Goal: Task Accomplishment & Management: Use online tool/utility

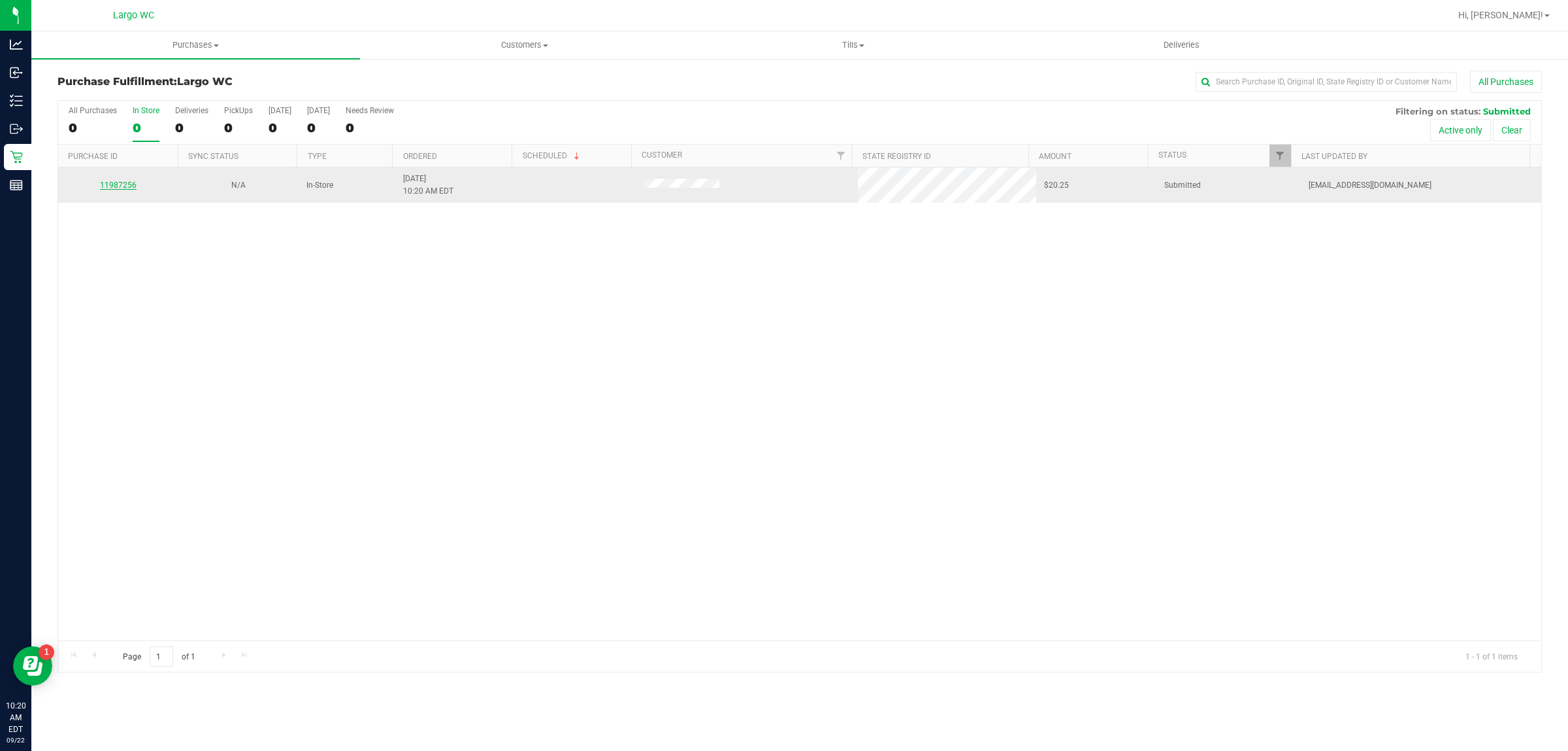
click at [119, 186] on link "11987256" at bounding box center [118, 184] width 36 height 9
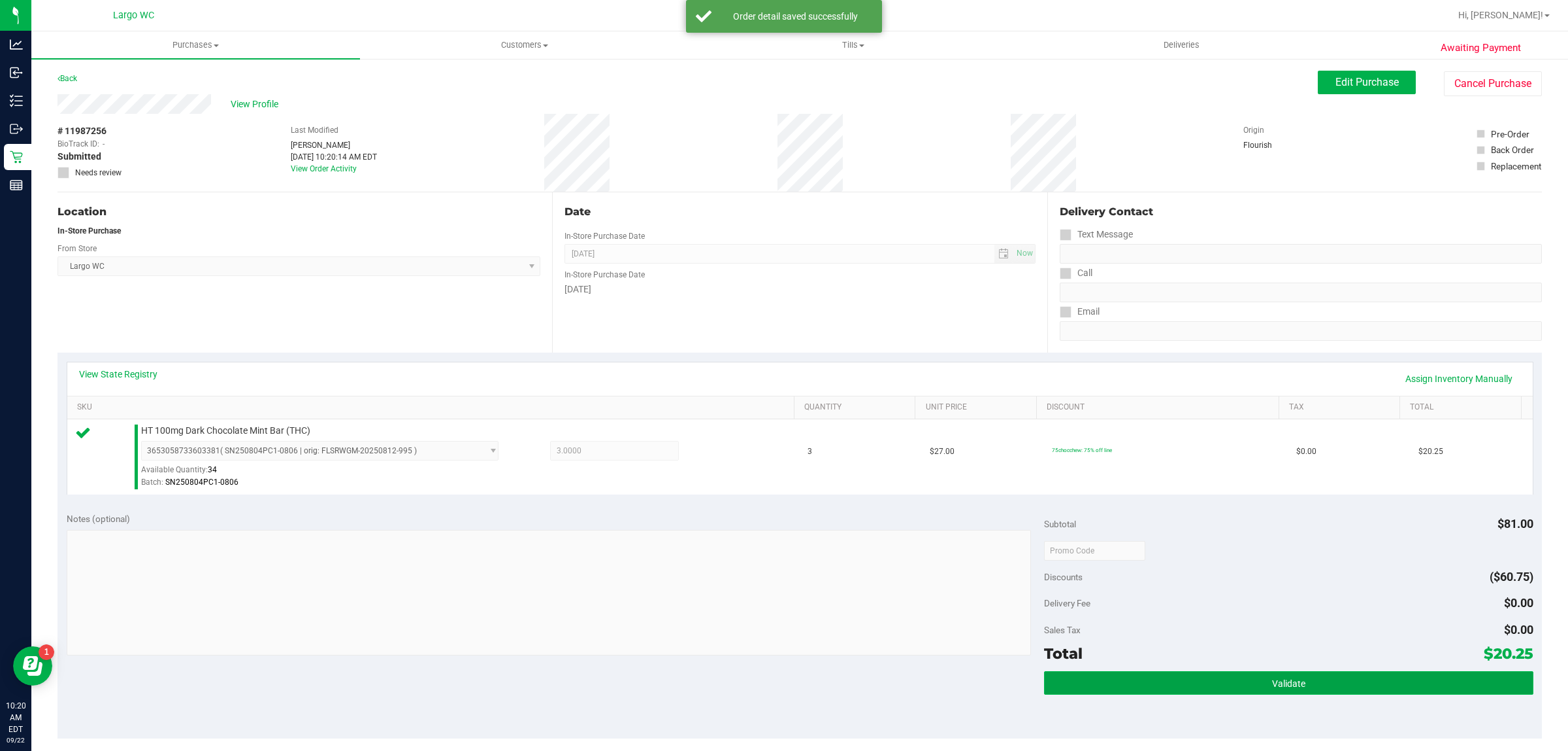
click at [1214, 693] on button "Validate" at bounding box center [1289, 683] width 489 height 24
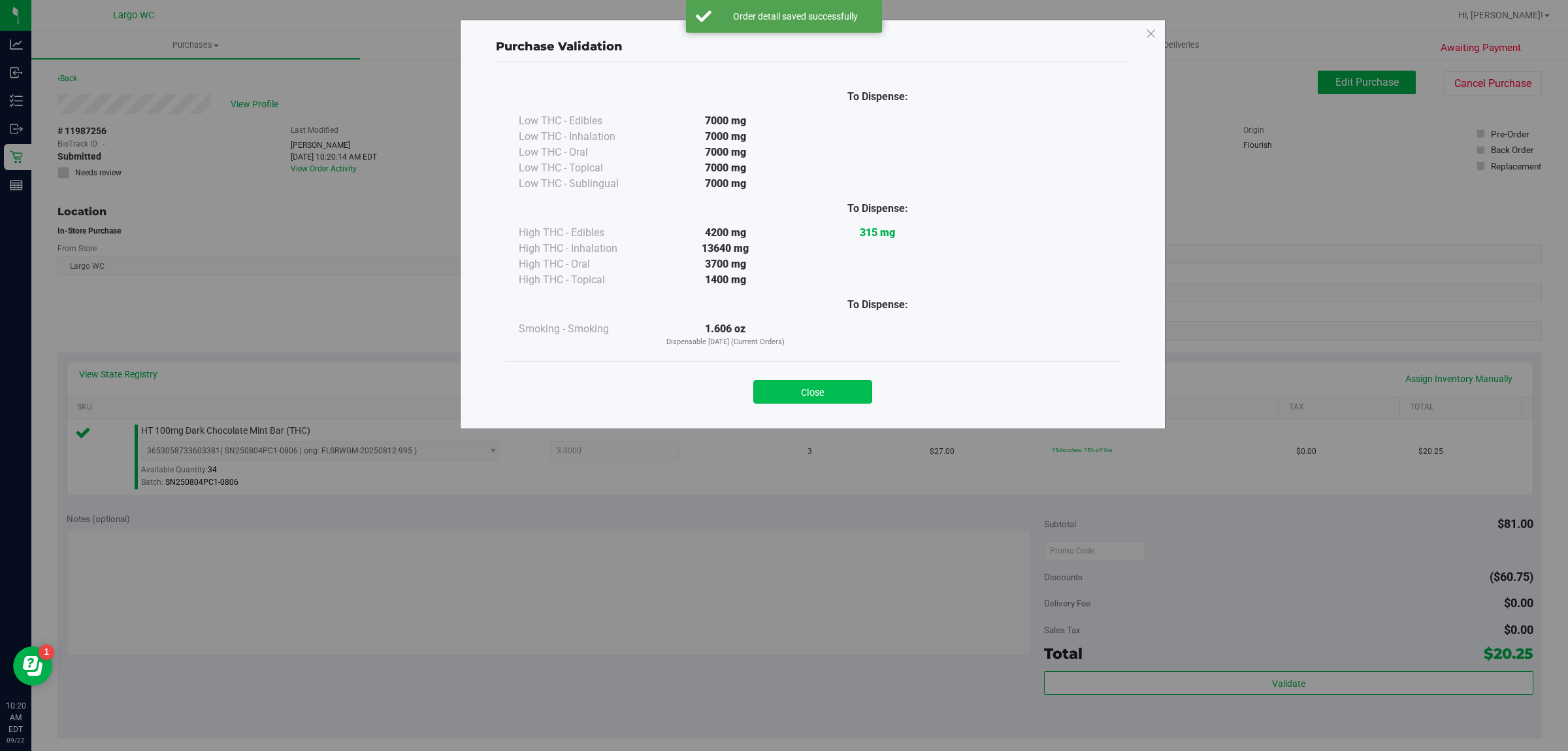
click at [830, 401] on button "Close" at bounding box center [813, 392] width 119 height 24
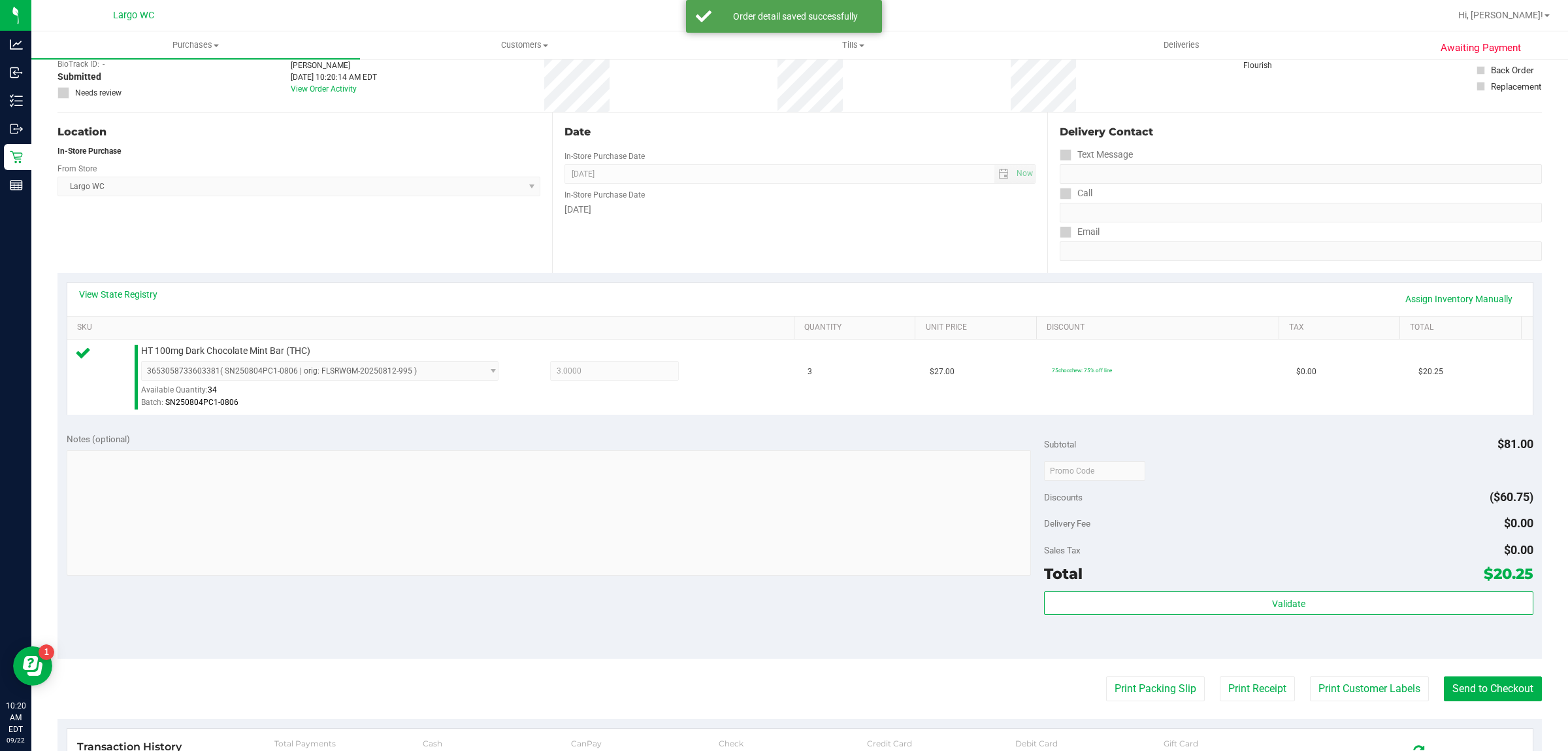
scroll to position [81, 0]
click at [1355, 691] on button "Print Customer Labels" at bounding box center [1369, 687] width 119 height 25
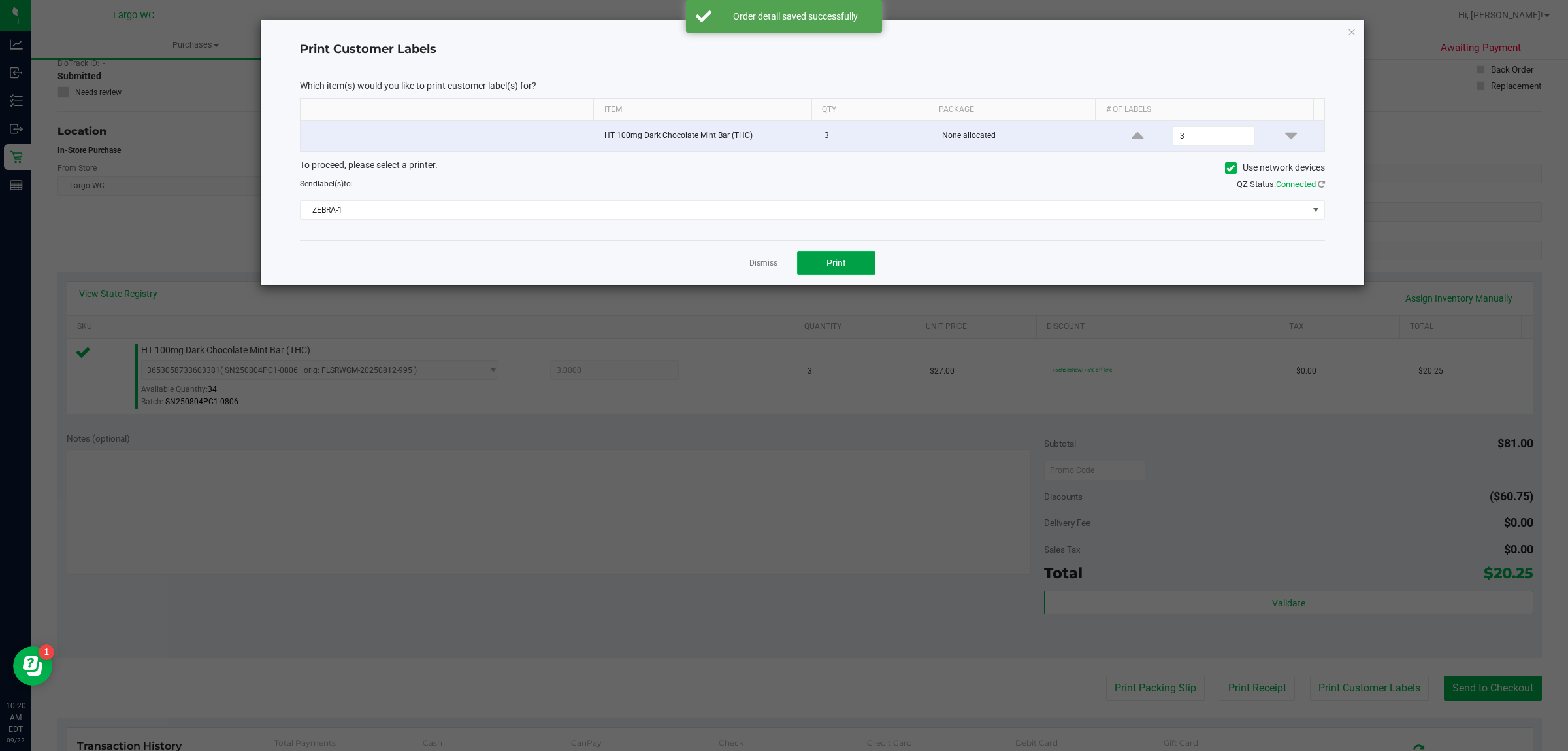
click at [861, 258] on button "Print" at bounding box center [837, 263] width 79 height 24
click at [750, 262] on link "Dismiss" at bounding box center [763, 263] width 29 height 11
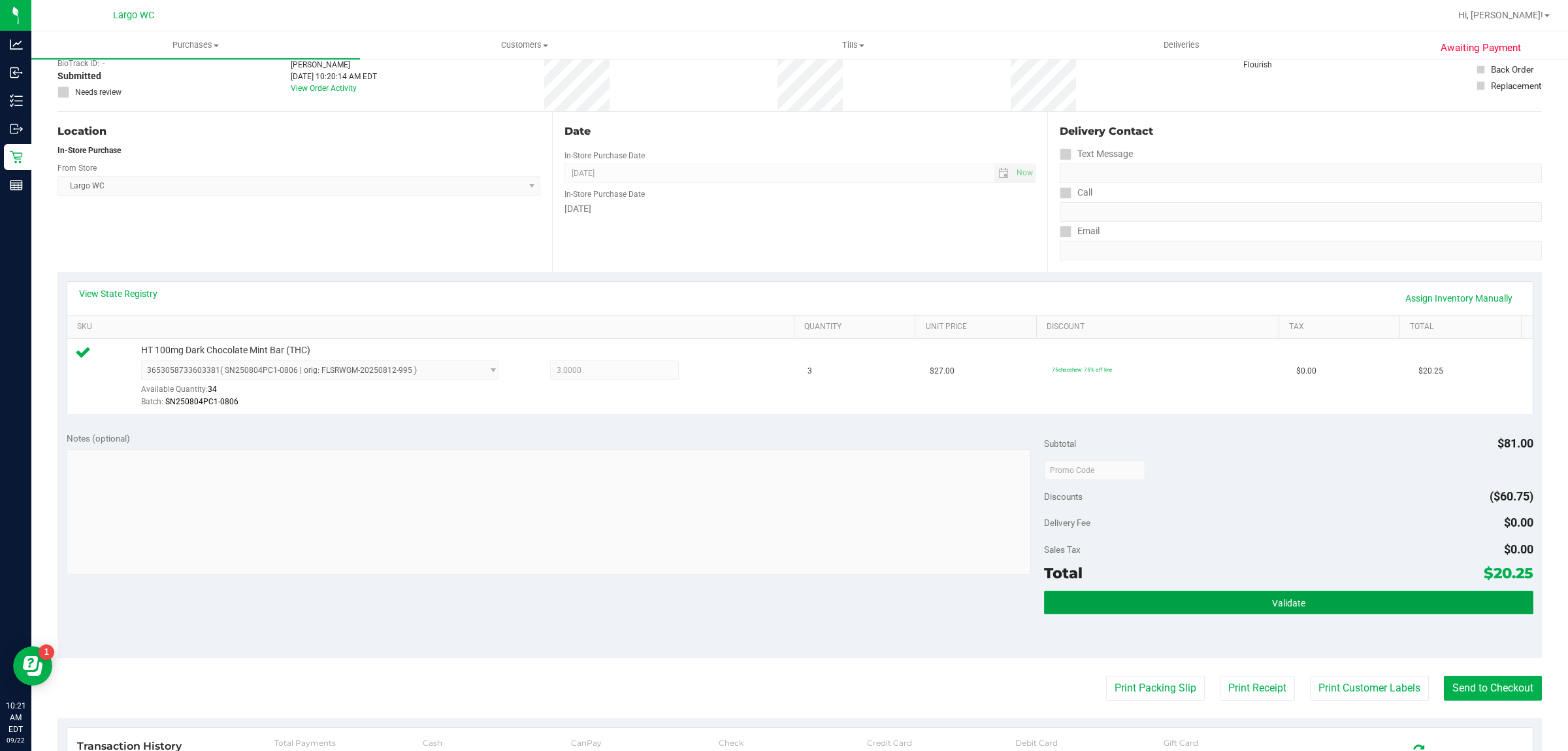
click at [1156, 594] on button "Validate" at bounding box center [1289, 602] width 489 height 24
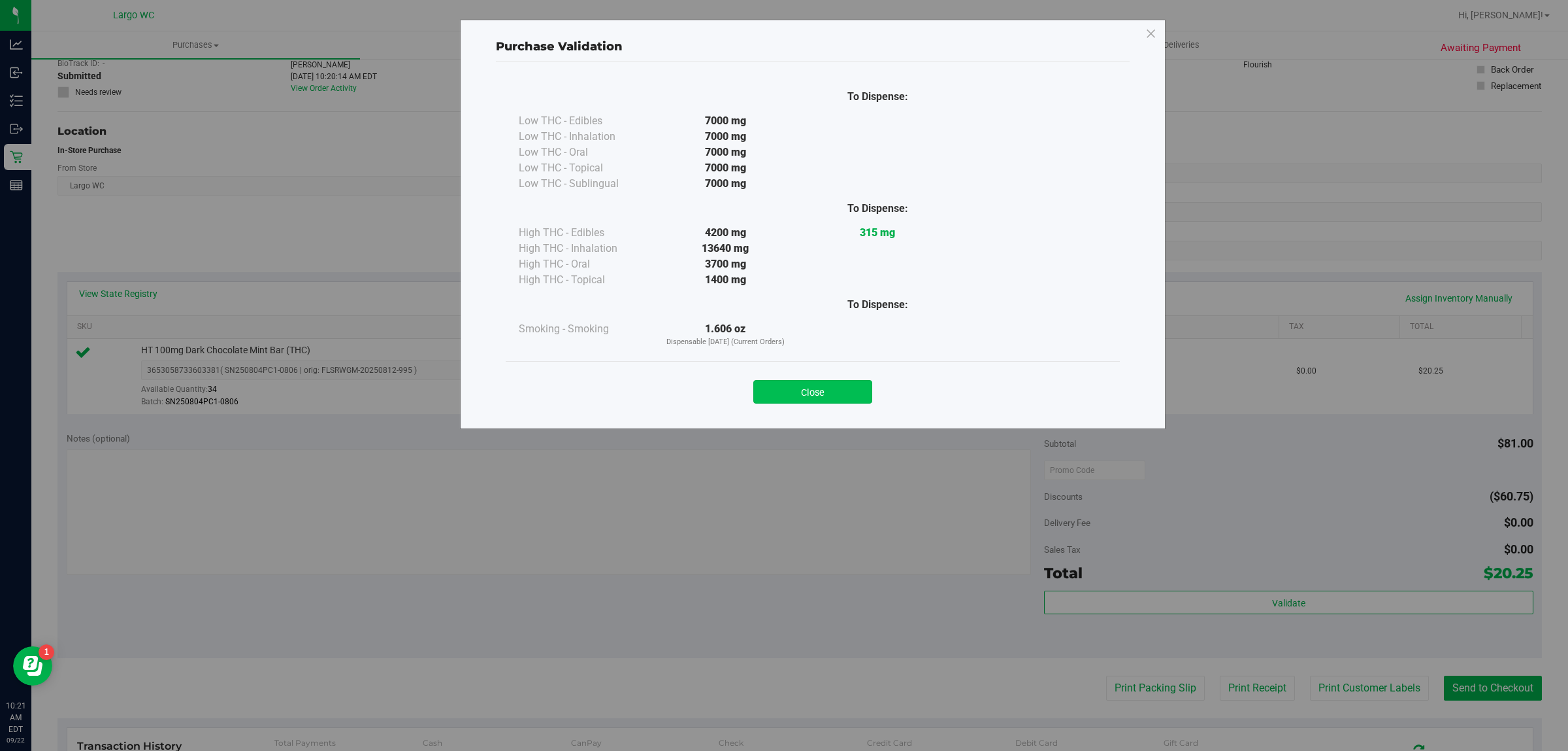
click at [833, 391] on button "Close" at bounding box center [813, 392] width 119 height 24
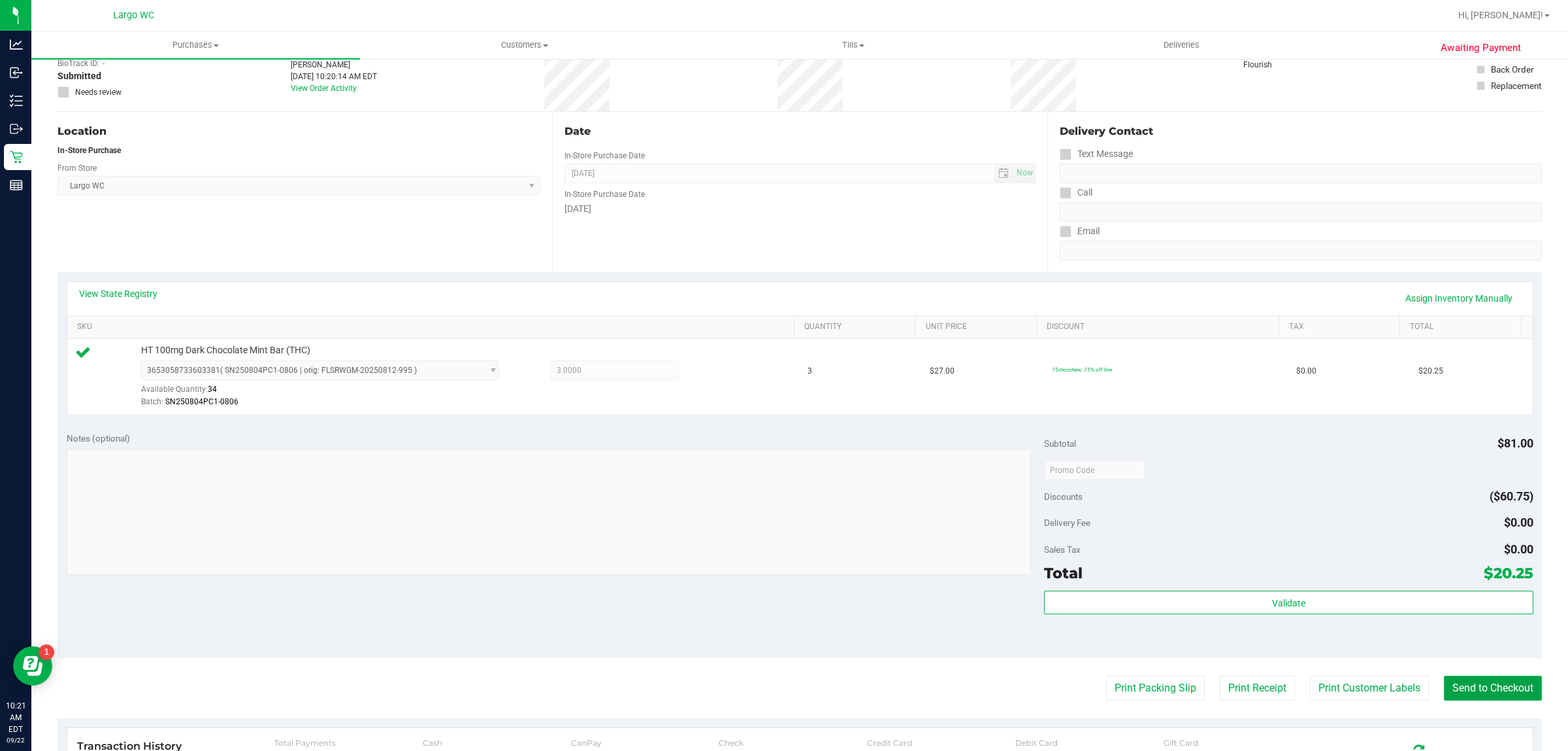
click at [1485, 683] on button "Send to Checkout" at bounding box center [1493, 687] width 98 height 25
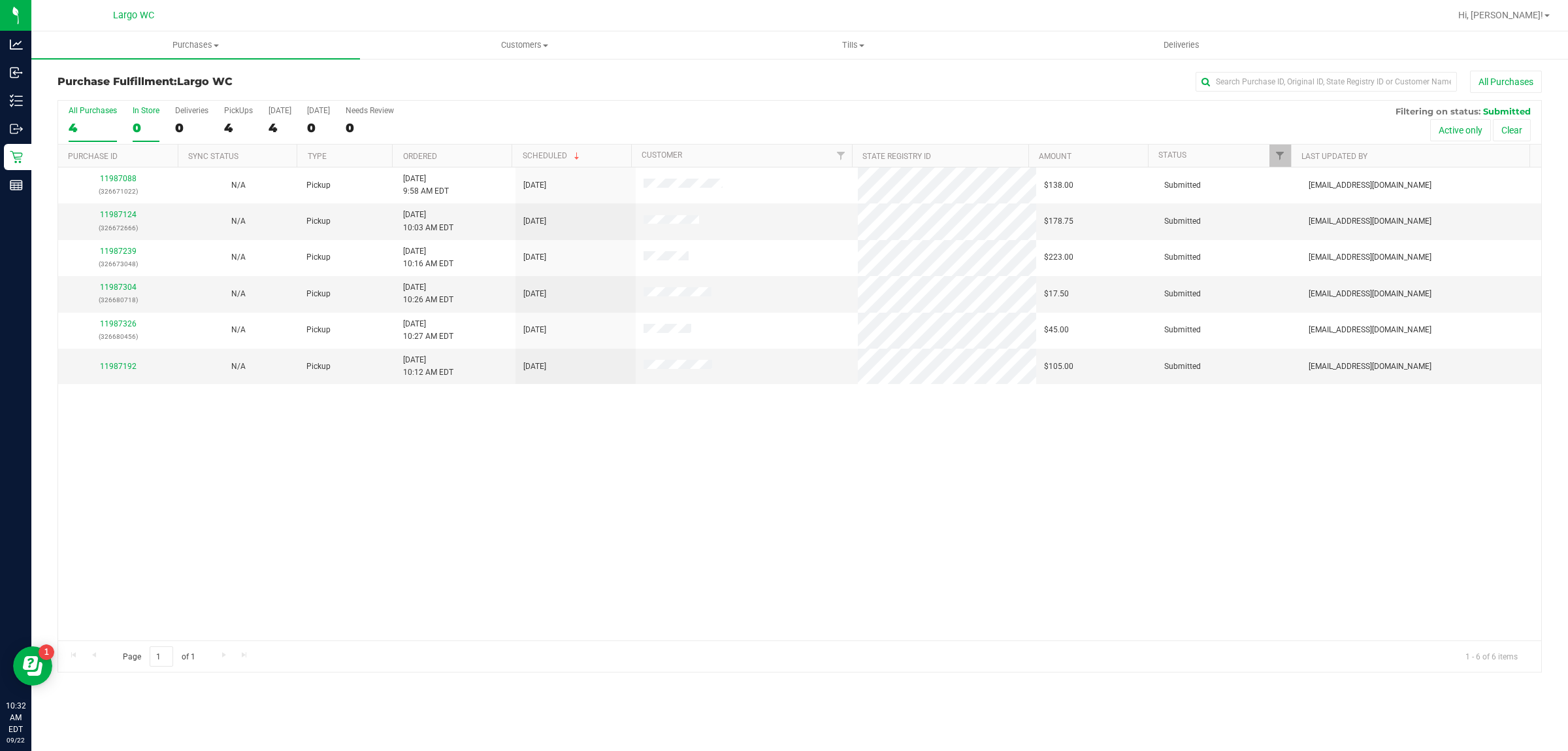
click at [135, 133] on div "0" at bounding box center [146, 127] width 27 height 15
click at [0, 0] on input "In Store 0" at bounding box center [0, 0] width 0 height 0
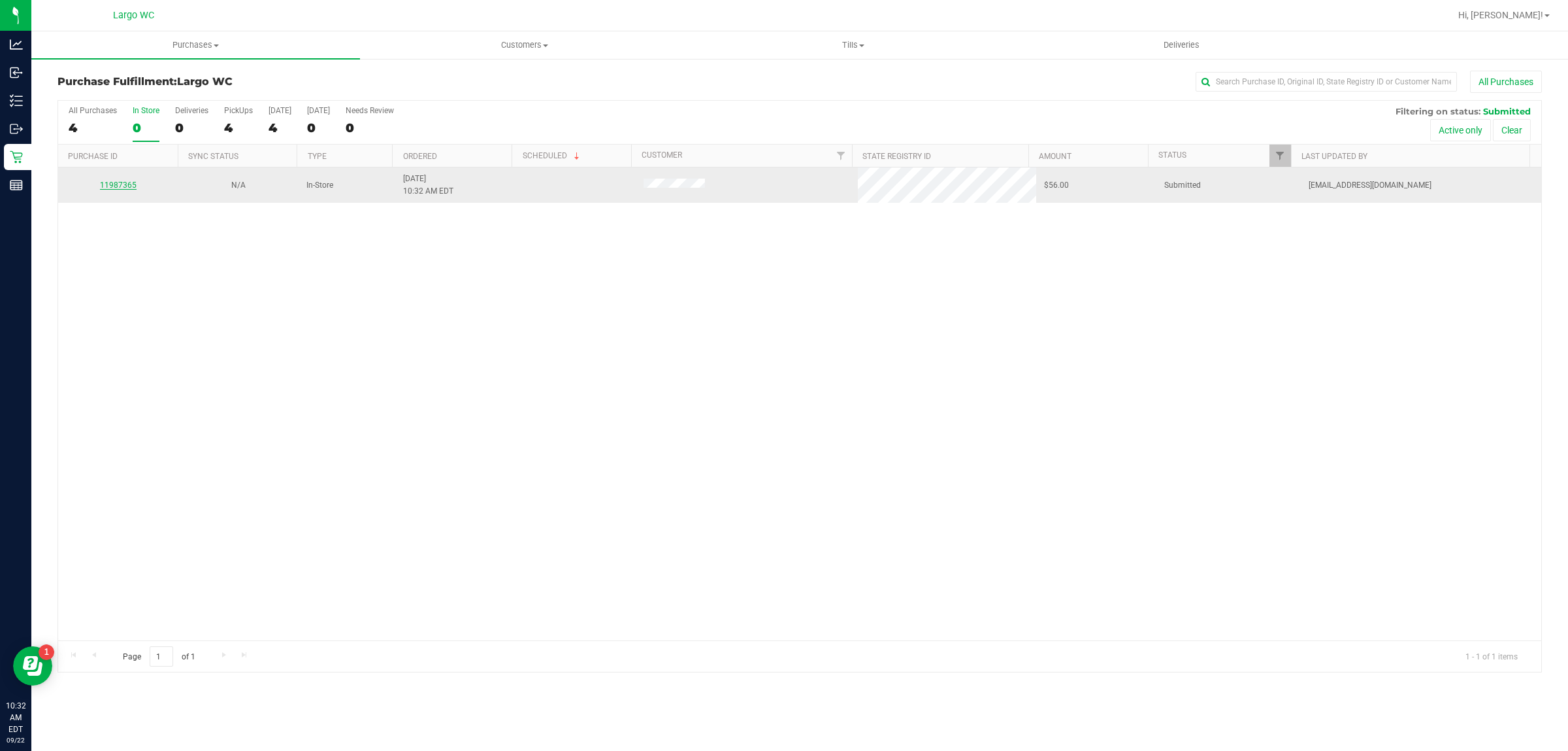
click at [121, 184] on link "11987365" at bounding box center [118, 184] width 36 height 9
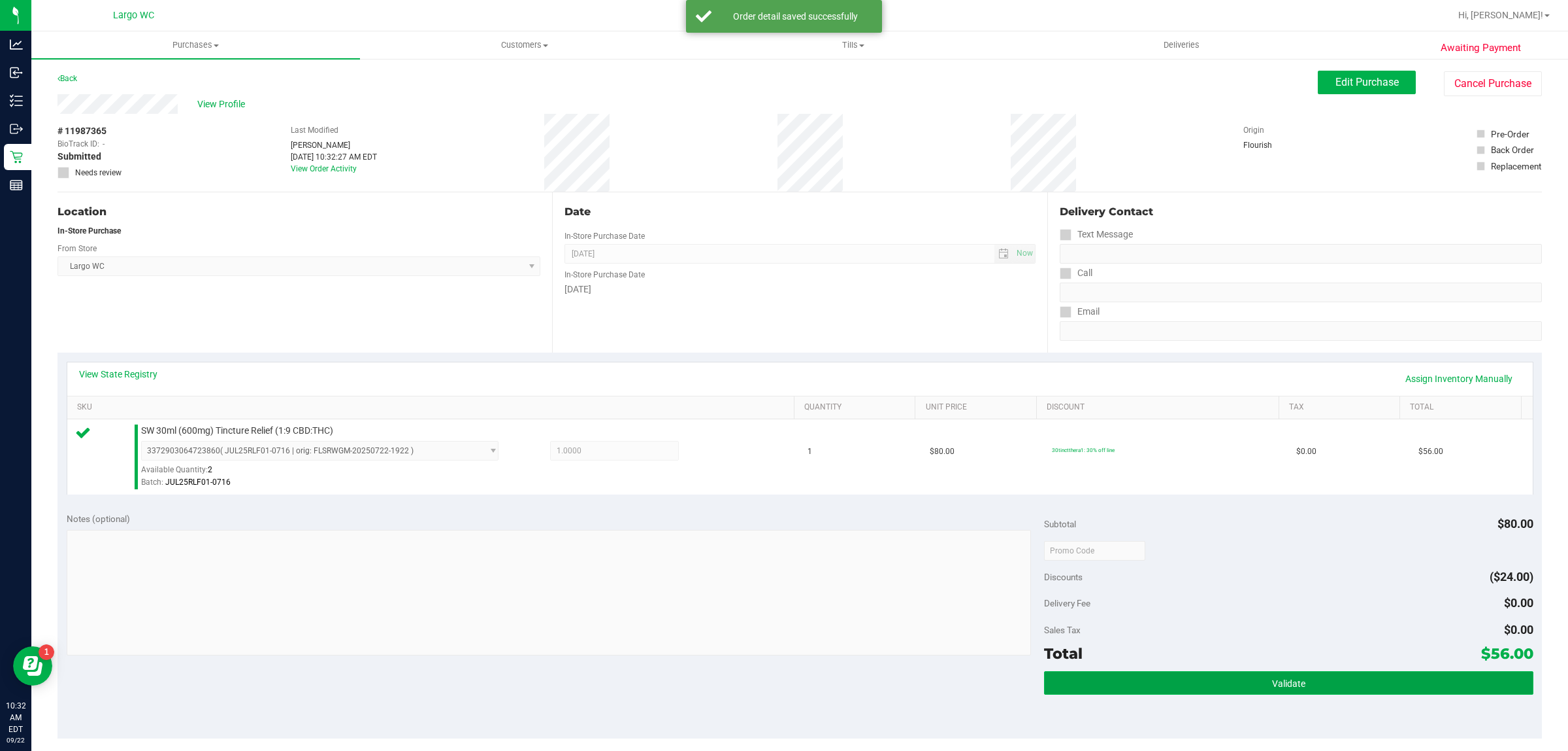
click at [1270, 674] on button "Validate" at bounding box center [1289, 683] width 489 height 24
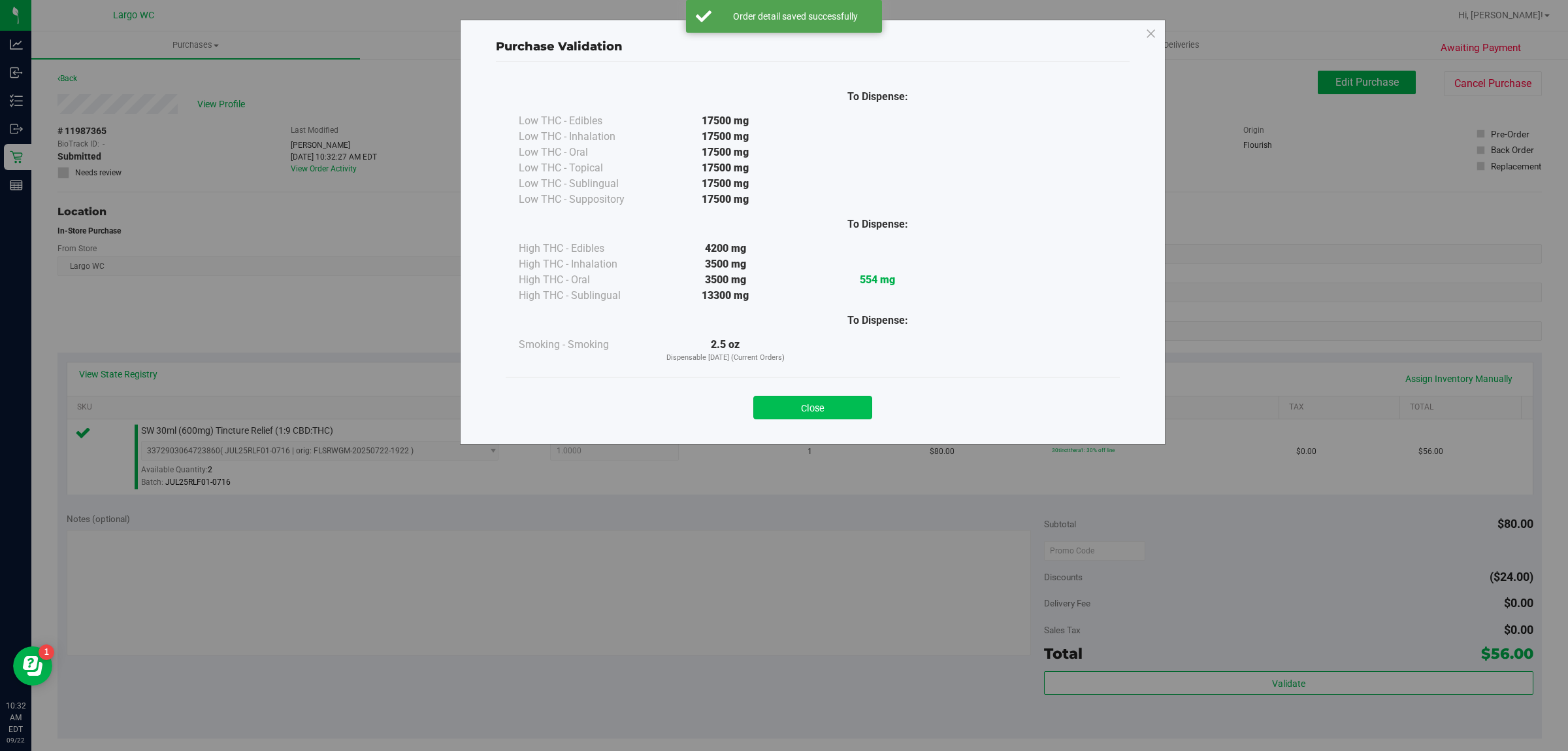
click at [851, 419] on button "Close" at bounding box center [813, 407] width 119 height 24
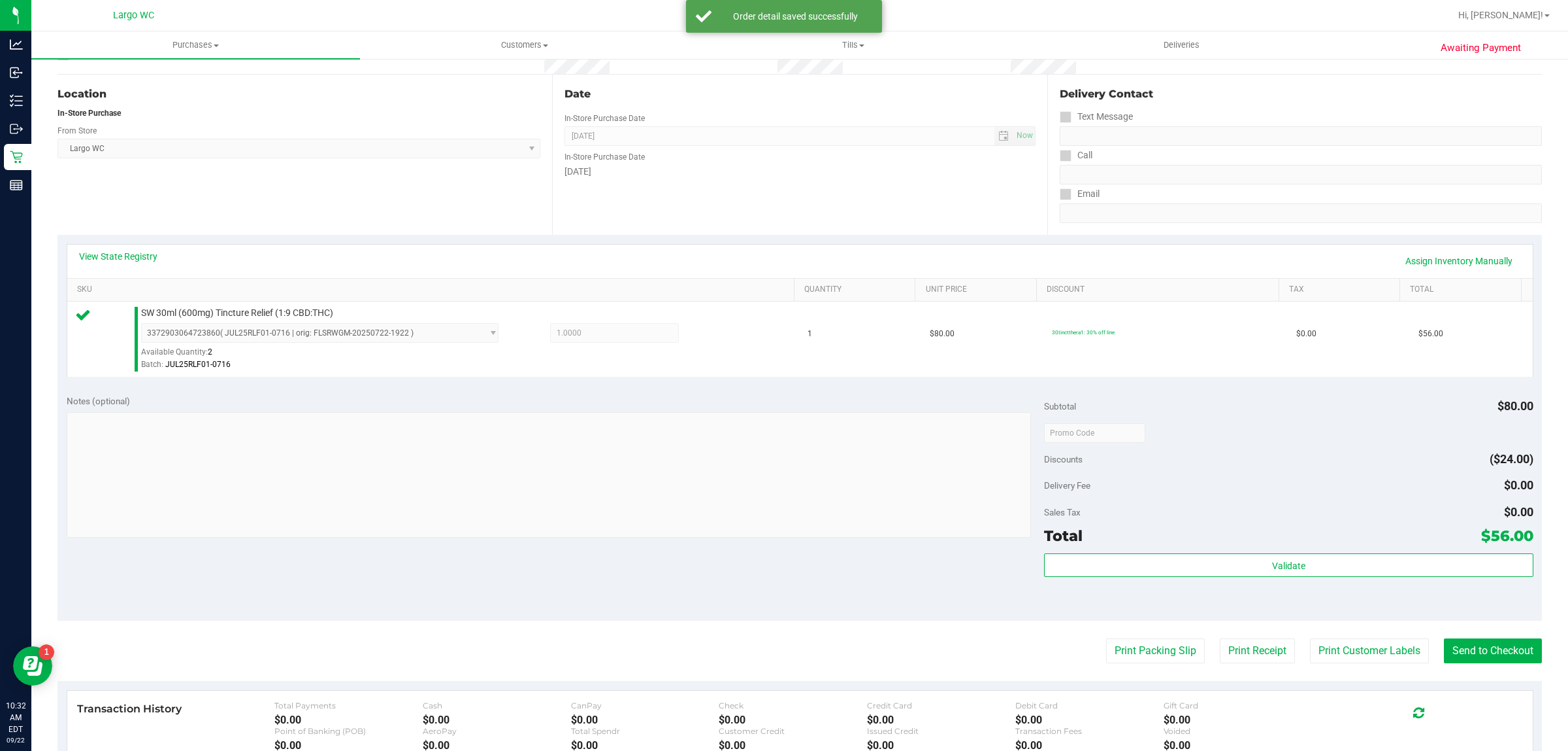
scroll to position [119, 0]
click at [1377, 661] on button "Print Customer Labels" at bounding box center [1369, 649] width 119 height 25
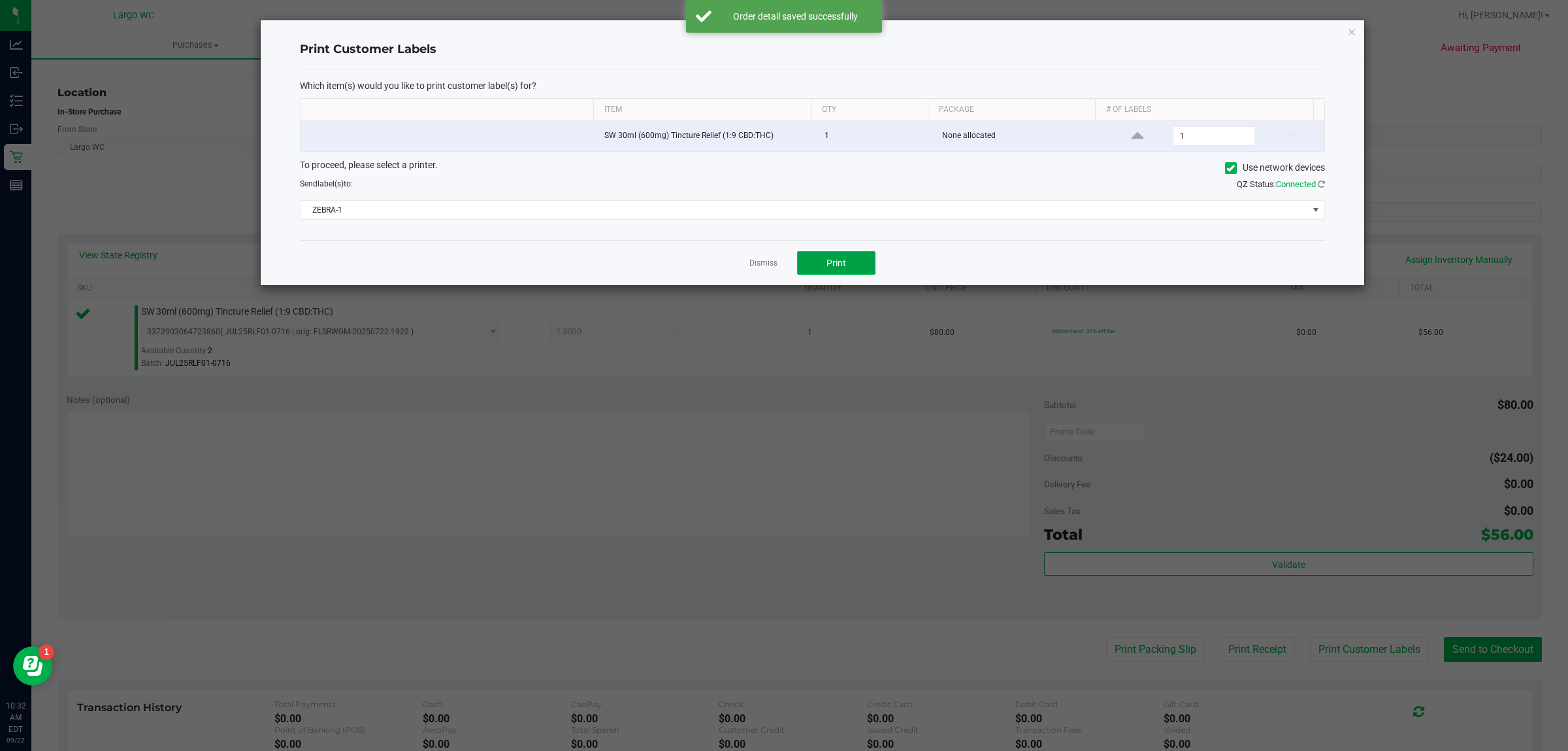
click at [848, 268] on button "Print" at bounding box center [837, 263] width 79 height 24
click at [754, 269] on link "Dismiss" at bounding box center [763, 263] width 29 height 11
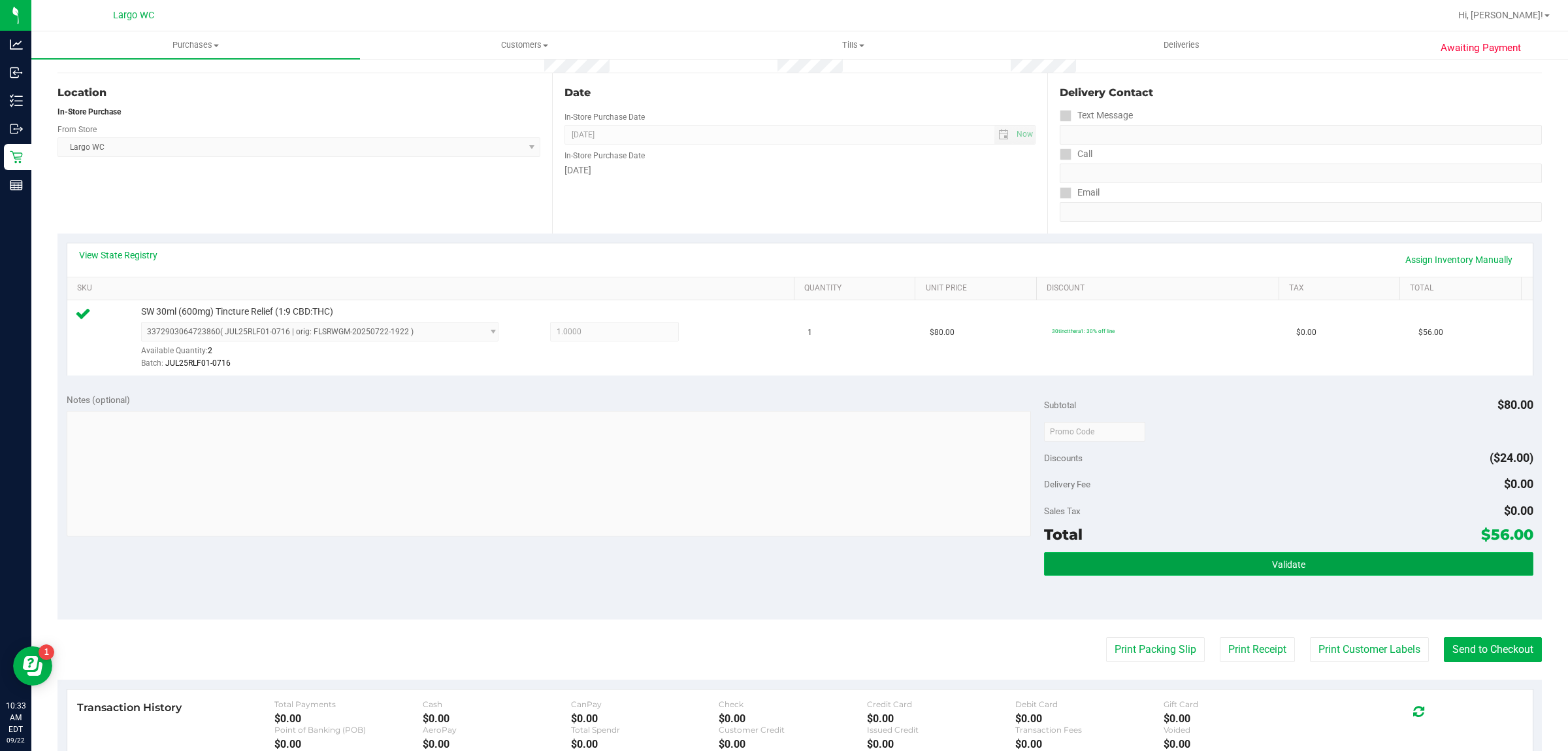
click at [1139, 568] on button "Validate" at bounding box center [1289, 564] width 489 height 24
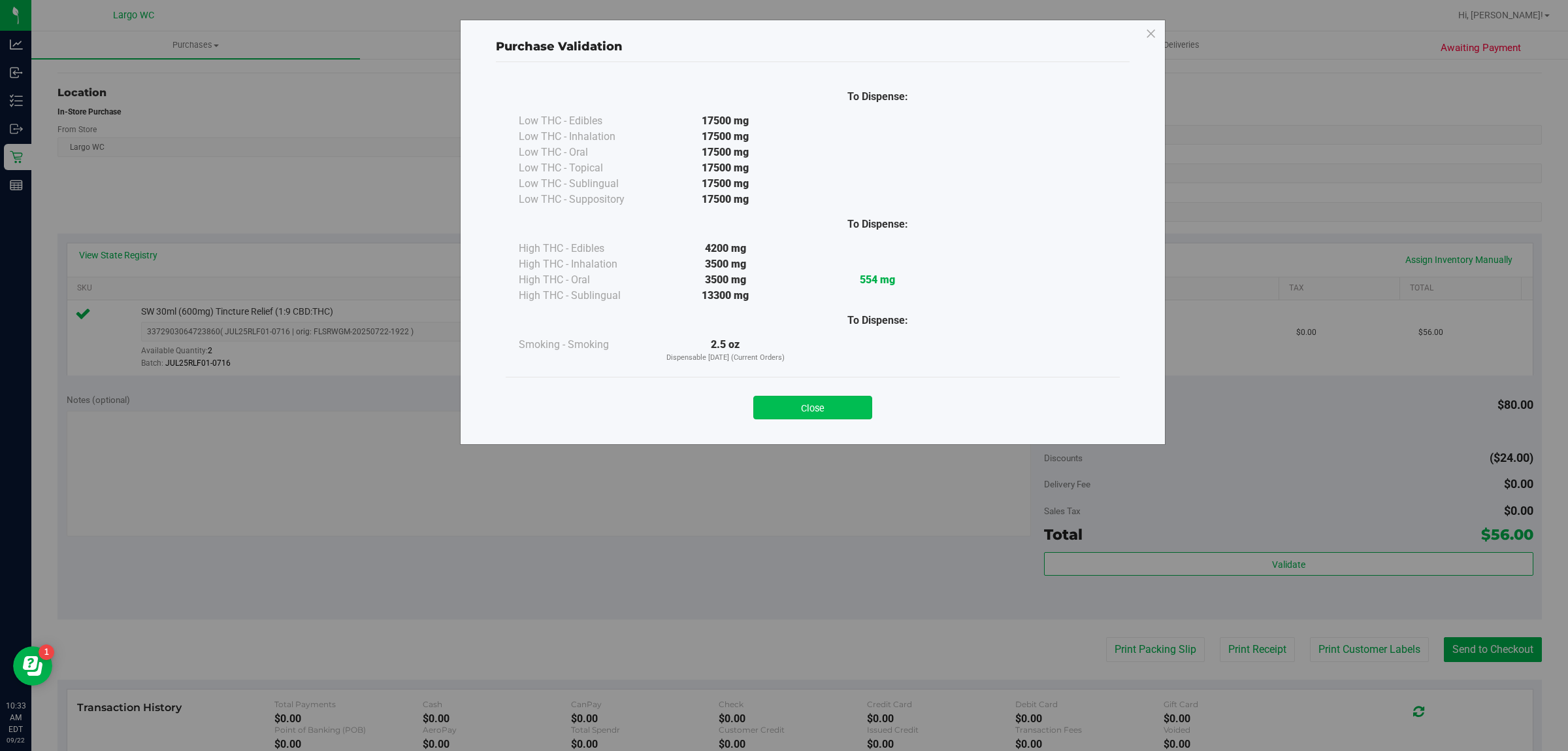
click at [814, 409] on button "Close" at bounding box center [813, 407] width 119 height 24
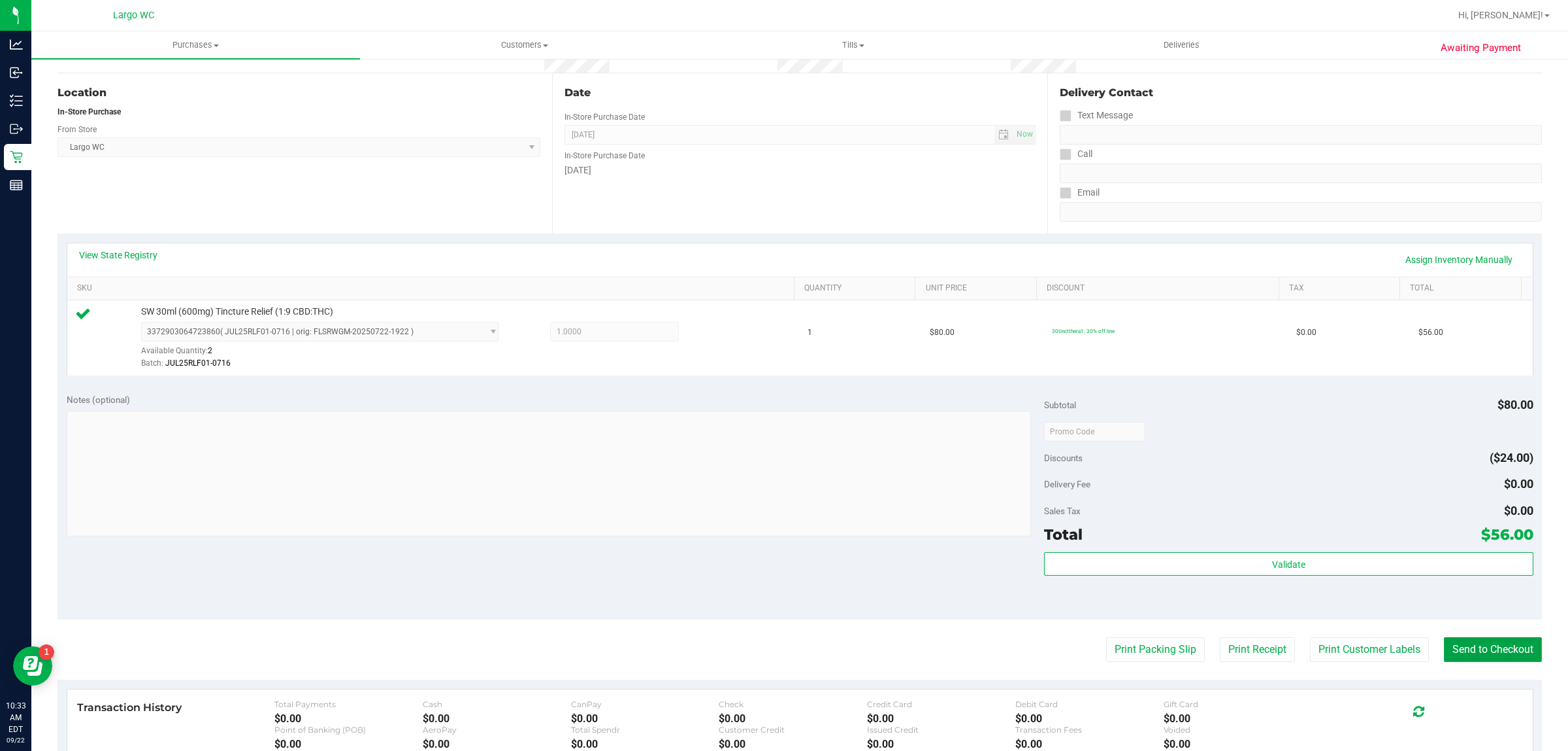
click at [1466, 661] on button "Send to Checkout" at bounding box center [1493, 649] width 98 height 25
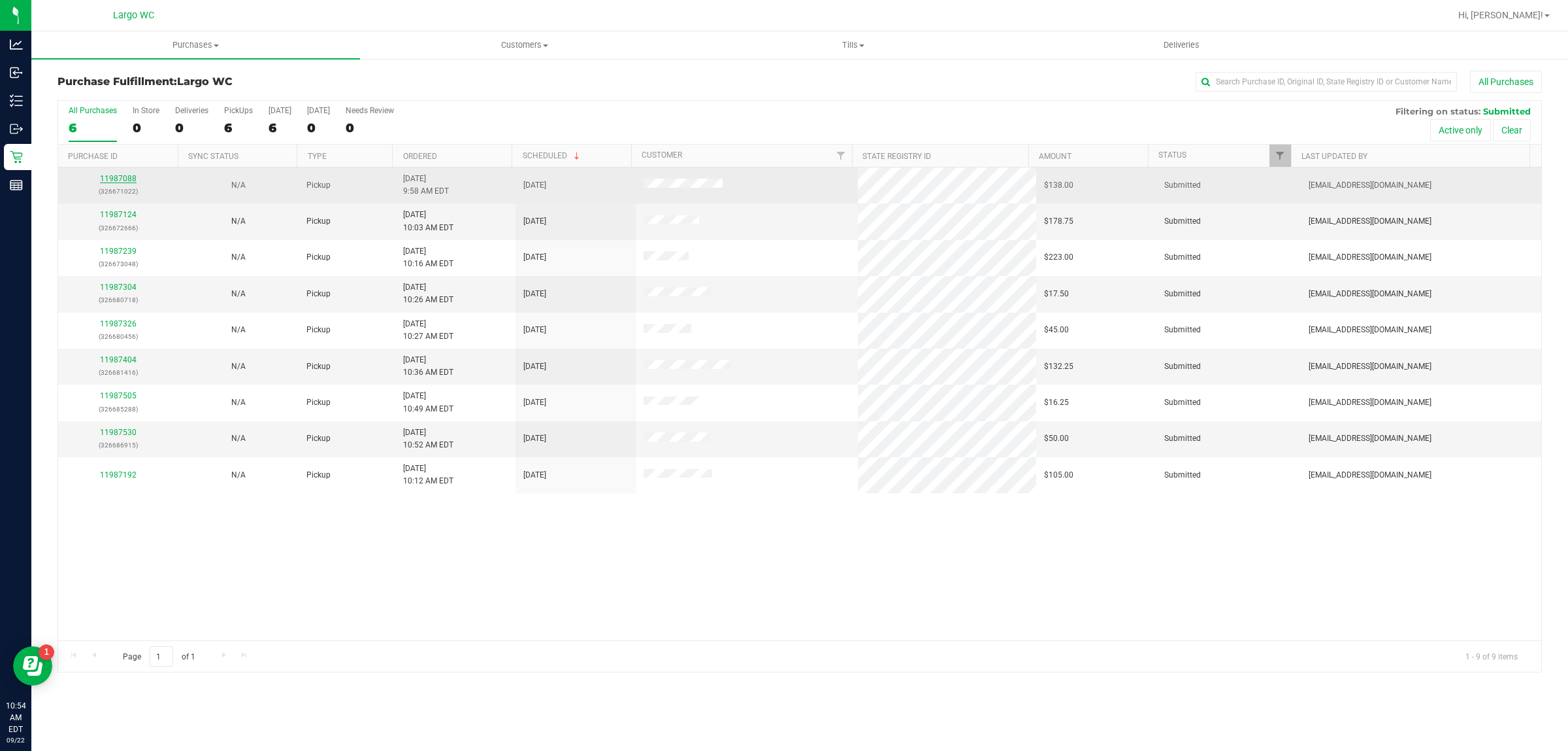
click at [129, 182] on link "11987088" at bounding box center [118, 178] width 36 height 9
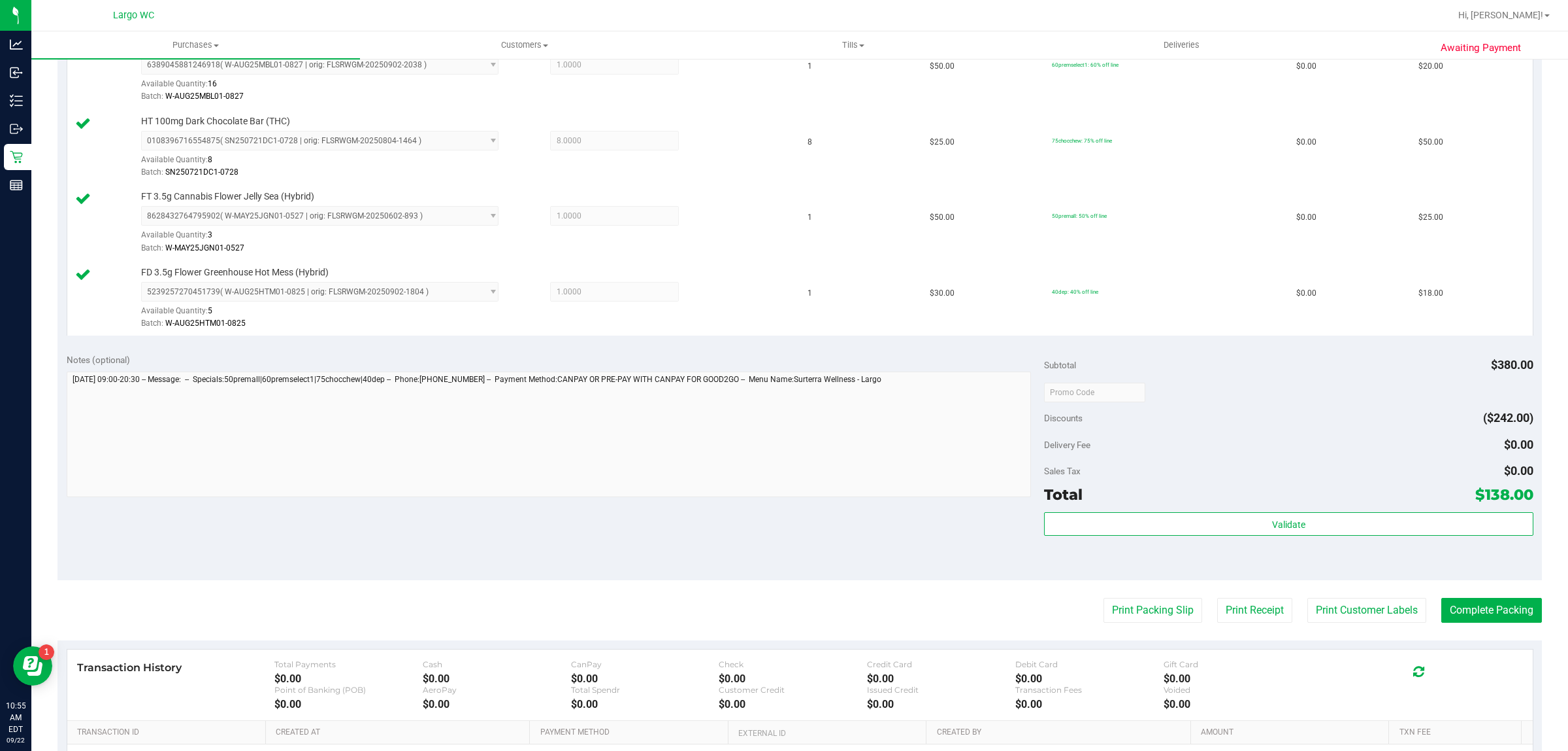
scroll to position [622, 0]
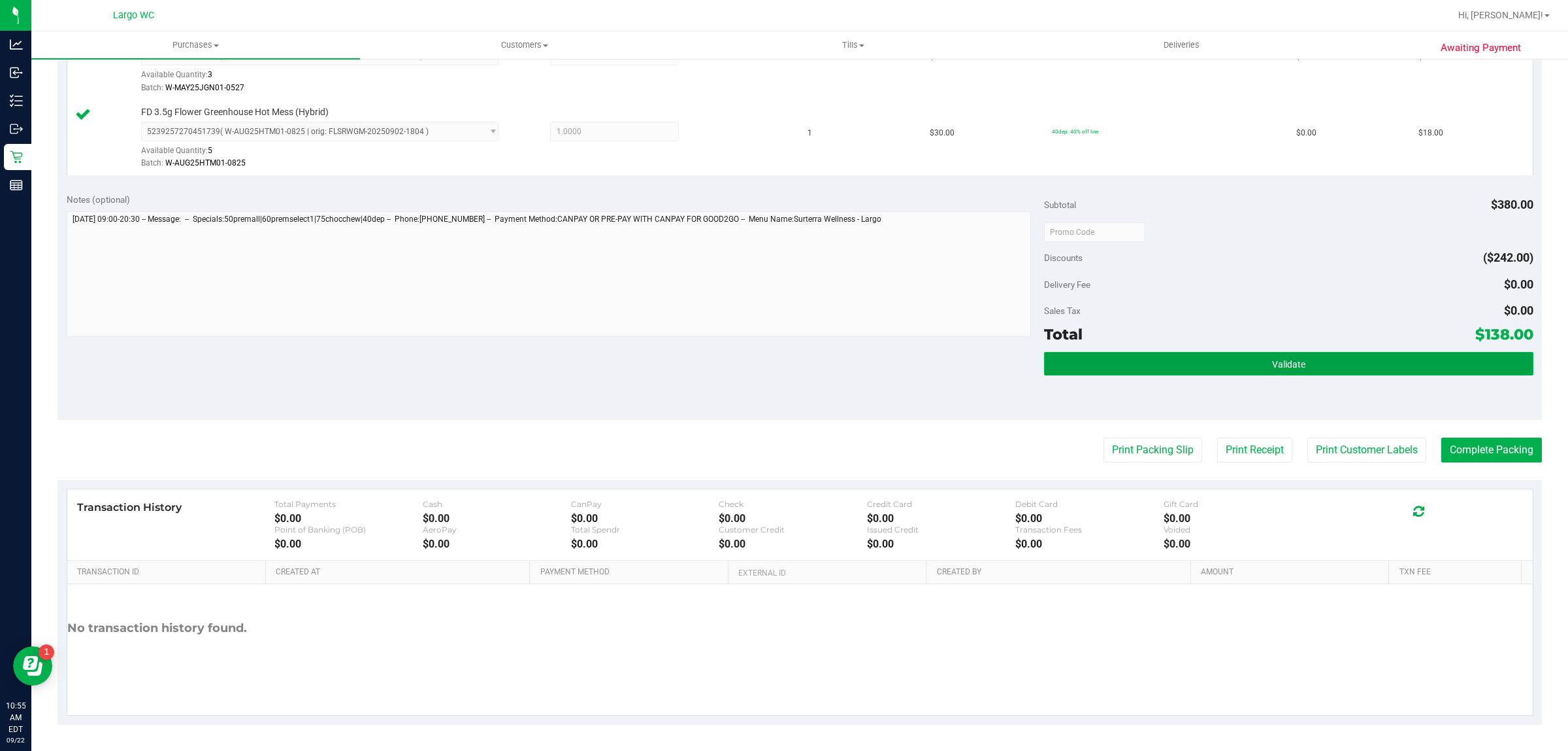
click at [1304, 355] on button "Validate" at bounding box center [1289, 363] width 489 height 24
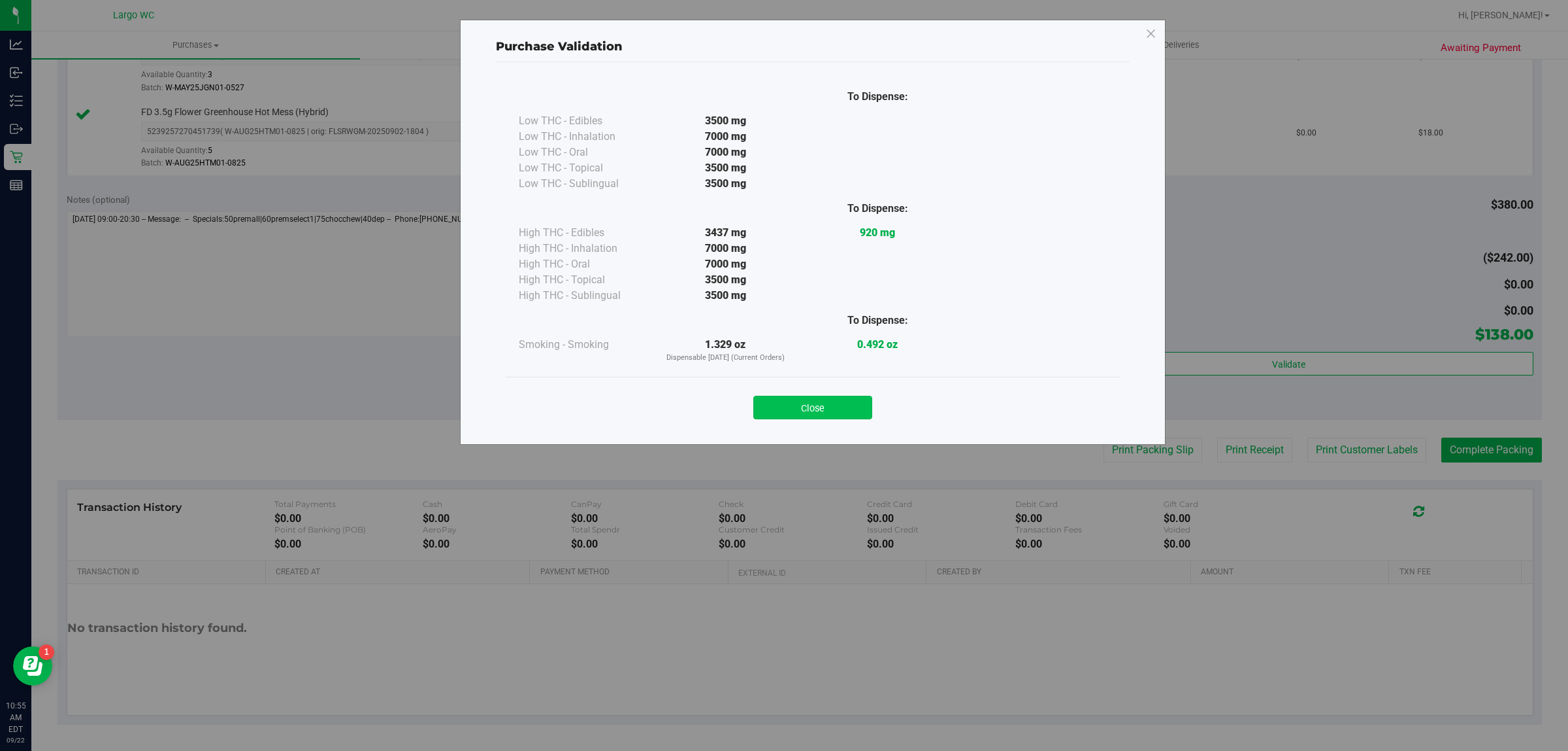
click at [805, 407] on button "Close" at bounding box center [813, 407] width 119 height 24
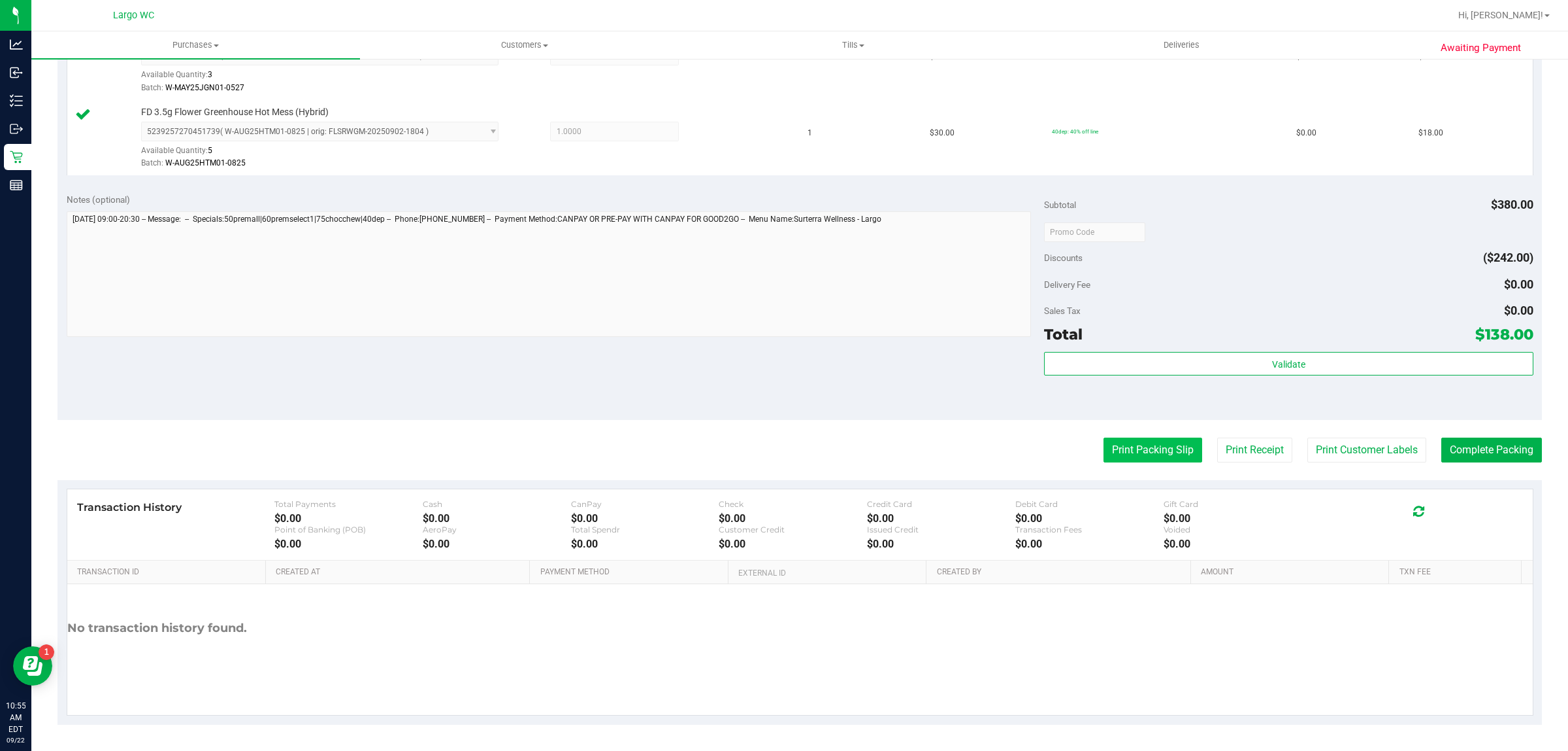
click at [1146, 456] on button "Print Packing Slip" at bounding box center [1153, 449] width 98 height 25
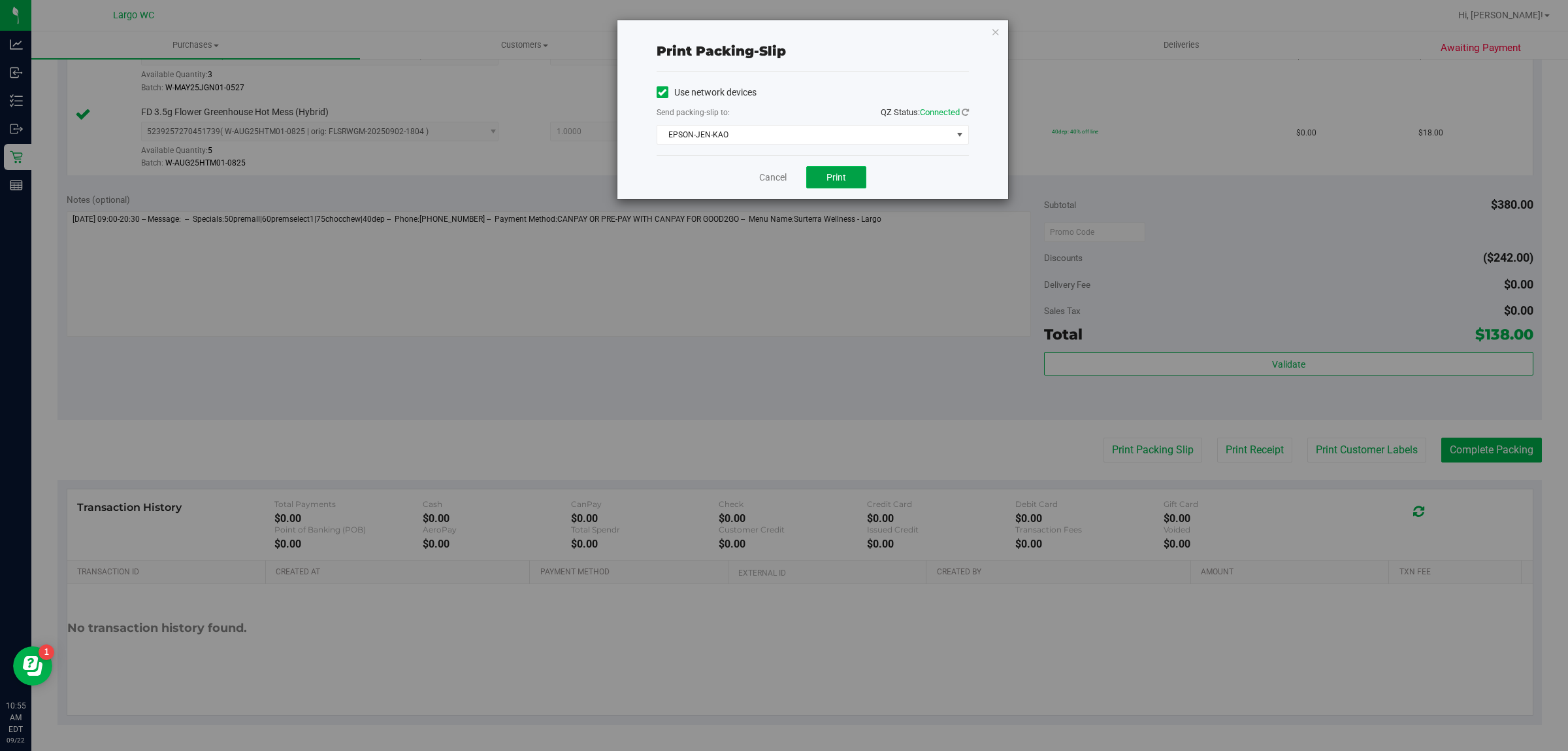
click at [840, 175] on span "Print" at bounding box center [836, 177] width 20 height 11
click at [999, 25] on icon "button" at bounding box center [995, 31] width 9 height 16
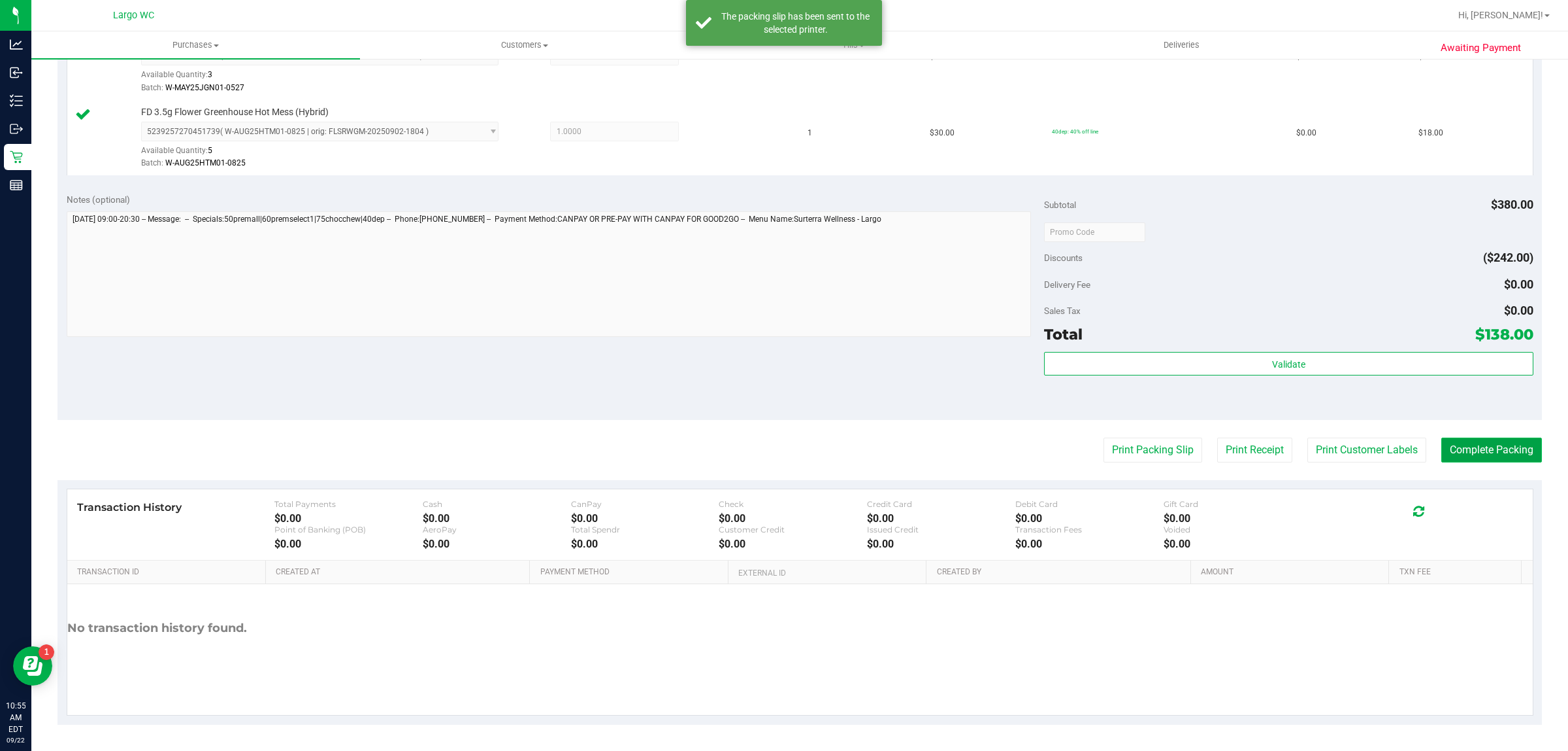
click at [1508, 460] on button "Complete Packing" at bounding box center [1492, 449] width 100 height 25
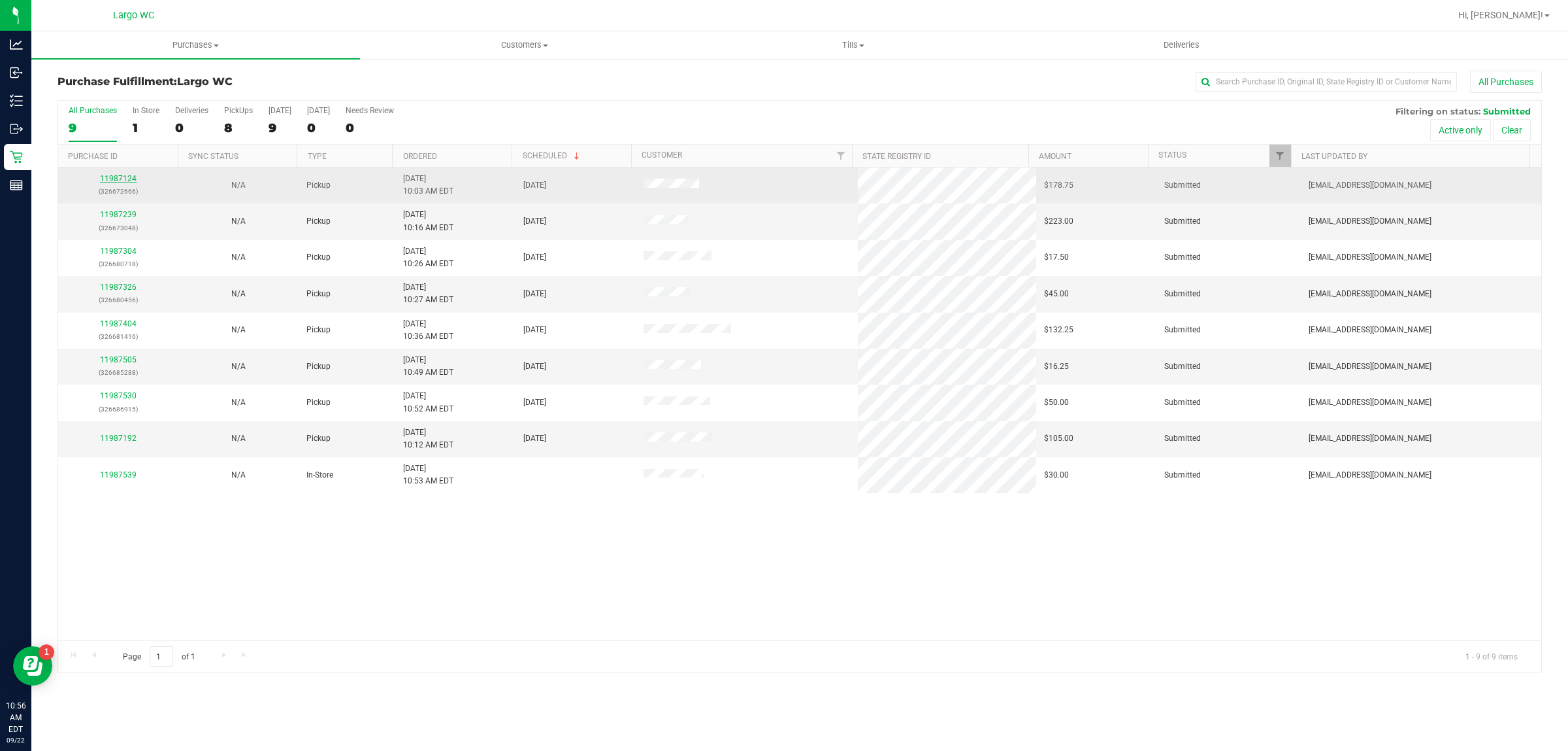
click at [112, 180] on link "11987124" at bounding box center [118, 178] width 36 height 9
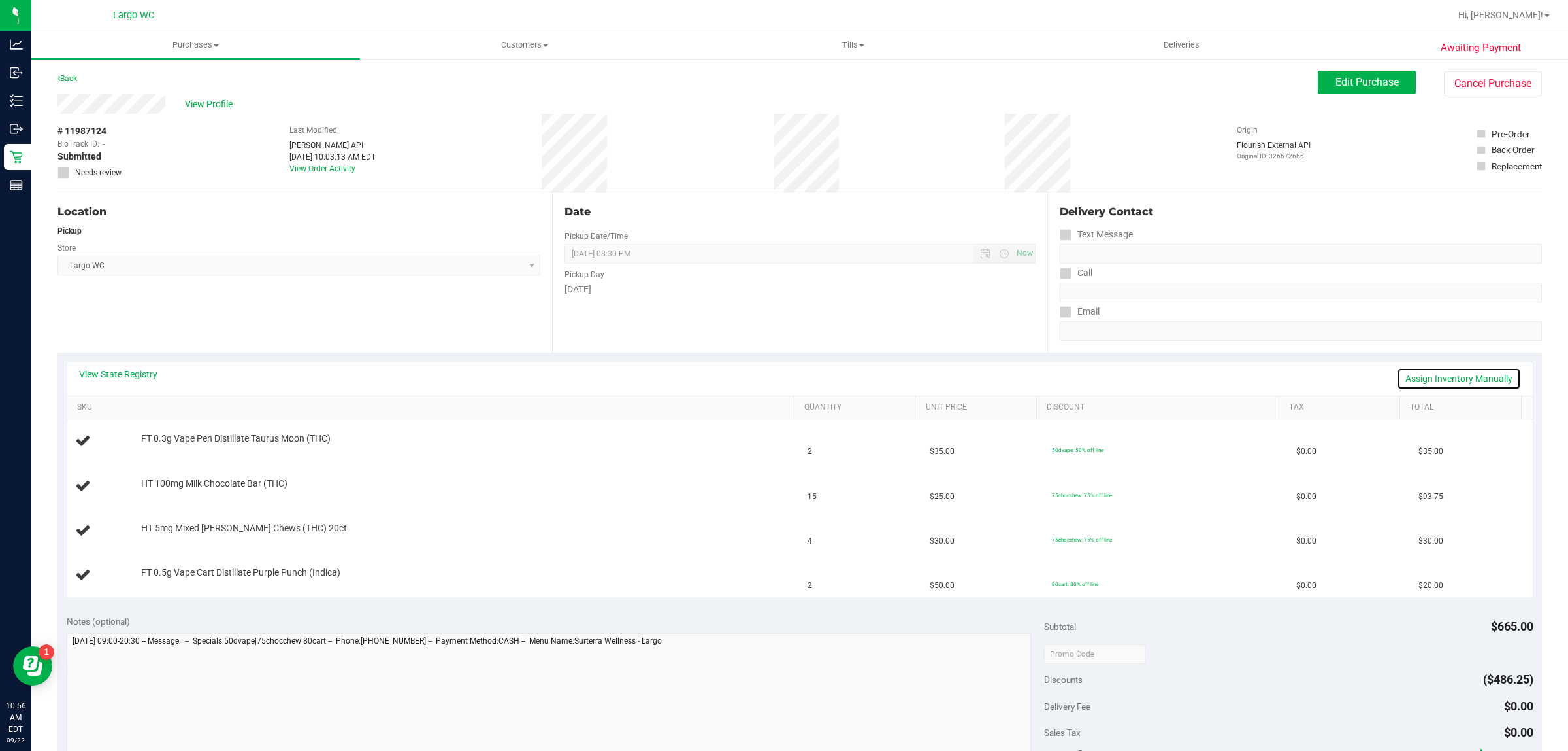
click at [1452, 377] on link "Assign Inventory Manually" at bounding box center [1459, 378] width 124 height 23
click at [165, 497] on div "Add Package" at bounding box center [464, 492] width 645 height 13
click at [166, 490] on link "Add Package" at bounding box center [165, 491] width 47 height 9
click at [633, 492] on span at bounding box center [615, 495] width 130 height 20
click at [579, 489] on span at bounding box center [615, 495] width 130 height 20
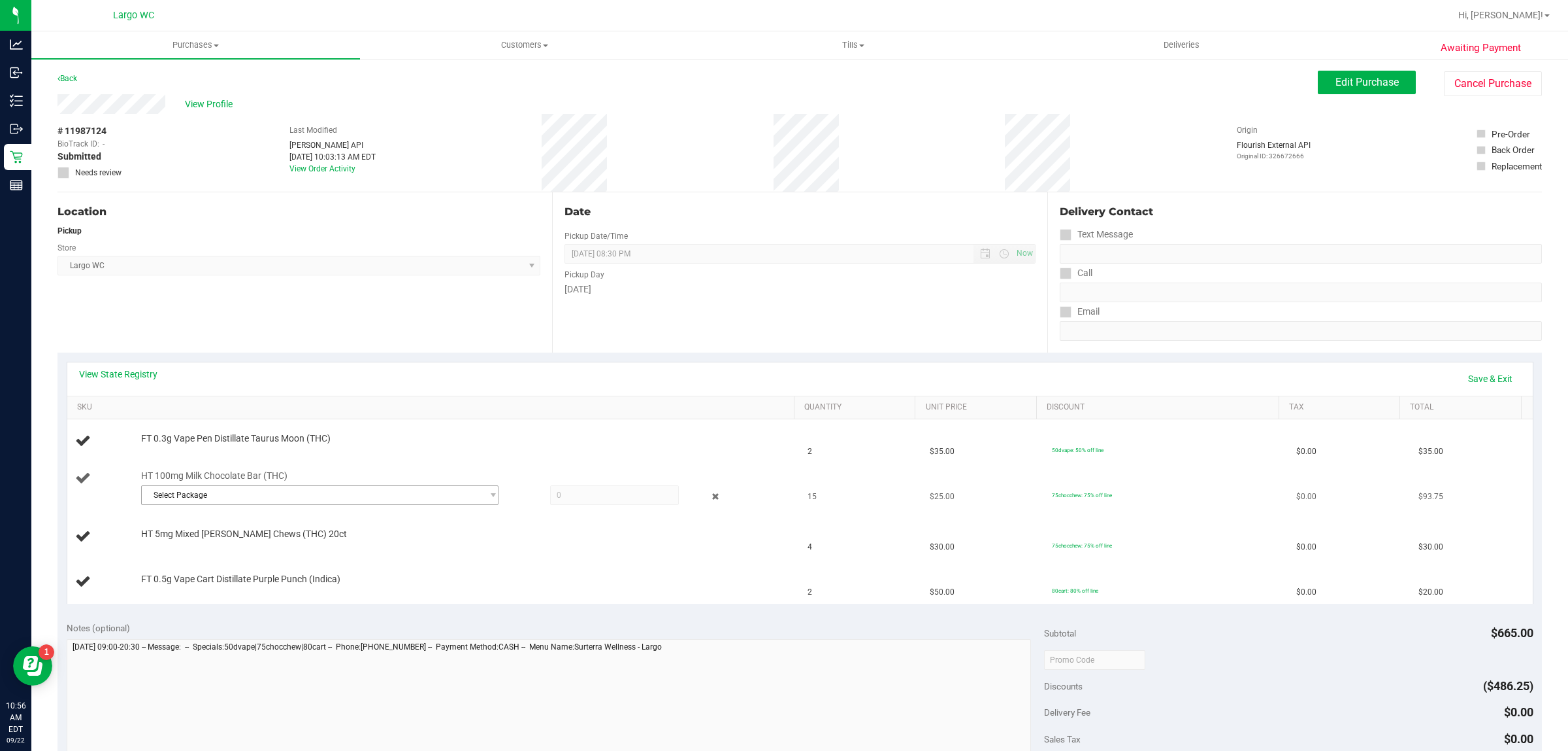
click at [452, 488] on span "Select Package" at bounding box center [311, 495] width 339 height 19
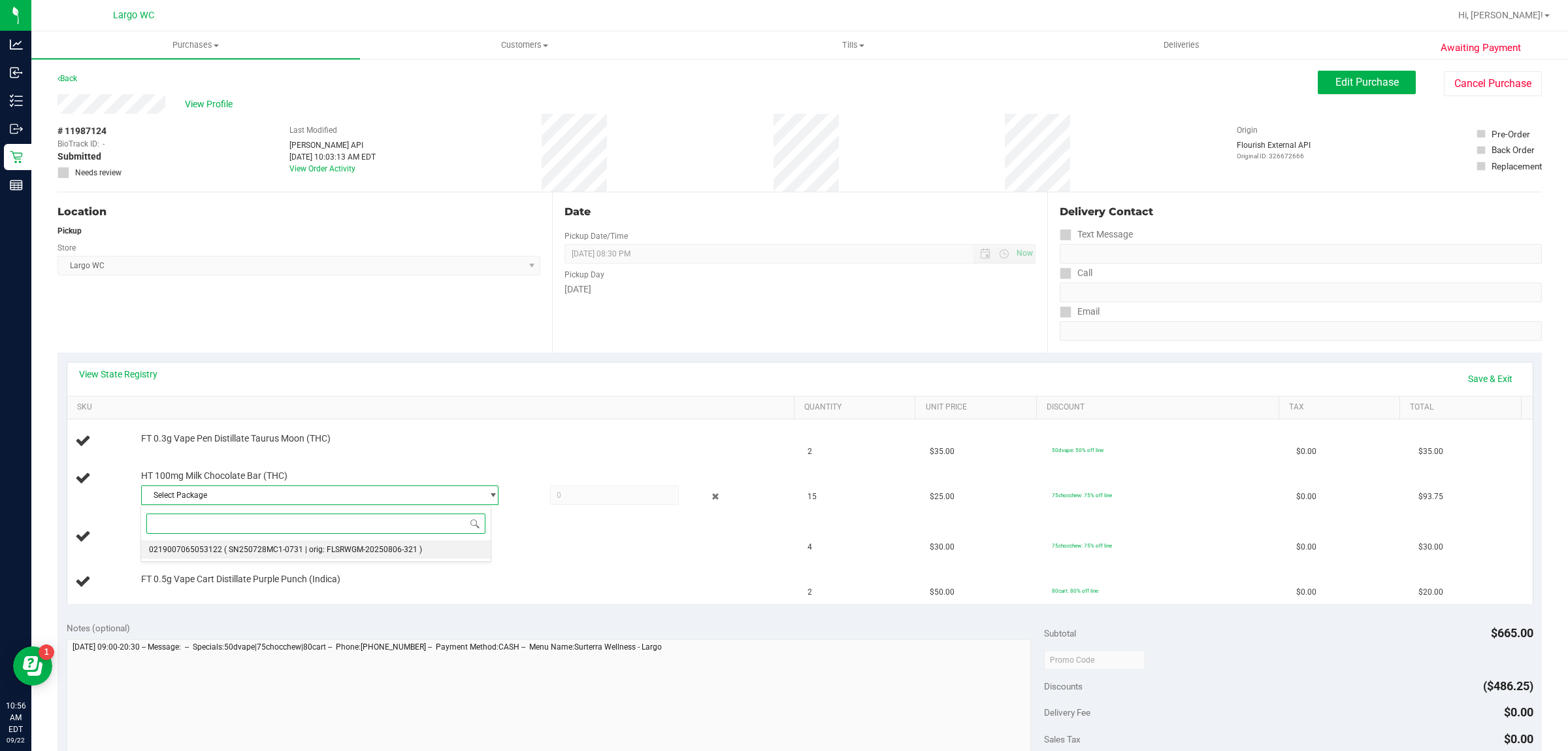
click at [277, 544] on span "( SN250728MC1-0731 | orig: FLSRWGM-20250806-321 )" at bounding box center [323, 548] width 198 height 9
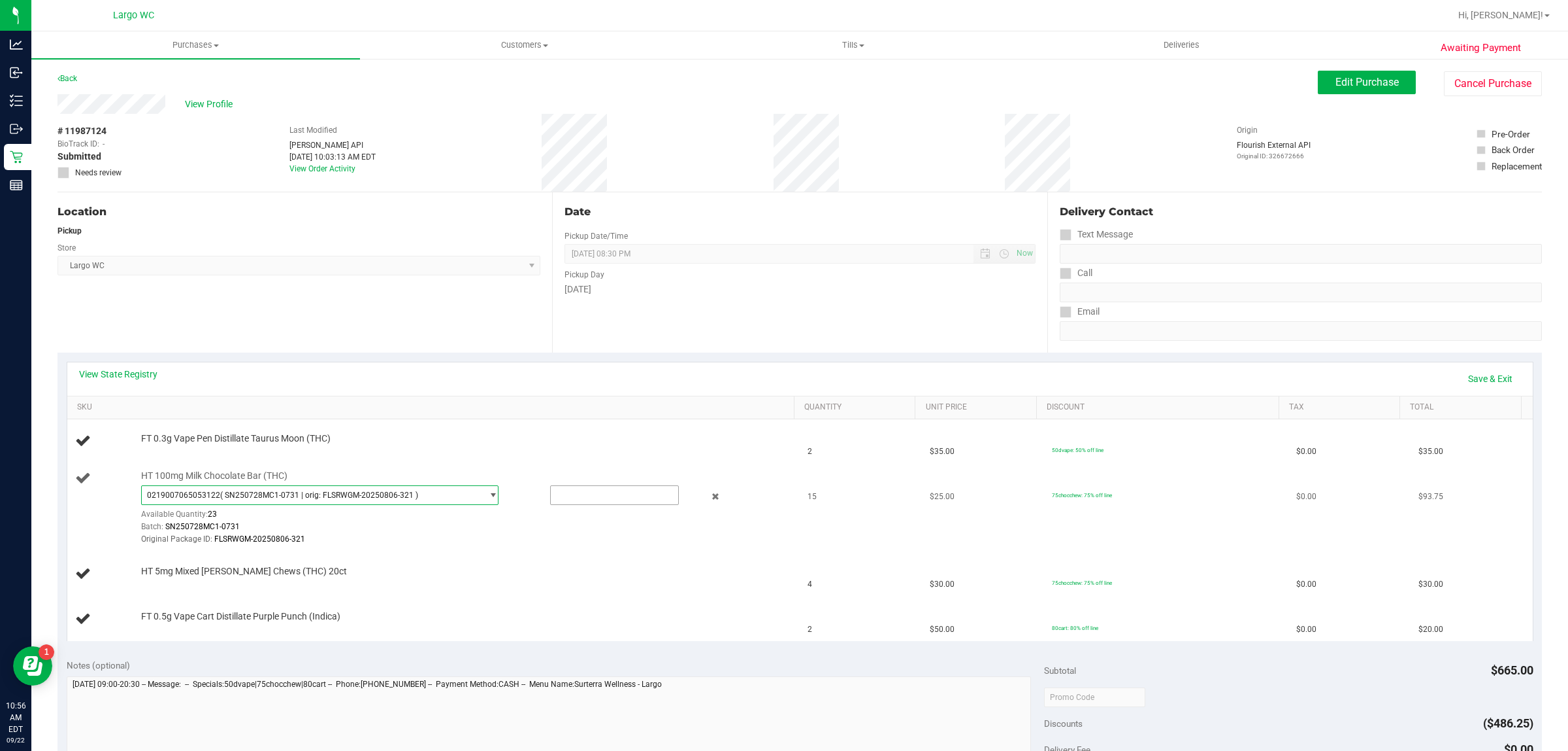
click at [599, 497] on input "text" at bounding box center [615, 495] width 128 height 19
type input "15"
click at [1484, 374] on link "Save & Exit" at bounding box center [1490, 378] width 61 height 23
type input "15.0000"
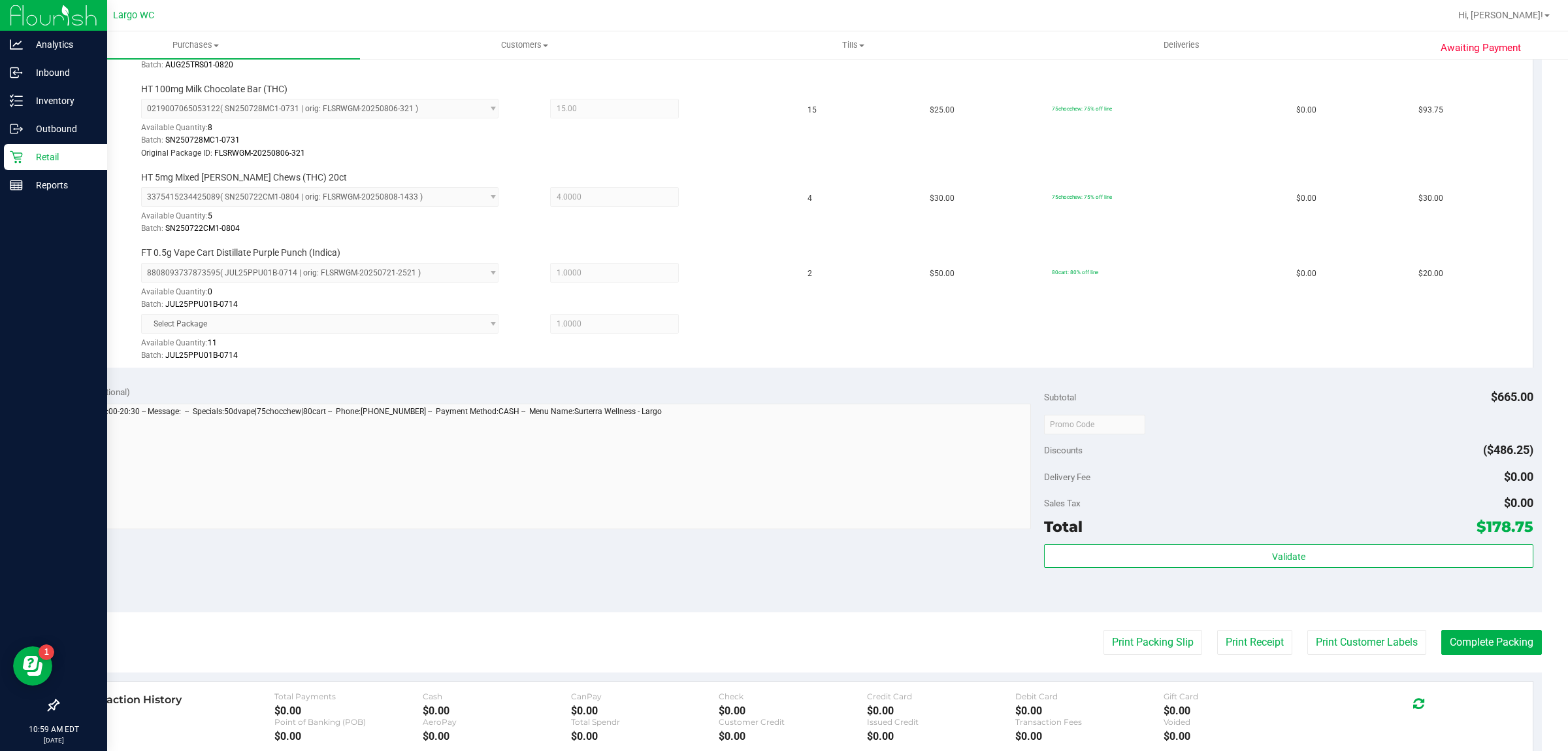
scroll to position [610, 0]
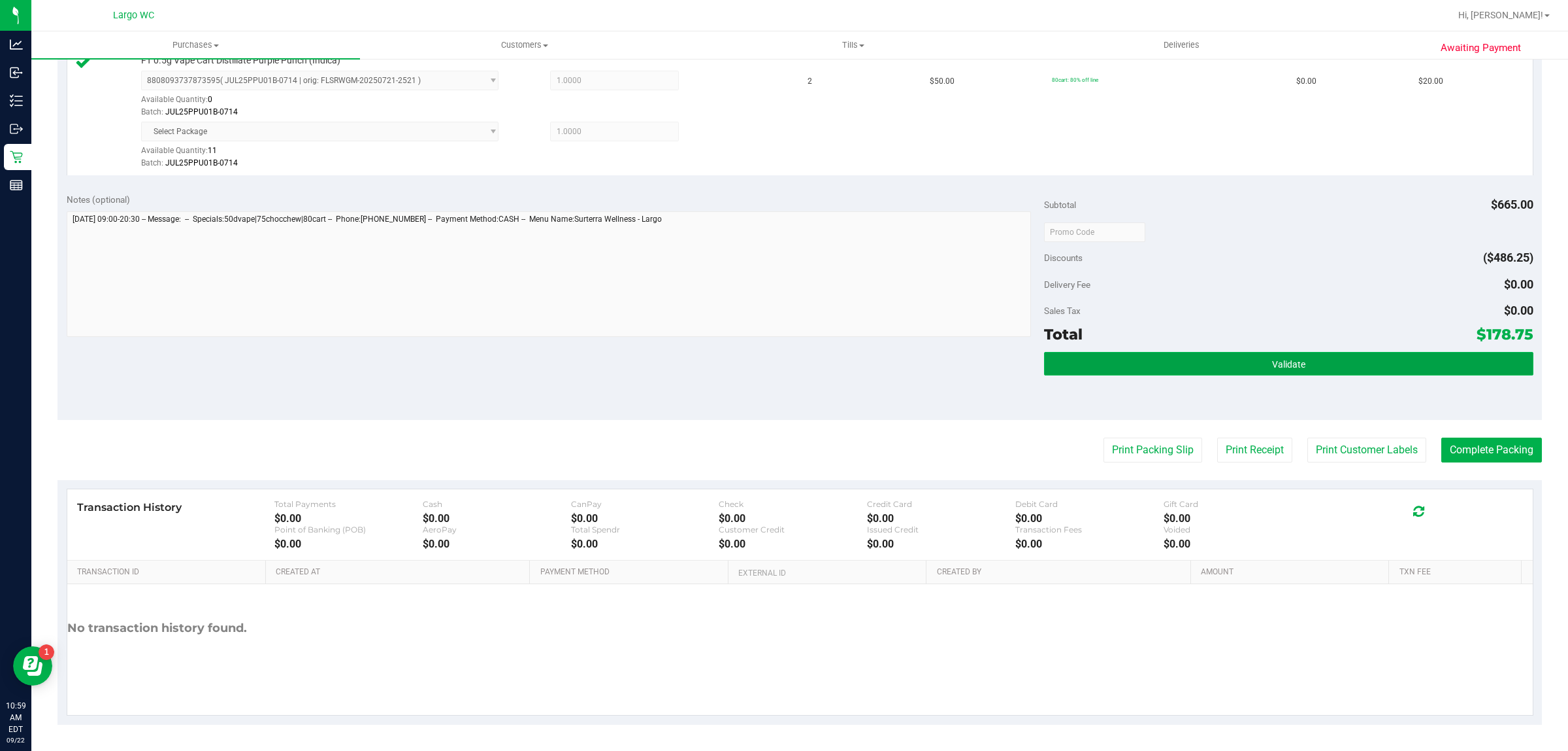
click at [1359, 357] on button "Validate" at bounding box center [1289, 363] width 489 height 24
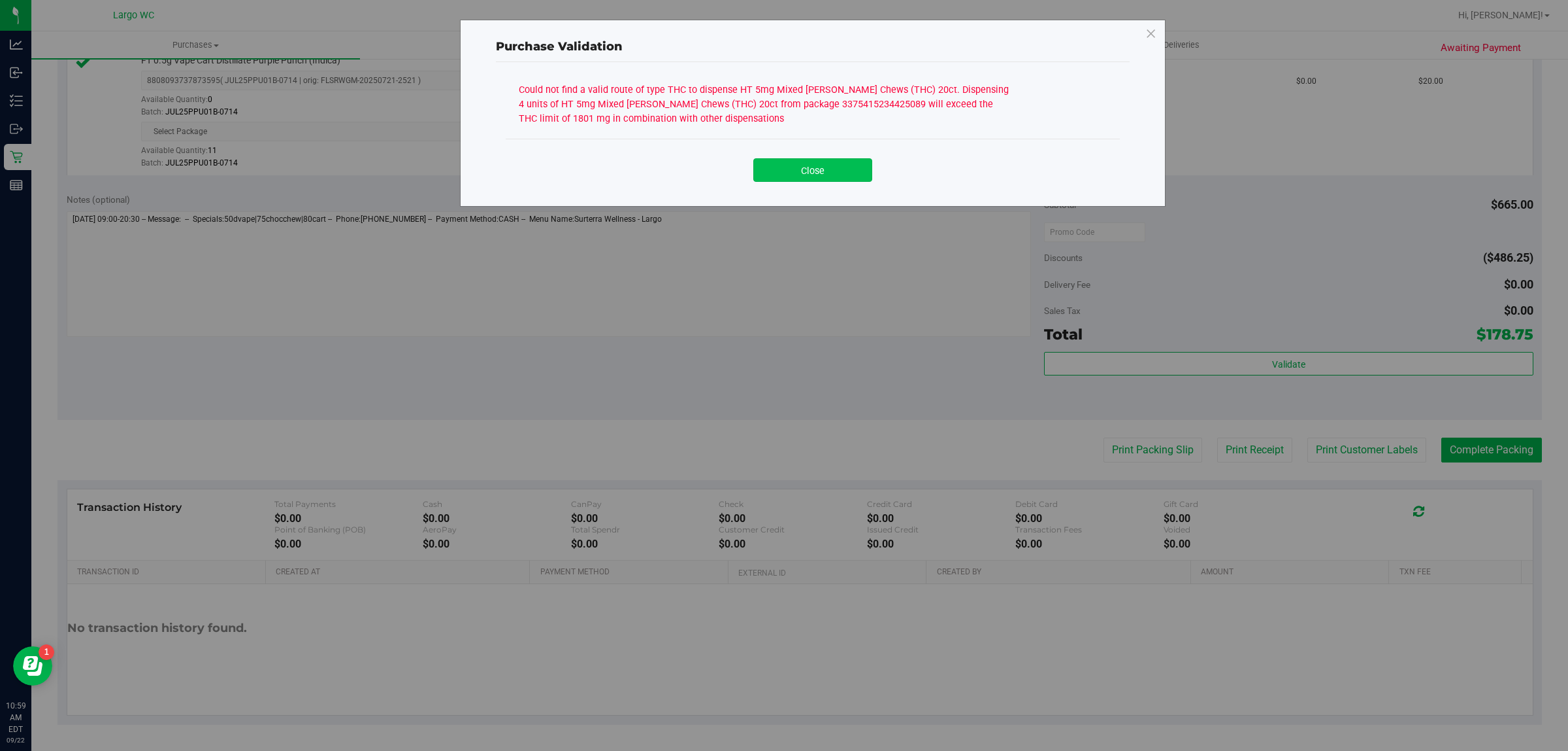
click at [845, 158] on button "Close" at bounding box center [813, 170] width 119 height 24
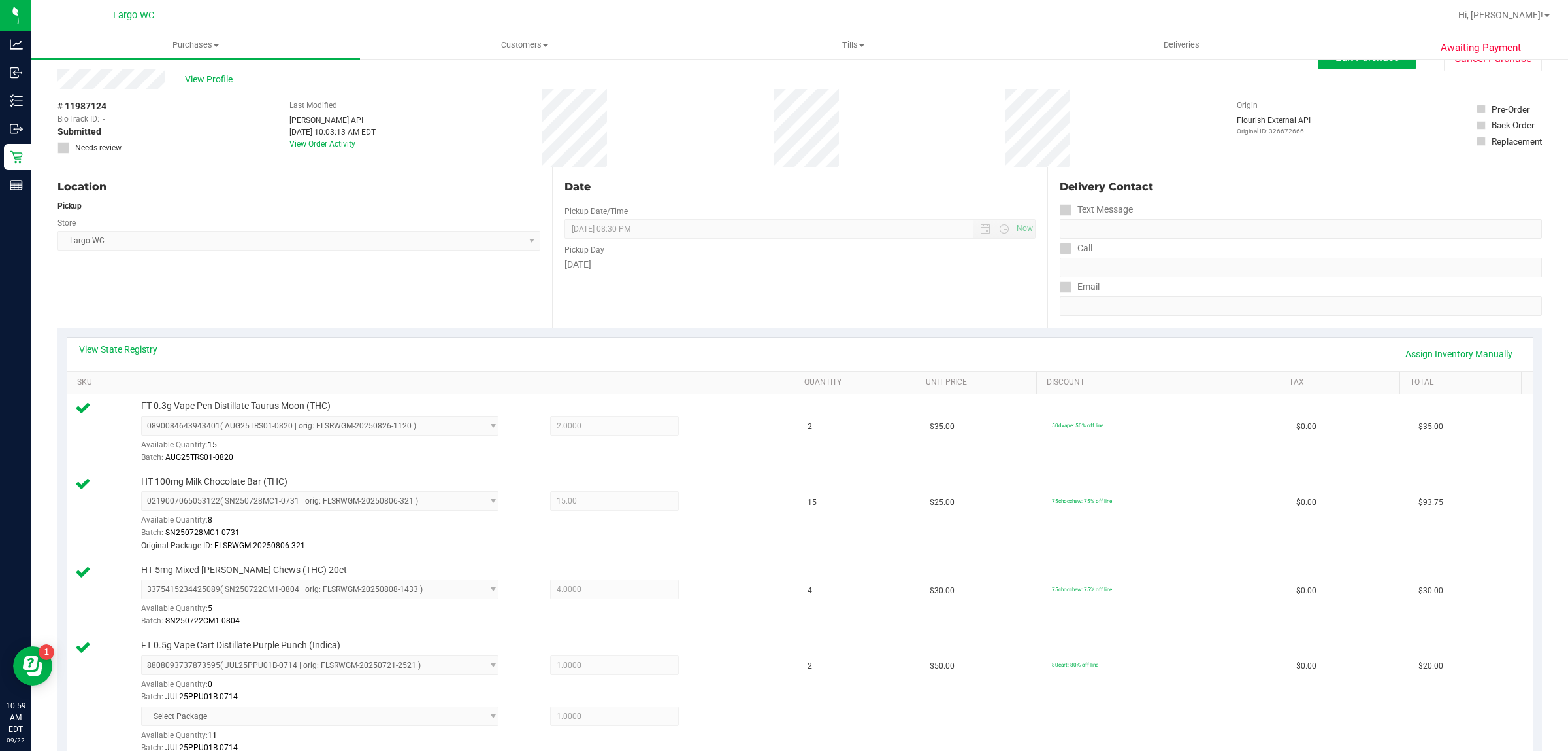
scroll to position [0, 0]
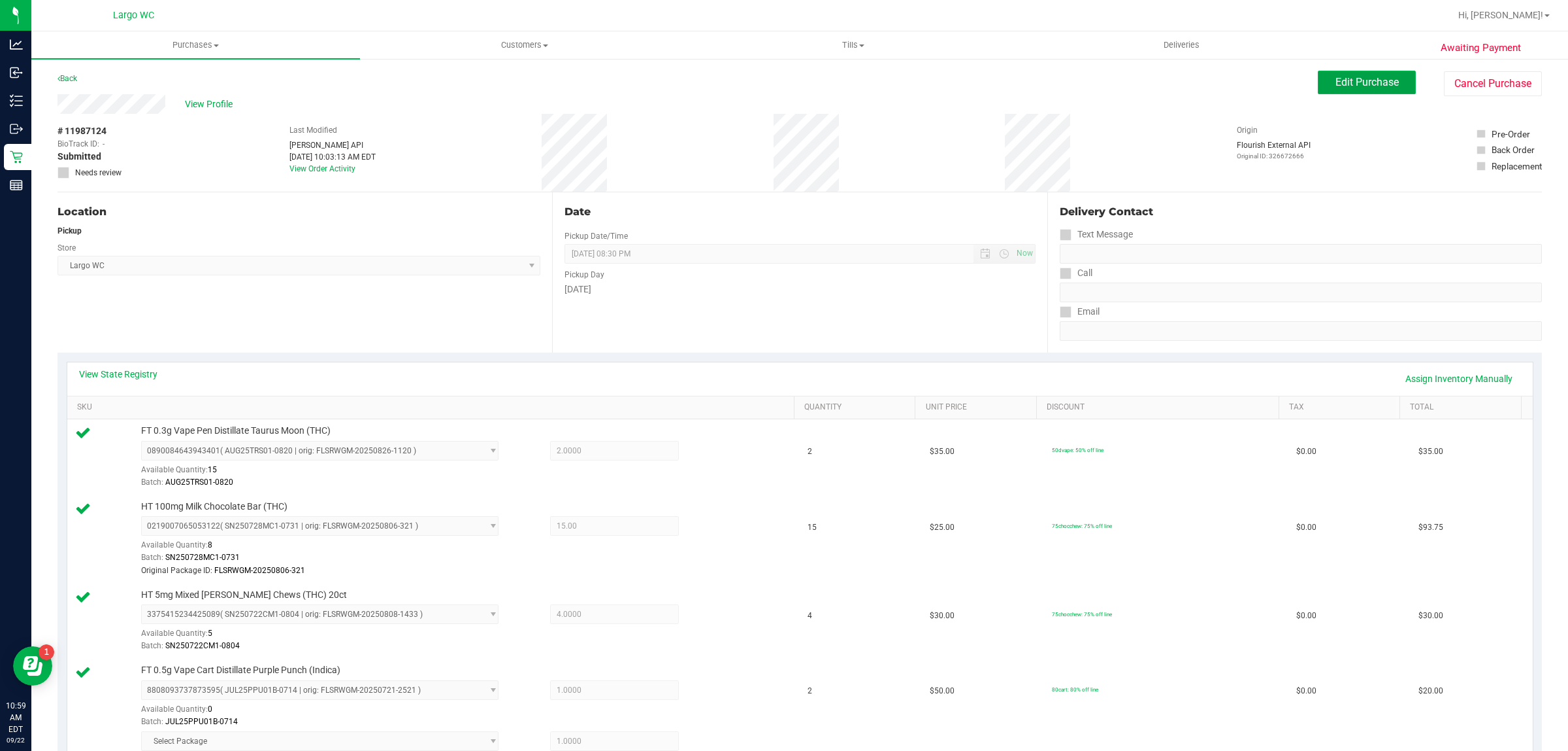
click at [1364, 80] on span "Edit Purchase" at bounding box center [1367, 82] width 63 height 13
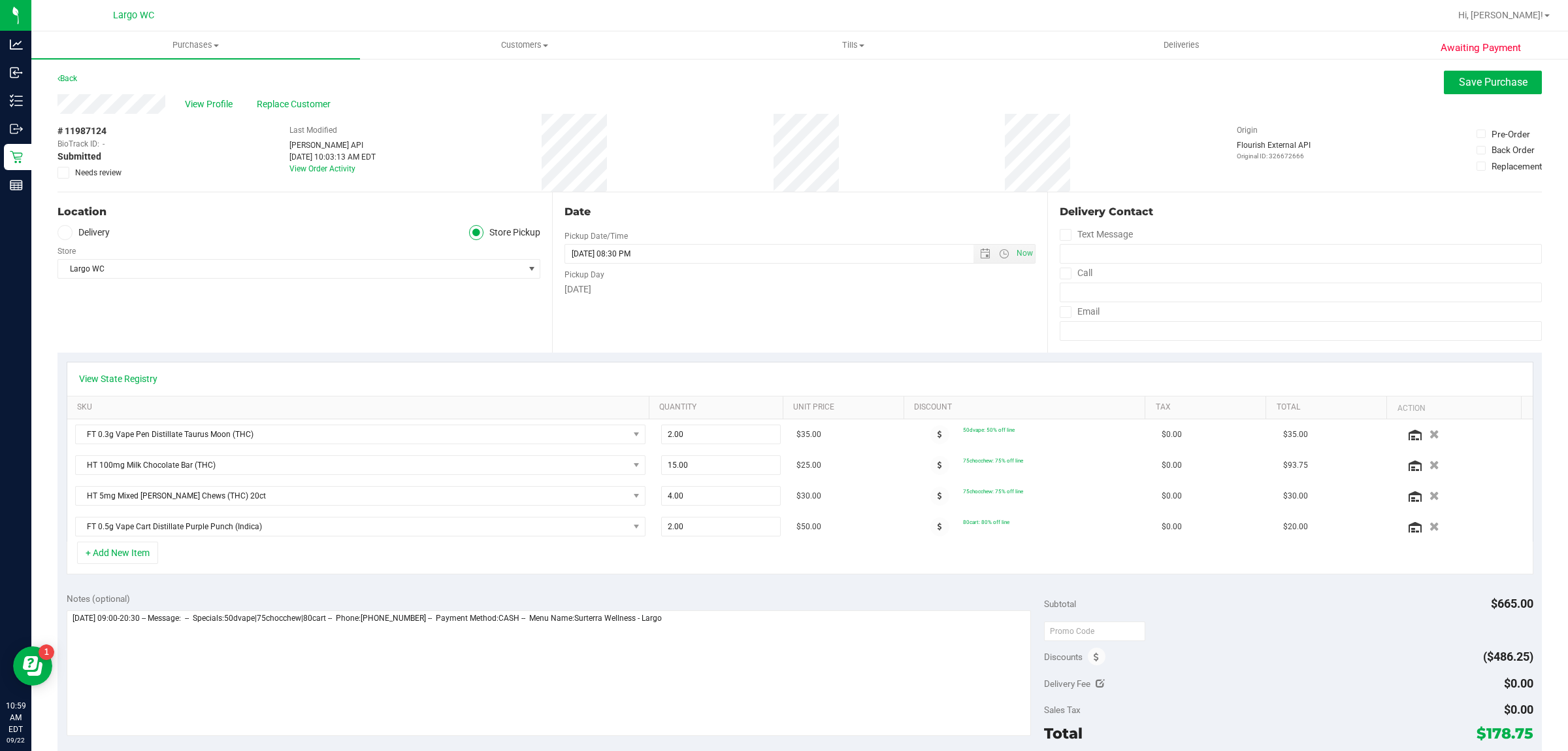
click at [60, 172] on icon at bounding box center [63, 172] width 9 height 0
click at [0, 0] on input "Needs review" at bounding box center [0, 0] width 0 height 0
click at [742, 634] on textarea at bounding box center [549, 673] width 965 height 126
type textarea "Monday 09/22/2025 09:00-20:30 -- Message: -- Specials:50dvape|75chocchew|80cart…"
click at [120, 381] on link "View State Registry" at bounding box center [118, 378] width 79 height 13
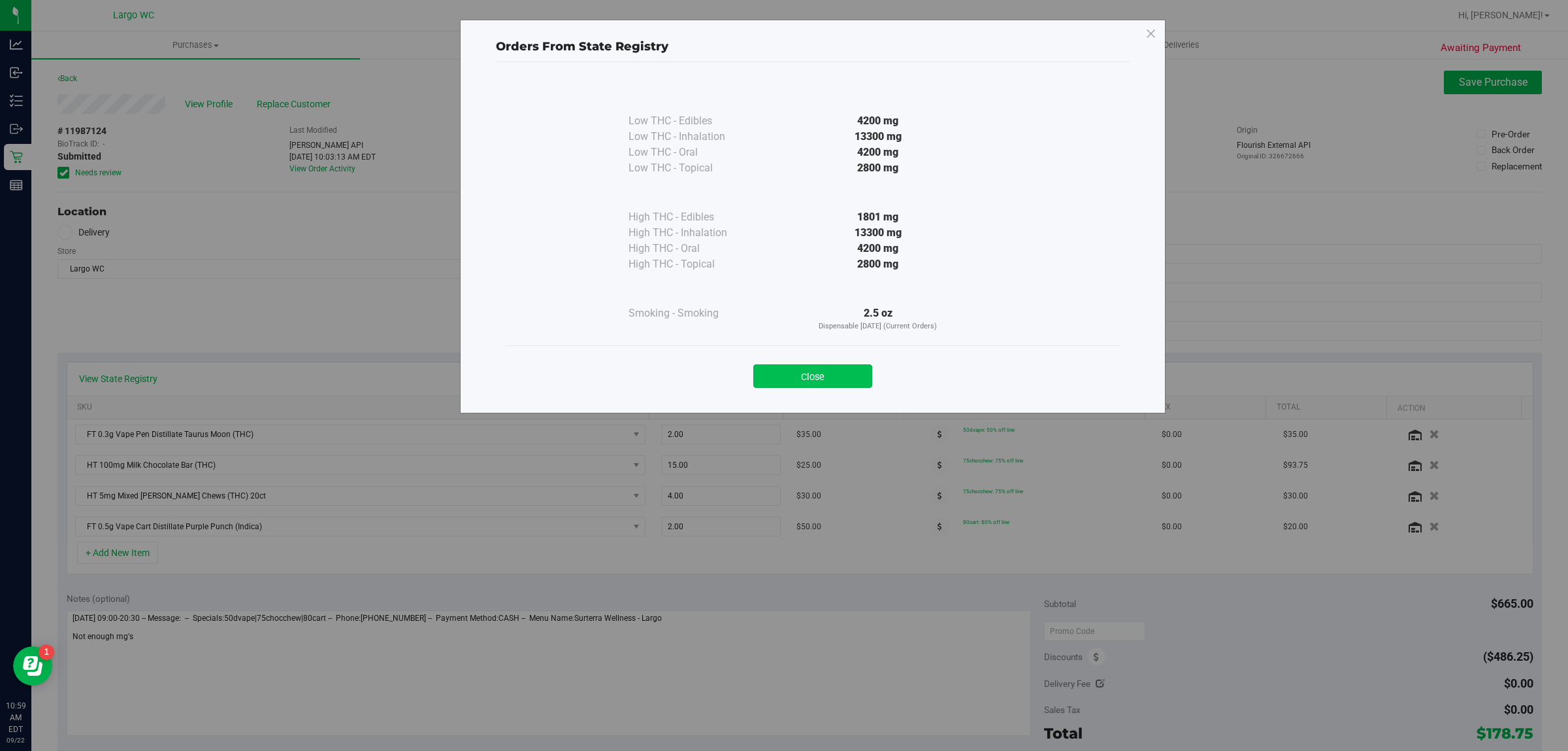
click at [854, 385] on div "Close" at bounding box center [813, 372] width 614 height 53
click at [854, 385] on button "Close" at bounding box center [813, 376] width 119 height 24
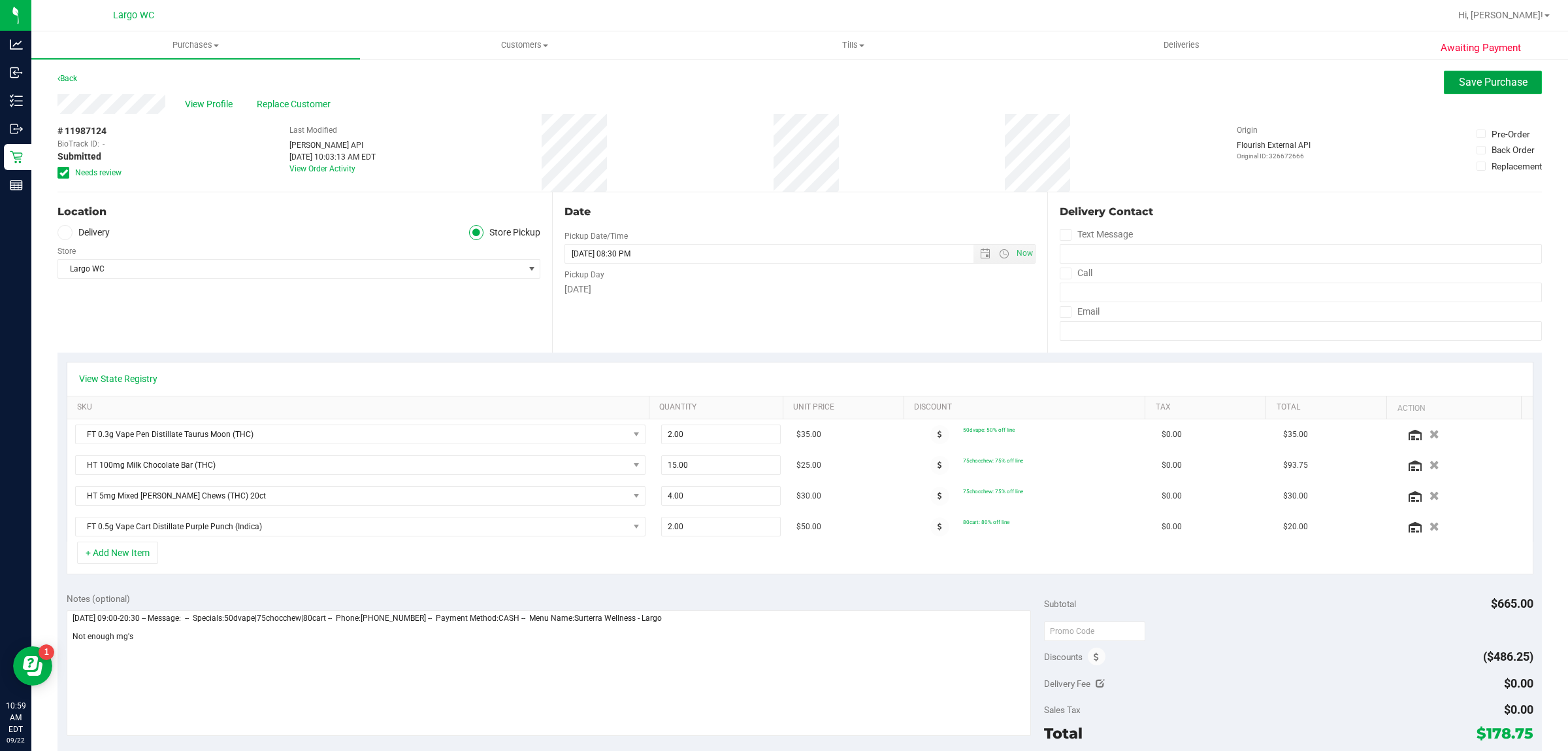
click at [1462, 80] on span "Save Purchase" at bounding box center [1494, 82] width 69 height 13
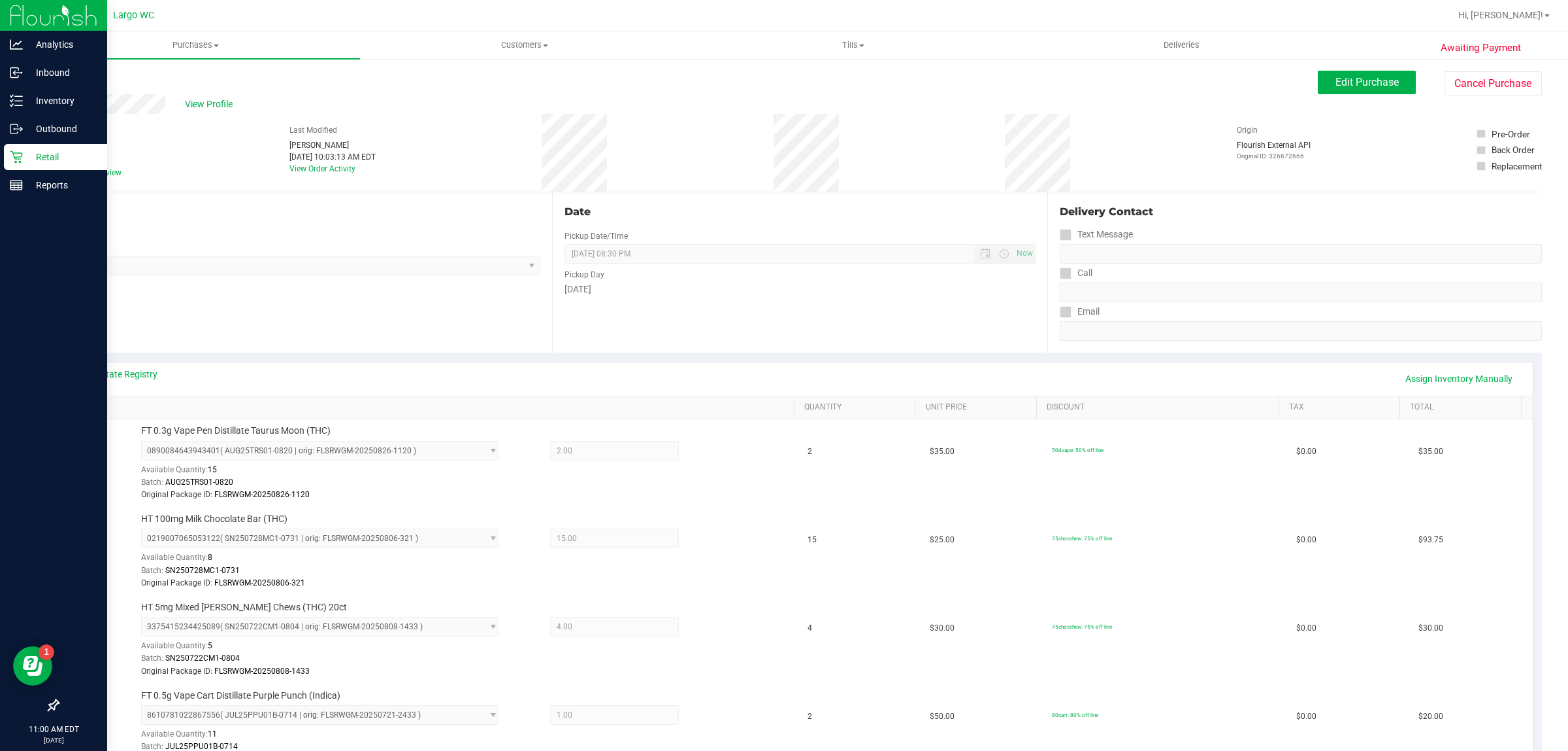
click at [31, 156] on p "Retail" at bounding box center [62, 156] width 79 height 16
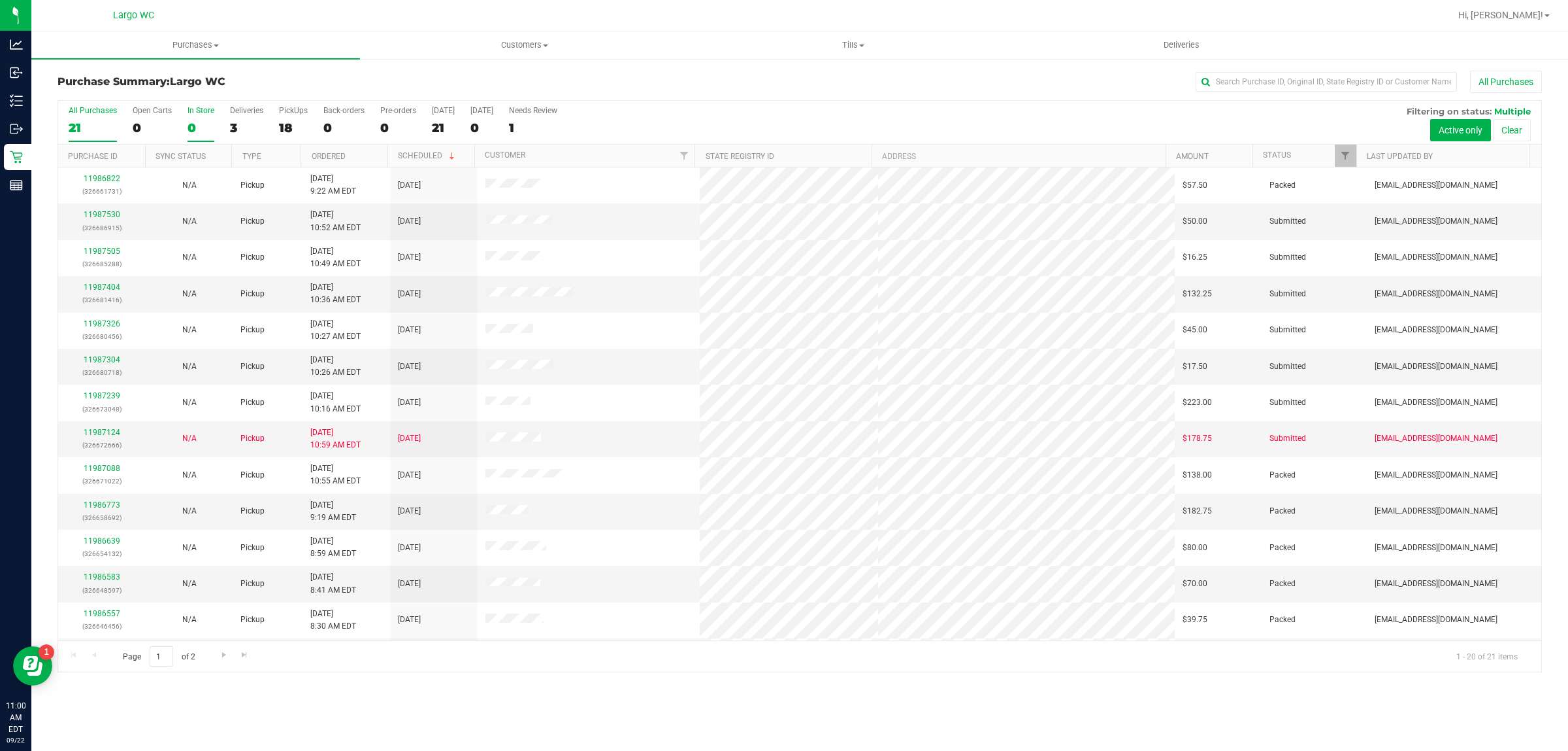
click at [196, 122] on div "0" at bounding box center [201, 127] width 27 height 15
click at [0, 0] on input "In Store 0" at bounding box center [0, 0] width 0 height 0
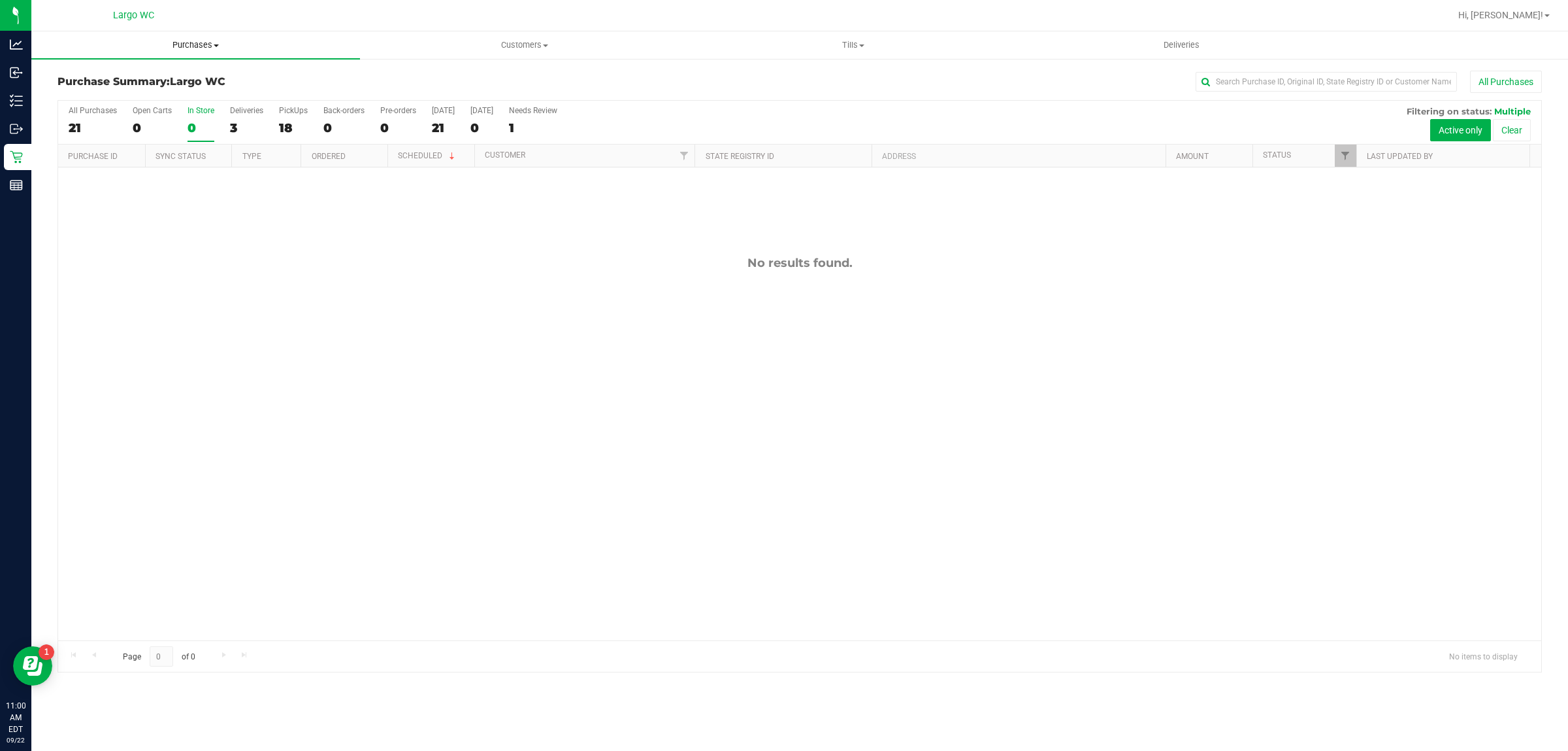
click at [198, 39] on span "Purchases" at bounding box center [196, 45] width 329 height 12
click at [188, 79] on li "Summary of purchases" at bounding box center [196, 79] width 329 height 16
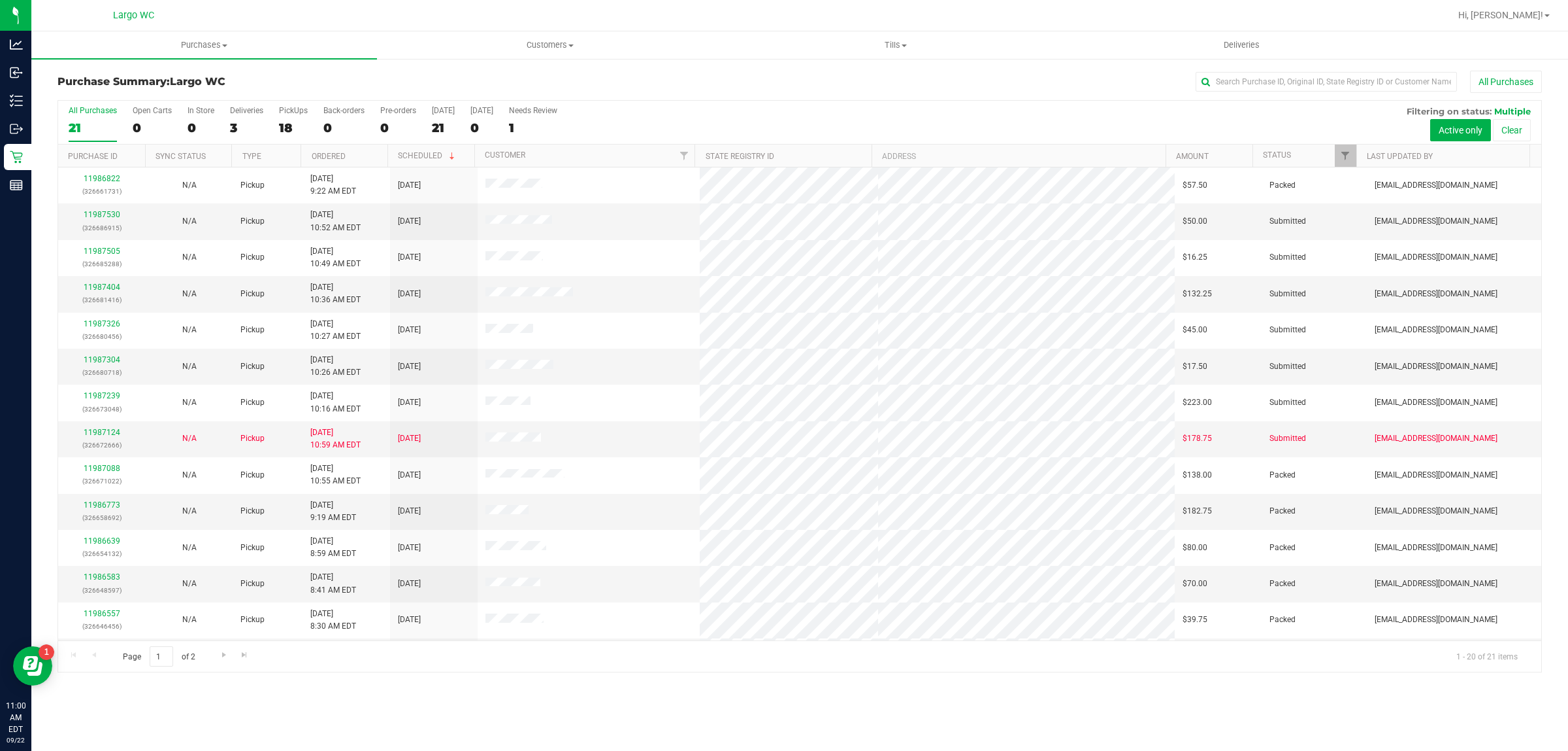
drag, startPoint x: 301, startPoint y: 701, endPoint x: 312, endPoint y: 690, distance: 15.6
click at [301, 701] on div "Purchases Summary of purchases Fulfillment All purchases Customers All customer…" at bounding box center [800, 391] width 1538 height 720
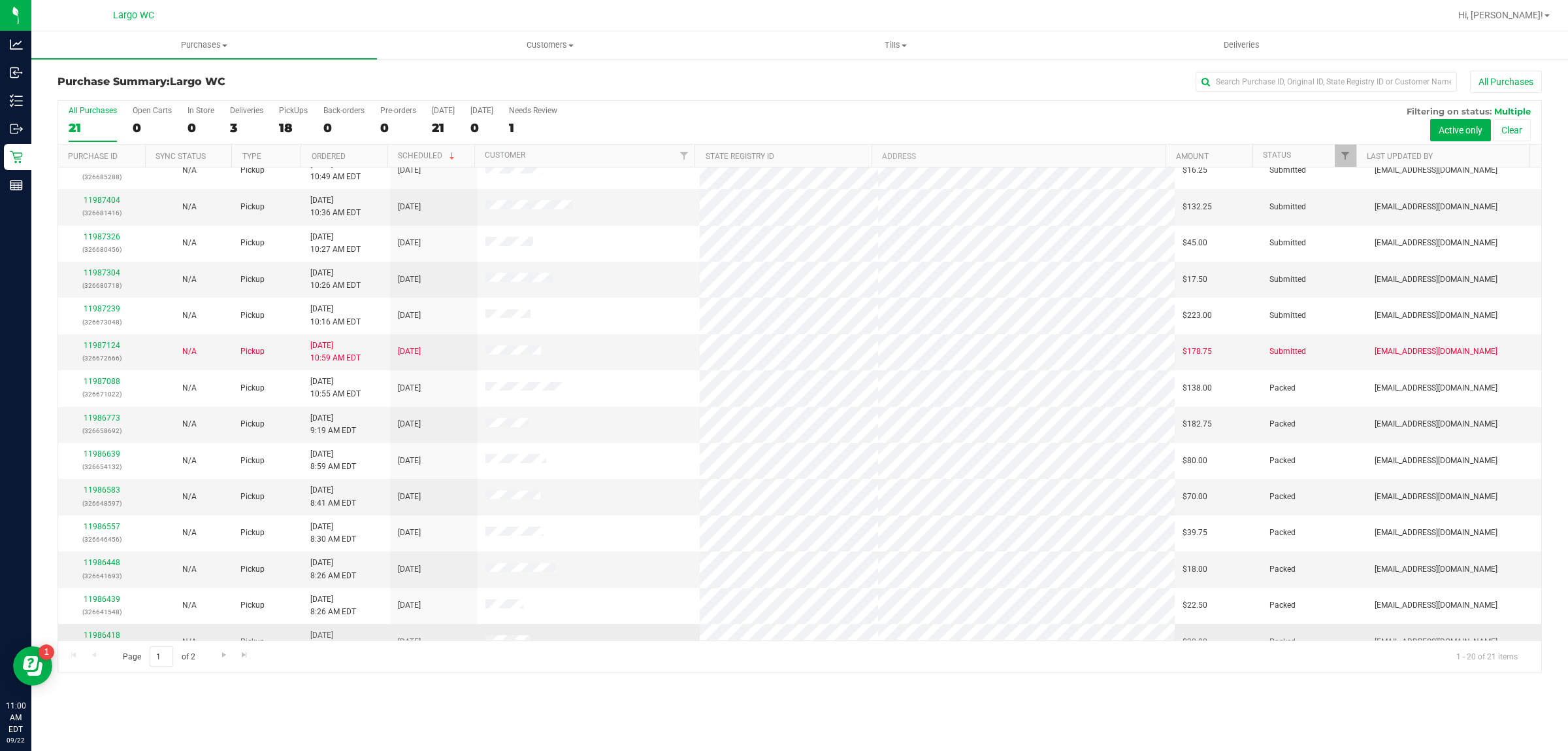
scroll to position [253, 0]
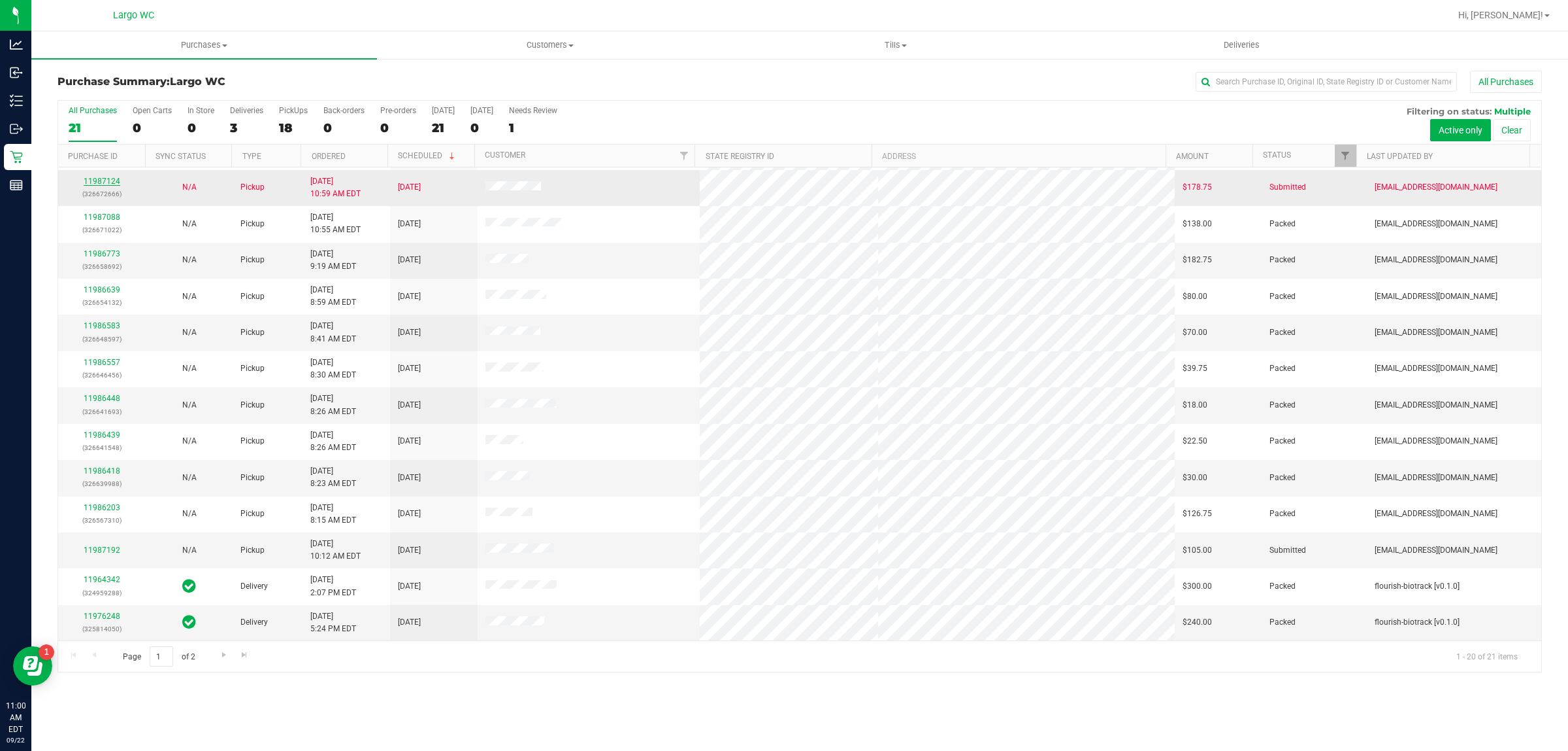
click at [105, 182] on link "11987124" at bounding box center [101, 180] width 36 height 9
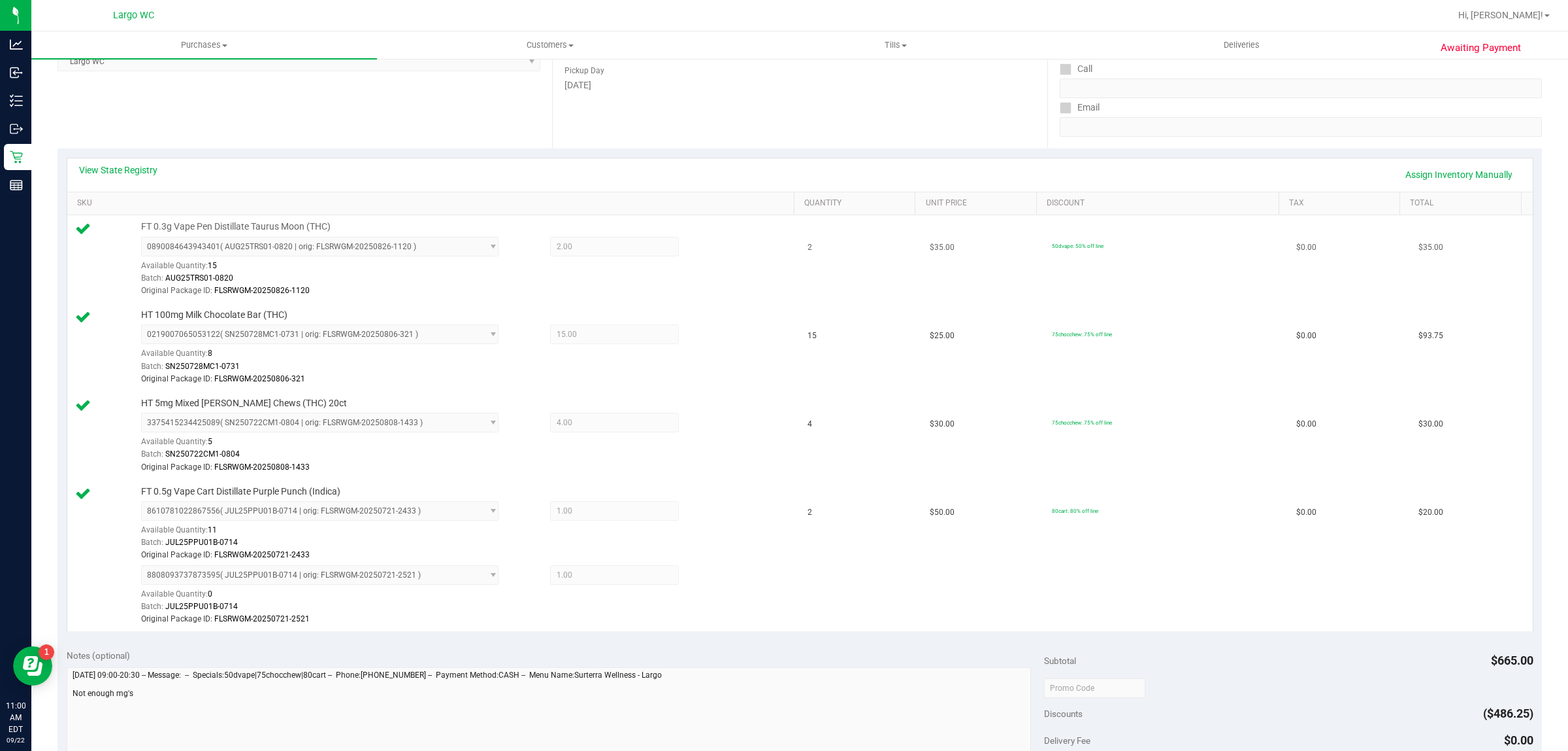
scroll to position [245, 0]
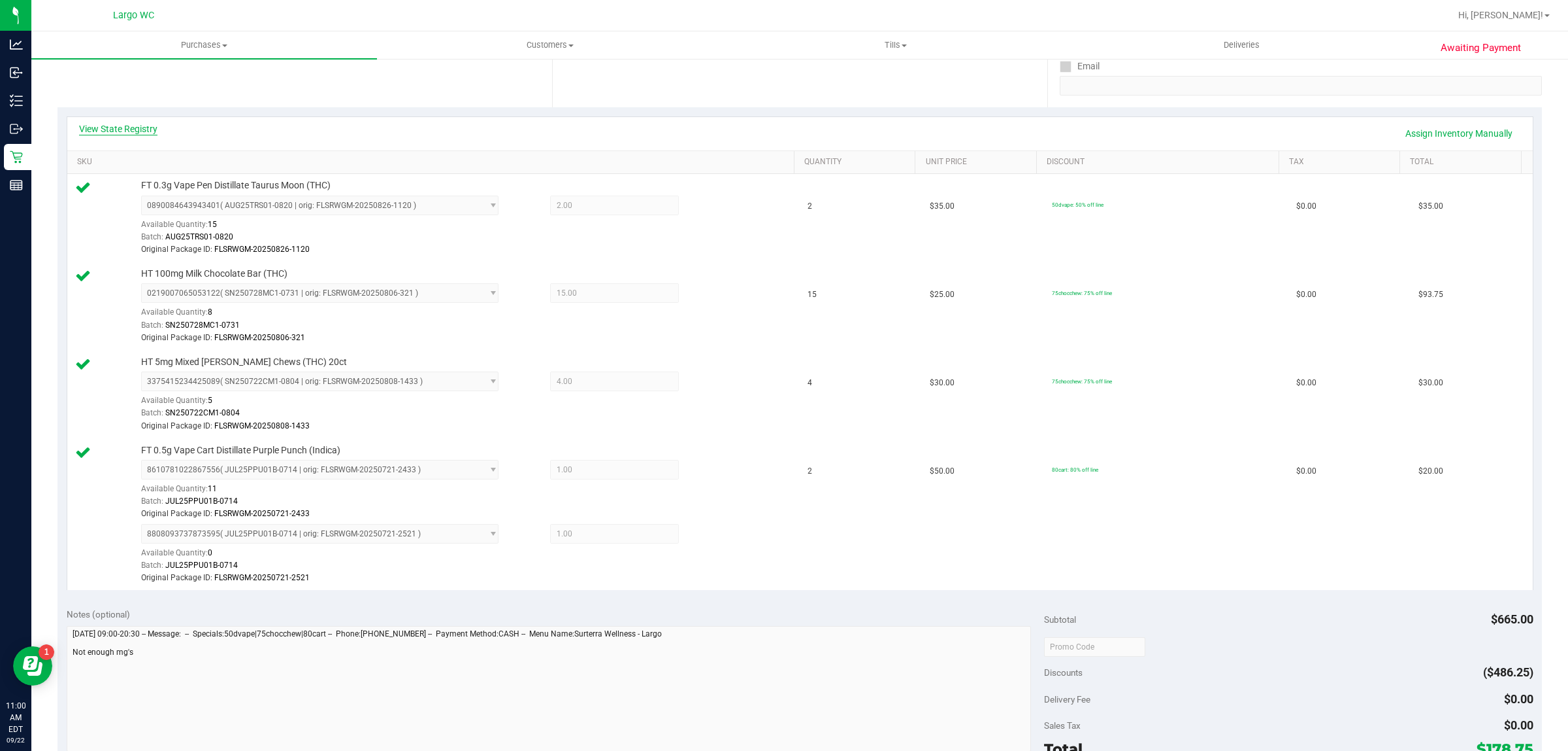
click at [114, 123] on link "View State Registry" at bounding box center [118, 128] width 79 height 13
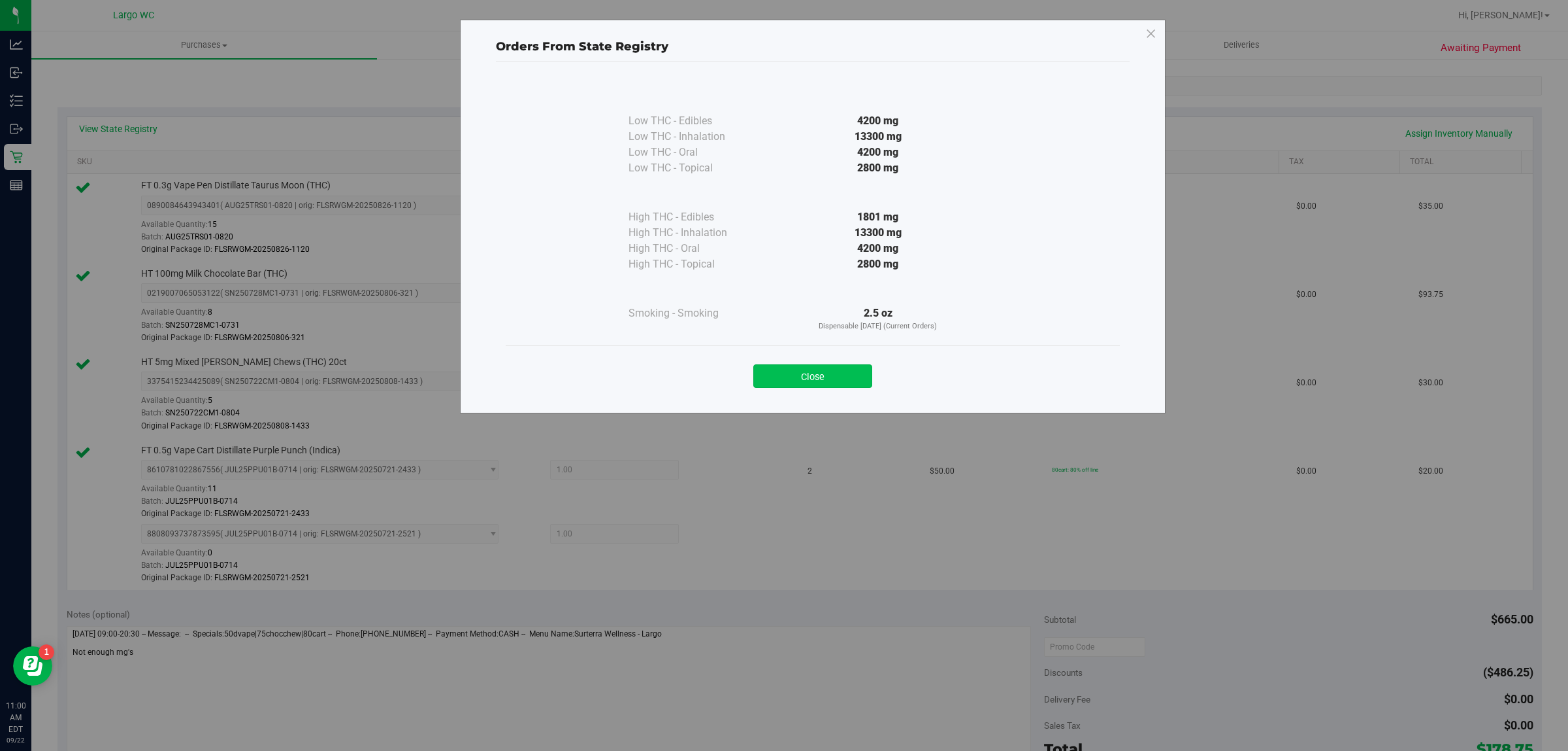
click at [830, 375] on button "Close" at bounding box center [813, 376] width 119 height 24
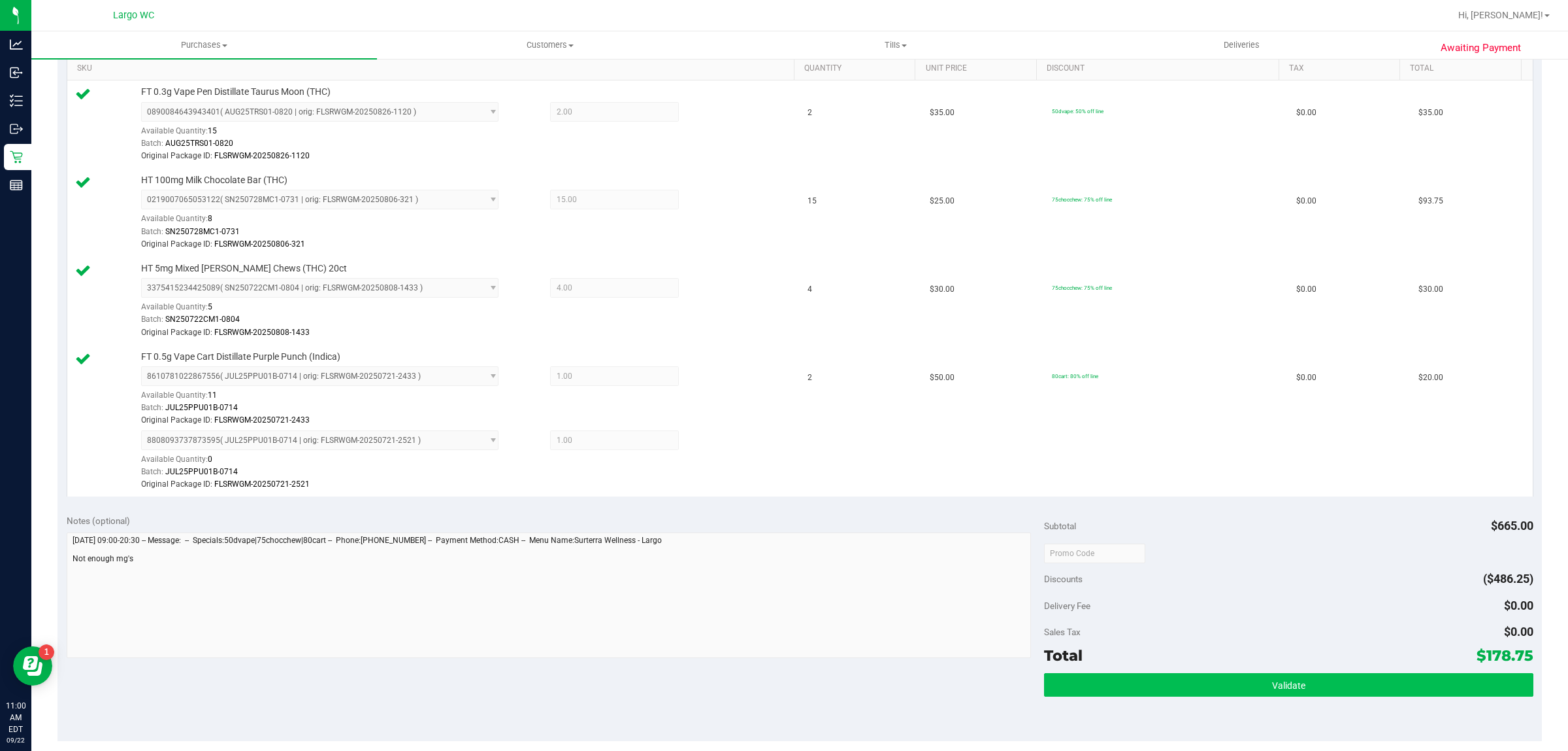
scroll to position [408, 0]
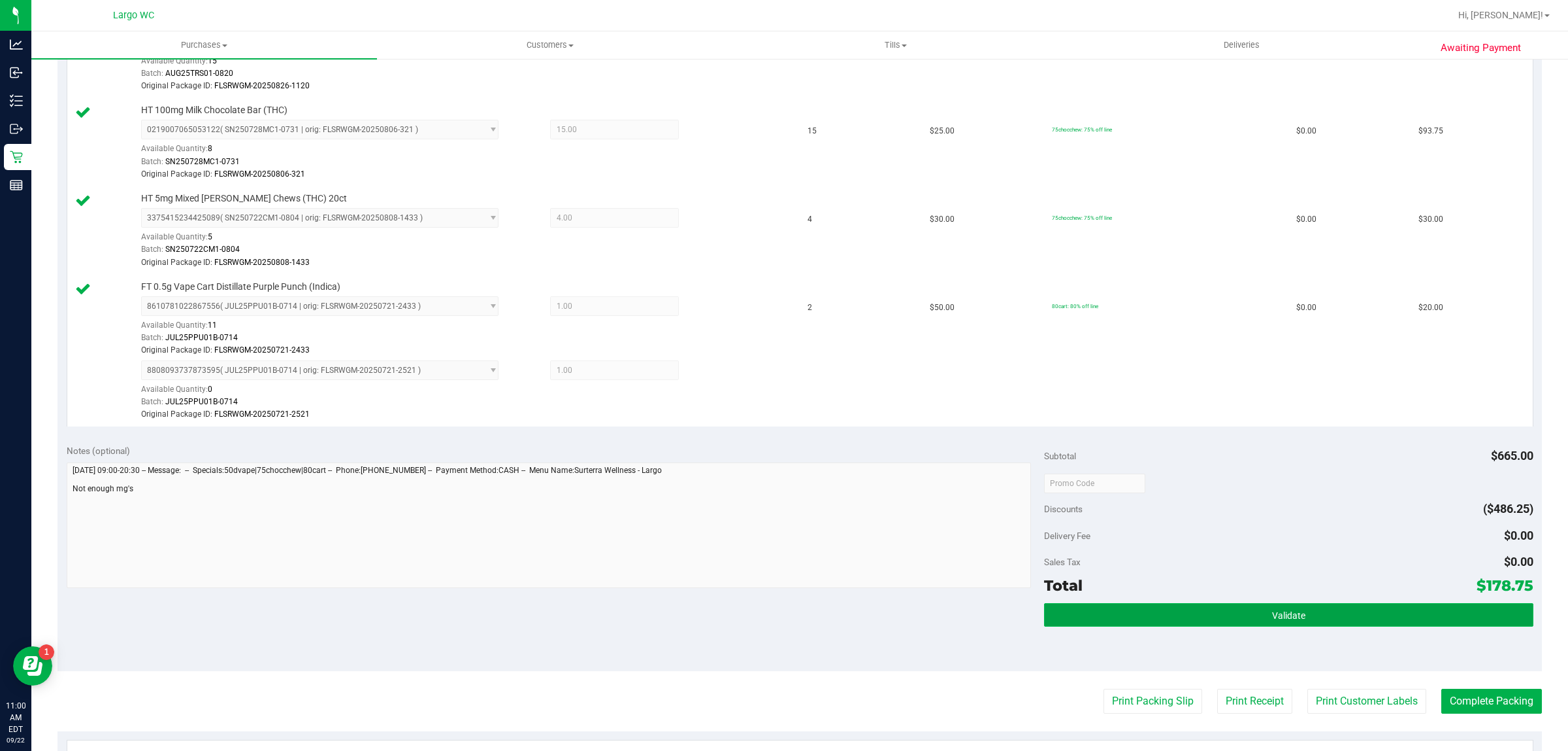
click at [1272, 613] on span "Validate" at bounding box center [1289, 615] width 33 height 11
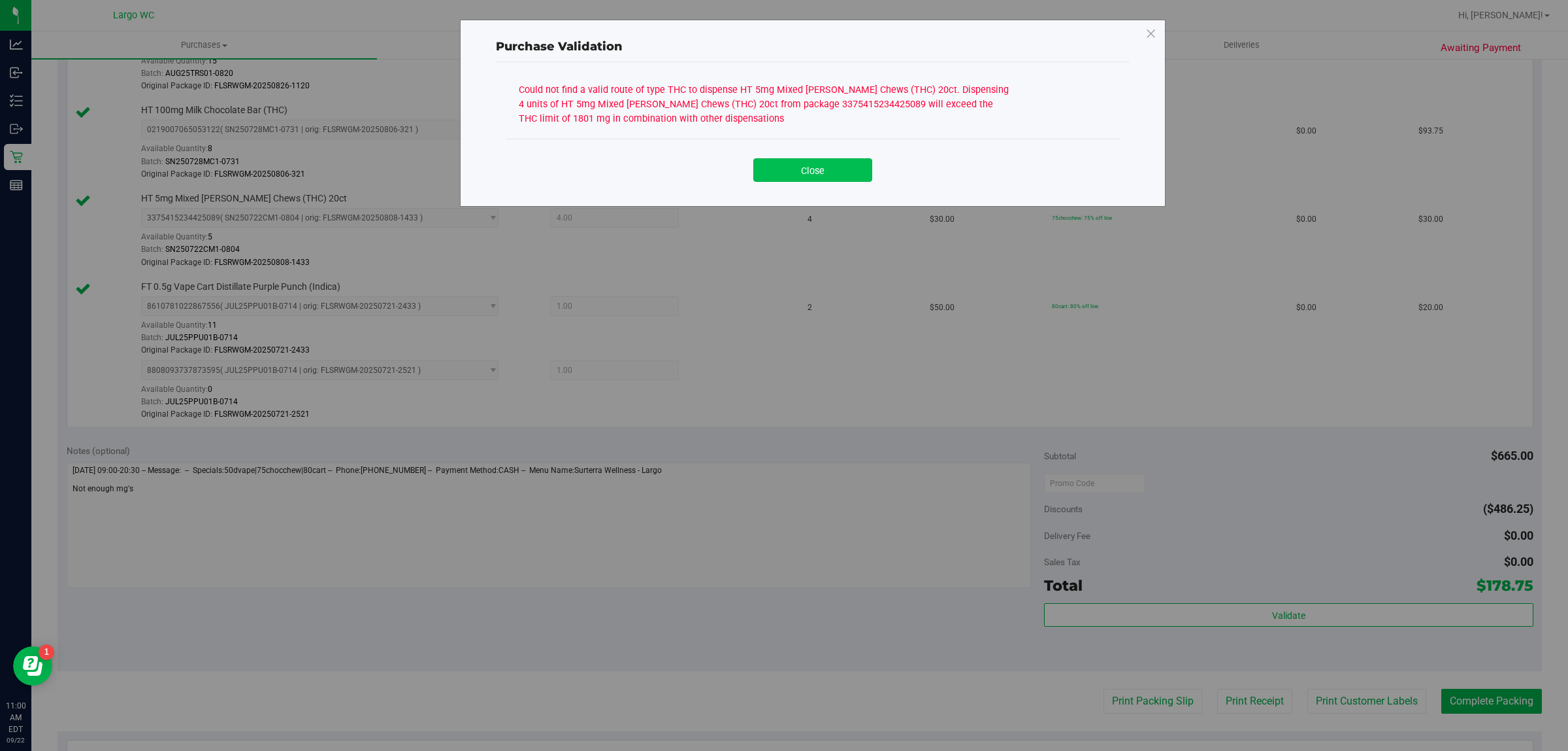
click at [794, 173] on button "Close" at bounding box center [813, 170] width 119 height 24
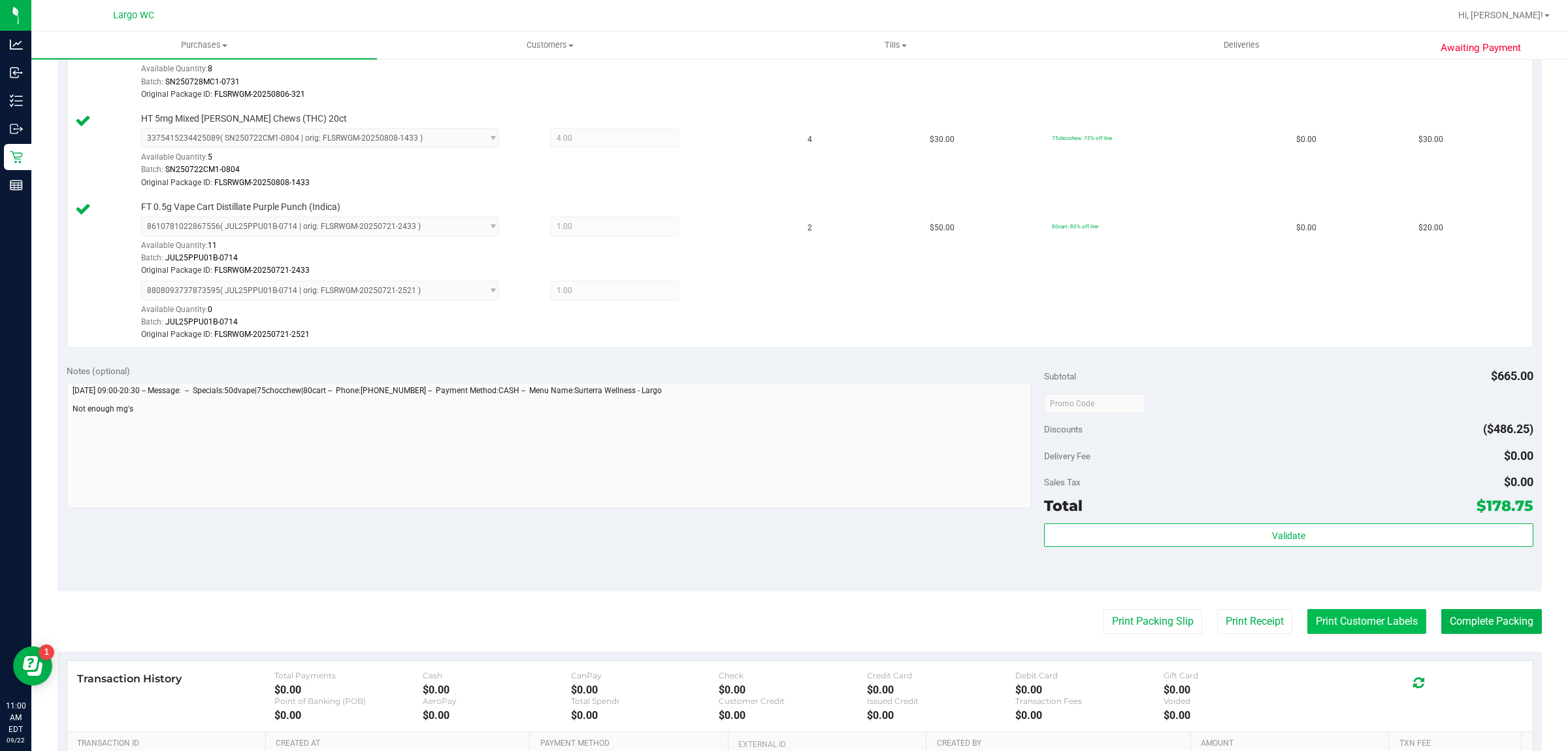
scroll to position [490, 0]
click at [1325, 626] on button "Print Customer Labels" at bounding box center [1366, 619] width 119 height 25
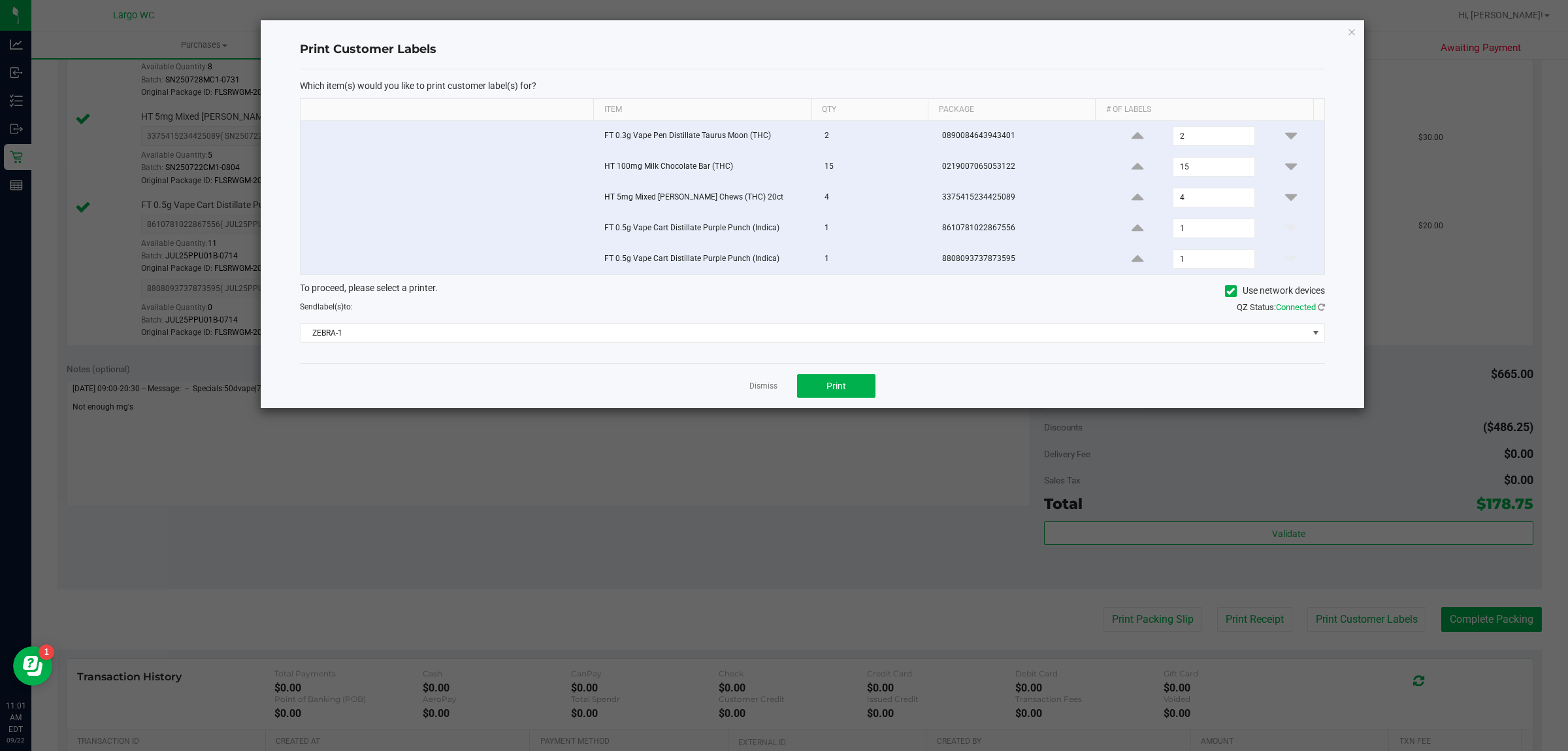
click at [310, 256] on input "checkbox" at bounding box center [309, 255] width 1 height 1
checkbox input "false"
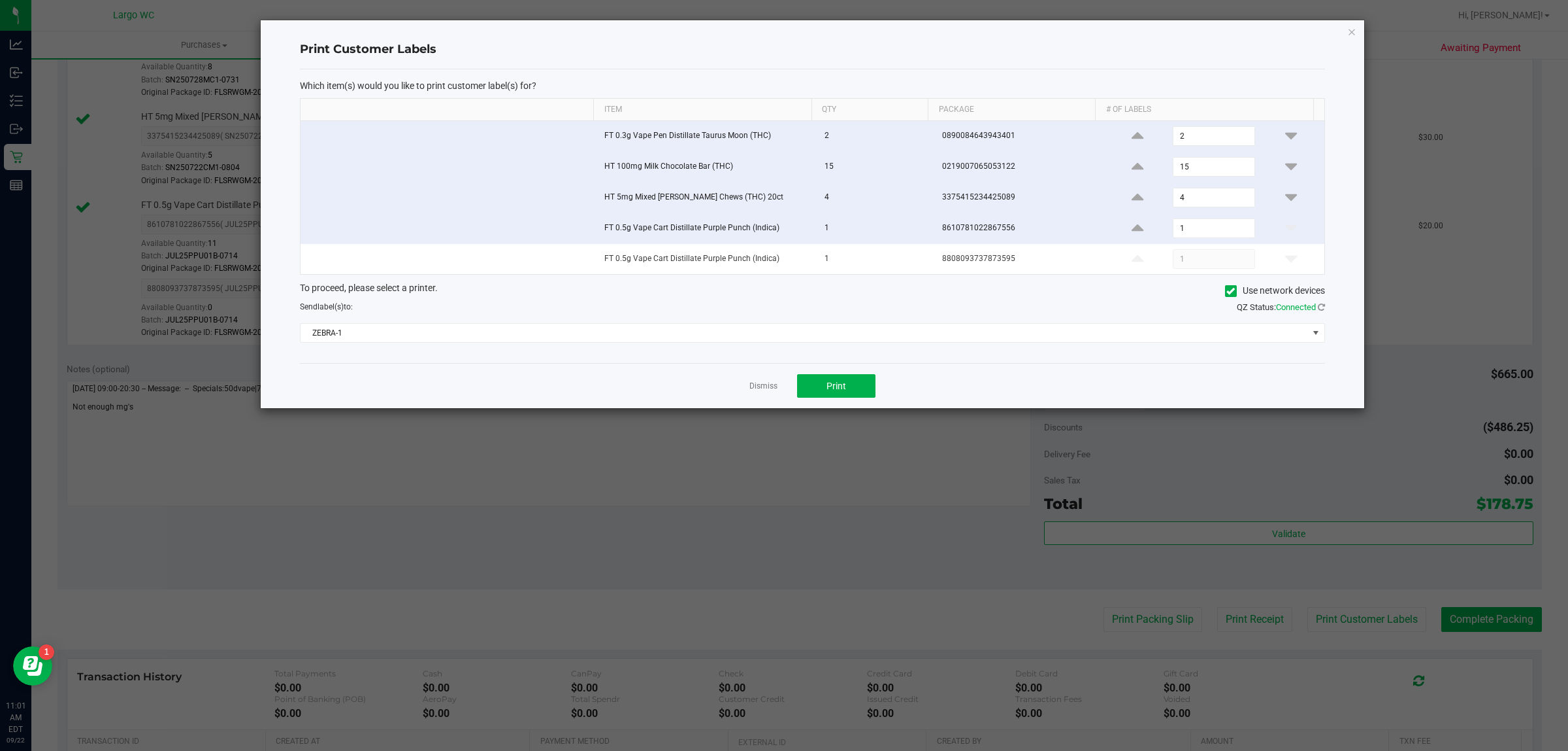
click at [309, 225] on input "checkbox" at bounding box center [309, 224] width 1 height 1
checkbox input "false"
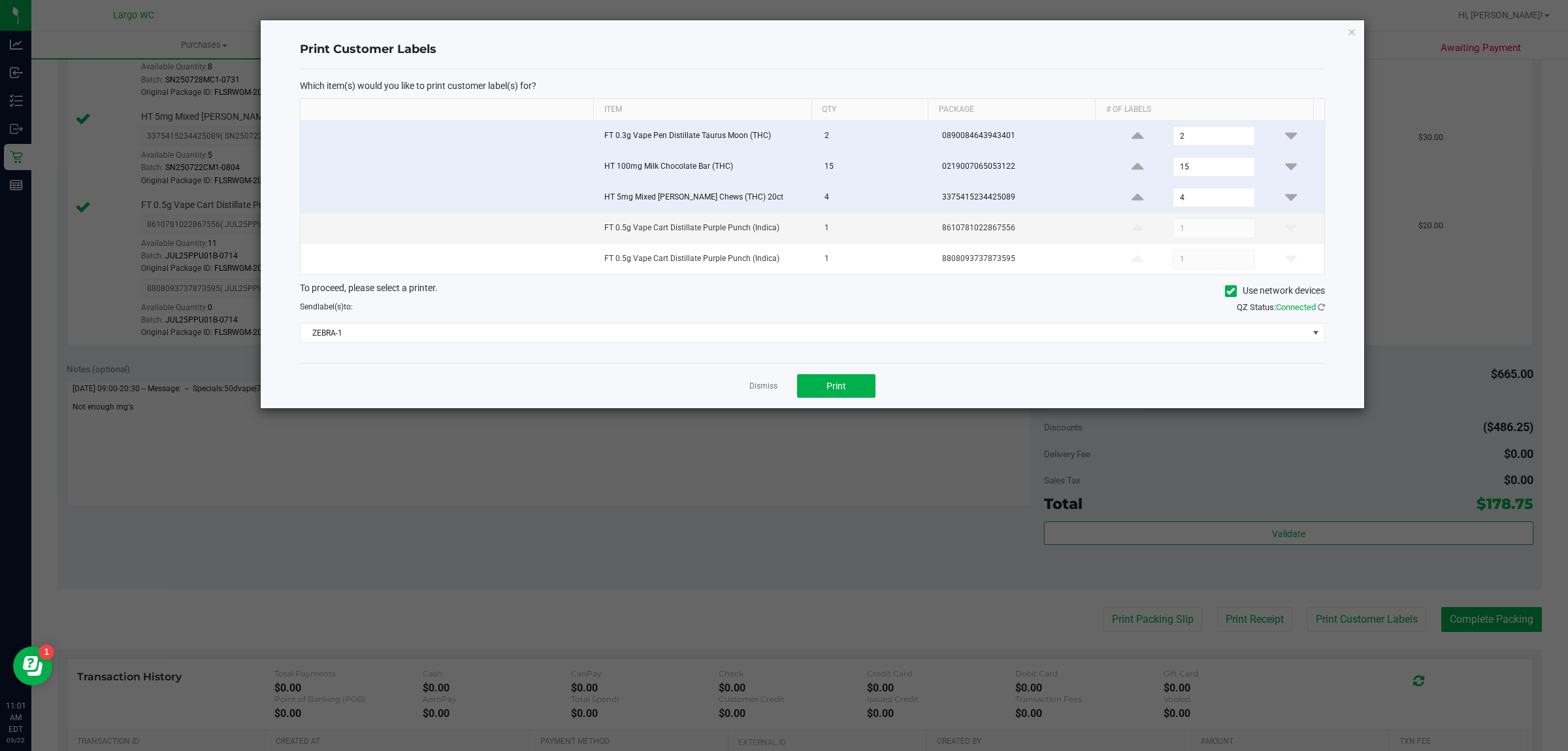
click at [325, 182] on td at bounding box center [449, 166] width 295 height 31
click at [325, 112] on th at bounding box center [448, 109] width 293 height 23
click at [309, 133] on input "checkbox" at bounding box center [309, 132] width 1 height 1
checkbox input "false"
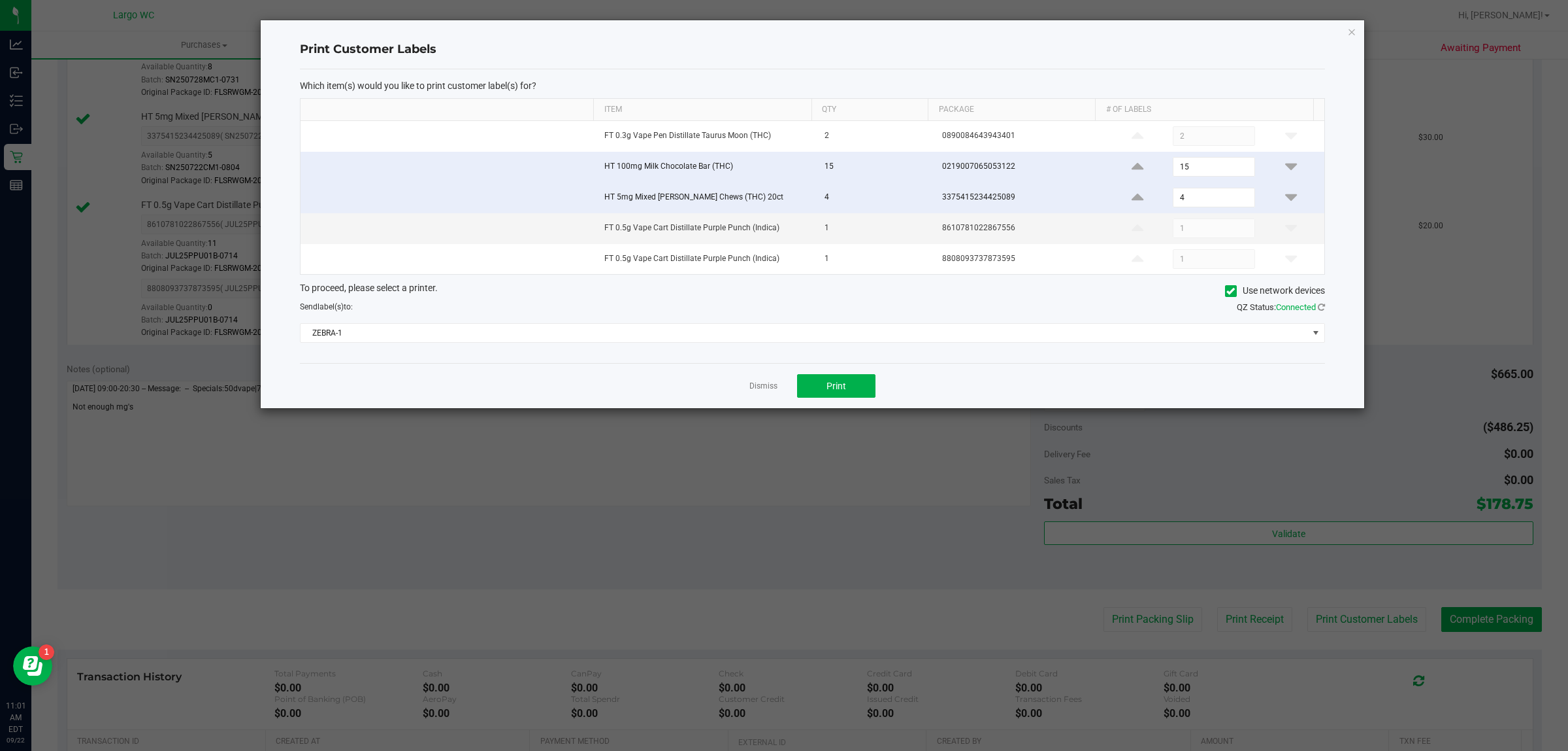
click at [310, 164] on input "checkbox" at bounding box center [309, 162] width 1 height 1
checkbox input "false"
click at [309, 195] on input "checkbox" at bounding box center [309, 194] width 1 height 1
checkbox input "false"
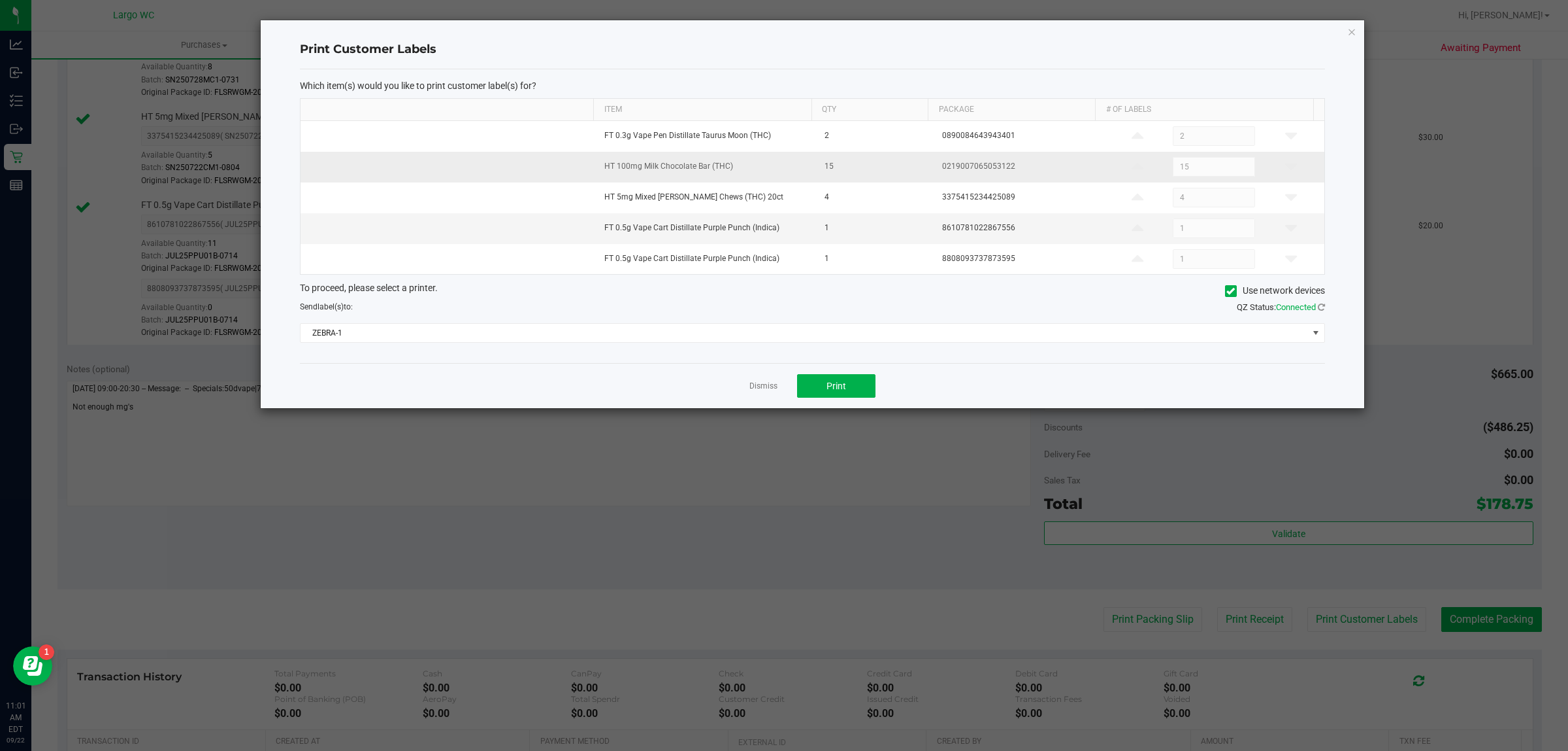
click at [309, 164] on input "checkbox" at bounding box center [309, 162] width 1 height 1
checkbox input "true"
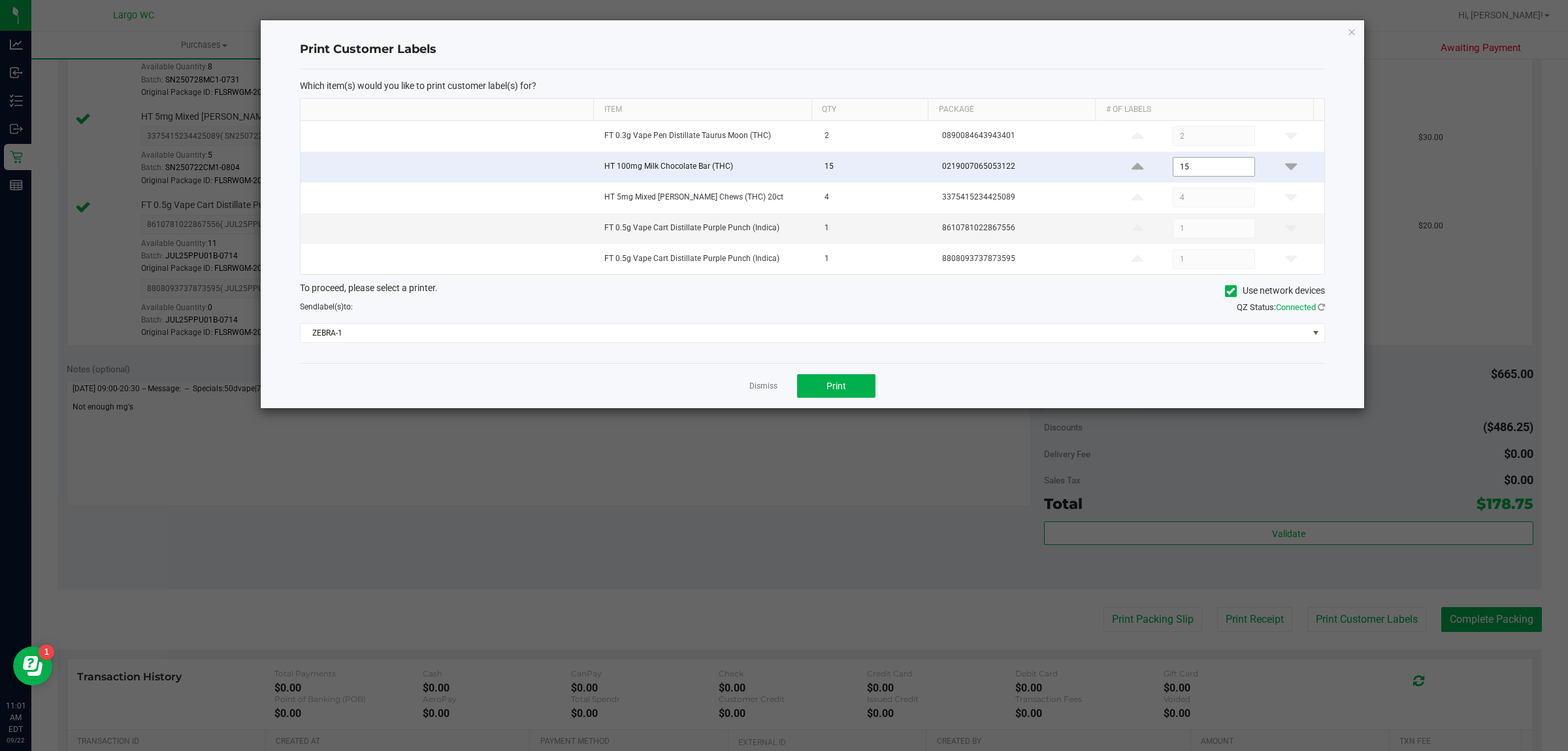
click at [1180, 168] on input "15" at bounding box center [1214, 166] width 81 height 19
type input "1"
click at [851, 388] on button "Print" at bounding box center [837, 386] width 79 height 24
click at [763, 388] on link "Dismiss" at bounding box center [763, 386] width 29 height 11
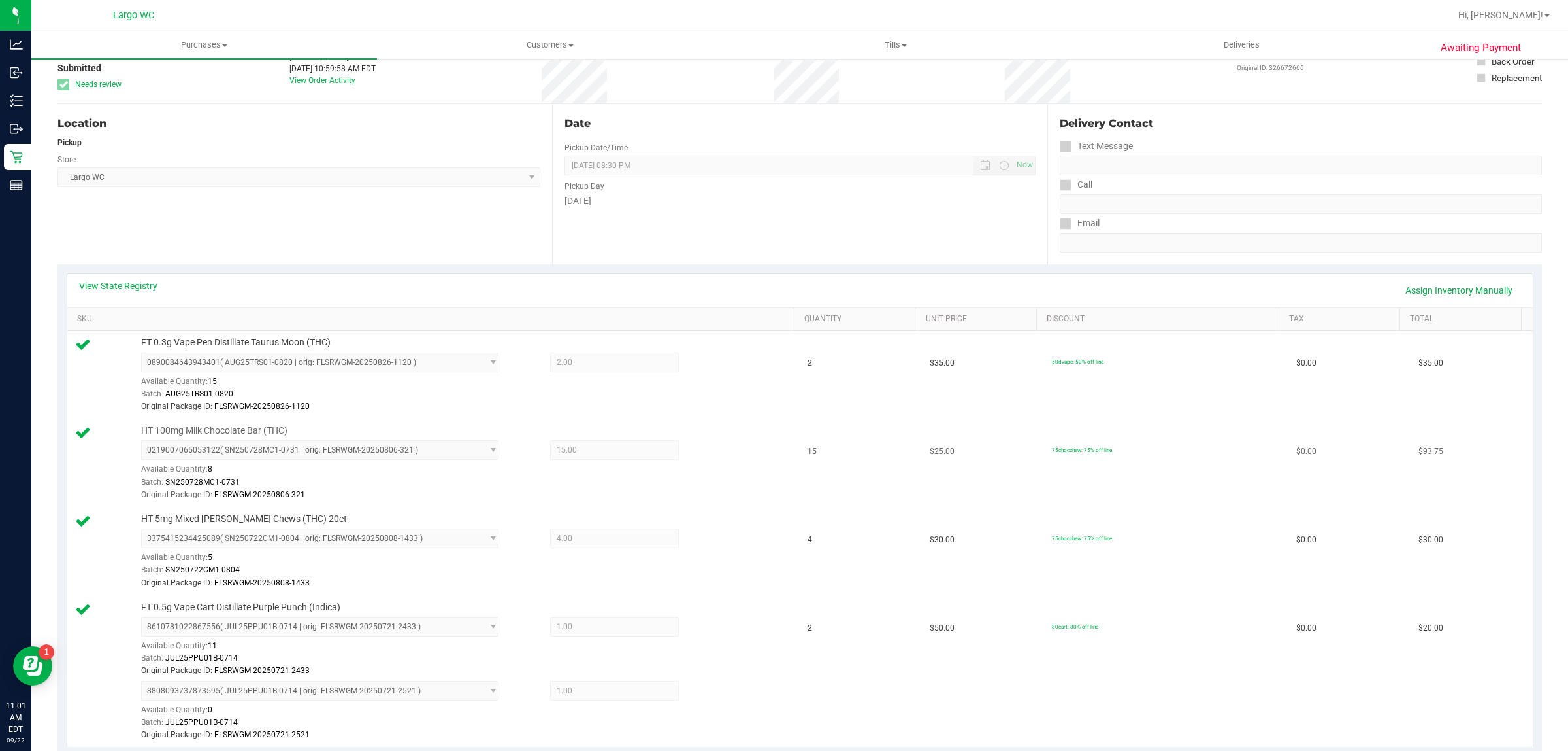
scroll to position [82, 0]
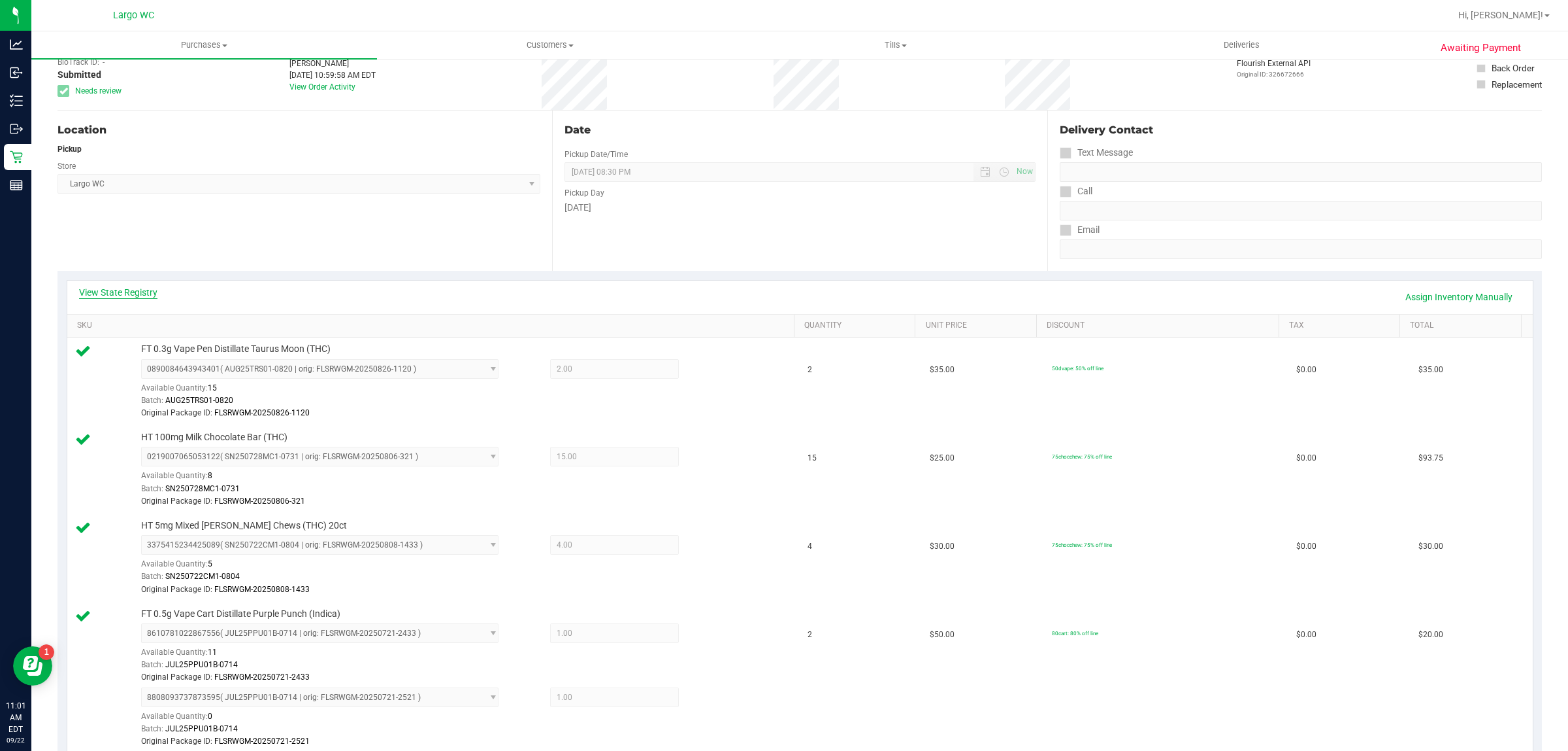
click at [112, 285] on link "View State Registry" at bounding box center [118, 291] width 79 height 13
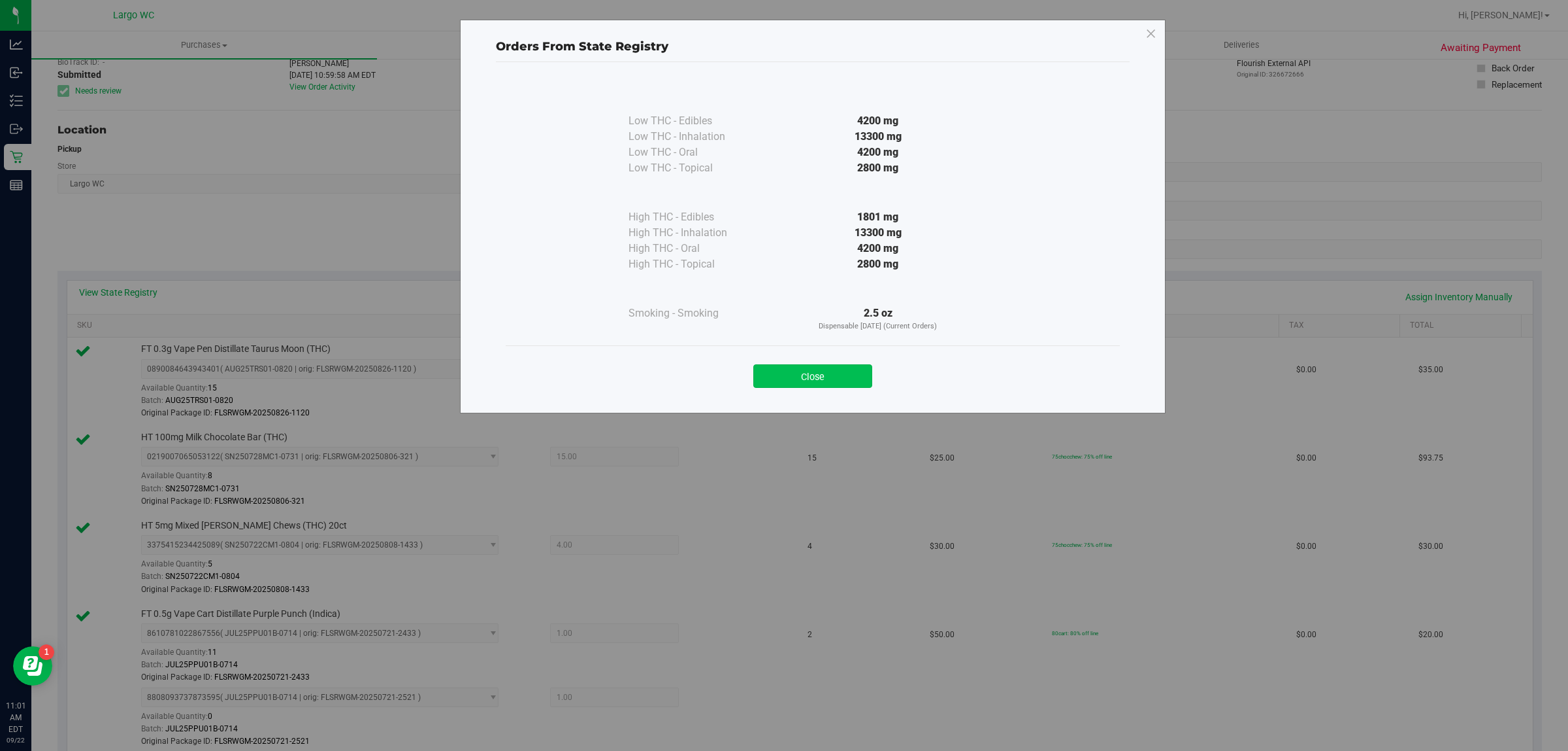
click at [834, 373] on button "Close" at bounding box center [813, 376] width 119 height 24
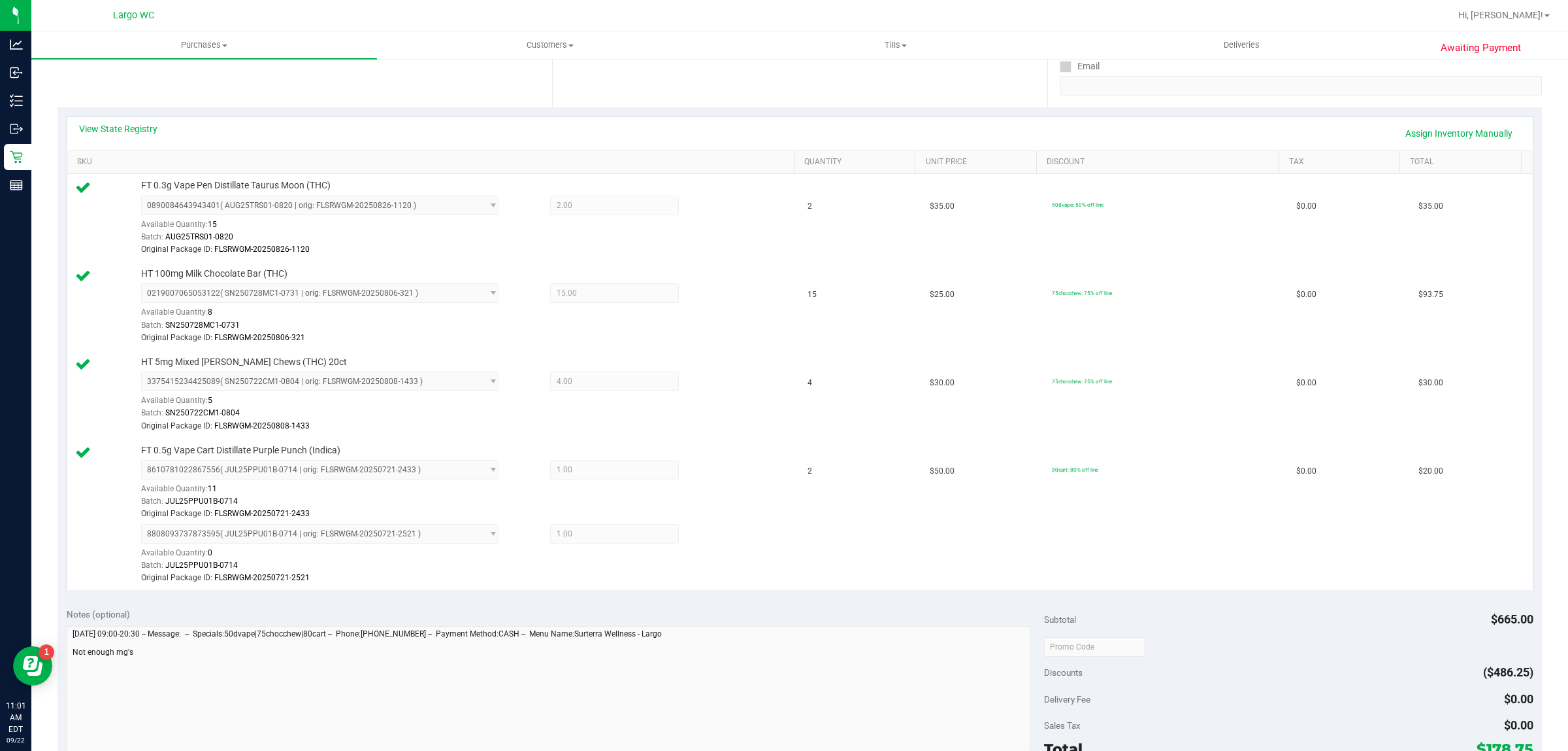
scroll to position [408, 0]
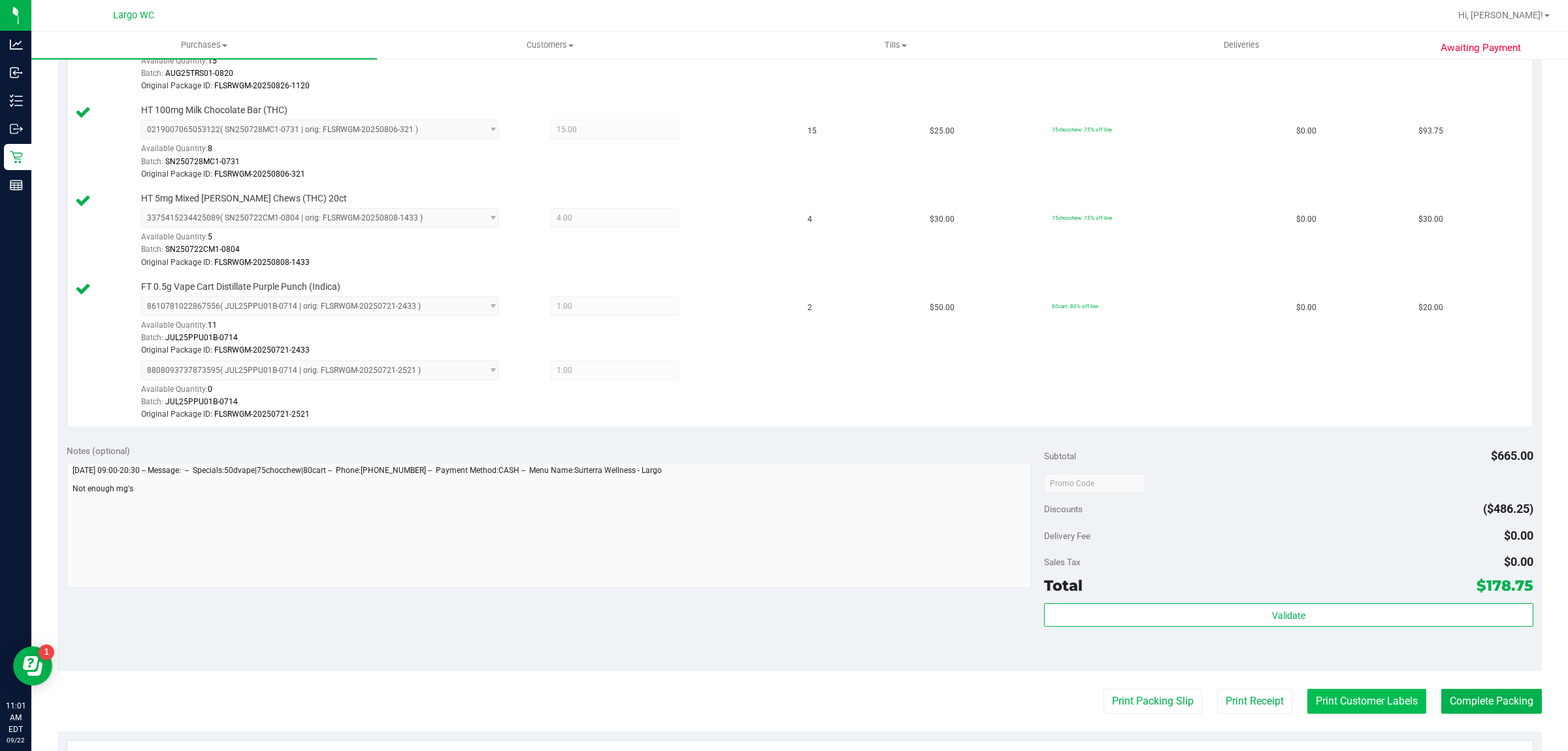
click at [1354, 705] on button "Print Customer Labels" at bounding box center [1366, 701] width 119 height 25
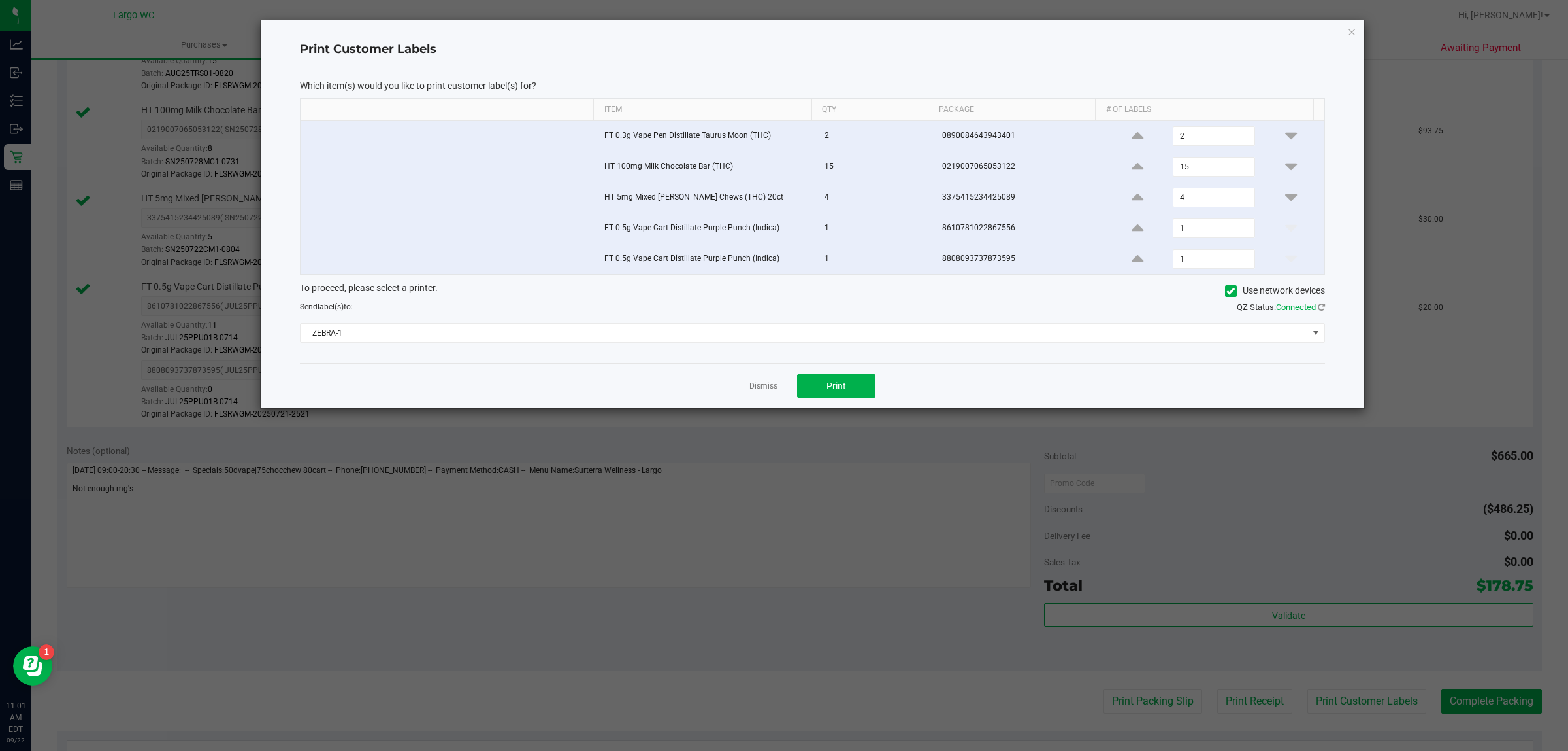
click at [318, 274] on td at bounding box center [449, 259] width 295 height 31
click at [310, 225] on input "checkbox" at bounding box center [309, 224] width 1 height 1
checkbox input "false"
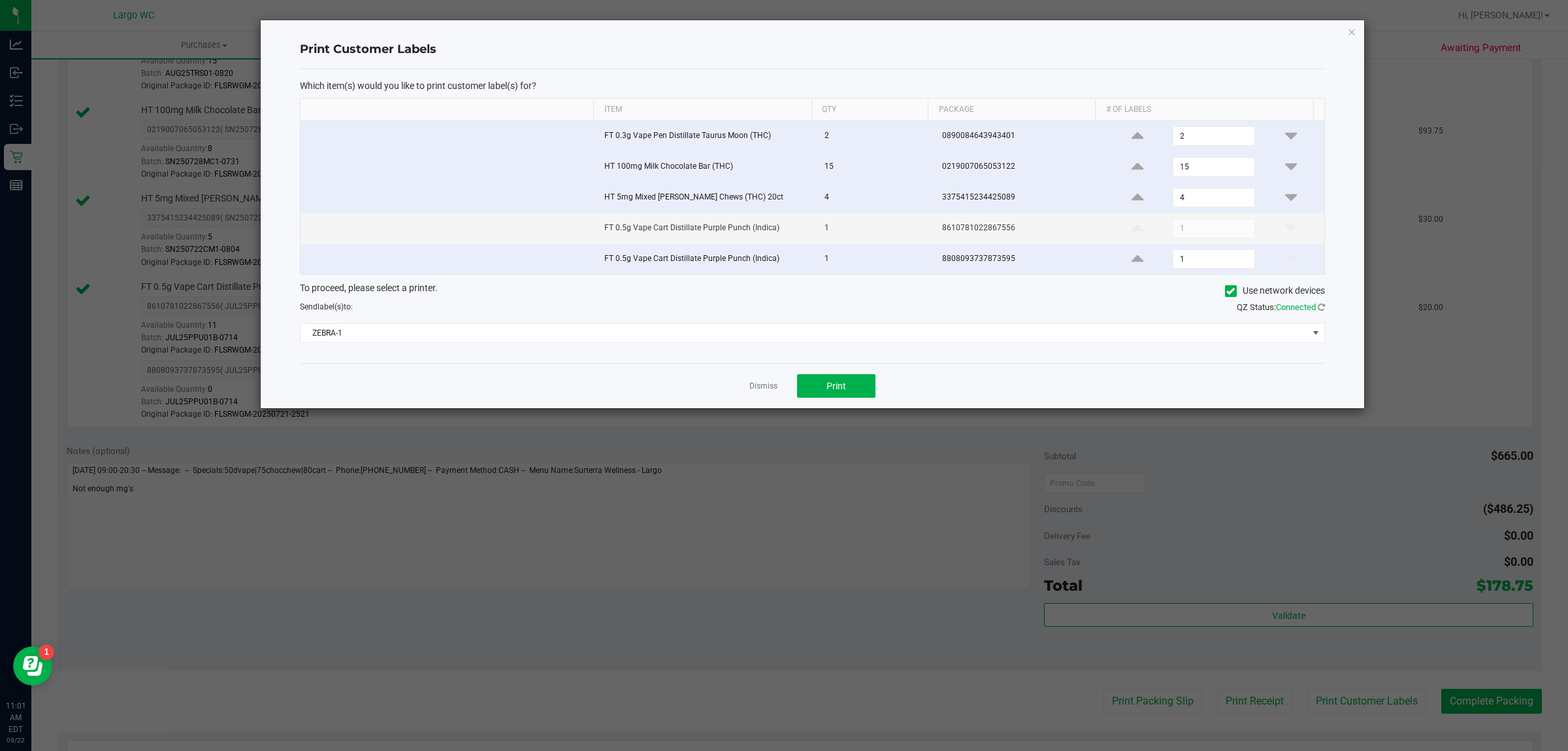
click at [309, 256] on input "checkbox" at bounding box center [309, 255] width 1 height 1
checkbox input "false"
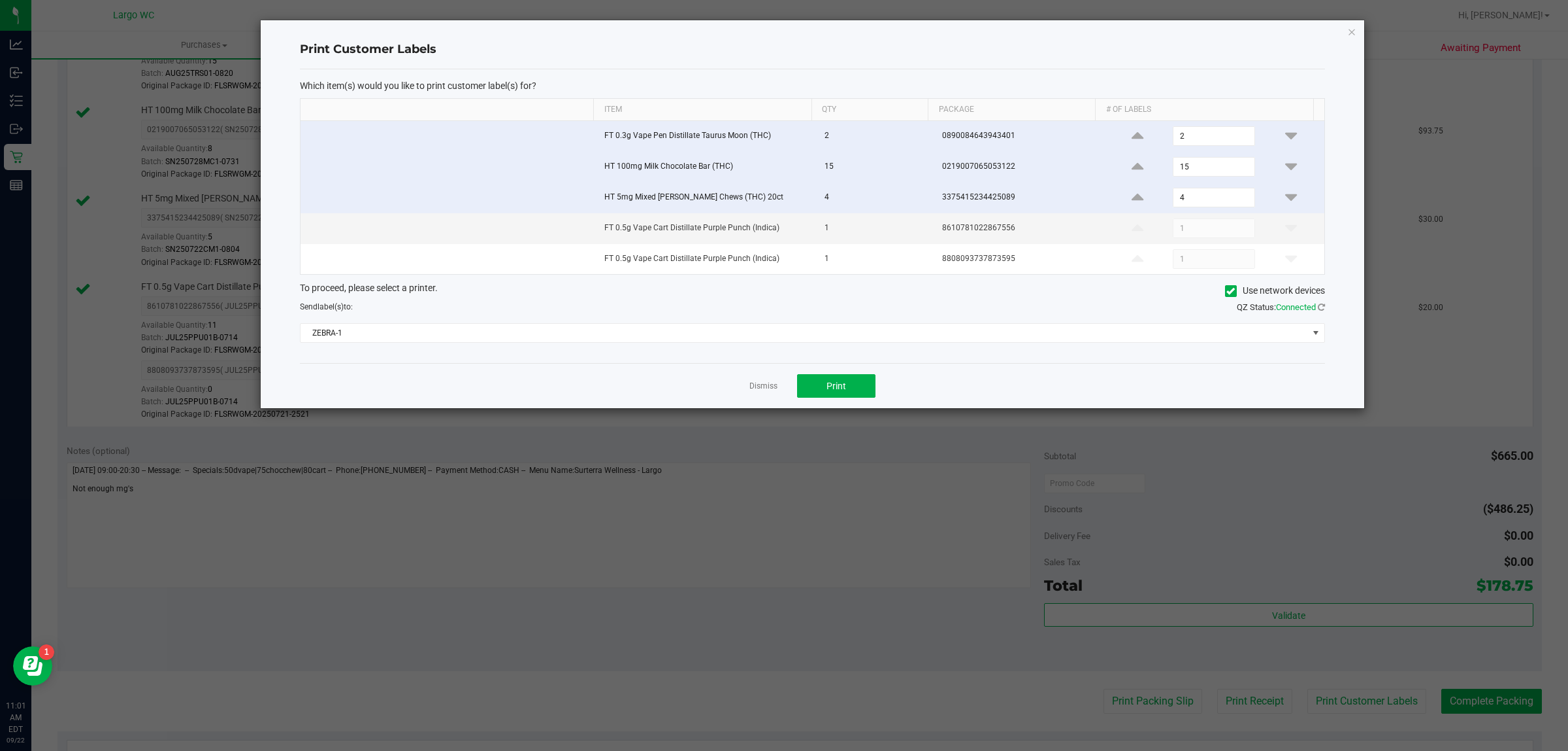
click at [309, 195] on input "checkbox" at bounding box center [309, 194] width 1 height 1
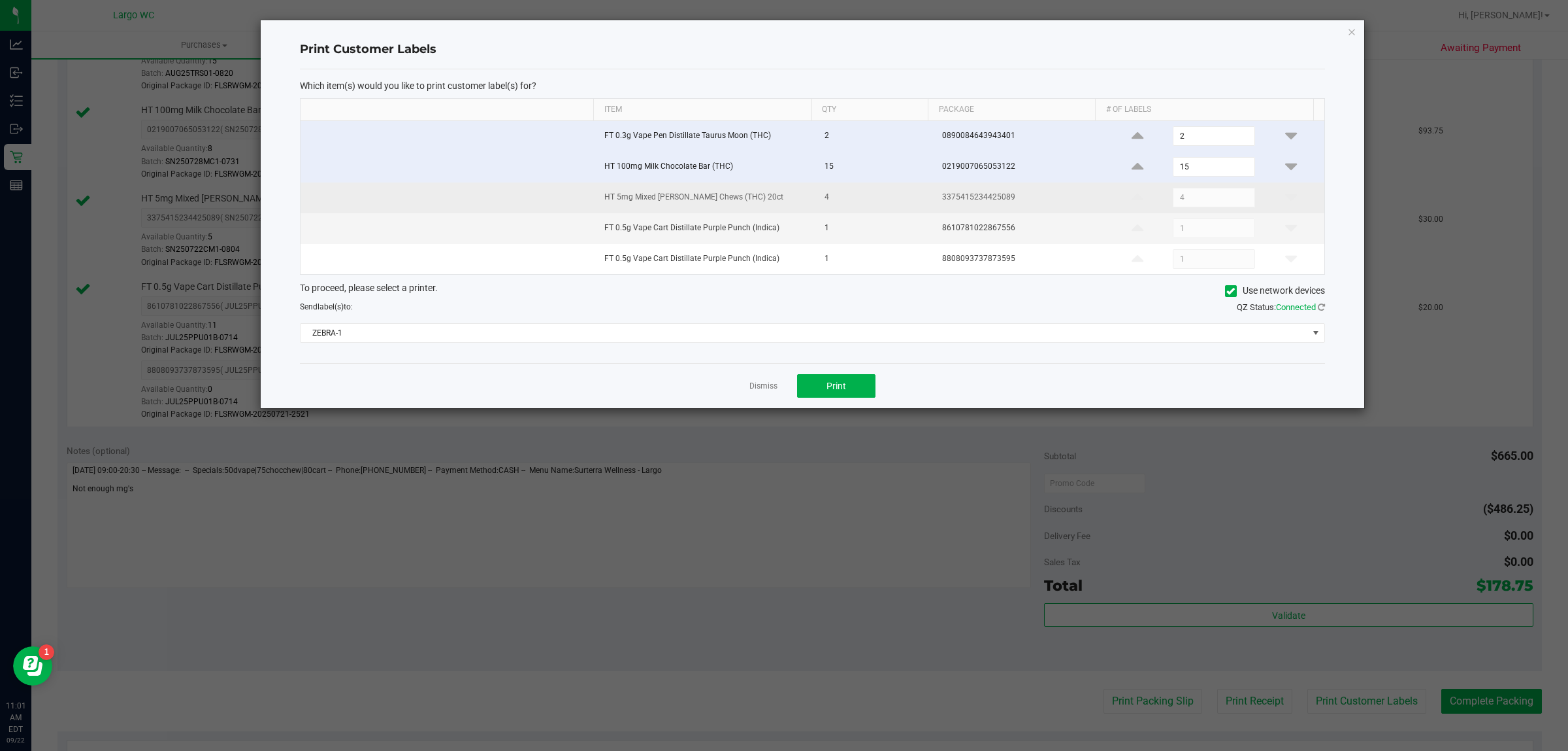
click at [309, 195] on input "checkbox" at bounding box center [309, 194] width 1 height 1
checkbox input "true"
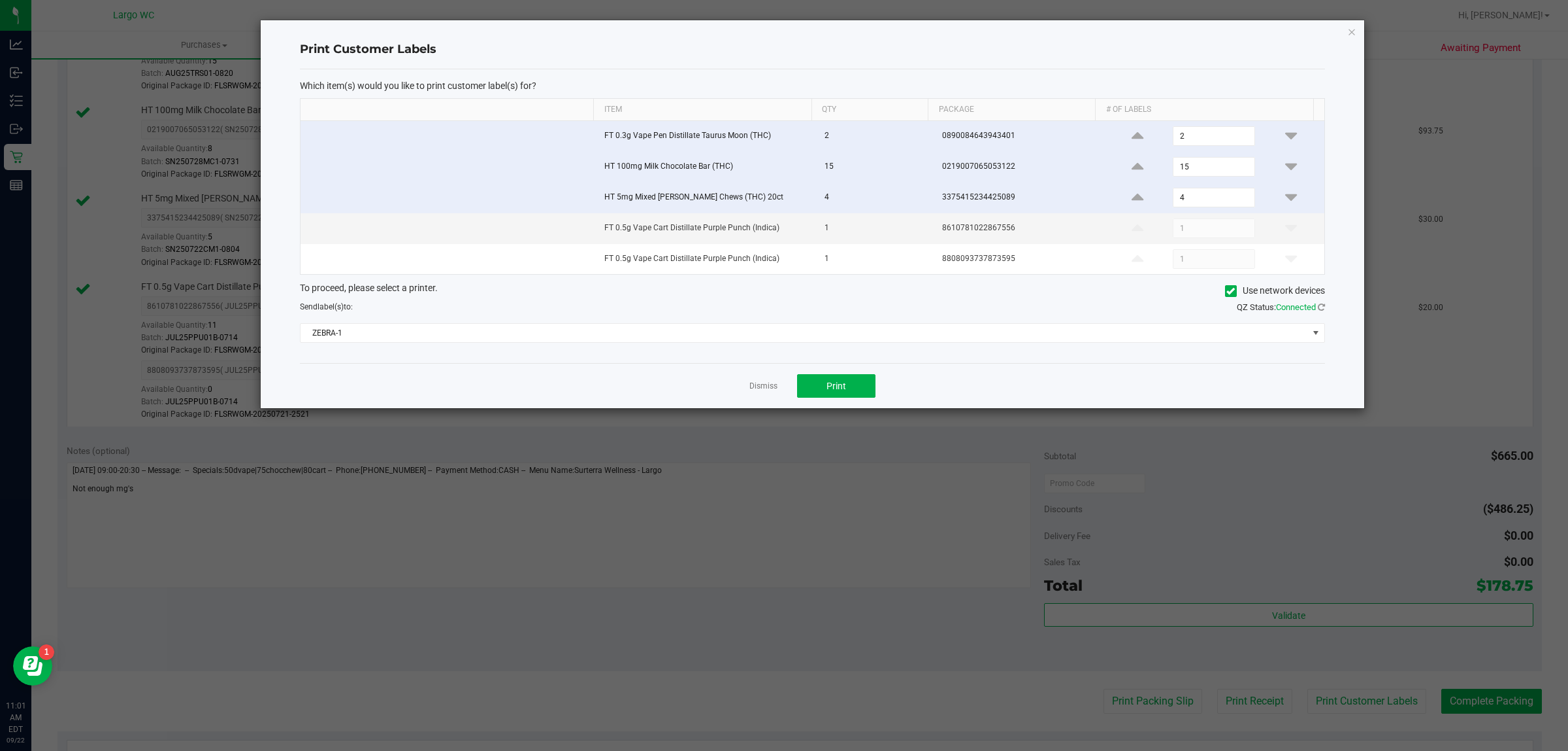
click at [309, 164] on input "checkbox" at bounding box center [309, 162] width 1 height 1
checkbox input "false"
click at [309, 133] on input "checkbox" at bounding box center [309, 132] width 1 height 1
checkbox input "false"
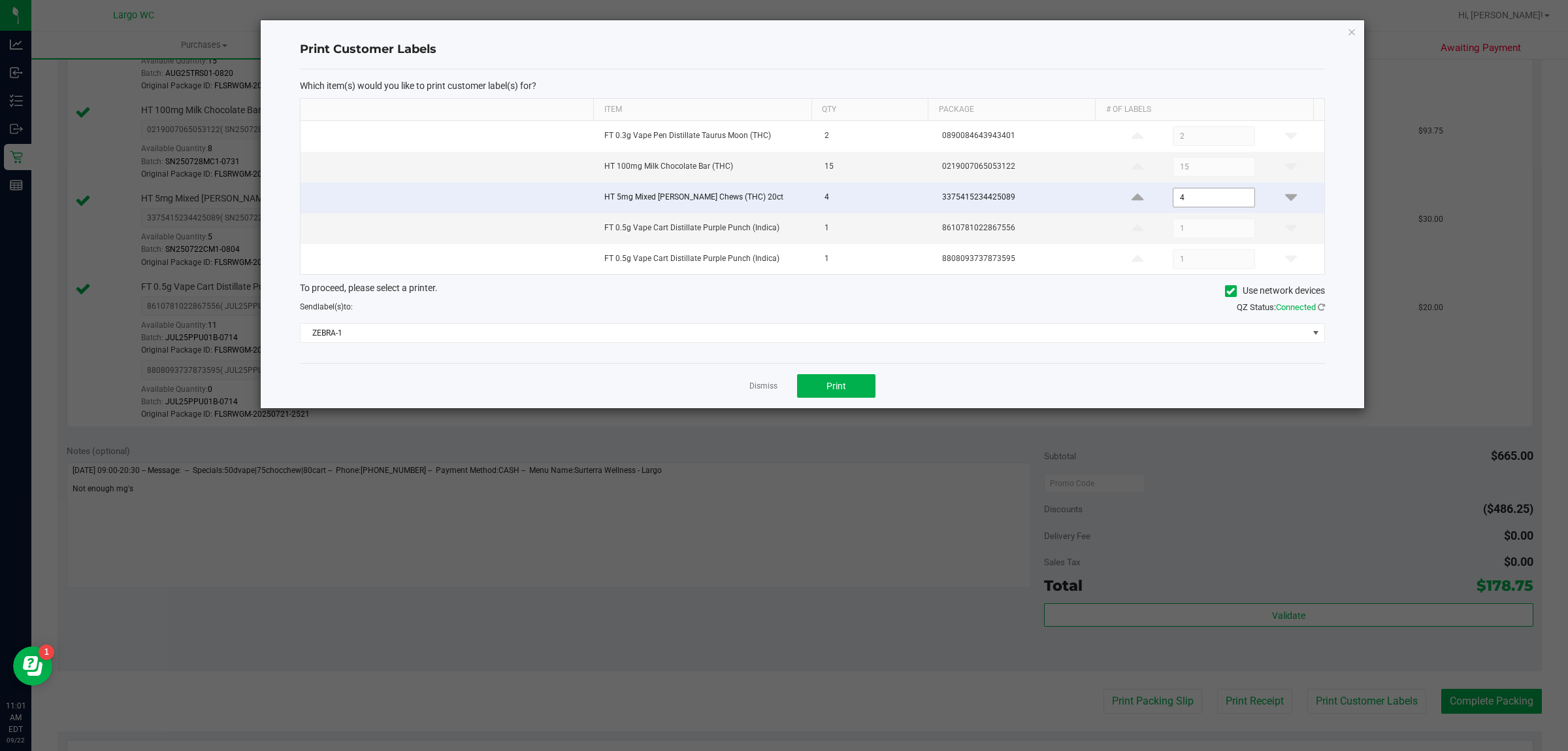
click at [1208, 201] on input "4" at bounding box center [1214, 197] width 81 height 19
type input "1"
click at [865, 387] on button "Print" at bounding box center [837, 386] width 79 height 24
click at [756, 384] on link "Dismiss" at bounding box center [763, 386] width 29 height 11
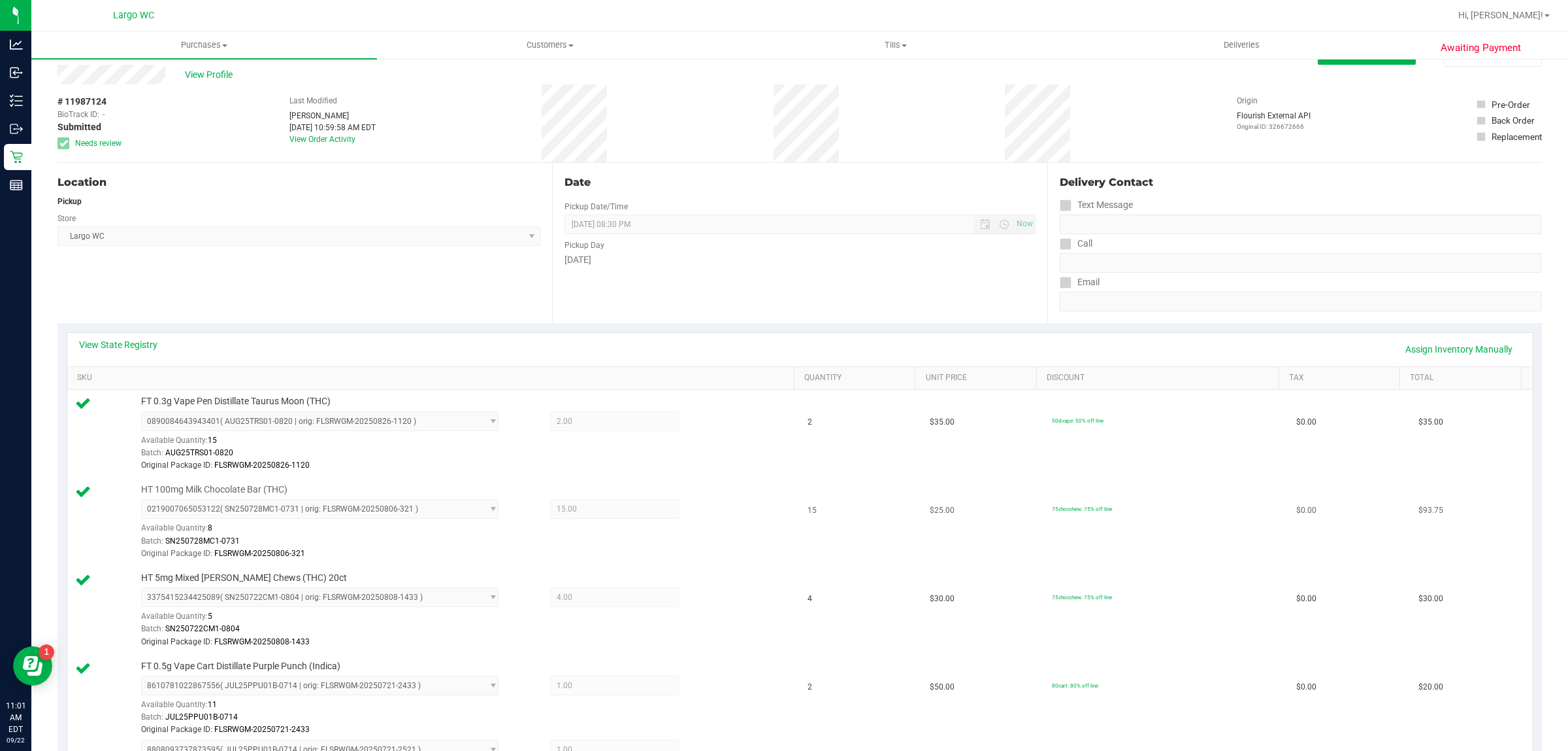
scroll to position [0, 0]
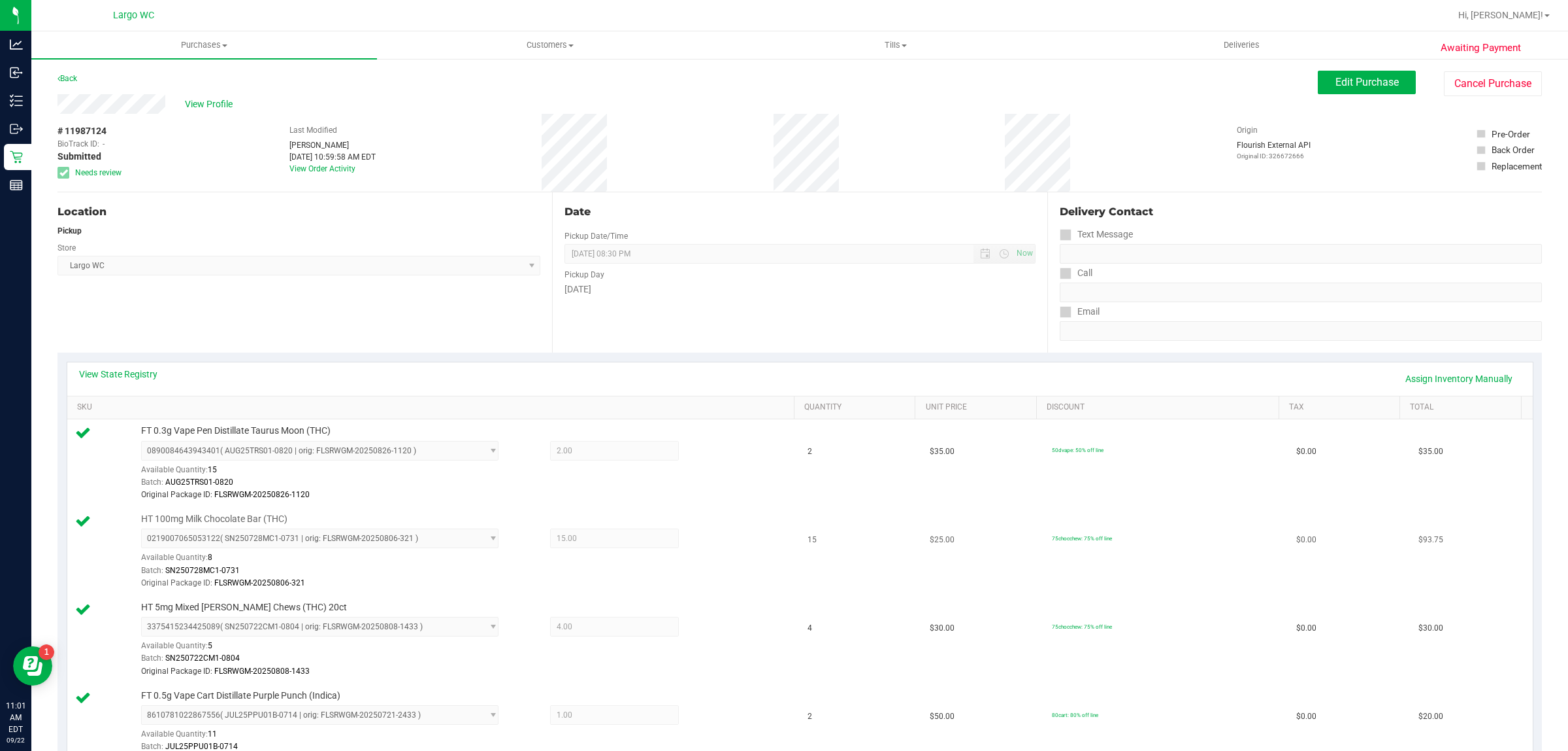
drag, startPoint x: 1341, startPoint y: 522, endPoint x: 1367, endPoint y: 522, distance: 26.0
click at [1359, 522] on td "$0.00" at bounding box center [1350, 552] width 122 height 89
click at [1375, 82] on span "Edit Purchase" at bounding box center [1367, 82] width 63 height 13
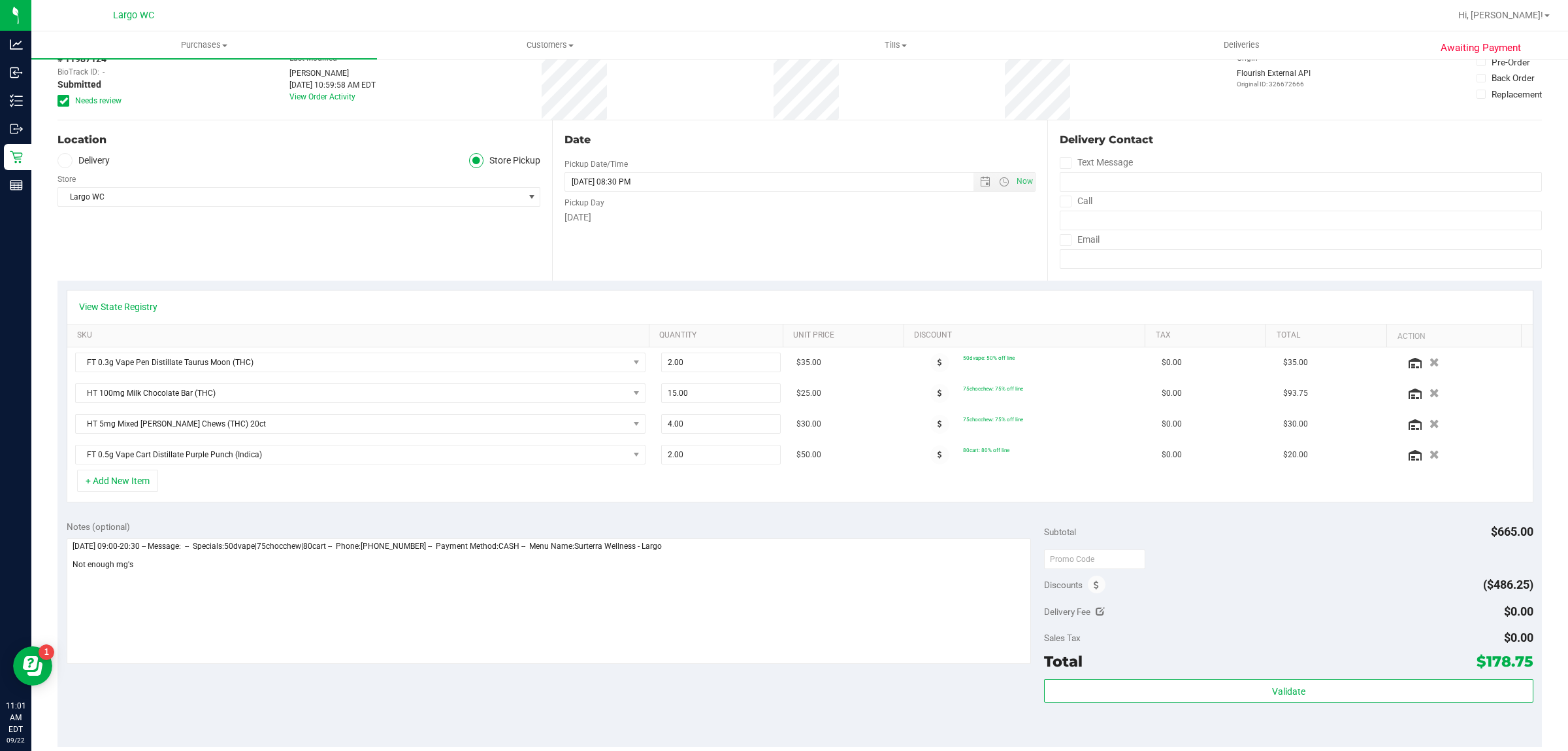
scroll to position [82, 0]
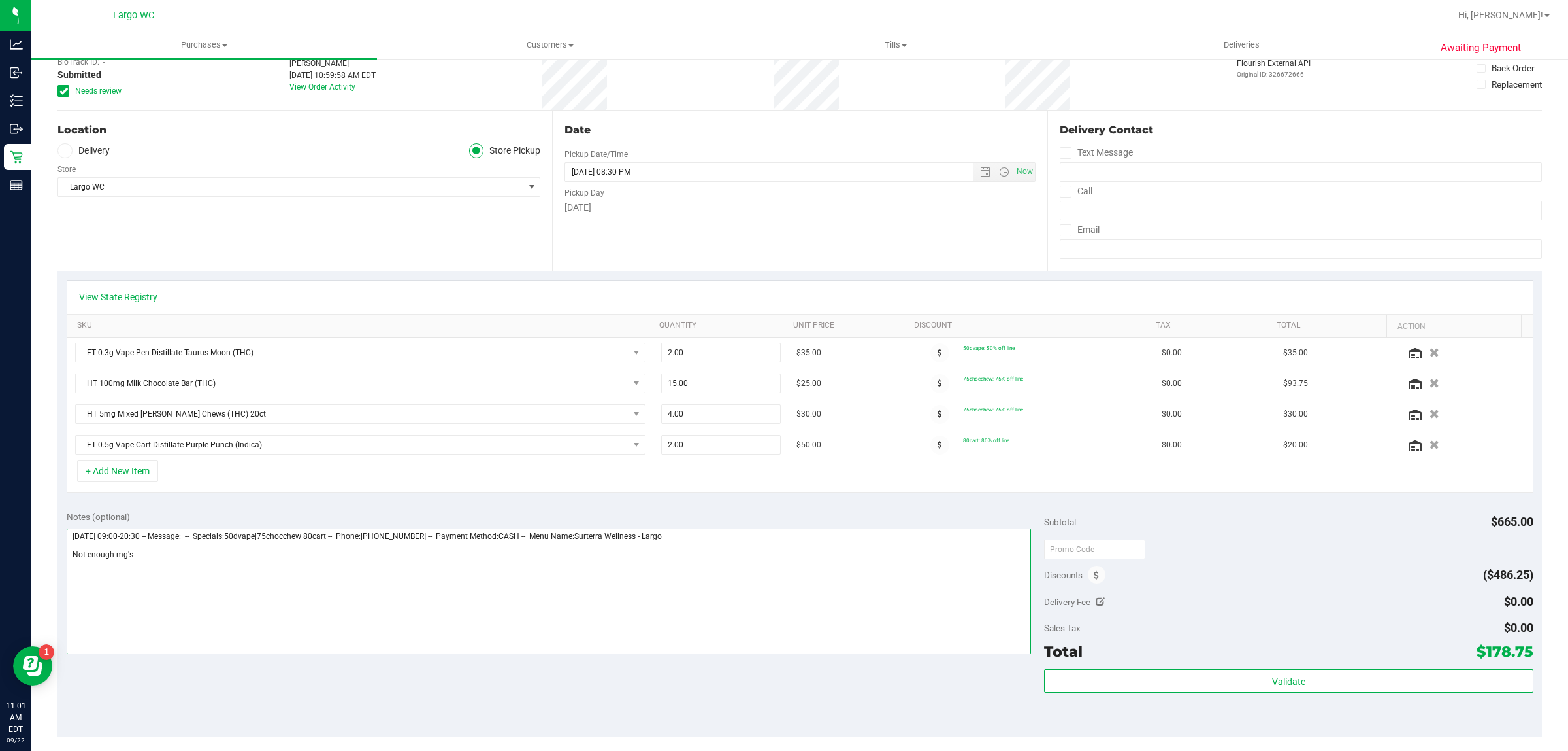
click at [156, 550] on textarea at bounding box center [549, 592] width 965 height 126
click at [155, 563] on textarea at bounding box center [549, 592] width 965 height 126
click at [344, 556] on textarea at bounding box center [549, 592] width 965 height 126
click at [346, 556] on textarea at bounding box center [549, 592] width 965 height 126
click at [587, 560] on textarea at bounding box center [549, 592] width 965 height 126
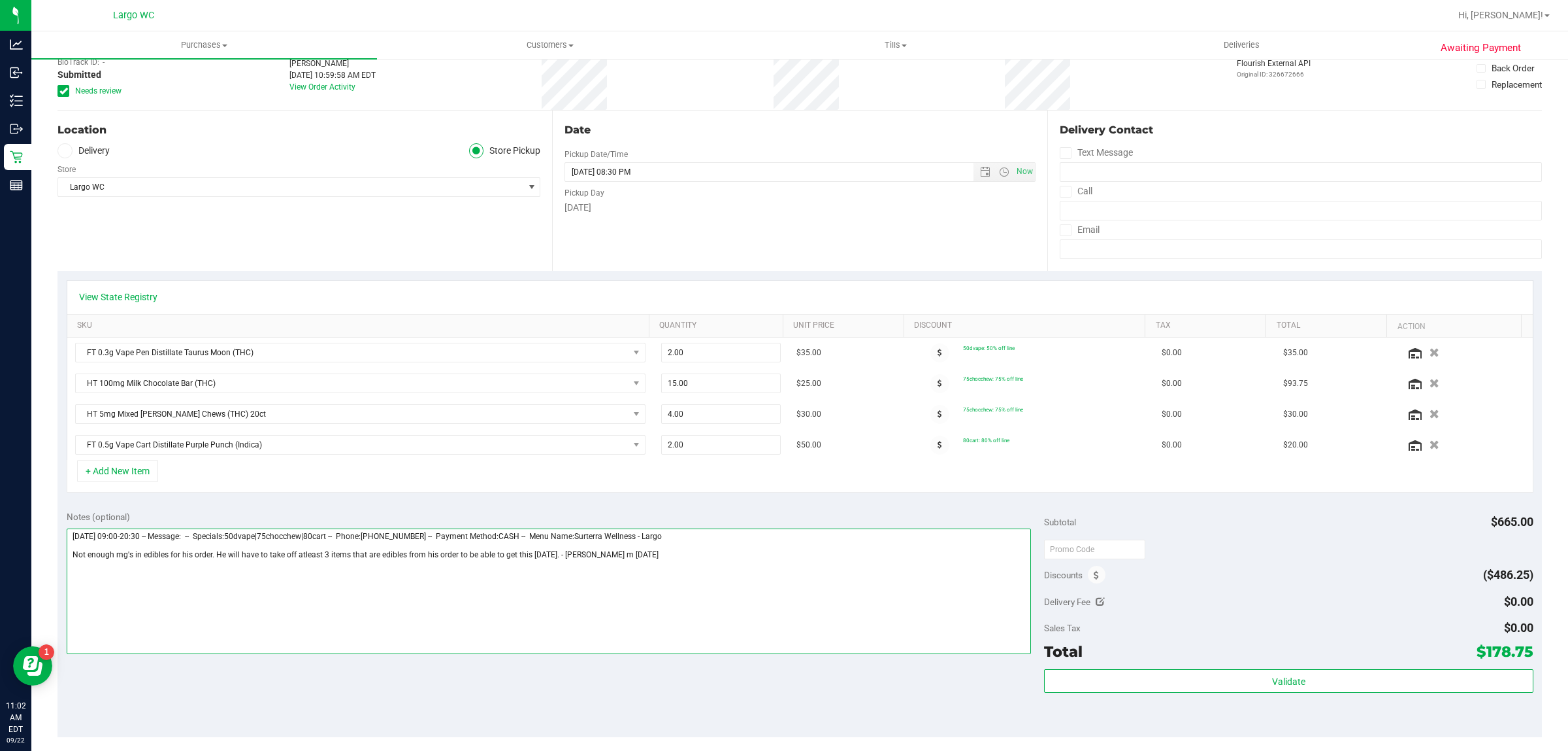
click at [642, 596] on textarea at bounding box center [549, 592] width 965 height 126
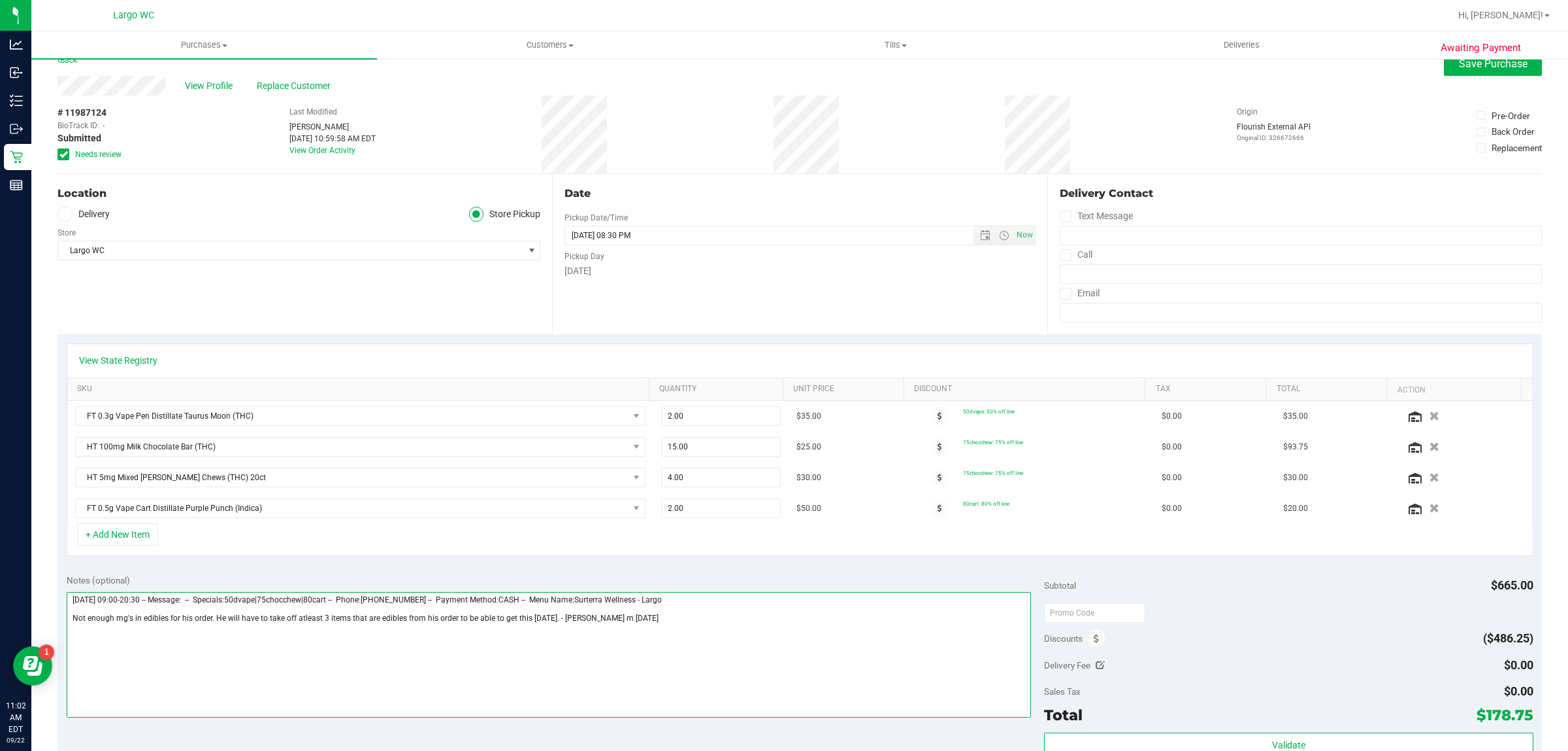
scroll to position [0, 0]
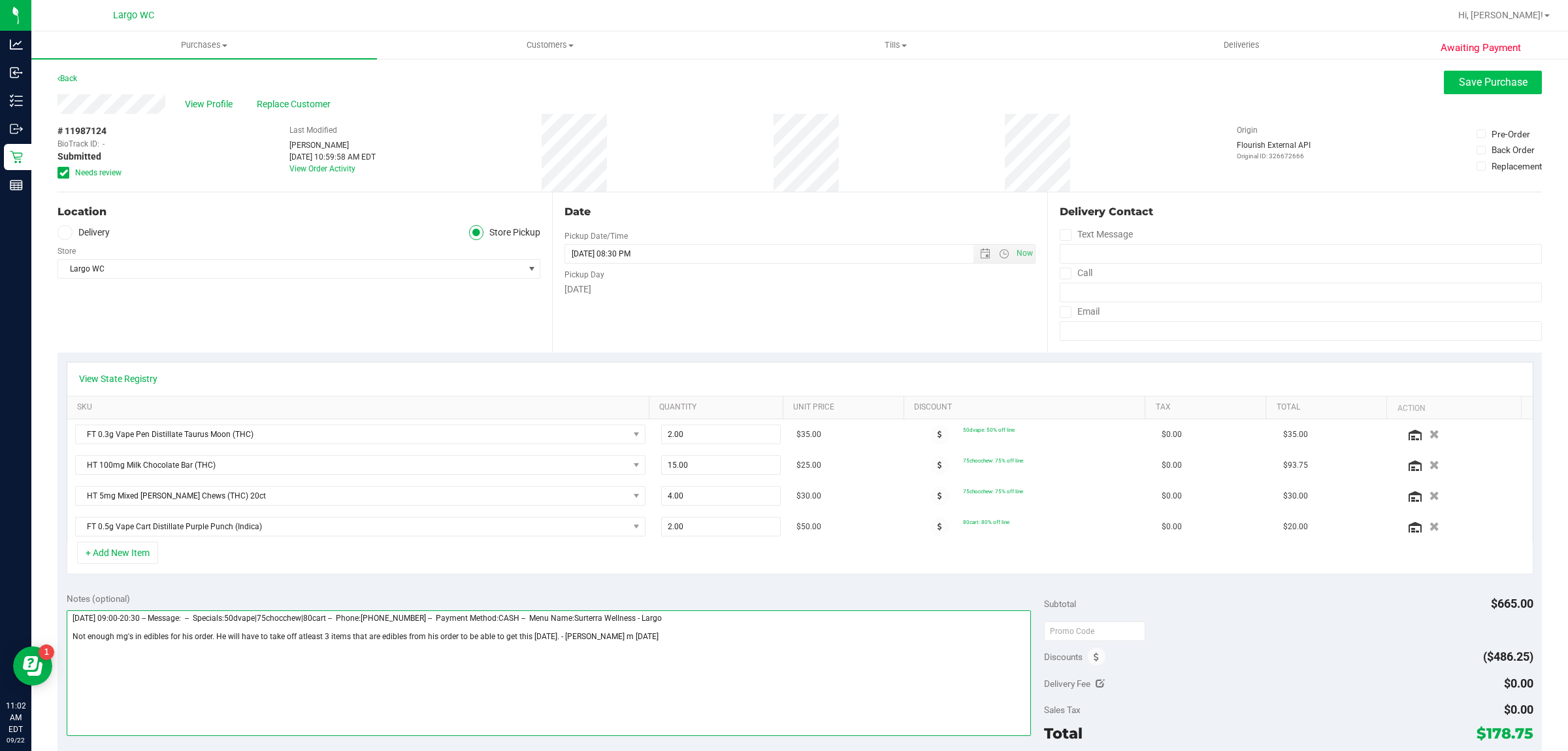
type textarea "Monday 09/22/2025 09:00-20:30 -- Message: -- Specials:50dvape|75chocchew|80cart…"
click at [1487, 87] on span "Save Purchase" at bounding box center [1494, 82] width 69 height 13
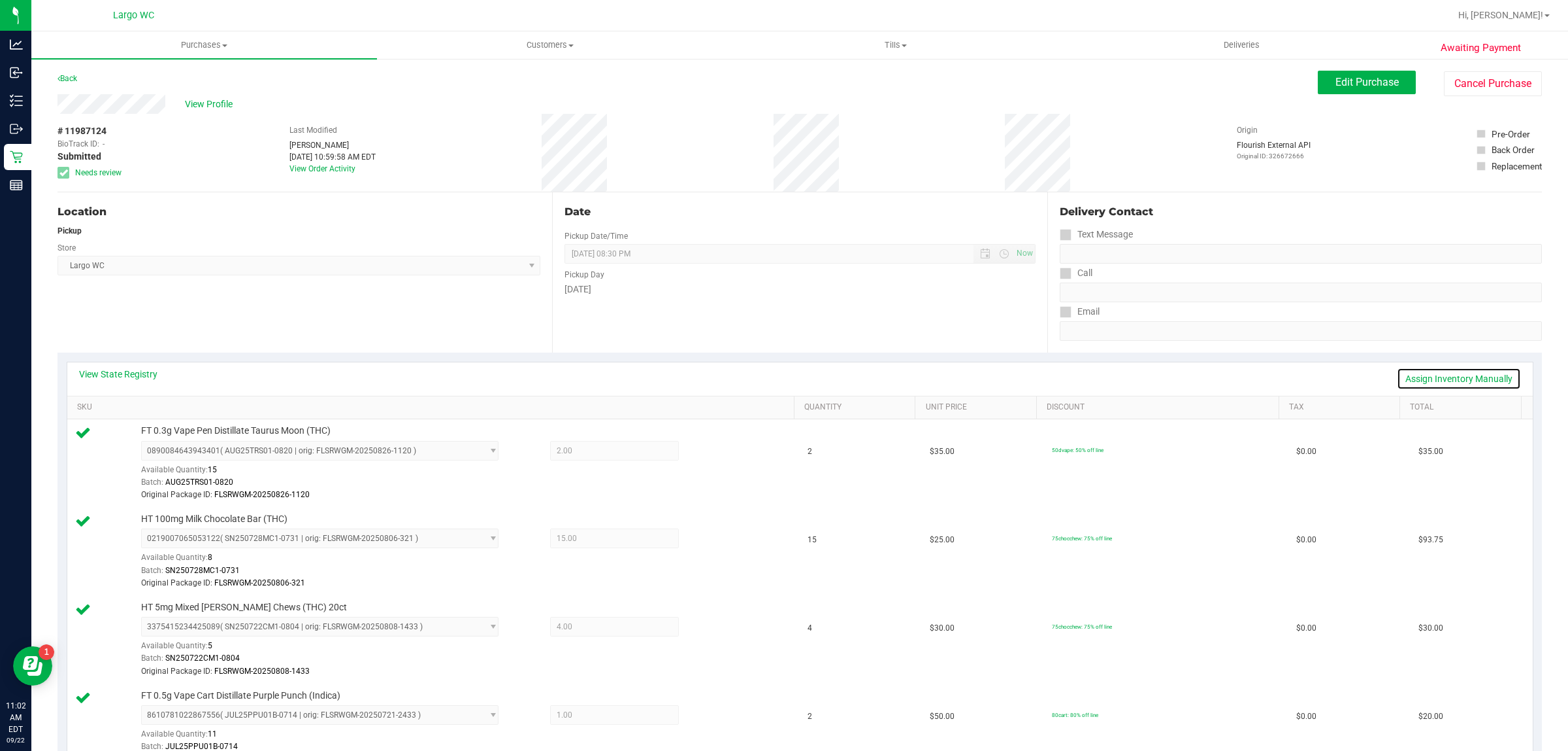
click at [1415, 377] on link "Assign Inventory Manually" at bounding box center [1459, 378] width 124 height 23
click at [709, 450] on icon at bounding box center [716, 452] width 14 height 15
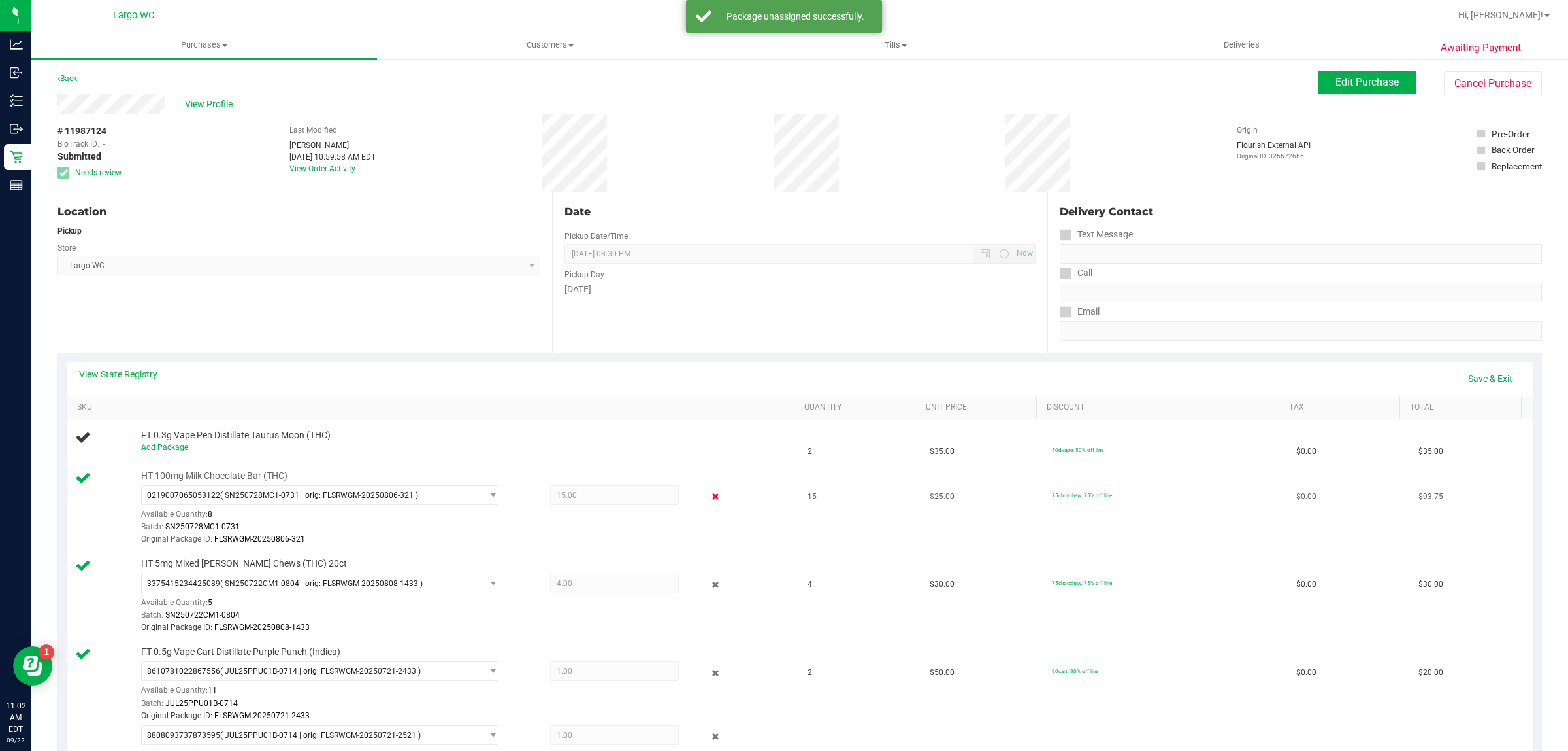
click at [709, 492] on icon at bounding box center [716, 496] width 14 height 15
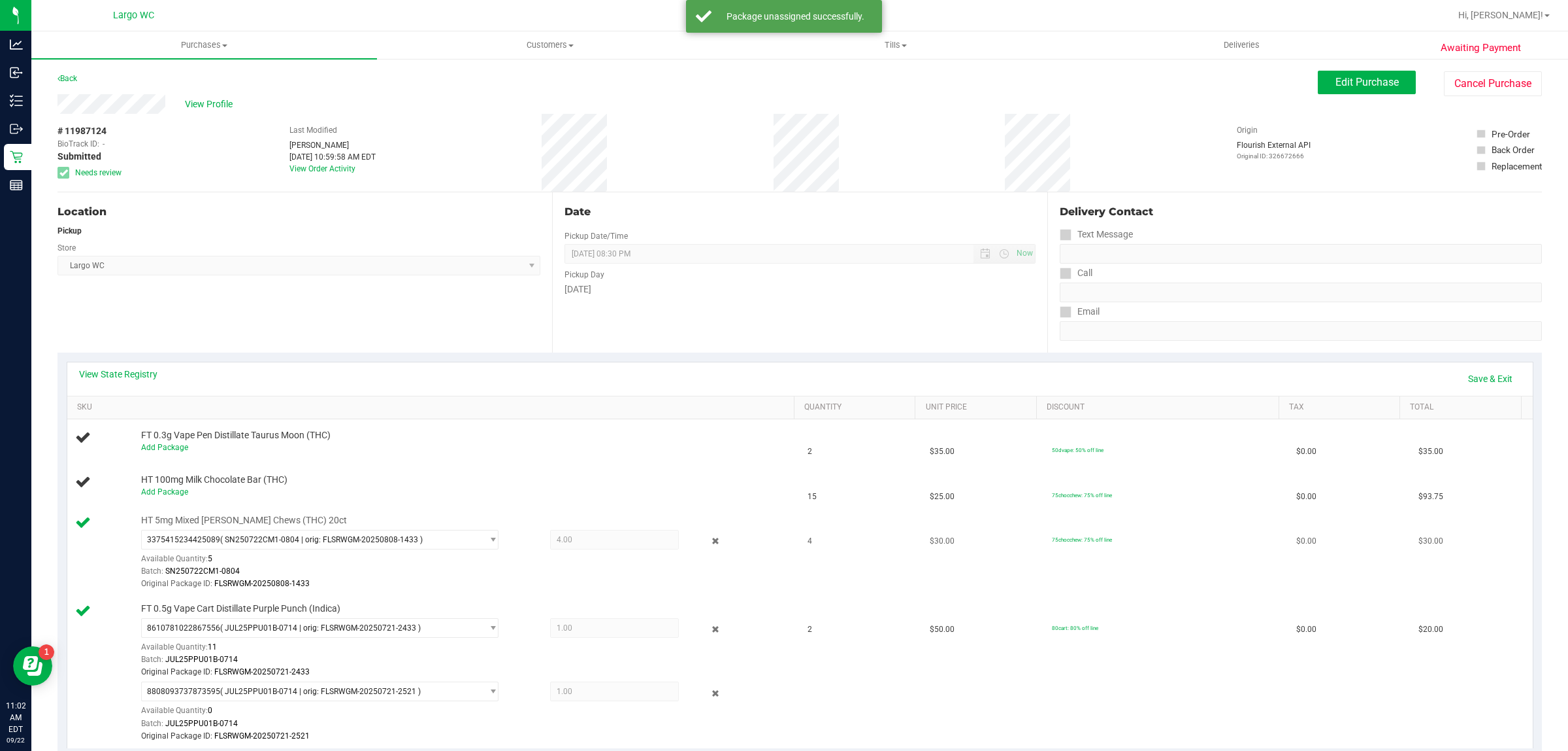
click at [714, 541] on div at bounding box center [705, 540] width 53 height 16
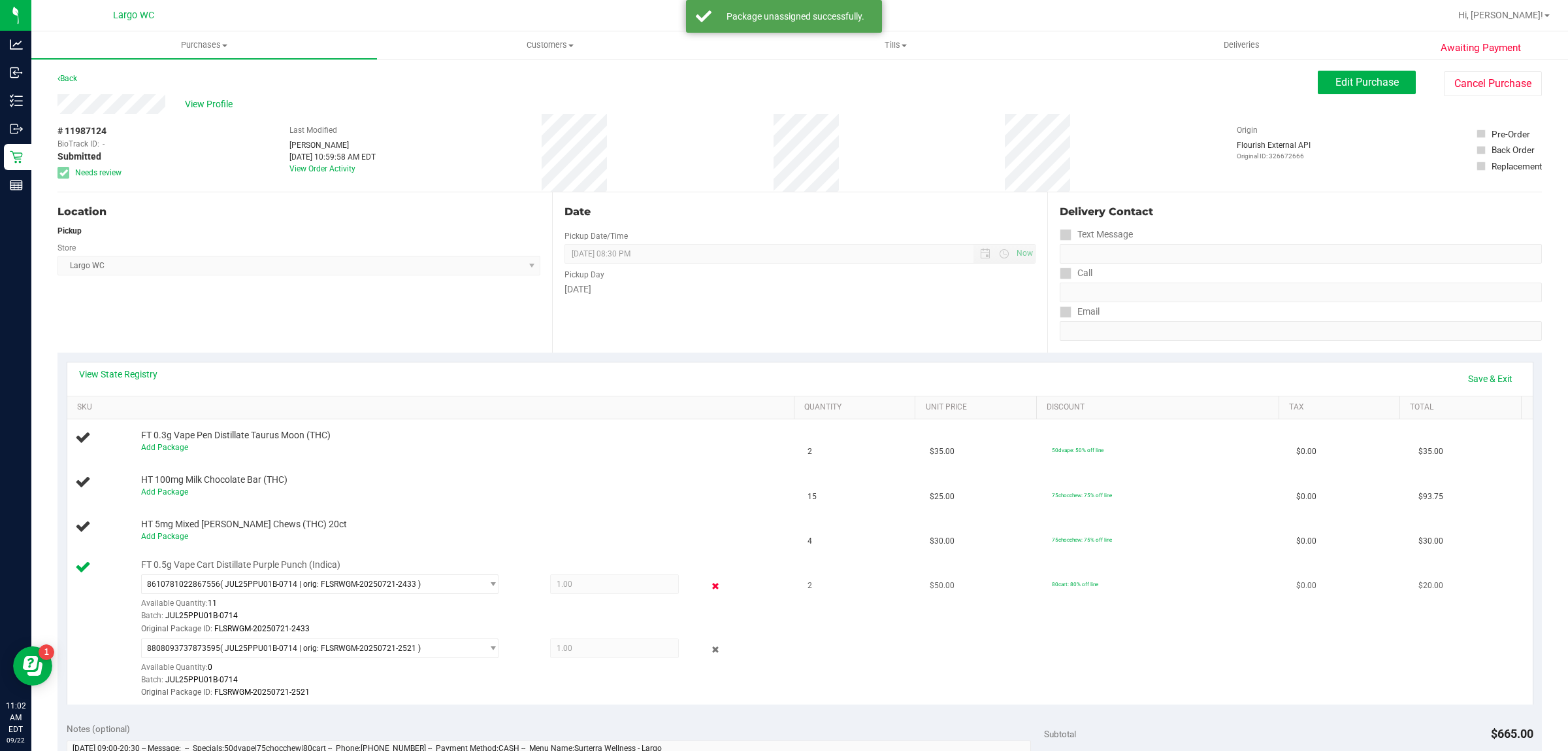
click at [709, 580] on icon at bounding box center [716, 585] width 14 height 15
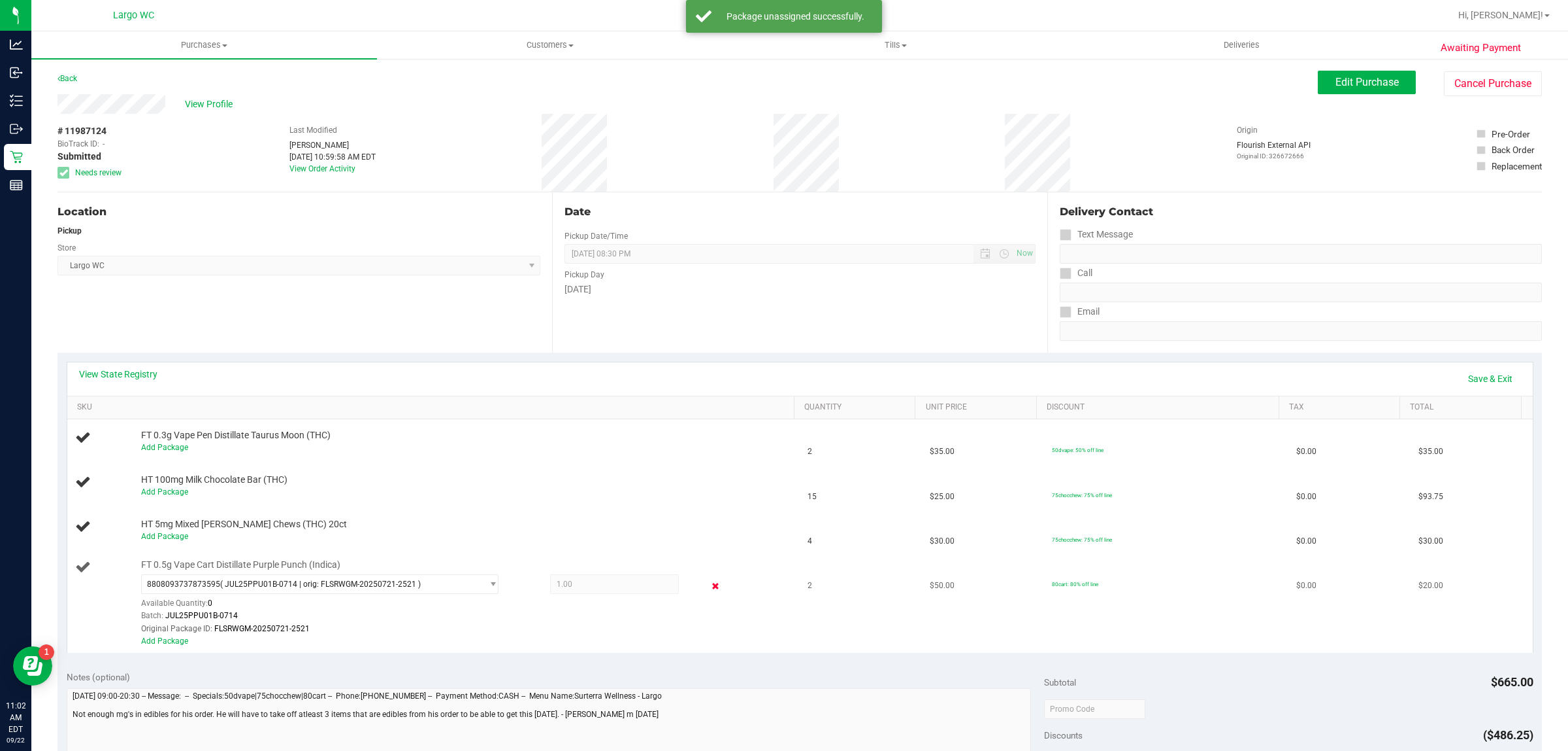
click at [709, 586] on icon at bounding box center [716, 585] width 14 height 15
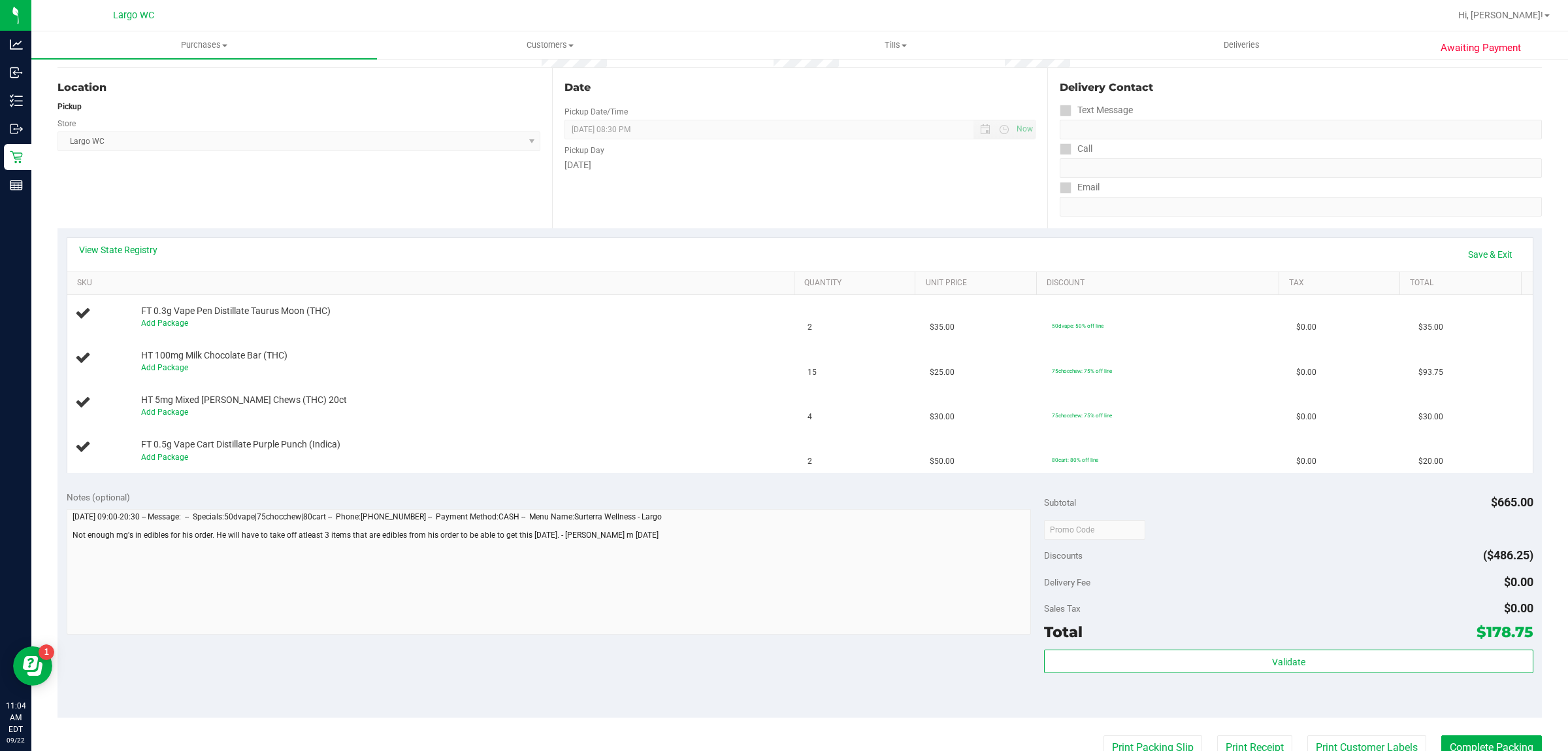
scroll to position [245, 0]
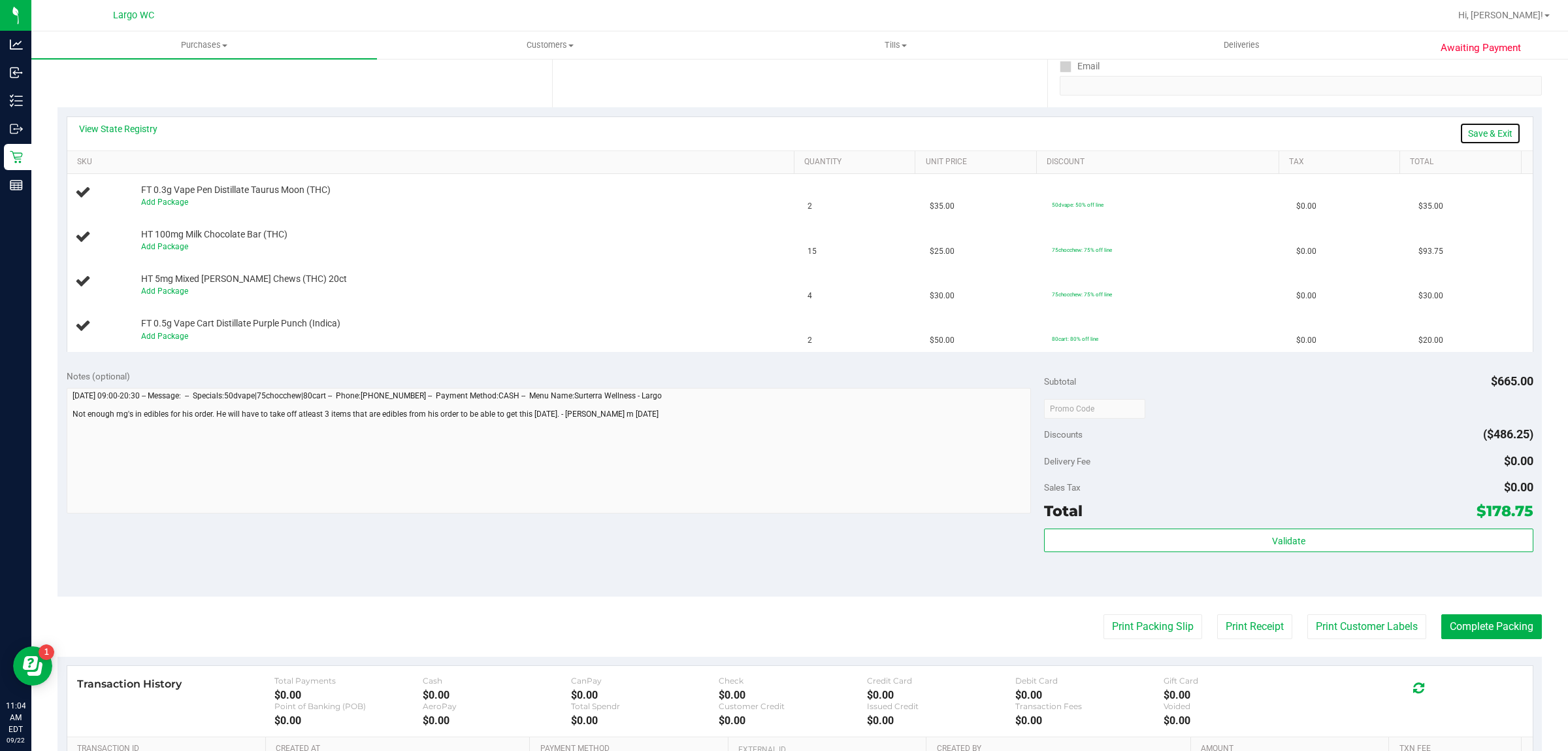
click at [1476, 132] on link "Save & Exit" at bounding box center [1490, 133] width 61 height 23
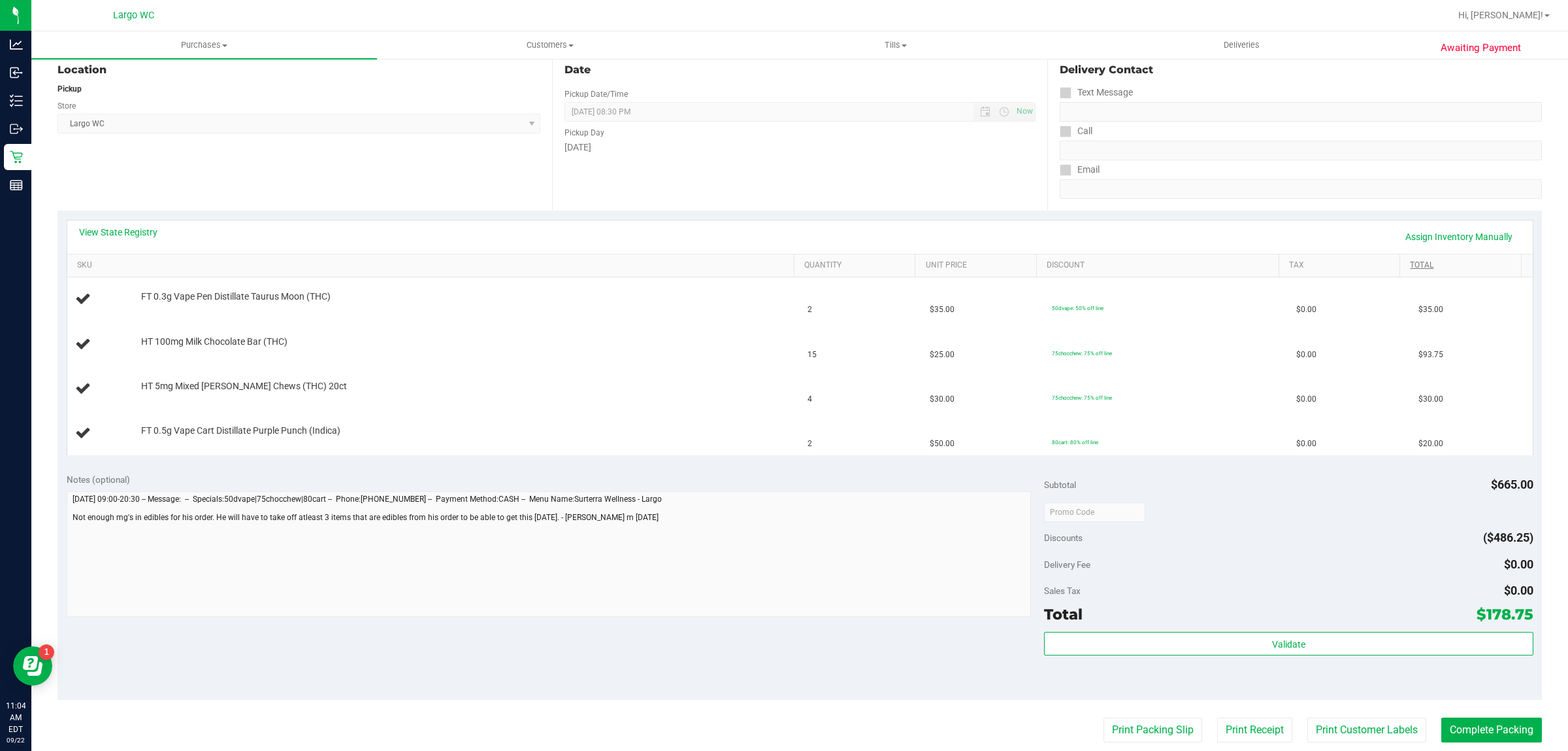
scroll to position [0, 0]
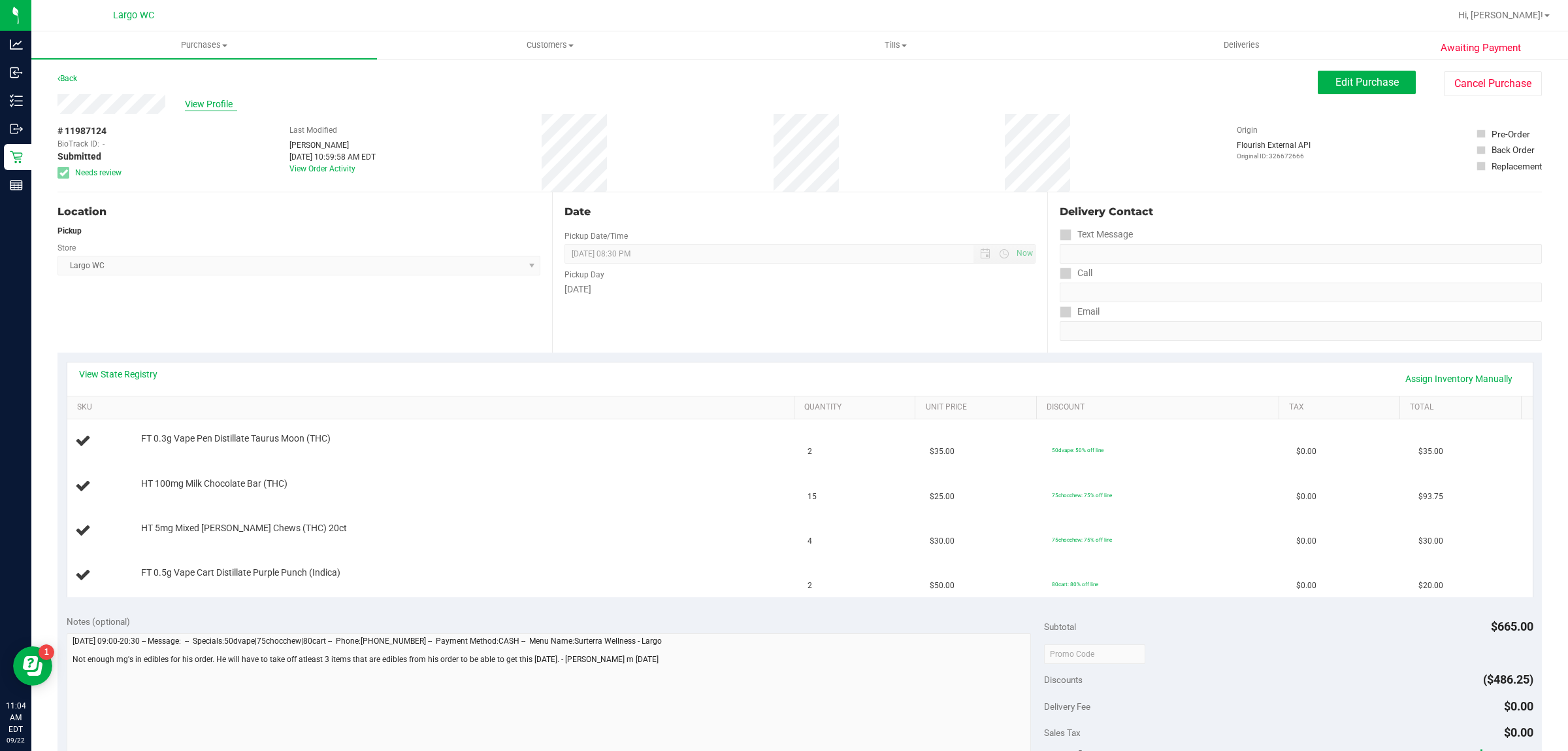
click at [200, 100] on span "View Profile" at bounding box center [211, 104] width 52 height 14
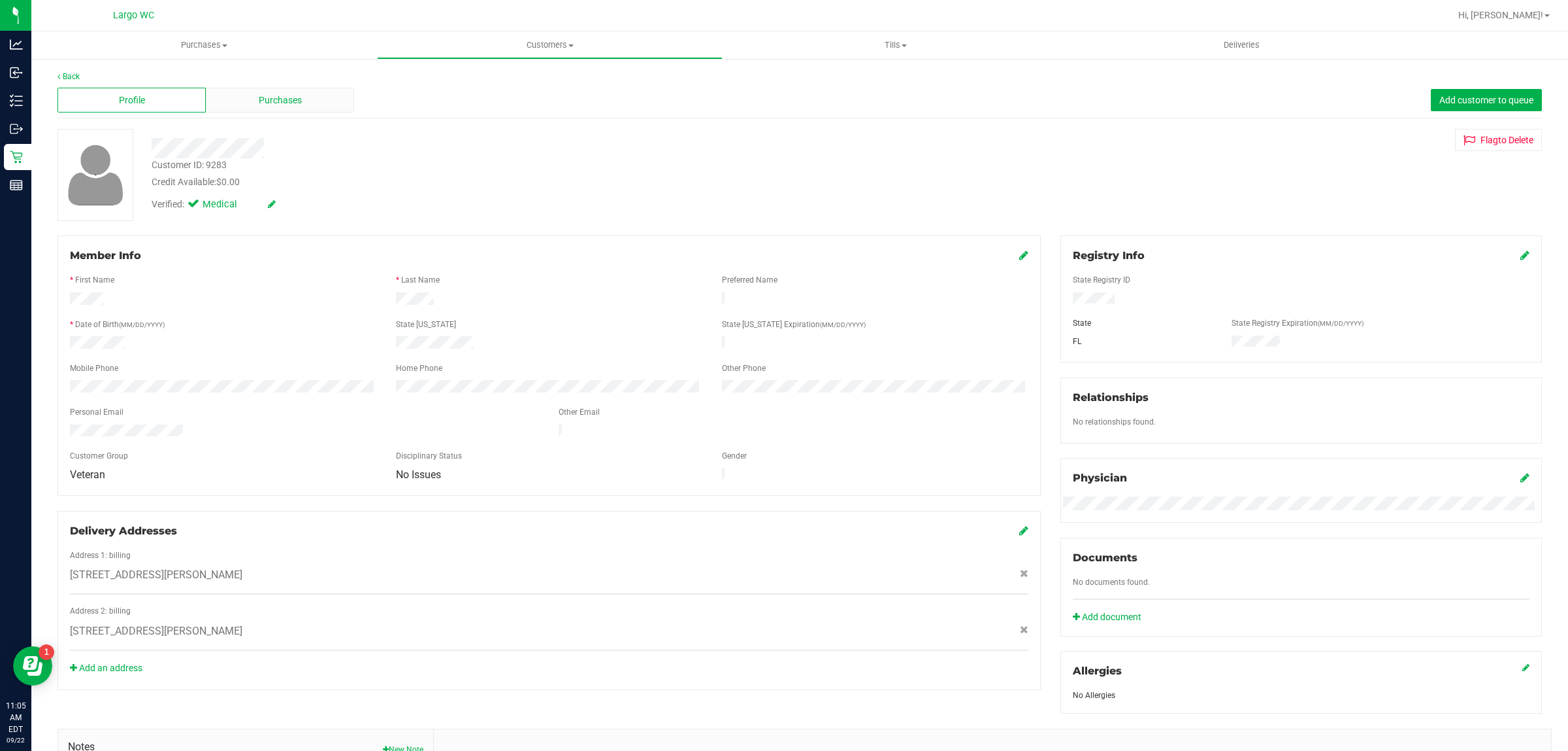
click at [252, 105] on div "Purchases" at bounding box center [279, 99] width 149 height 25
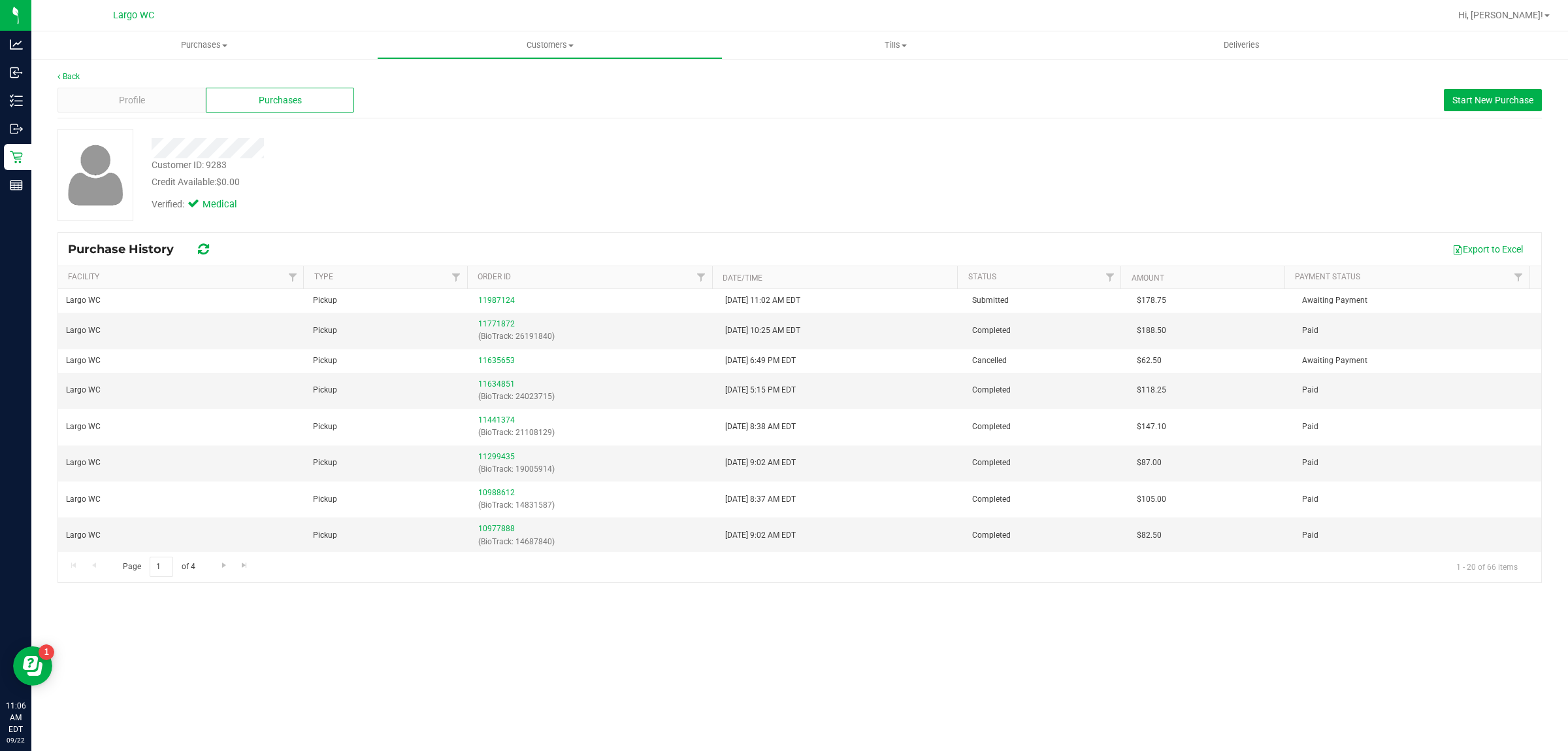
click at [437, 216] on div "Verified: Medical" at bounding box center [517, 203] width 753 height 29
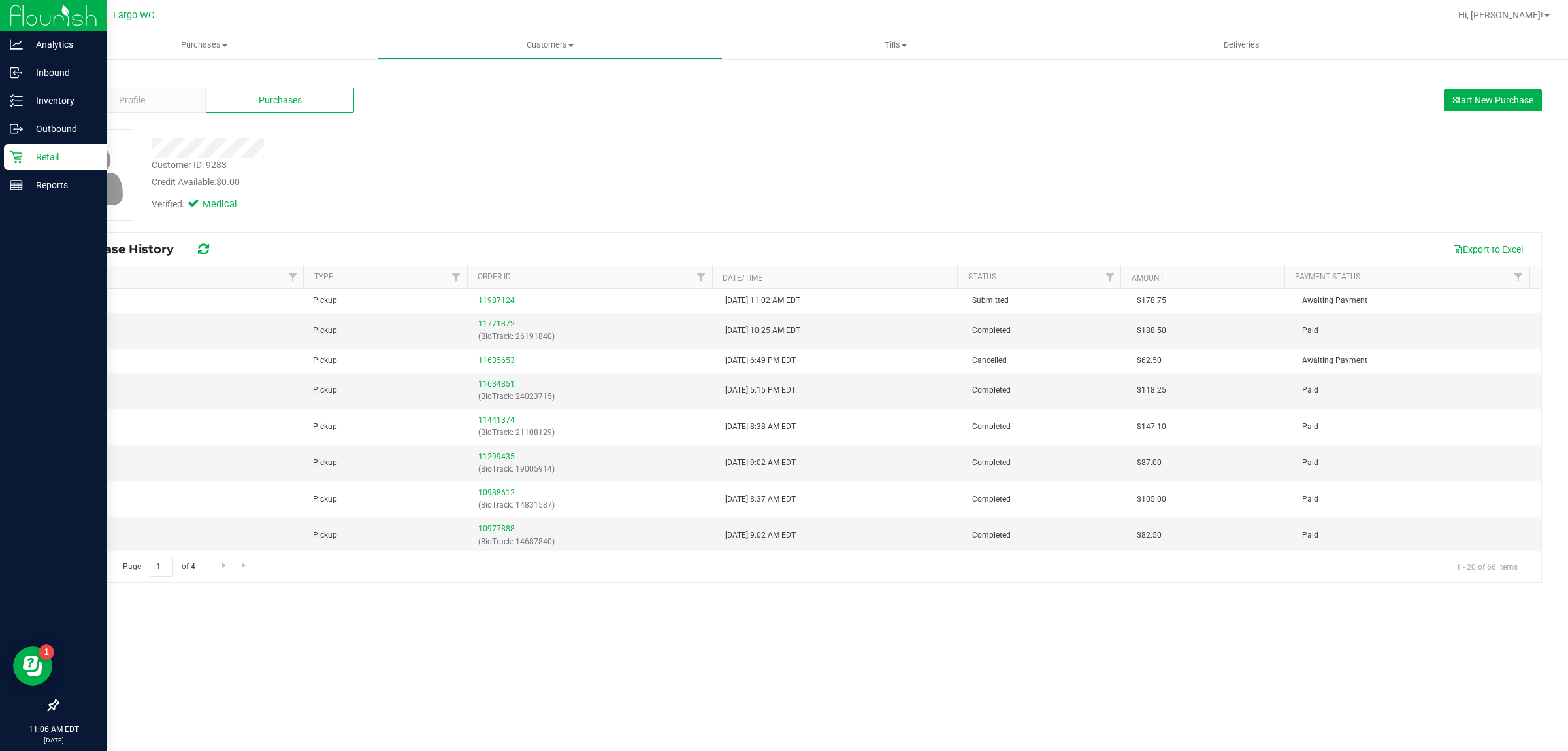
click at [39, 162] on p "Retail" at bounding box center [62, 156] width 79 height 16
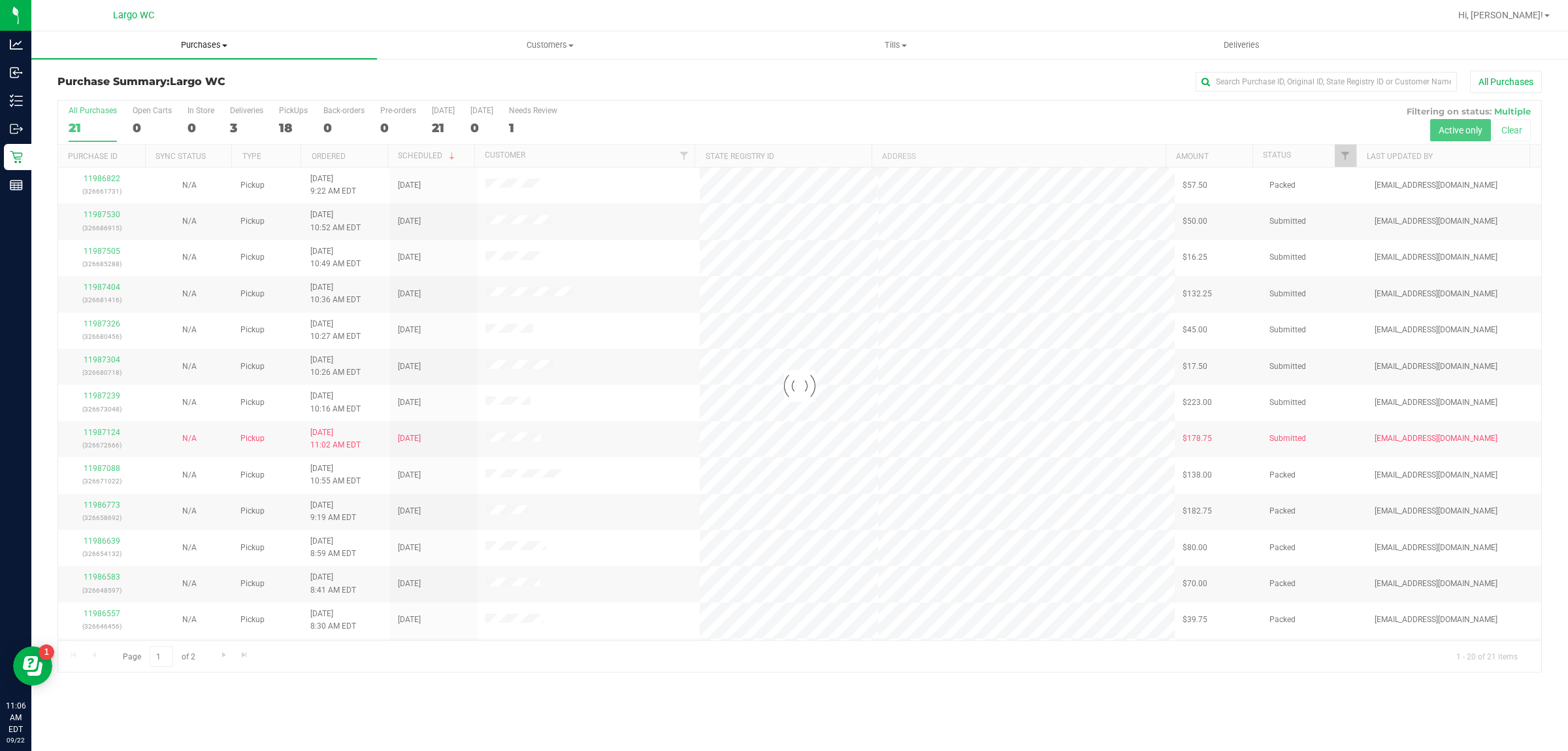
click at [214, 44] on span "Purchases" at bounding box center [204, 45] width 345 height 12
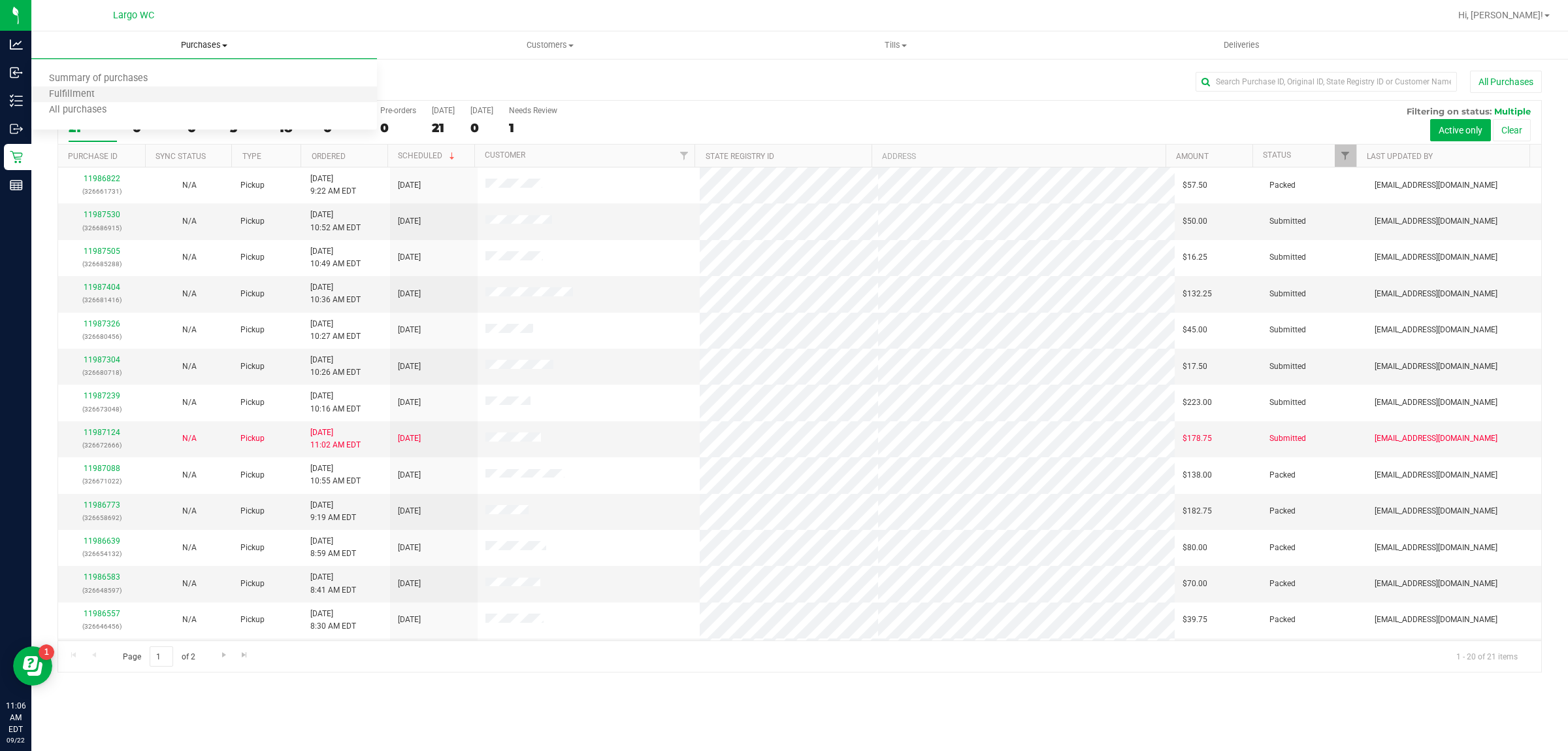
click at [217, 92] on li "Fulfillment" at bounding box center [204, 94] width 345 height 16
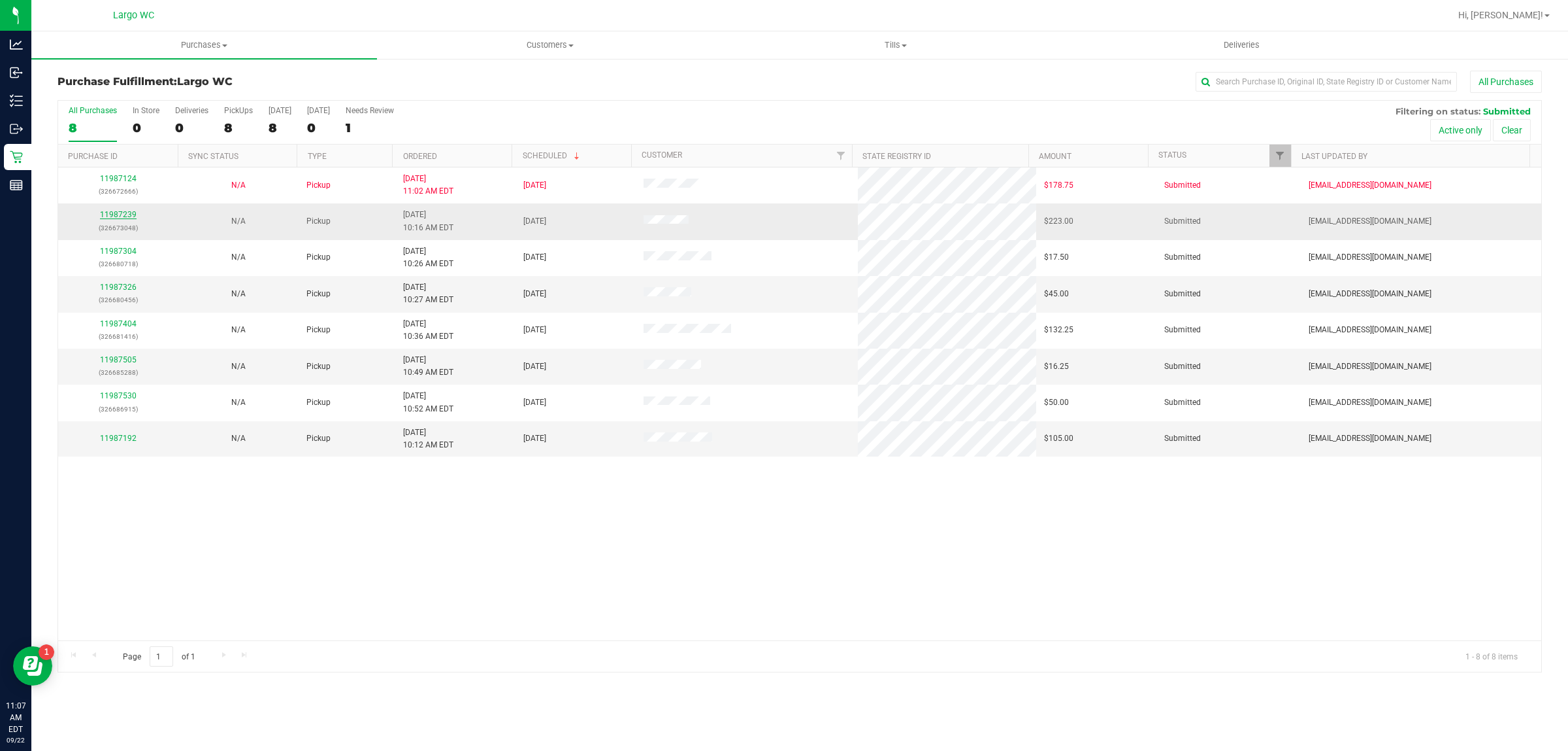
click at [115, 217] on link "11987239" at bounding box center [118, 214] width 36 height 9
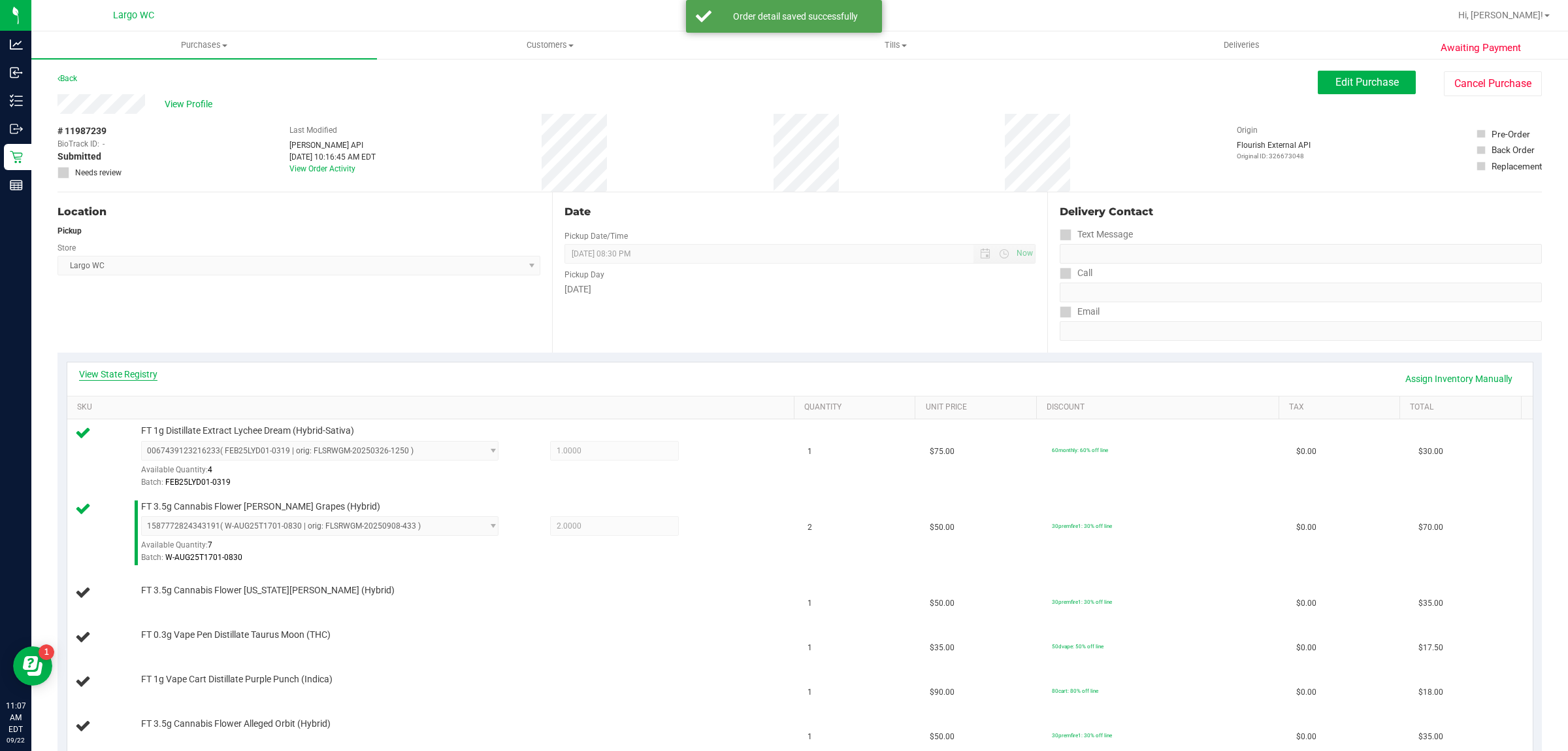
click at [106, 374] on link "View State Registry" at bounding box center [118, 373] width 79 height 13
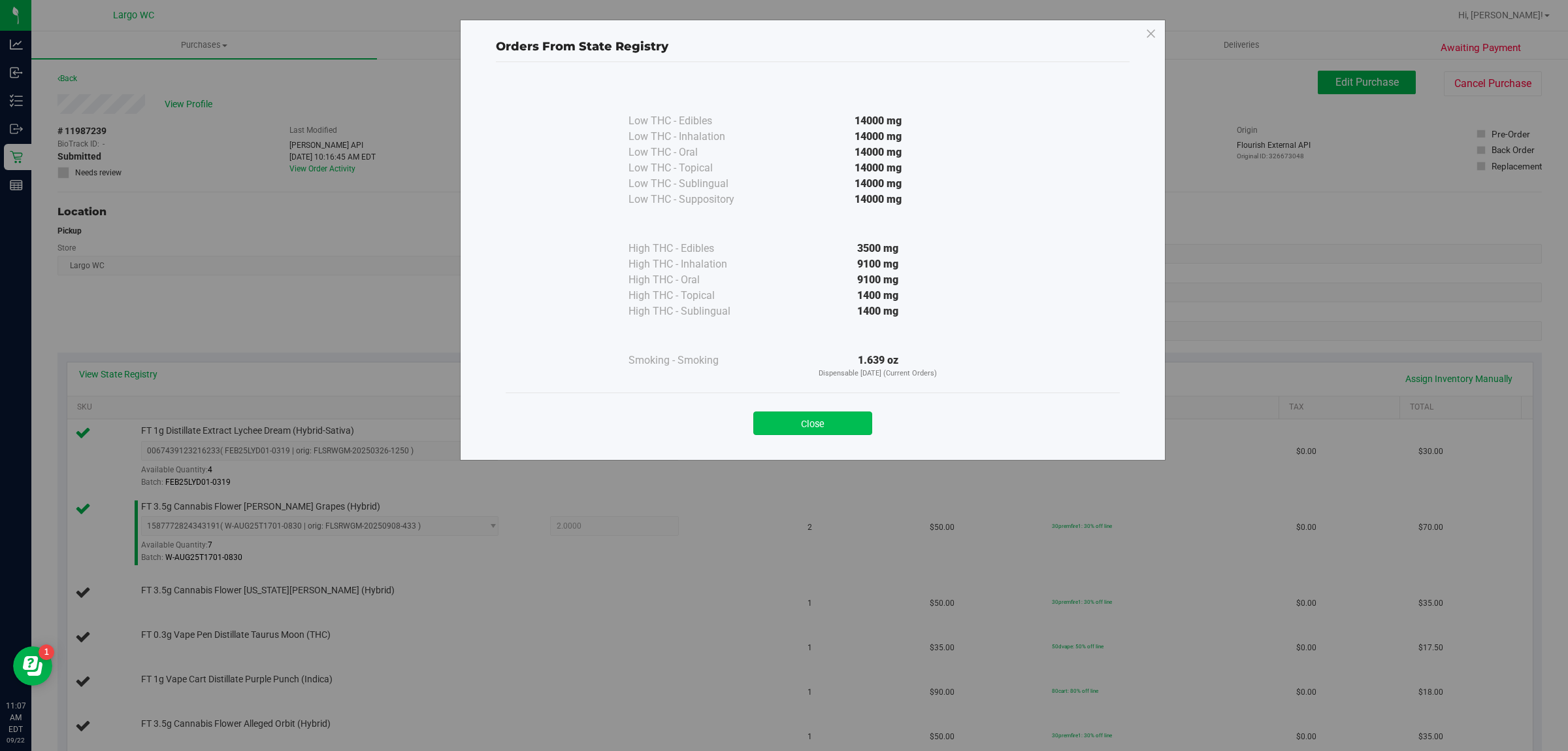
click at [848, 415] on button "Close" at bounding box center [813, 423] width 119 height 24
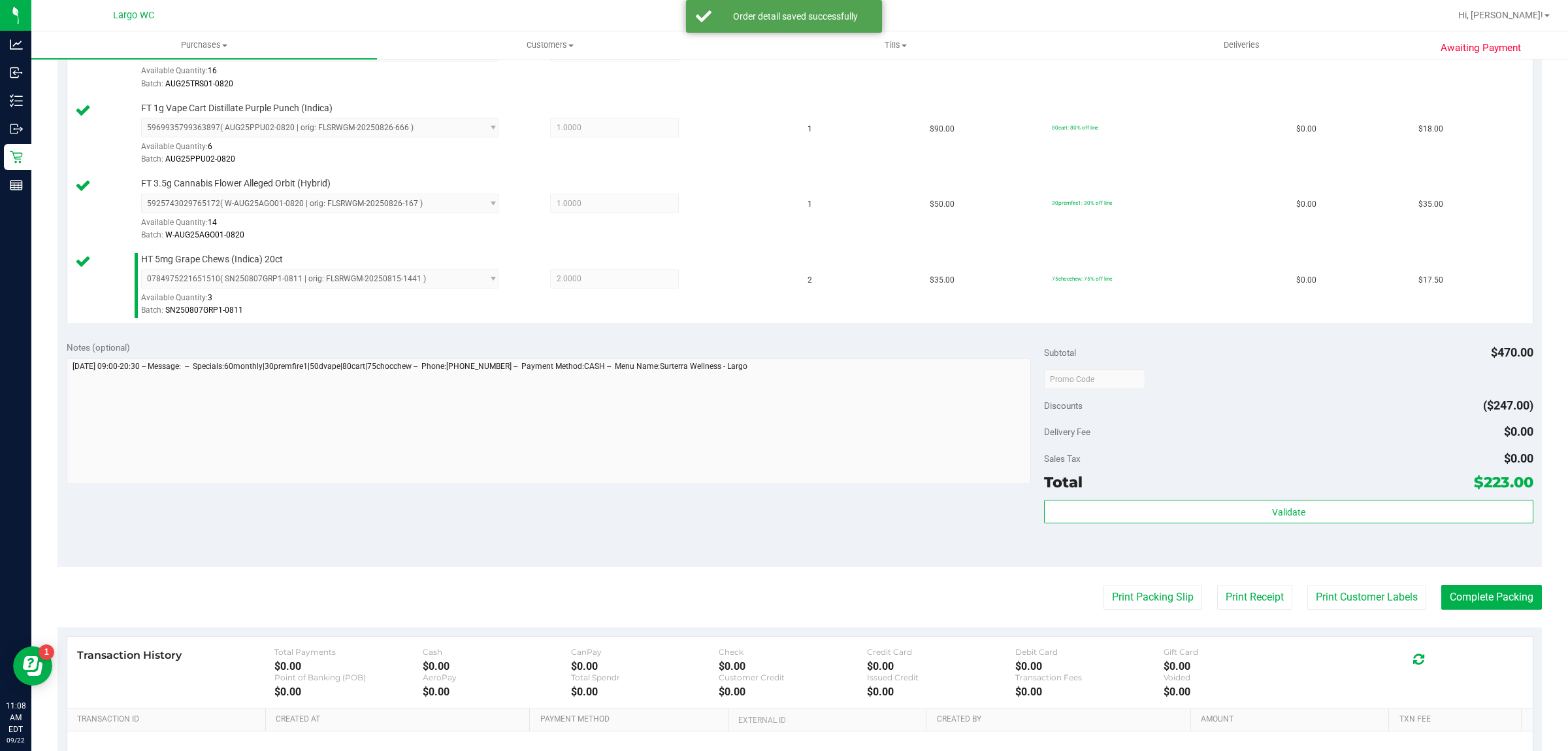
scroll to position [622, 0]
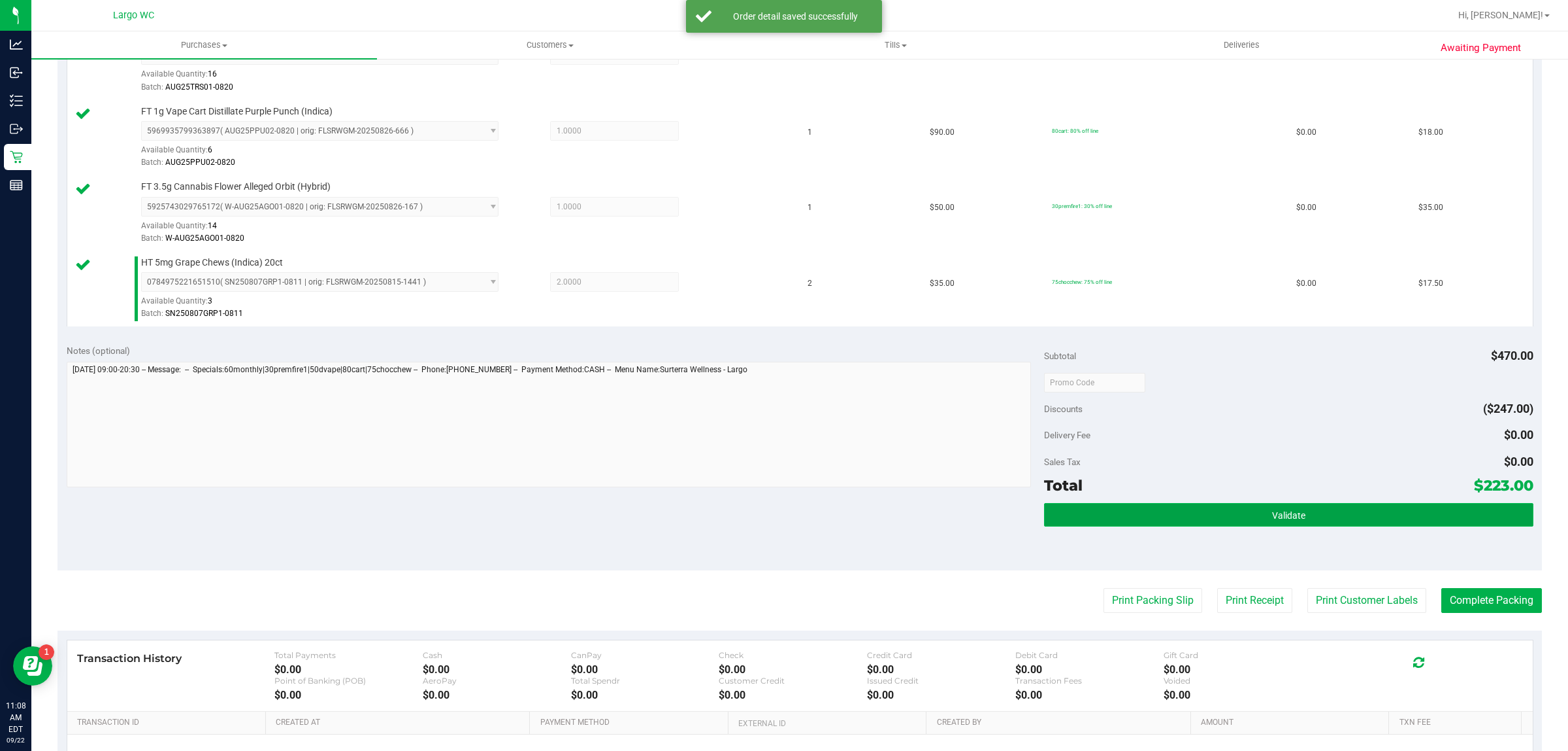
click at [1240, 522] on button "Validate" at bounding box center [1289, 515] width 489 height 24
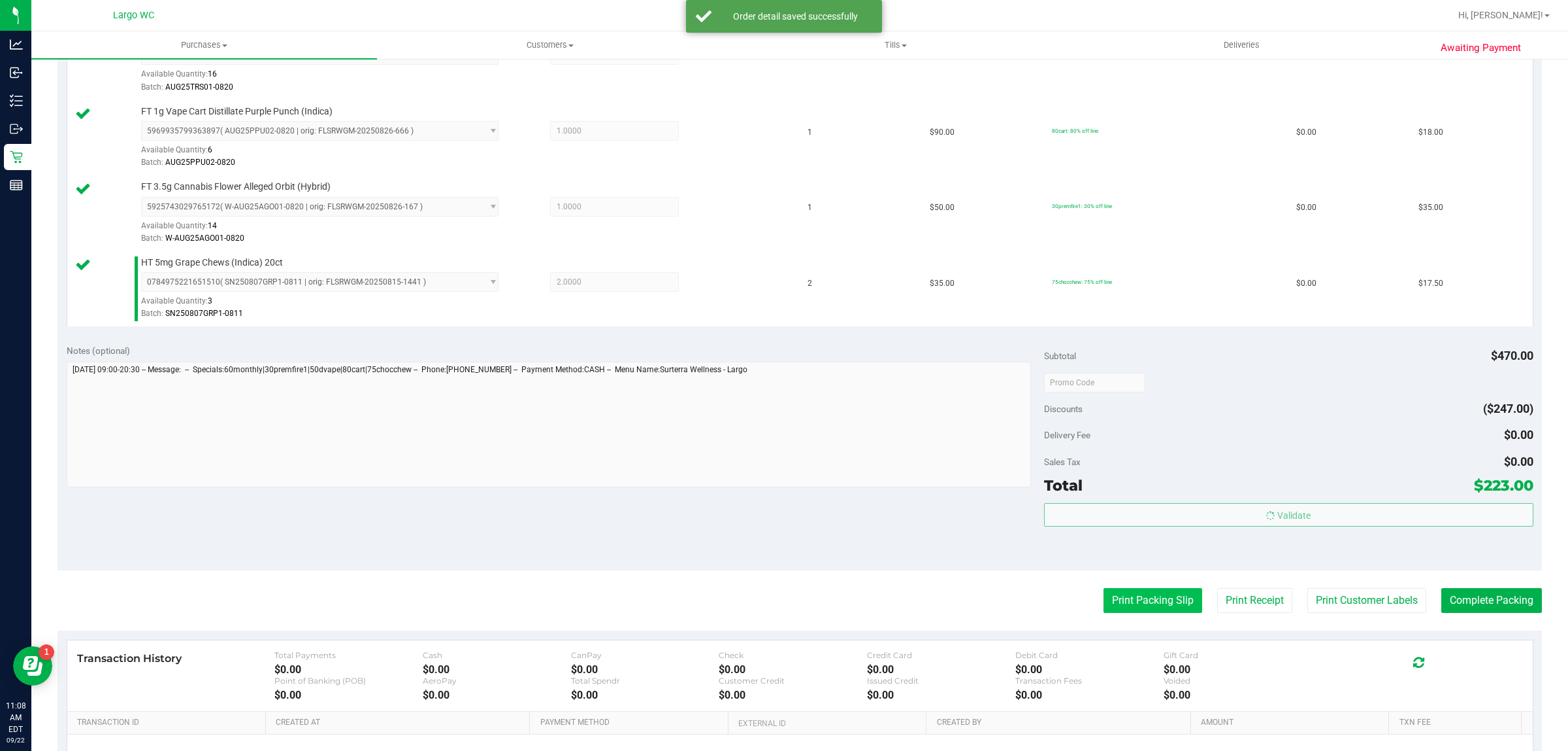
click at [1152, 605] on button "Print Packing Slip" at bounding box center [1153, 599] width 98 height 25
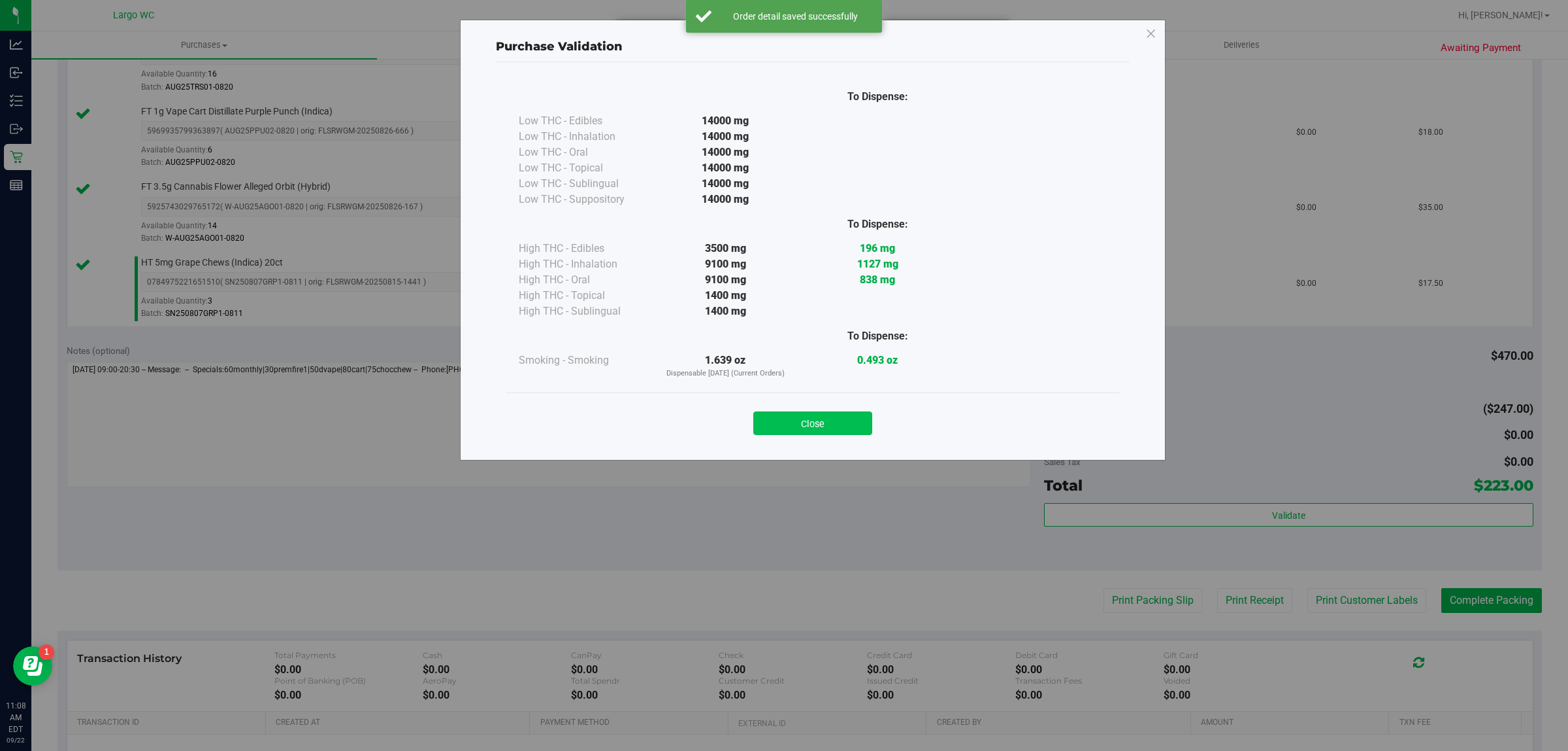
click at [801, 416] on button "Close" at bounding box center [813, 423] width 119 height 24
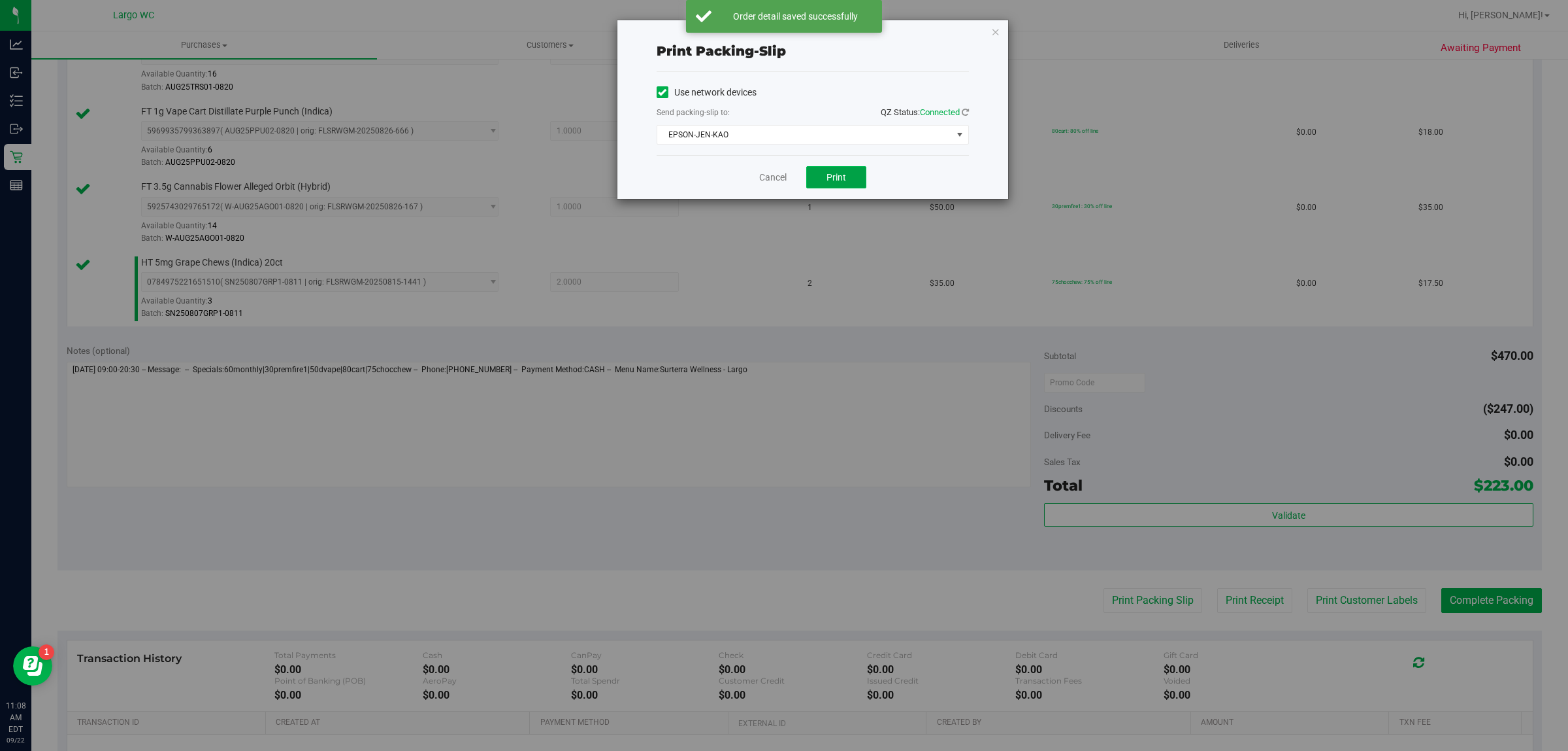
click at [843, 174] on span "Print" at bounding box center [836, 177] width 20 height 11
click at [778, 175] on link "Cancel" at bounding box center [767, 177] width 28 height 14
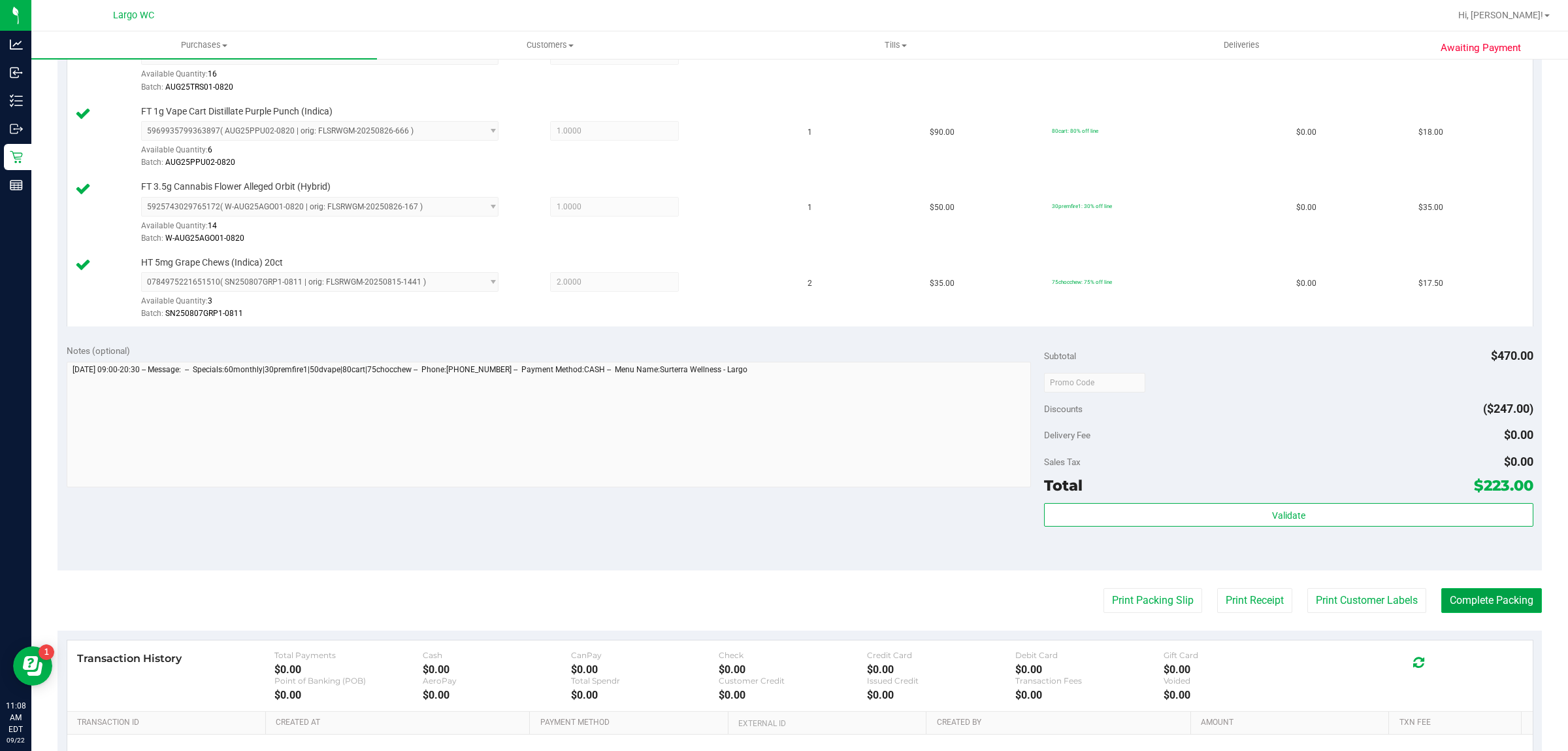
click at [1456, 599] on button "Complete Packing" at bounding box center [1492, 599] width 100 height 25
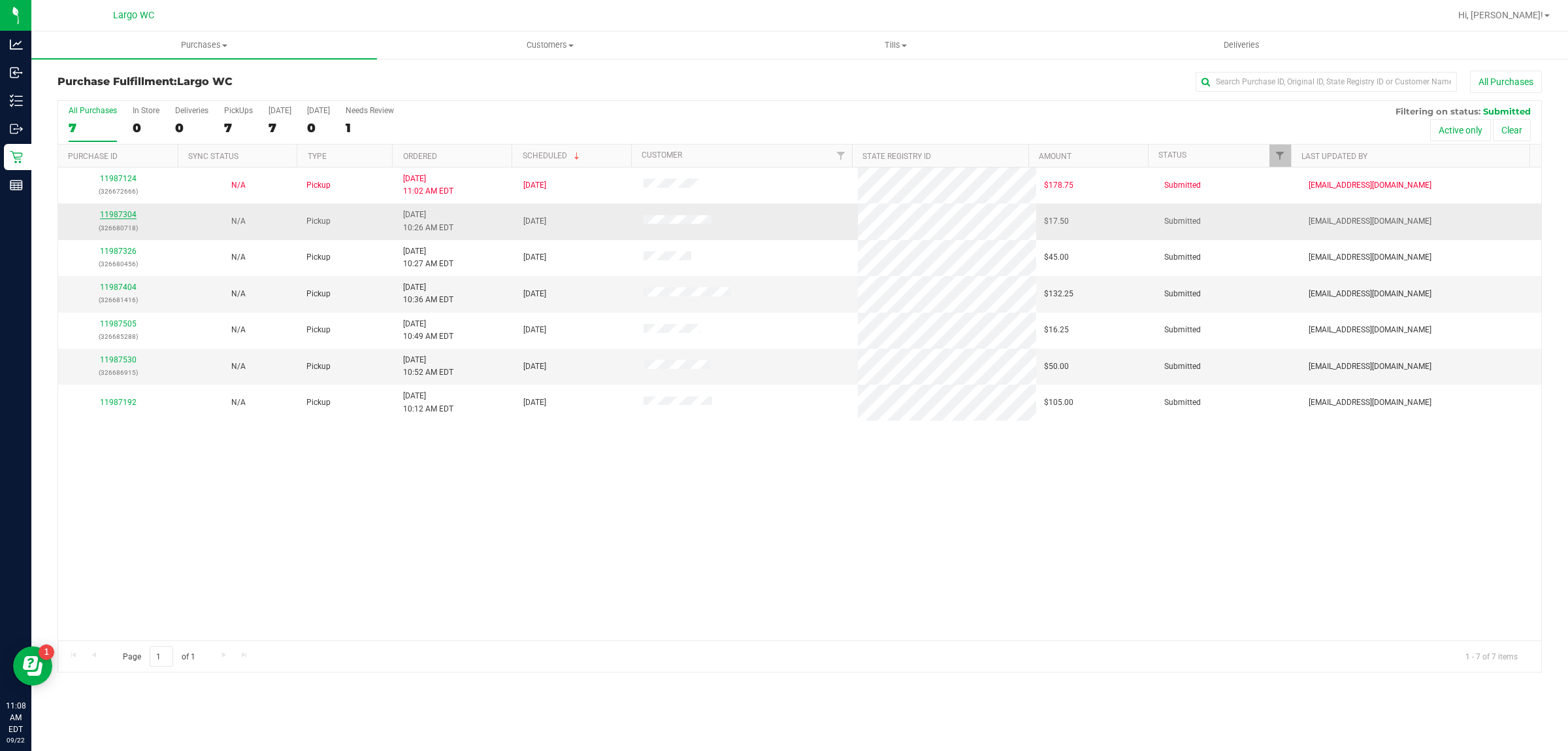
click at [124, 217] on link "11987304" at bounding box center [118, 214] width 36 height 9
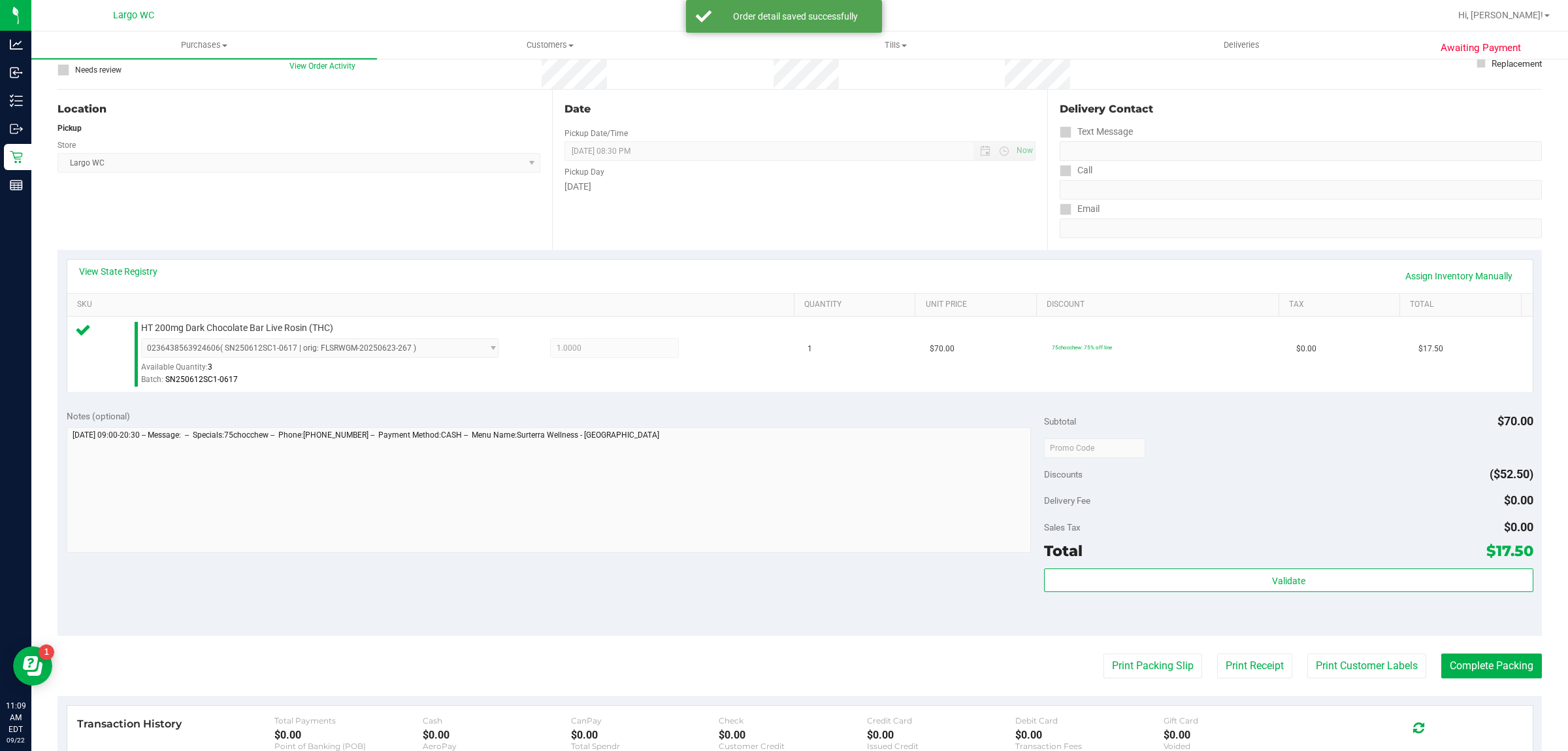
scroll to position [201, 0]
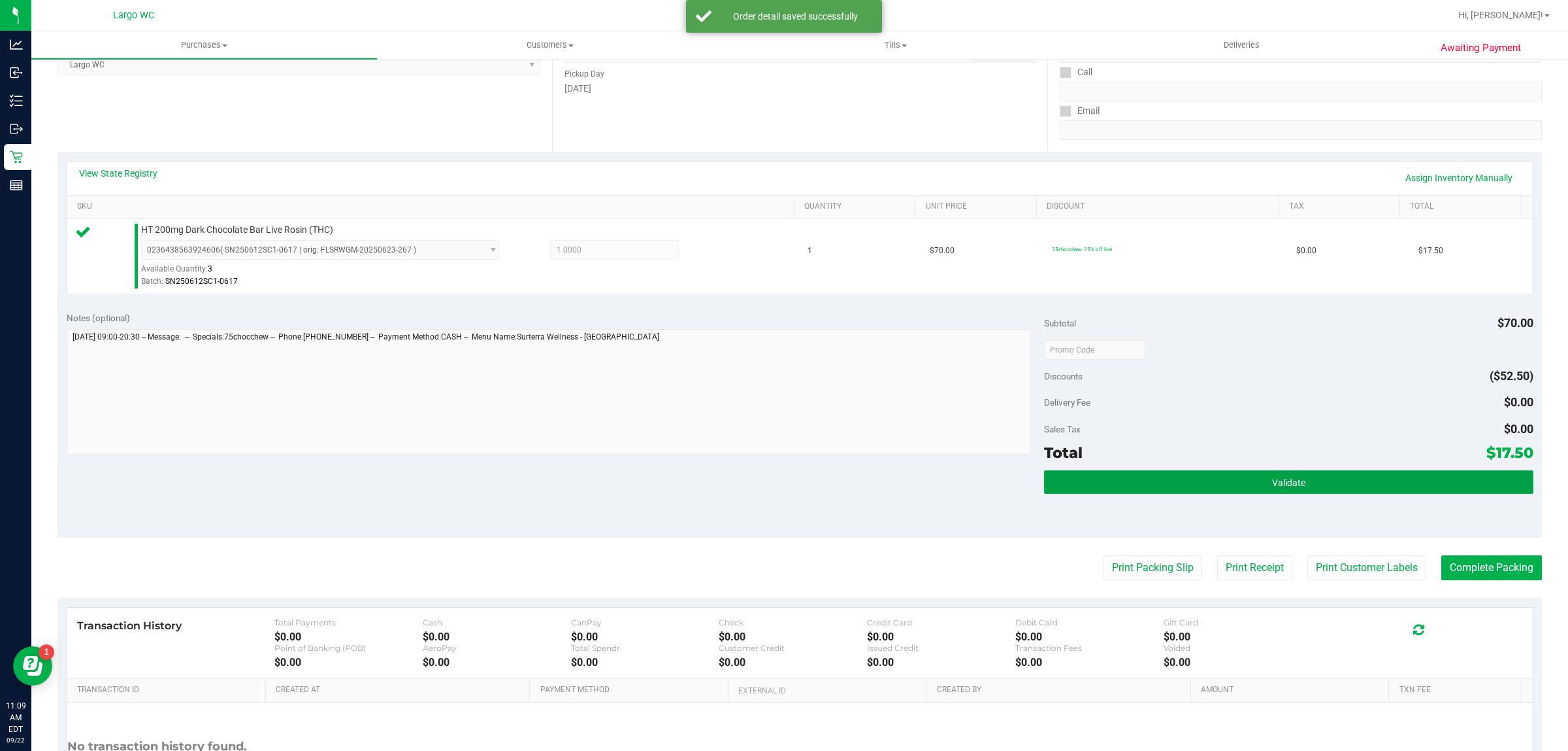
click at [1272, 477] on span "Validate" at bounding box center [1289, 482] width 33 height 11
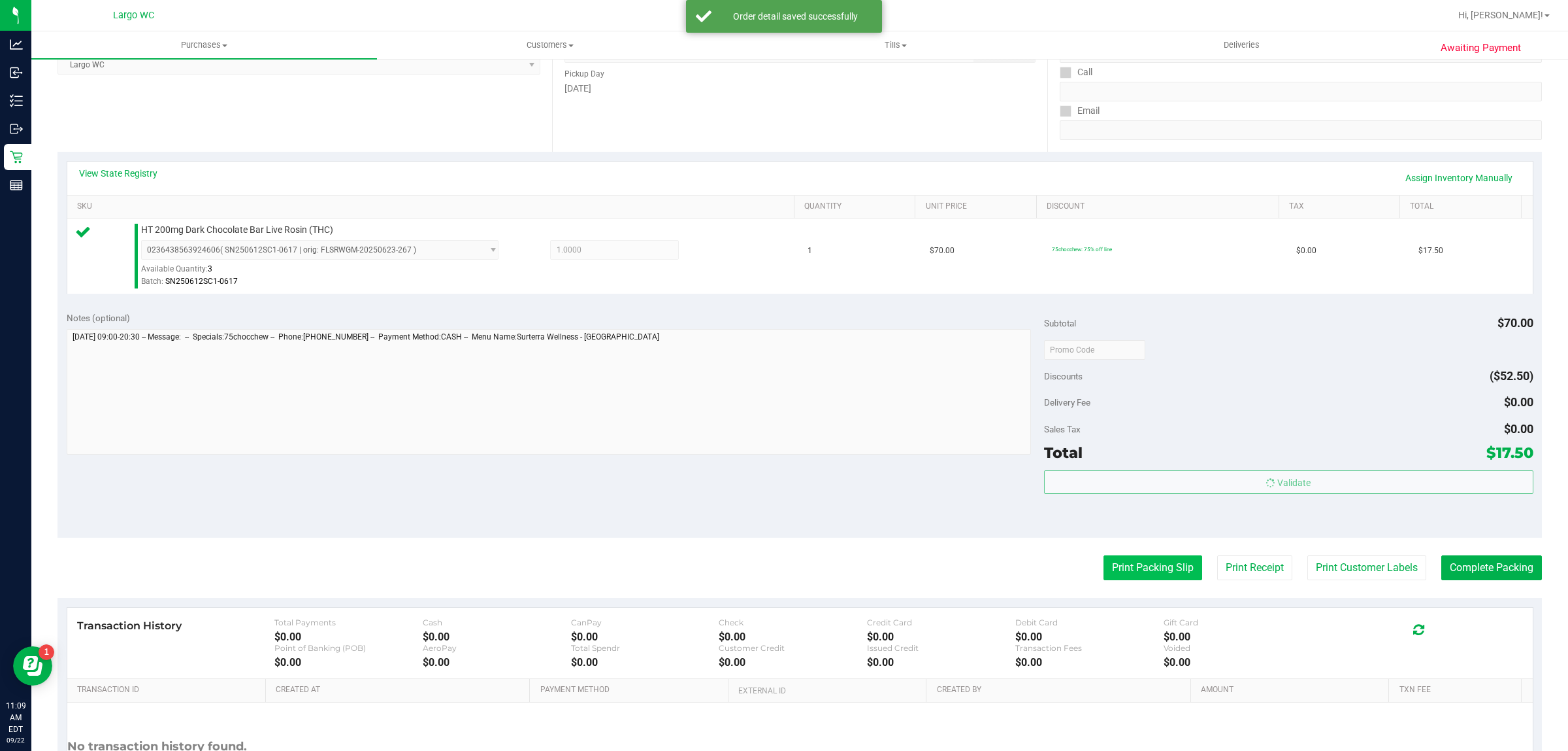
click at [1155, 570] on button "Print Packing Slip" at bounding box center [1153, 567] width 98 height 25
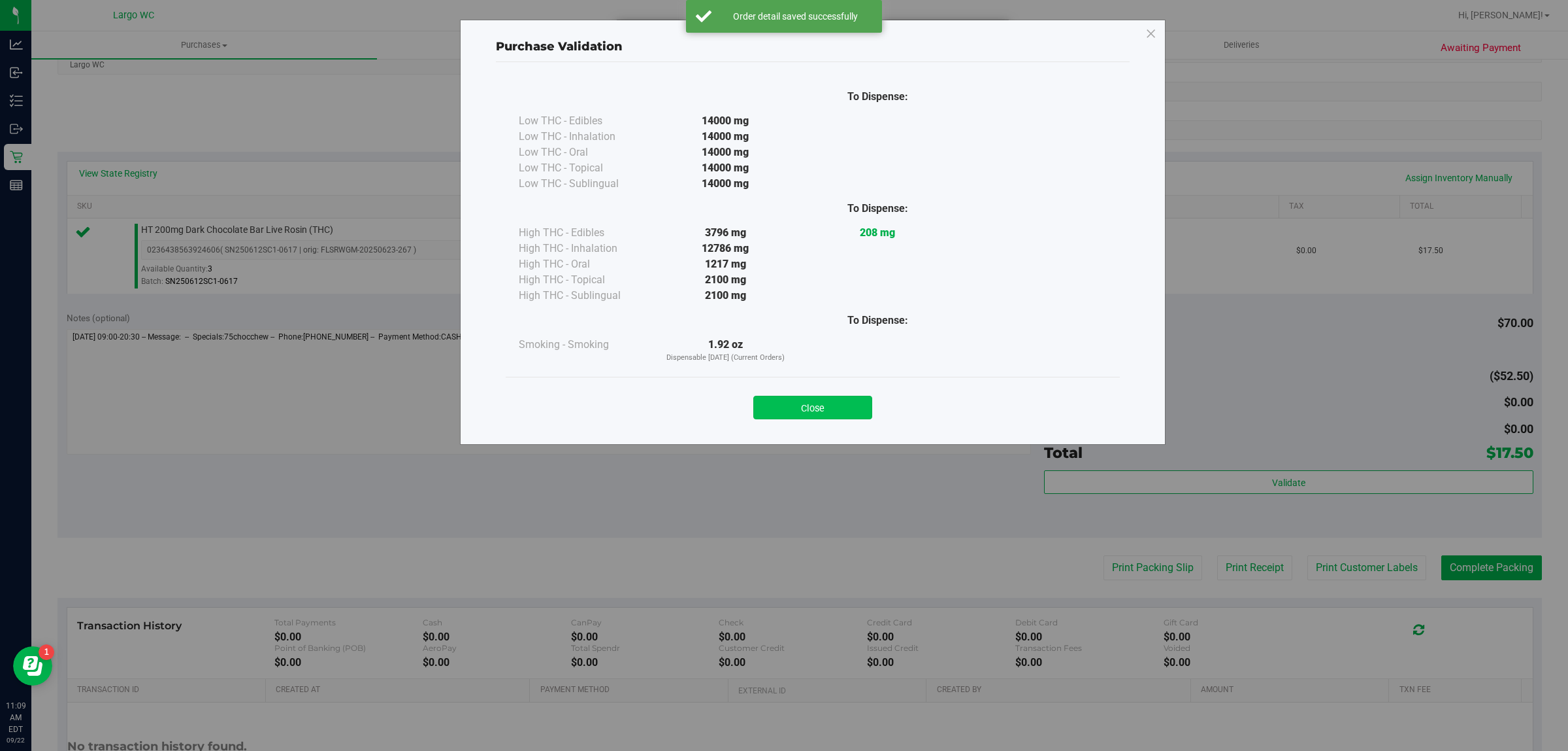
click at [812, 409] on button "Close" at bounding box center [813, 407] width 119 height 24
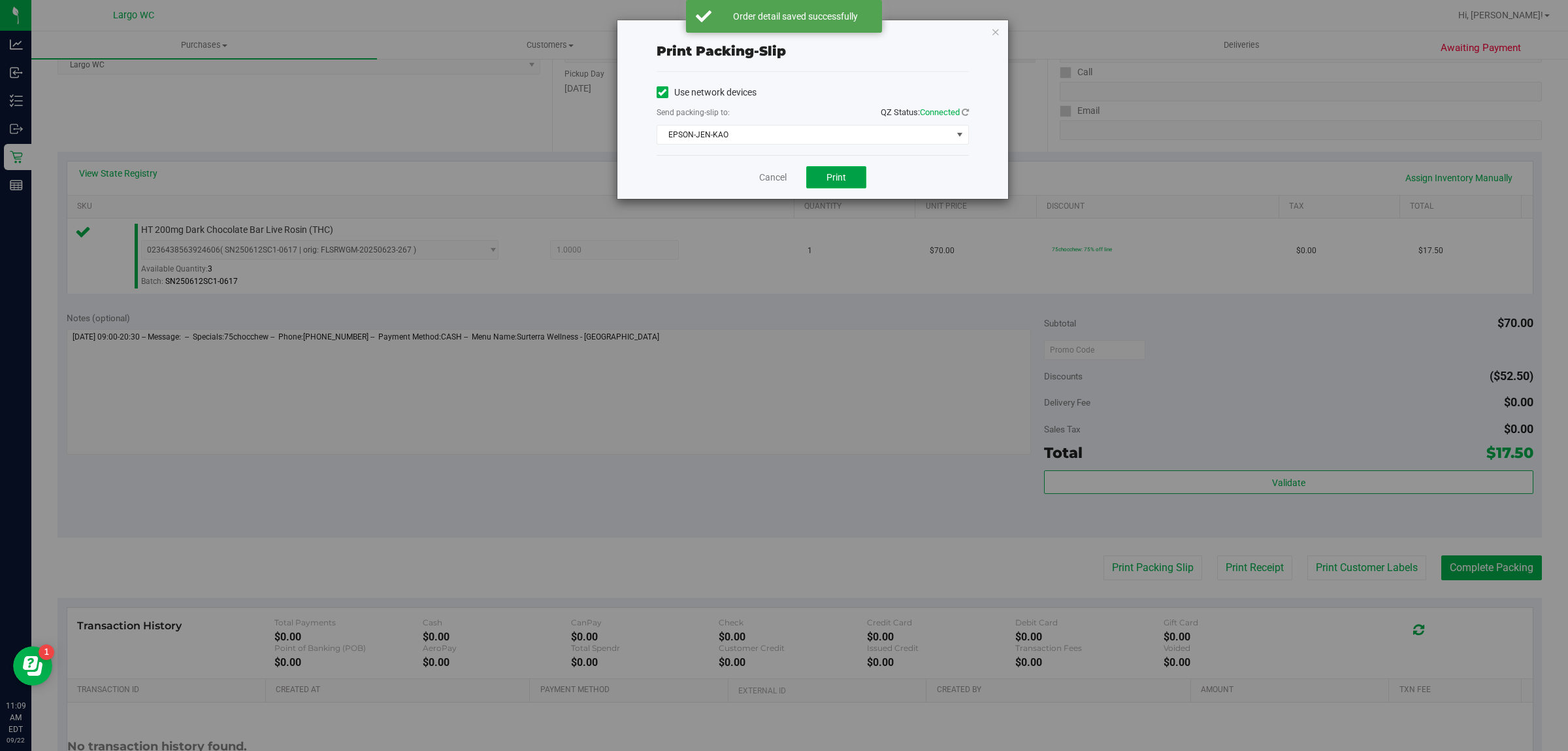
click at [837, 177] on span "Print" at bounding box center [836, 177] width 20 height 11
click at [779, 182] on link "Cancel" at bounding box center [767, 177] width 28 height 14
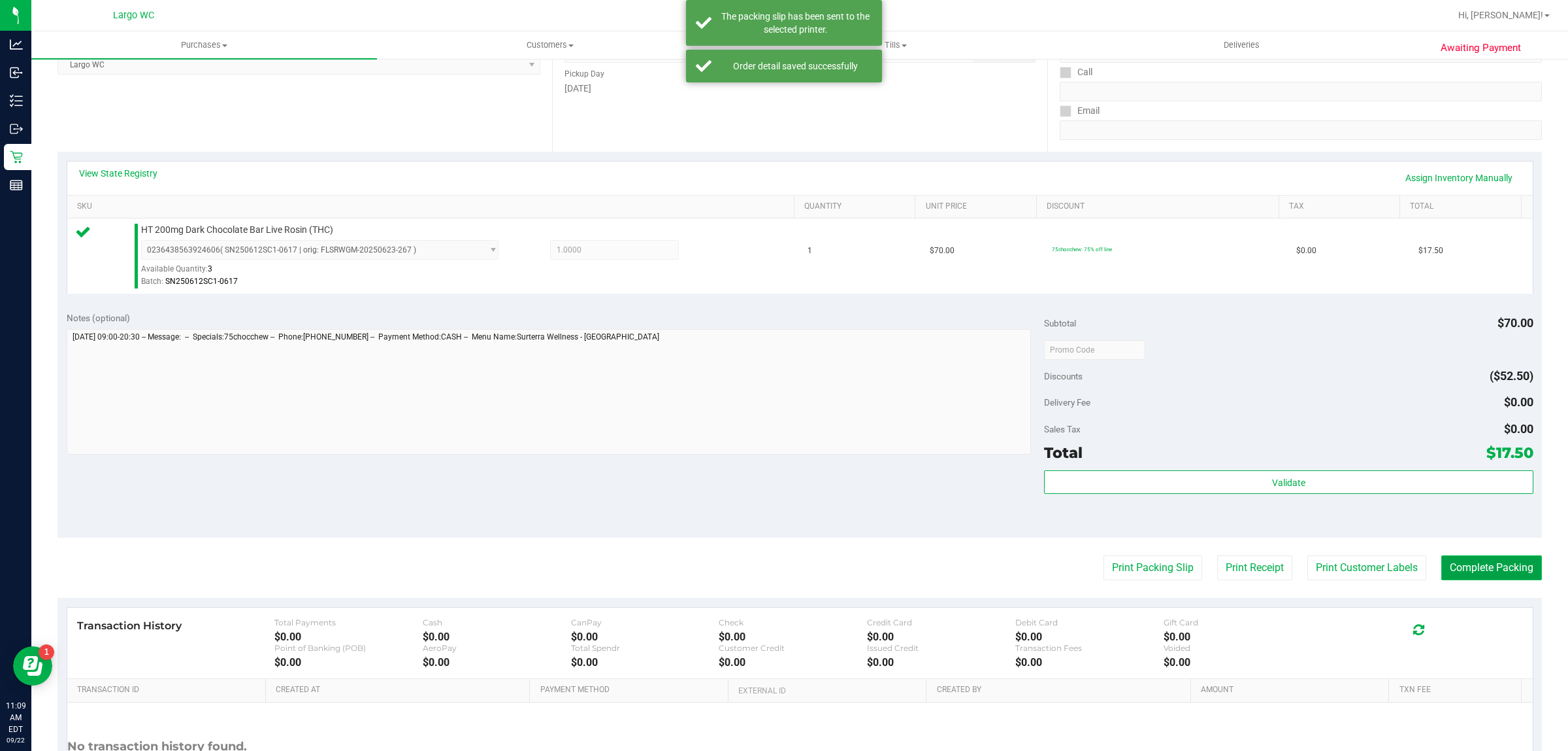
click at [1456, 556] on button "Complete Packing" at bounding box center [1492, 567] width 100 height 25
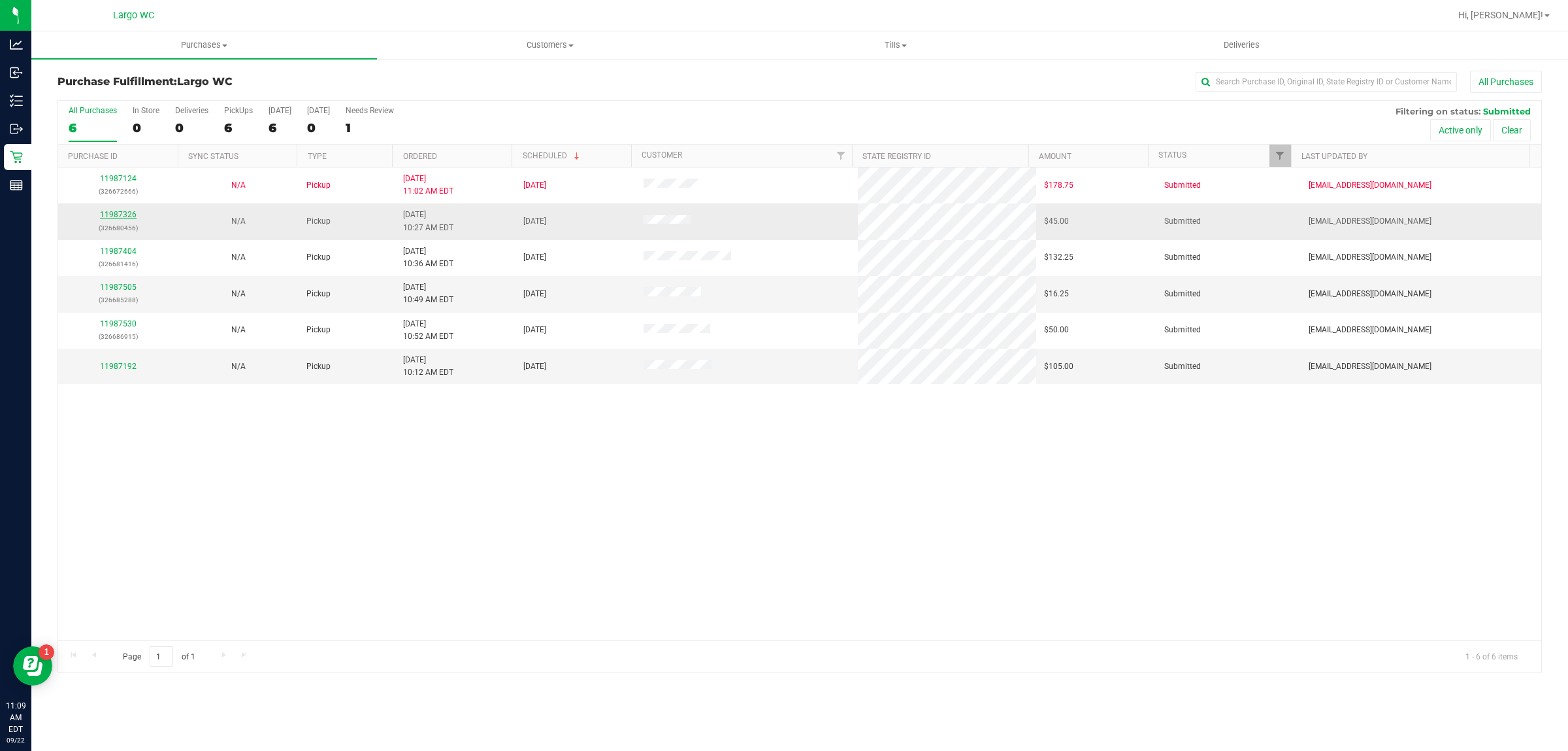
click at [132, 215] on link "11987326" at bounding box center [118, 214] width 36 height 9
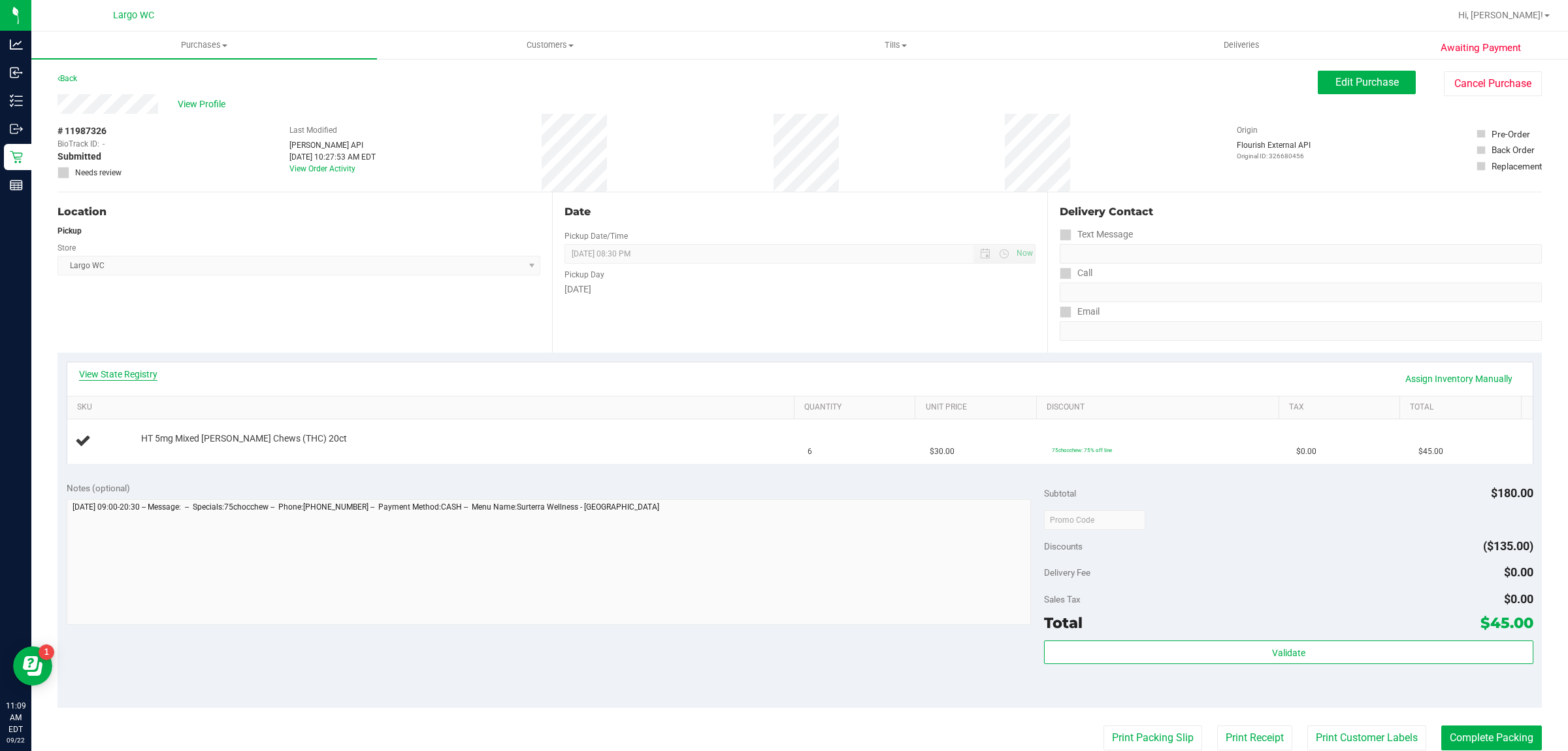
click at [142, 371] on link "View State Registry" at bounding box center [118, 373] width 79 height 13
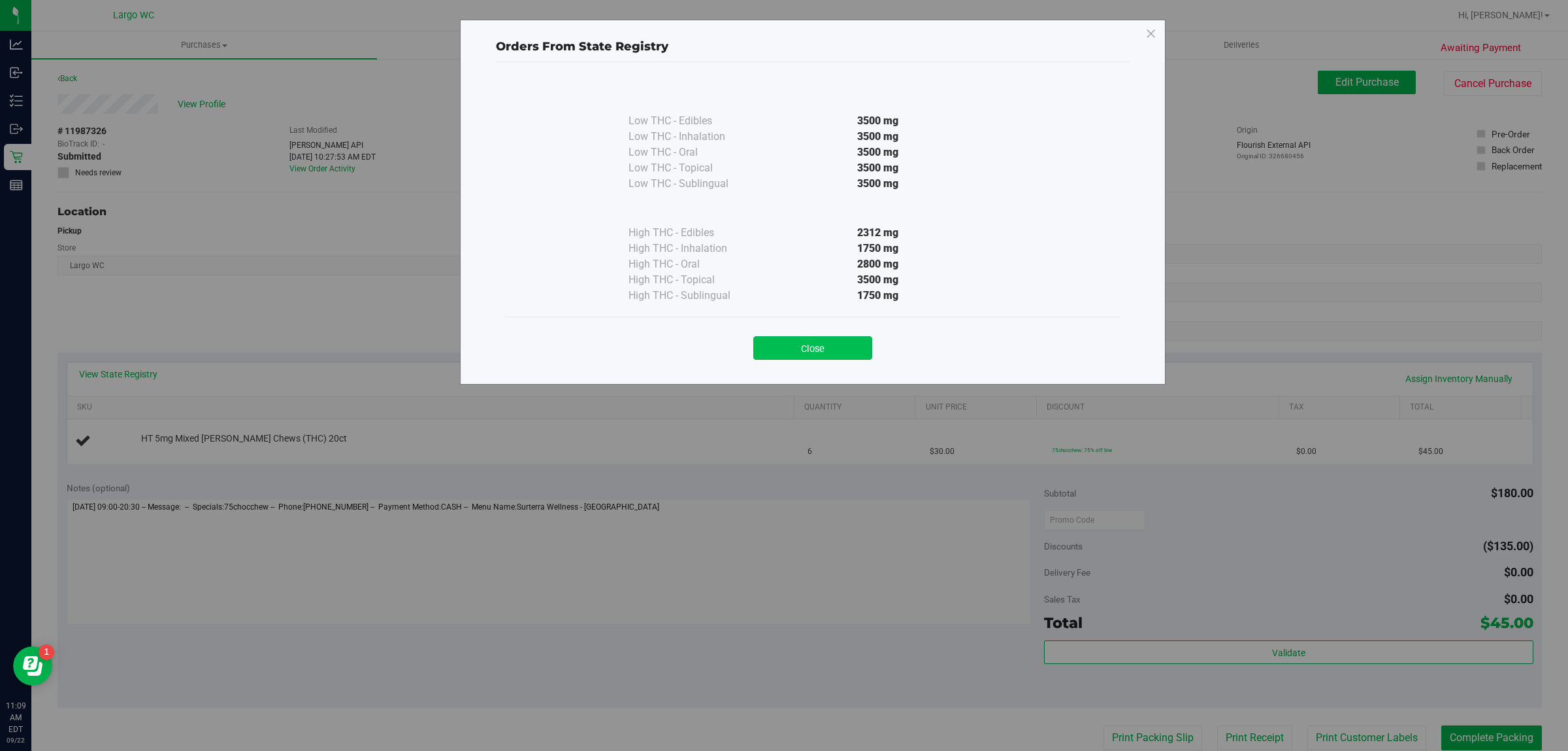
click at [813, 344] on button "Close" at bounding box center [813, 347] width 119 height 24
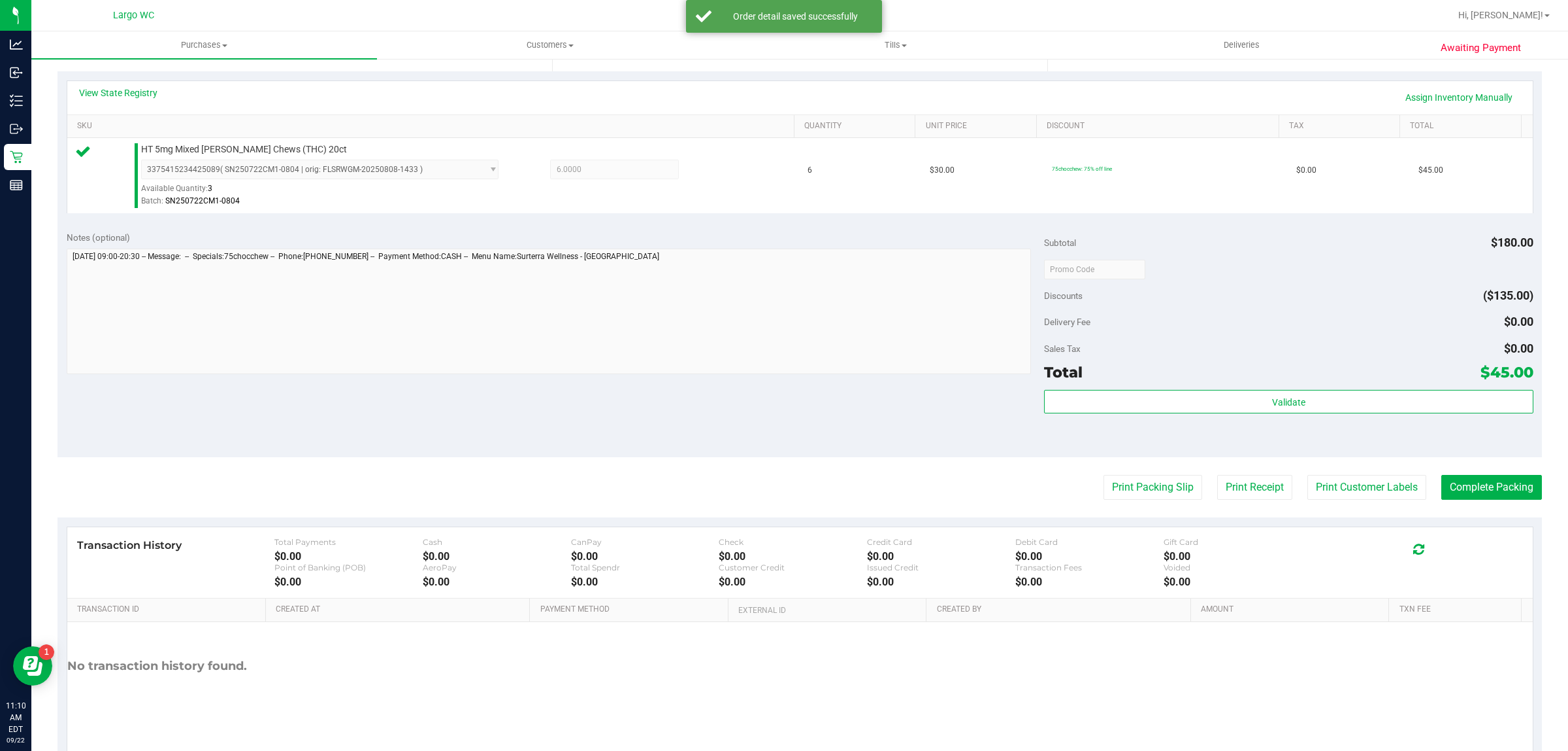
scroll to position [274, 0]
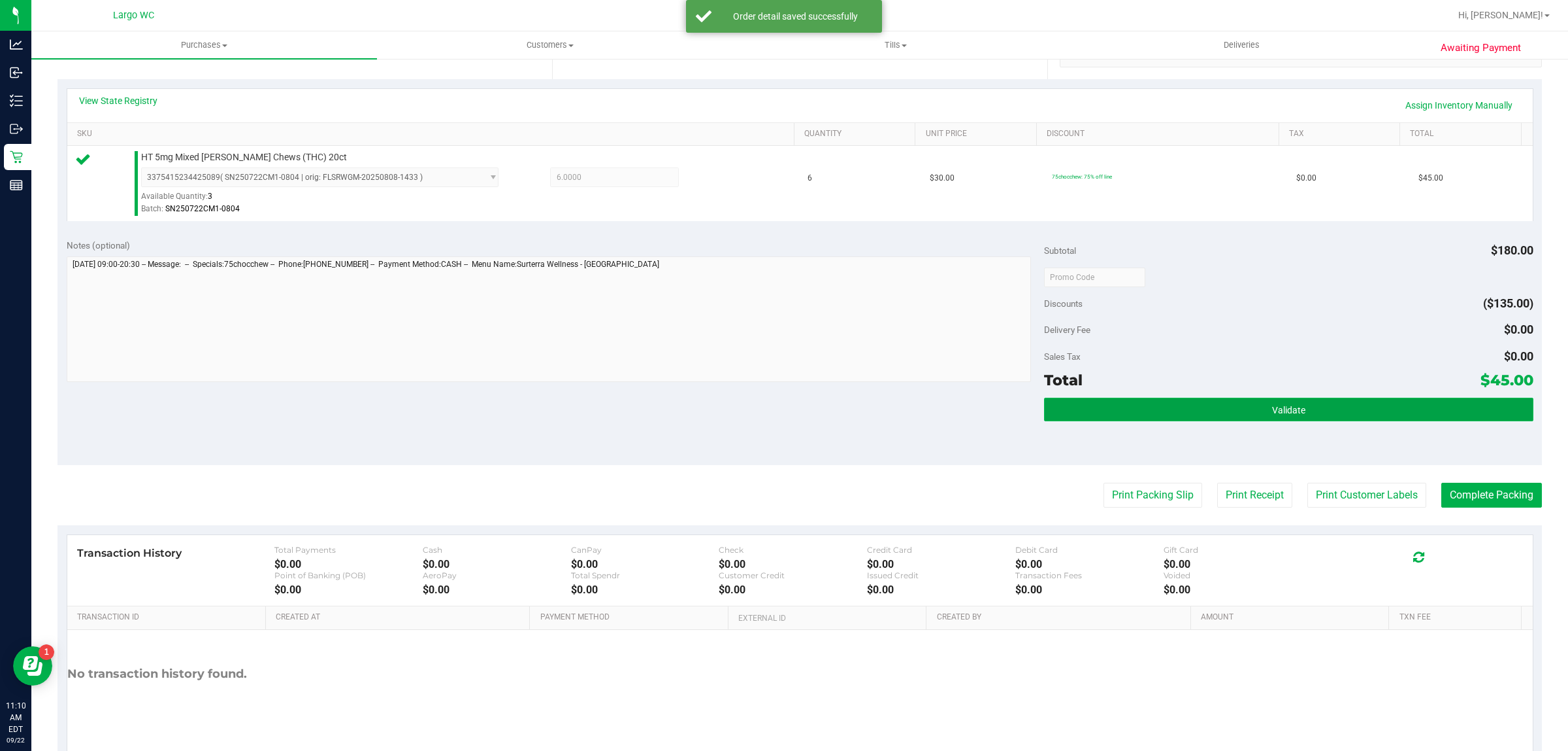
click at [1283, 410] on span "Validate" at bounding box center [1289, 409] width 33 height 11
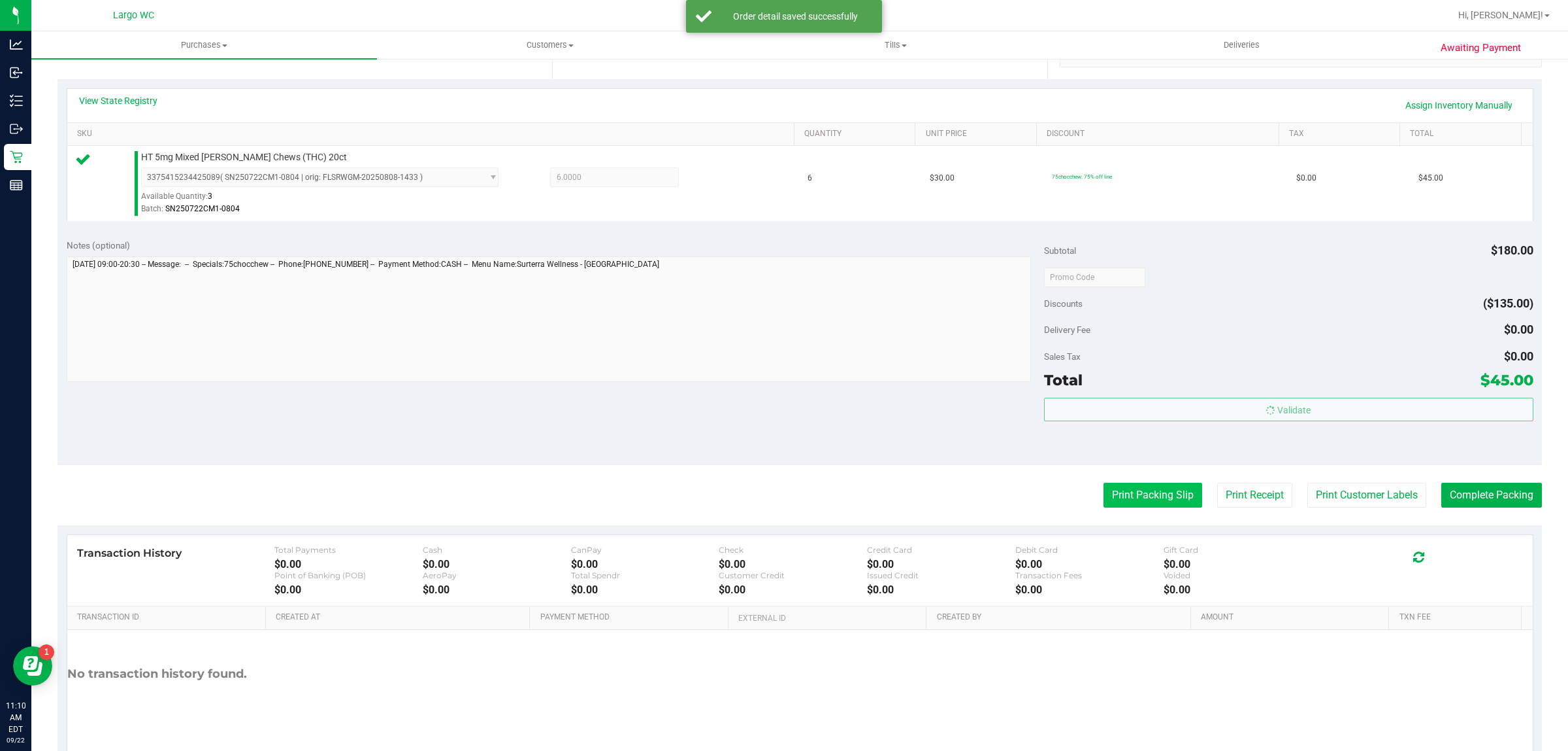
click at [1125, 498] on button "Print Packing Slip" at bounding box center [1153, 494] width 98 height 25
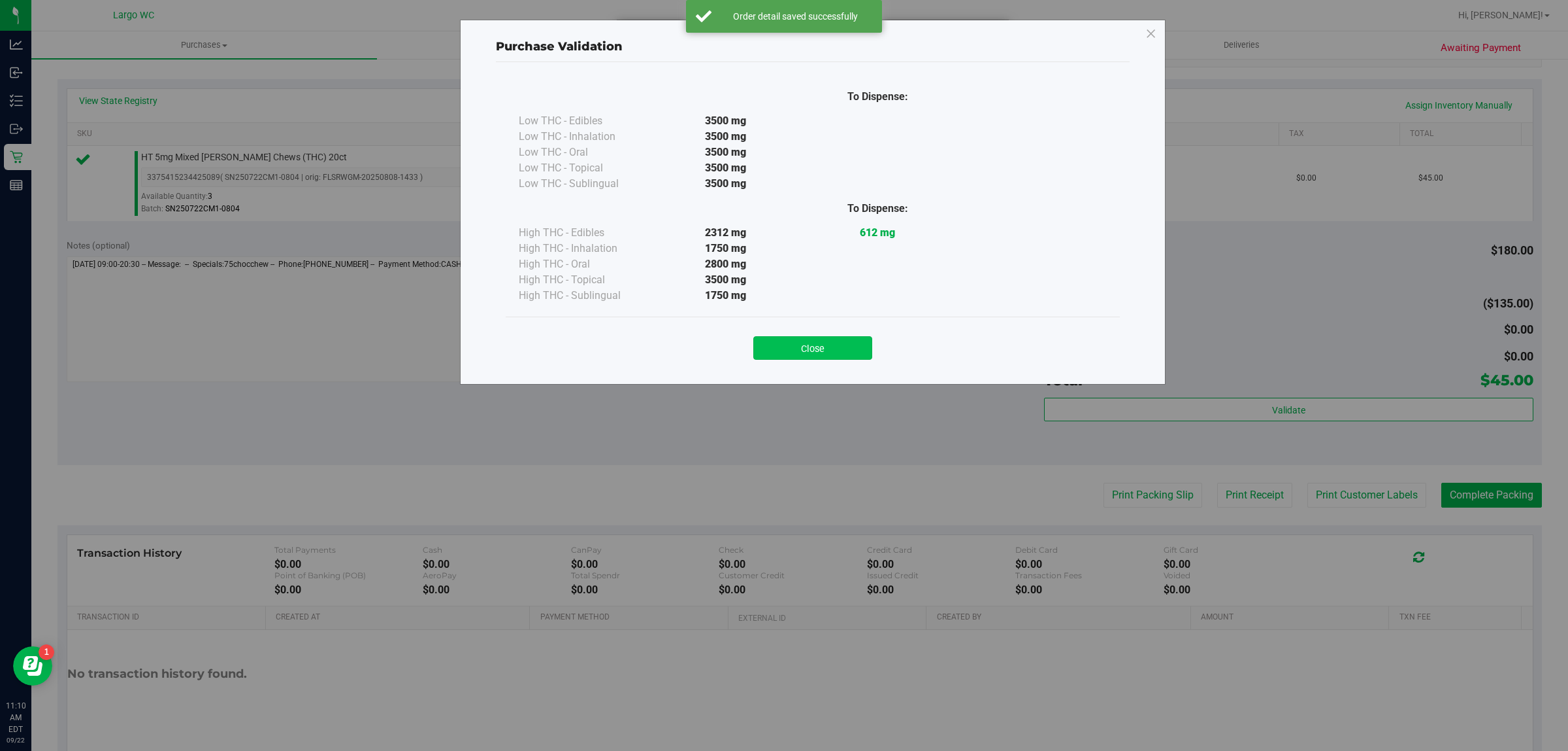
click at [840, 341] on button "Close" at bounding box center [813, 347] width 119 height 24
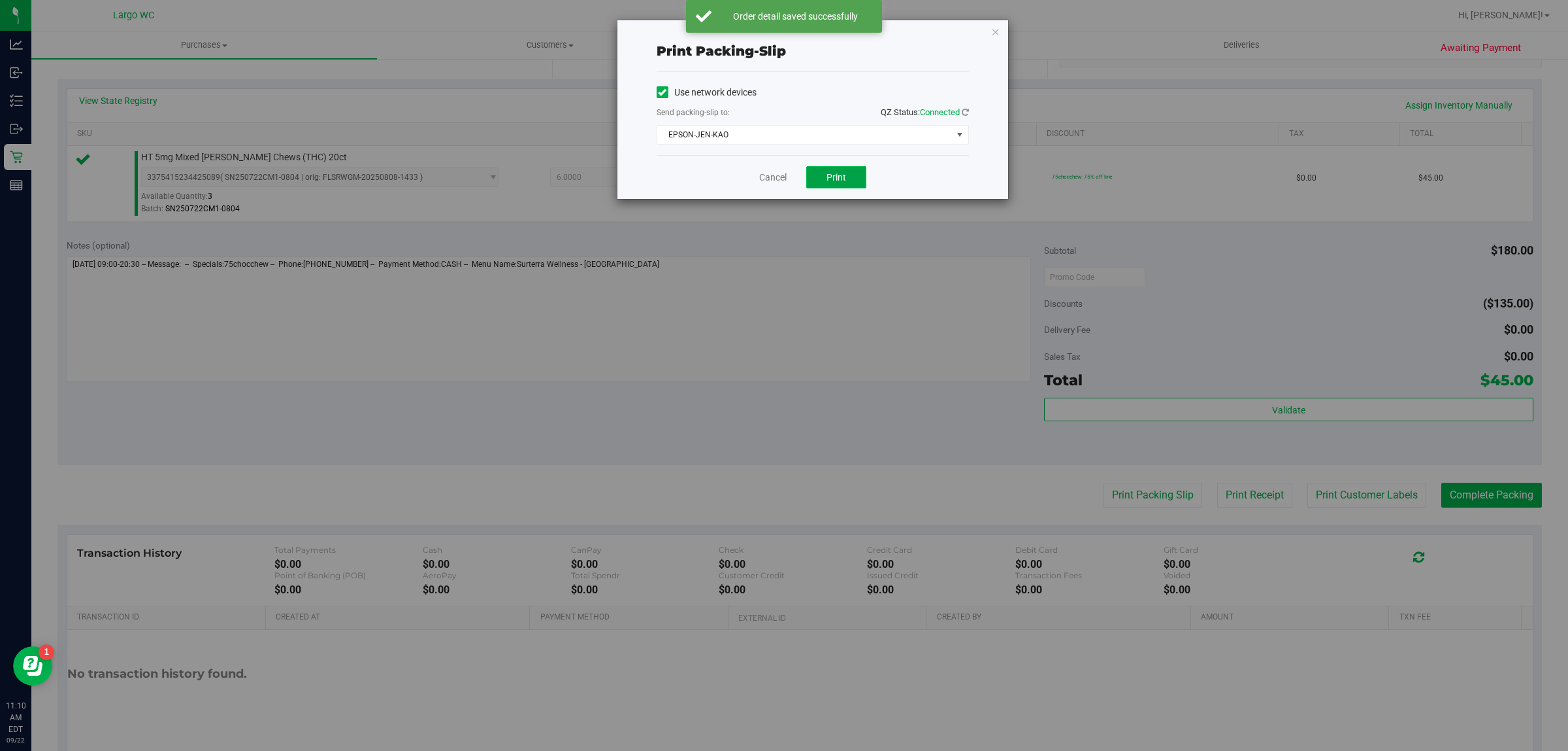
click at [833, 171] on button "Print" at bounding box center [836, 177] width 60 height 23
click at [781, 178] on link "Cancel" at bounding box center [767, 177] width 28 height 14
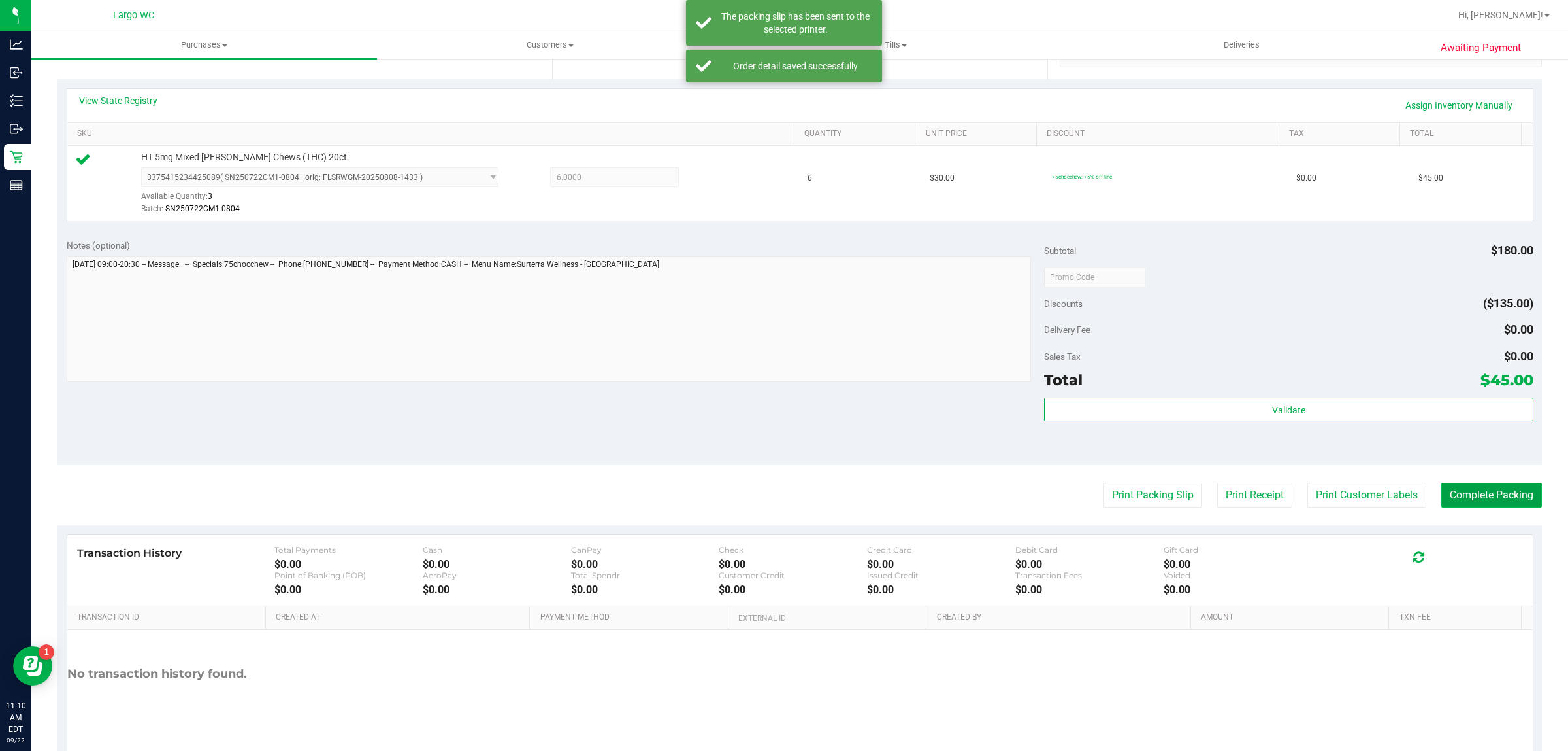
click at [1475, 491] on button "Complete Packing" at bounding box center [1492, 494] width 100 height 25
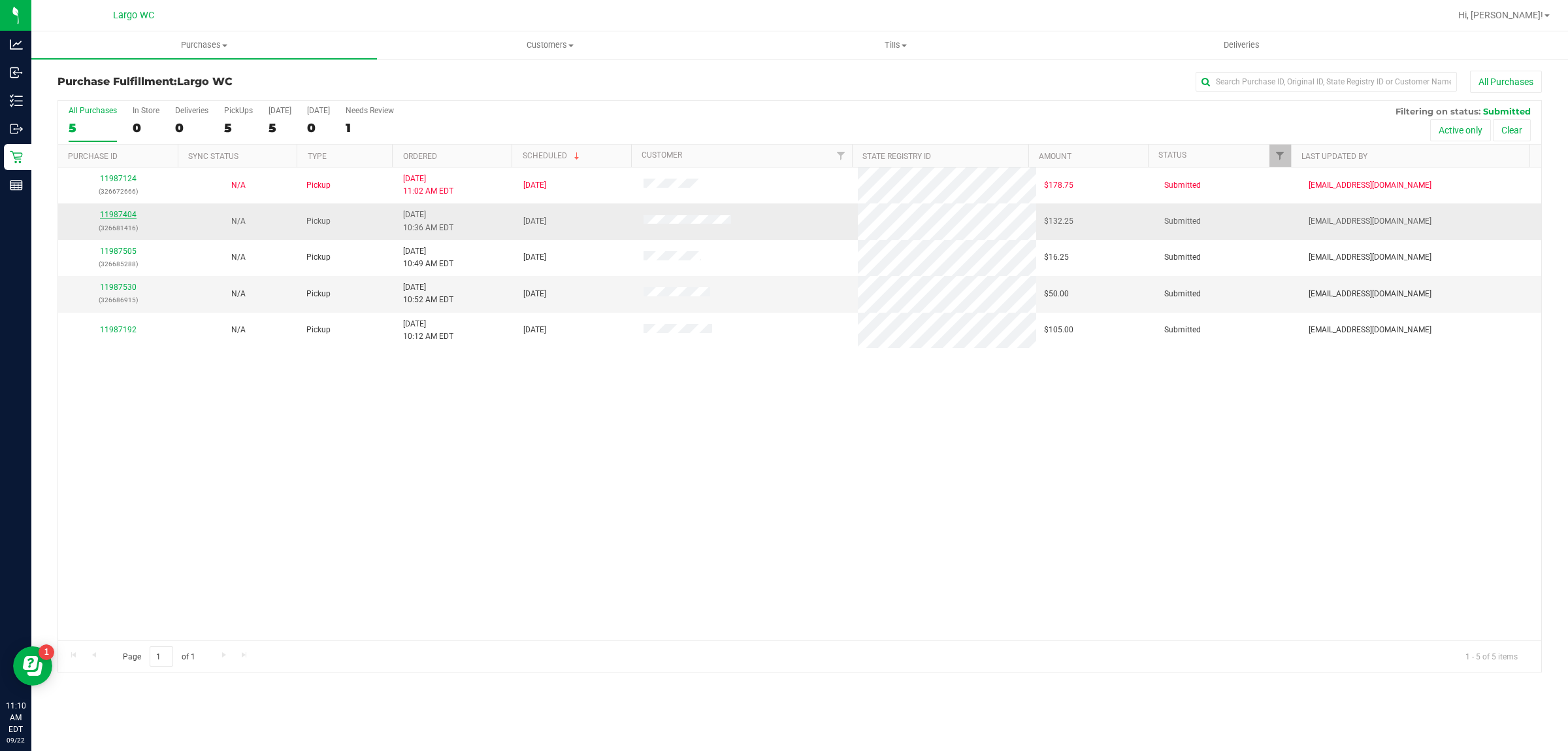
click at [122, 217] on link "11987404" at bounding box center [118, 214] width 36 height 9
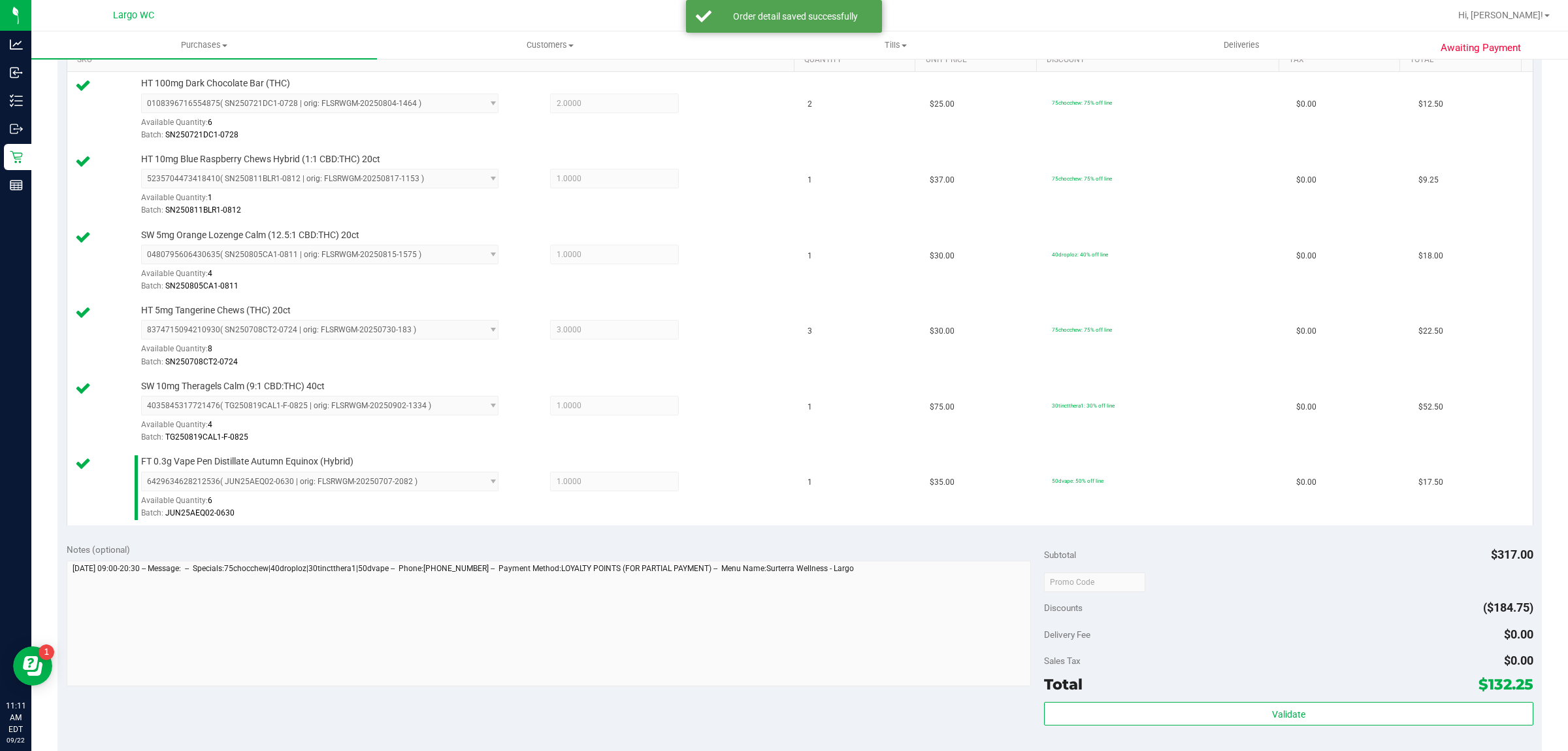
scroll to position [540, 0]
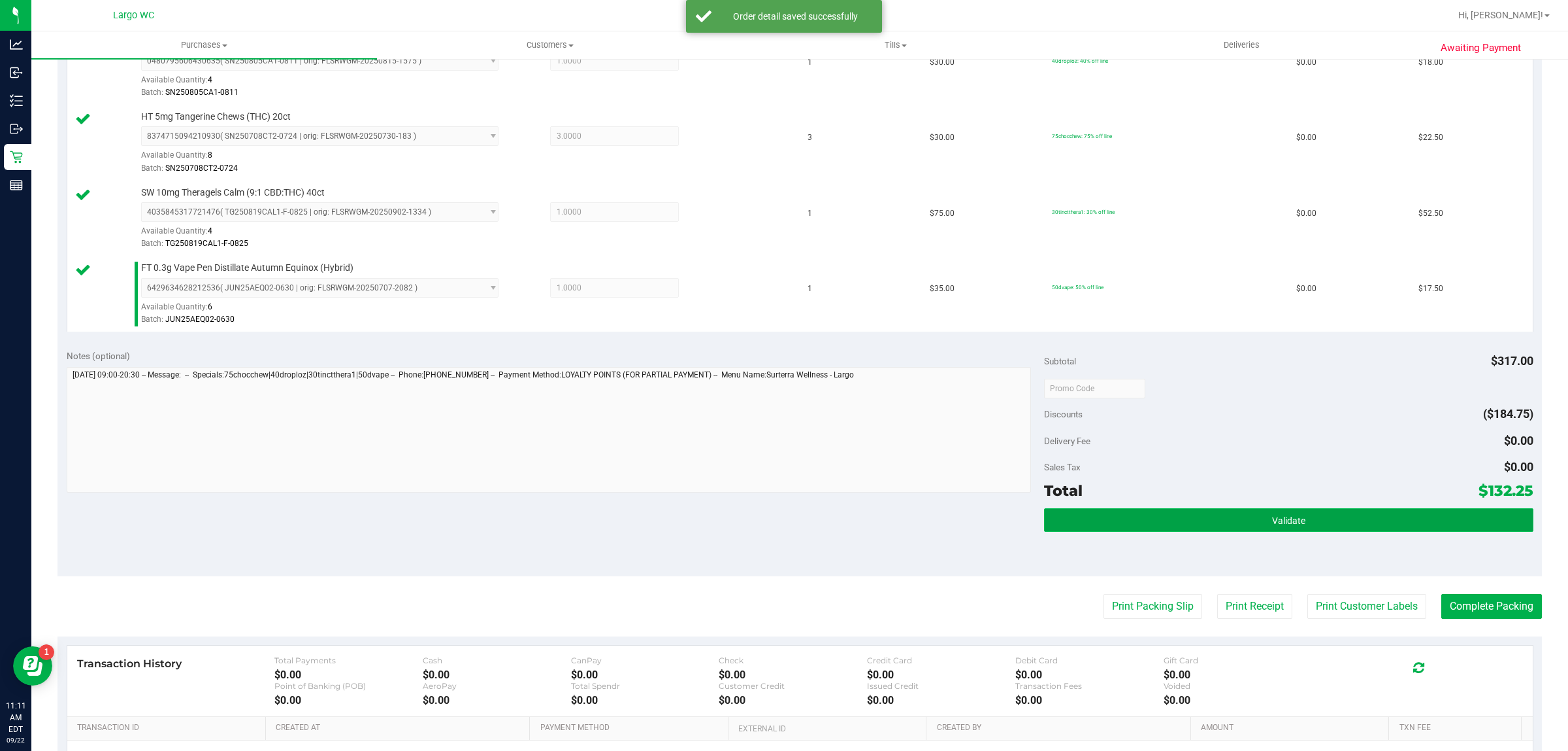
click at [1150, 522] on button "Validate" at bounding box center [1289, 520] width 489 height 24
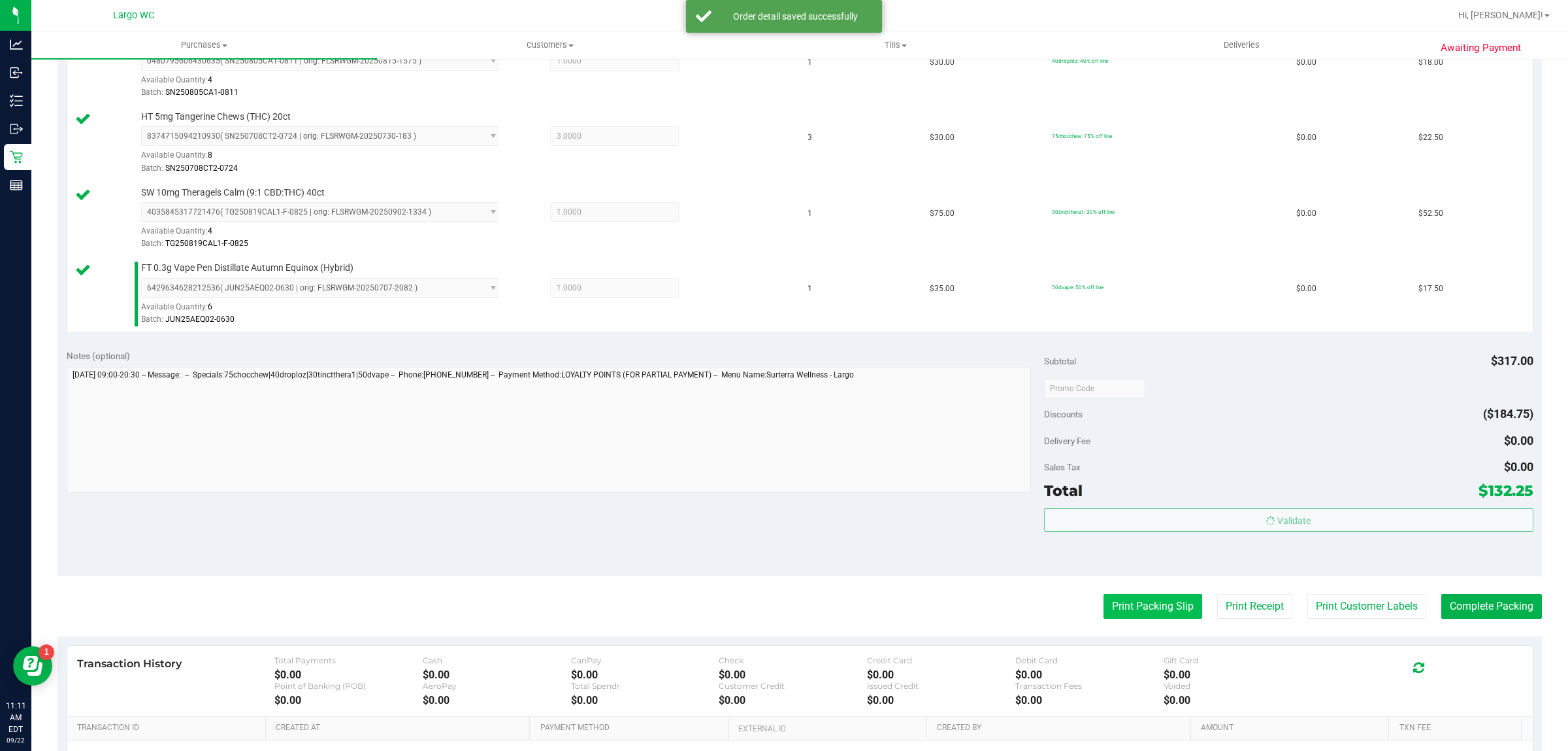
click at [1145, 612] on button "Print Packing Slip" at bounding box center [1153, 605] width 98 height 25
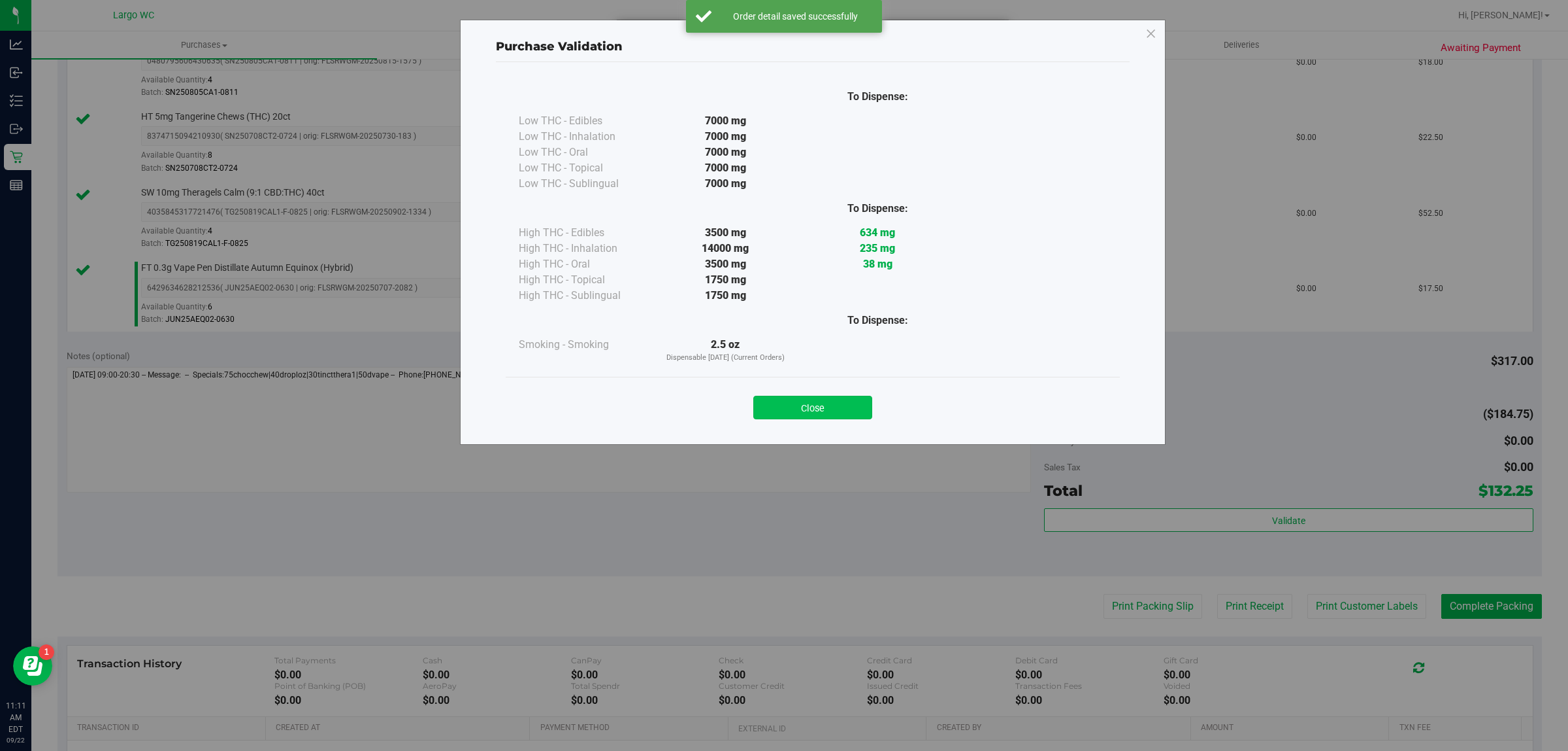
click at [805, 400] on button "Close" at bounding box center [813, 407] width 119 height 24
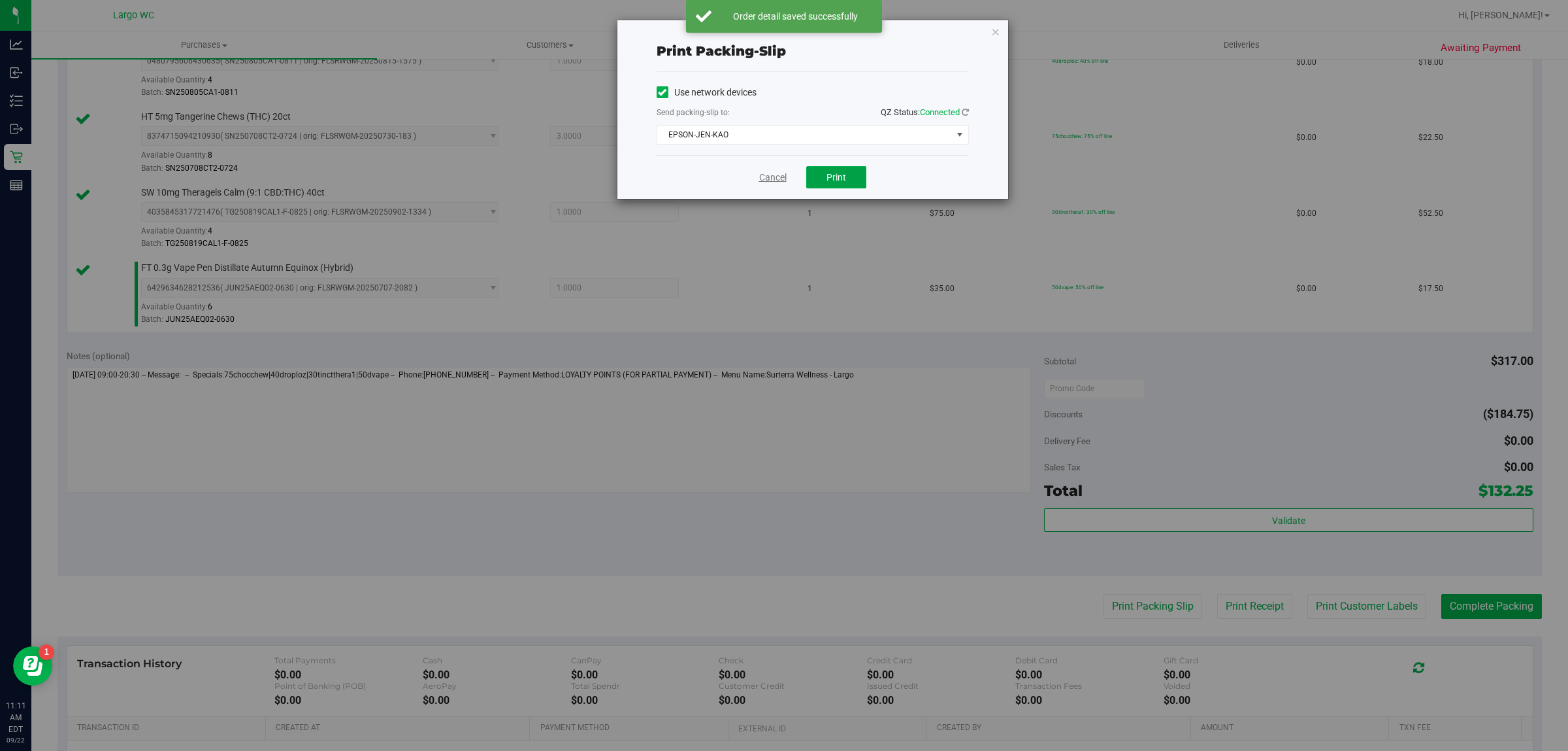
click at [837, 182] on span "Print" at bounding box center [836, 177] width 20 height 11
click at [771, 177] on link "Cancel" at bounding box center [773, 177] width 28 height 14
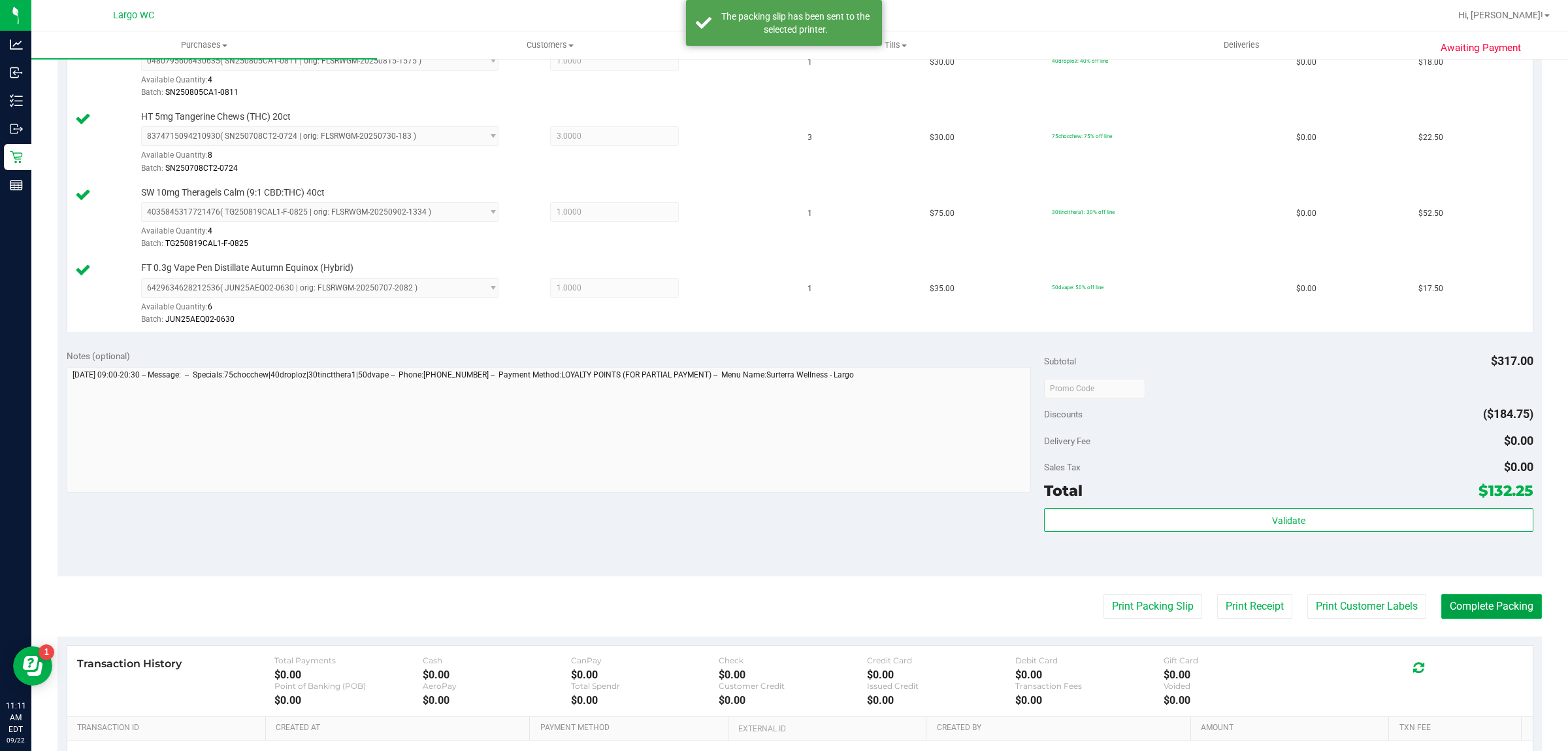
click at [1480, 608] on button "Complete Packing" at bounding box center [1492, 605] width 100 height 25
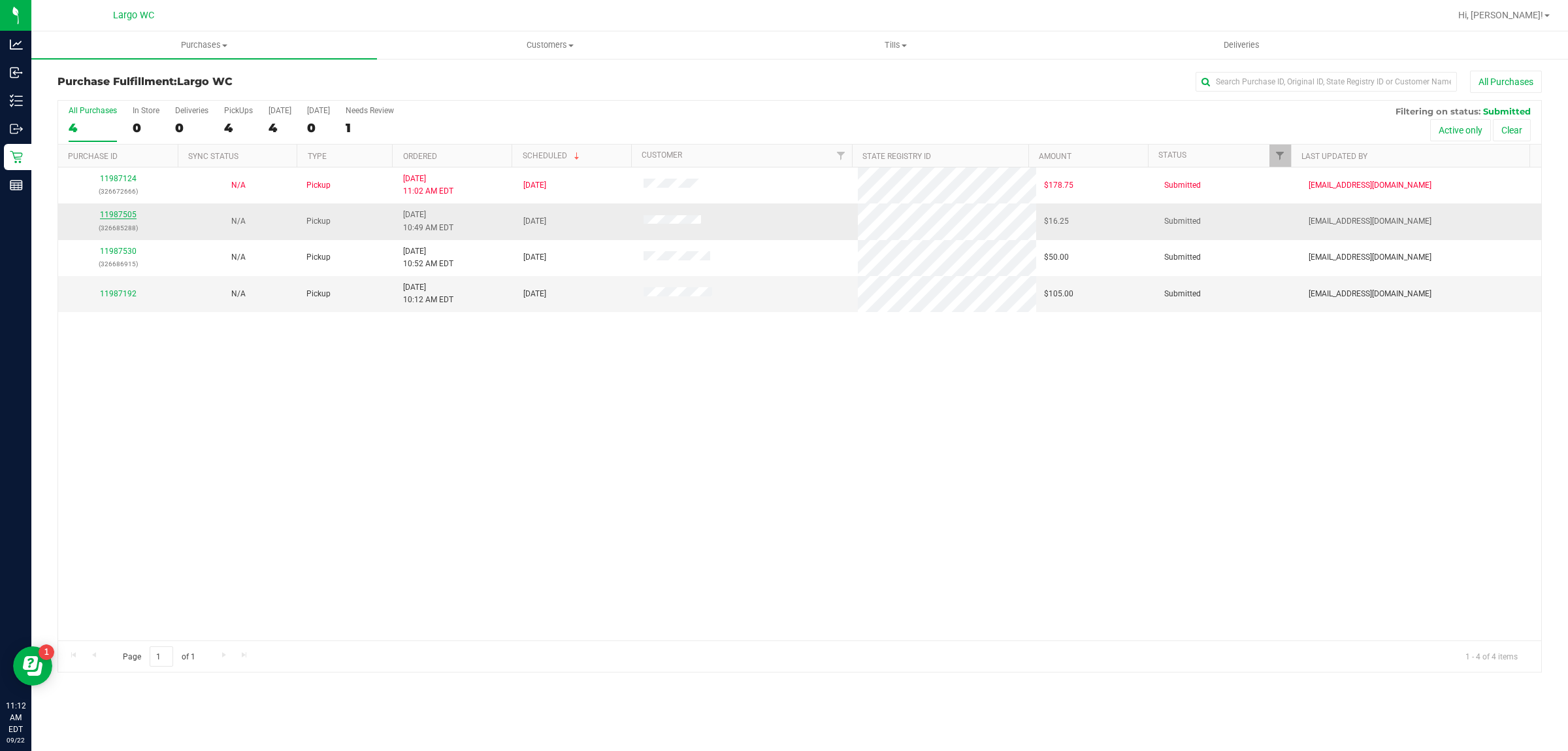
click at [112, 218] on link "11987505" at bounding box center [118, 214] width 36 height 9
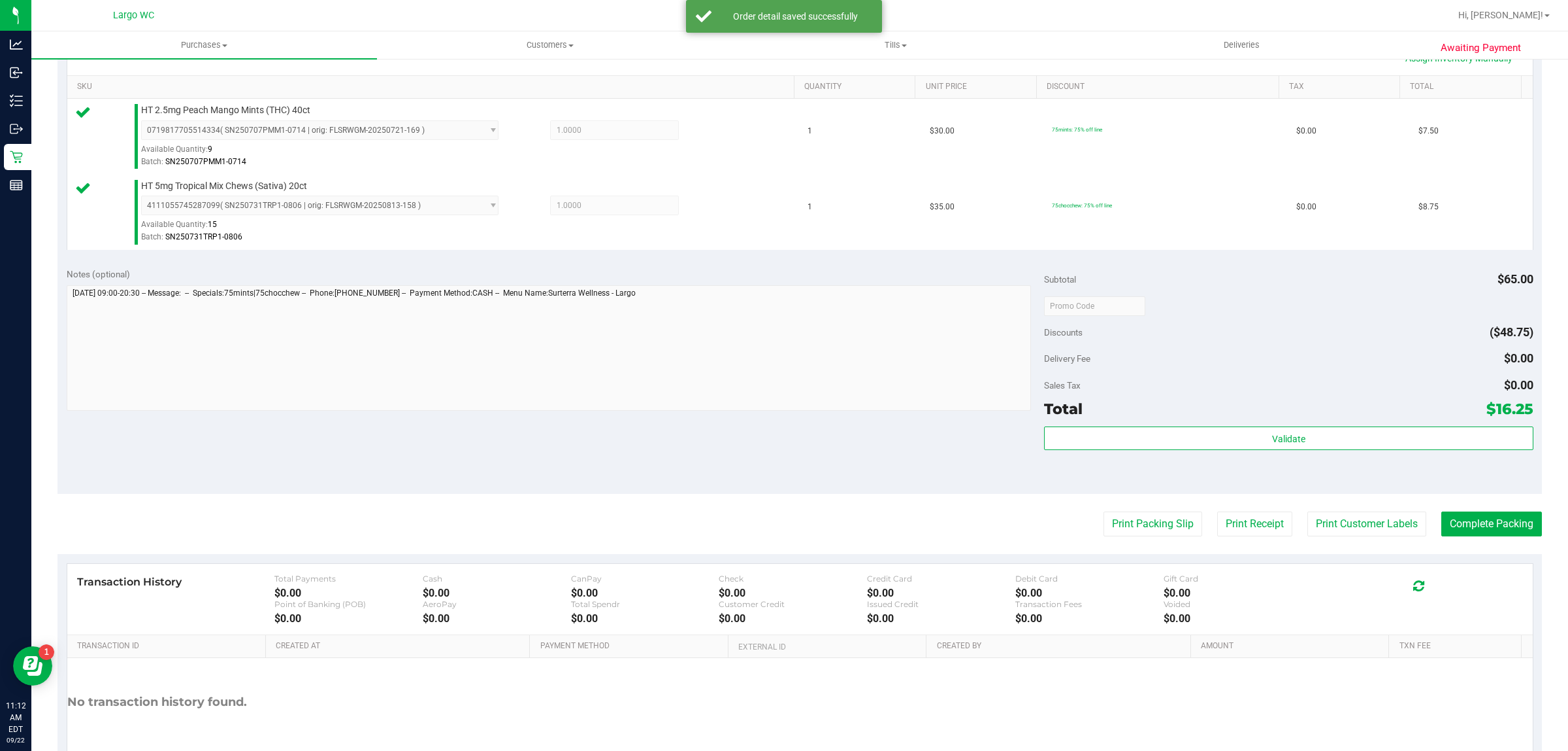
scroll to position [319, 0]
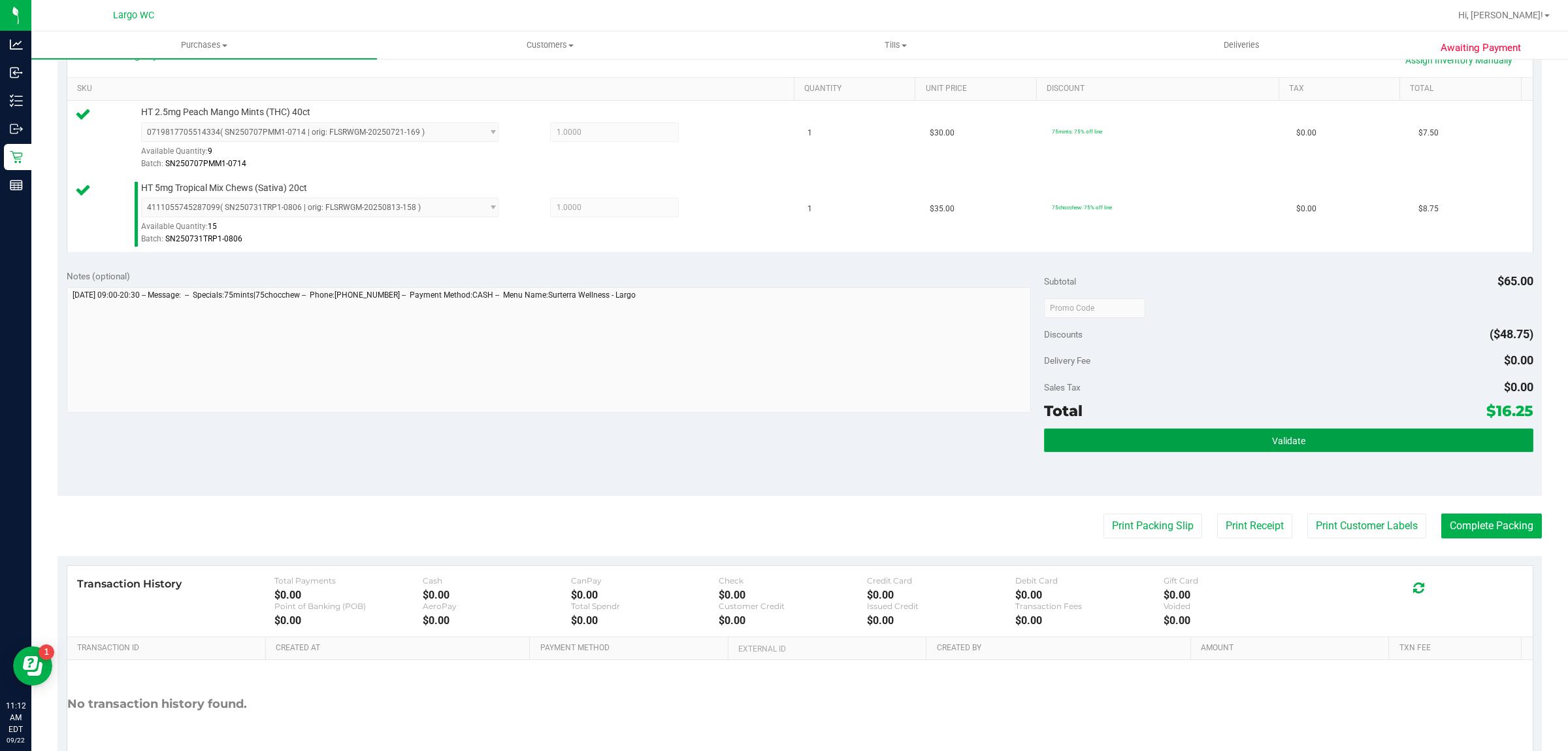
click at [1285, 440] on span "Validate" at bounding box center [1289, 440] width 33 height 11
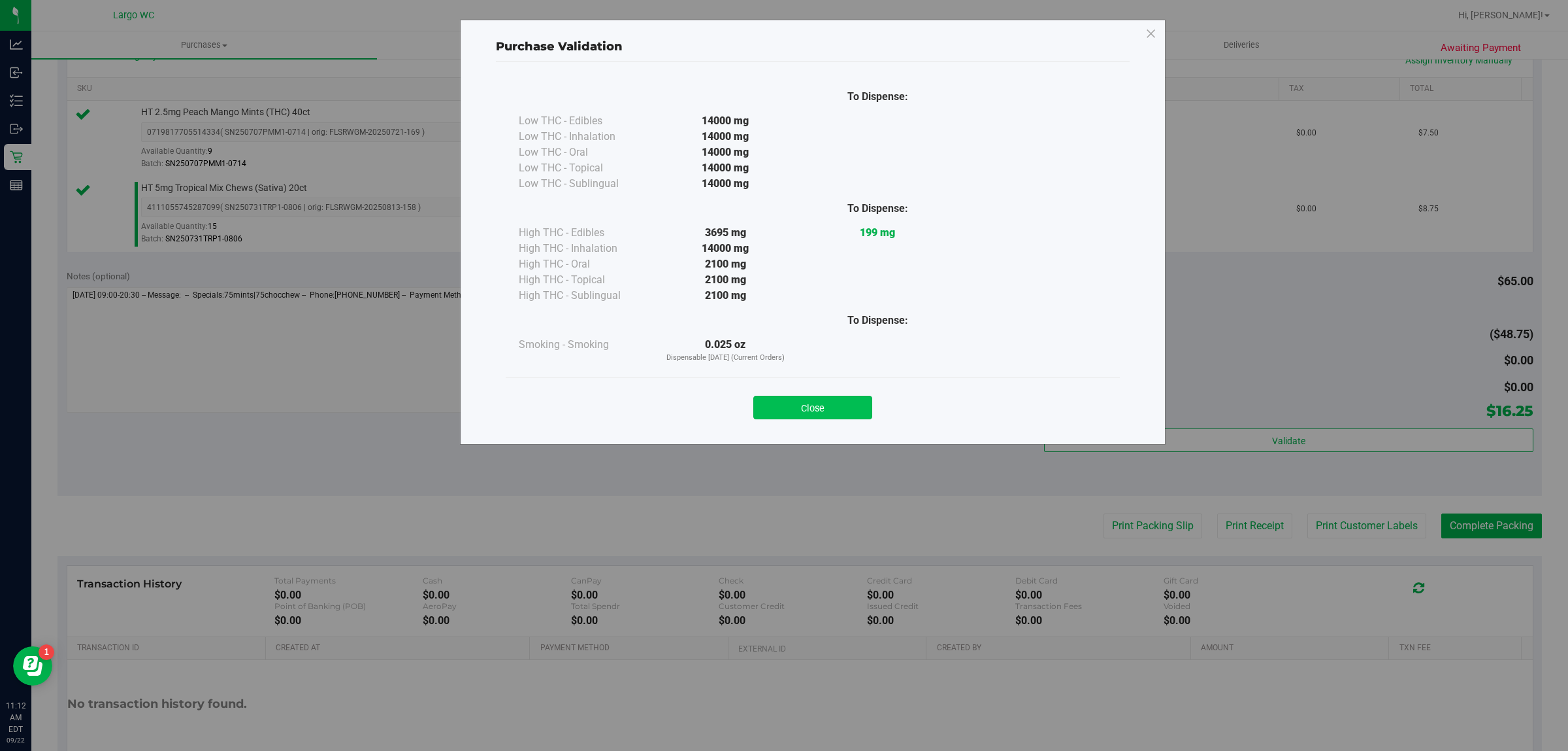
click at [826, 412] on button "Close" at bounding box center [813, 407] width 119 height 24
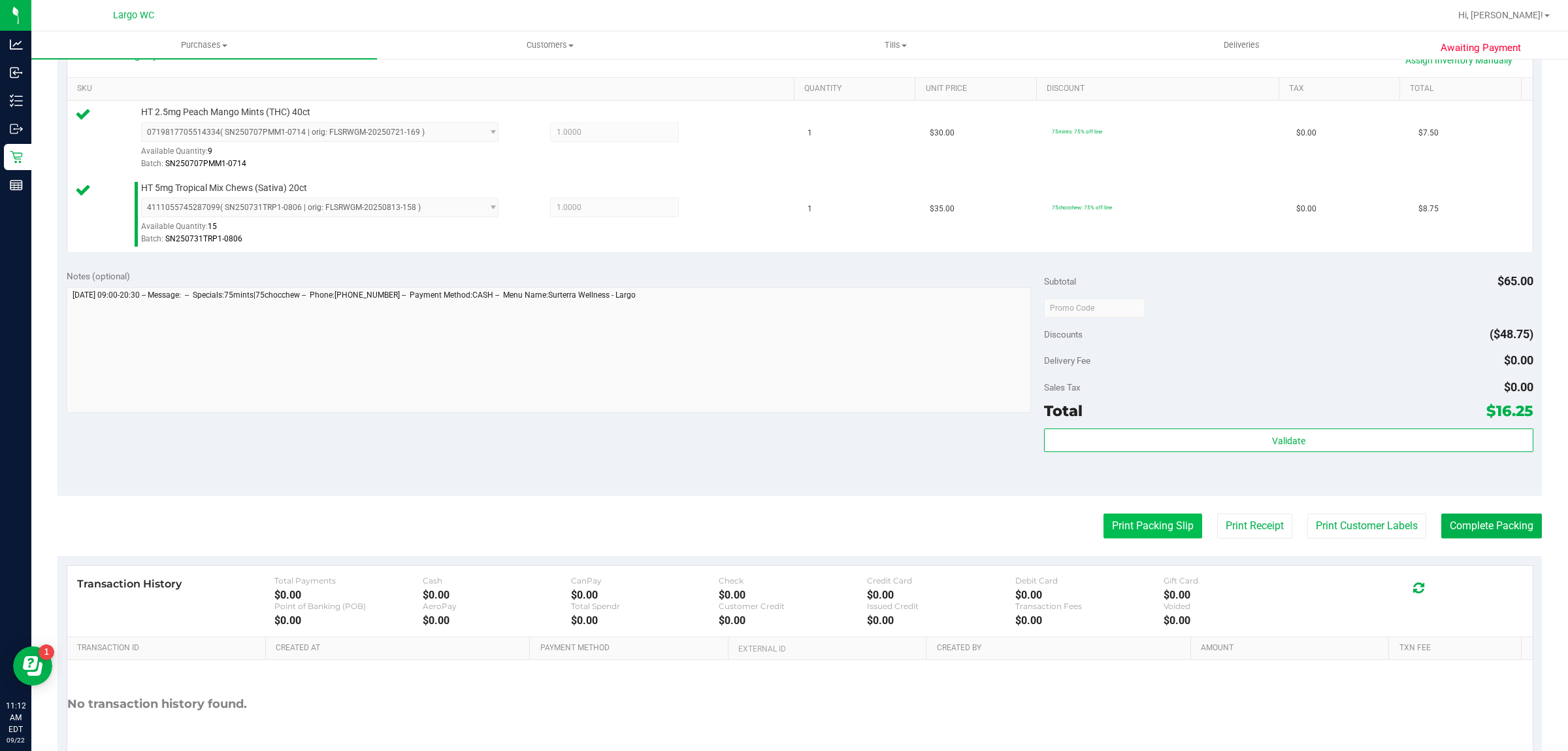
click at [1116, 532] on button "Print Packing Slip" at bounding box center [1153, 526] width 98 height 25
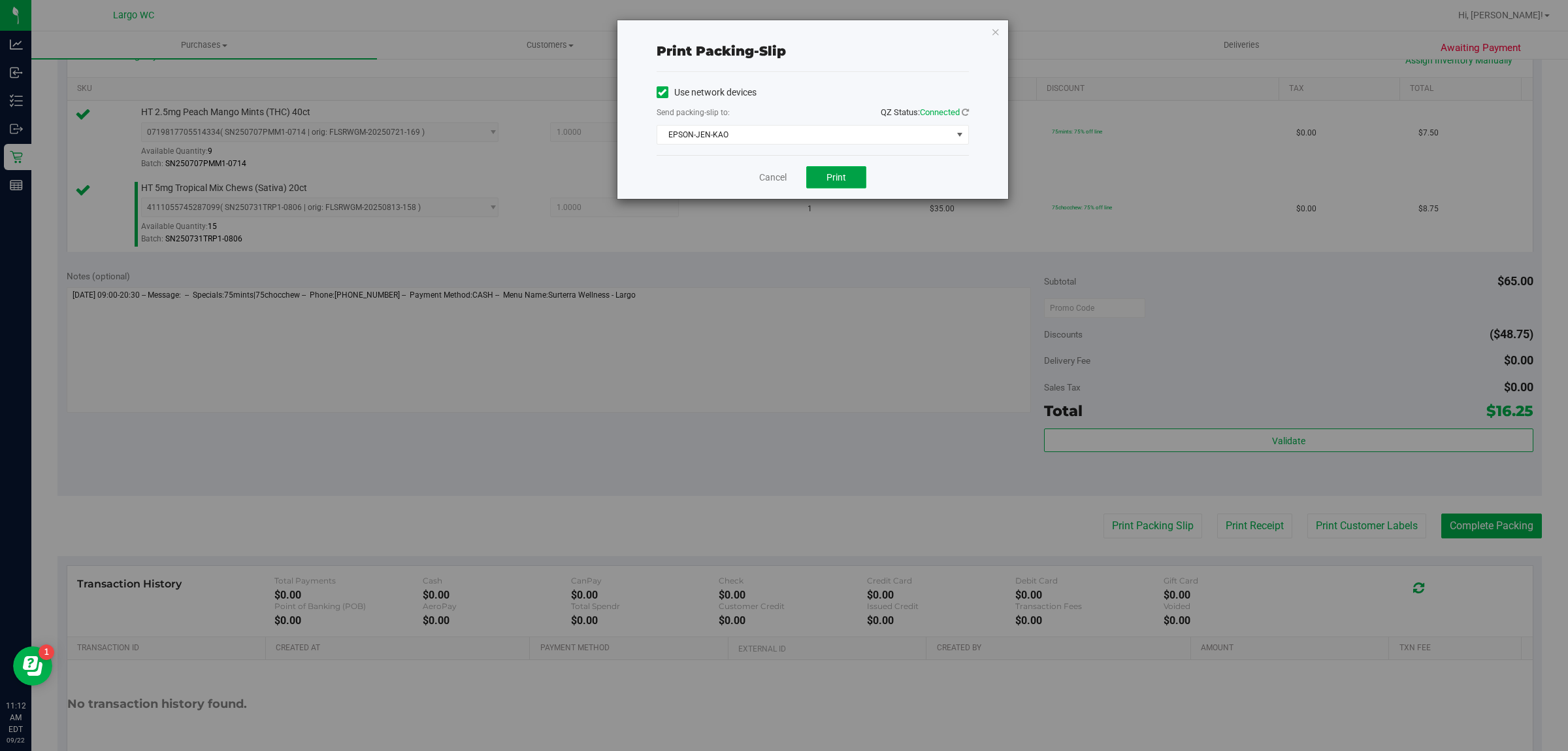
click at [836, 180] on span "Print" at bounding box center [836, 177] width 20 height 11
click at [765, 182] on link "Cancel" at bounding box center [767, 177] width 28 height 14
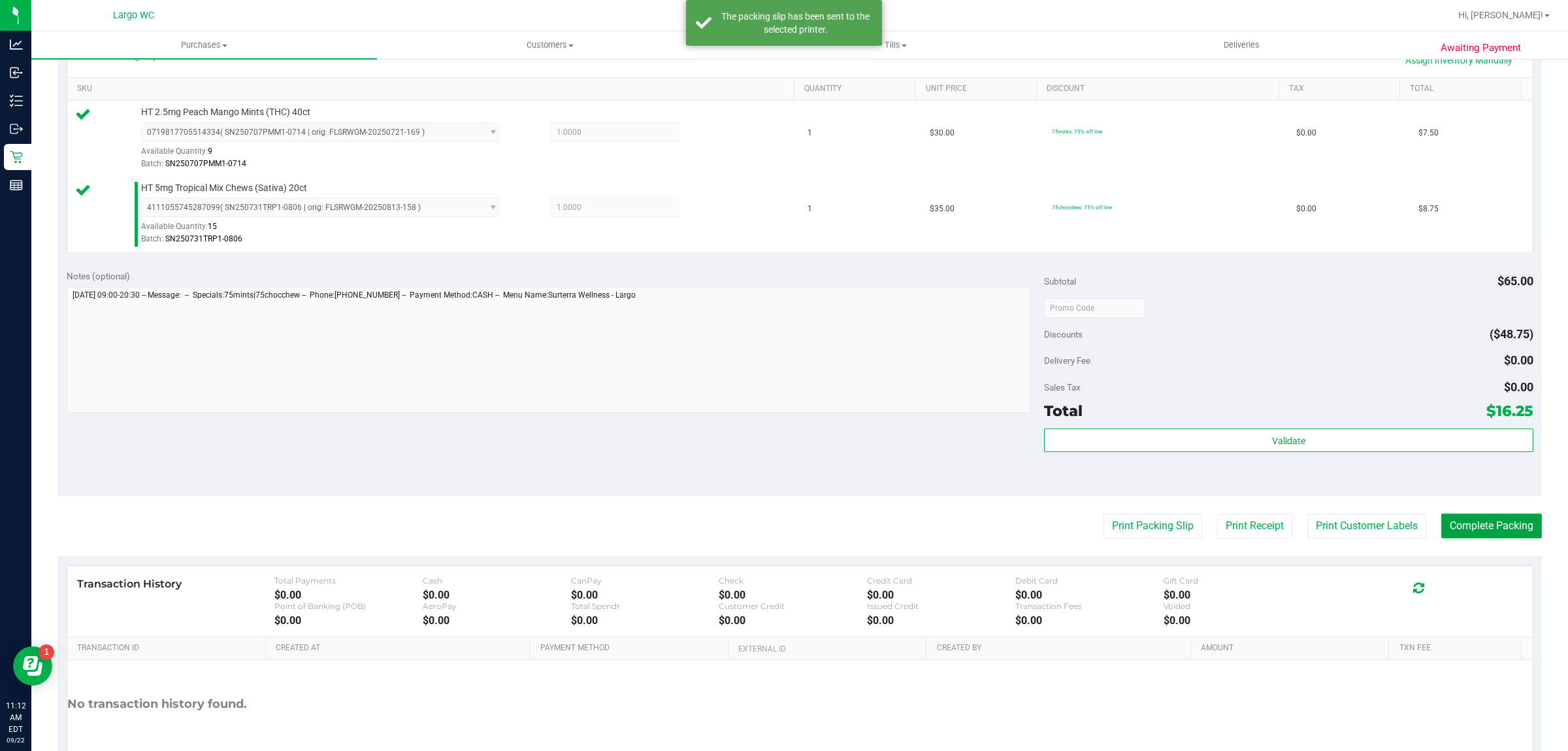
click at [1465, 538] on button "Complete Packing" at bounding box center [1492, 526] width 100 height 25
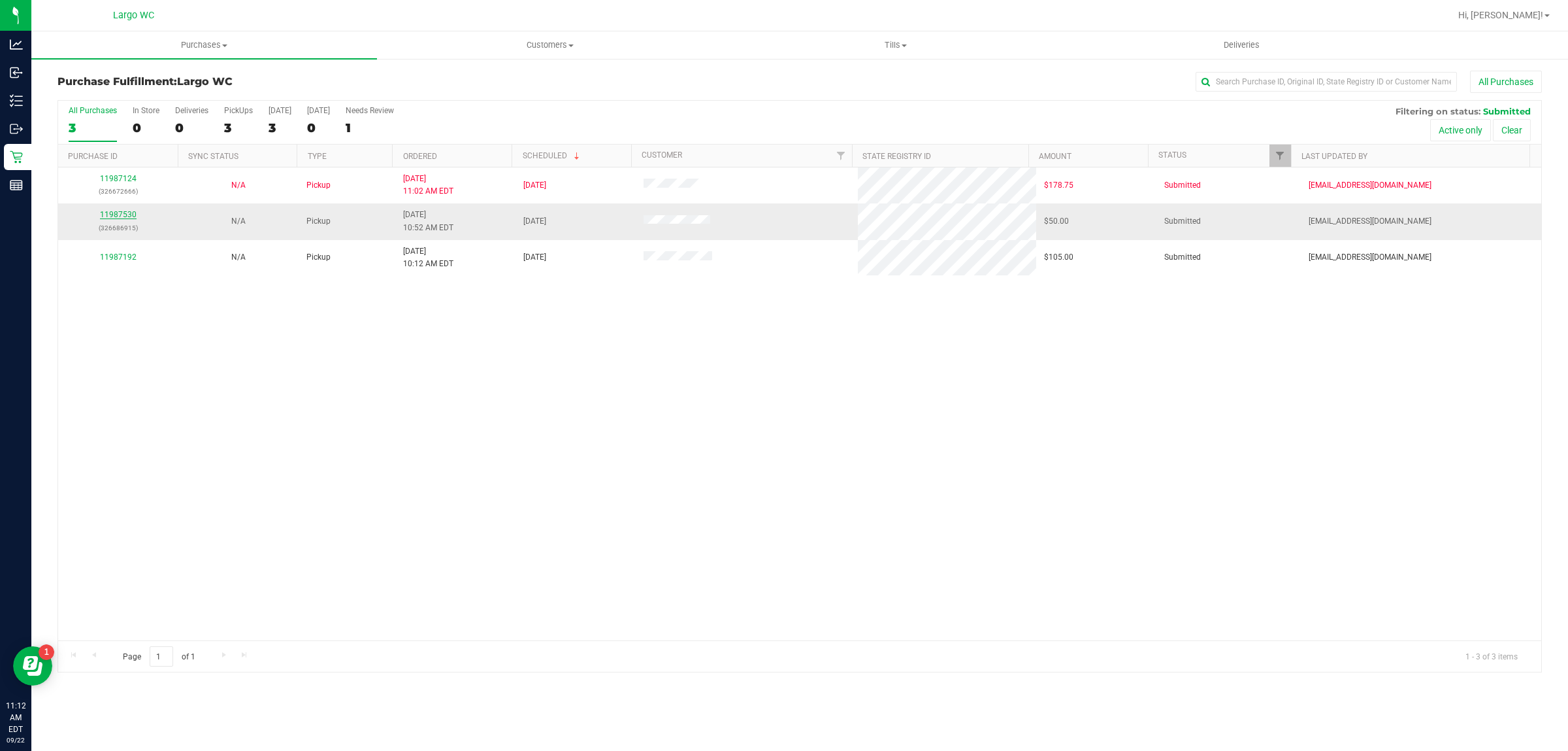
click at [116, 214] on link "11987530" at bounding box center [118, 214] width 36 height 9
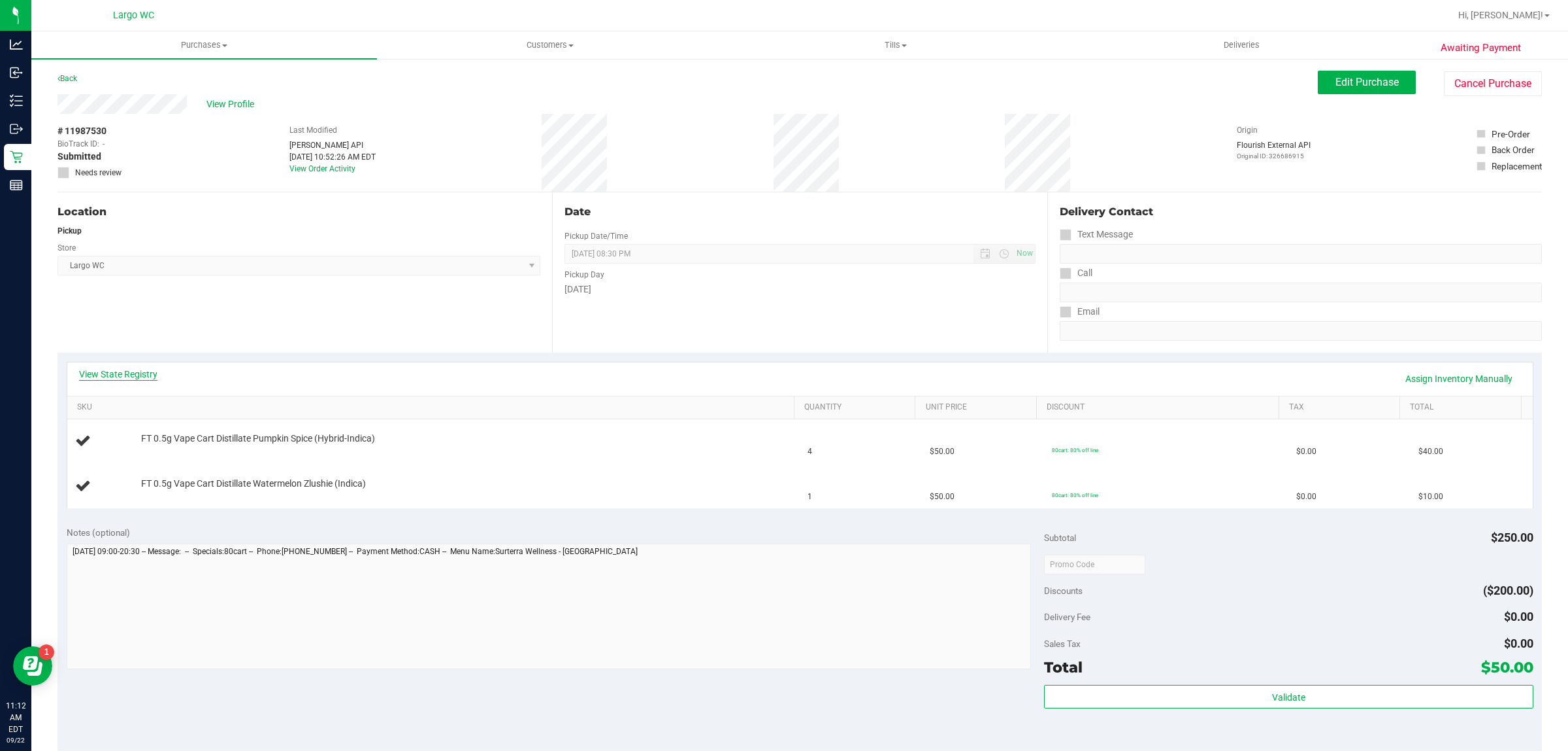
click at [120, 369] on link "View State Registry" at bounding box center [118, 373] width 79 height 13
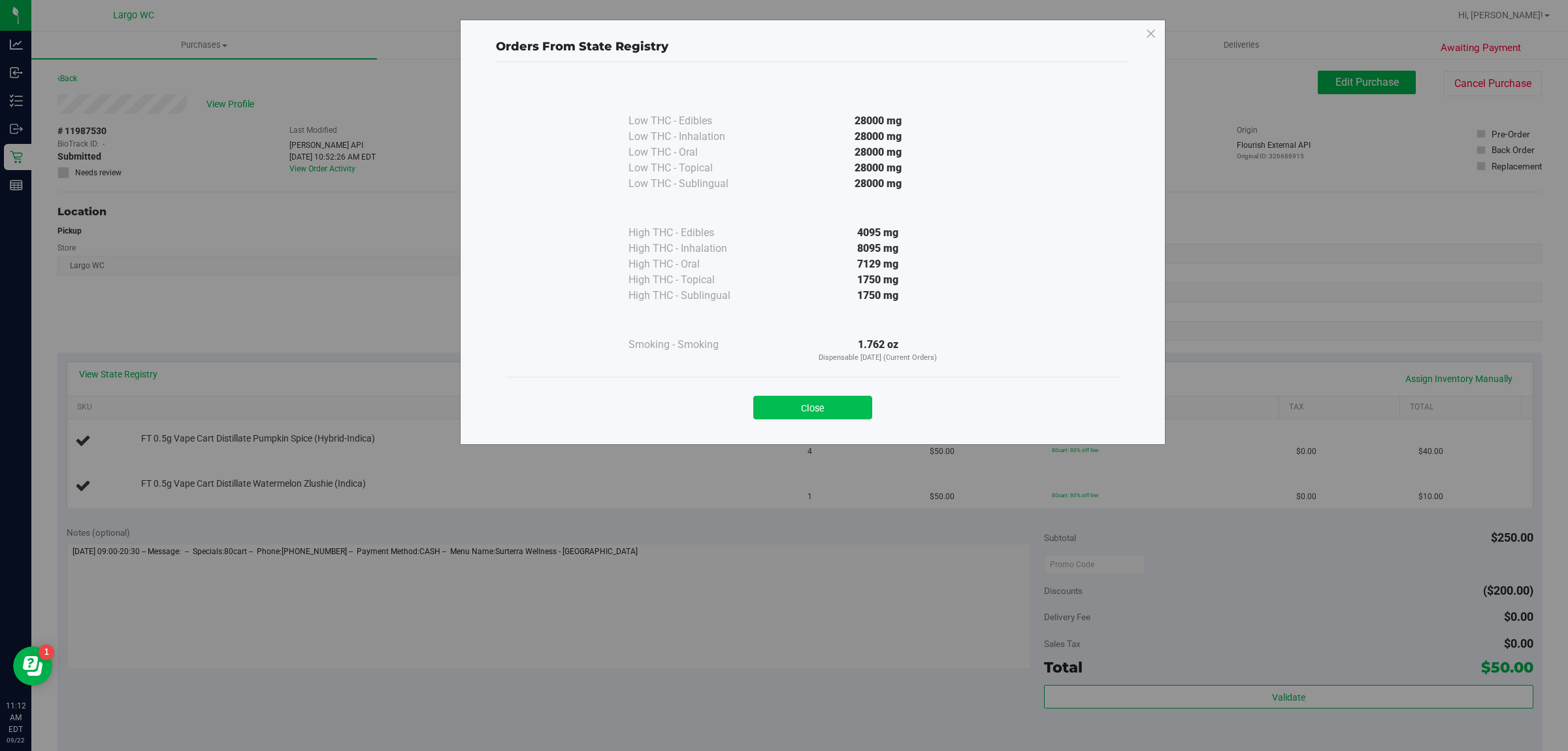
click at [811, 406] on button "Close" at bounding box center [813, 407] width 119 height 24
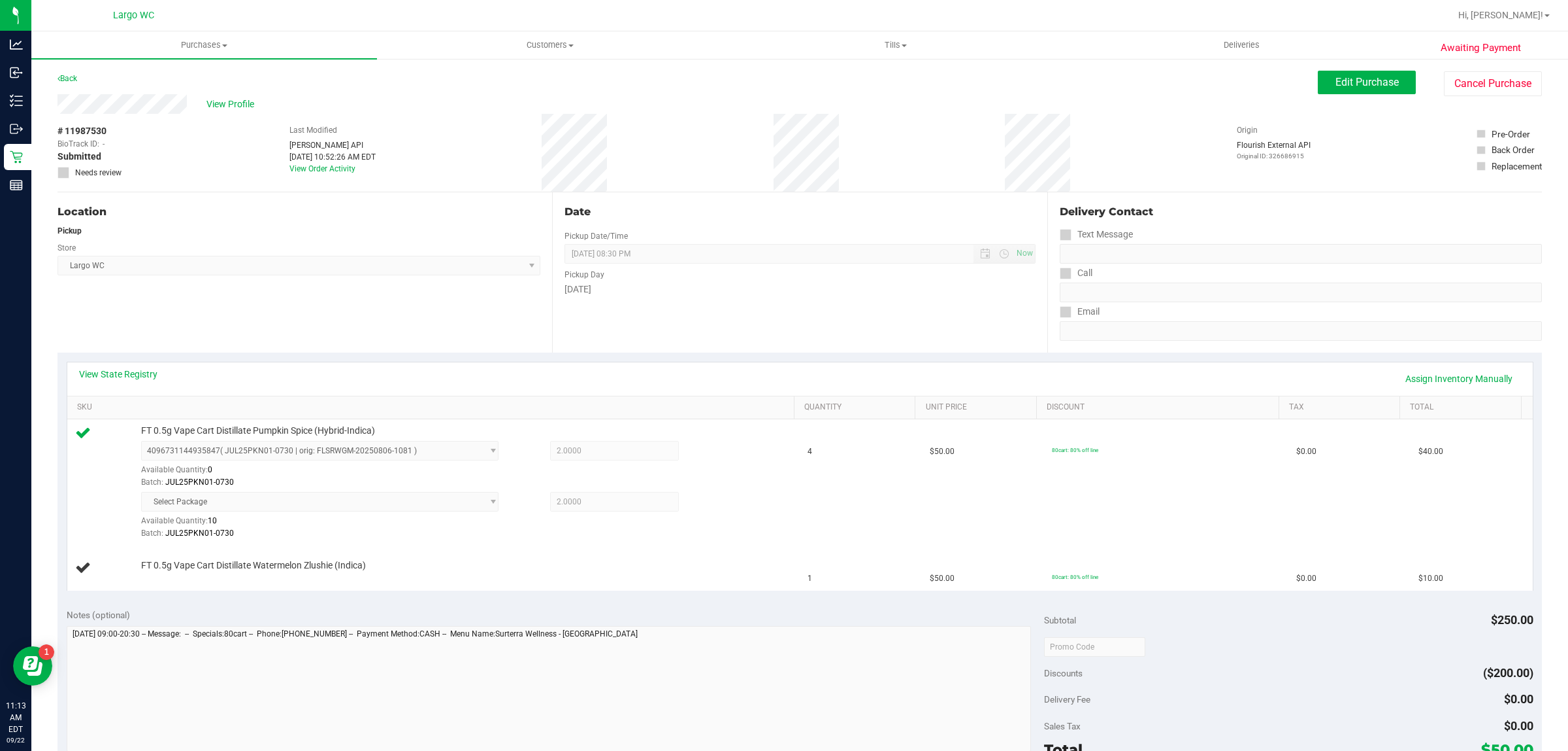
click at [1343, 679] on div "Discounts ($200.00)" at bounding box center [1289, 673] width 489 height 24
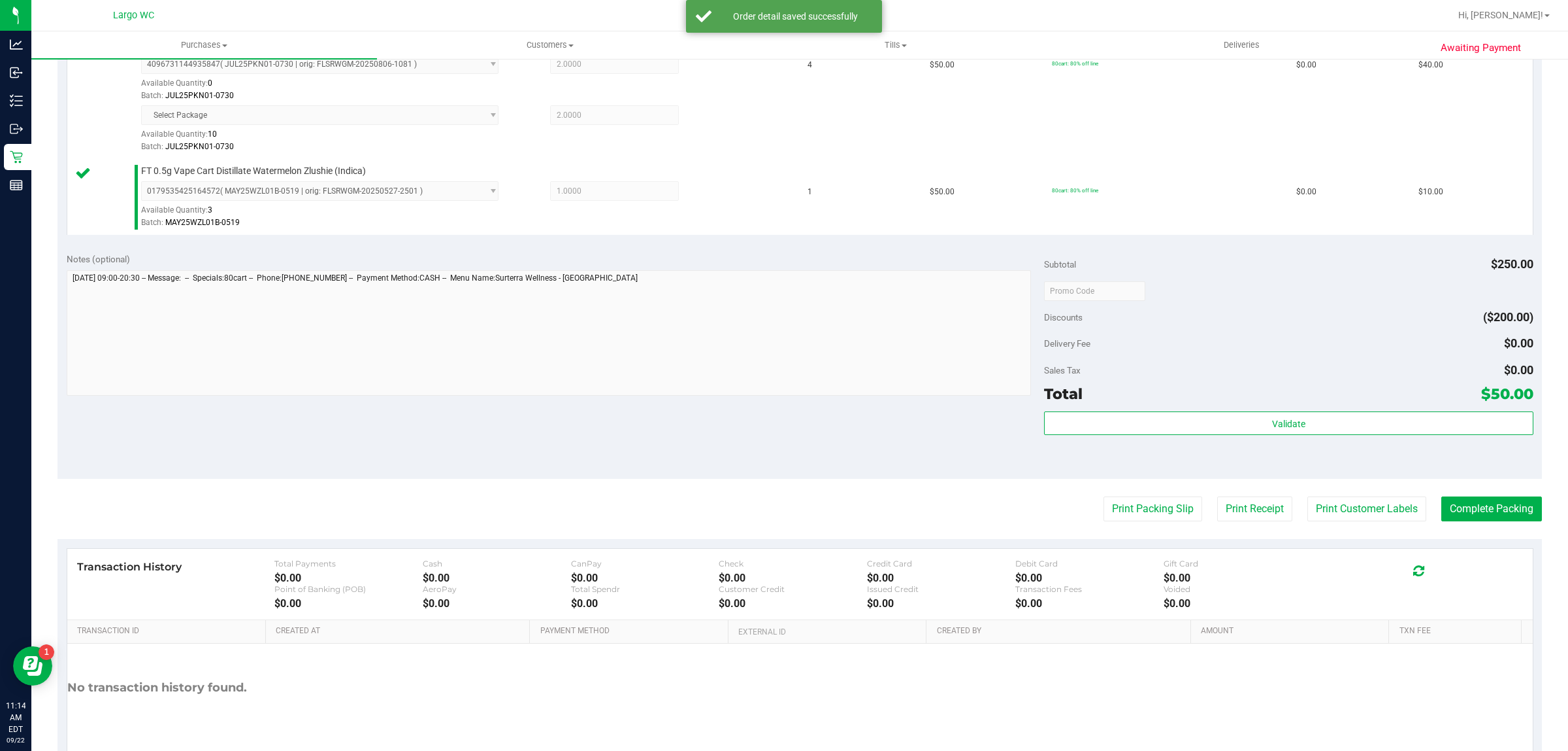
scroll to position [386, 0]
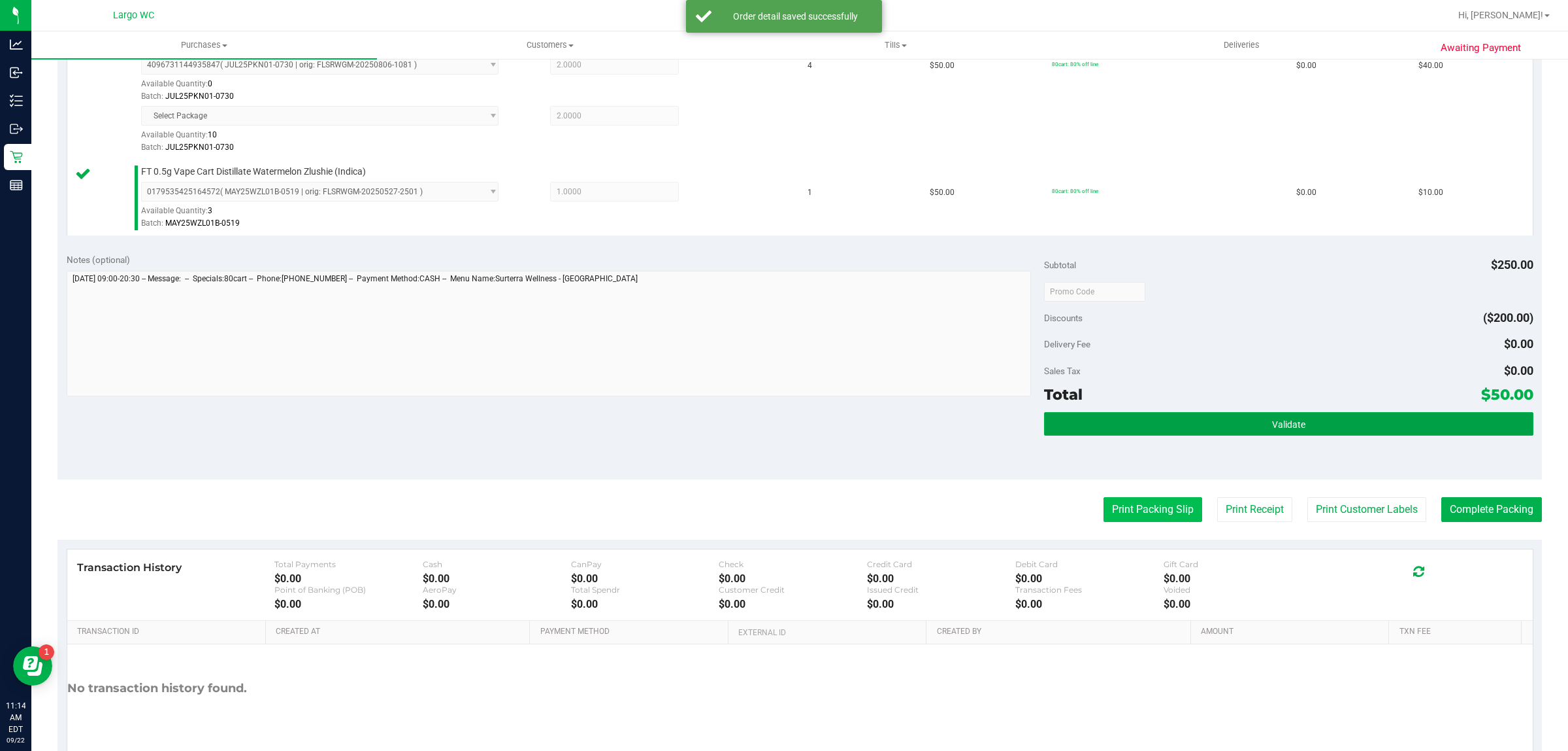
click at [1158, 422] on button "Validate" at bounding box center [1289, 424] width 489 height 24
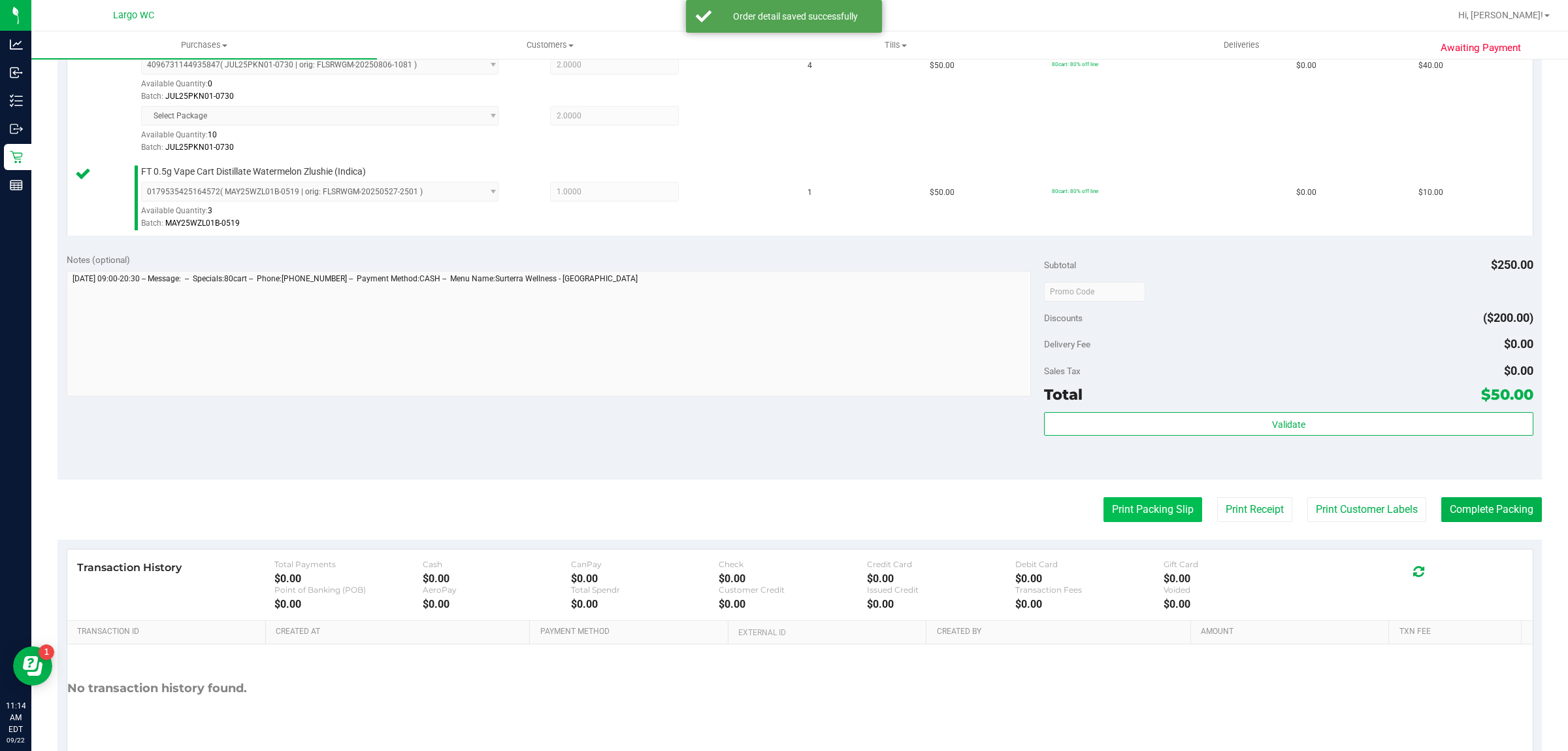
click at [1132, 512] on button "Print Packing Slip" at bounding box center [1153, 509] width 98 height 25
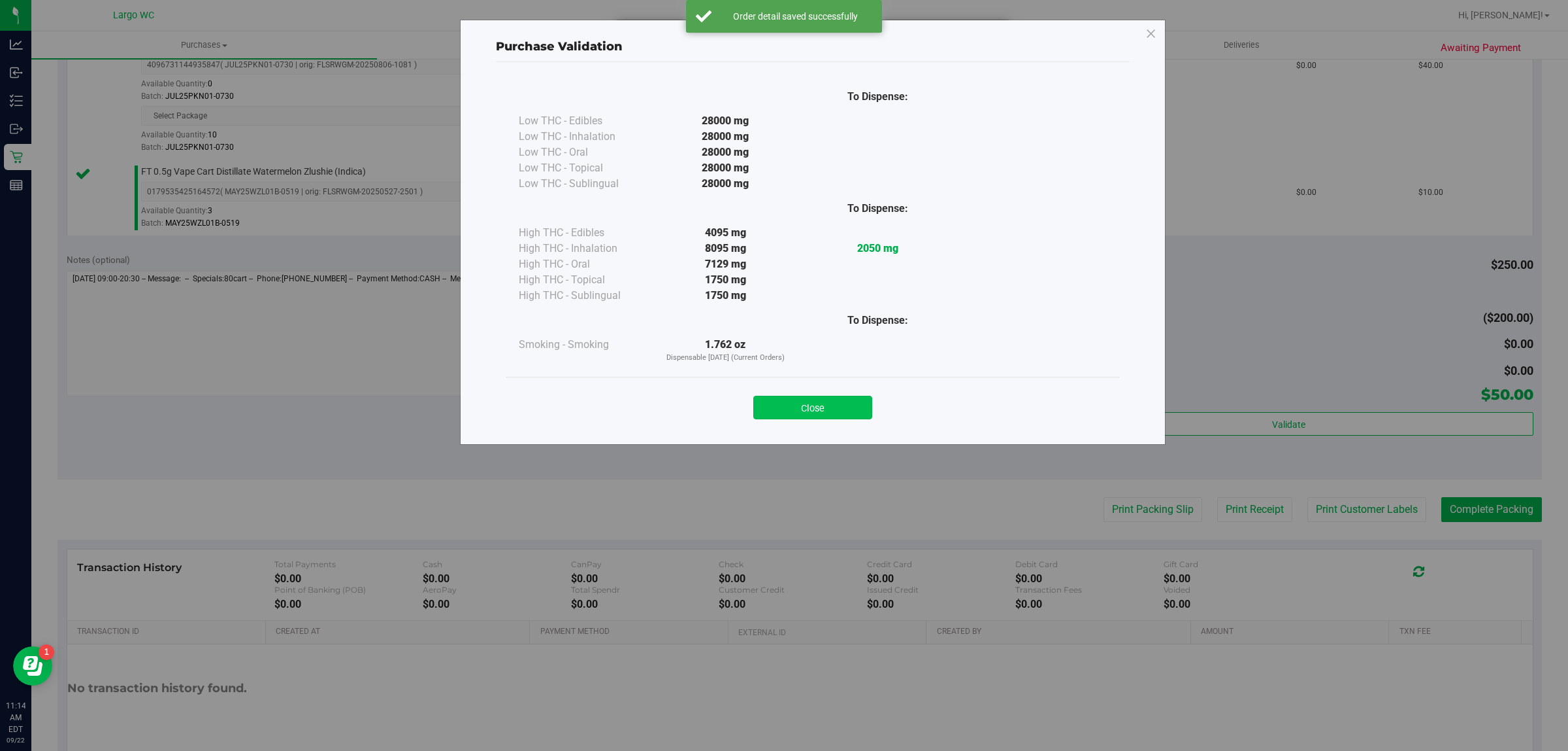
click at [798, 419] on button "Close" at bounding box center [813, 407] width 119 height 24
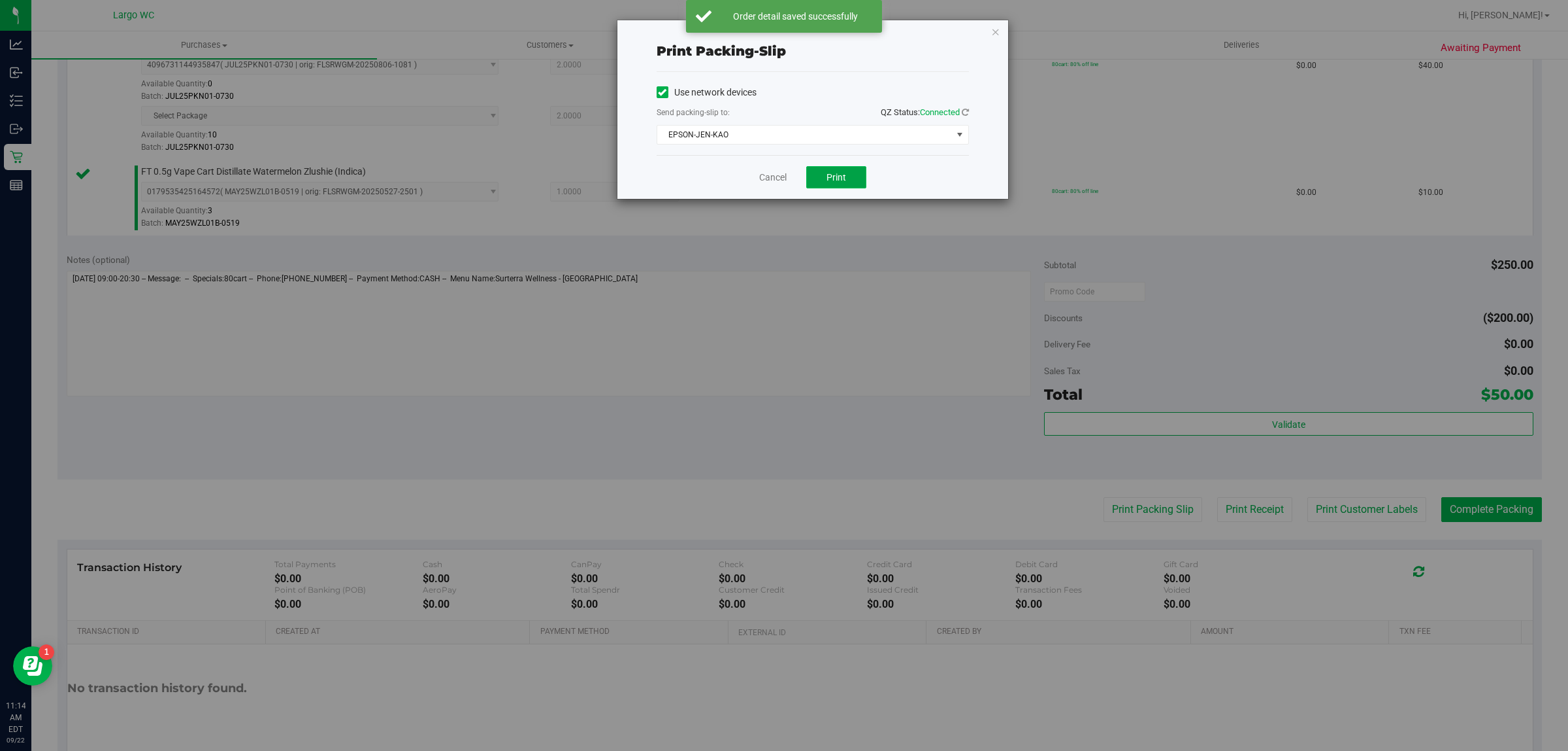
click at [828, 182] on span "Print" at bounding box center [836, 177] width 20 height 11
click at [770, 182] on link "Cancel" at bounding box center [767, 177] width 28 height 14
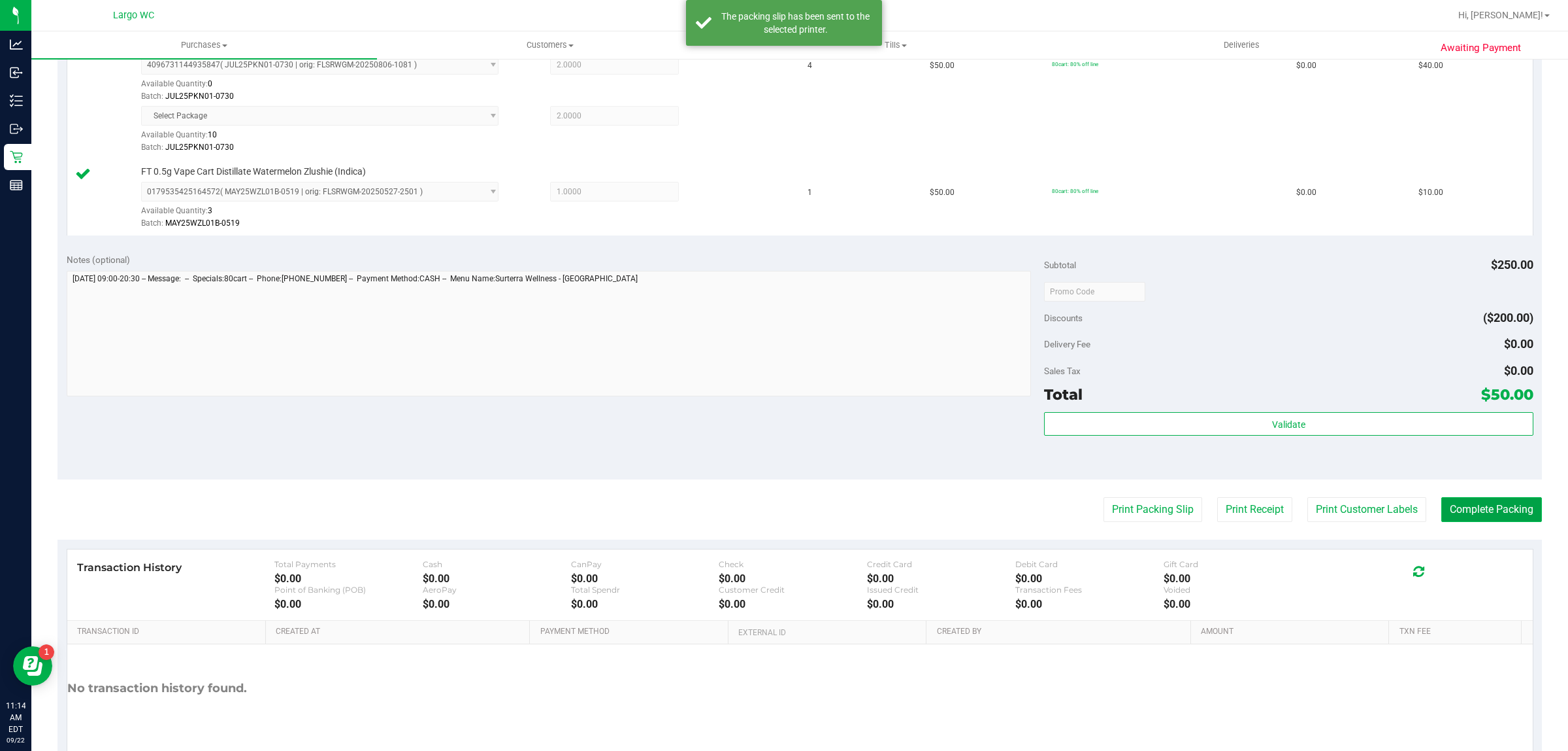
click at [1471, 514] on button "Complete Packing" at bounding box center [1492, 509] width 100 height 25
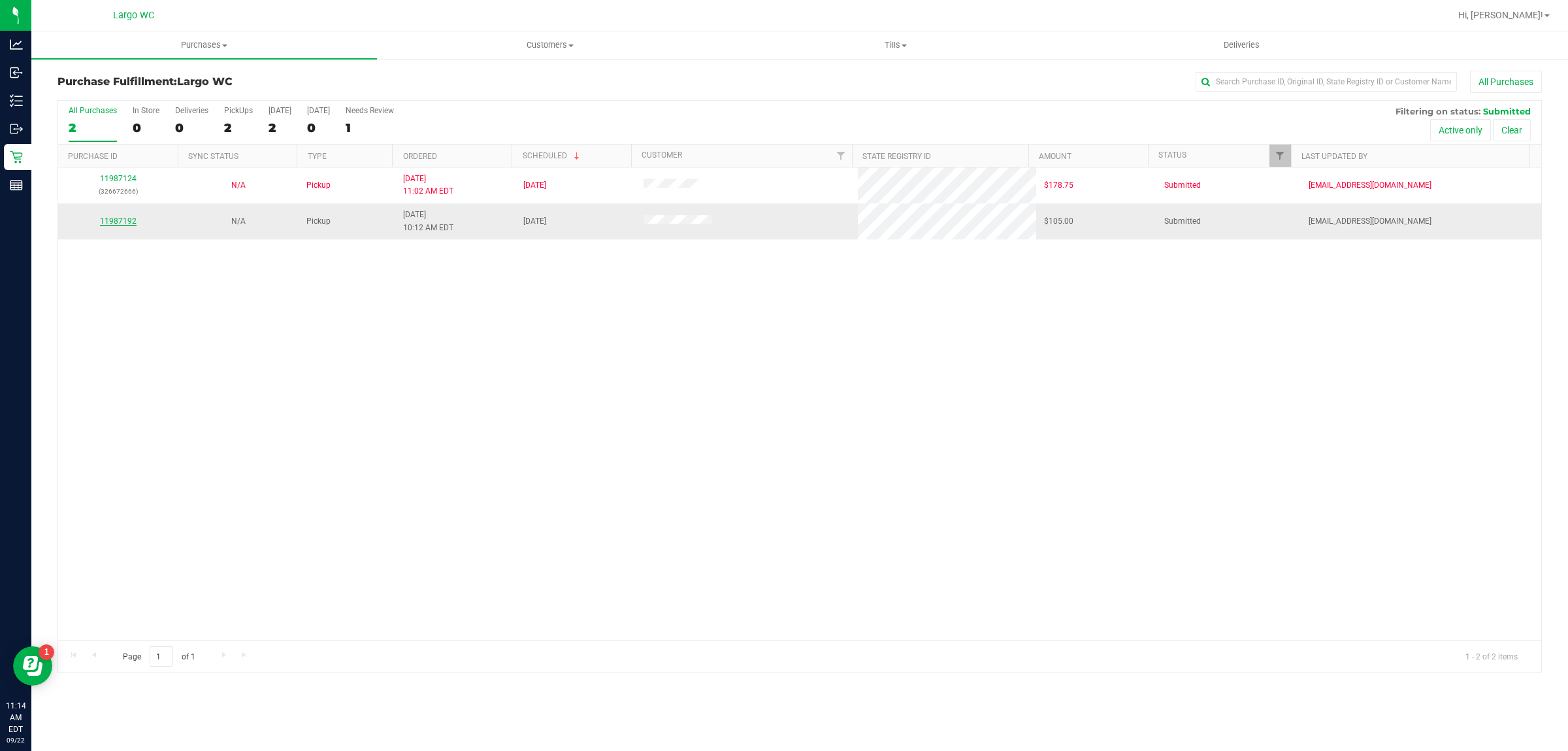
click at [118, 218] on link "11987192" at bounding box center [118, 220] width 36 height 9
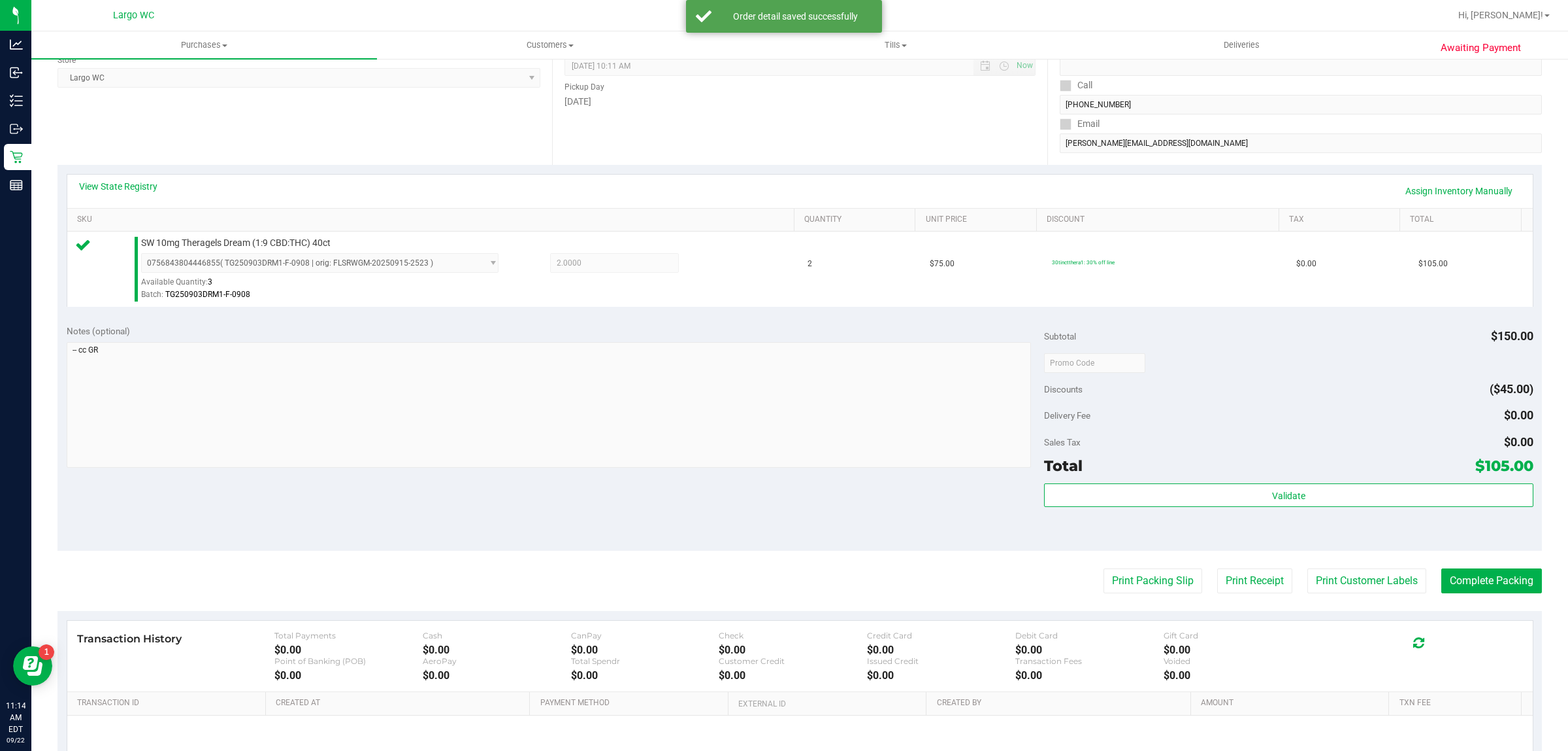
scroll to position [255, 0]
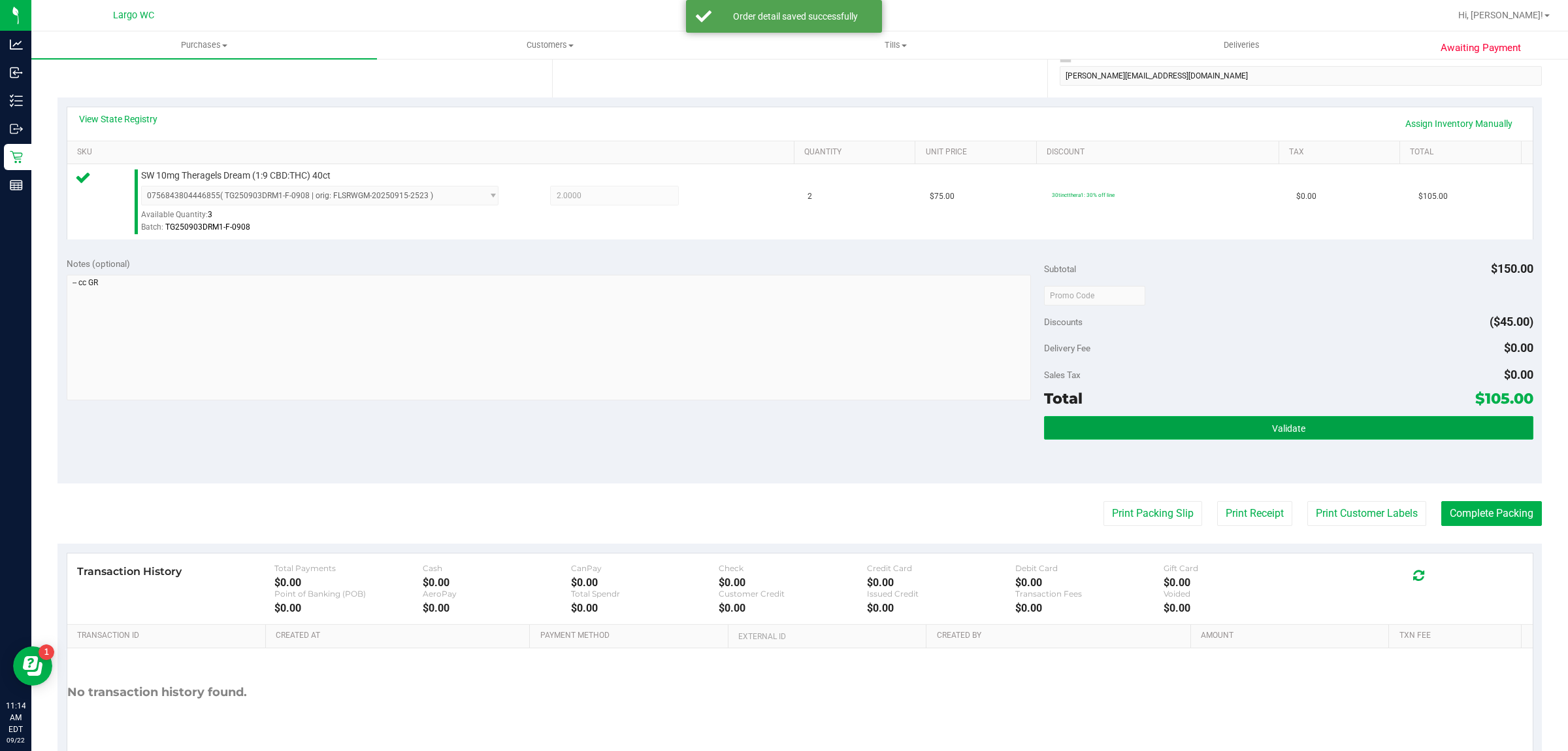
click at [1262, 437] on button "Validate" at bounding box center [1289, 428] width 489 height 24
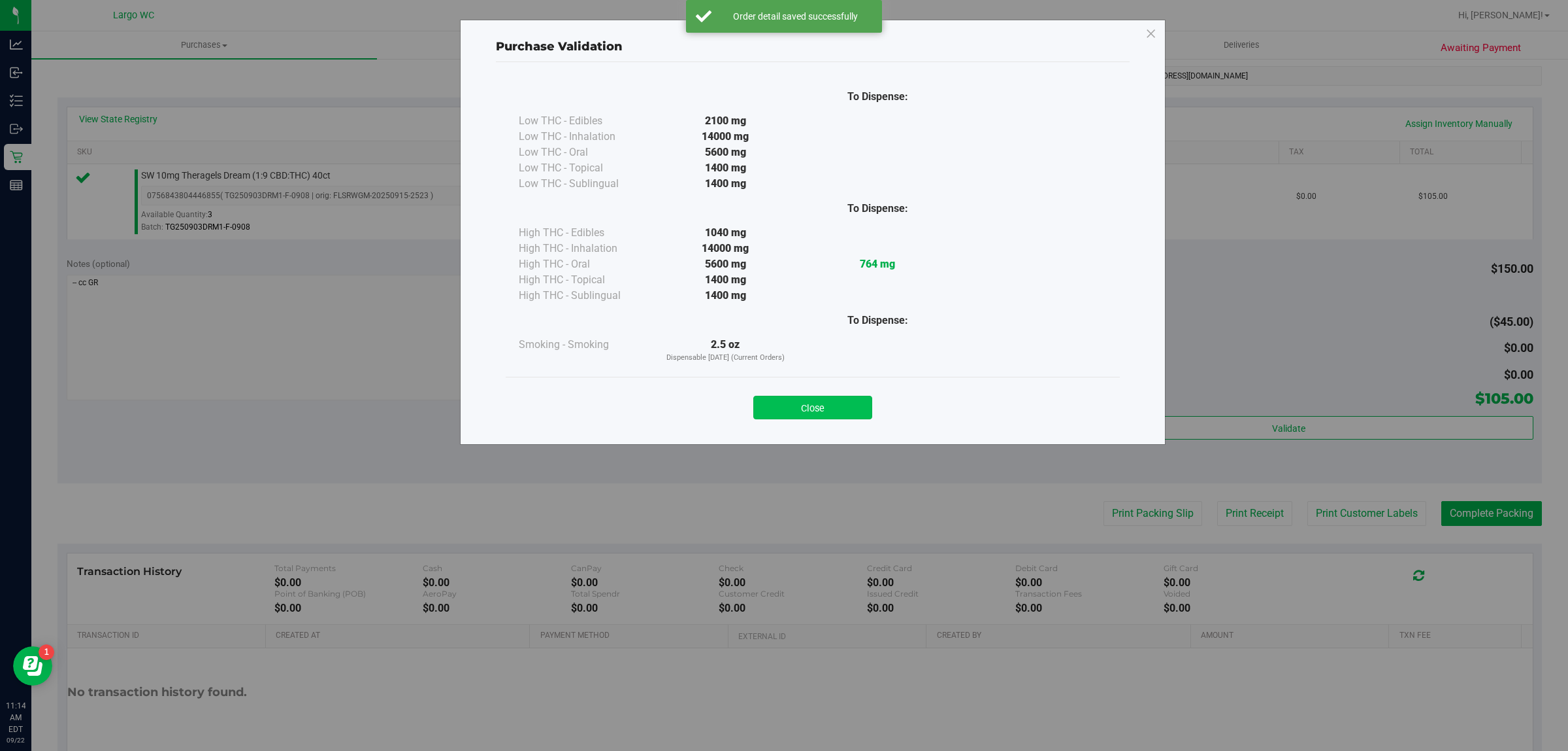
click at [843, 401] on button "Close" at bounding box center [813, 407] width 119 height 24
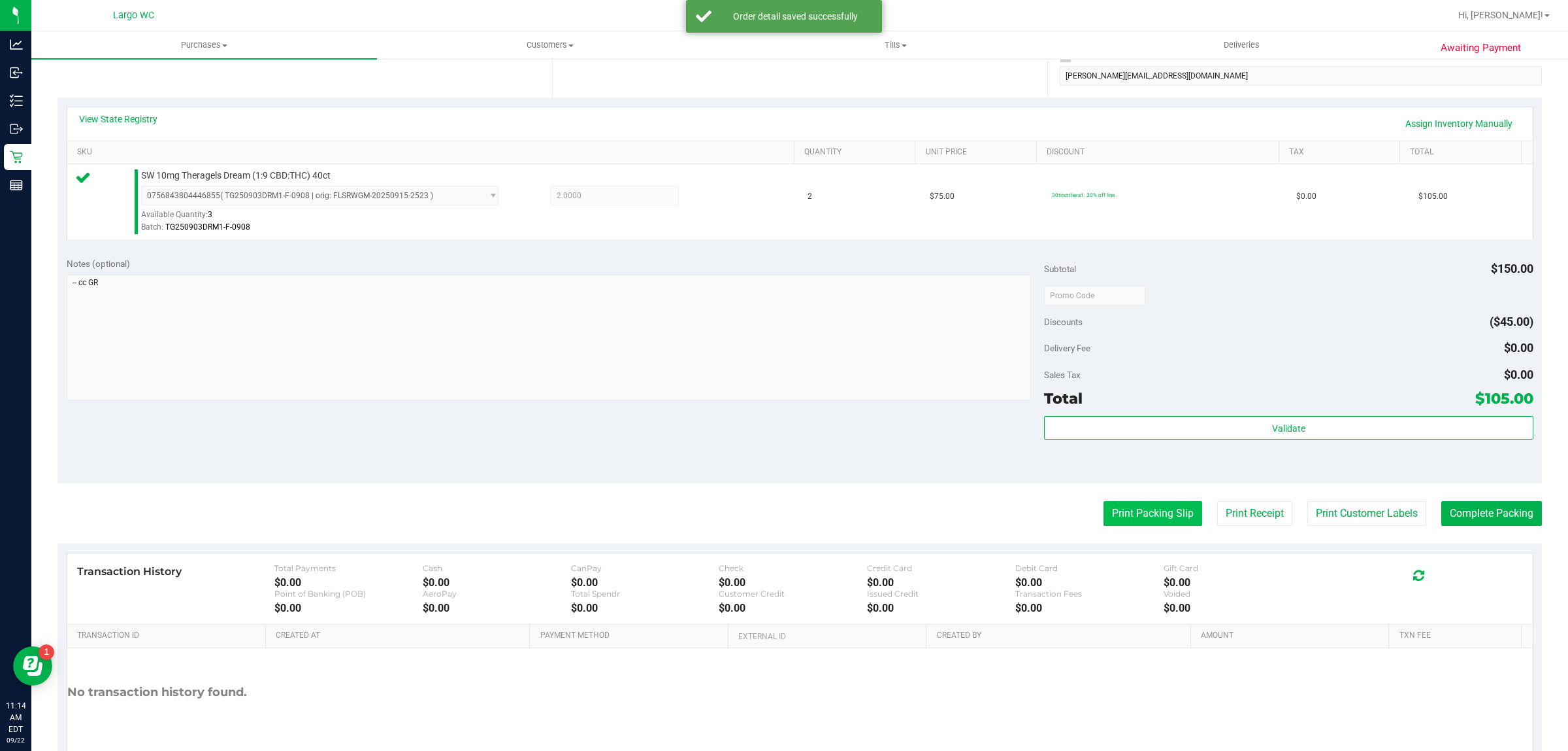
click at [1104, 502] on button "Print Packing Slip" at bounding box center [1153, 513] width 98 height 25
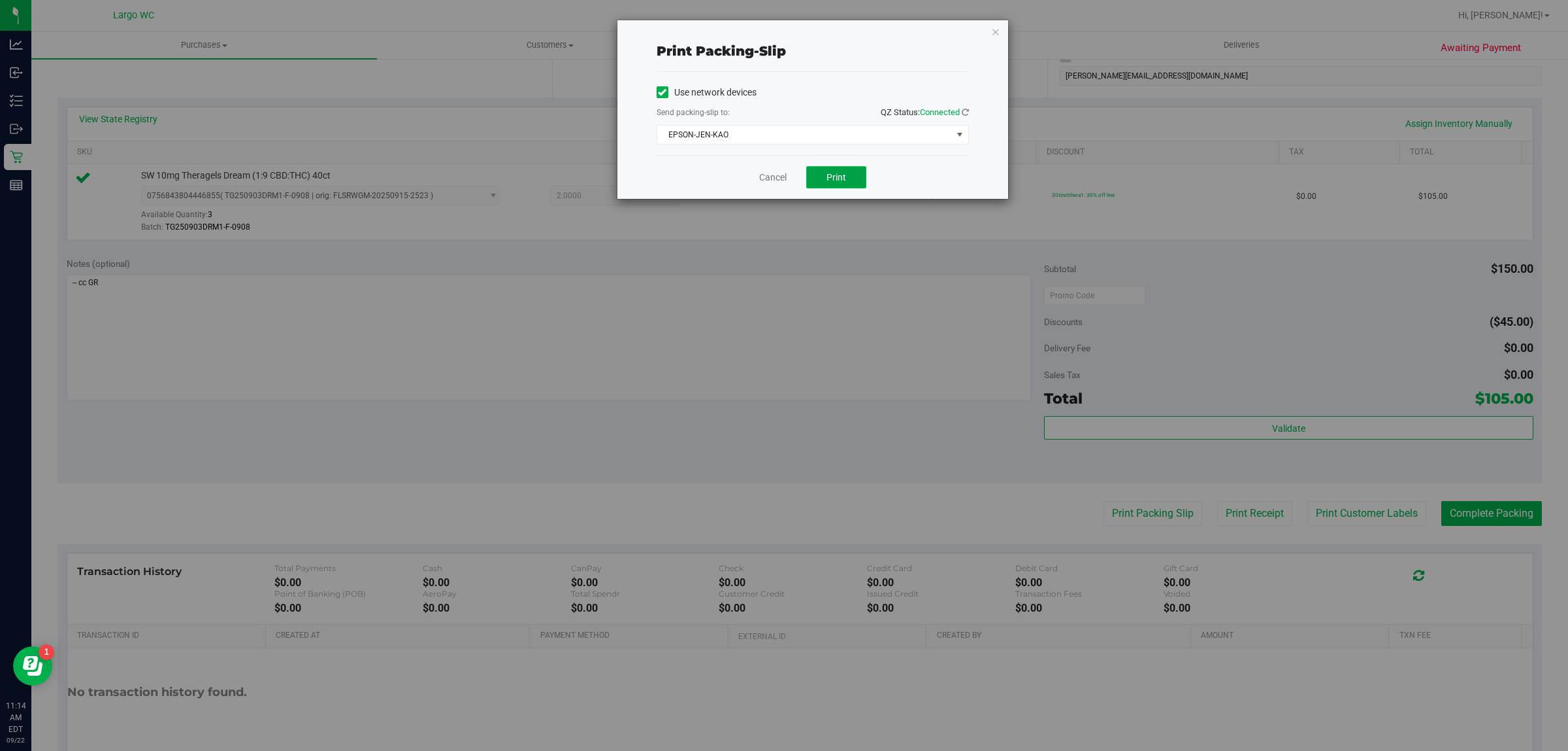
click at [823, 175] on button "Print" at bounding box center [836, 177] width 60 height 23
click at [772, 182] on link "Cancel" at bounding box center [773, 177] width 28 height 14
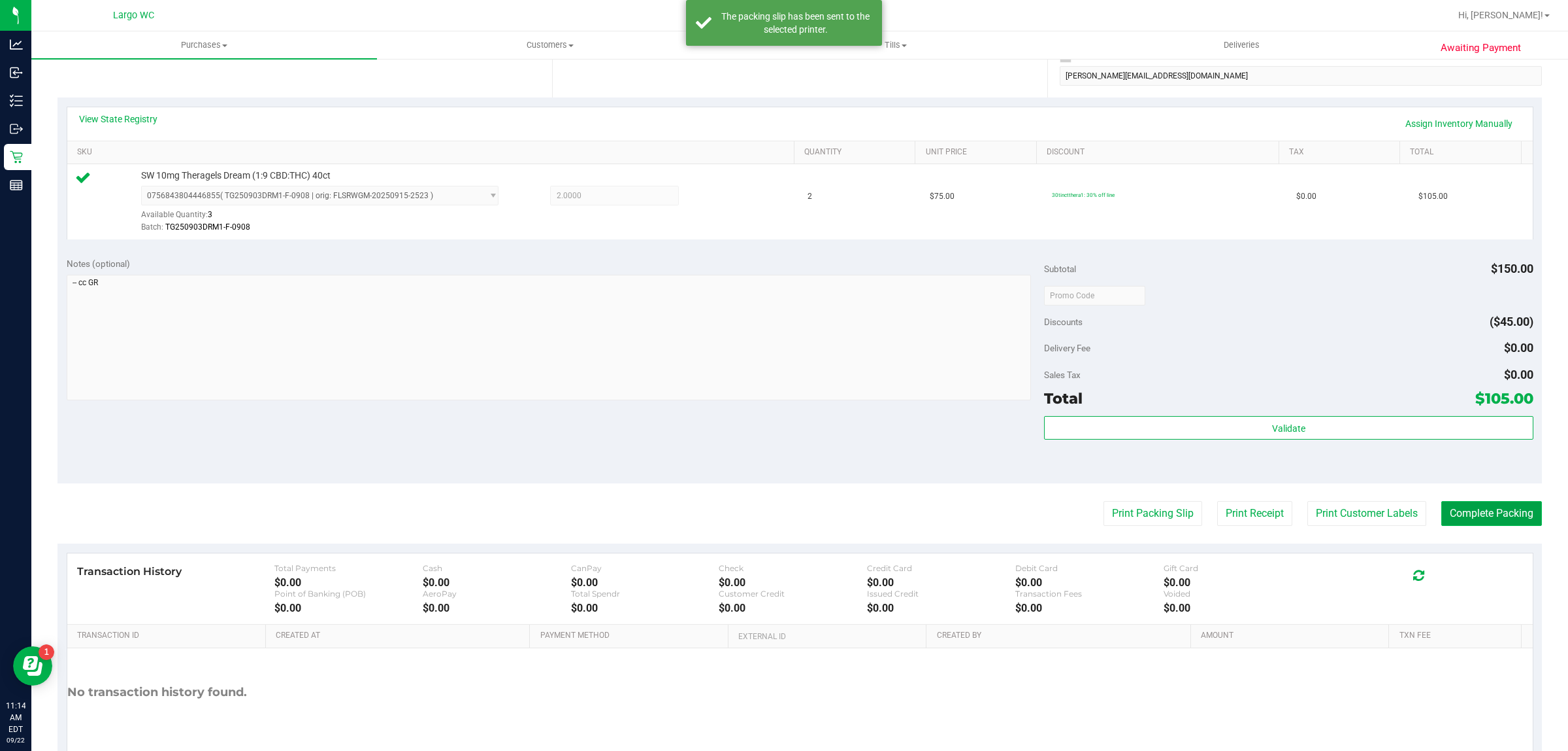
click at [1461, 512] on button "Complete Packing" at bounding box center [1492, 513] width 100 height 25
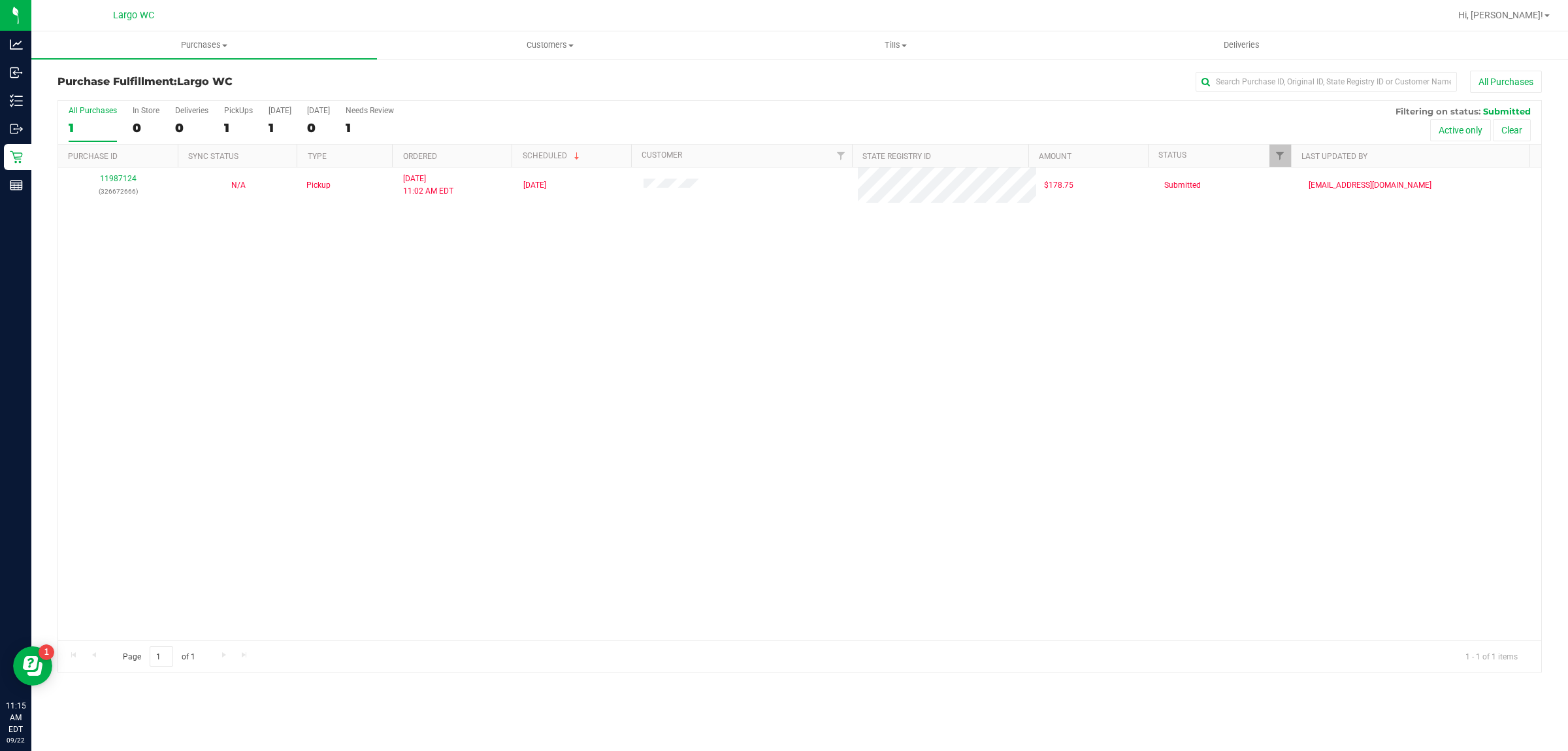
click at [249, 584] on div "11987124 (326672666) N/A Pickup 9/22/2025 11:02 AM EDT 9/22/2025 $178.75 Submit…" at bounding box center [800, 404] width 1483 height 472
click at [198, 36] on uib-tab-heading "Purchases Summary of purchases Fulfillment All purchases" at bounding box center [204, 45] width 345 height 28
click at [148, 76] on span "Summary of purchases" at bounding box center [98, 78] width 134 height 11
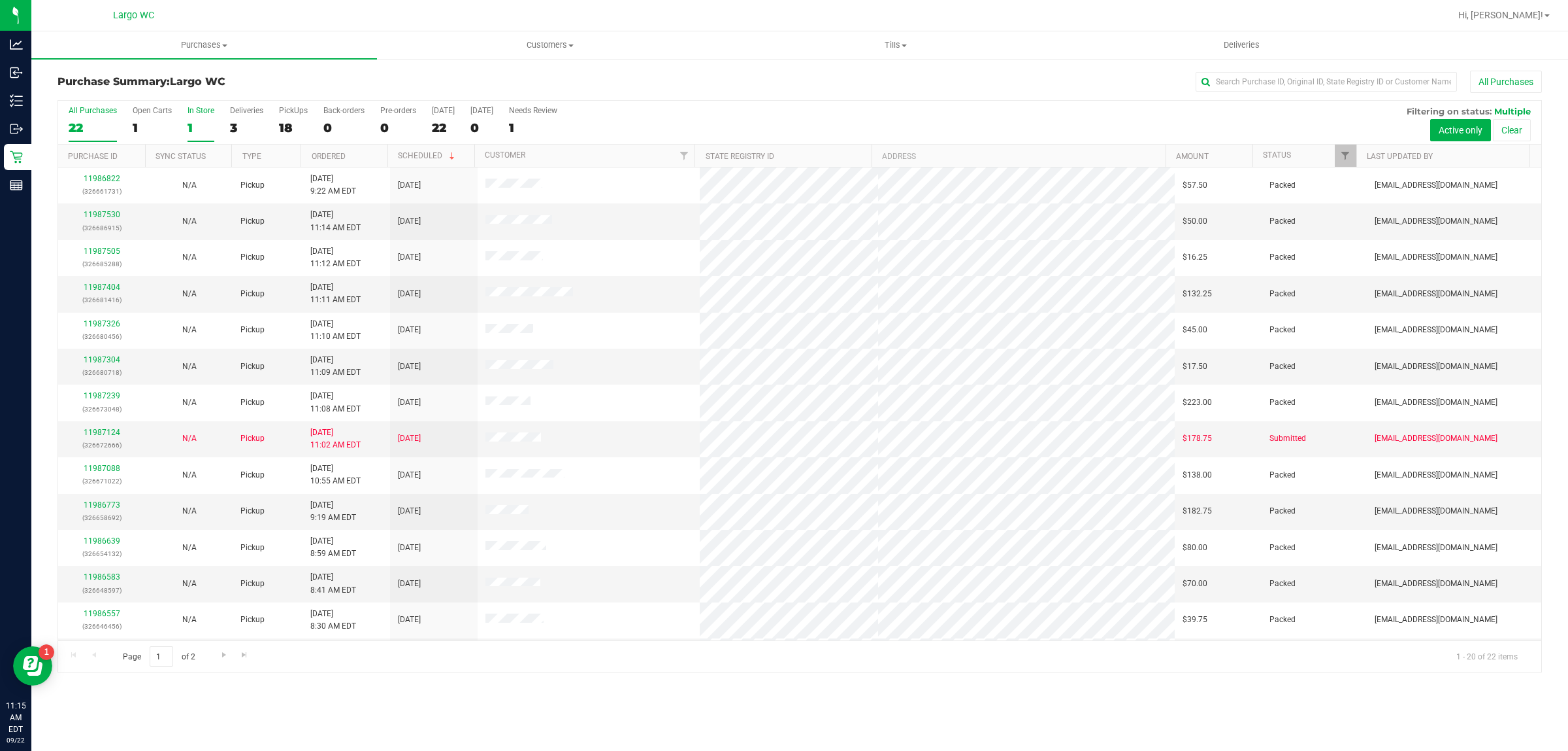
click at [198, 126] on div "1" at bounding box center [201, 127] width 27 height 15
click at [0, 0] on input "In Store 1" at bounding box center [0, 0] width 0 height 0
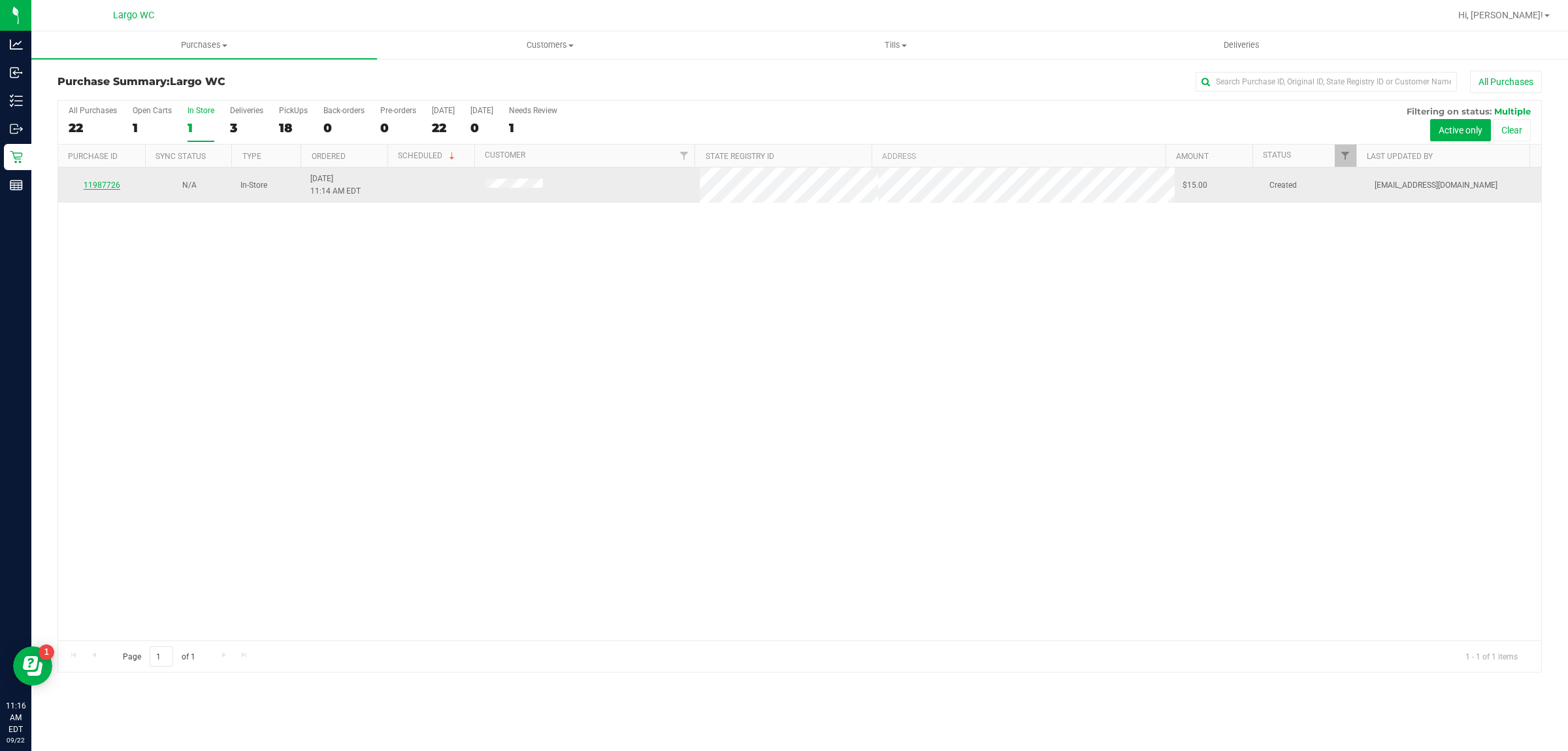
click at [92, 188] on link "11987726" at bounding box center [101, 184] width 36 height 9
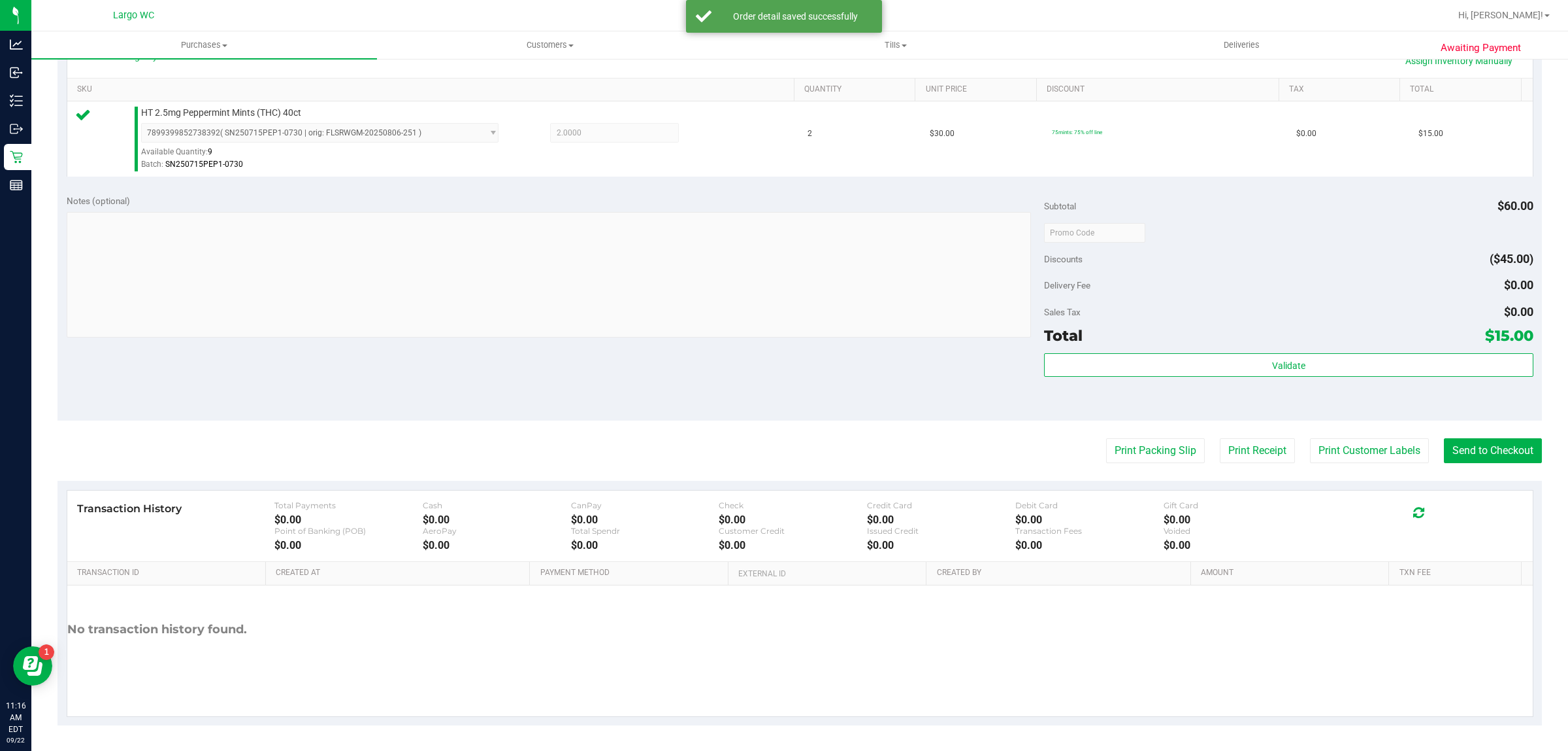
scroll to position [317, 0]
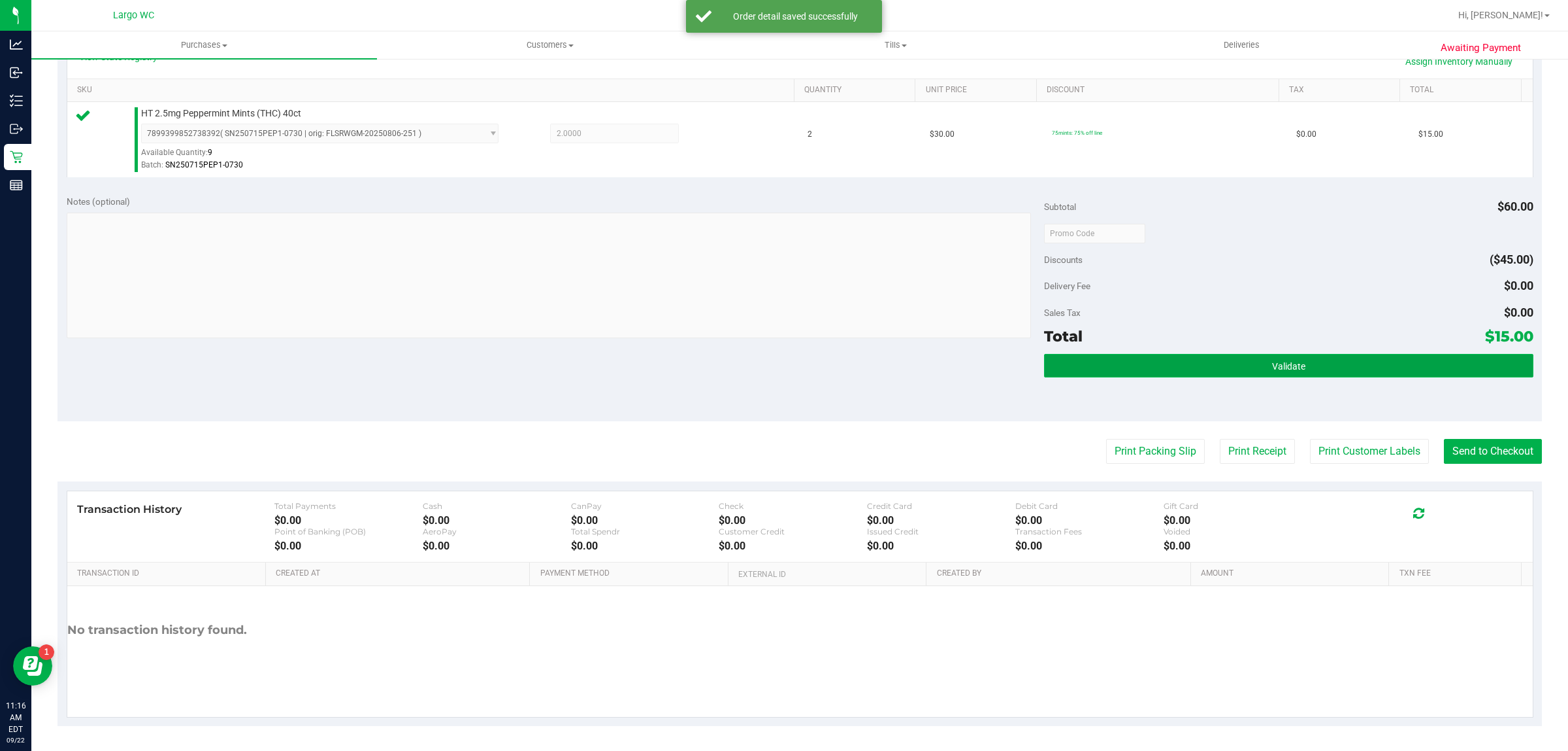
click at [1272, 367] on span "Validate" at bounding box center [1289, 366] width 33 height 11
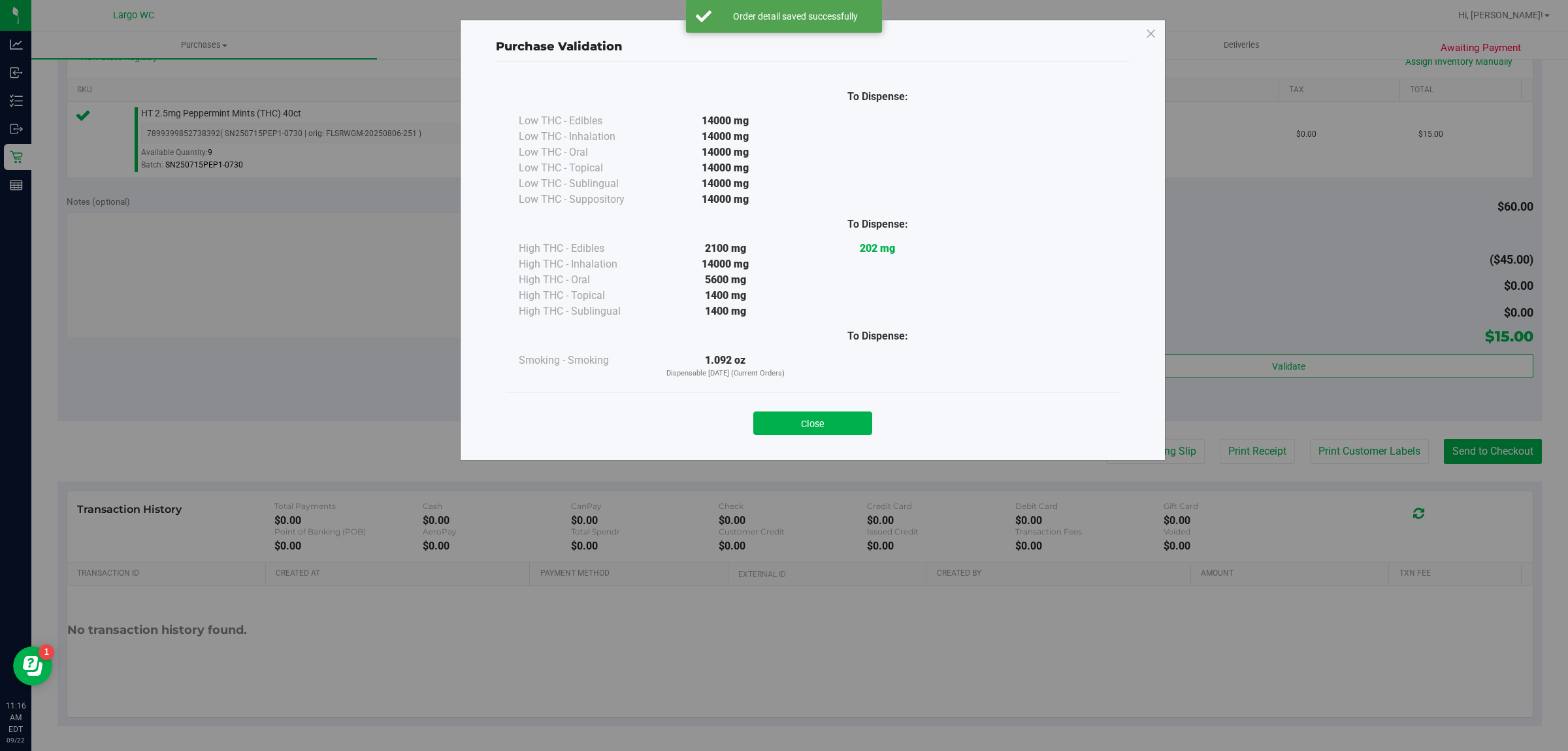
click at [1148, 458] on div "Purchase Validation To Dispense: Low THC - Edibles 14000 mg" at bounding box center [814, 240] width 706 height 441
click at [840, 429] on button "Close" at bounding box center [813, 423] width 119 height 24
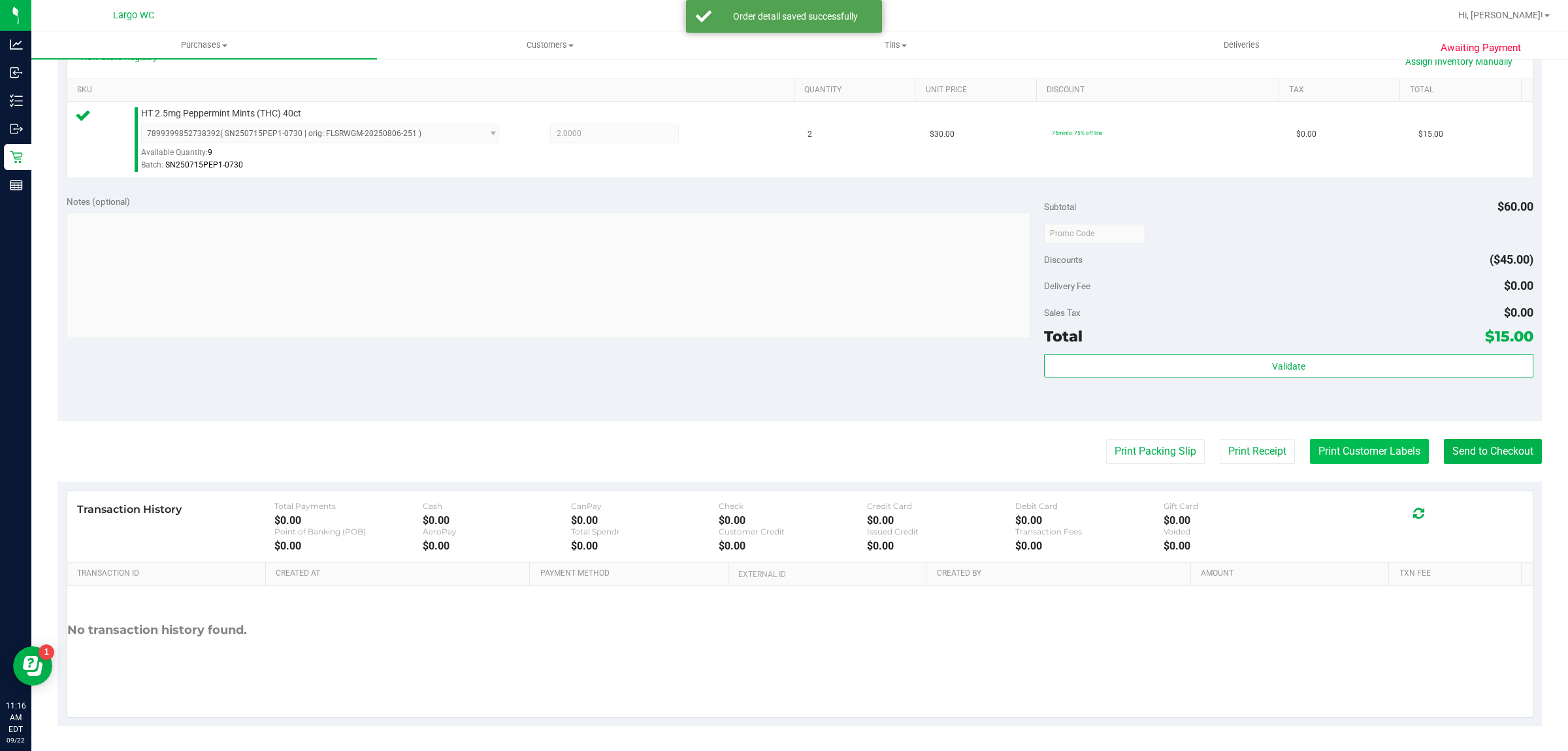
click at [1323, 452] on button "Print Customer Labels" at bounding box center [1369, 451] width 119 height 25
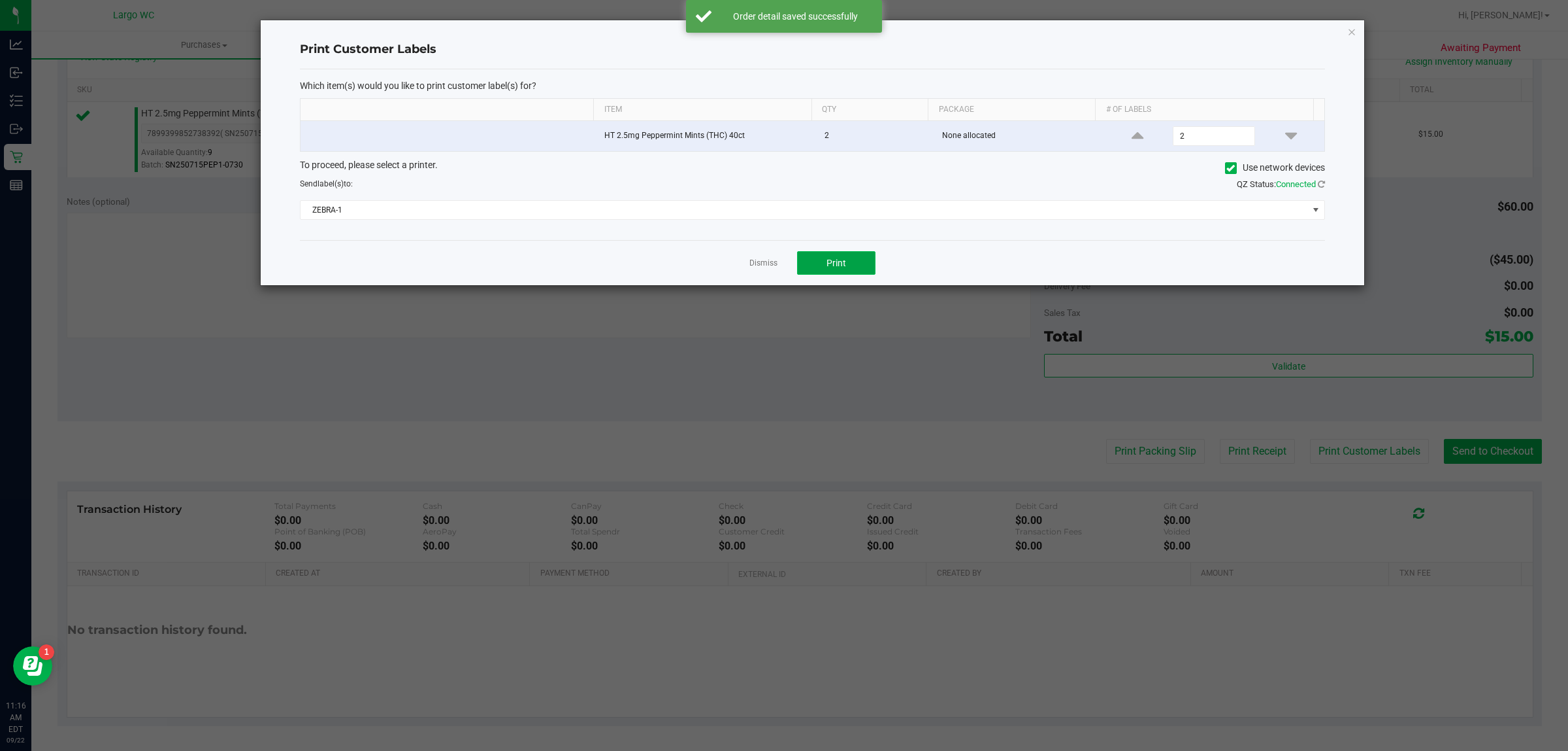
click at [828, 258] on span "Print" at bounding box center [836, 263] width 20 height 11
click at [758, 258] on app-cancel-button "Dismiss" at bounding box center [763, 263] width 29 height 14
click at [753, 269] on link "Dismiss" at bounding box center [763, 263] width 29 height 11
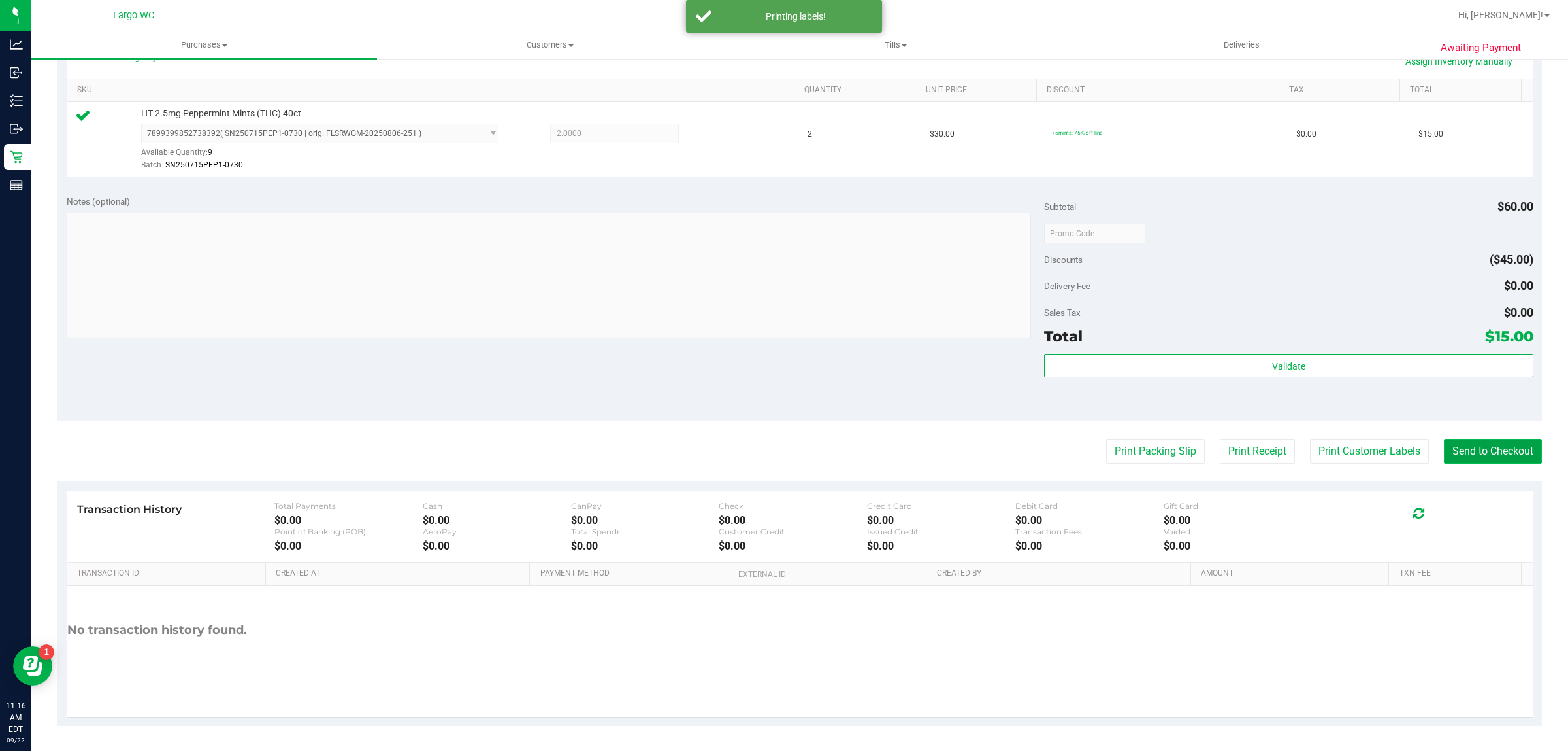
click at [1475, 452] on button "Send to Checkout" at bounding box center [1493, 451] width 98 height 25
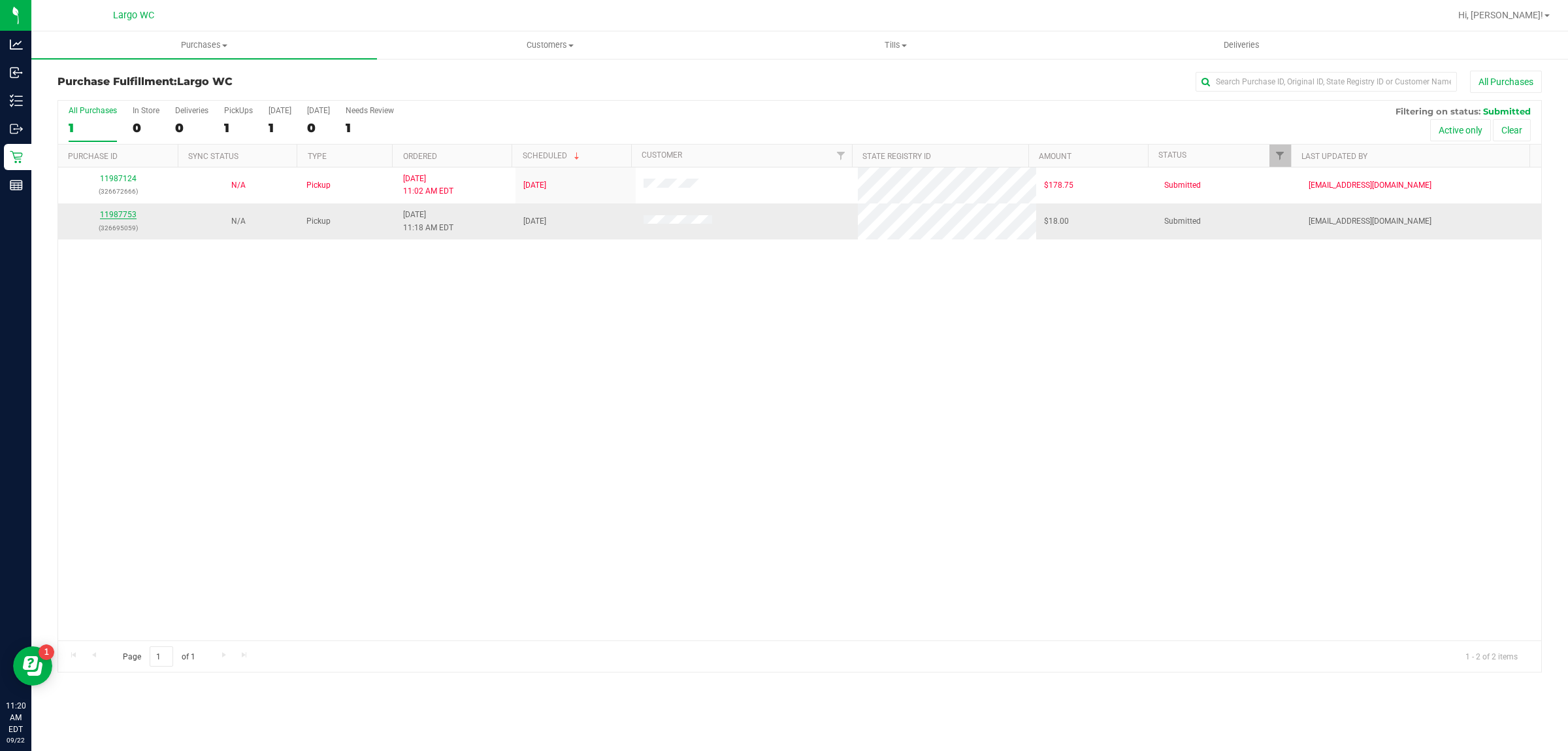
click at [114, 218] on link "11987753" at bounding box center [118, 214] width 36 height 9
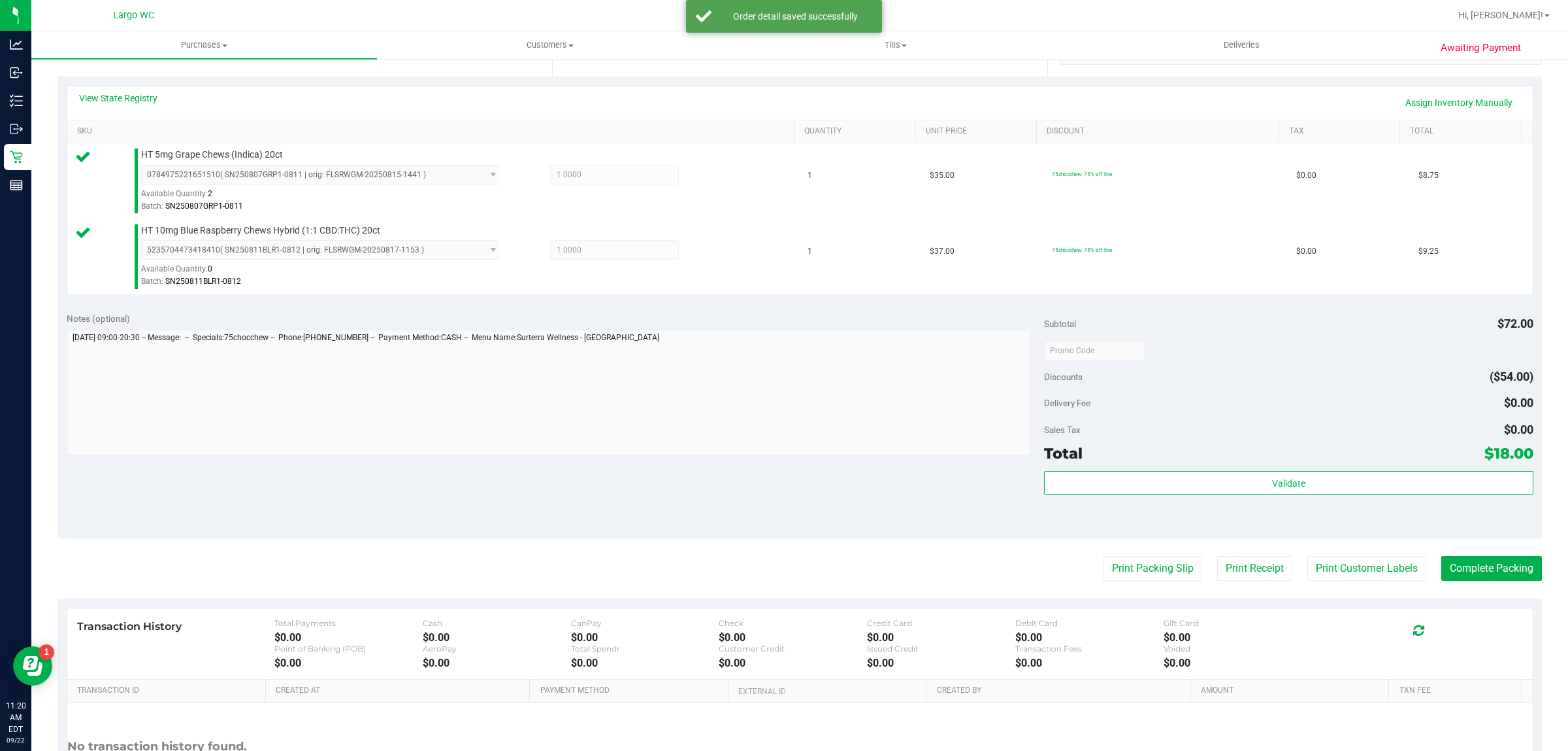
scroll to position [275, 0]
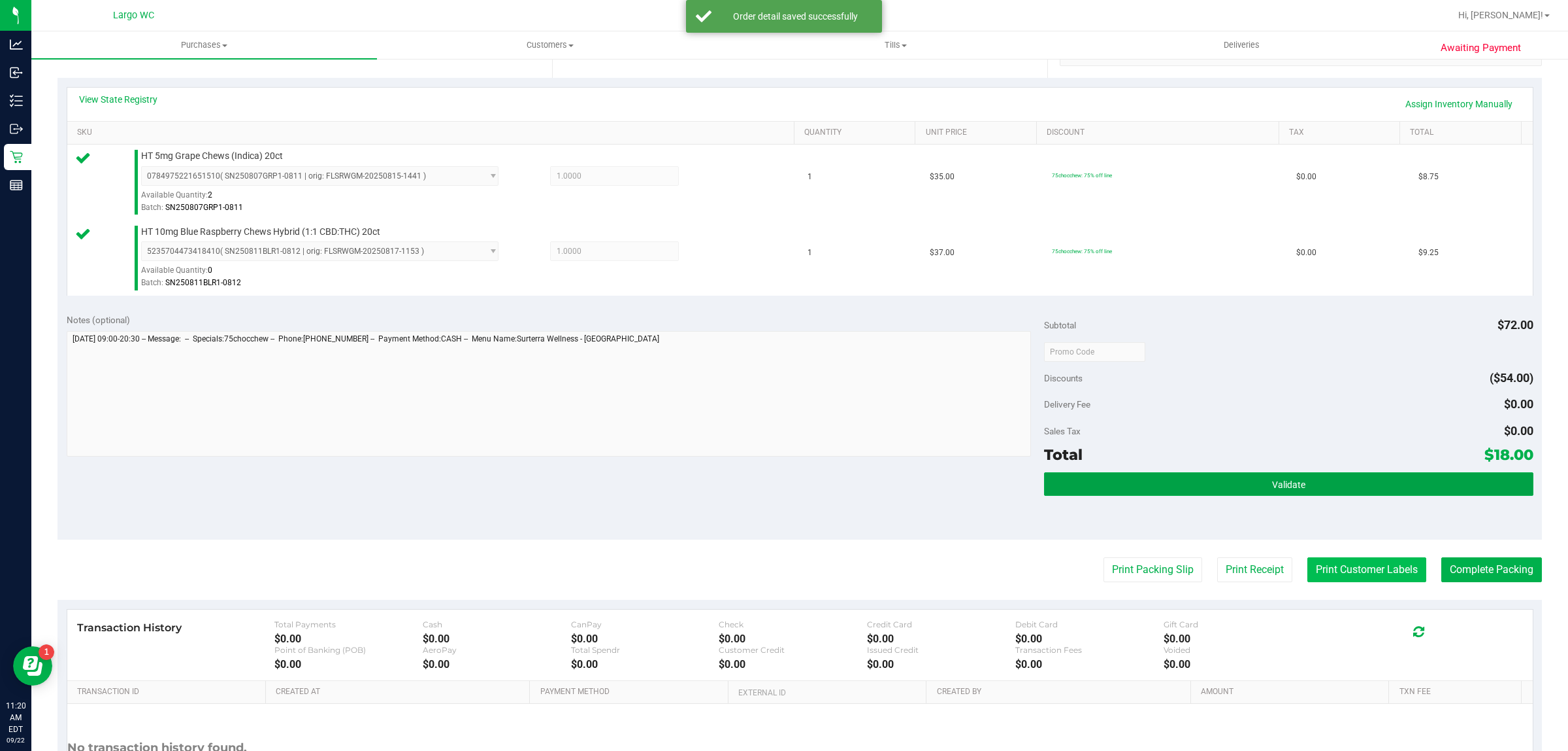
click at [1305, 482] on button "Validate" at bounding box center [1289, 484] width 489 height 24
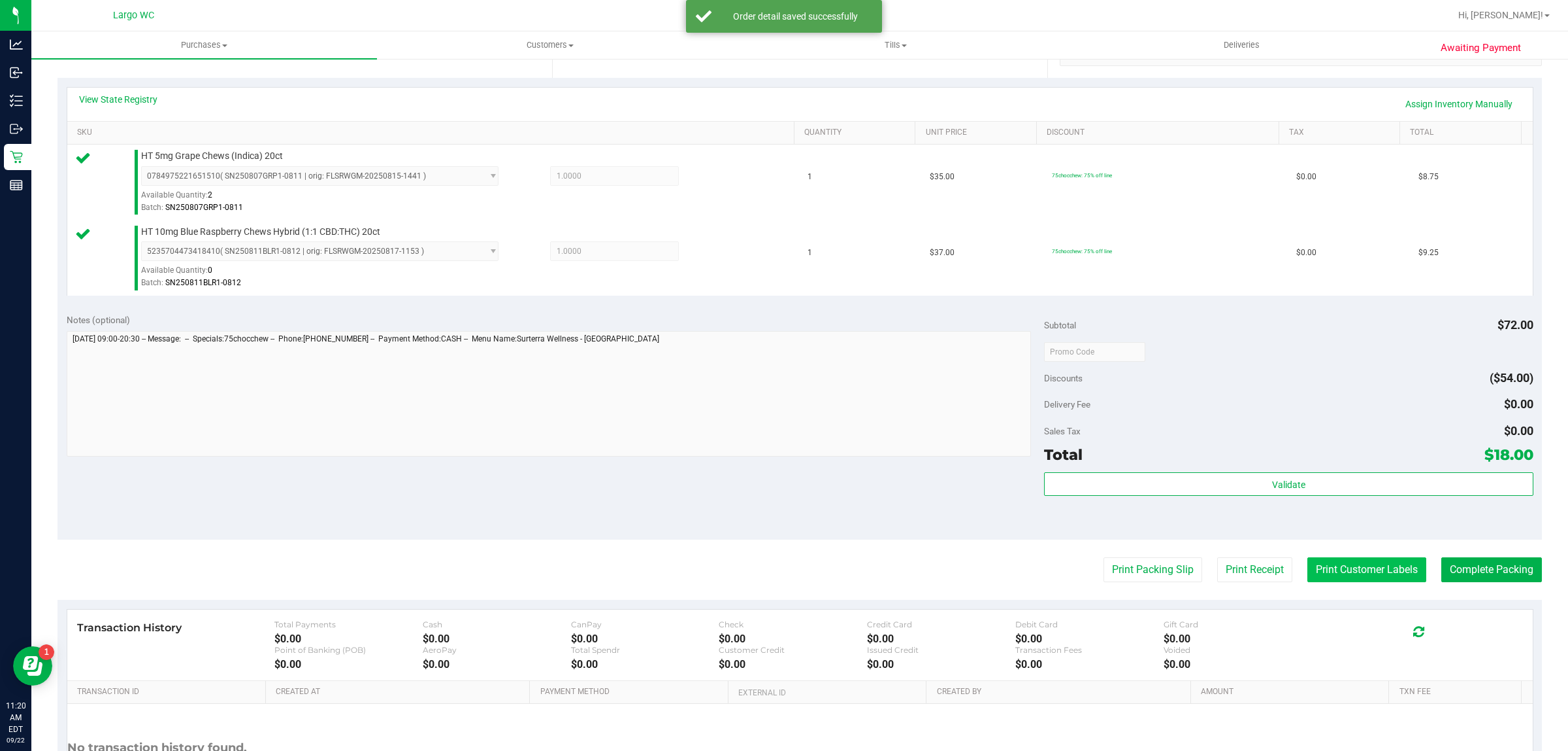
click at [1327, 574] on button "Print Customer Labels" at bounding box center [1366, 569] width 119 height 25
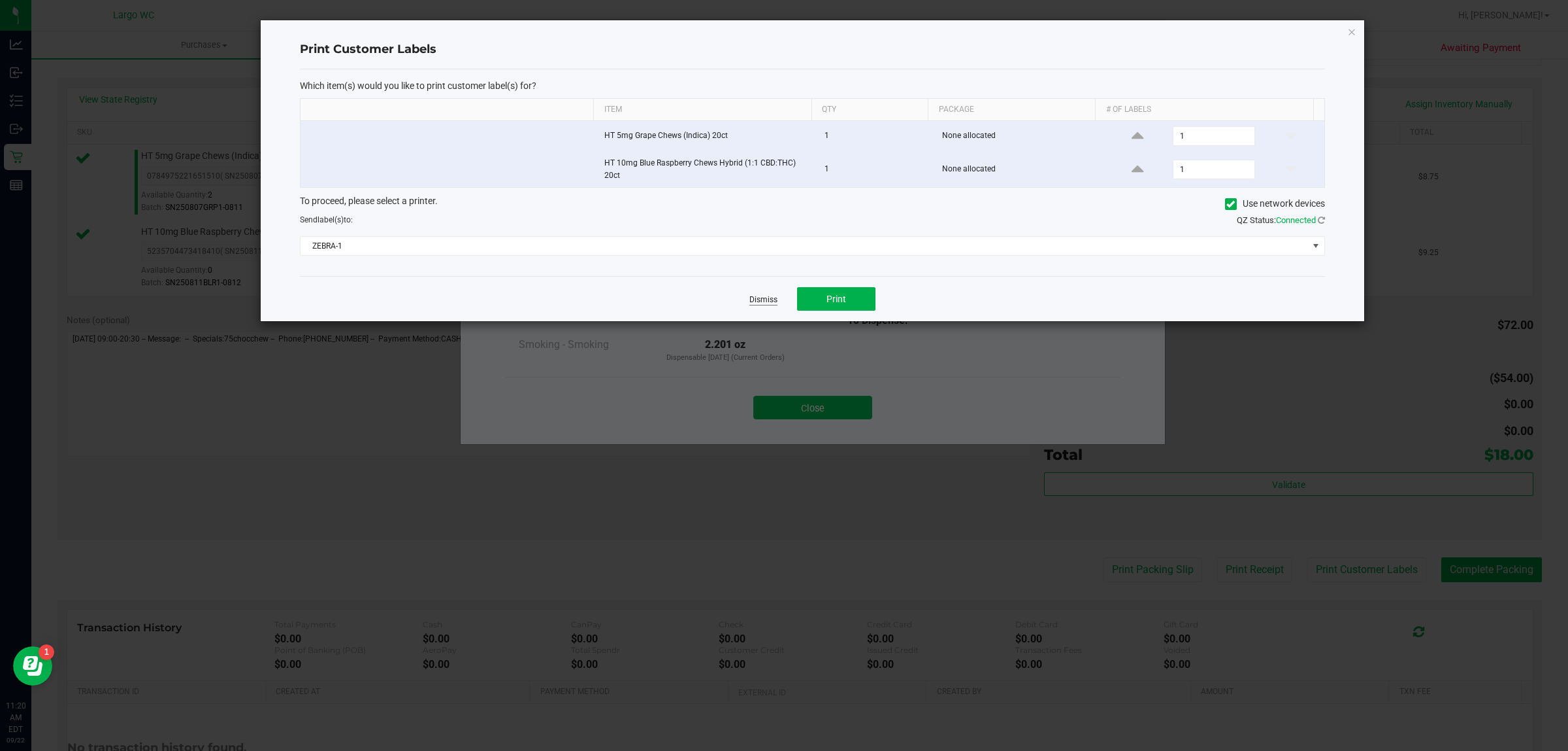
click at [750, 299] on link "Dismiss" at bounding box center [763, 299] width 29 height 11
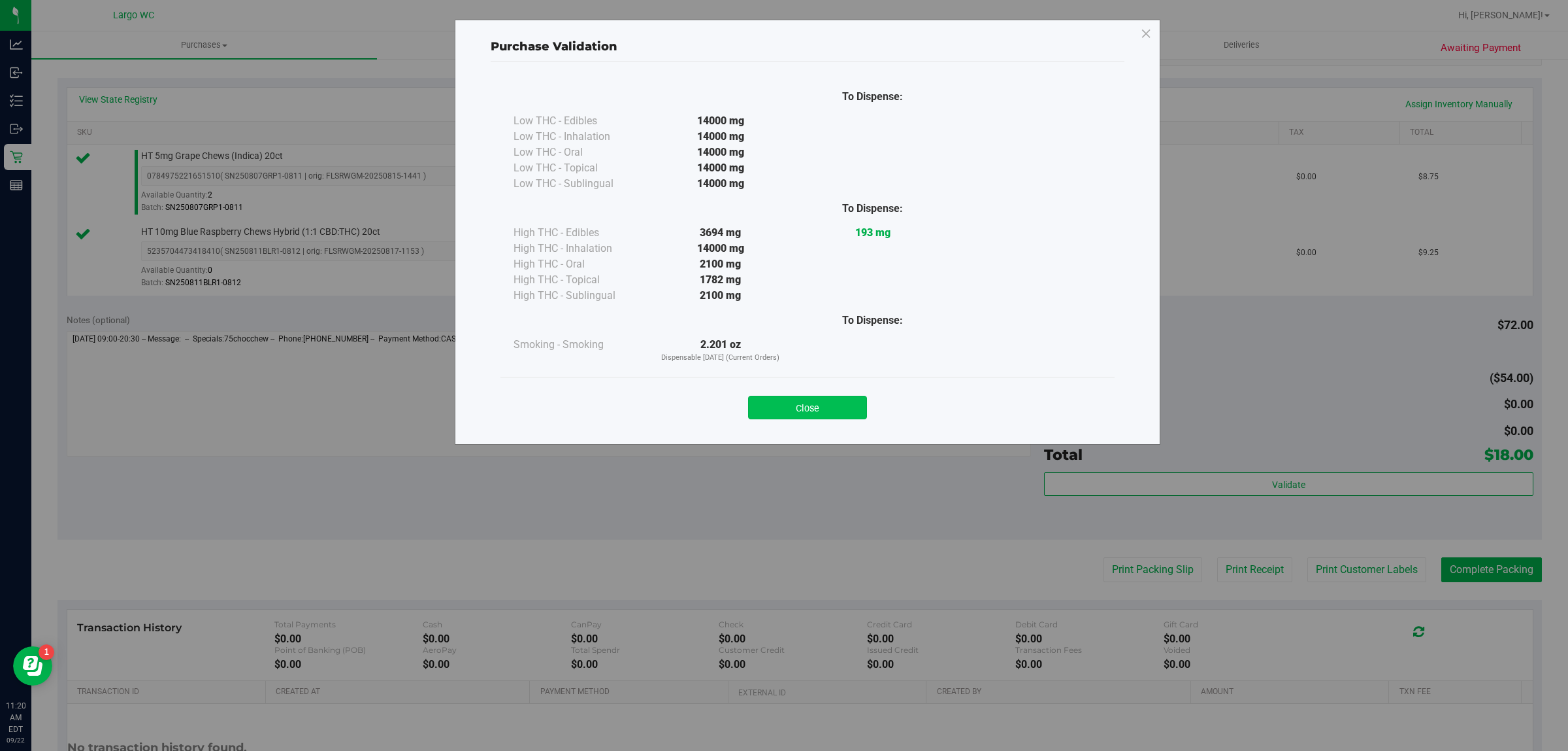
click at [795, 401] on button "Close" at bounding box center [808, 407] width 119 height 24
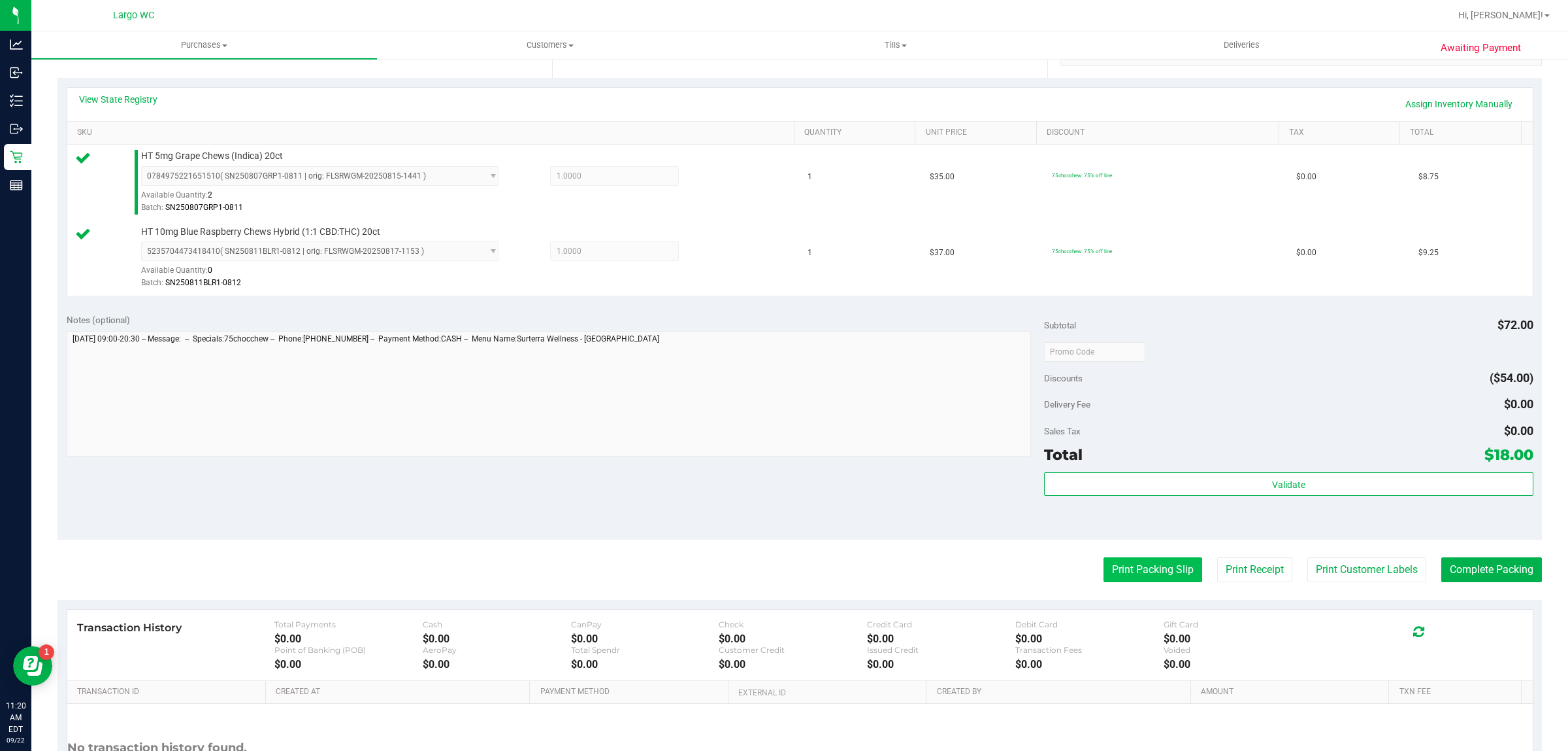
click at [1145, 576] on button "Print Packing Slip" at bounding box center [1153, 569] width 98 height 25
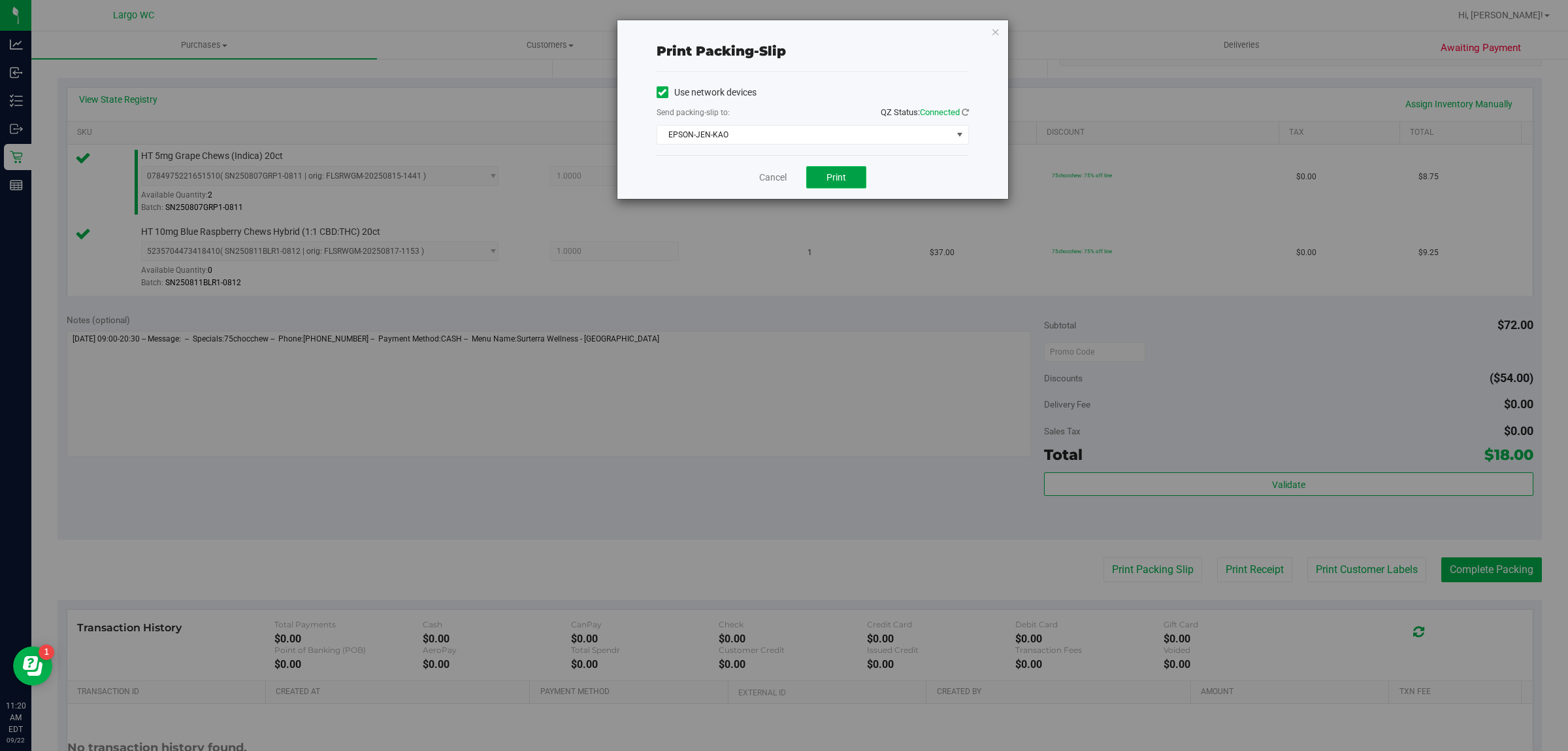
click at [840, 182] on span "Print" at bounding box center [836, 177] width 20 height 11
click at [774, 183] on link "Cancel" at bounding box center [767, 177] width 28 height 14
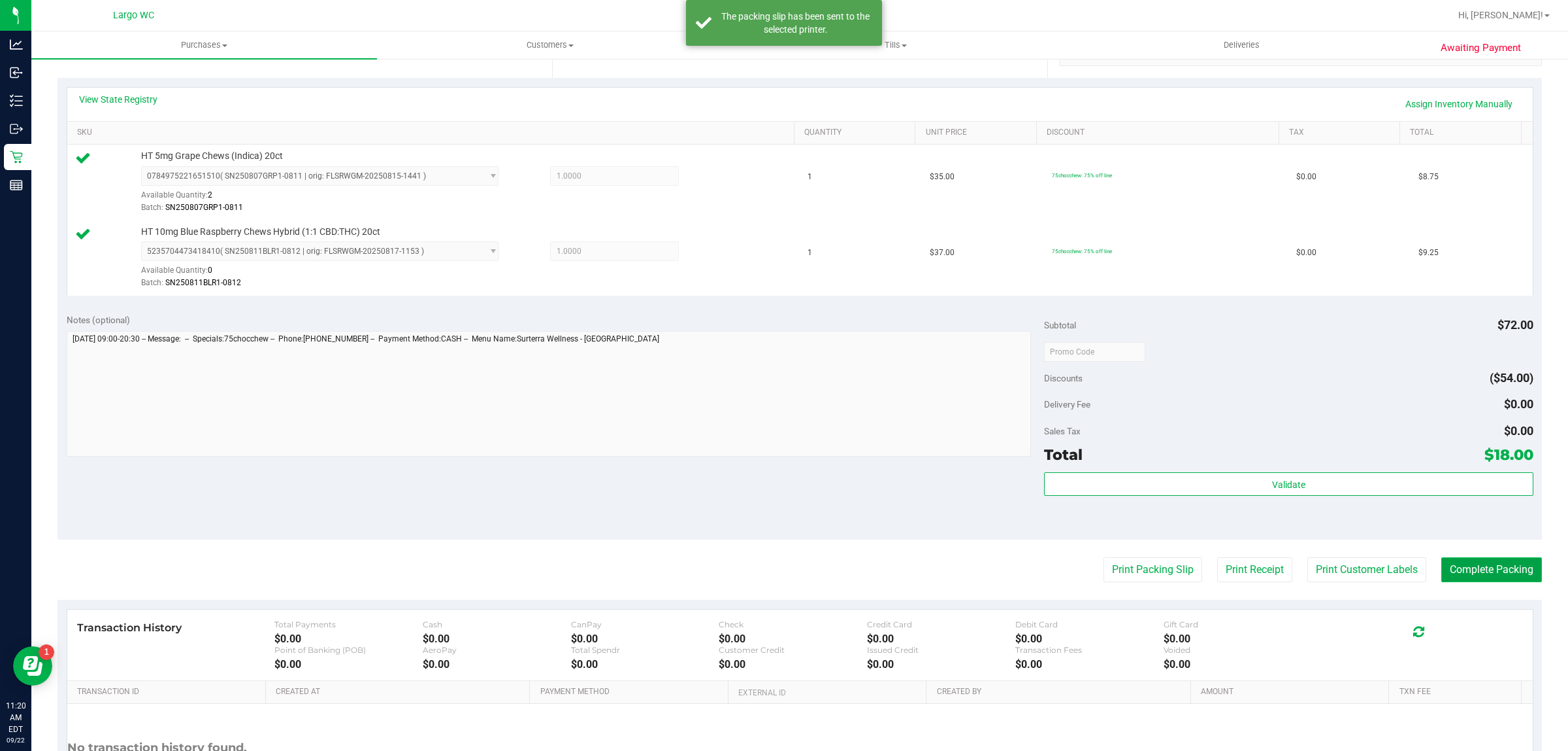
click at [1442, 563] on button "Complete Packing" at bounding box center [1492, 569] width 100 height 25
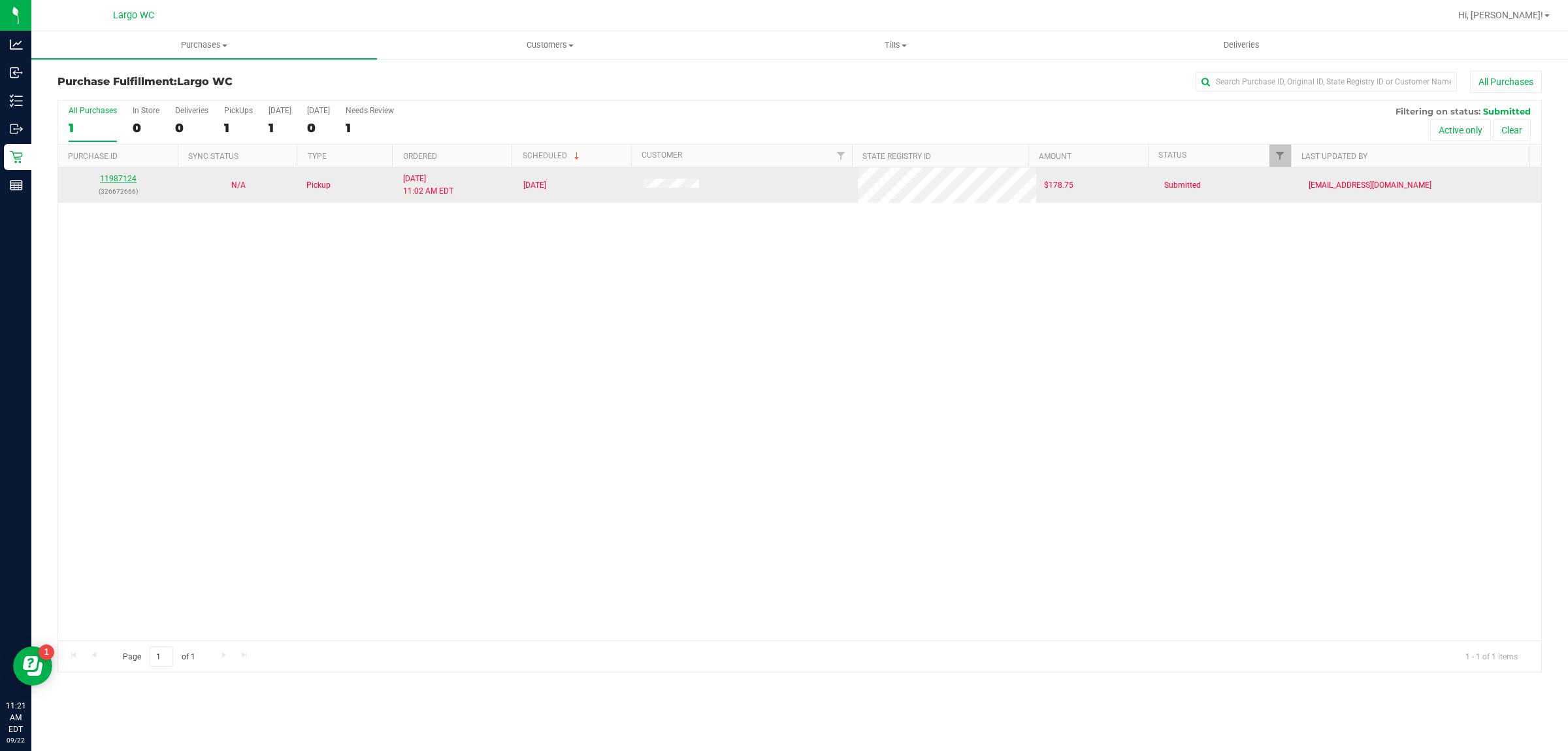
click at [123, 183] on link "11987124" at bounding box center [118, 178] width 36 height 9
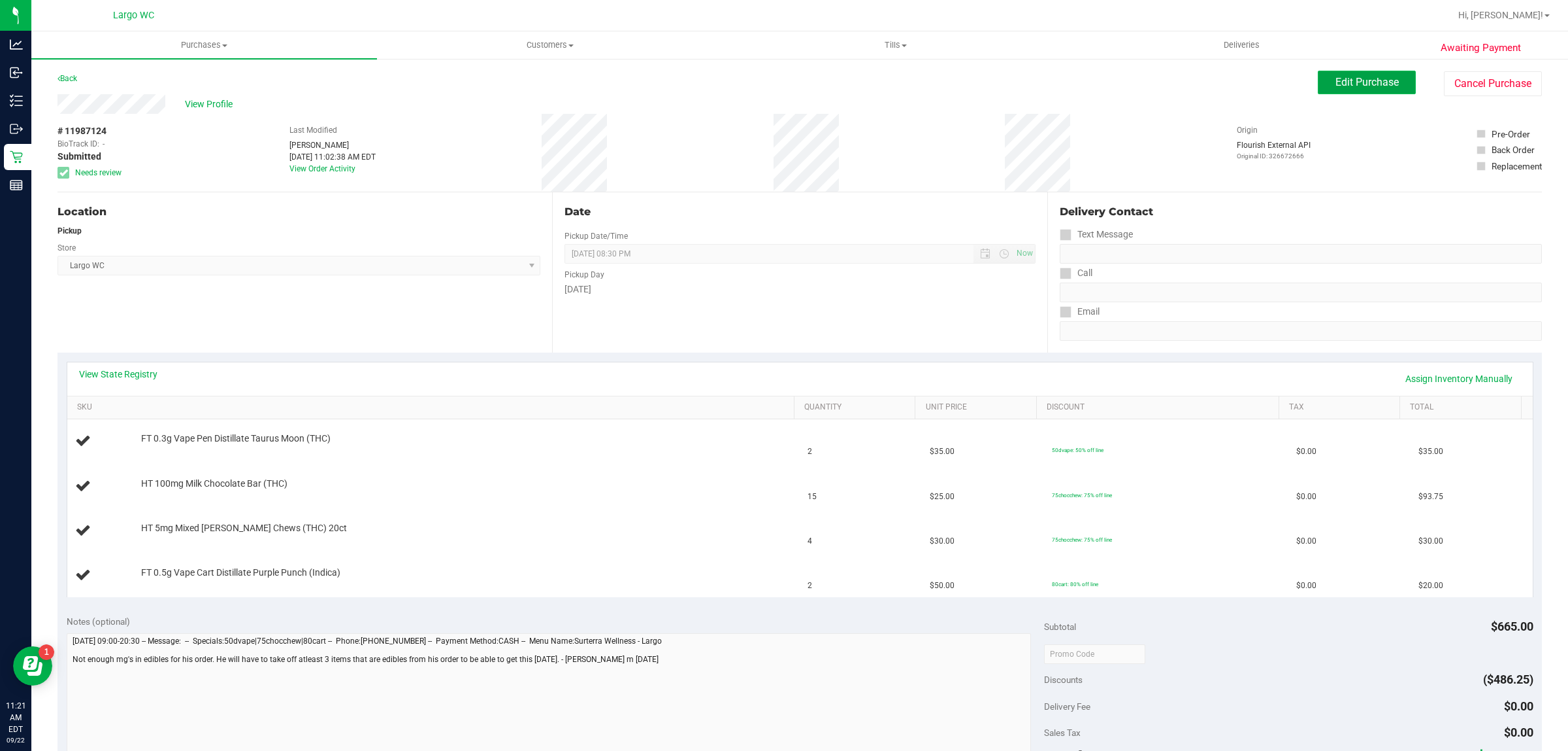
click at [1382, 74] on button "Edit Purchase" at bounding box center [1367, 83] width 98 height 24
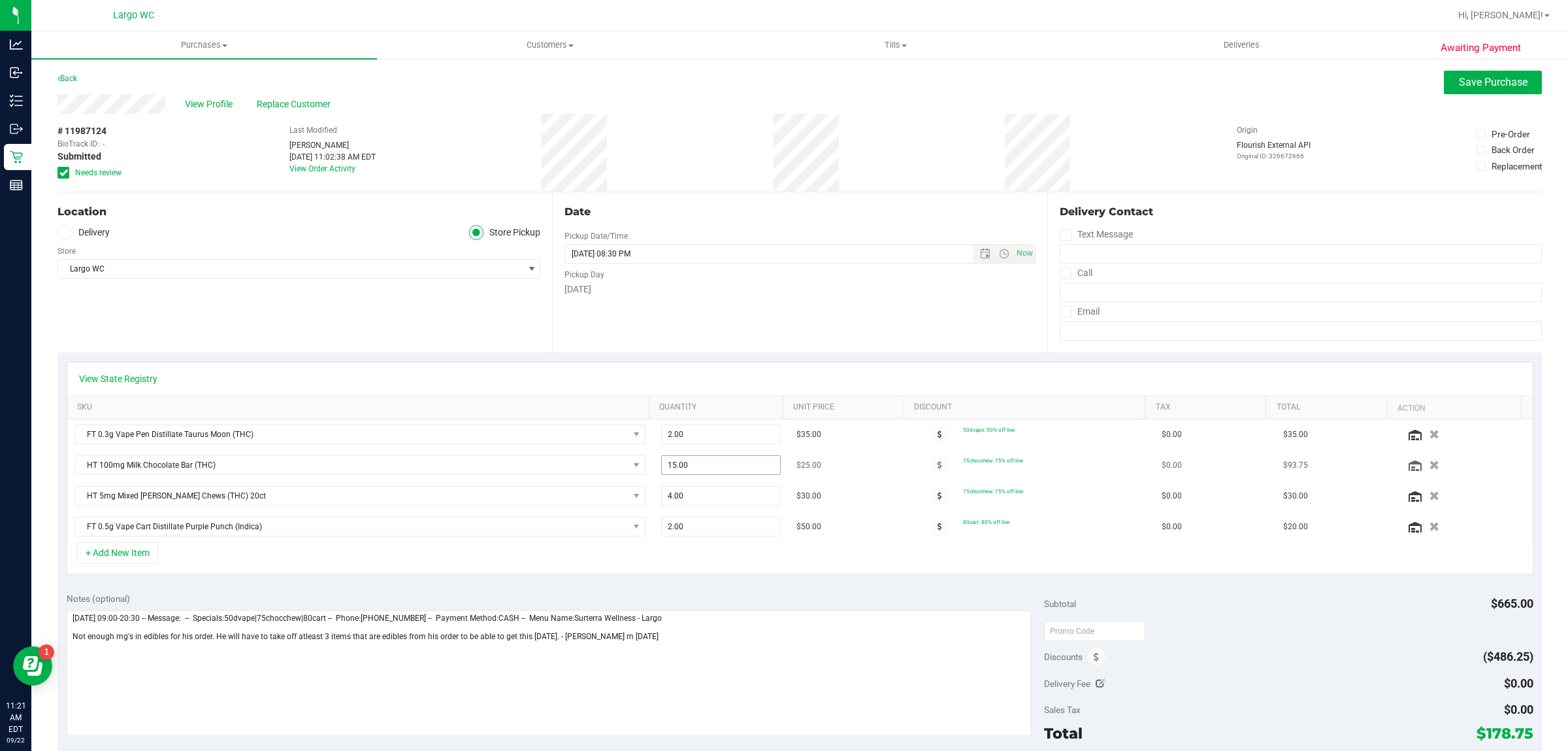
click at [729, 463] on span "15.00 15" at bounding box center [721, 465] width 120 height 20
type input "12"
type input "12.00"
click at [1501, 75] on button "Save Purchase" at bounding box center [1493, 83] width 98 height 24
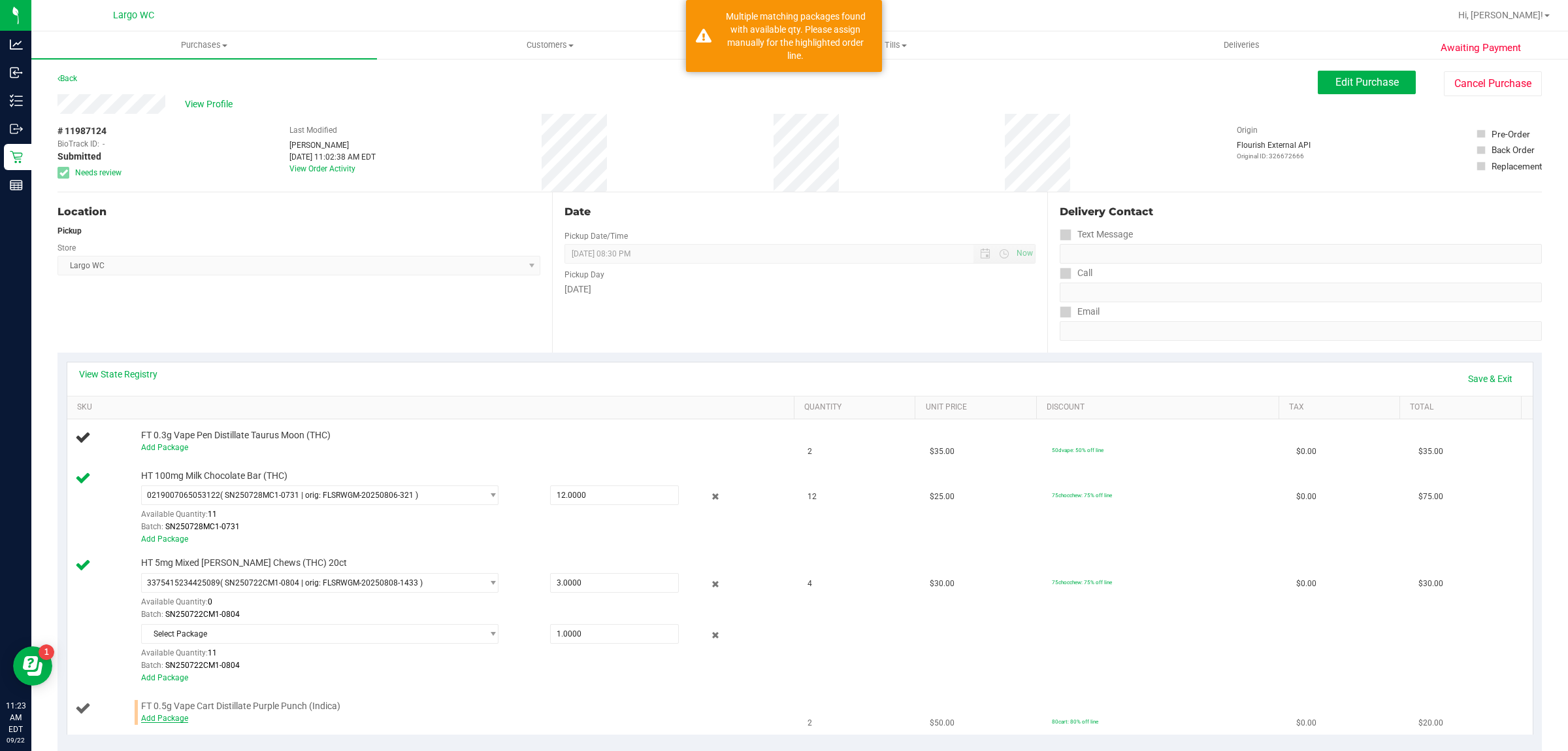
click at [161, 721] on link "Add Package" at bounding box center [165, 718] width 47 height 9
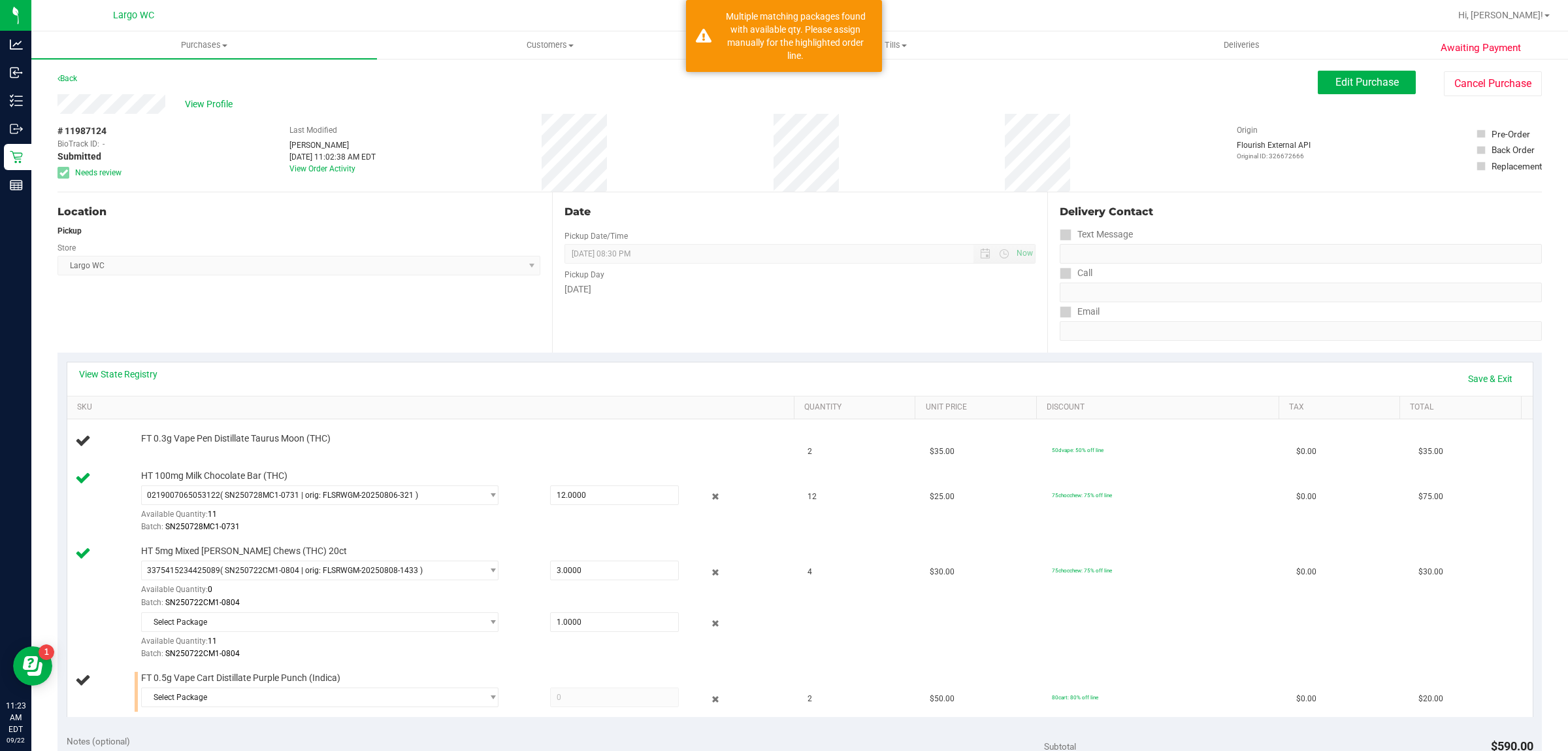
scroll to position [128, 0]
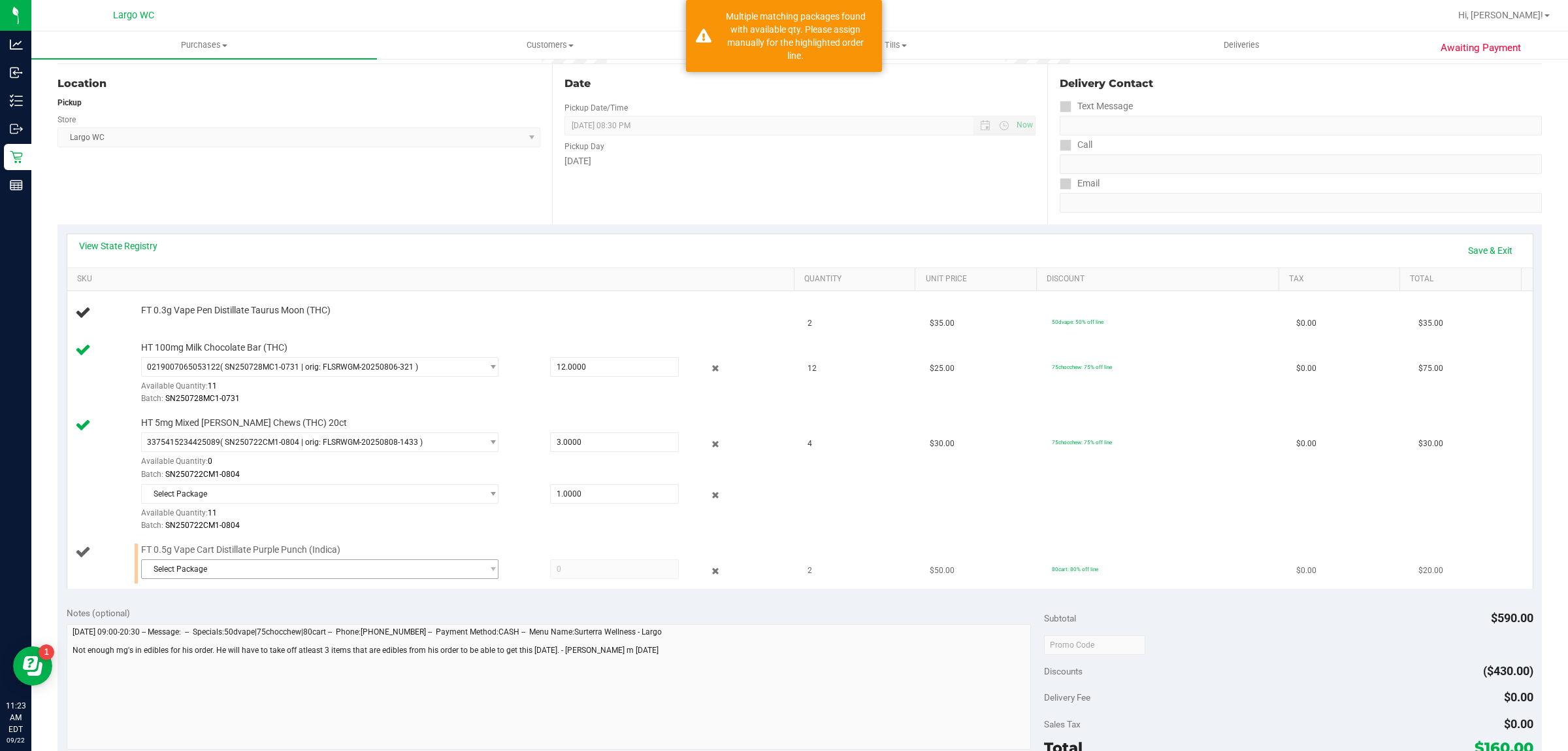
click at [205, 573] on span "Select Package" at bounding box center [311, 569] width 339 height 19
click at [232, 625] on span "( JUL25PPU01B-0714 | orig: FLSRWGM-20250721-2433 )" at bounding box center [325, 624] width 201 height 9
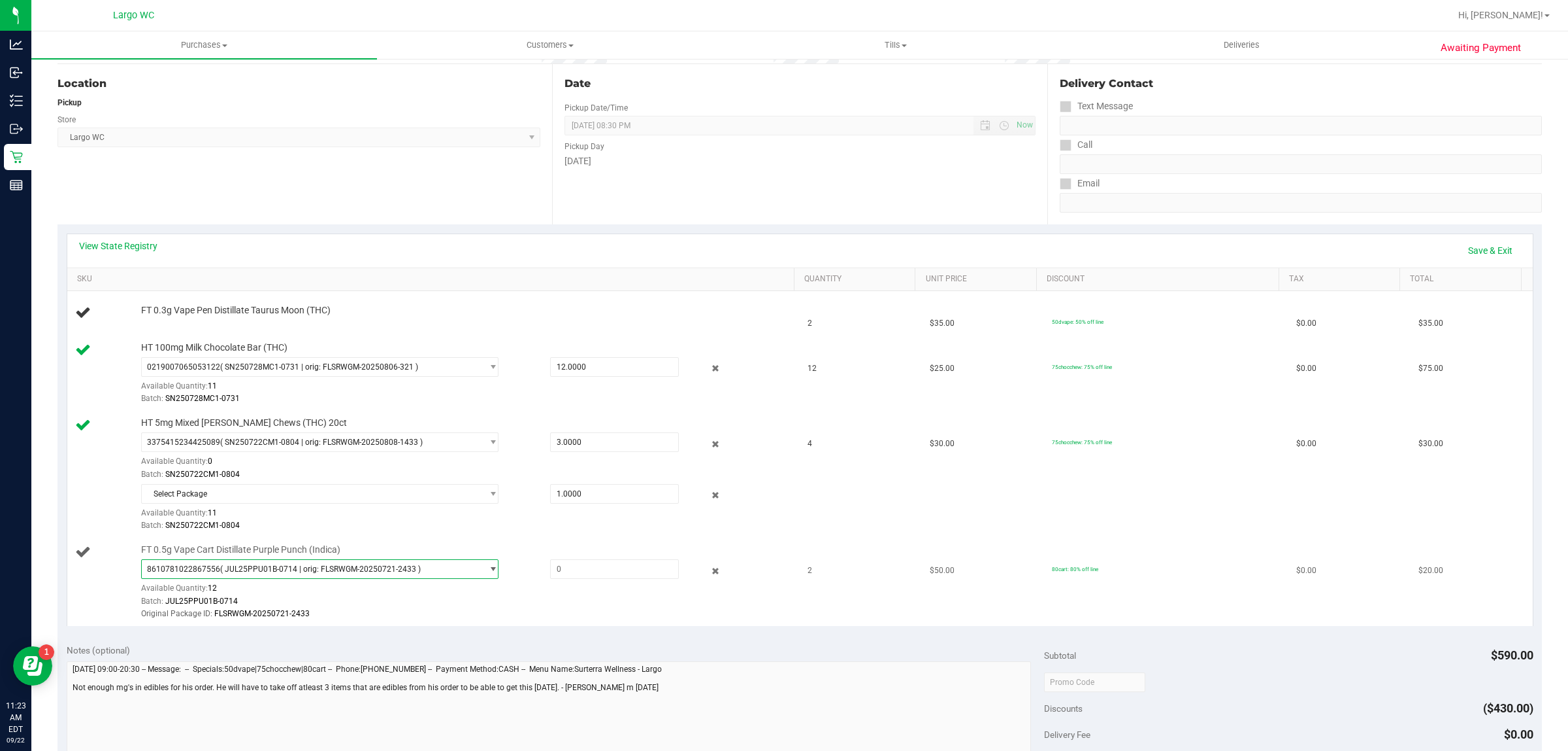
click at [254, 571] on span "( JUL25PPU01B-0714 | orig: FLSRWGM-20250721-2433 )" at bounding box center [321, 568] width 201 height 9
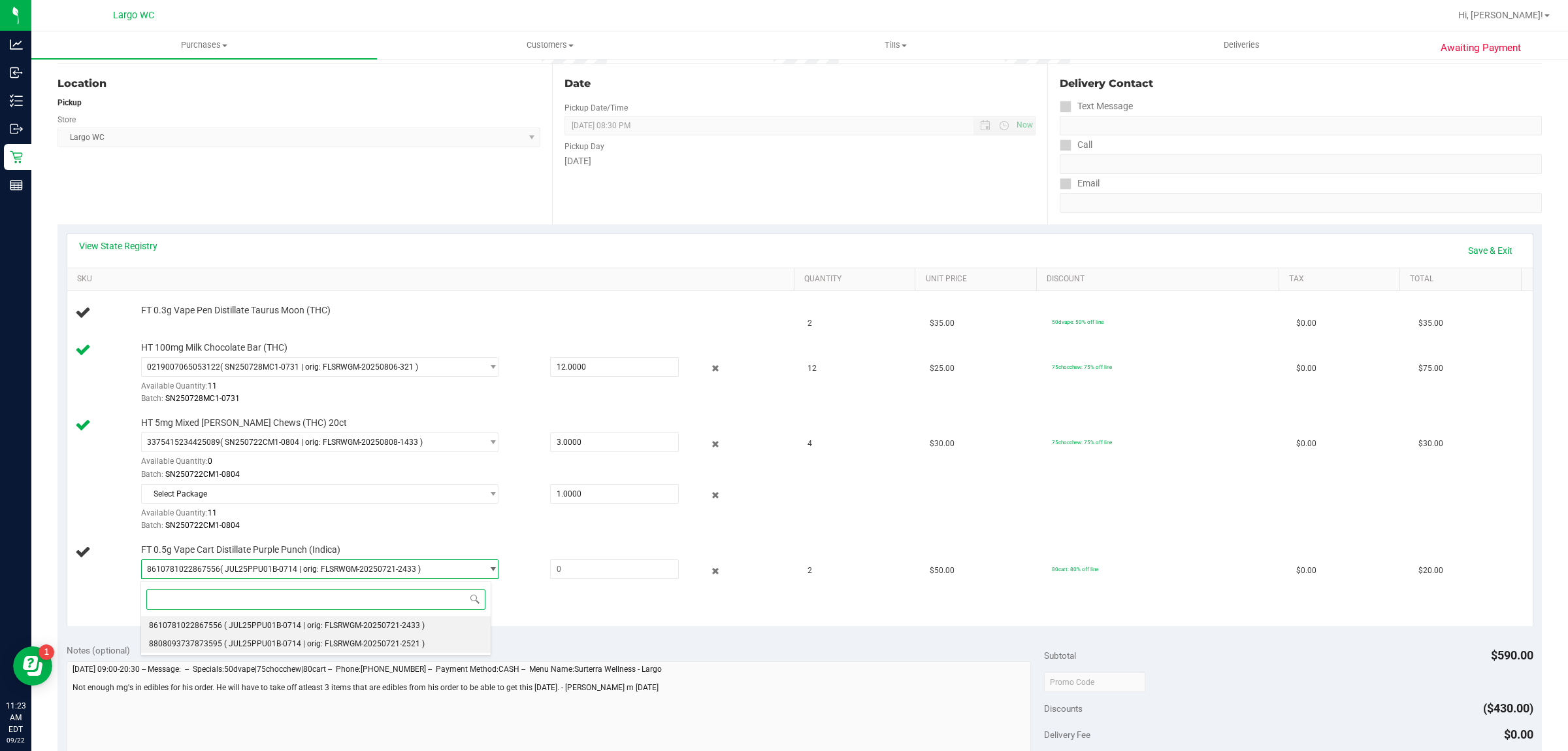
click at [257, 644] on span "( JUL25PPU01B-0714 | orig: FLSRWGM-20250721-2521 )" at bounding box center [325, 643] width 201 height 9
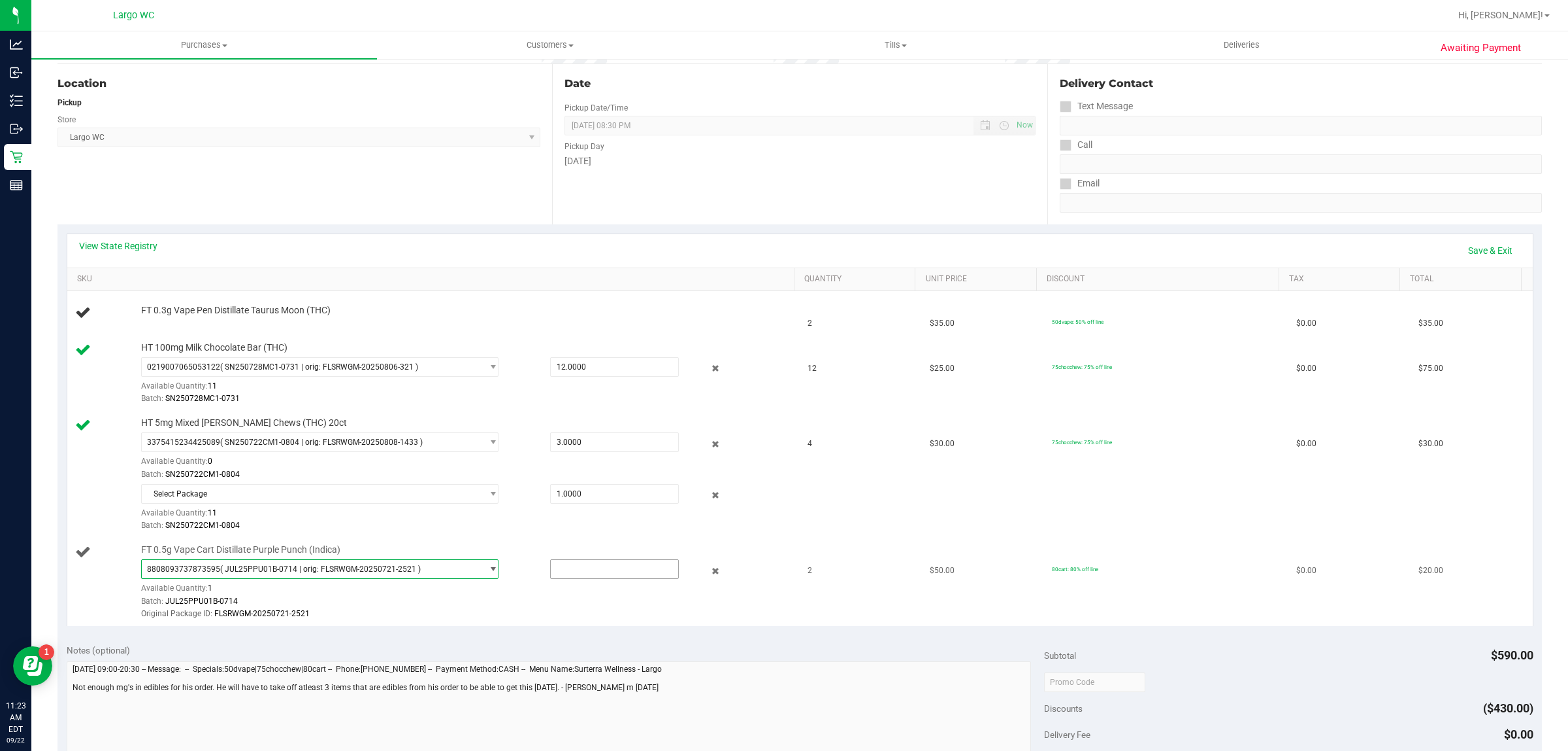
click at [559, 571] on input "text" at bounding box center [615, 569] width 128 height 19
type input "1"
click at [1484, 248] on link "Save & Exit" at bounding box center [1490, 250] width 61 height 23
type input "1.0000"
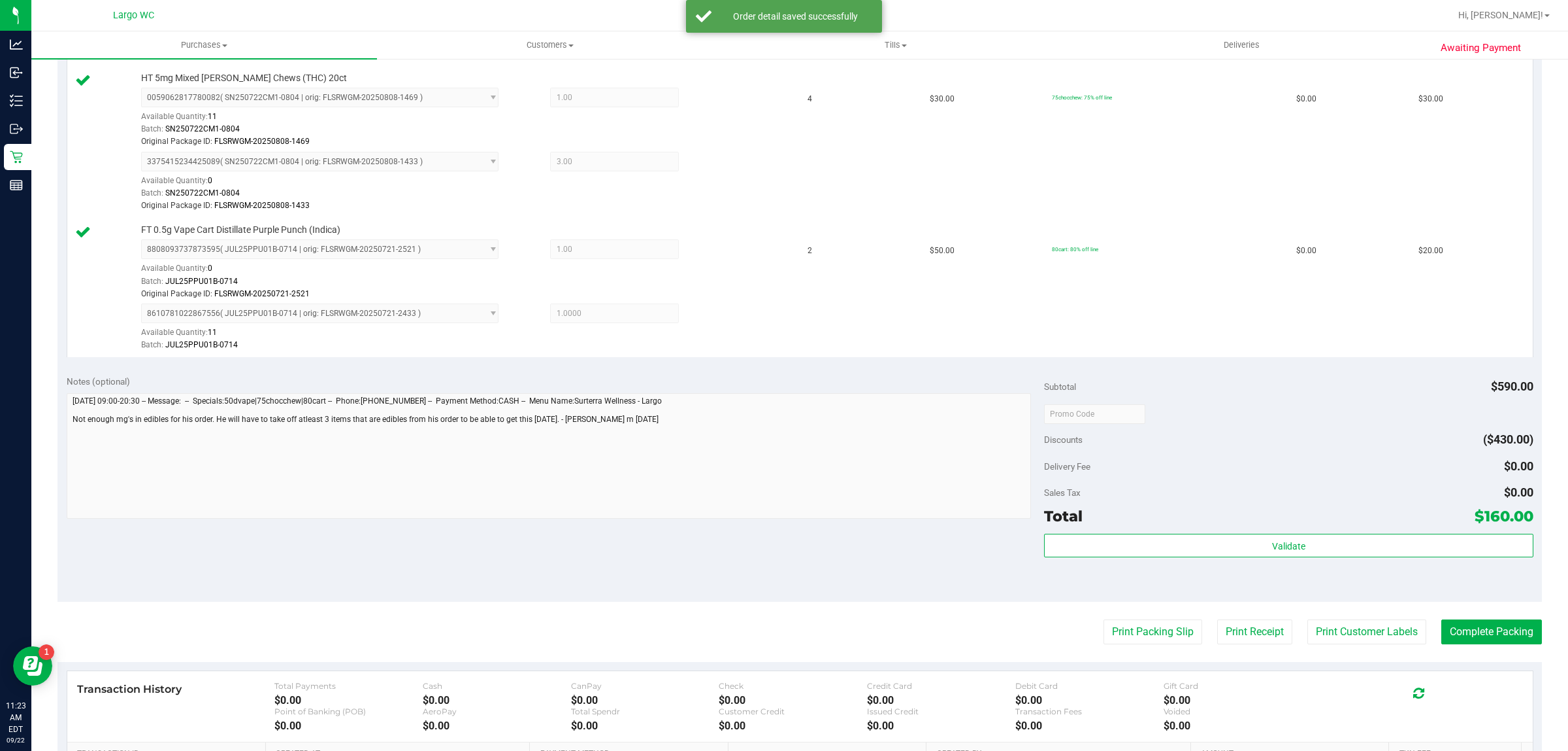
scroll to position [538, 0]
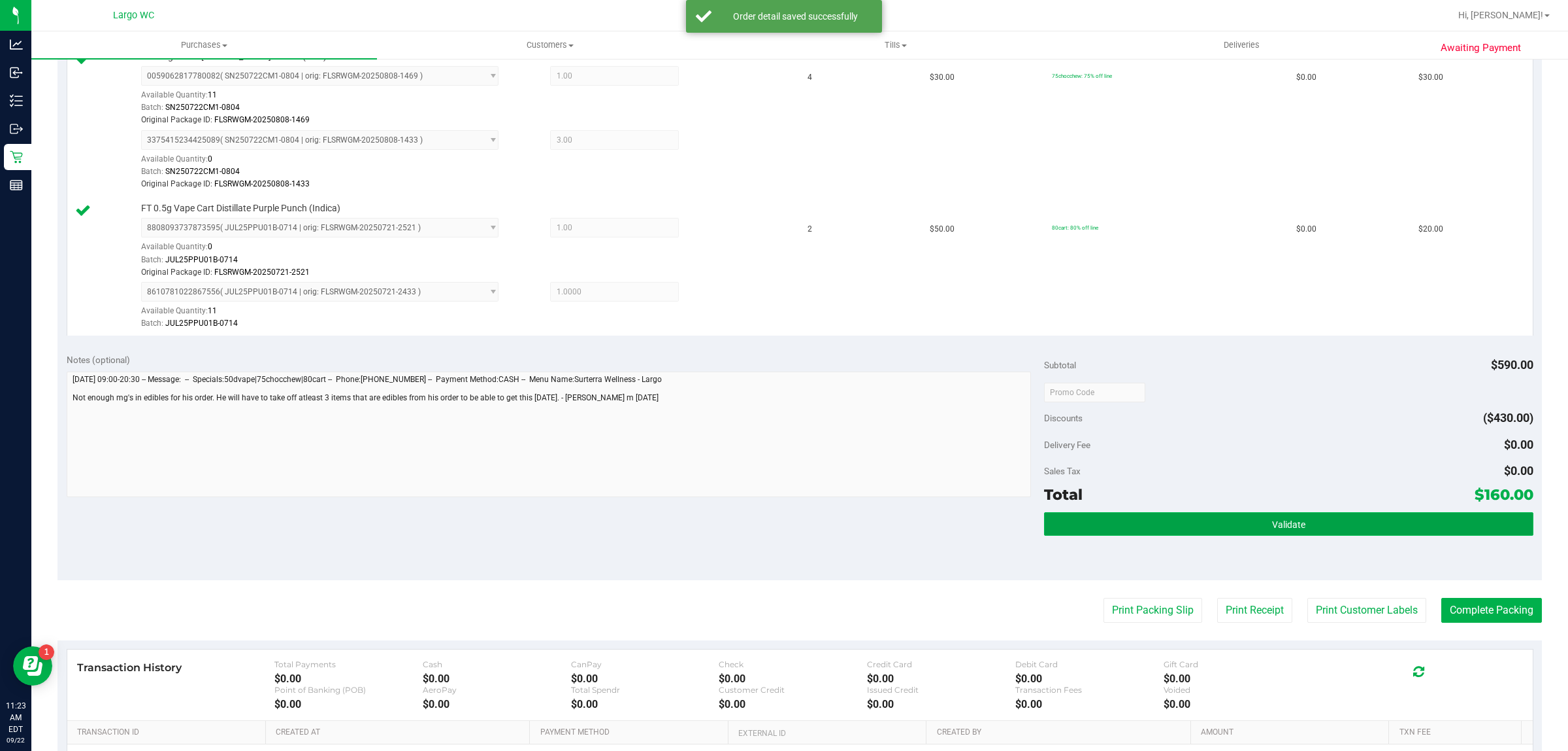
click at [1297, 529] on button "Validate" at bounding box center [1289, 524] width 489 height 24
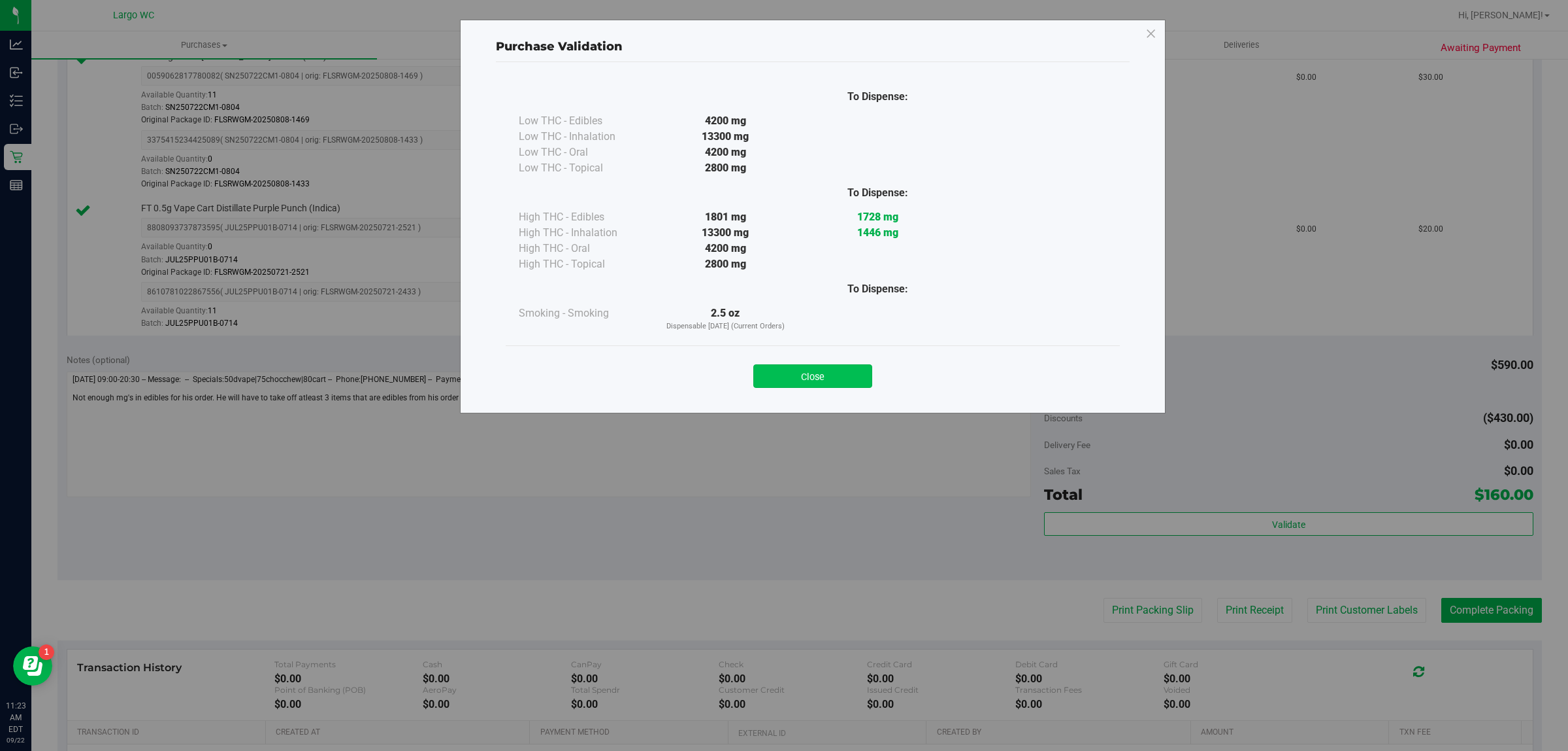
click at [821, 381] on button "Close" at bounding box center [813, 376] width 119 height 24
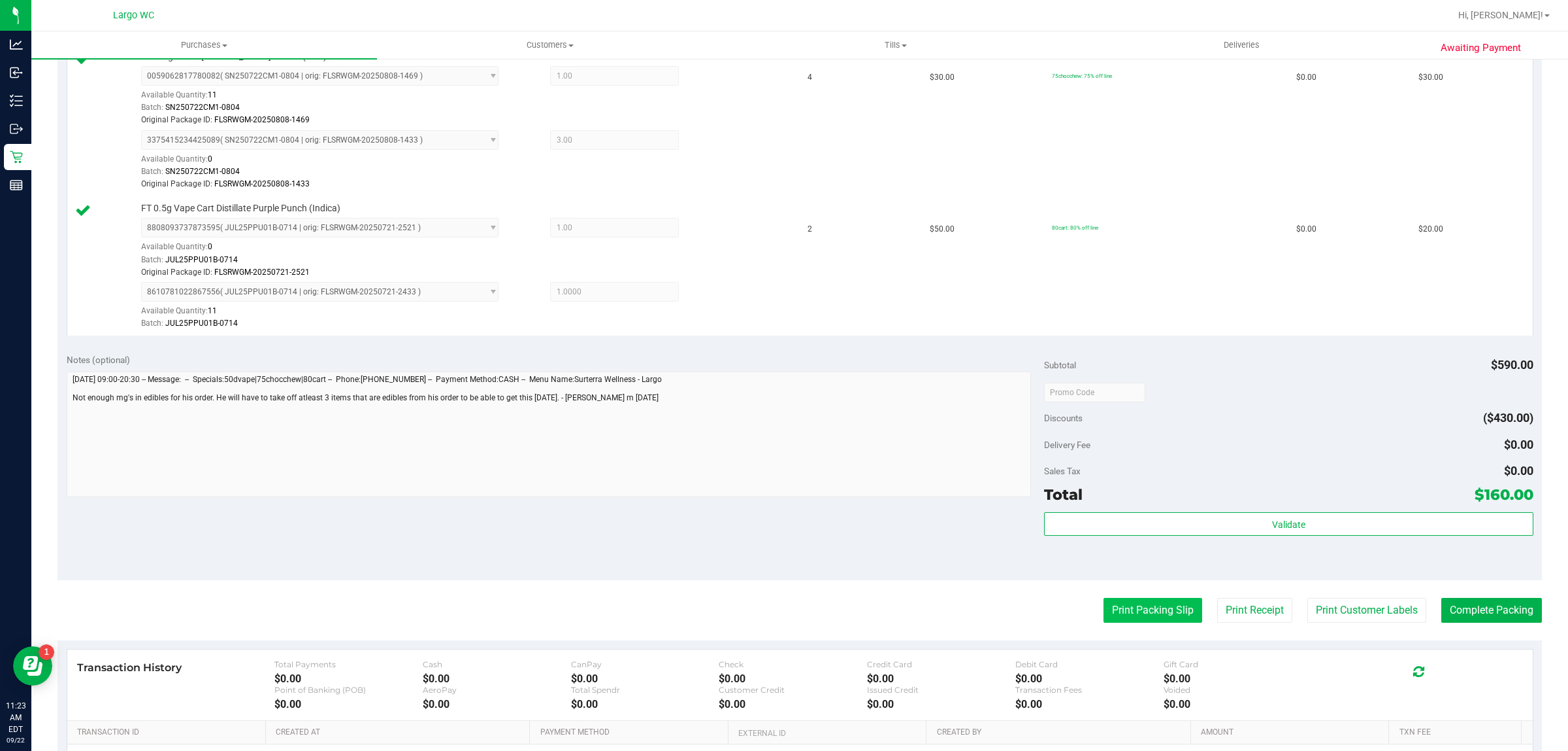
click at [1126, 615] on button "Print Packing Slip" at bounding box center [1153, 609] width 98 height 25
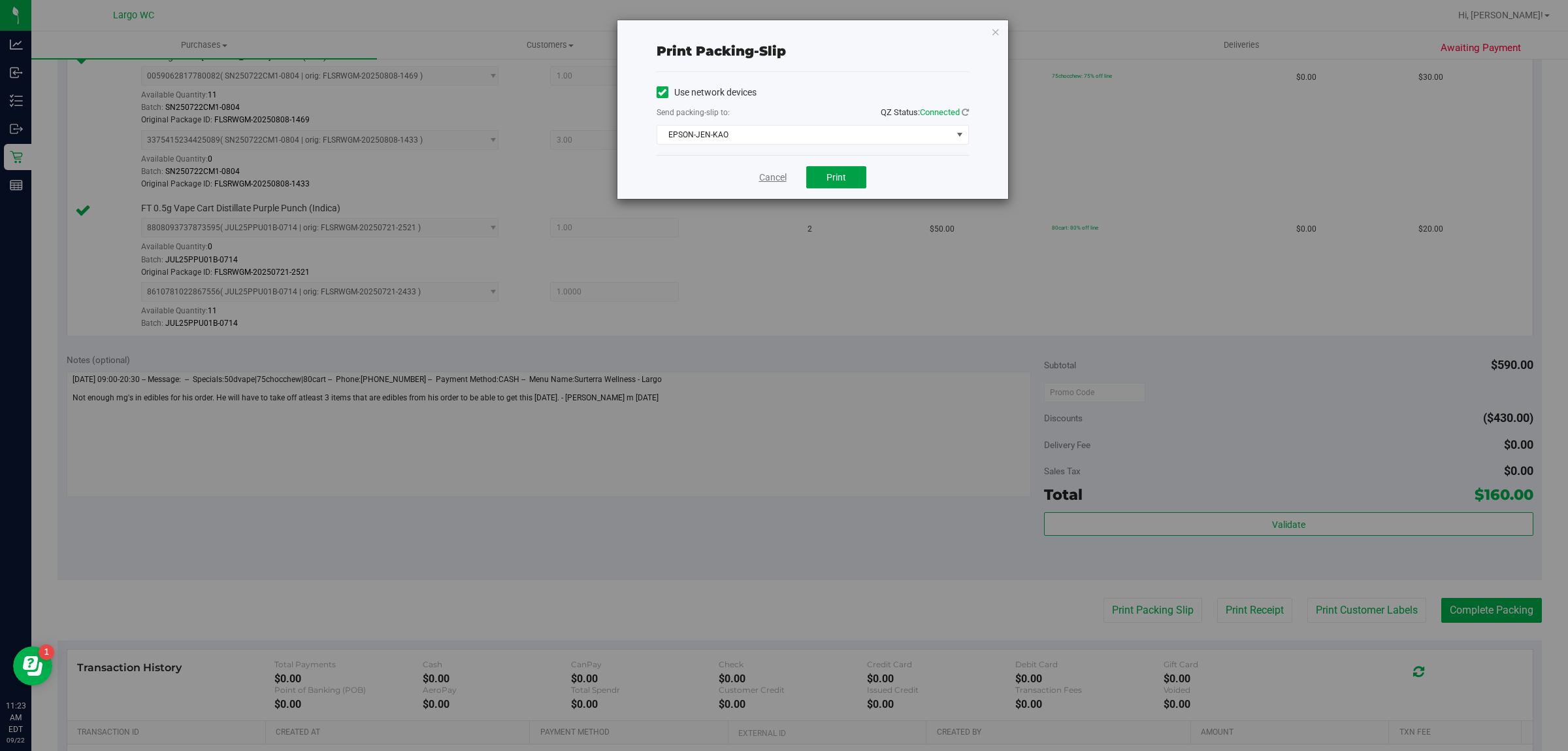
click at [838, 182] on span "Print" at bounding box center [836, 177] width 20 height 11
click at [768, 177] on link "Cancel" at bounding box center [773, 177] width 28 height 14
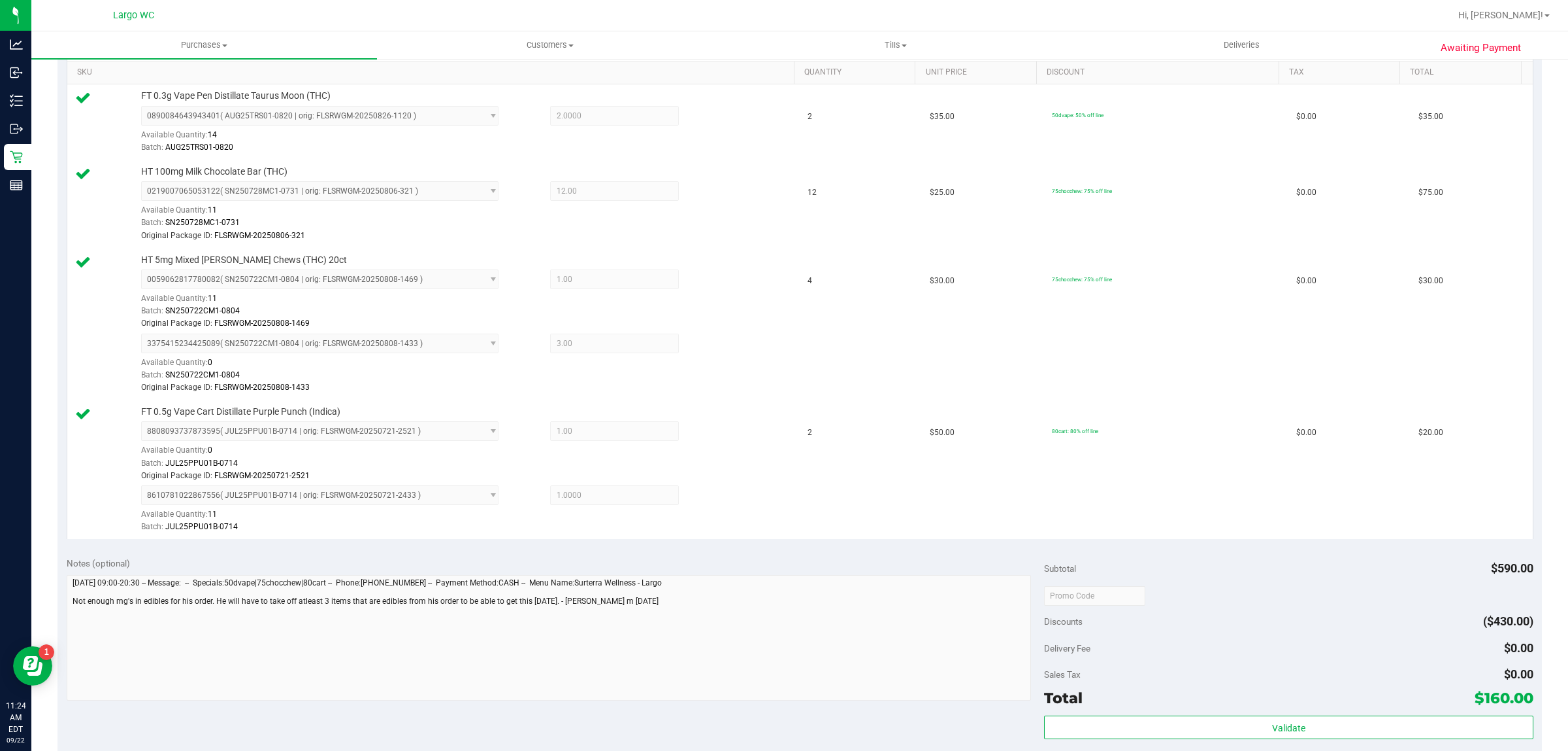
scroll to position [23, 0]
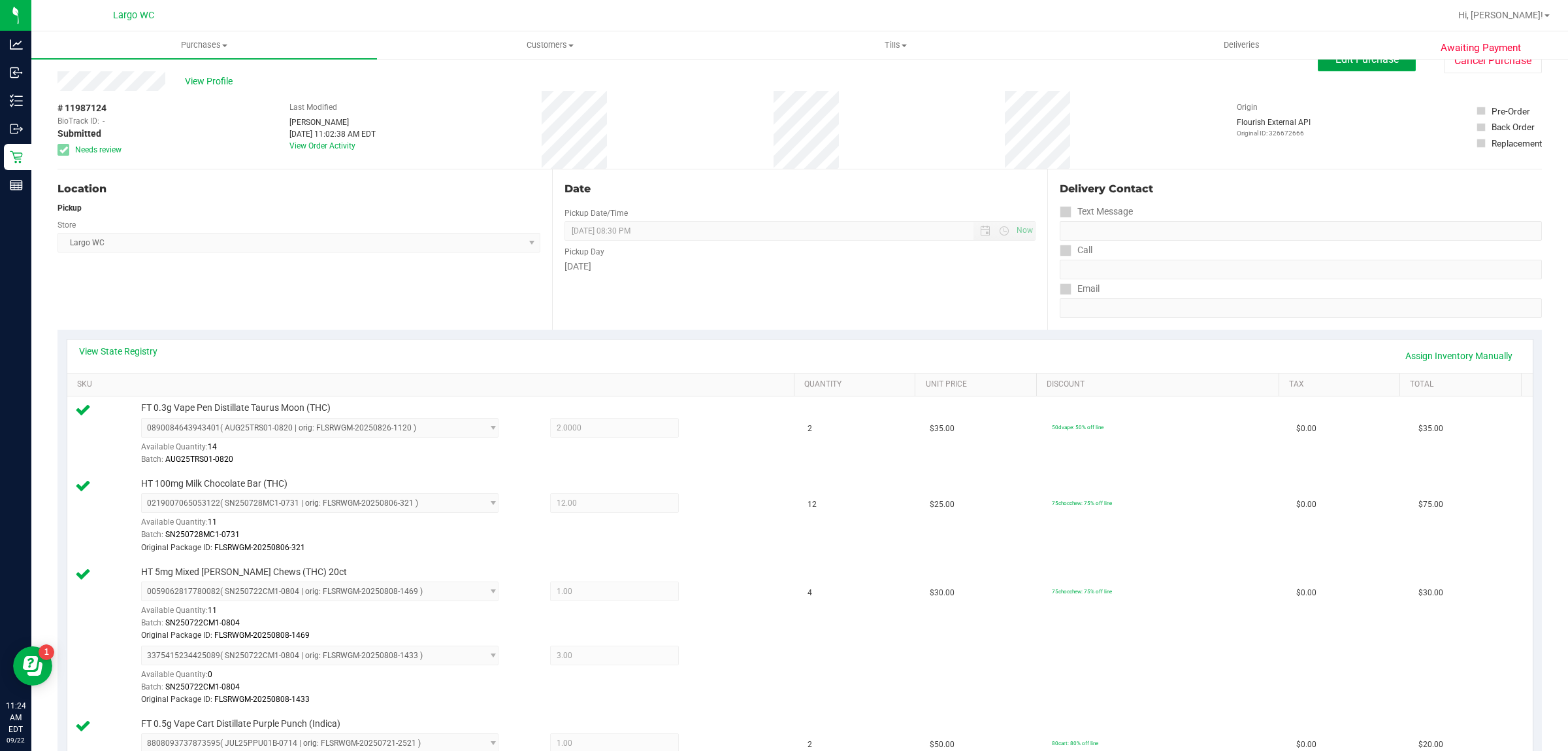
click at [1329, 67] on button "Edit Purchase" at bounding box center [1367, 59] width 98 height 24
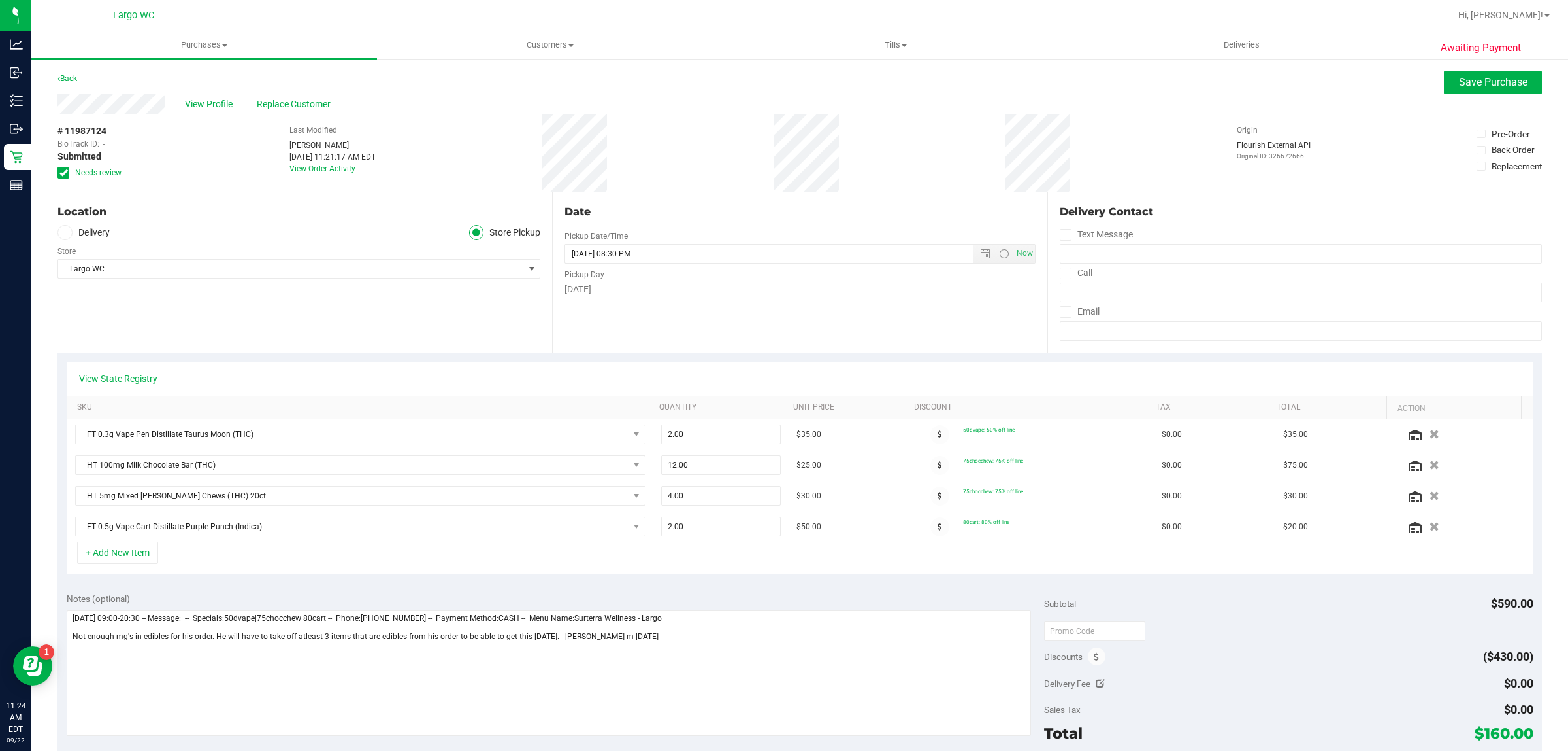
click at [63, 172] on icon at bounding box center [63, 172] width 9 height 0
click at [0, 0] on input "Needs review" at bounding box center [0, 0] width 0 height 0
click at [1486, 81] on span "Save Purchase" at bounding box center [1494, 82] width 69 height 13
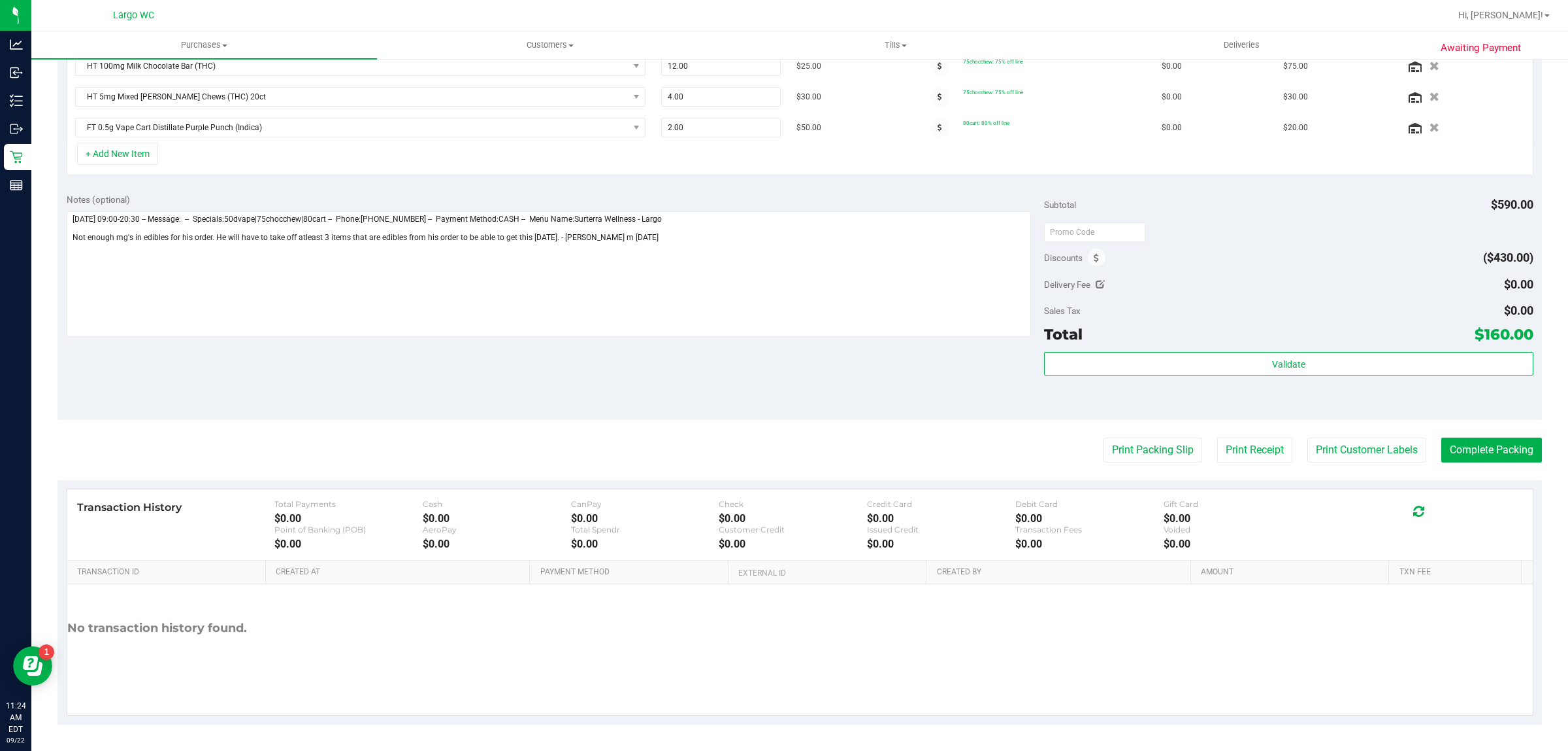
scroll to position [391, 0]
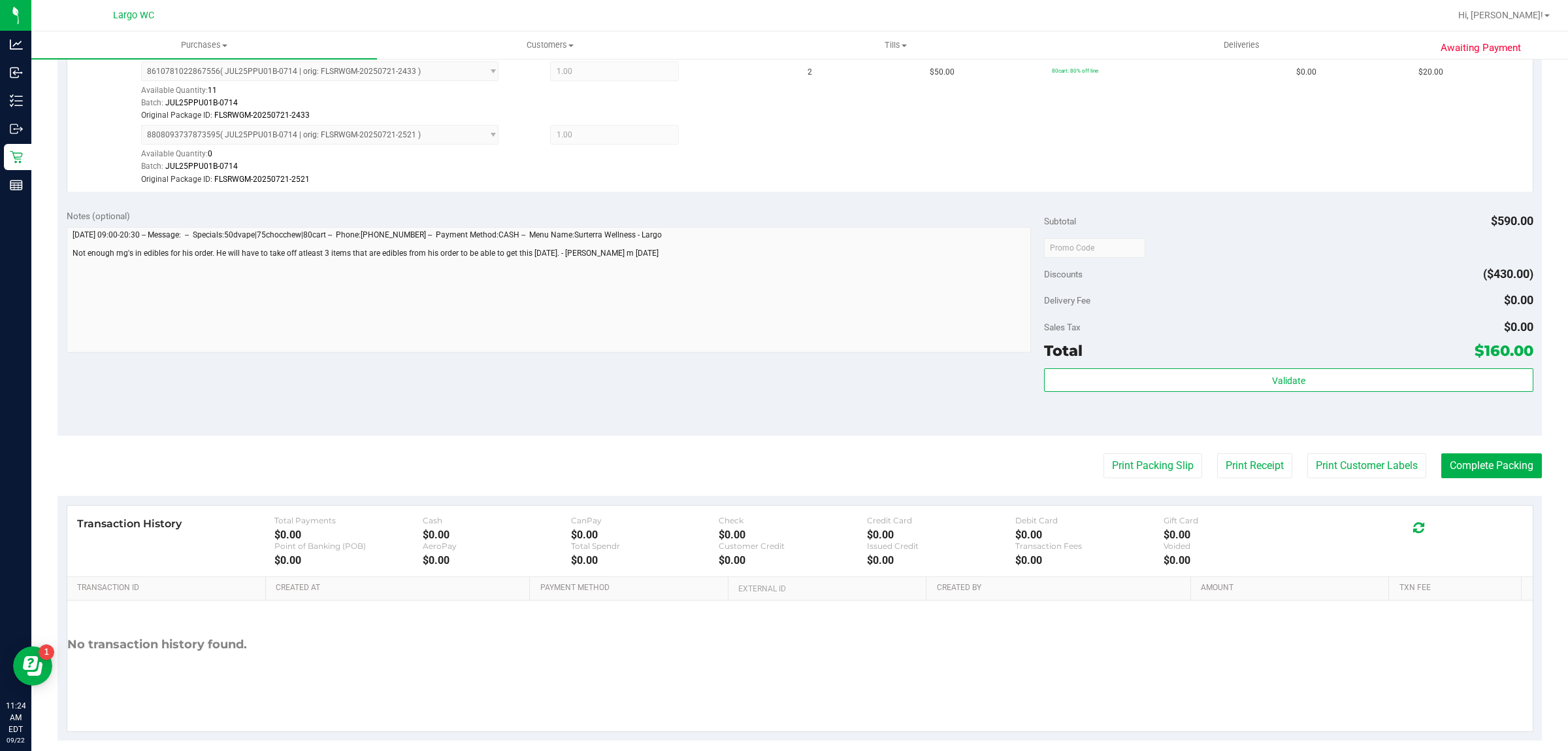
scroll to position [723, 0]
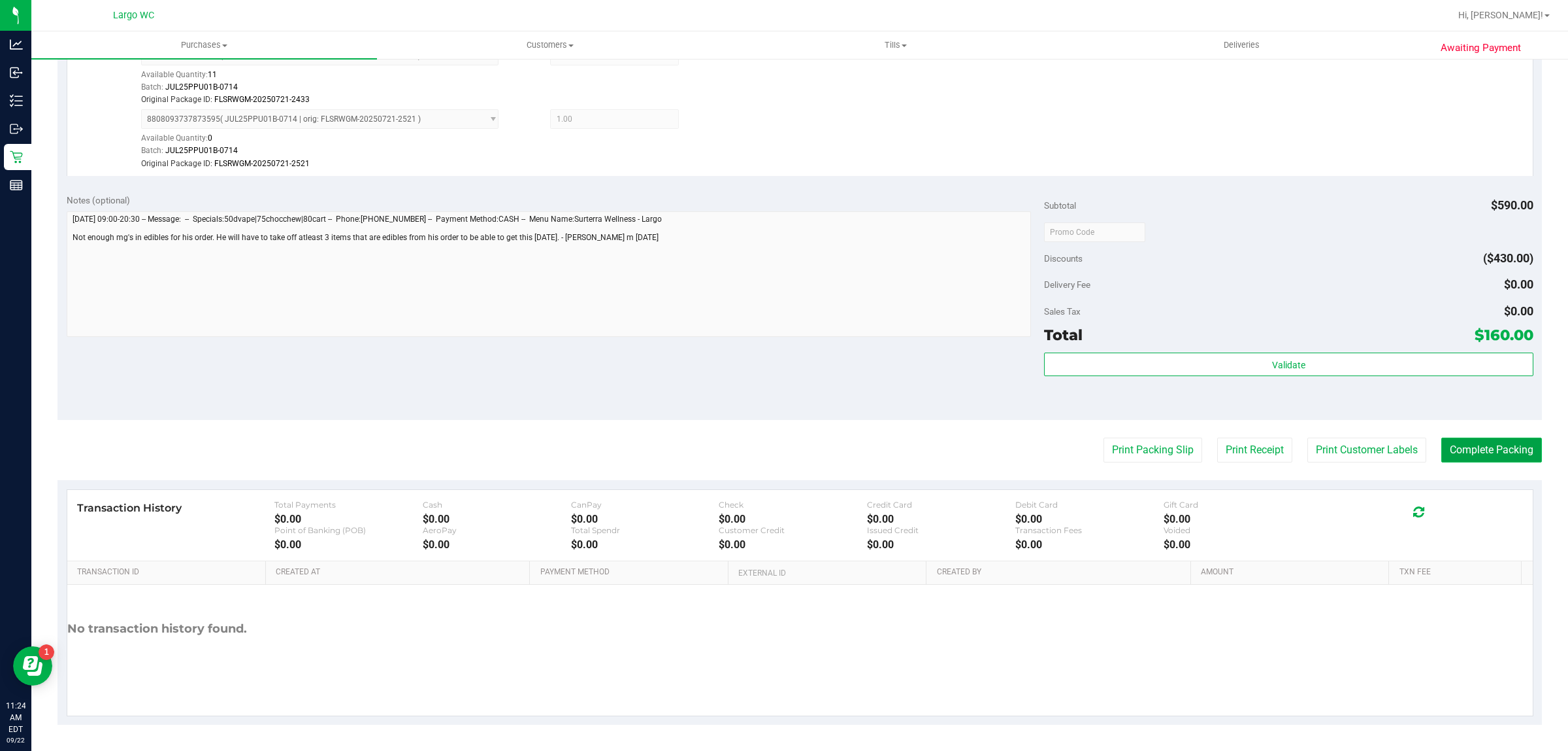
click at [1484, 449] on button "Complete Packing" at bounding box center [1492, 449] width 100 height 25
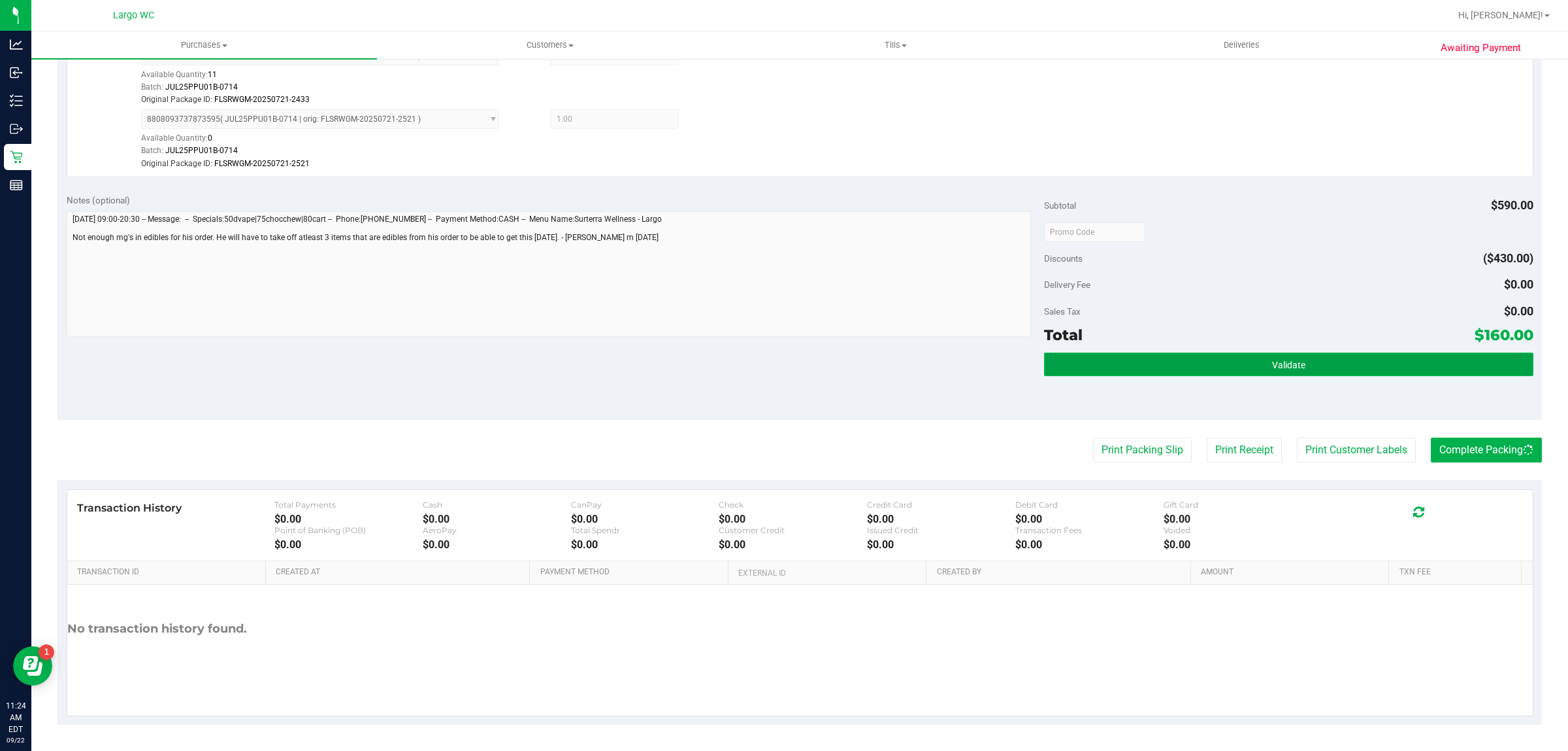
click at [1252, 361] on button "Validate" at bounding box center [1289, 364] width 489 height 24
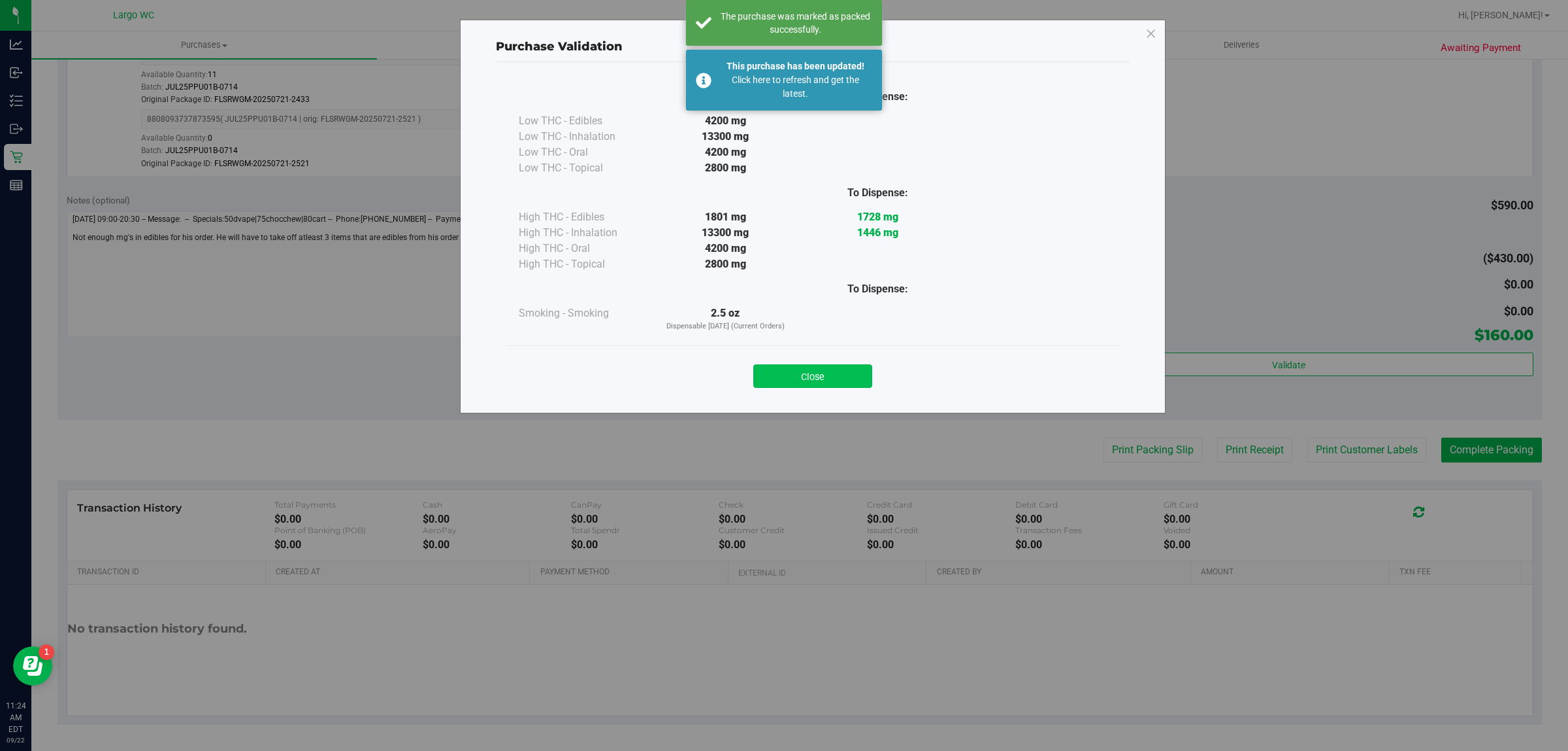
click at [818, 381] on button "Close" at bounding box center [813, 376] width 119 height 24
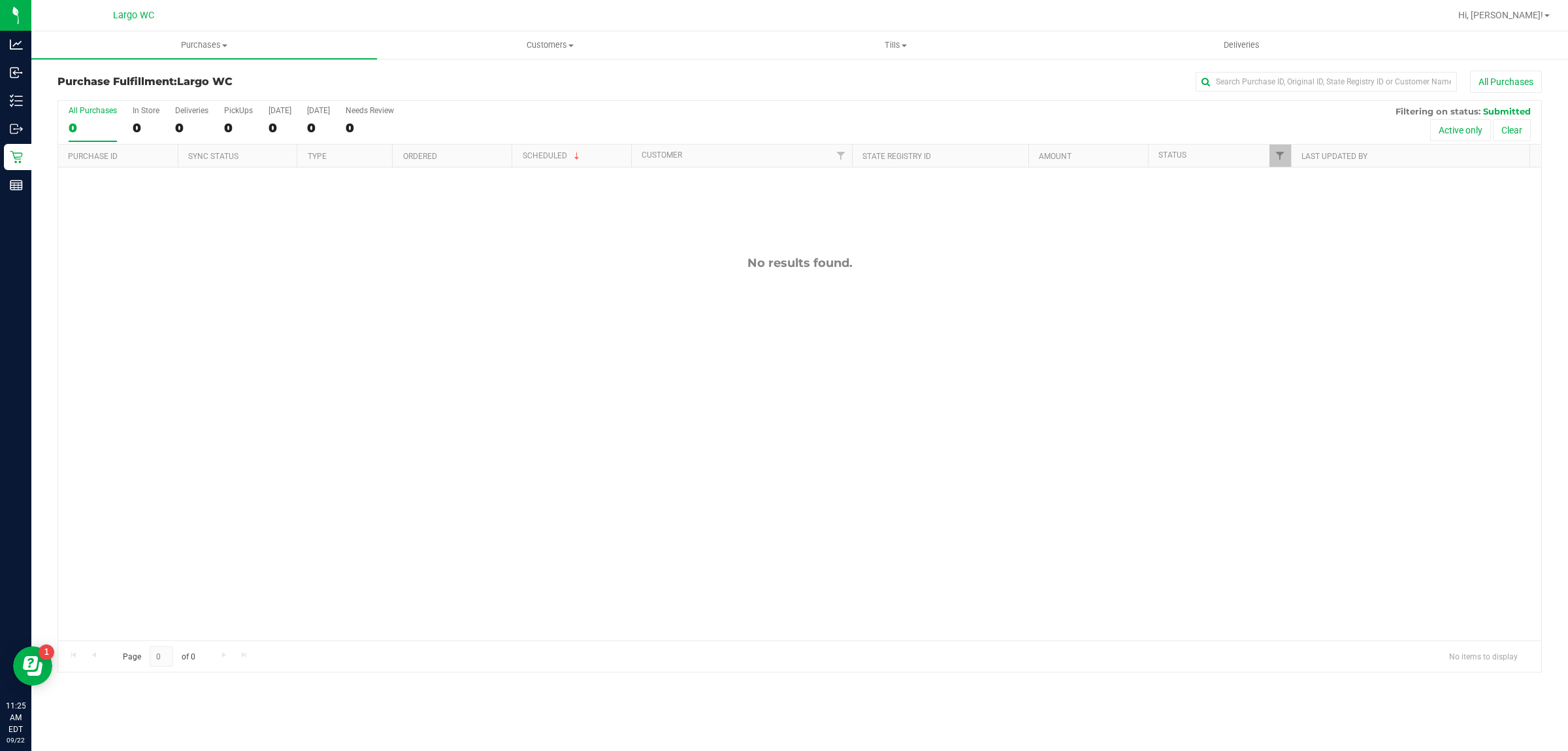
click at [247, 522] on div "No results found." at bounding box center [800, 448] width 1483 height 561
click at [293, 309] on div "No results found." at bounding box center [800, 448] width 1483 height 561
click at [154, 111] on div "In Store" at bounding box center [146, 110] width 27 height 9
click at [0, 0] on input "In Store 0" at bounding box center [0, 0] width 0 height 0
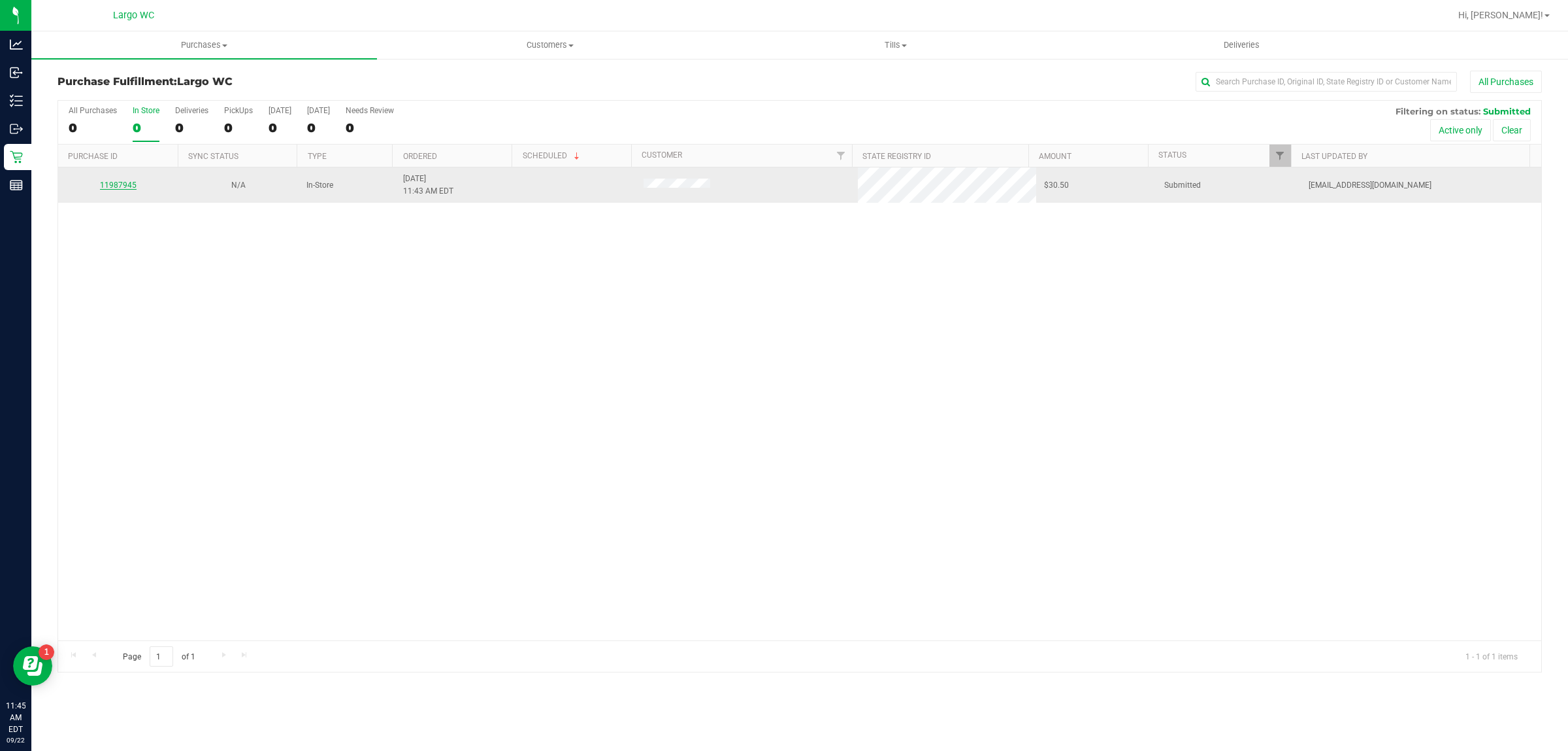
click at [121, 185] on link "11987945" at bounding box center [118, 184] width 36 height 9
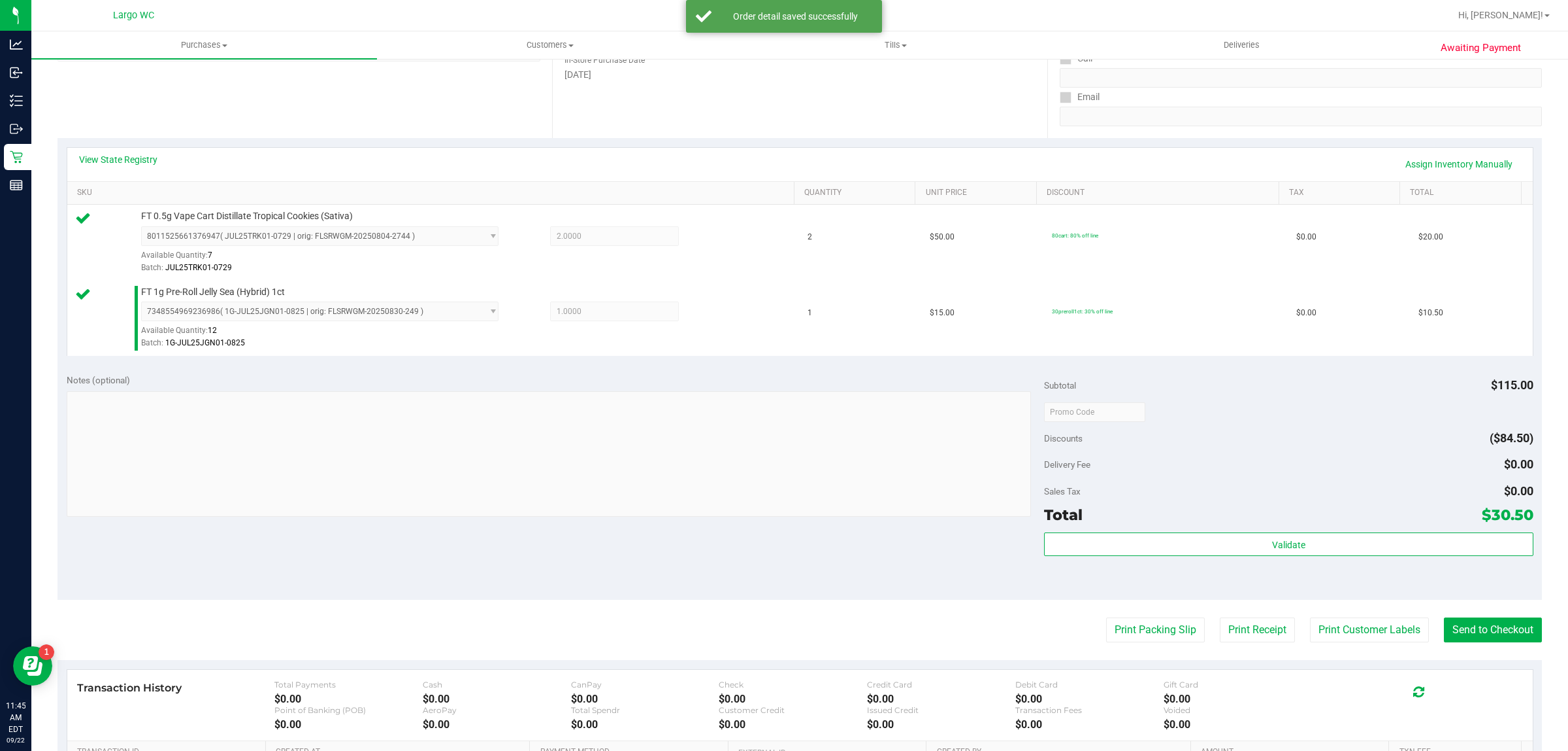
scroll to position [348, 0]
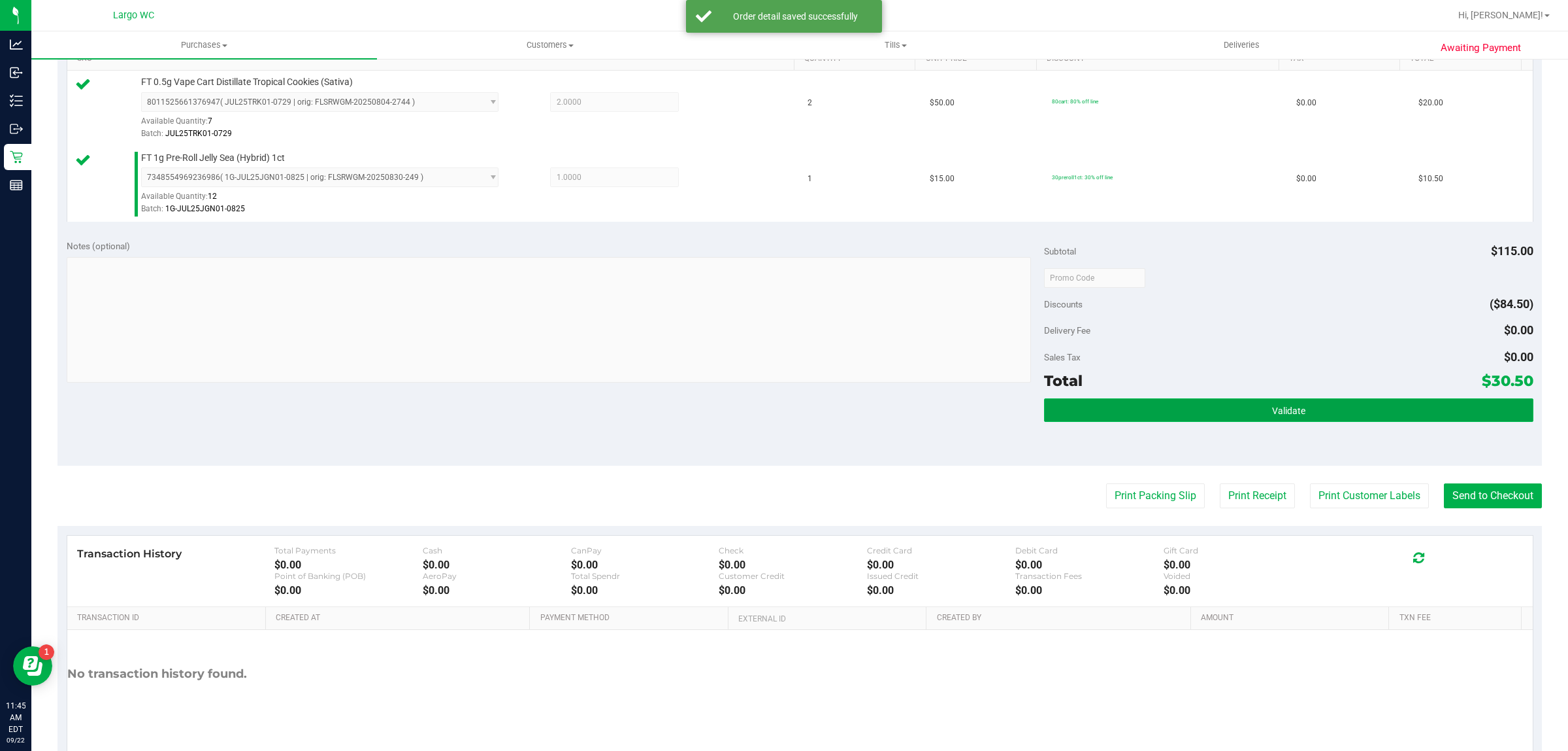
click at [1176, 404] on button "Validate" at bounding box center [1289, 410] width 489 height 24
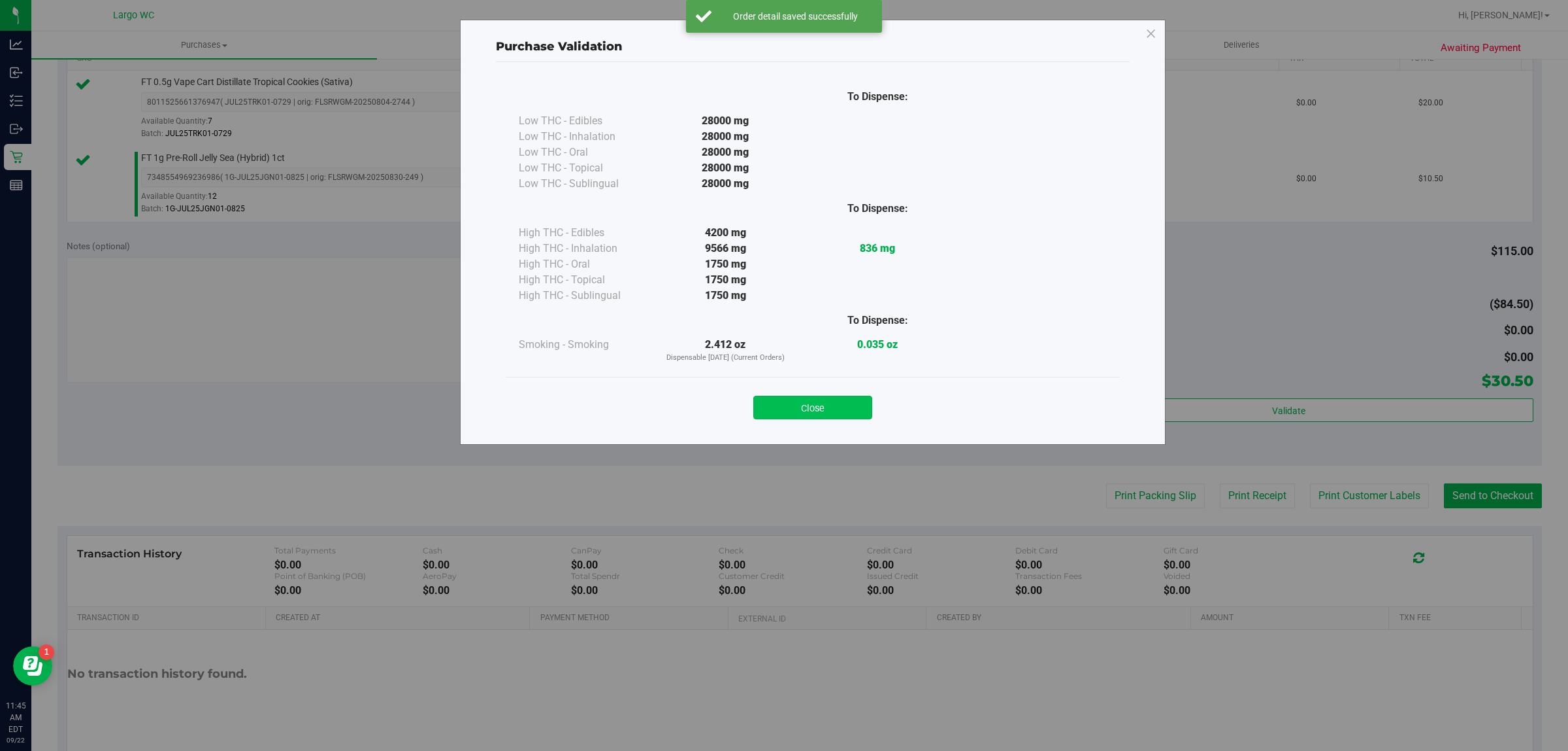
click at [778, 403] on button "Close" at bounding box center [813, 407] width 119 height 24
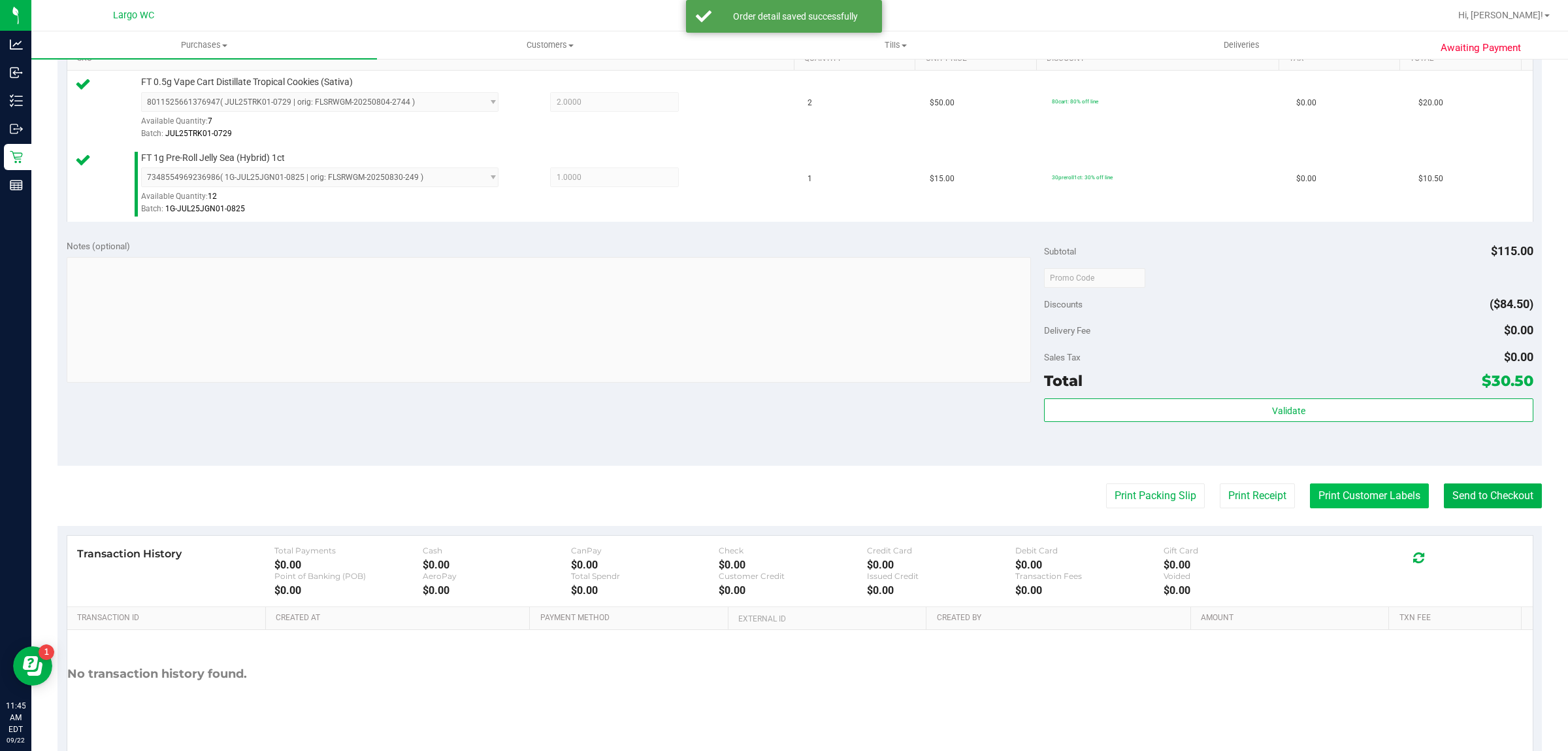
click at [1371, 492] on button "Print Customer Labels" at bounding box center [1369, 495] width 119 height 25
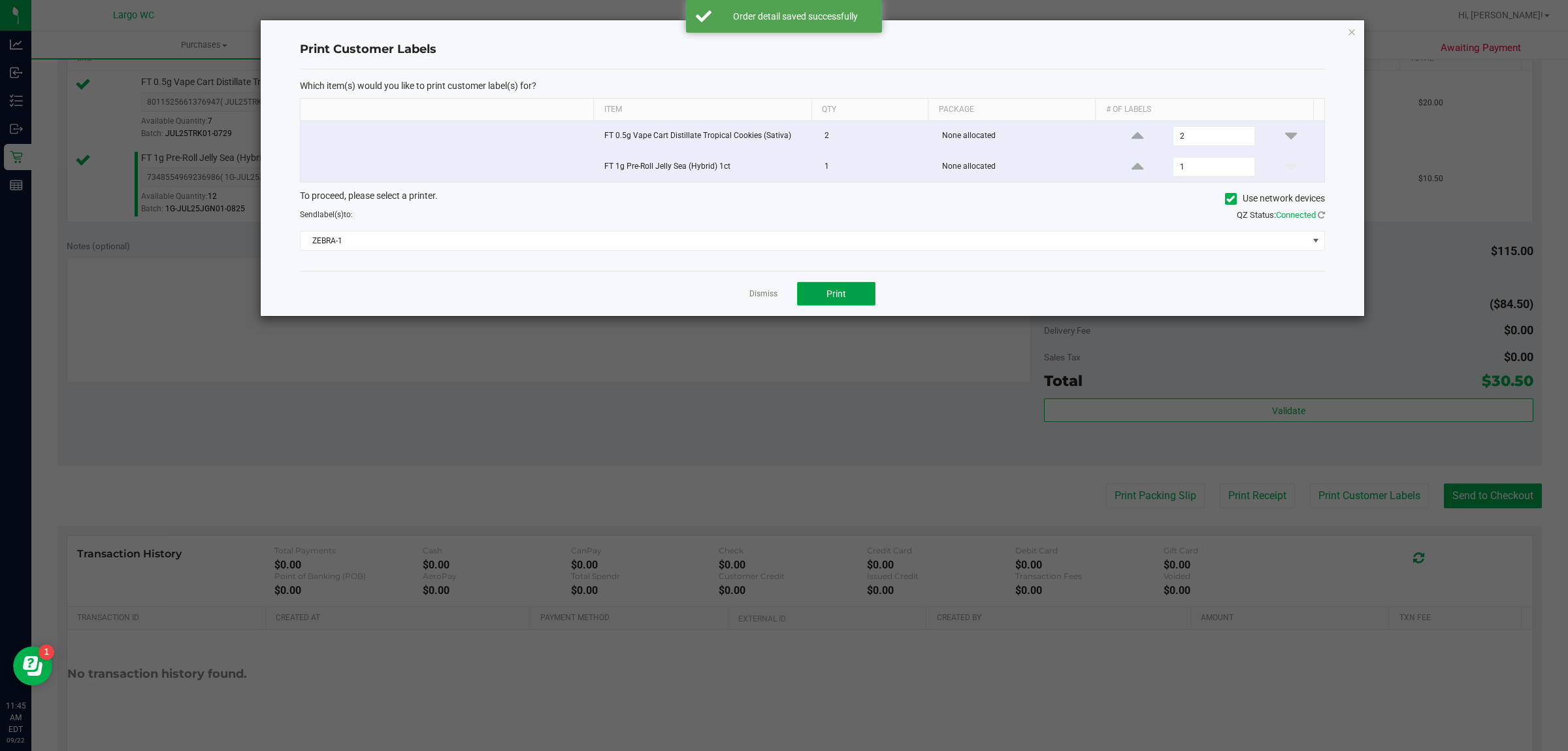
click at [837, 295] on span "Print" at bounding box center [836, 293] width 20 height 11
click at [1354, 27] on icon "button" at bounding box center [1352, 31] width 9 height 16
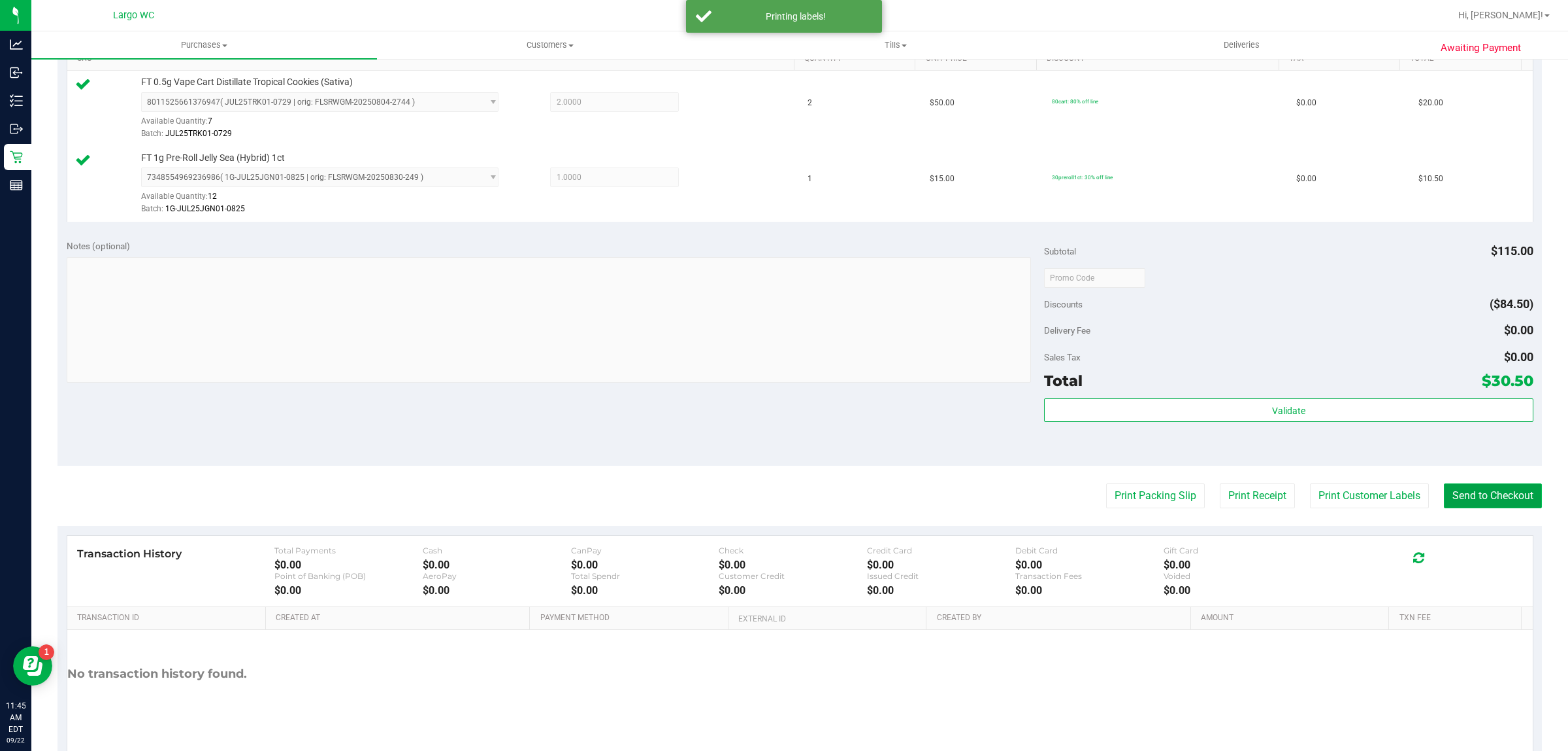
click at [1477, 497] on button "Send to Checkout" at bounding box center [1493, 495] width 98 height 25
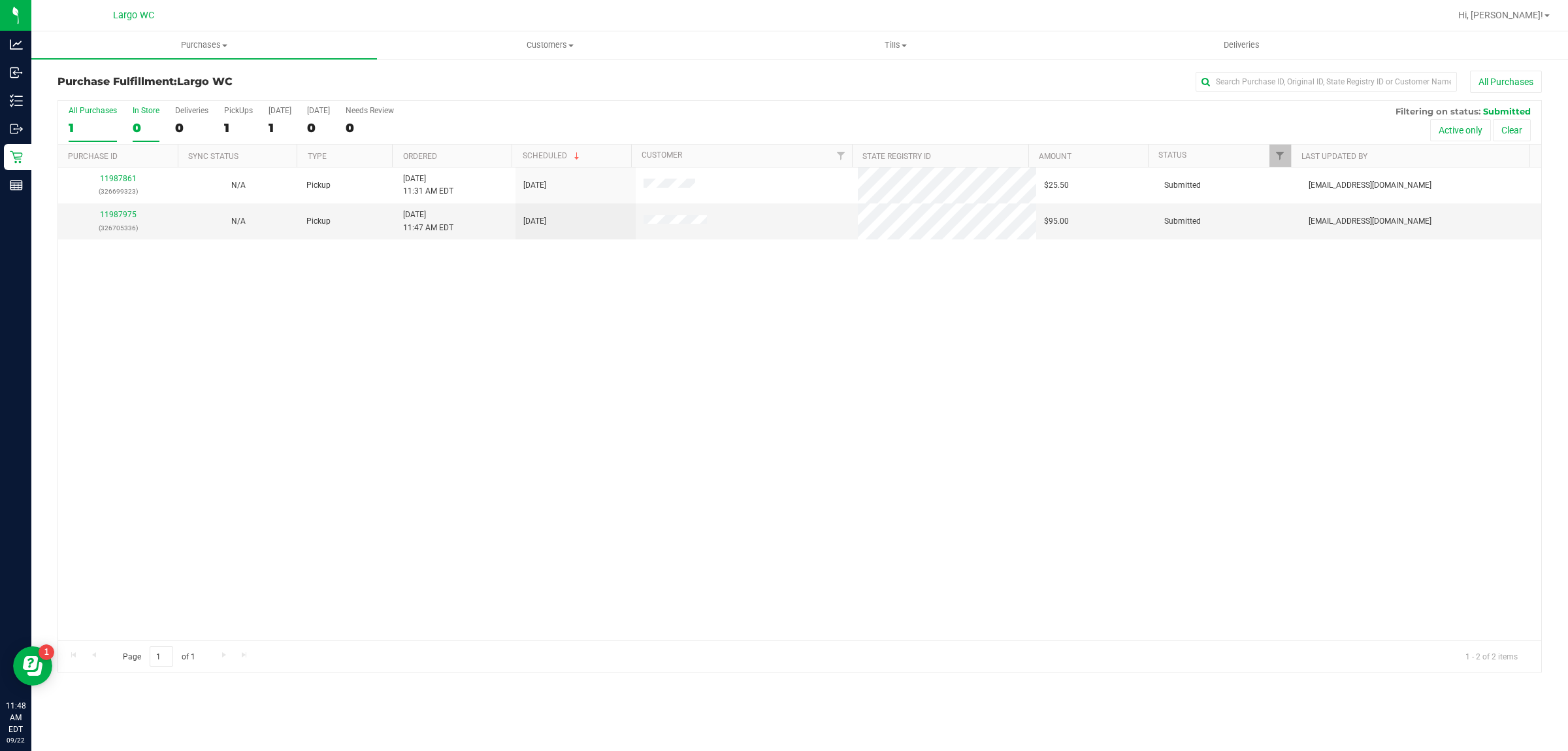
click at [136, 128] on div "0" at bounding box center [146, 127] width 27 height 15
click at [0, 0] on input "In Store 0" at bounding box center [0, 0] width 0 height 0
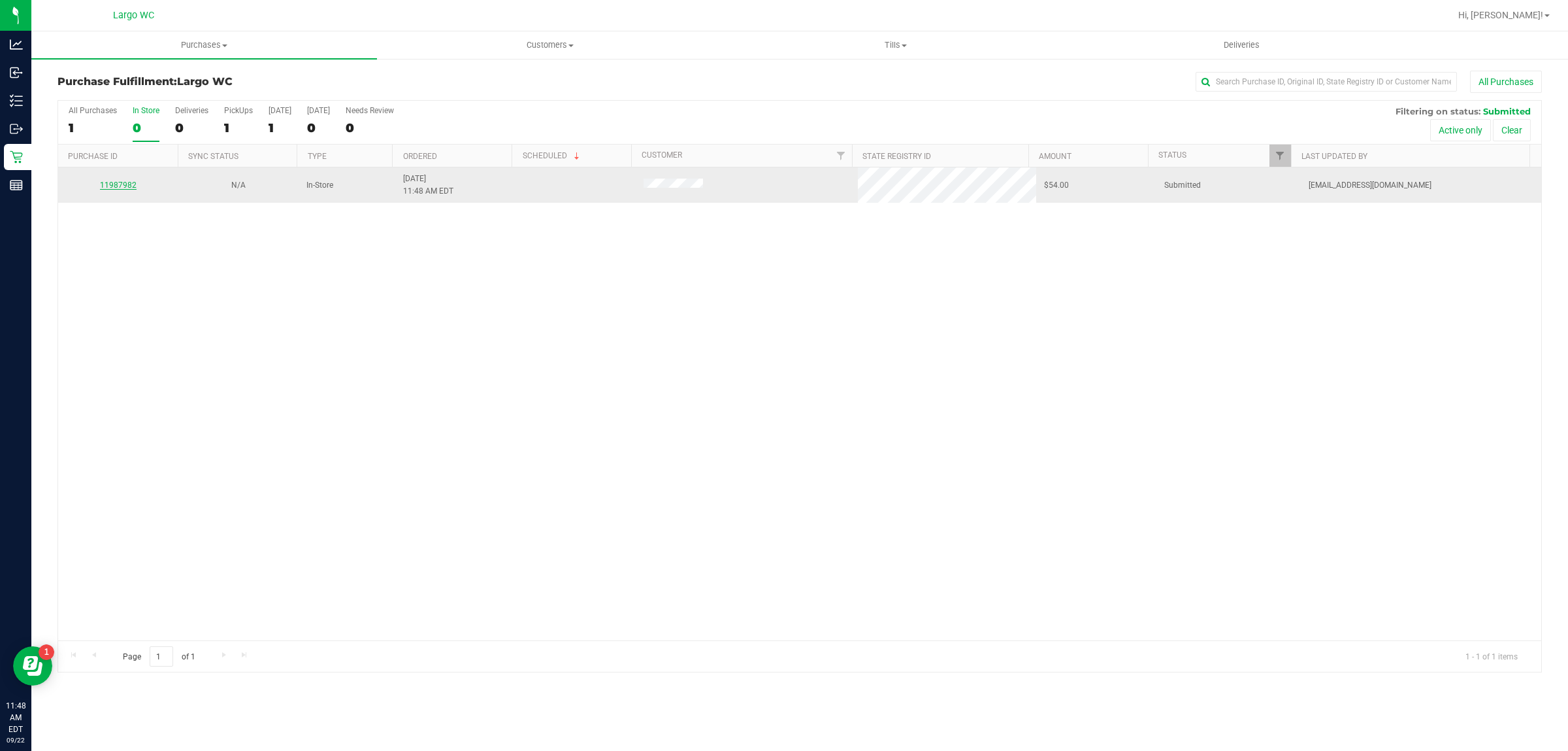
click at [133, 184] on link "11987982" at bounding box center [118, 184] width 36 height 9
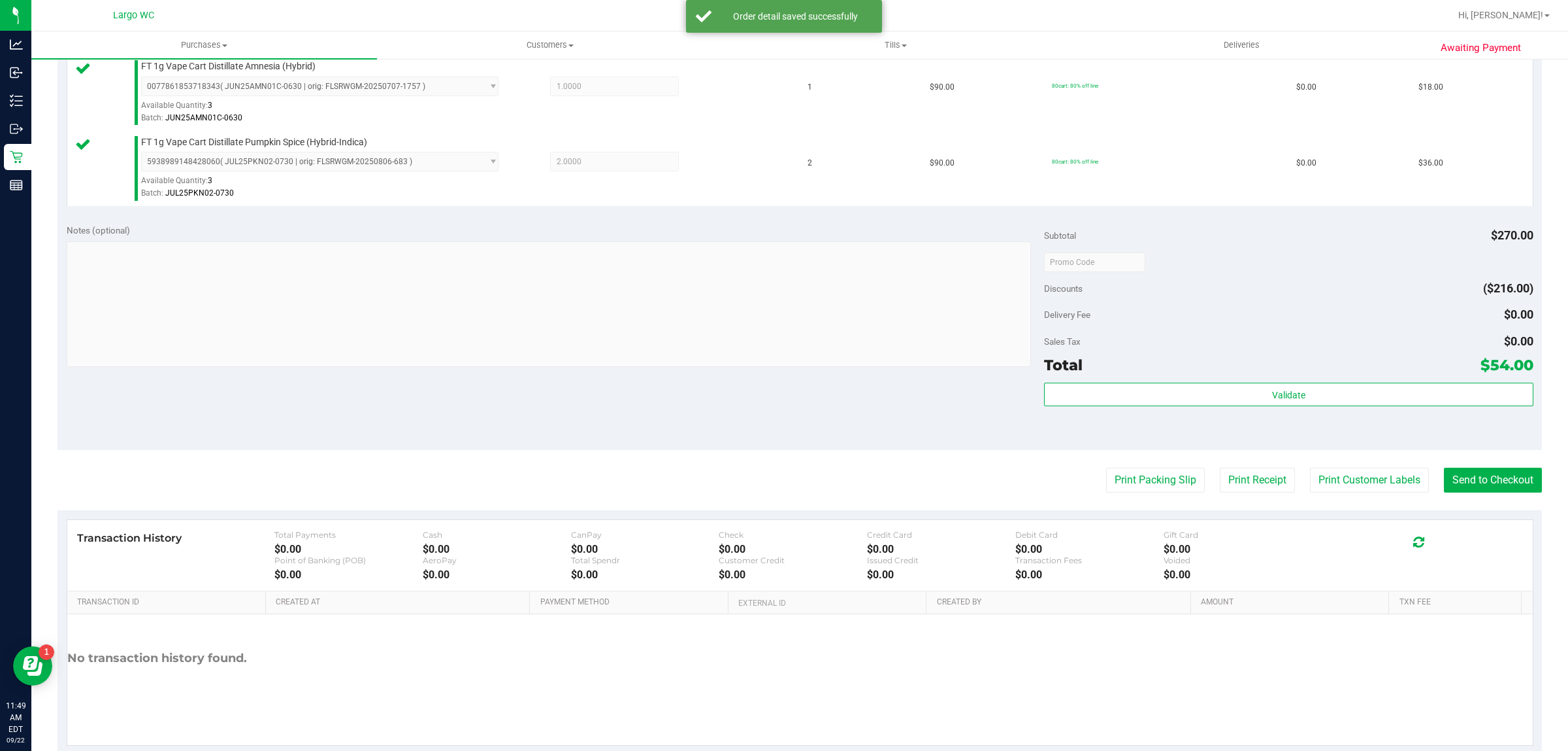
scroll to position [394, 0]
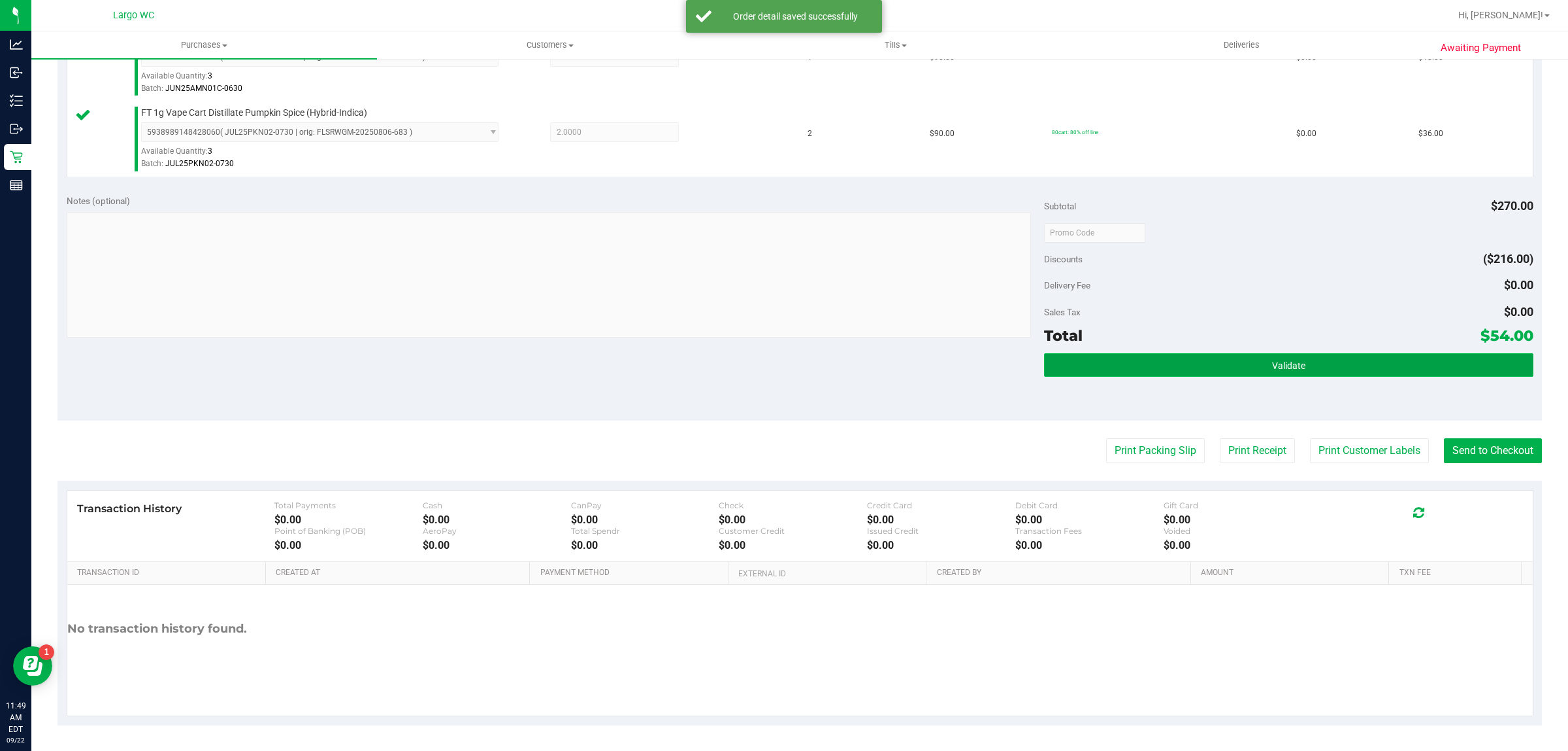
click at [1132, 369] on button "Validate" at bounding box center [1289, 365] width 489 height 24
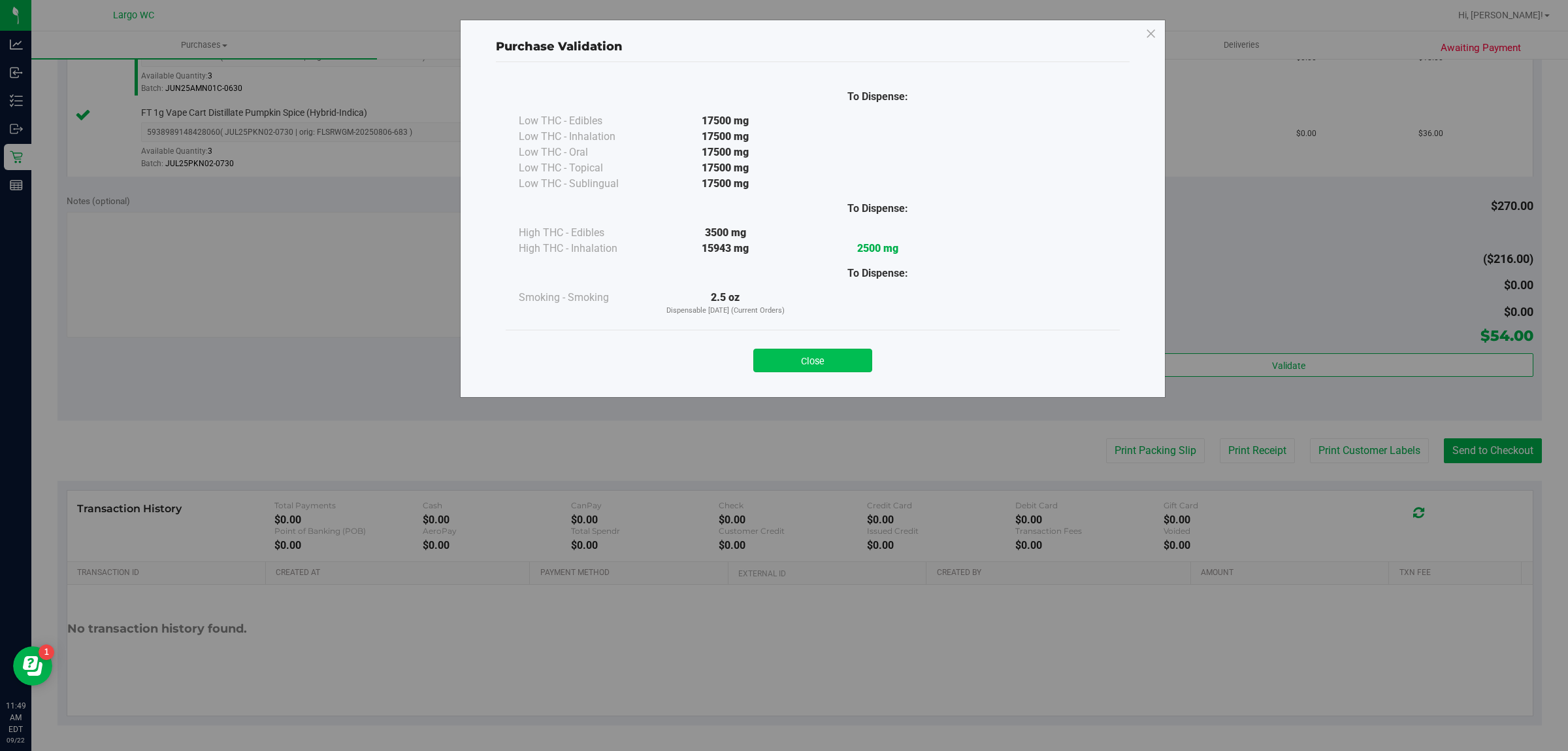
click at [828, 367] on button "Close" at bounding box center [813, 360] width 119 height 24
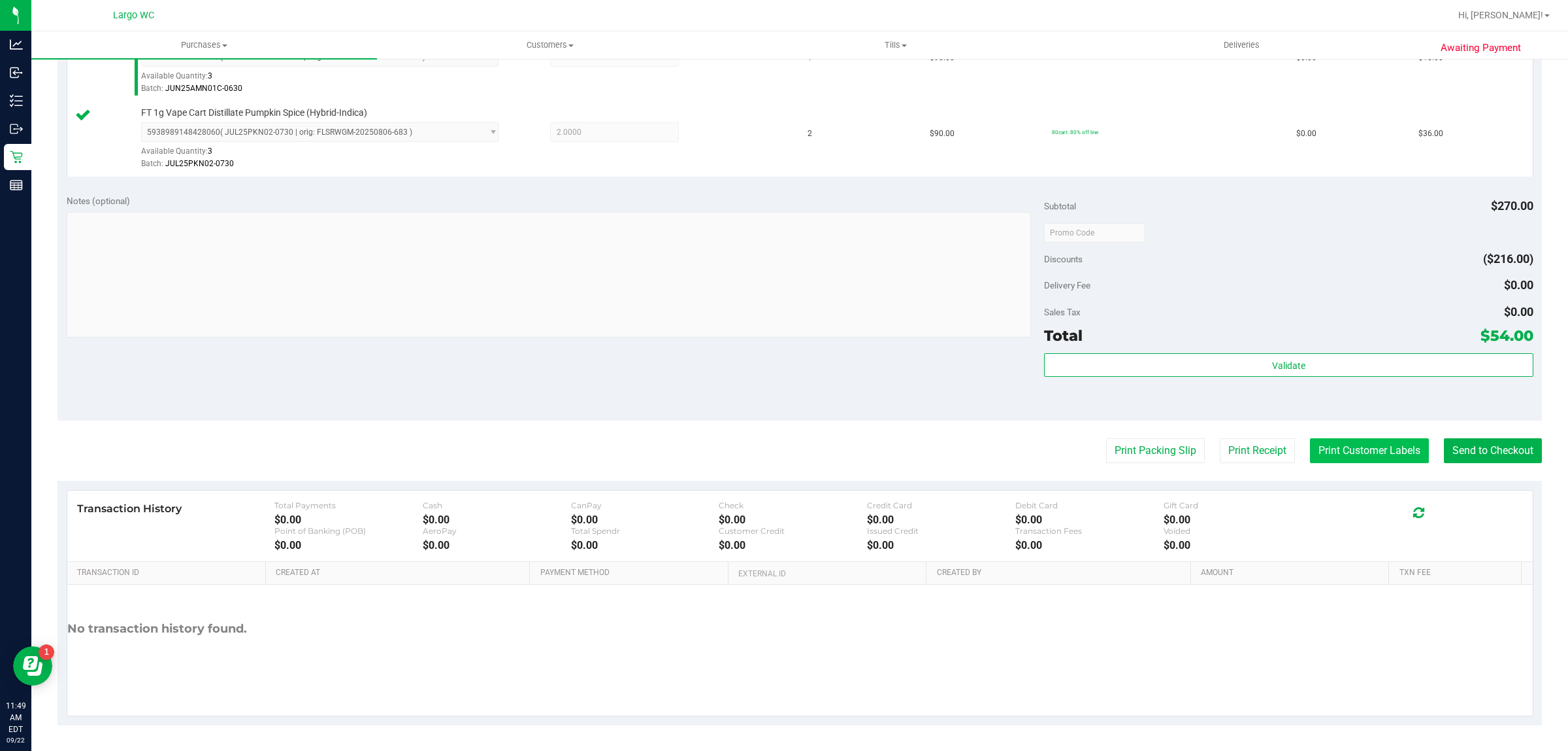
click at [1351, 451] on button "Print Customer Labels" at bounding box center [1369, 450] width 119 height 25
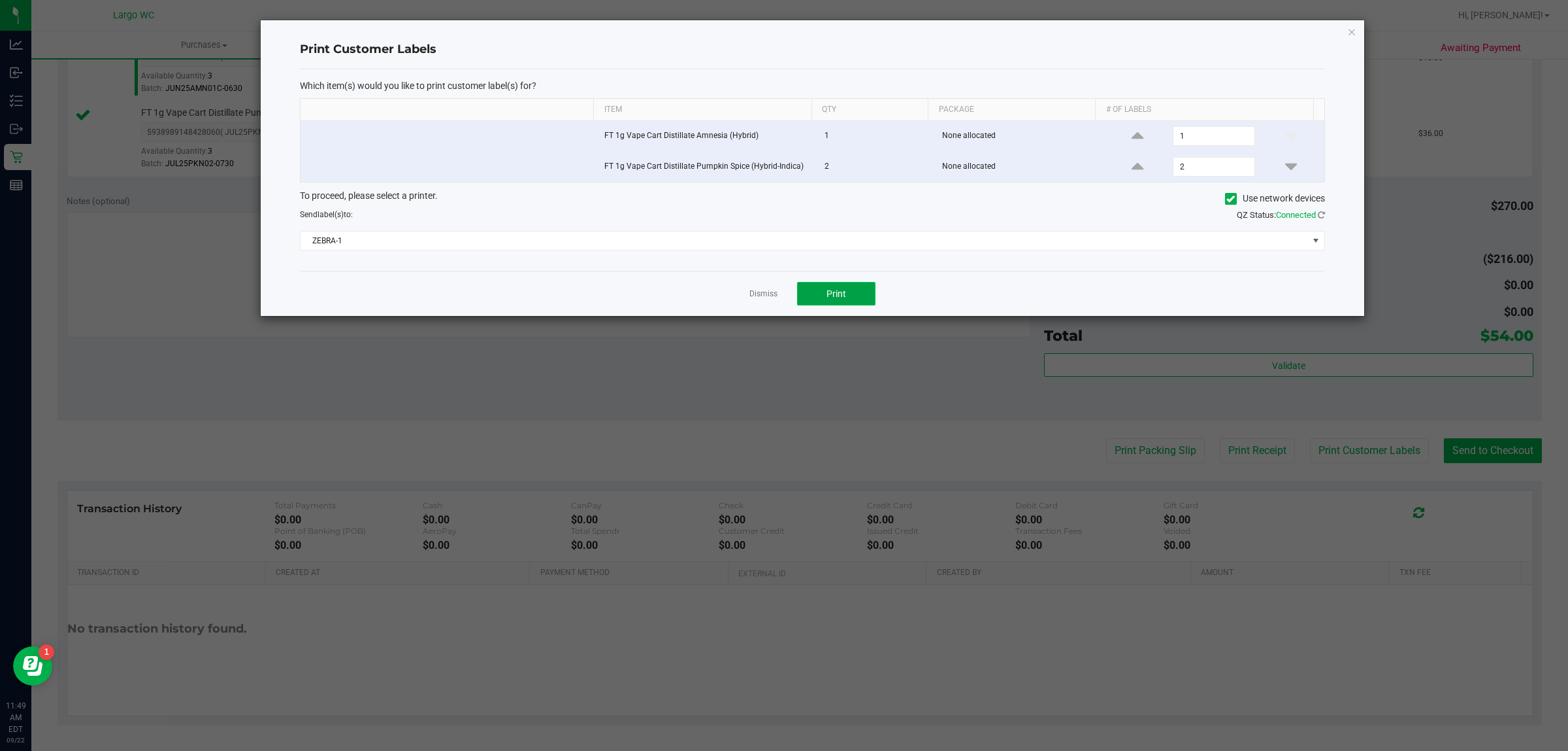
click at [853, 302] on button "Print" at bounding box center [837, 293] width 79 height 24
click at [1374, 21] on ngb-modal-window "Print Customer Labels Which item(s) would you like to print customer label(s) f…" at bounding box center [789, 375] width 1578 height 751
click at [1352, 27] on icon "button" at bounding box center [1352, 31] width 9 height 16
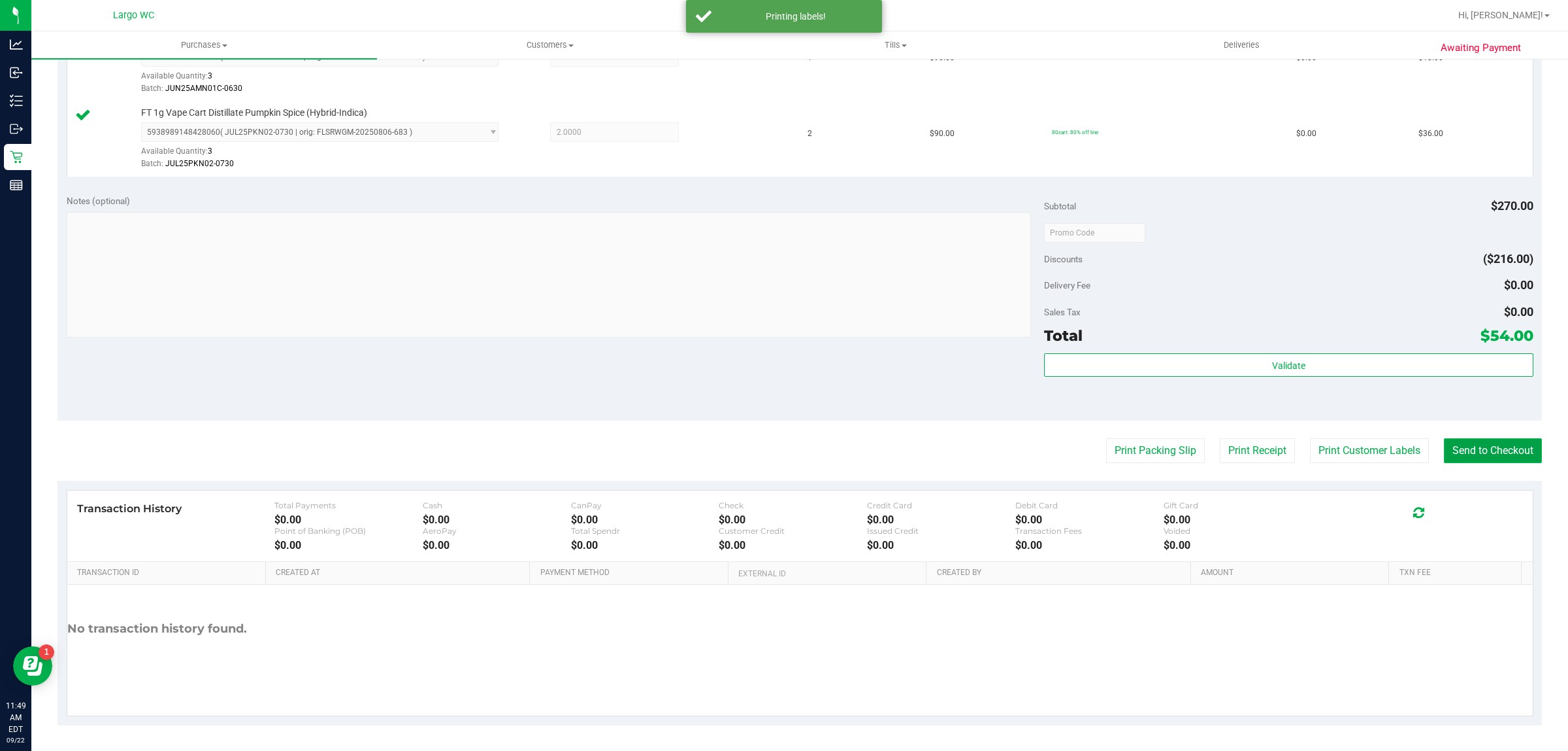
click at [1491, 449] on button "Send to Checkout" at bounding box center [1493, 450] width 98 height 25
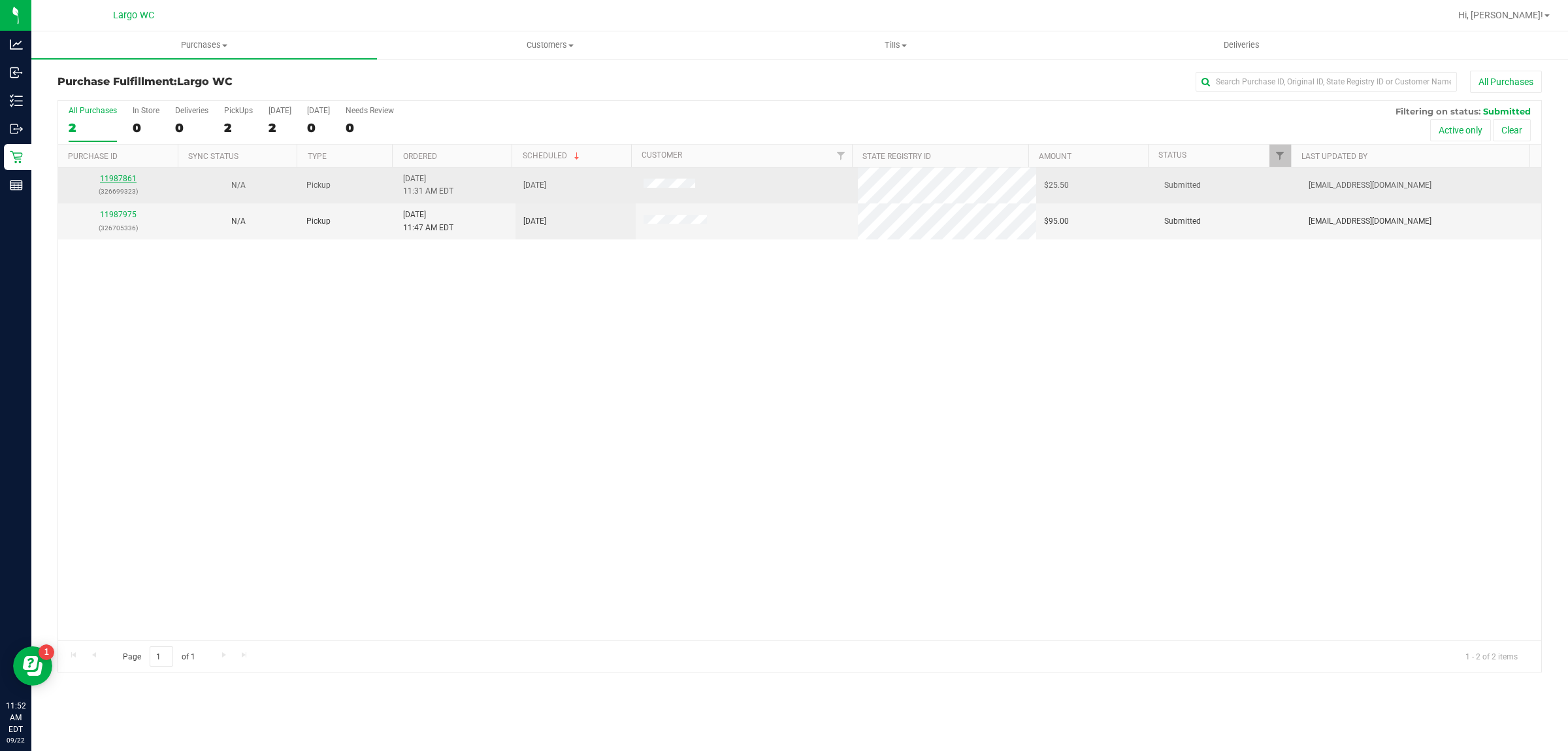
click at [116, 180] on link "11987861" at bounding box center [118, 178] width 36 height 9
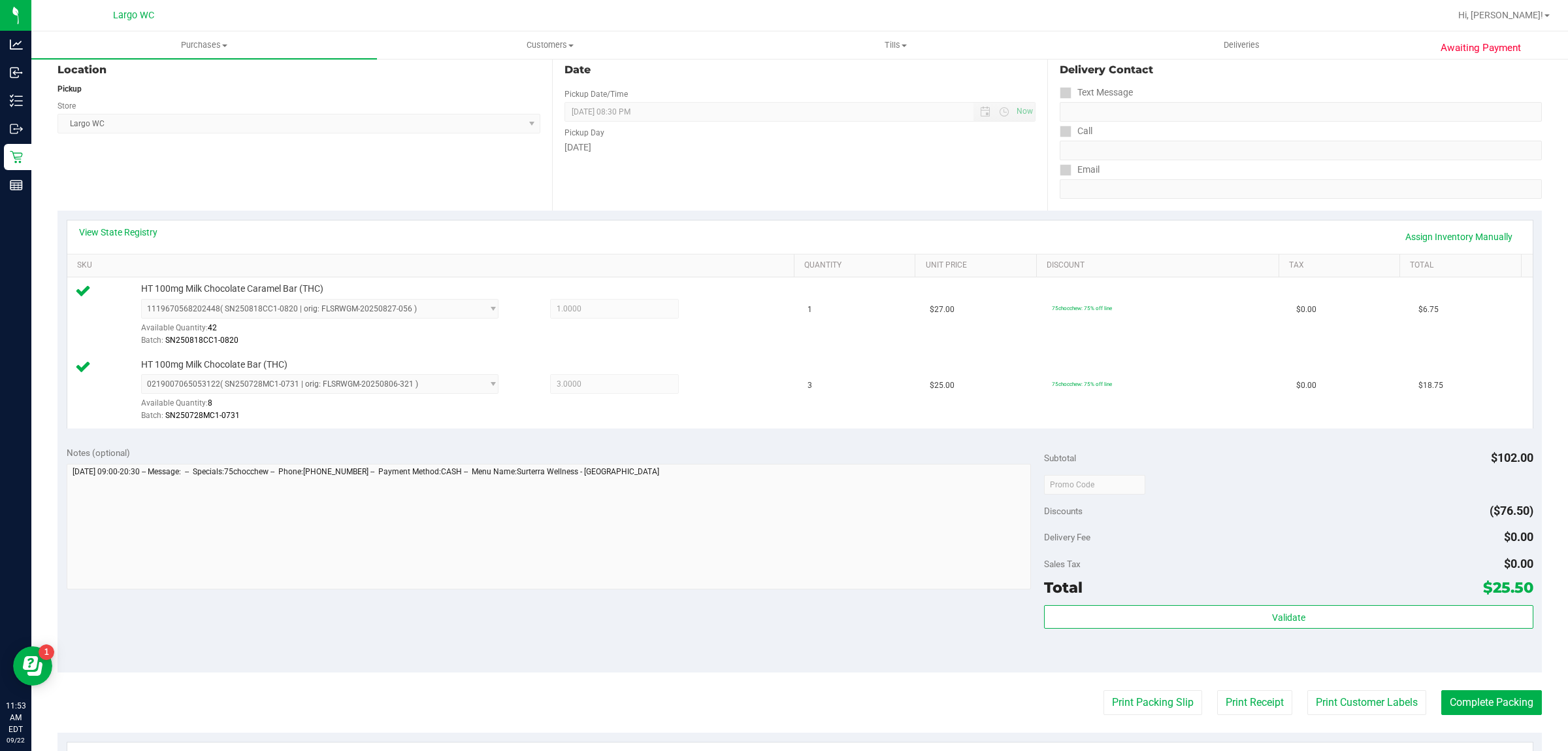
scroll to position [219, 0]
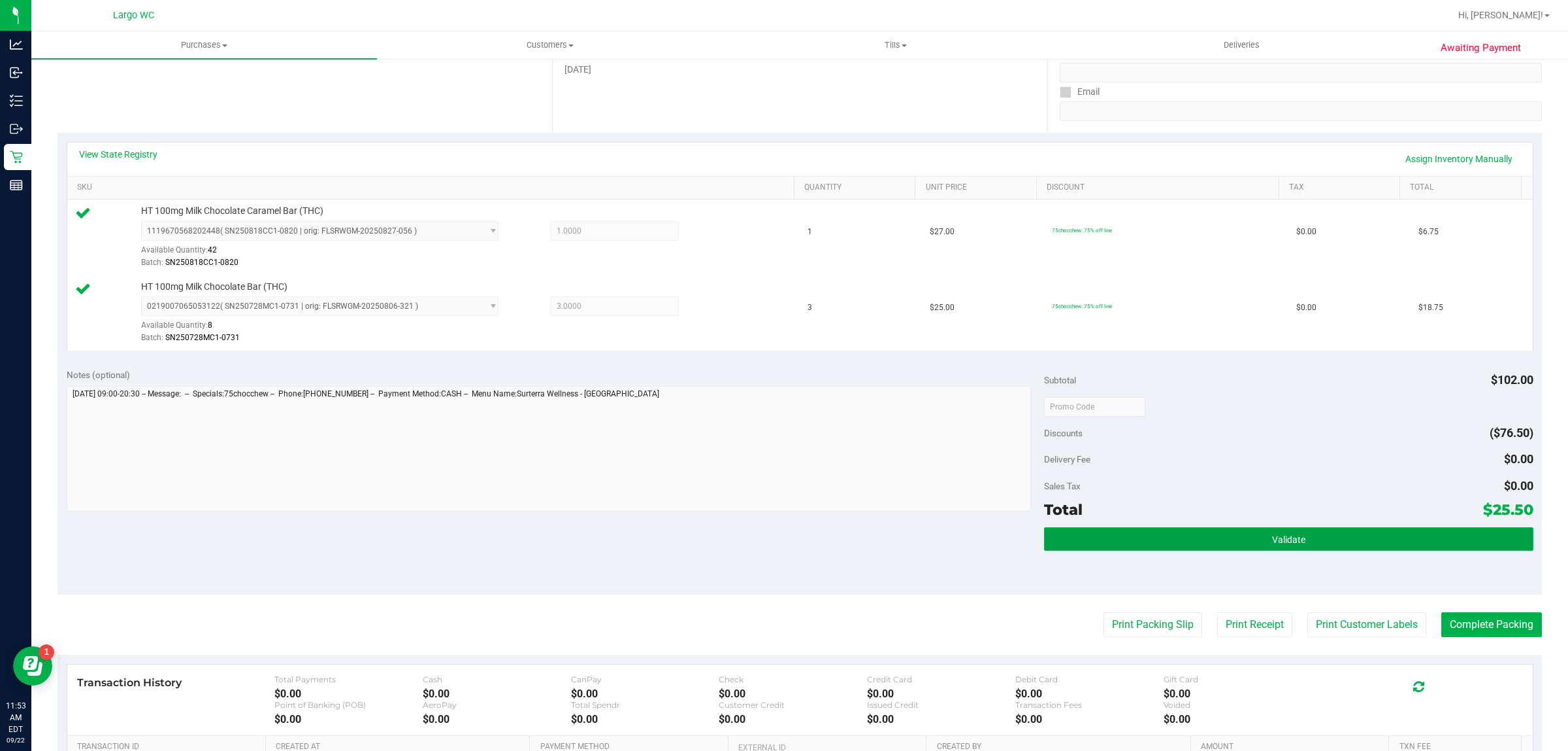
click at [1181, 541] on button "Validate" at bounding box center [1289, 538] width 489 height 24
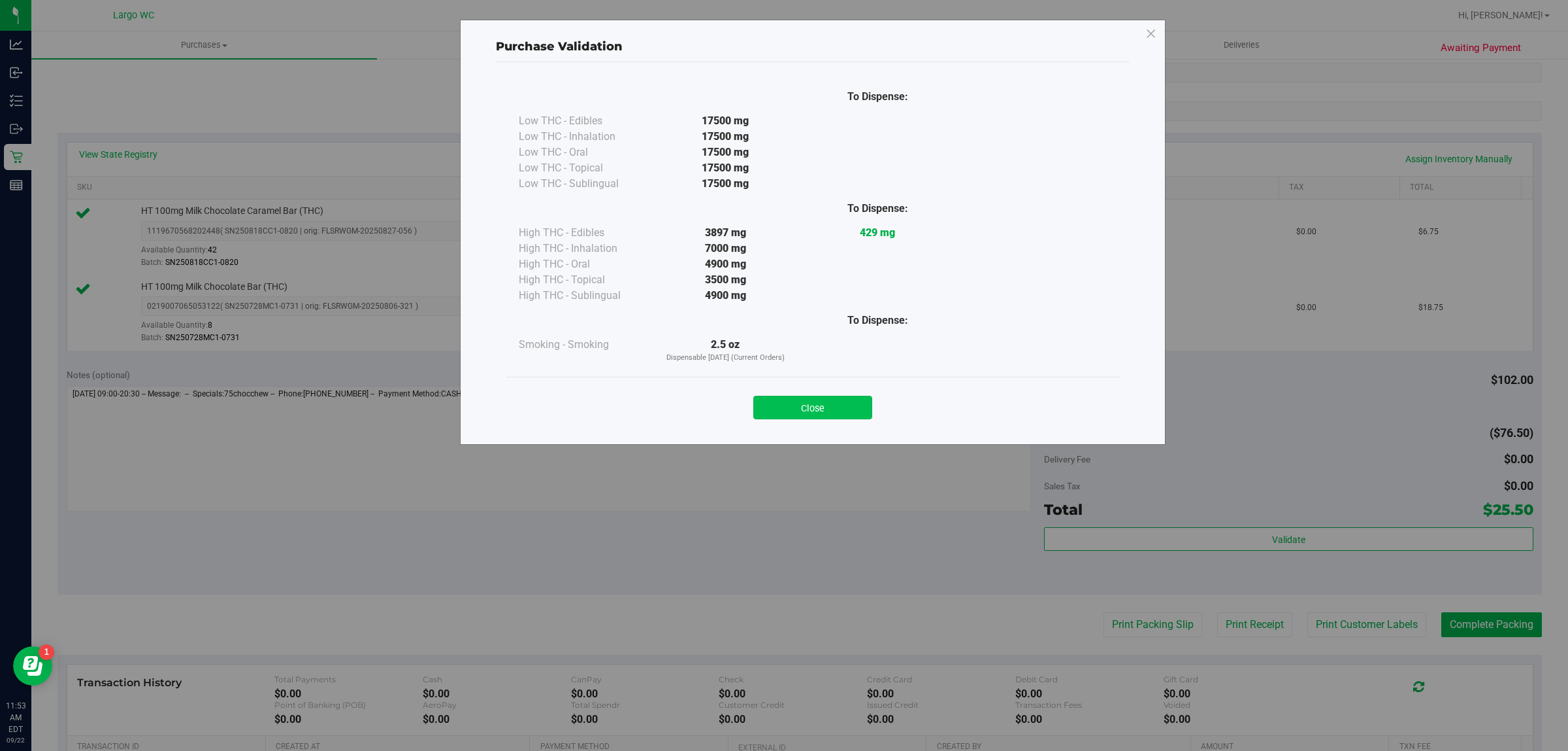
click at [803, 414] on button "Close" at bounding box center [813, 407] width 119 height 24
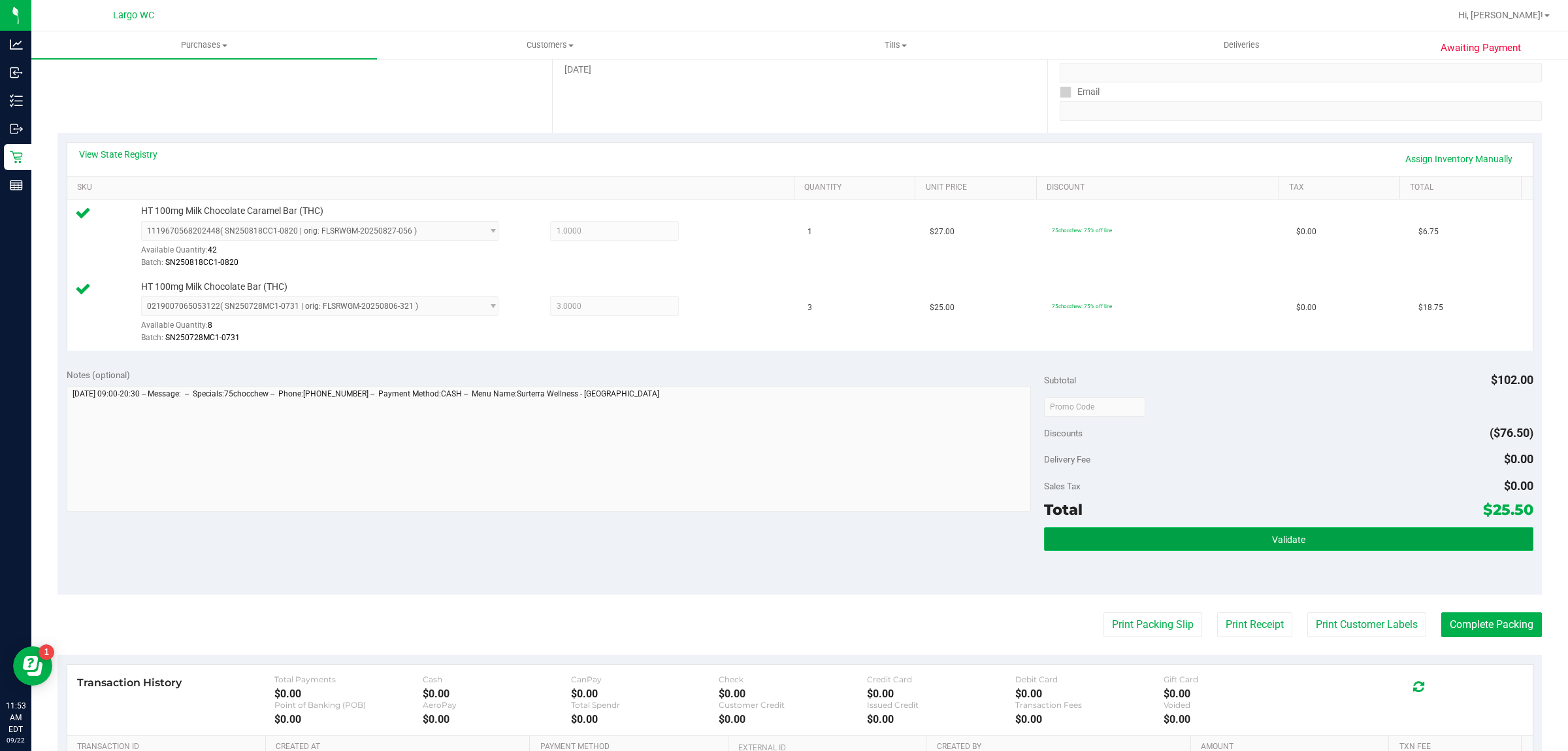
click at [1137, 538] on button "Validate" at bounding box center [1289, 538] width 489 height 24
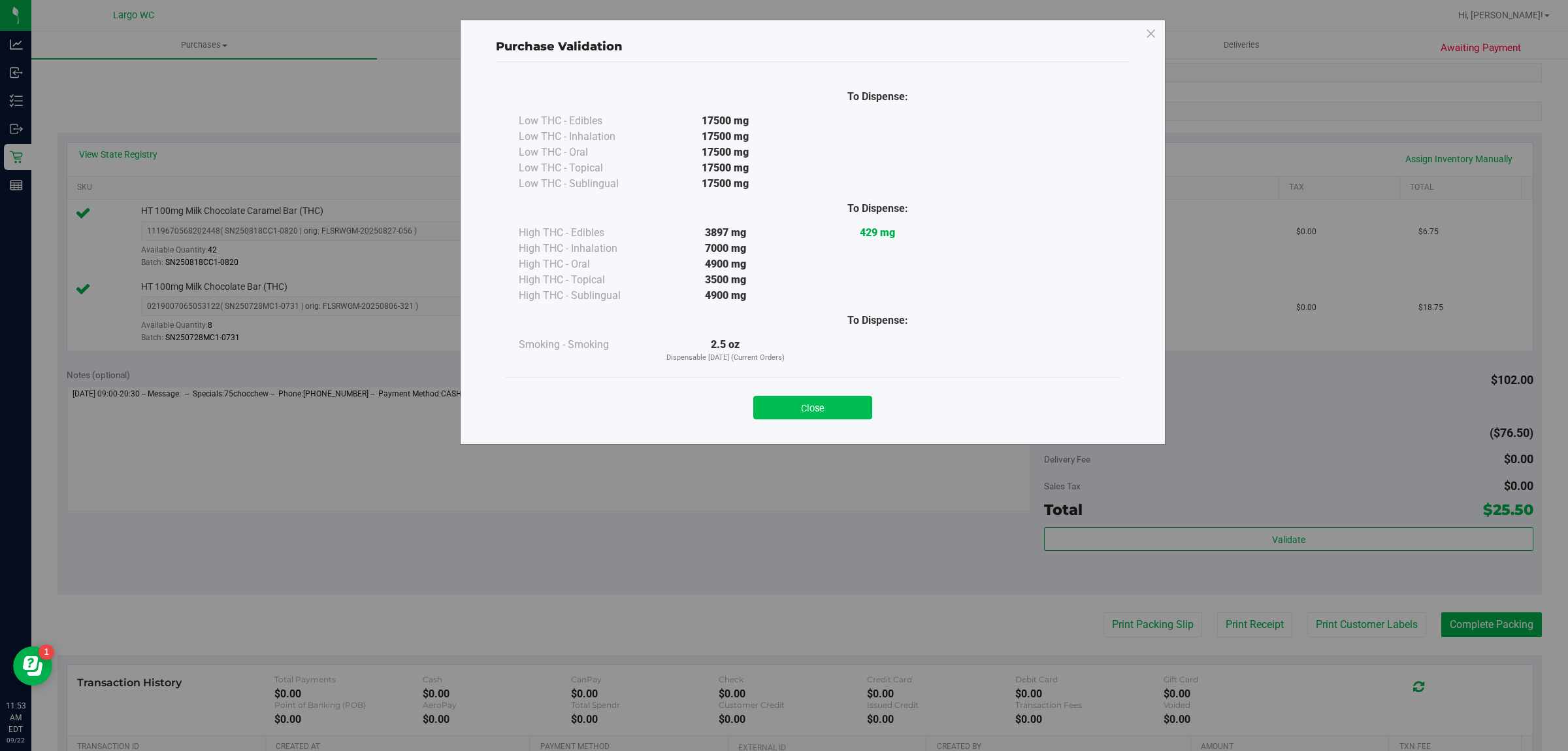
click at [823, 407] on button "Close" at bounding box center [813, 407] width 119 height 24
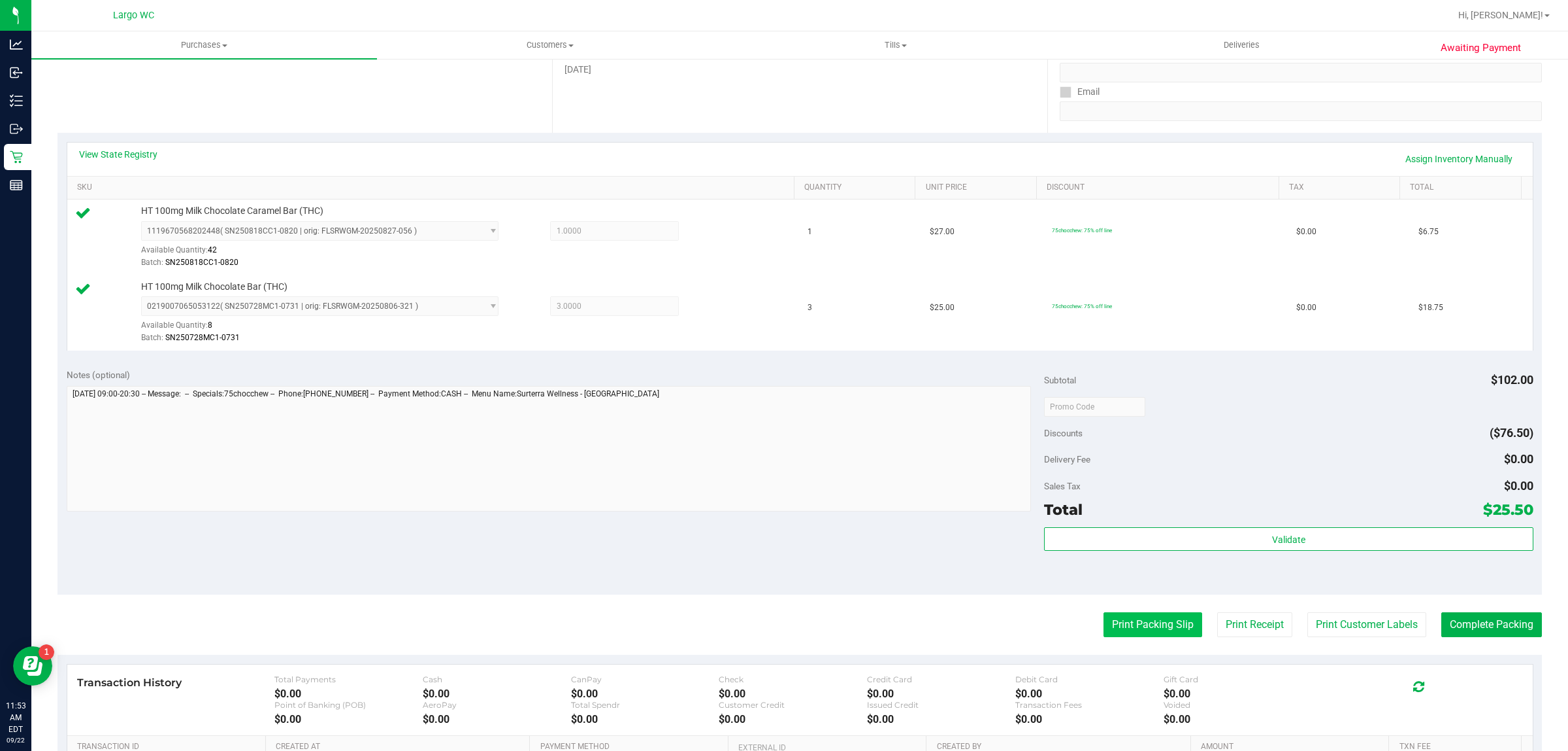
click at [1119, 628] on button "Print Packing Slip" at bounding box center [1153, 624] width 98 height 25
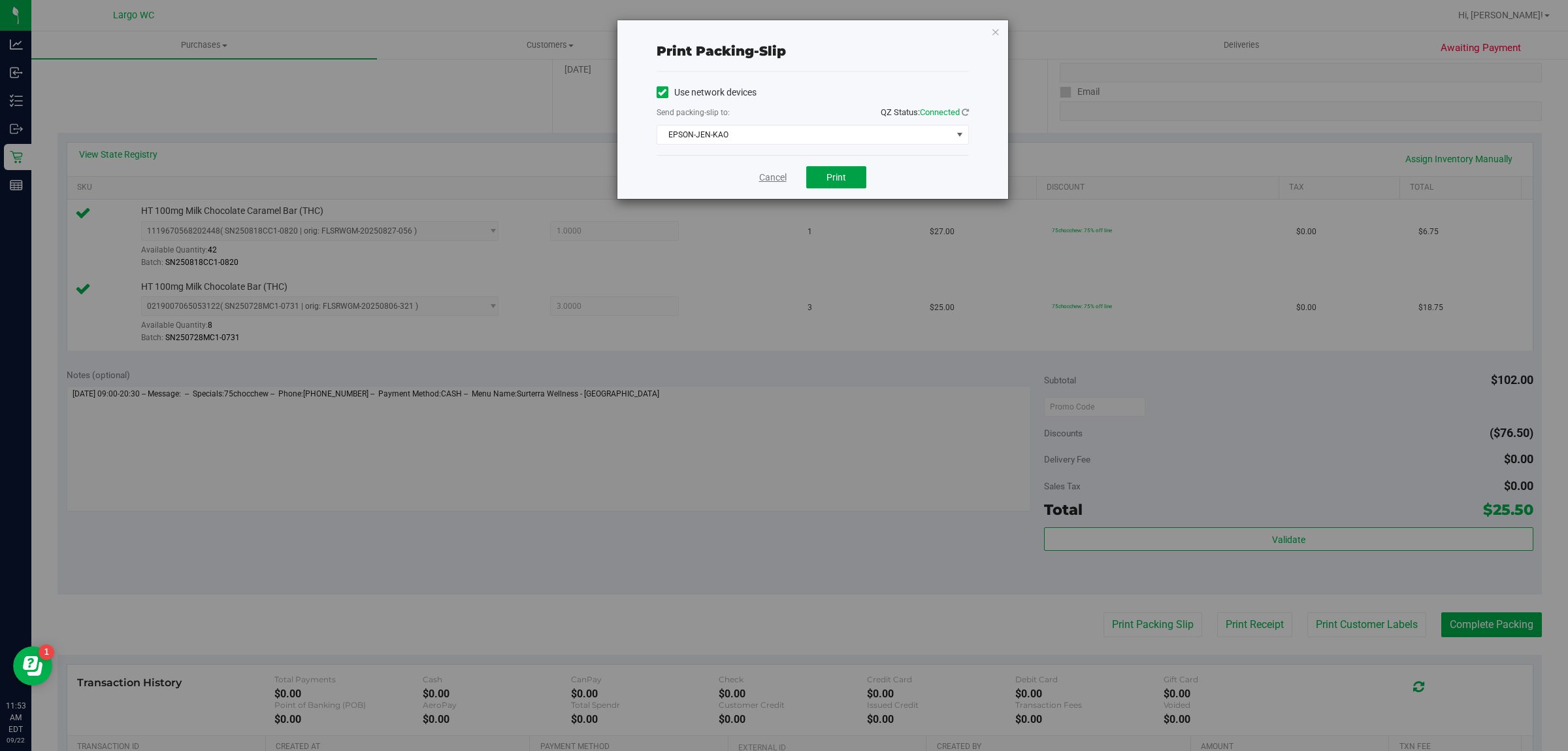
click at [826, 177] on span "Print" at bounding box center [836, 177] width 20 height 11
click at [769, 180] on link "Cancel" at bounding box center [773, 177] width 28 height 14
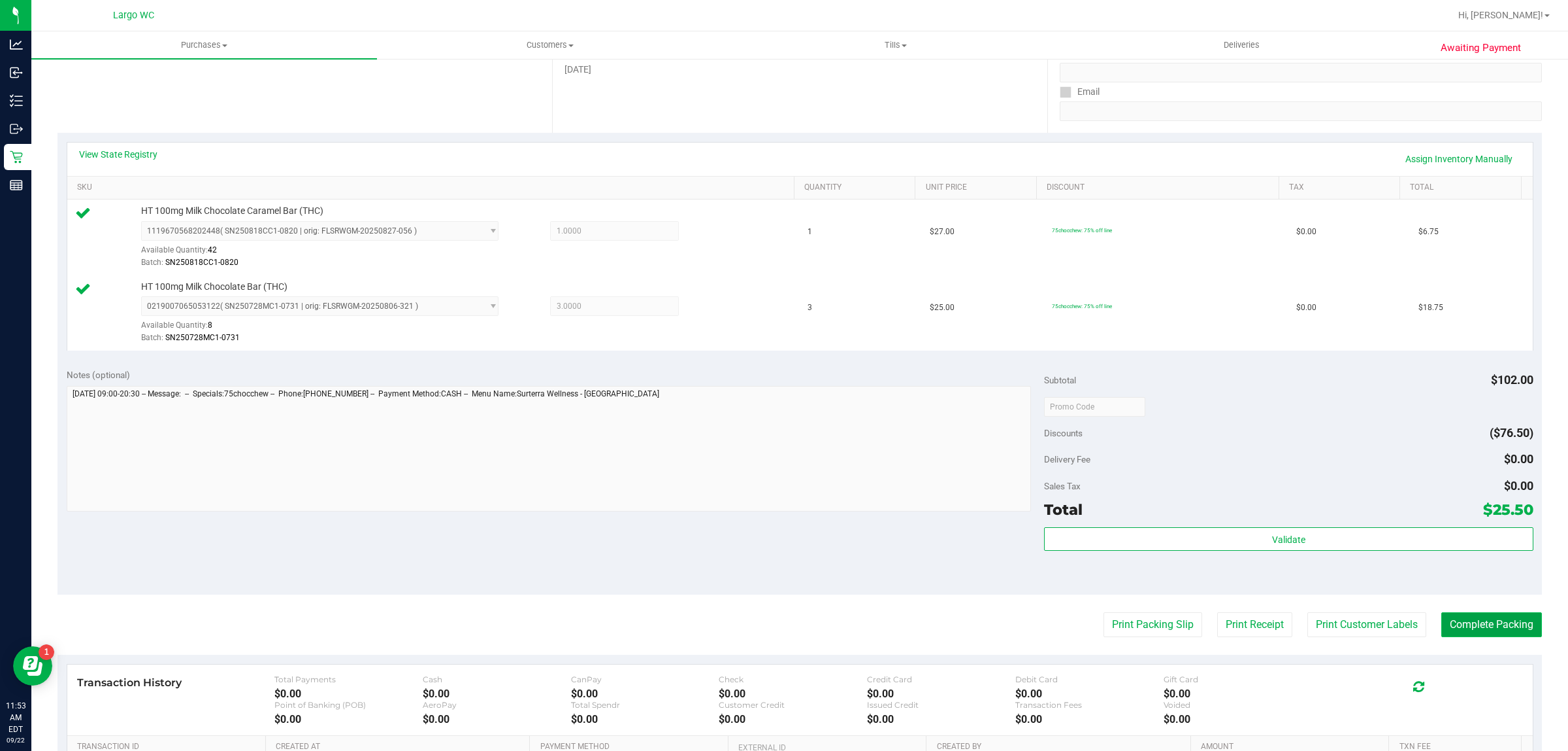
click at [1476, 622] on button "Complete Packing" at bounding box center [1492, 624] width 100 height 25
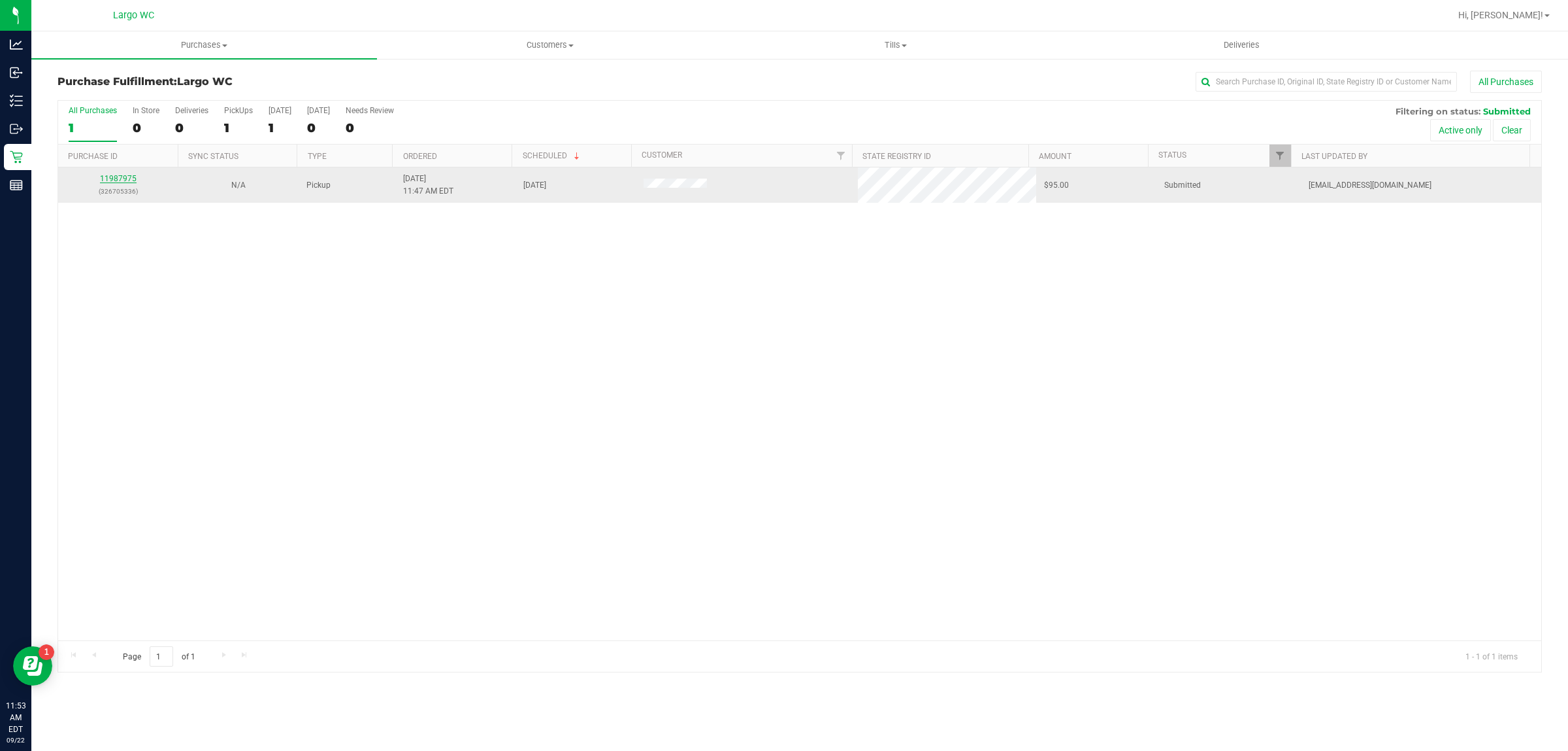
click at [118, 178] on link "11987975" at bounding box center [118, 178] width 36 height 9
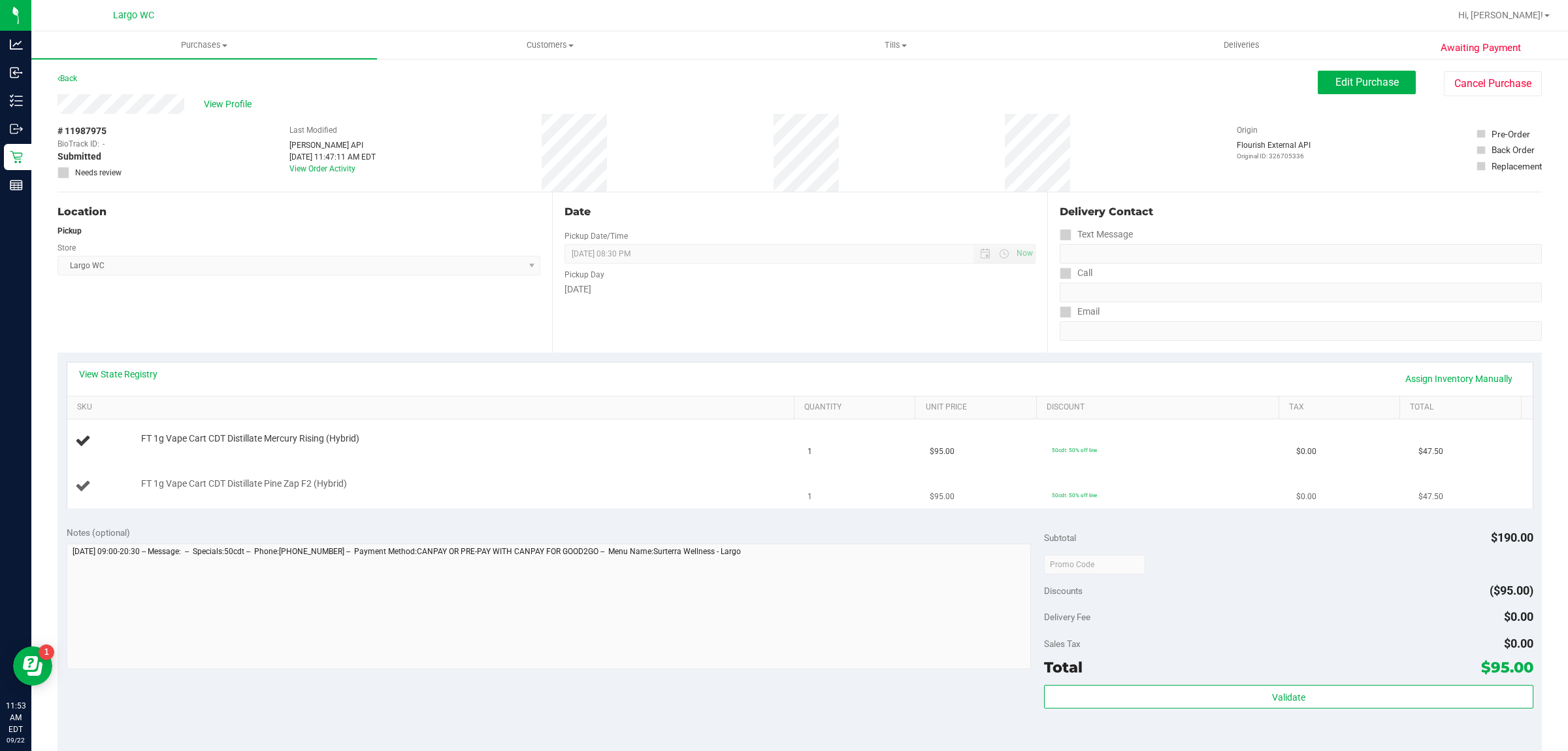
click at [343, 484] on span "FT 1g Vape Cart CDT Distillate Pine Zap F2 (Hybrid)" at bounding box center [244, 483] width 206 height 13
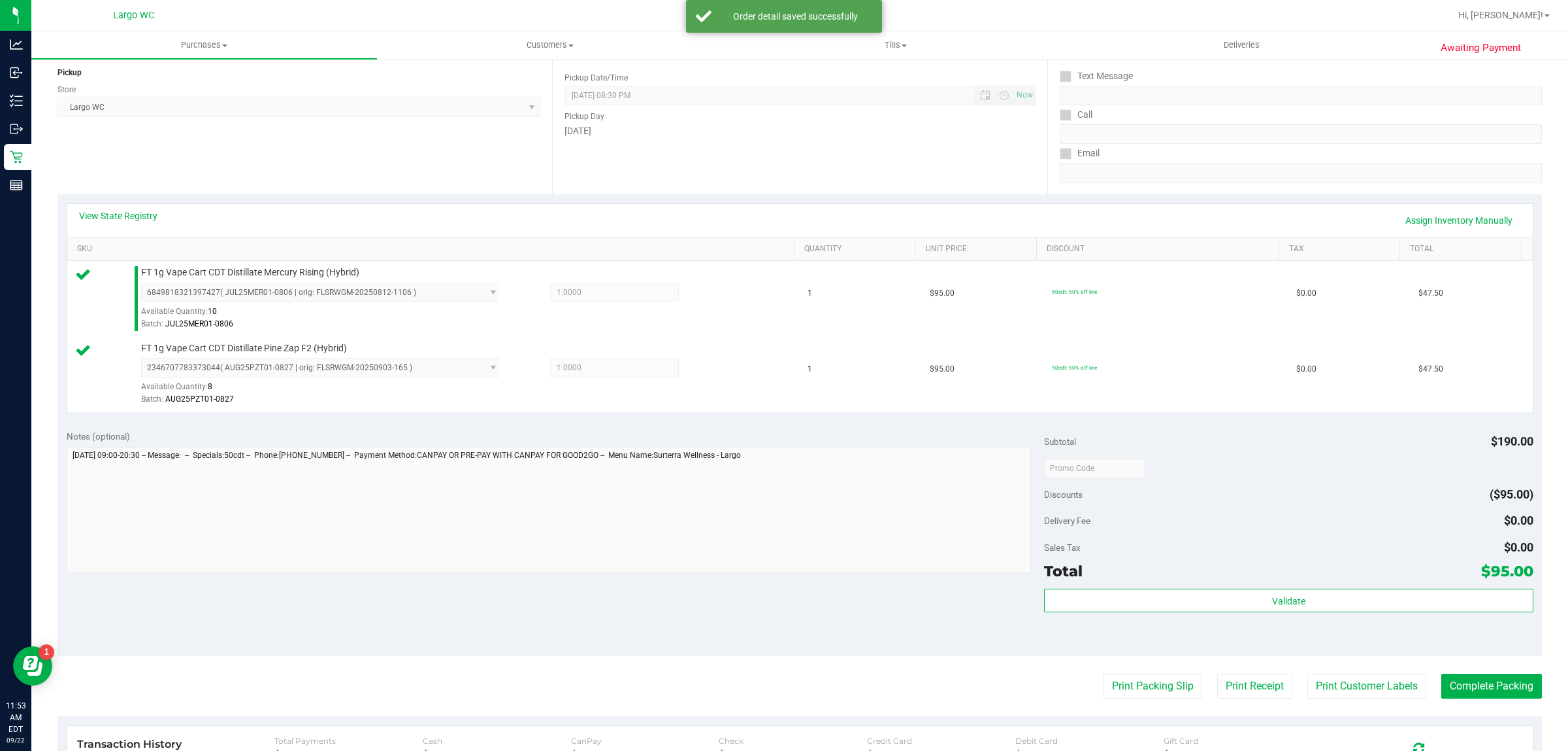
scroll to position [229, 0]
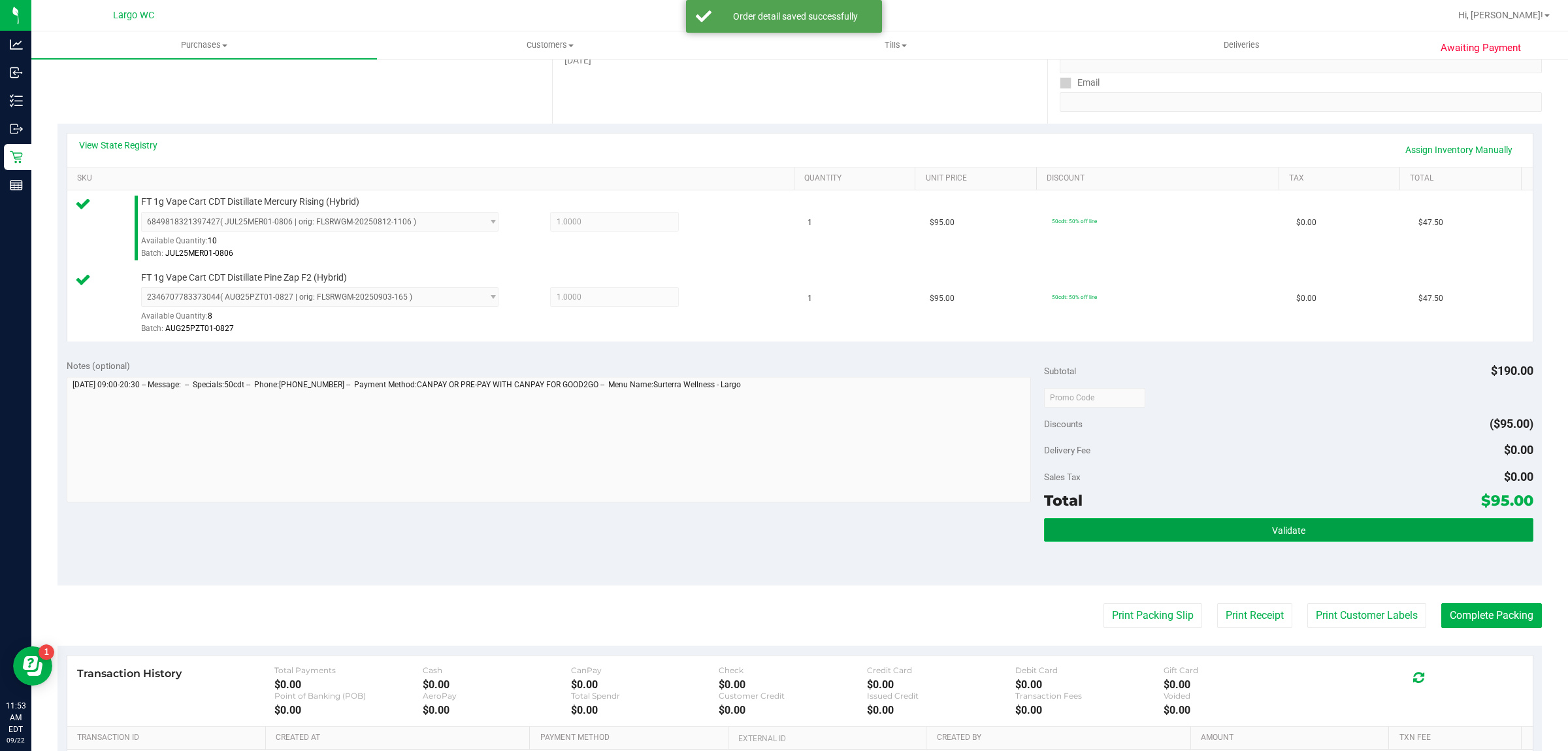
click at [1243, 523] on button "Validate" at bounding box center [1289, 530] width 489 height 24
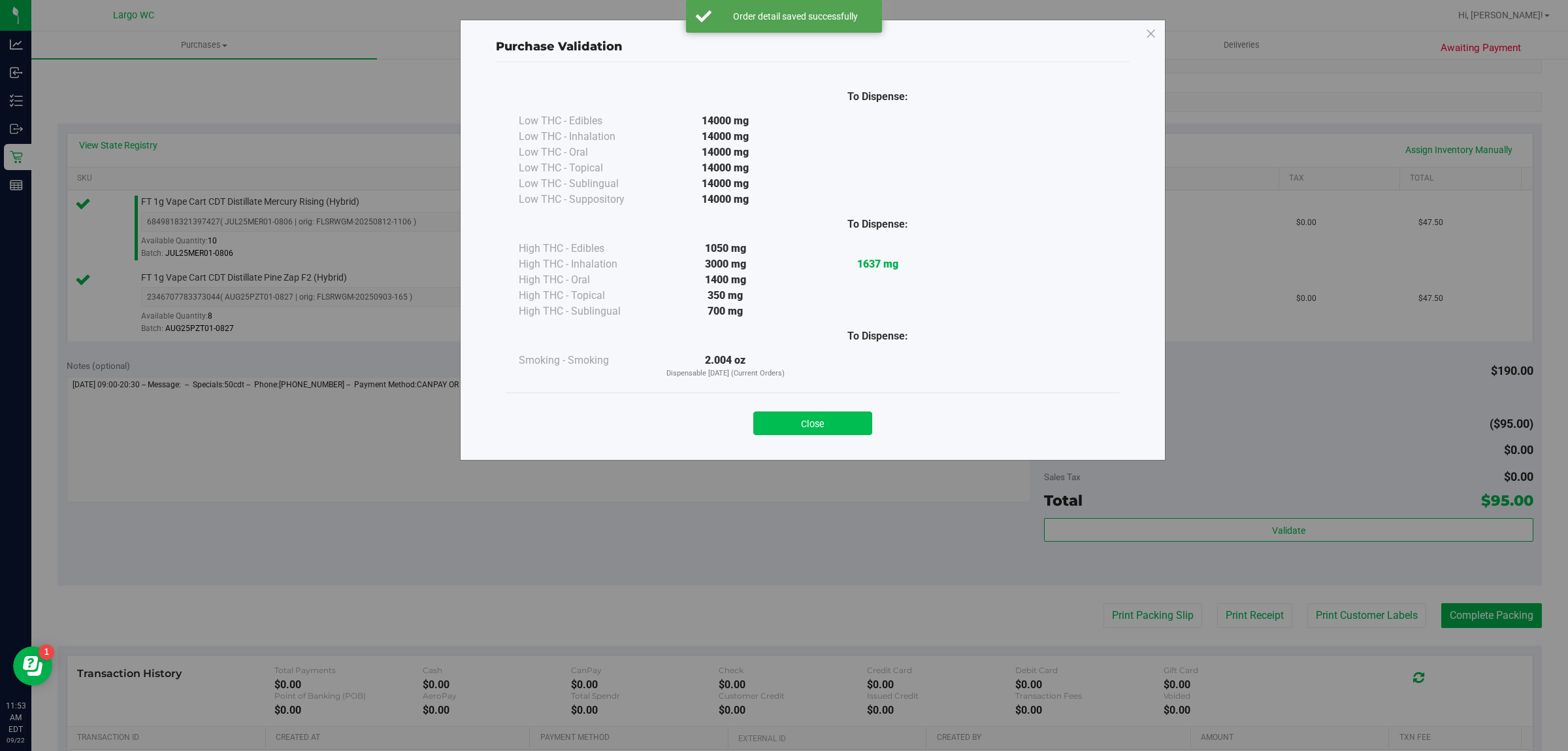
click at [827, 429] on button "Close" at bounding box center [813, 423] width 119 height 24
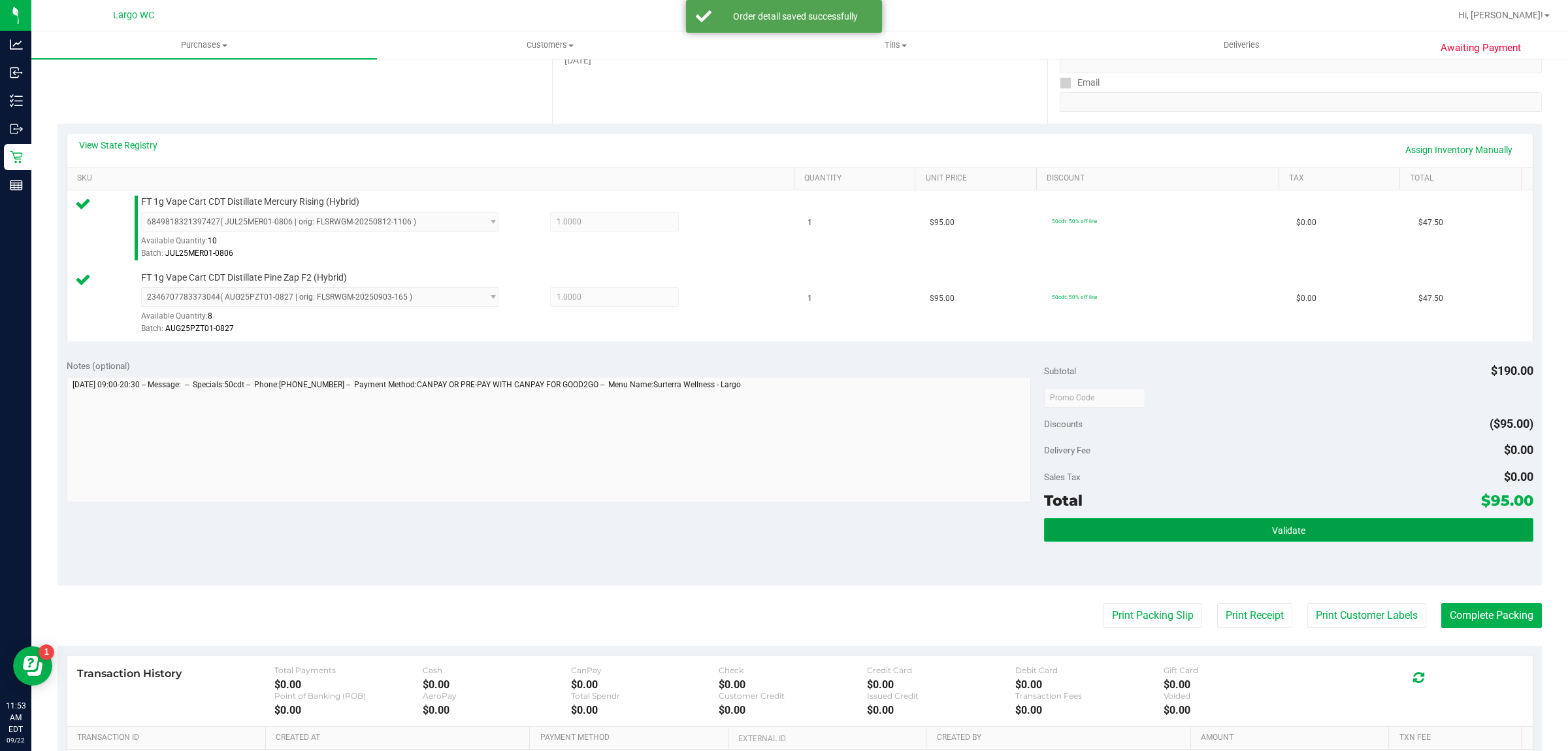
click at [1172, 531] on button "Validate" at bounding box center [1289, 530] width 489 height 24
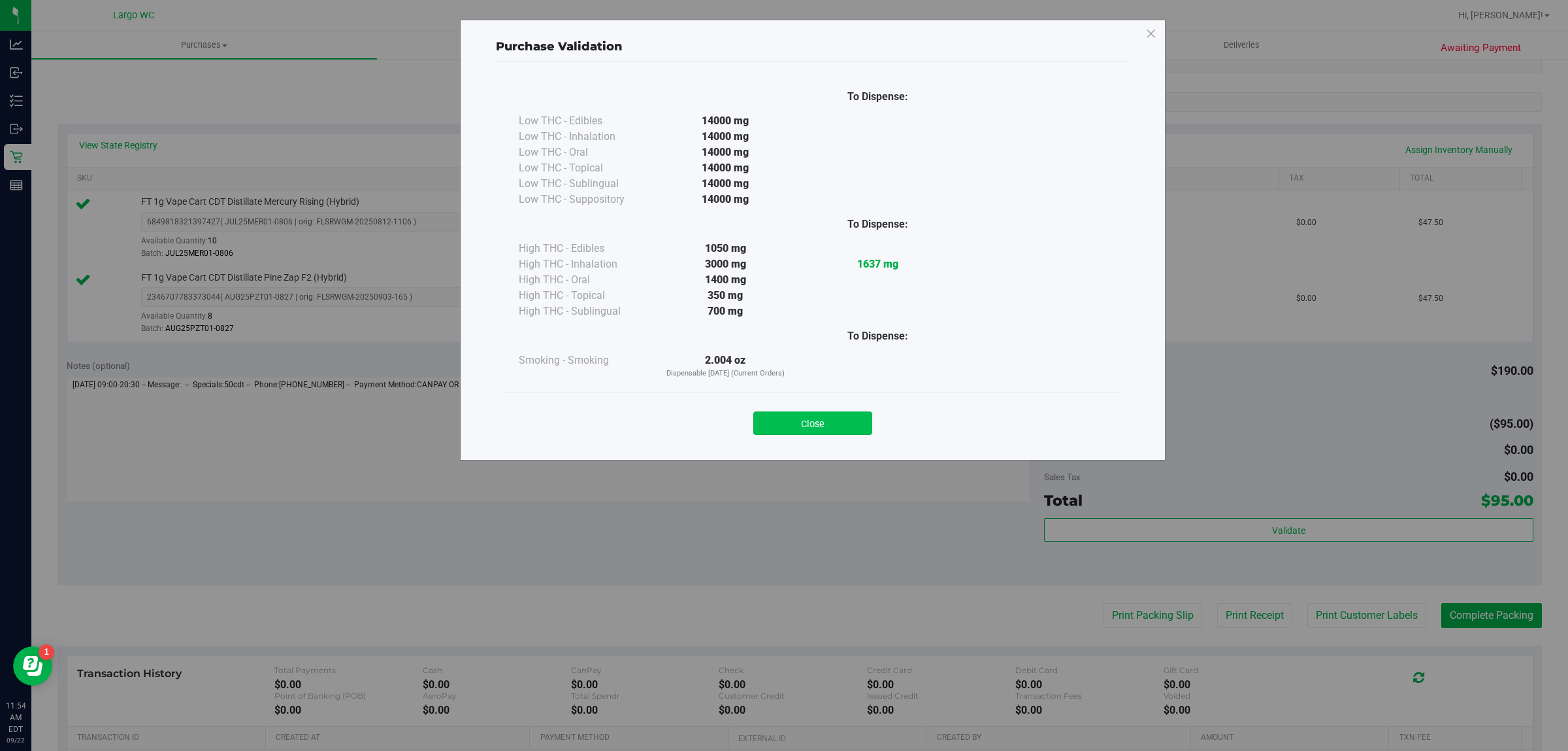
click at [843, 426] on button "Close" at bounding box center [813, 423] width 119 height 24
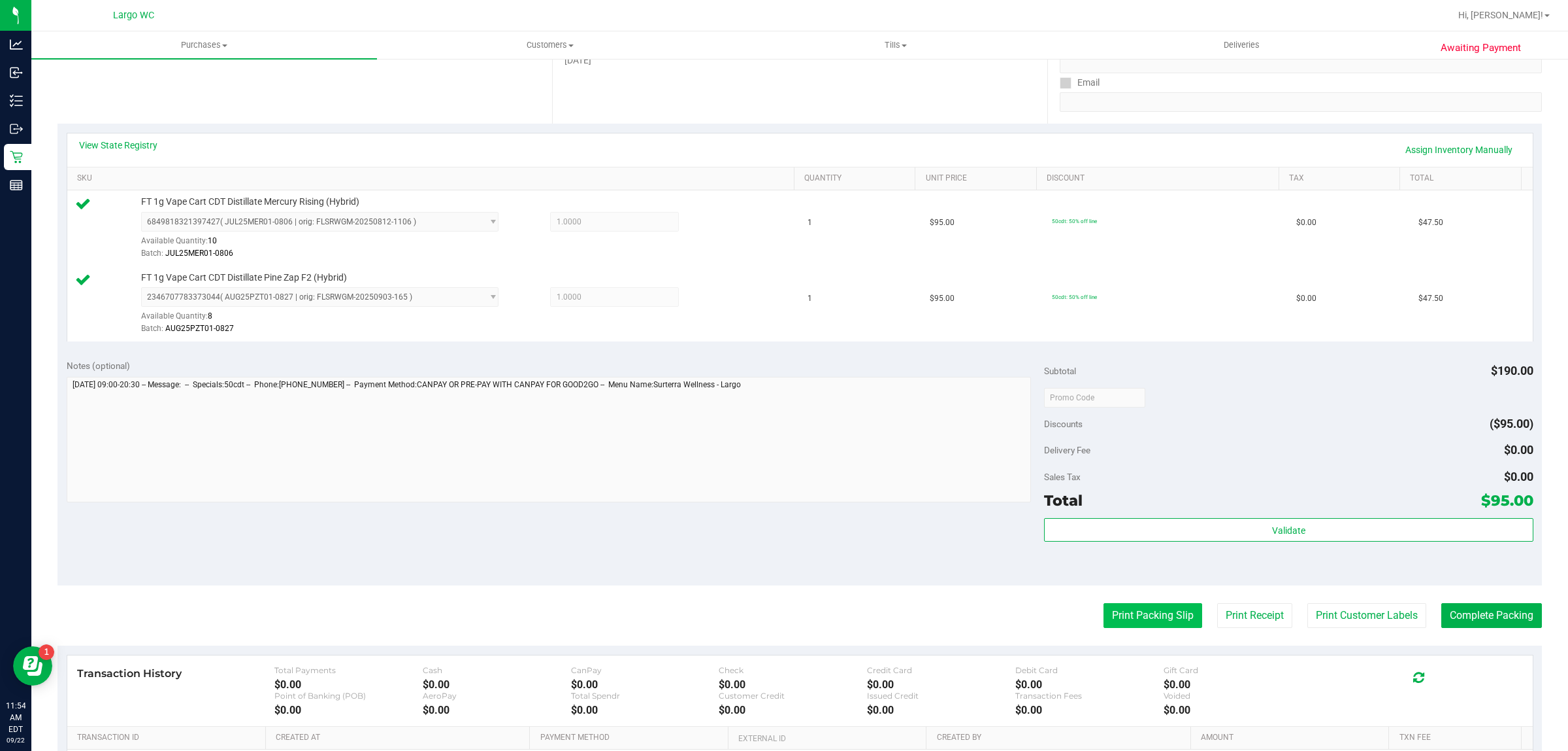
click at [1137, 615] on button "Print Packing Slip" at bounding box center [1153, 615] width 98 height 25
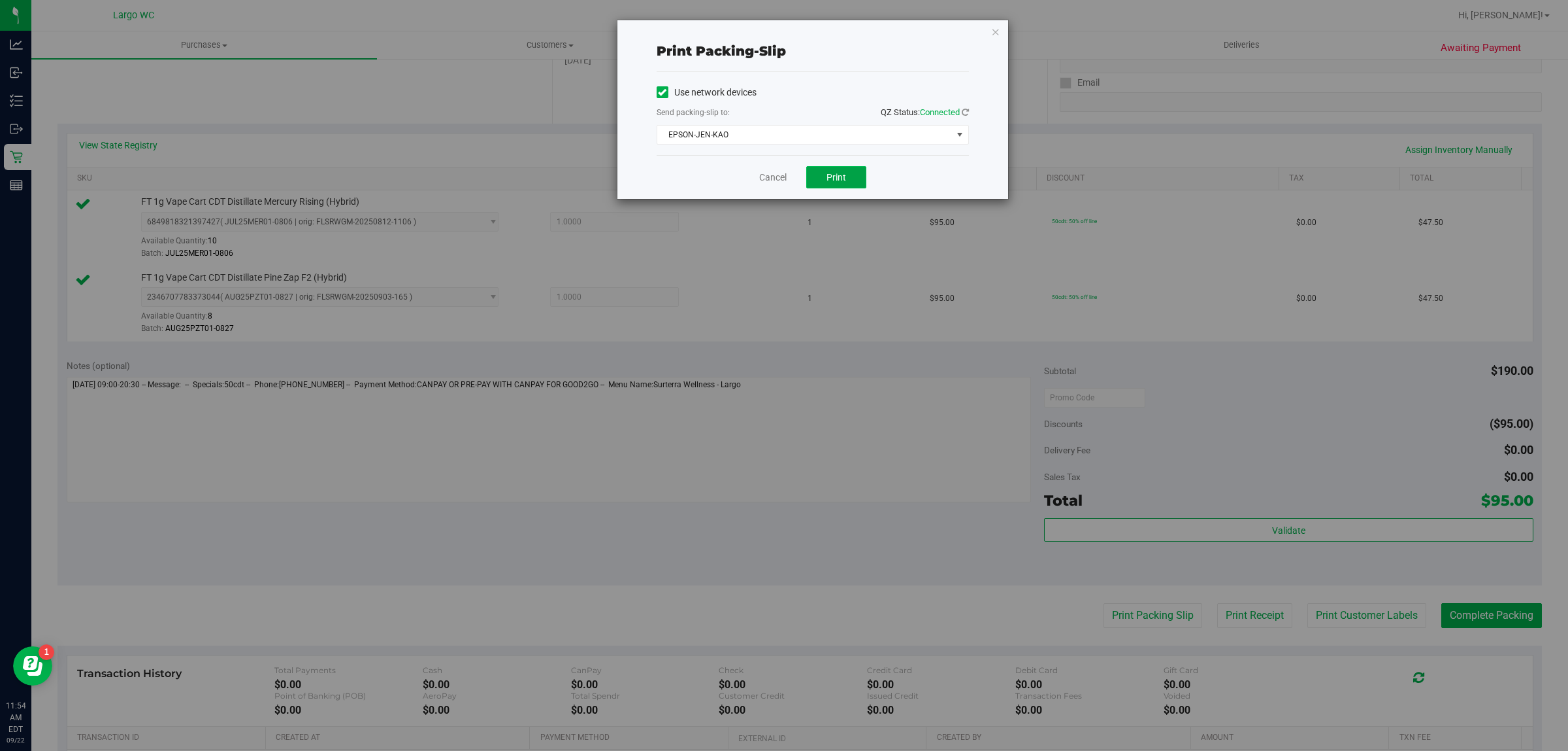
click at [828, 188] on button "Print" at bounding box center [836, 177] width 60 height 23
click at [769, 180] on link "Cancel" at bounding box center [767, 177] width 28 height 14
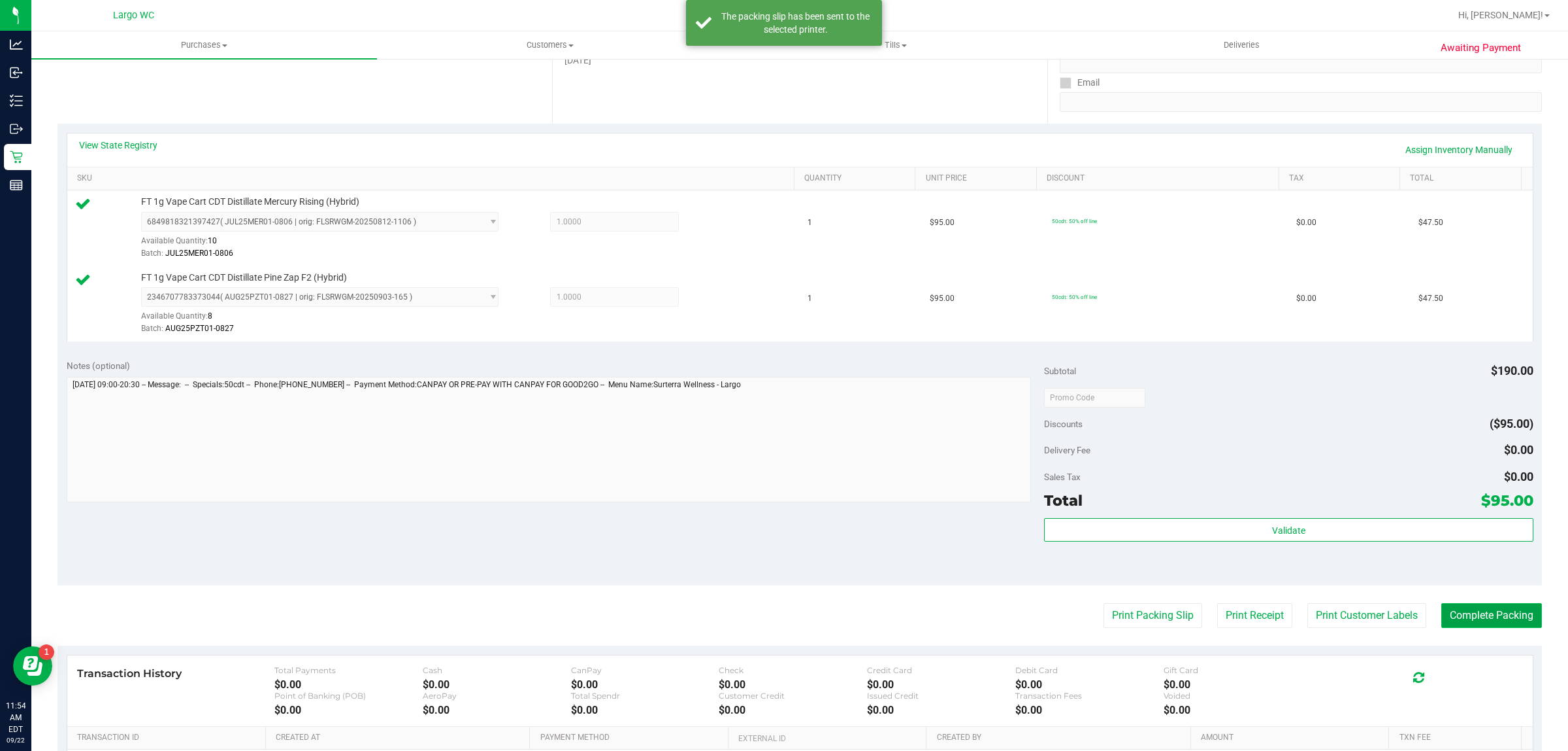
click at [1480, 616] on button "Complete Packing" at bounding box center [1492, 615] width 100 height 25
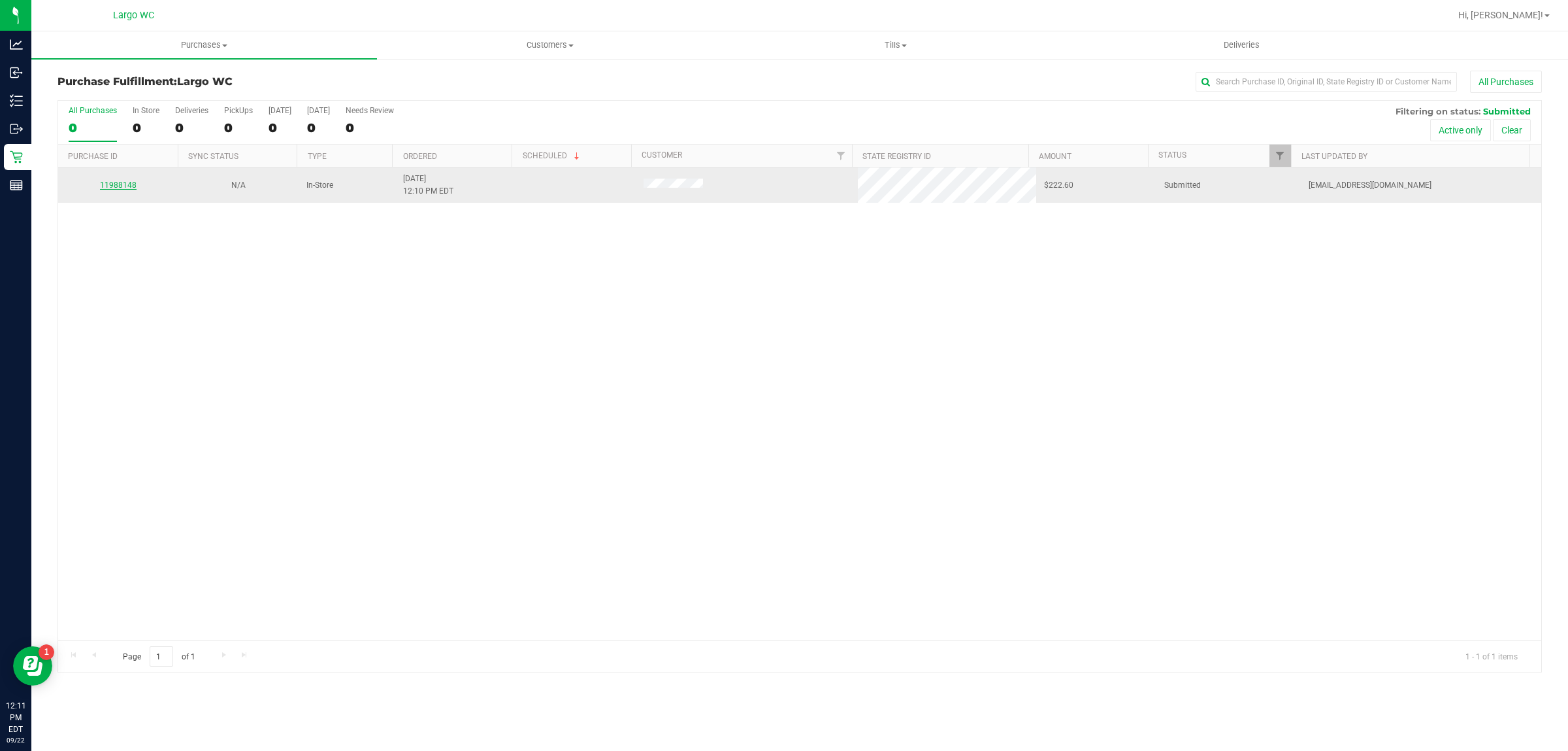
click at [112, 184] on link "11988148" at bounding box center [118, 184] width 36 height 9
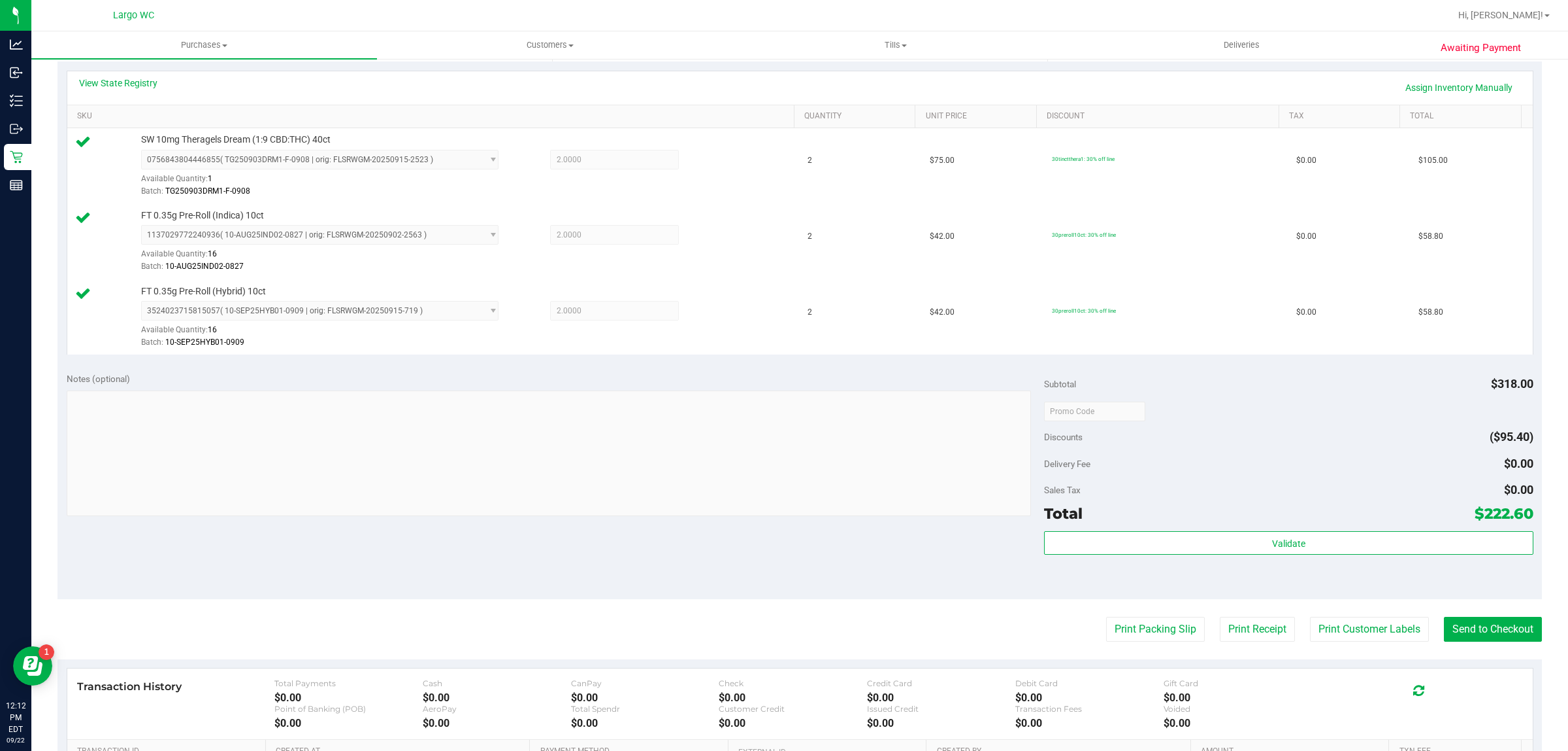
scroll to position [364, 0]
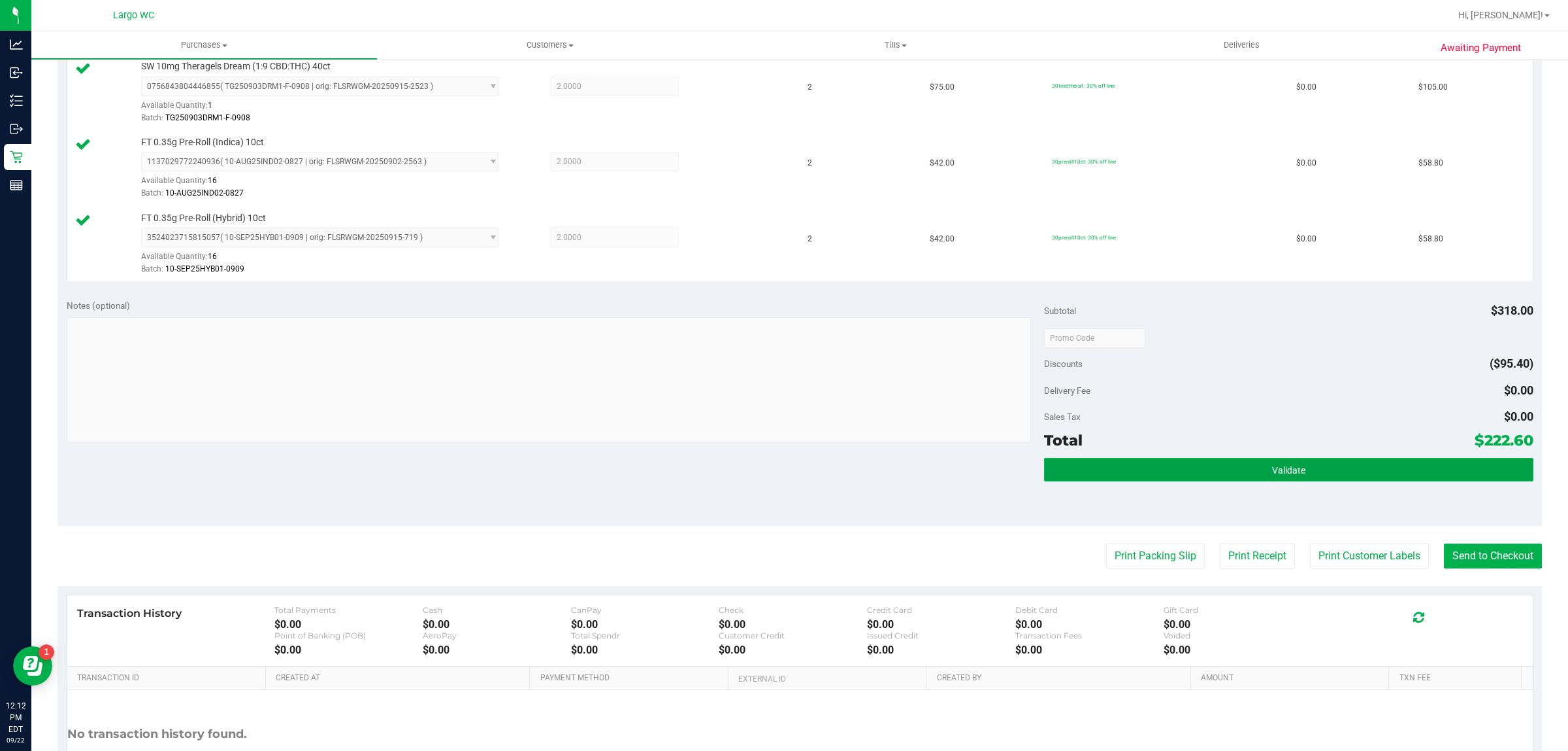
click at [1236, 463] on button "Validate" at bounding box center [1289, 469] width 489 height 24
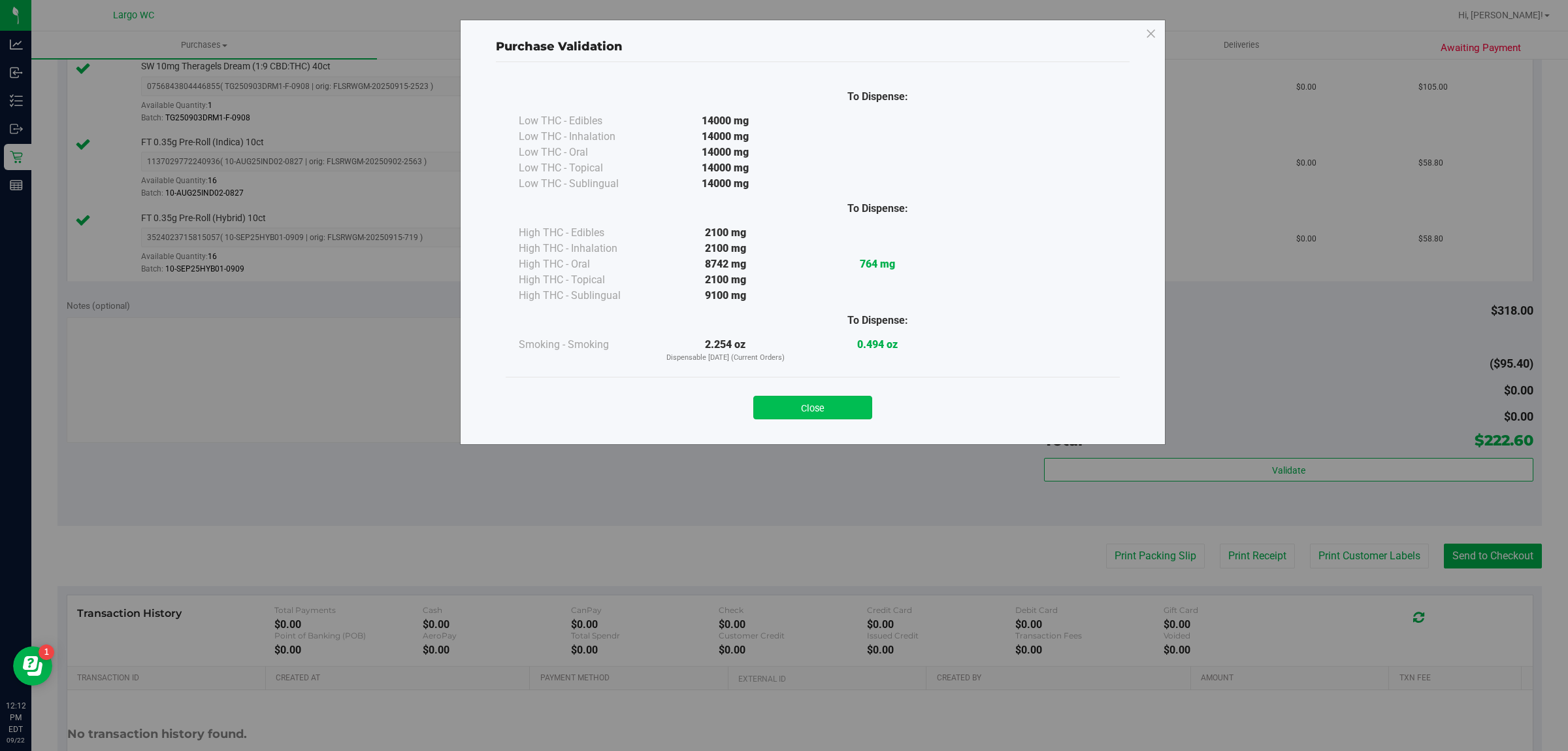
click at [813, 396] on button "Close" at bounding box center [813, 407] width 119 height 24
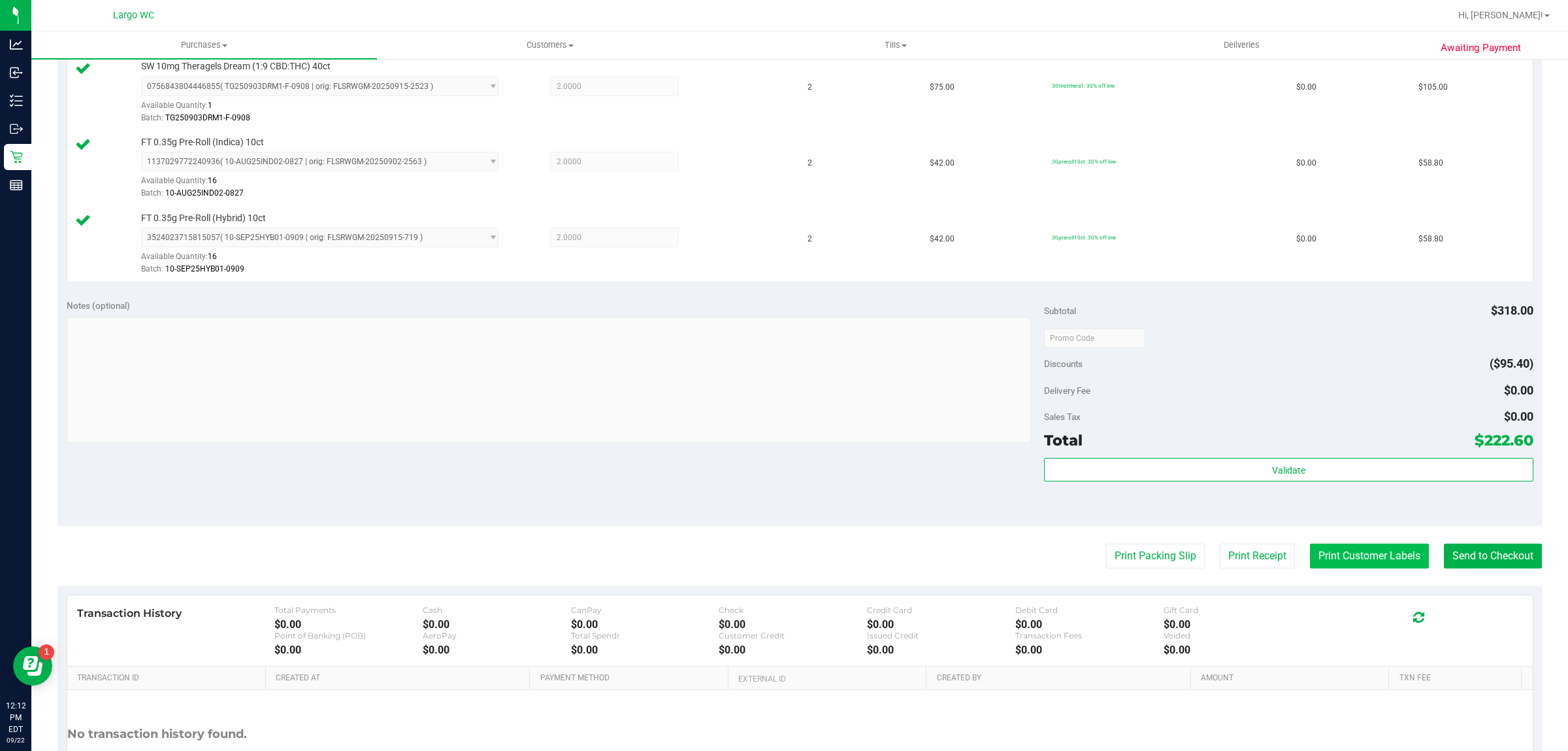
click at [1353, 564] on button "Print Customer Labels" at bounding box center [1369, 555] width 119 height 25
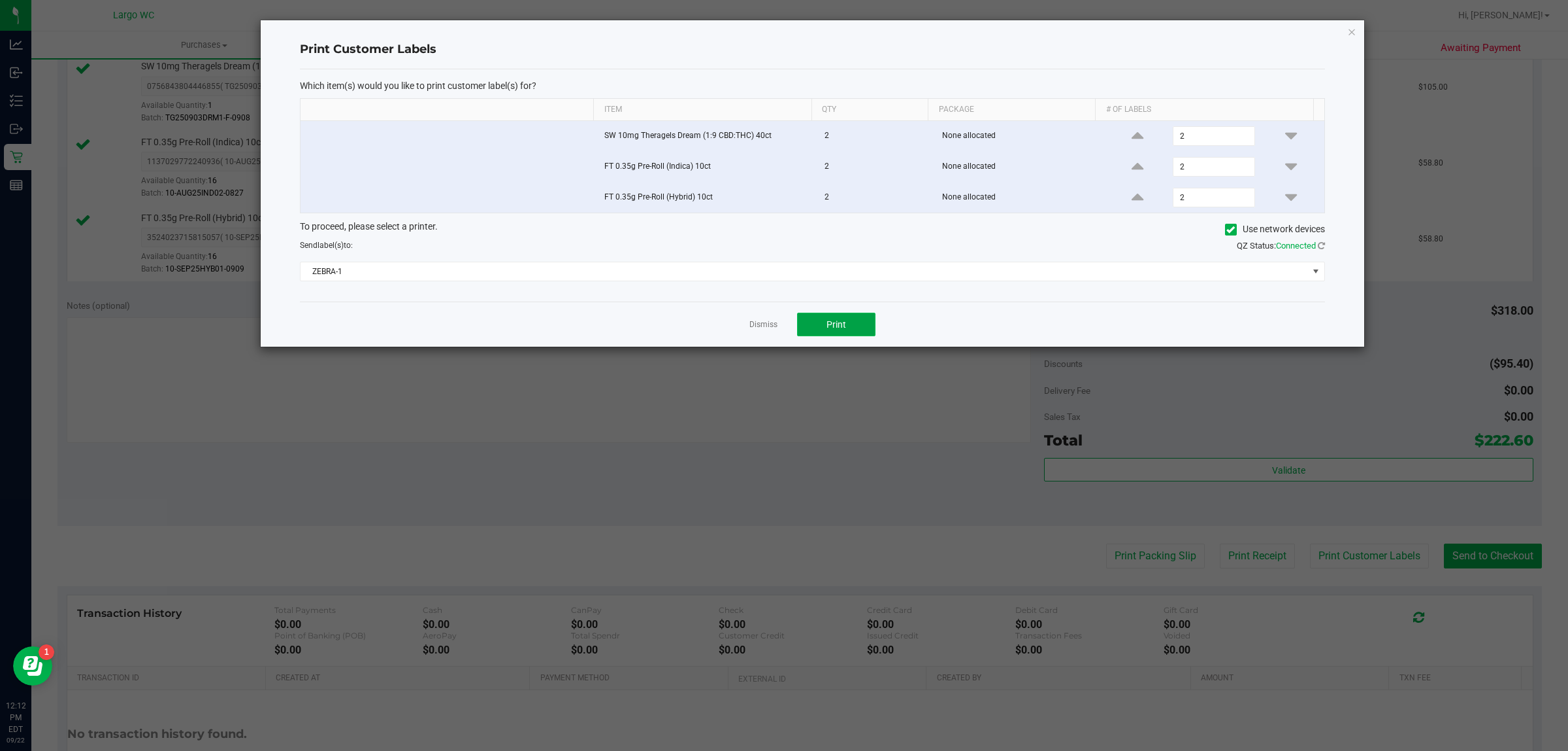
click at [847, 325] on button "Print" at bounding box center [837, 325] width 79 height 24
click at [1351, 27] on icon "button" at bounding box center [1352, 31] width 9 height 16
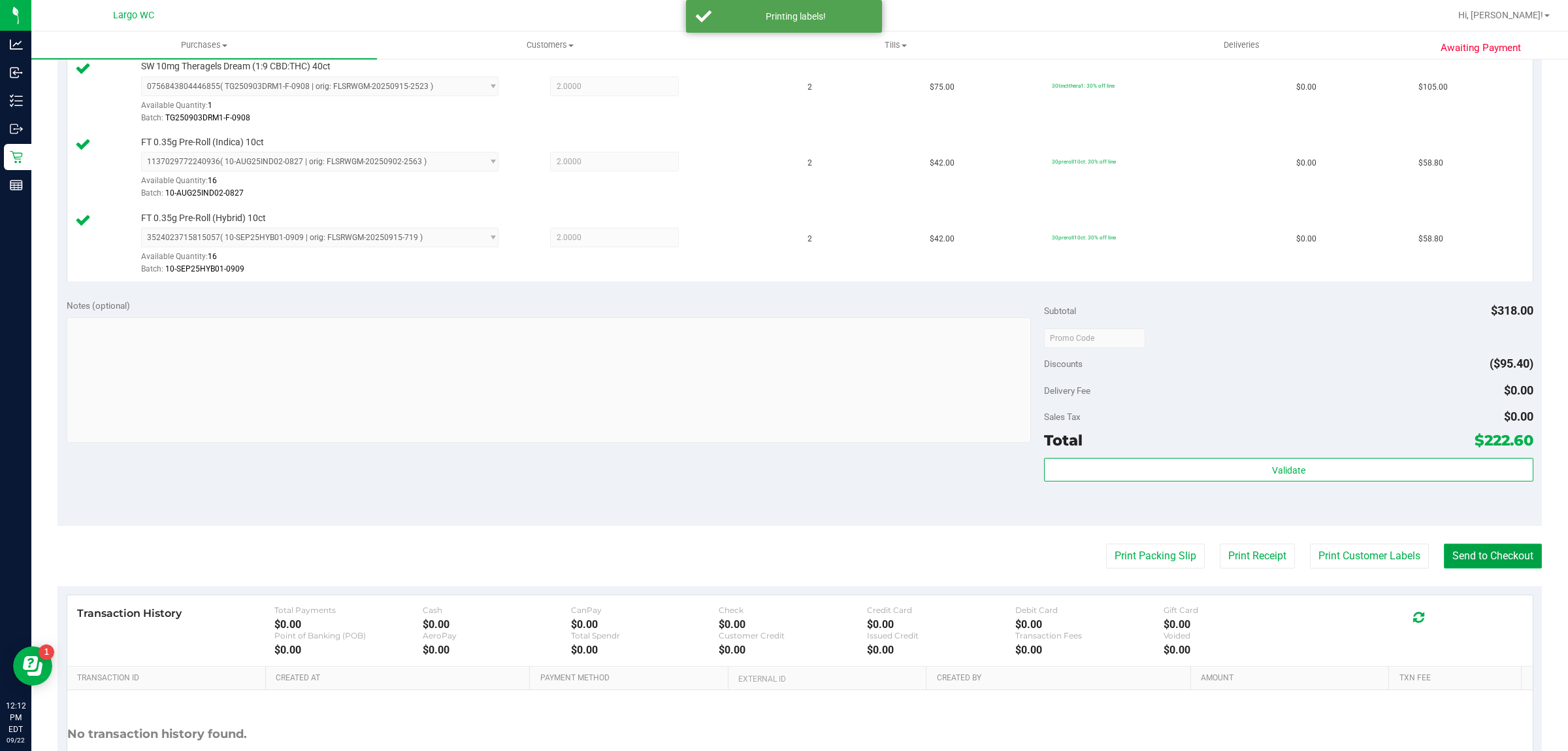
click at [1510, 546] on button "Send to Checkout" at bounding box center [1493, 555] width 98 height 25
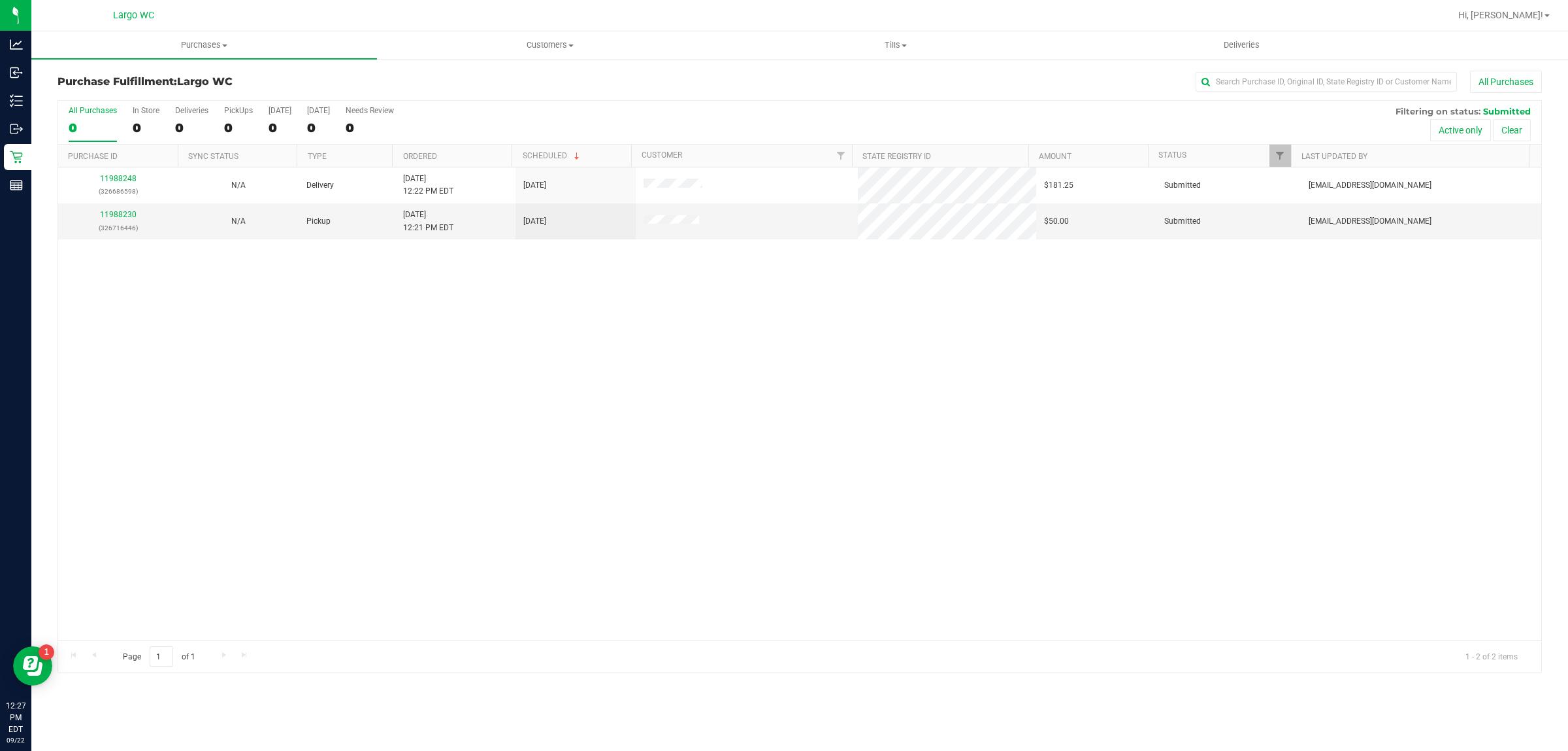
click at [951, 500] on div "11988248 (326686598) N/A Delivery 9/22/2025 12:22 PM EDT 9/24/2025 $181.25 Subm…" at bounding box center [800, 404] width 1483 height 472
click at [139, 112] on div "In Store" at bounding box center [146, 110] width 27 height 9
click at [0, 0] on input "In Store 0" at bounding box center [0, 0] width 0 height 0
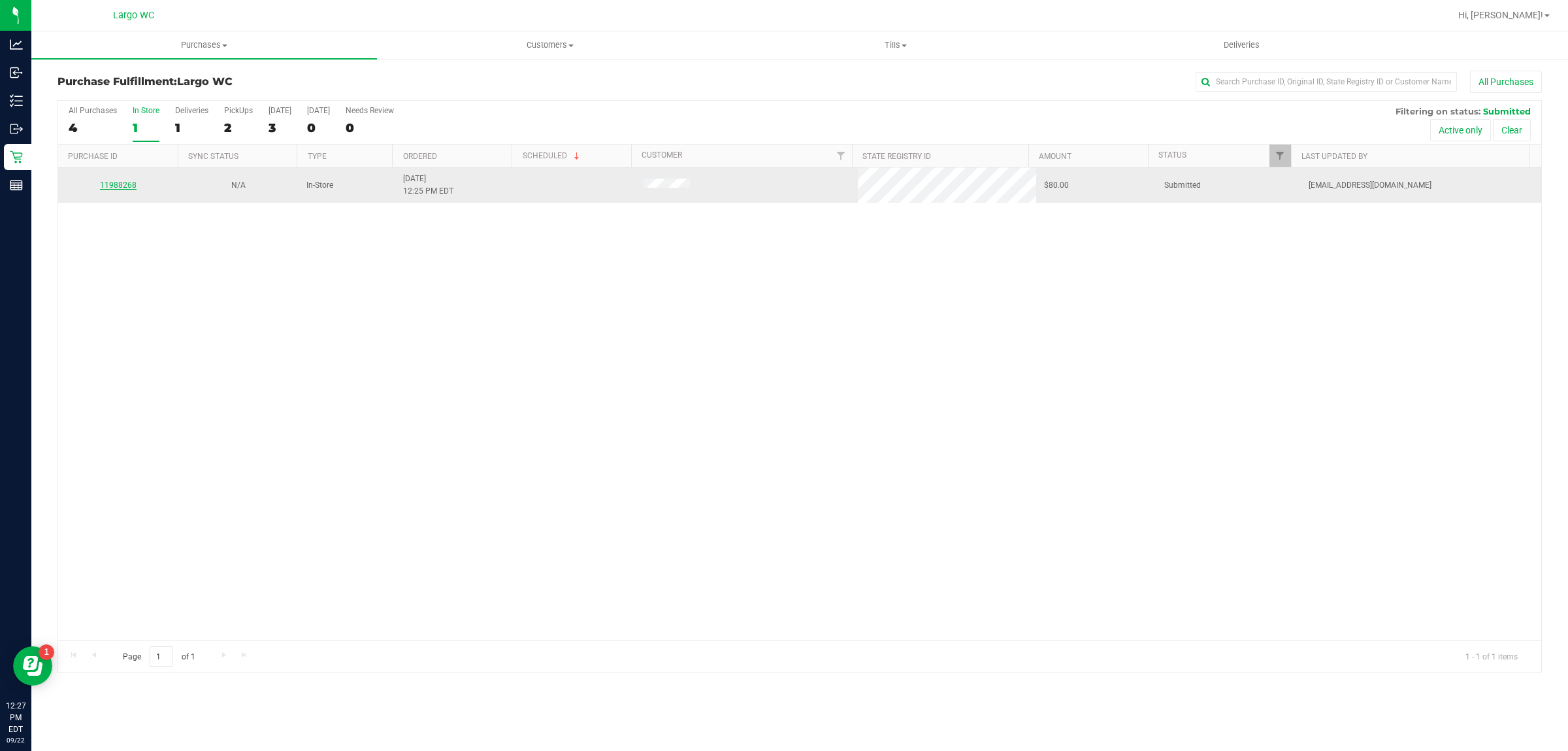
click at [113, 187] on link "11988268" at bounding box center [118, 184] width 36 height 9
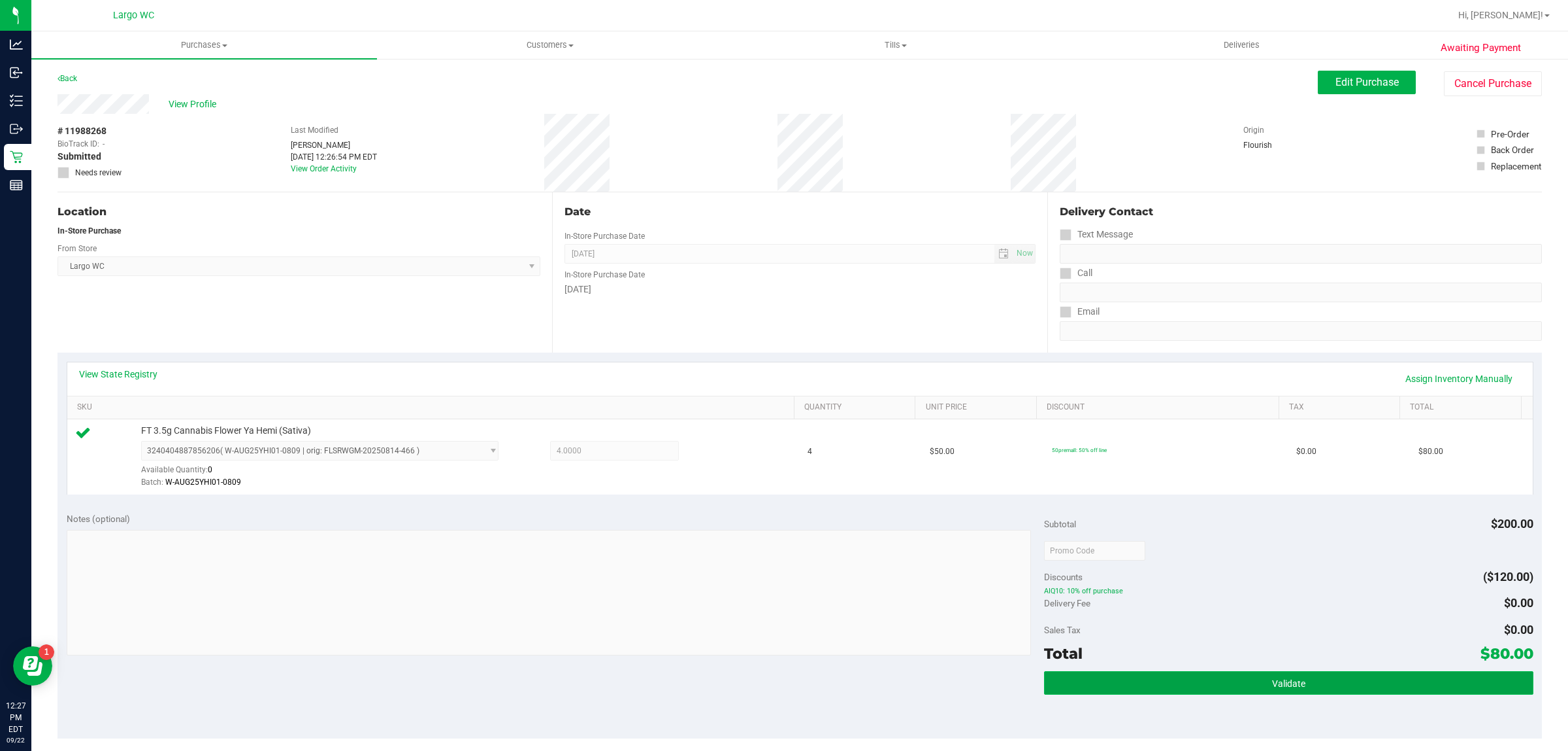
click at [1293, 687] on span "Validate" at bounding box center [1289, 683] width 33 height 11
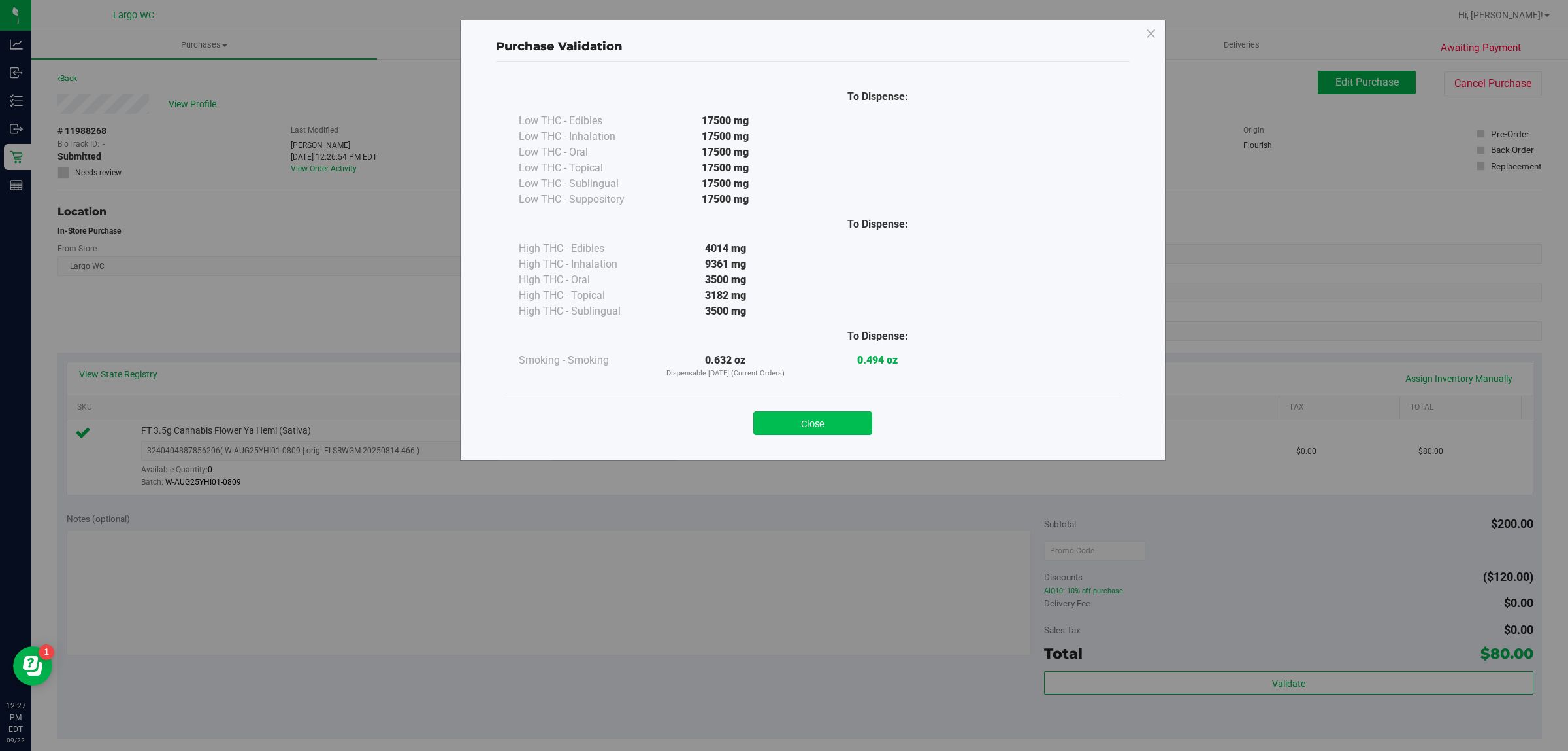
click at [813, 425] on button "Close" at bounding box center [813, 423] width 119 height 24
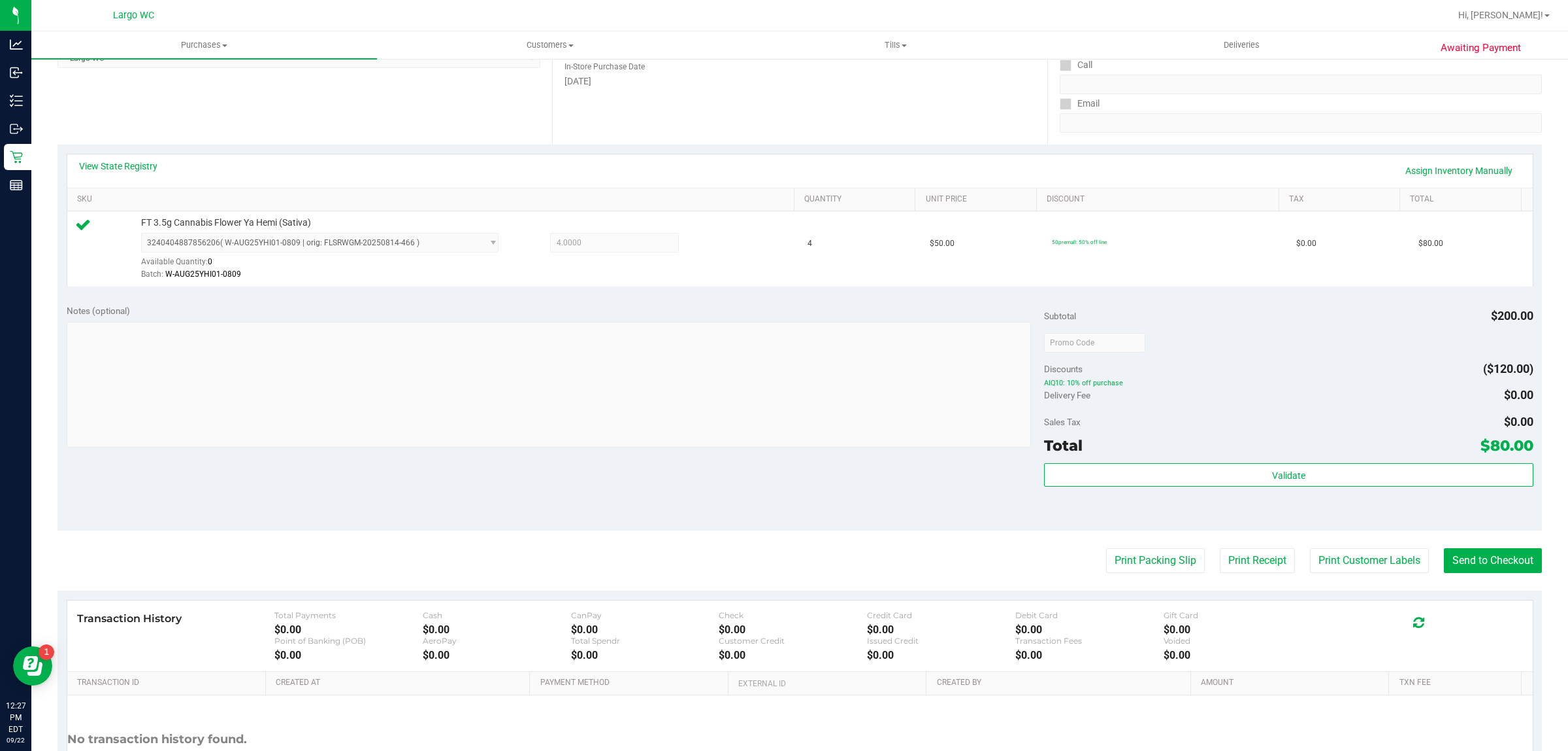
scroll to position [318, 0]
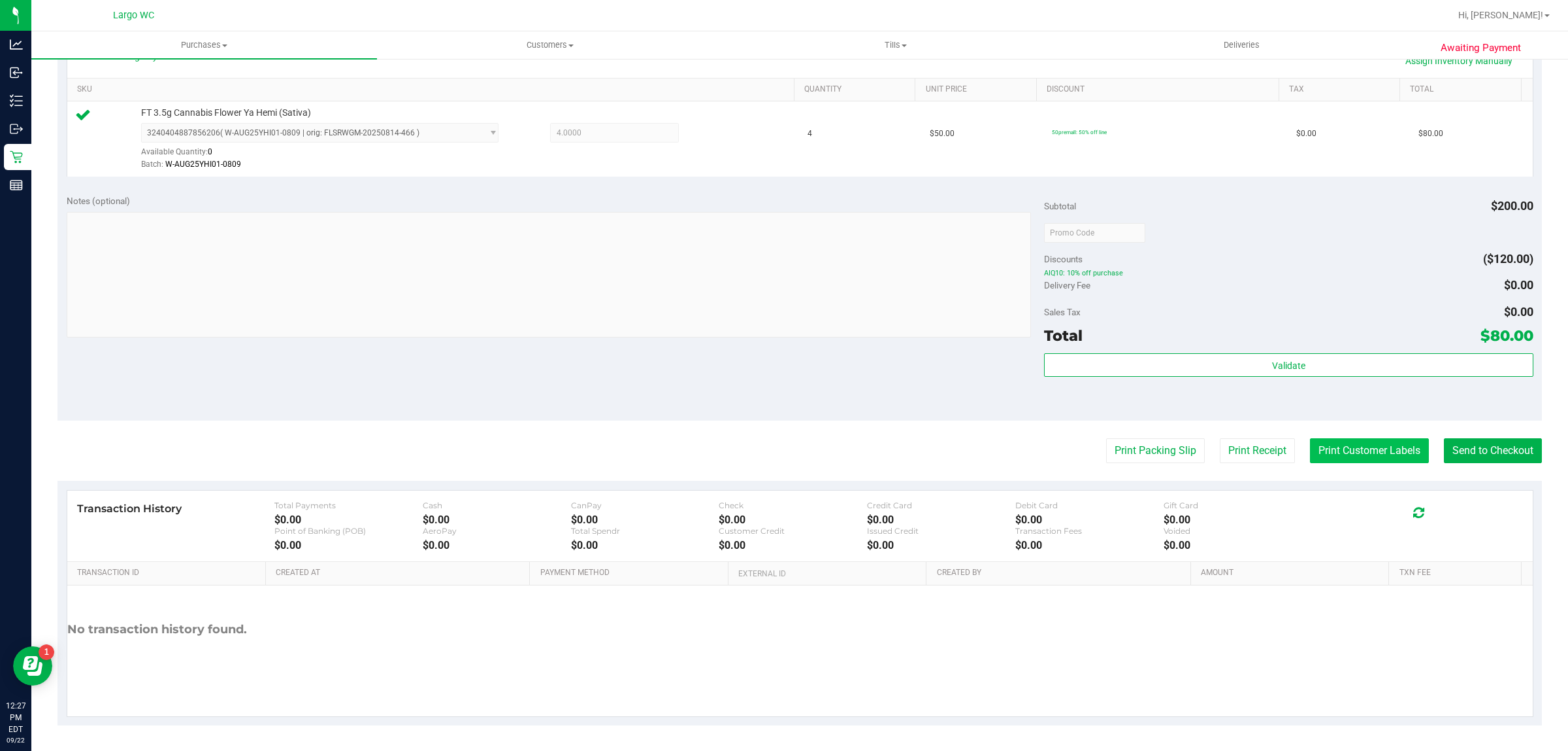
click at [1367, 451] on button "Print Customer Labels" at bounding box center [1369, 450] width 119 height 25
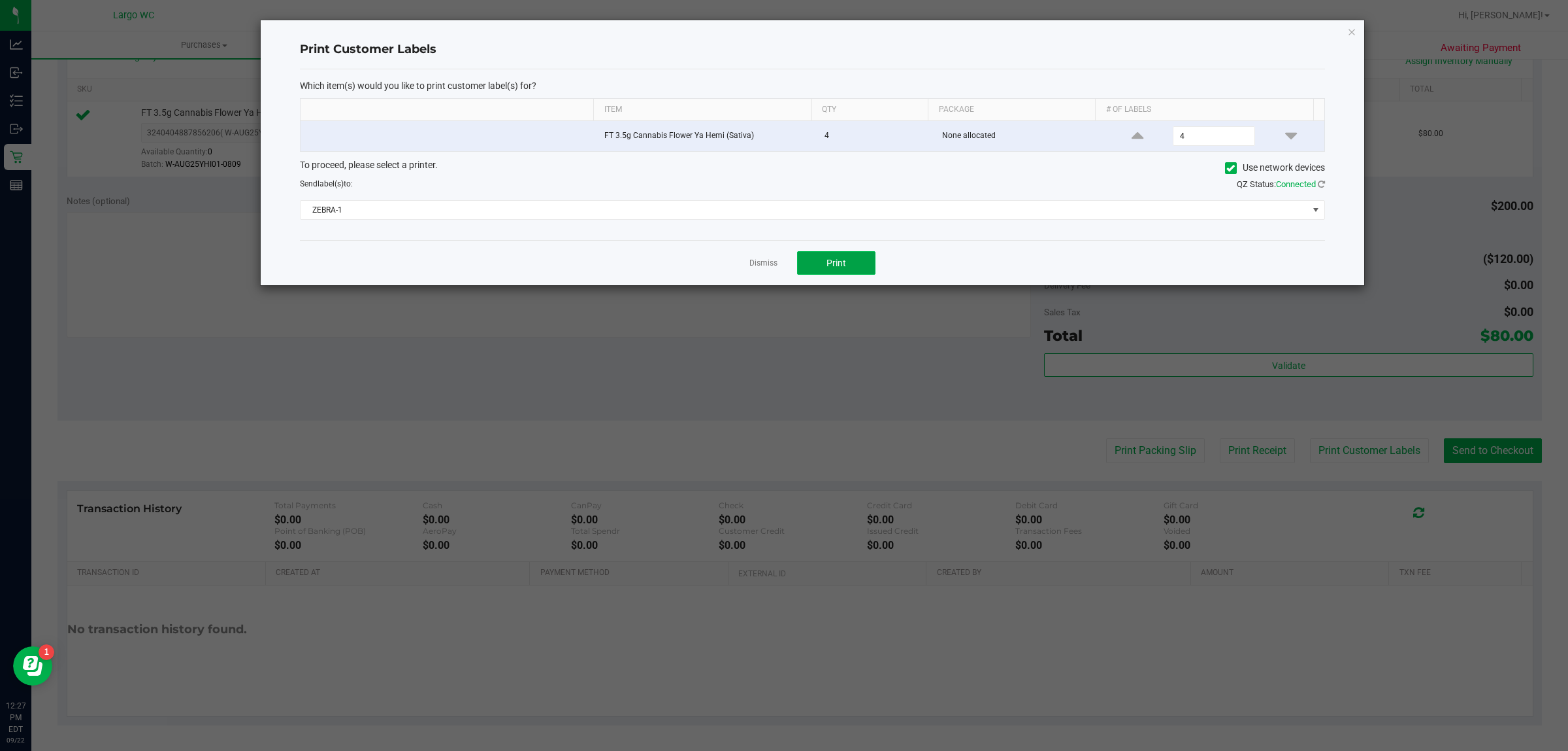
click at [852, 269] on button "Print" at bounding box center [837, 263] width 79 height 24
click at [1354, 36] on icon "button" at bounding box center [1352, 31] width 9 height 16
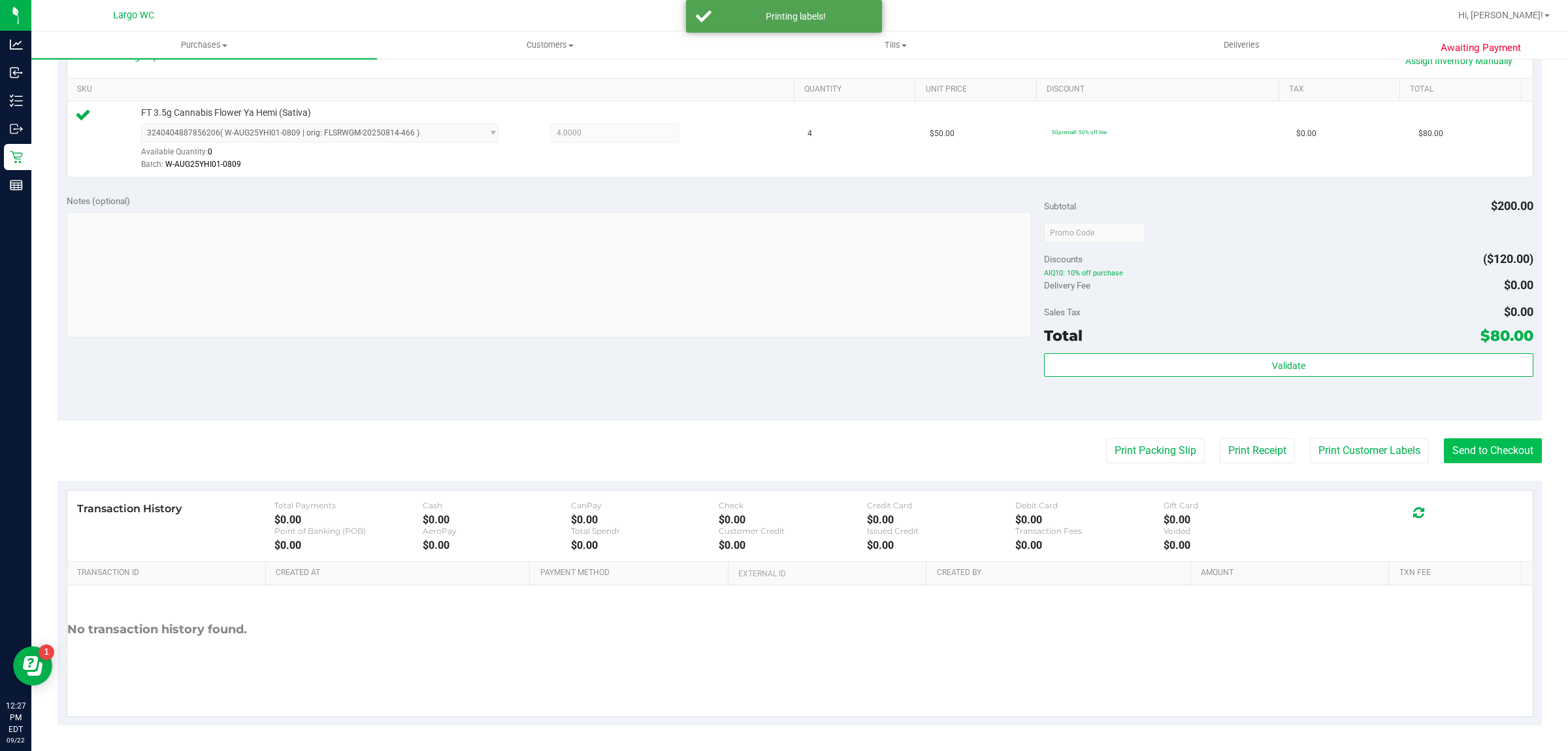
click at [1493, 451] on button "Send to Checkout" at bounding box center [1493, 450] width 98 height 25
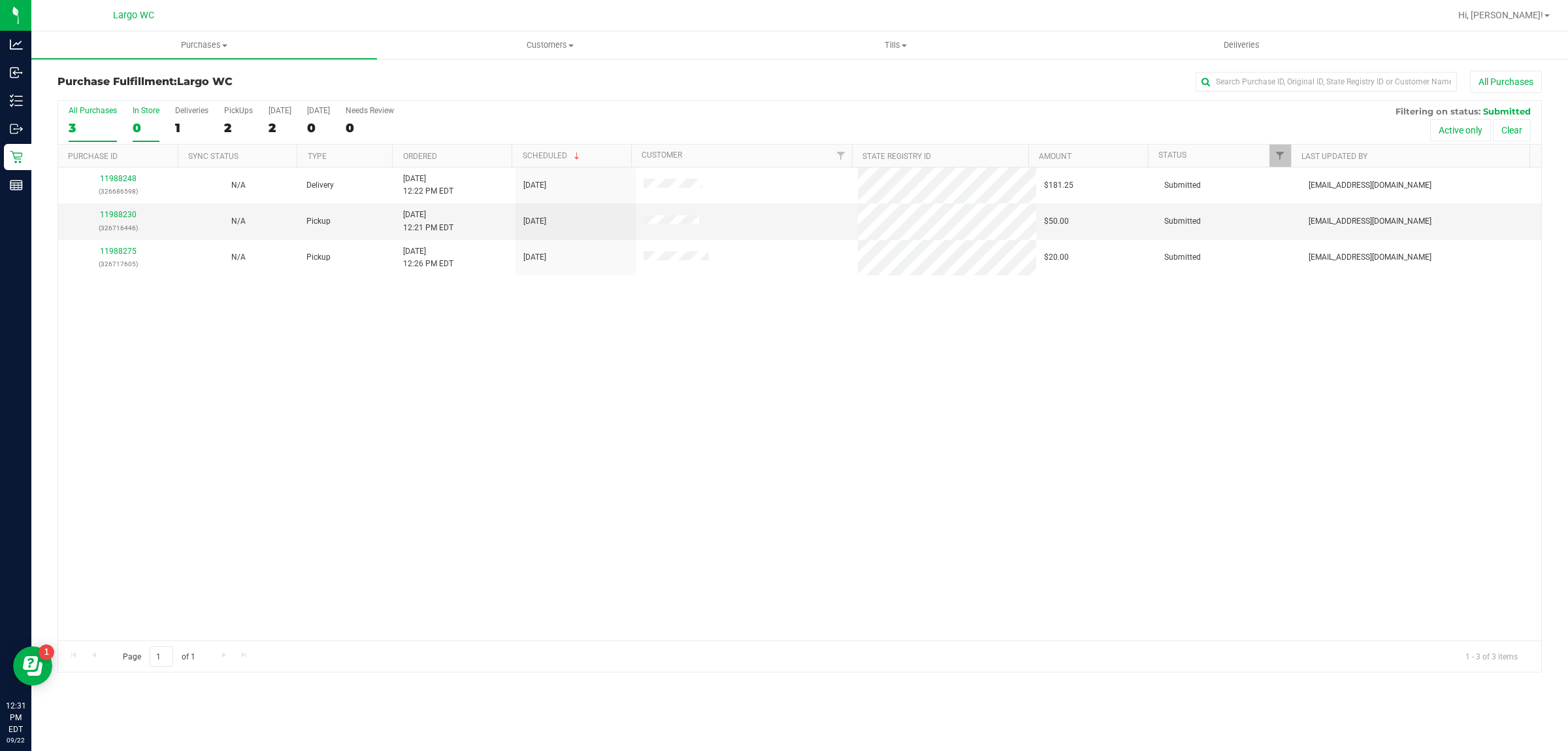
click at [138, 132] on div "0" at bounding box center [146, 127] width 27 height 15
click at [0, 0] on input "In Store 0" at bounding box center [0, 0] width 0 height 0
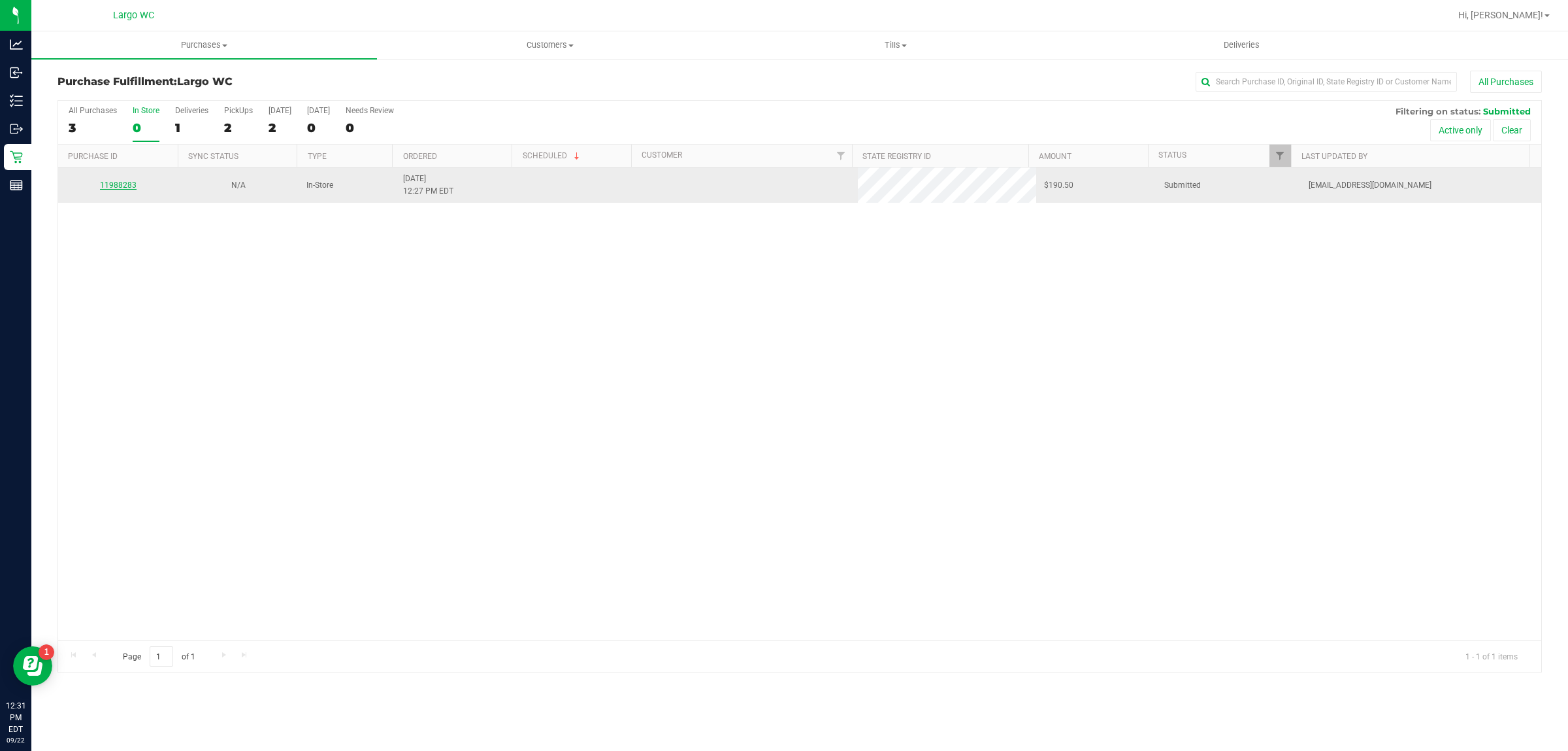
click at [124, 186] on link "11988283" at bounding box center [118, 184] width 36 height 9
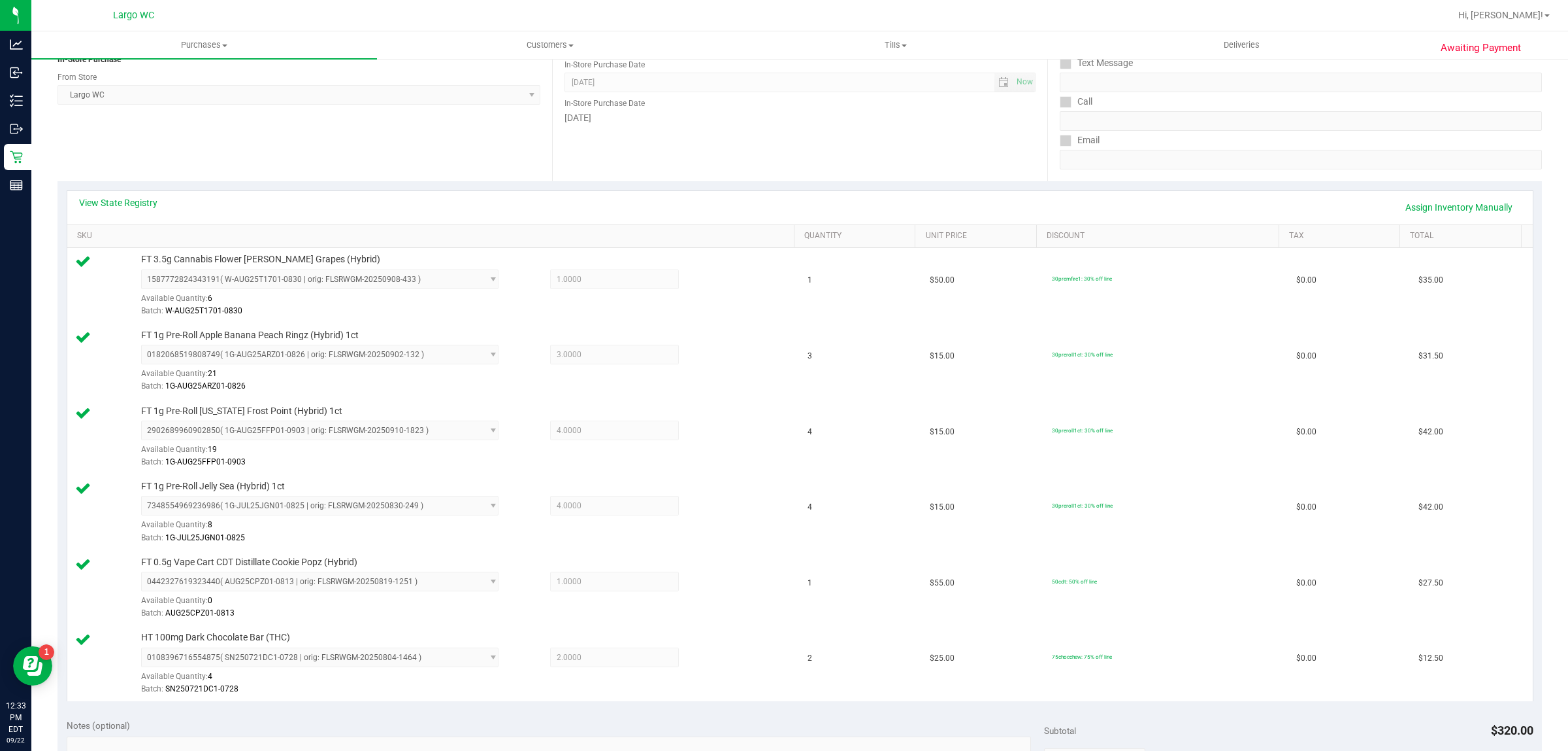
scroll to position [541, 0]
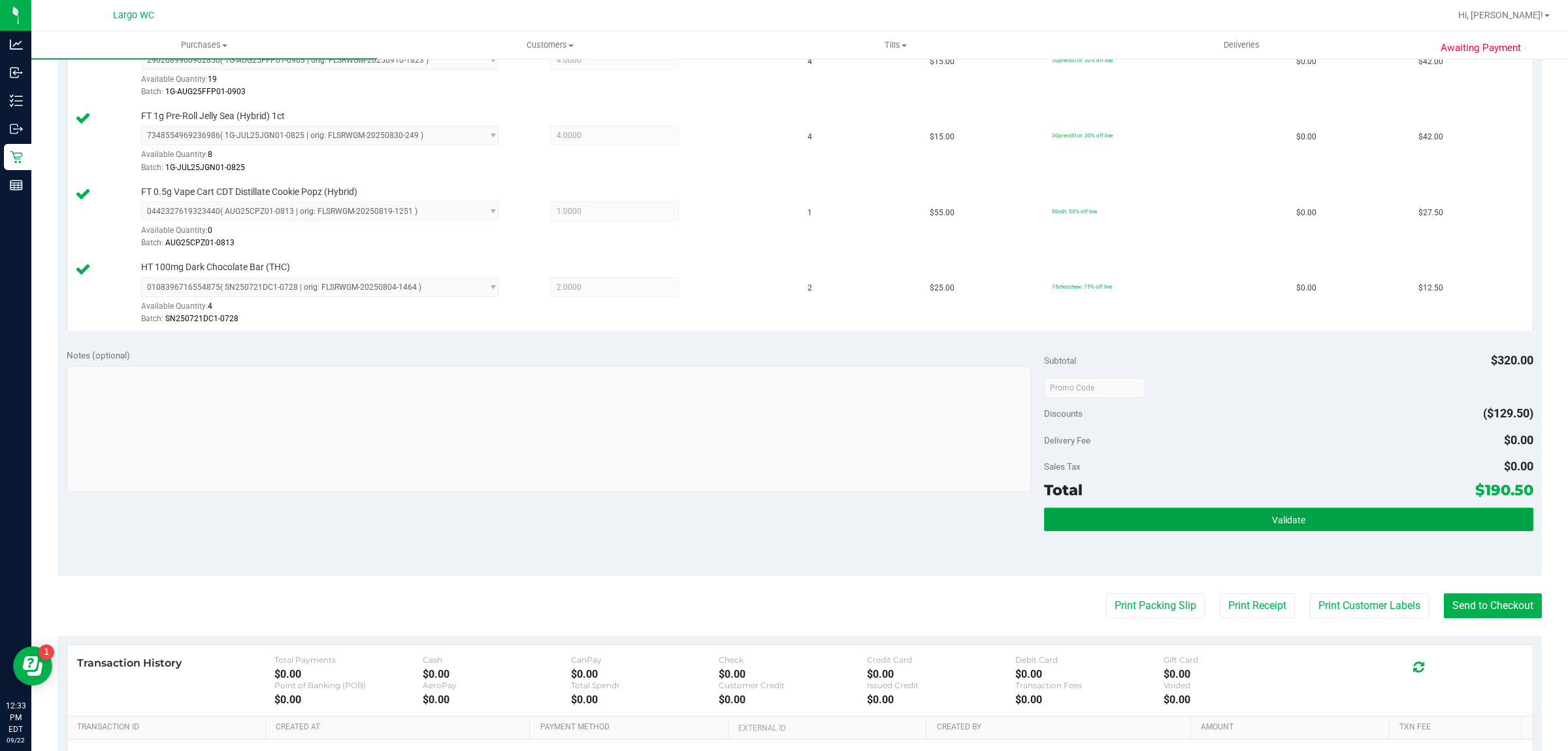
click at [1138, 530] on button "Validate" at bounding box center [1289, 520] width 489 height 24
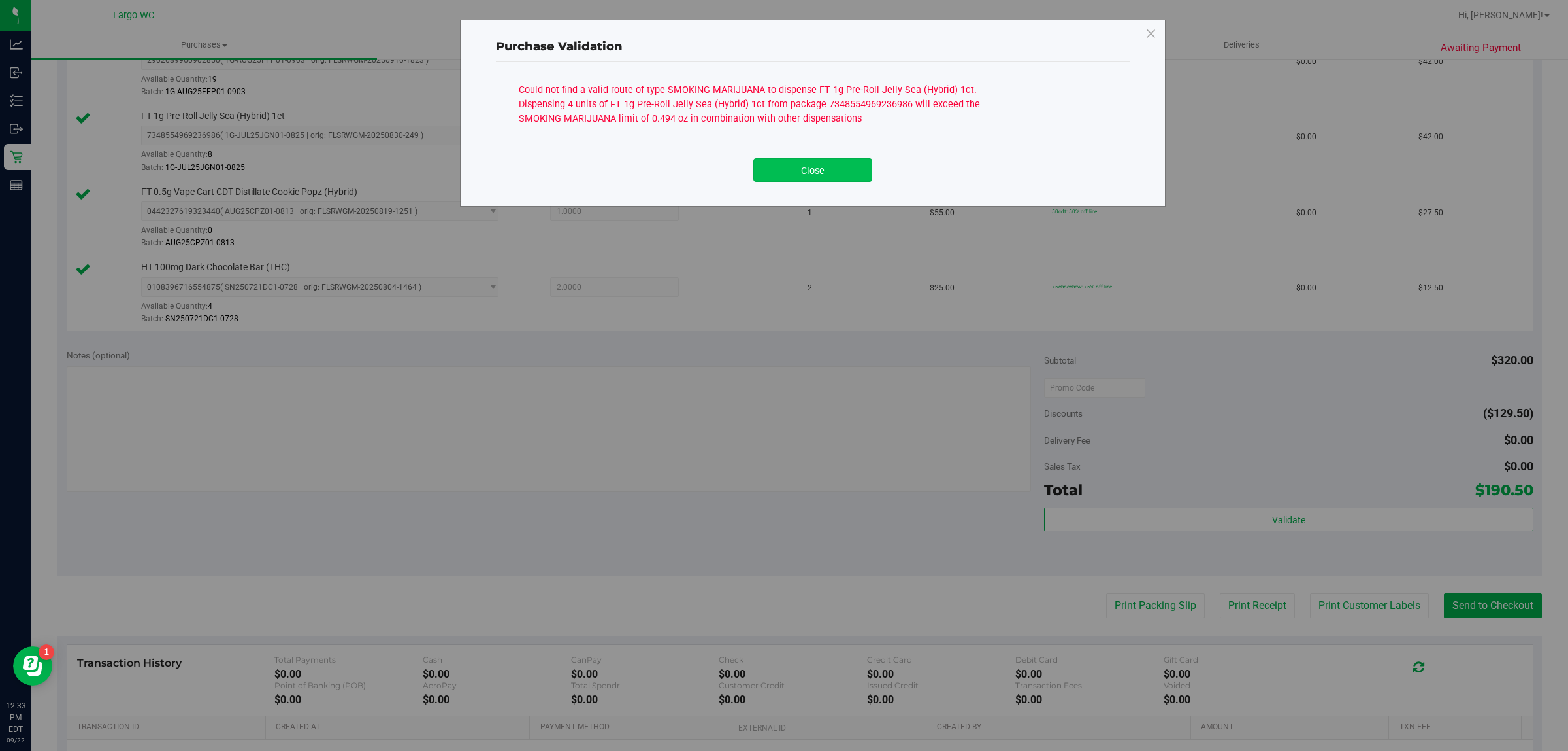
click at [808, 167] on button "Close" at bounding box center [813, 170] width 119 height 24
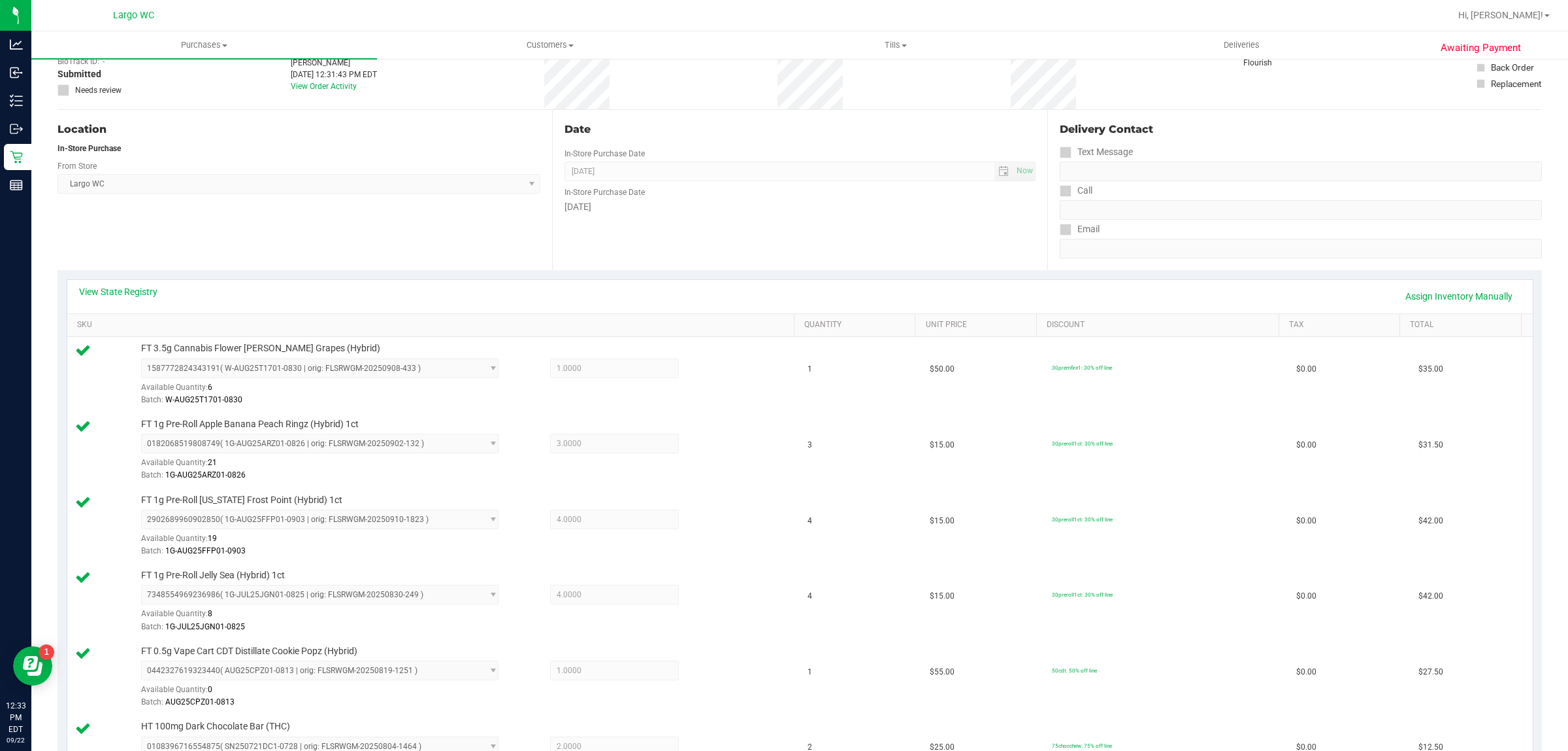
scroll to position [0, 0]
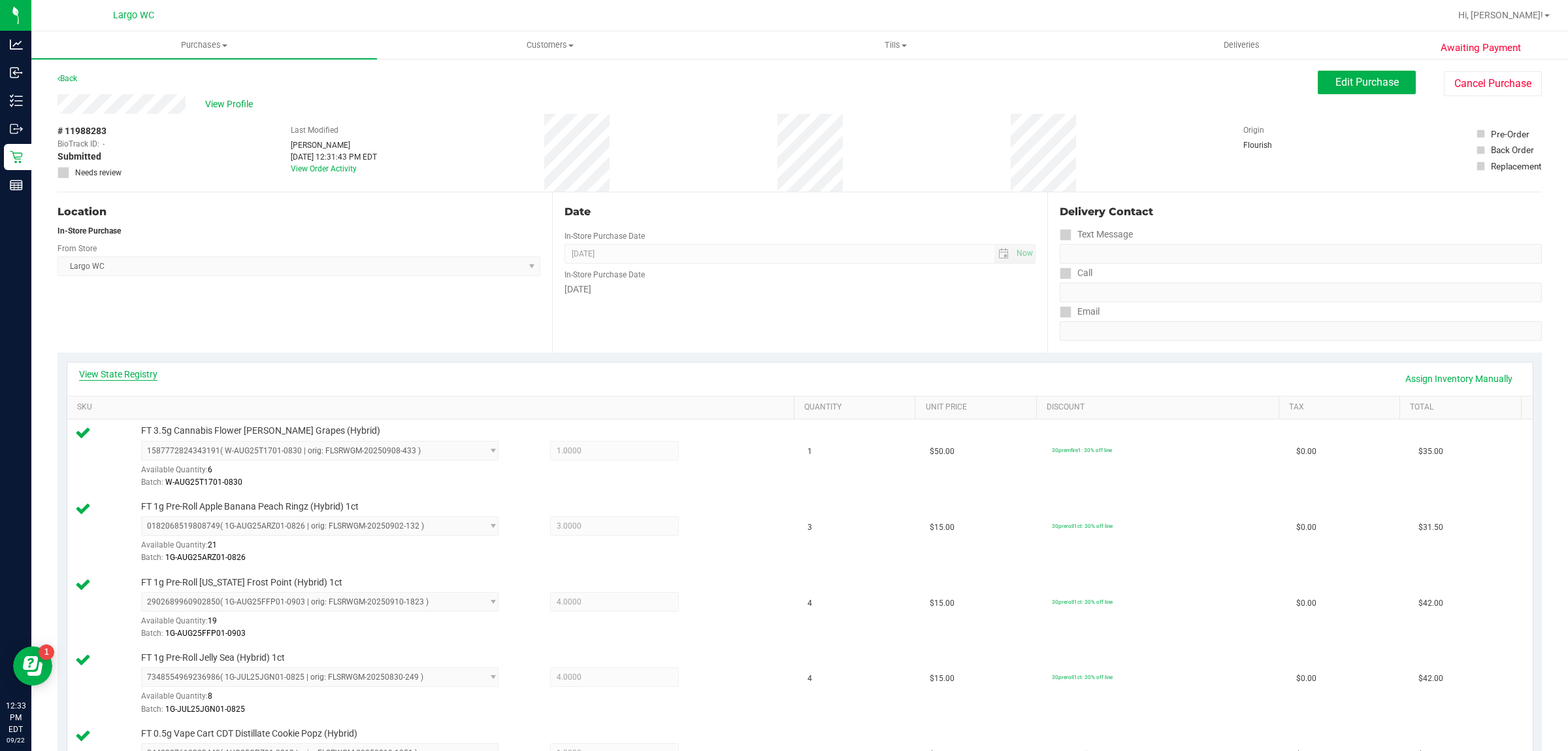
click at [138, 376] on link "View State Registry" at bounding box center [118, 373] width 79 height 13
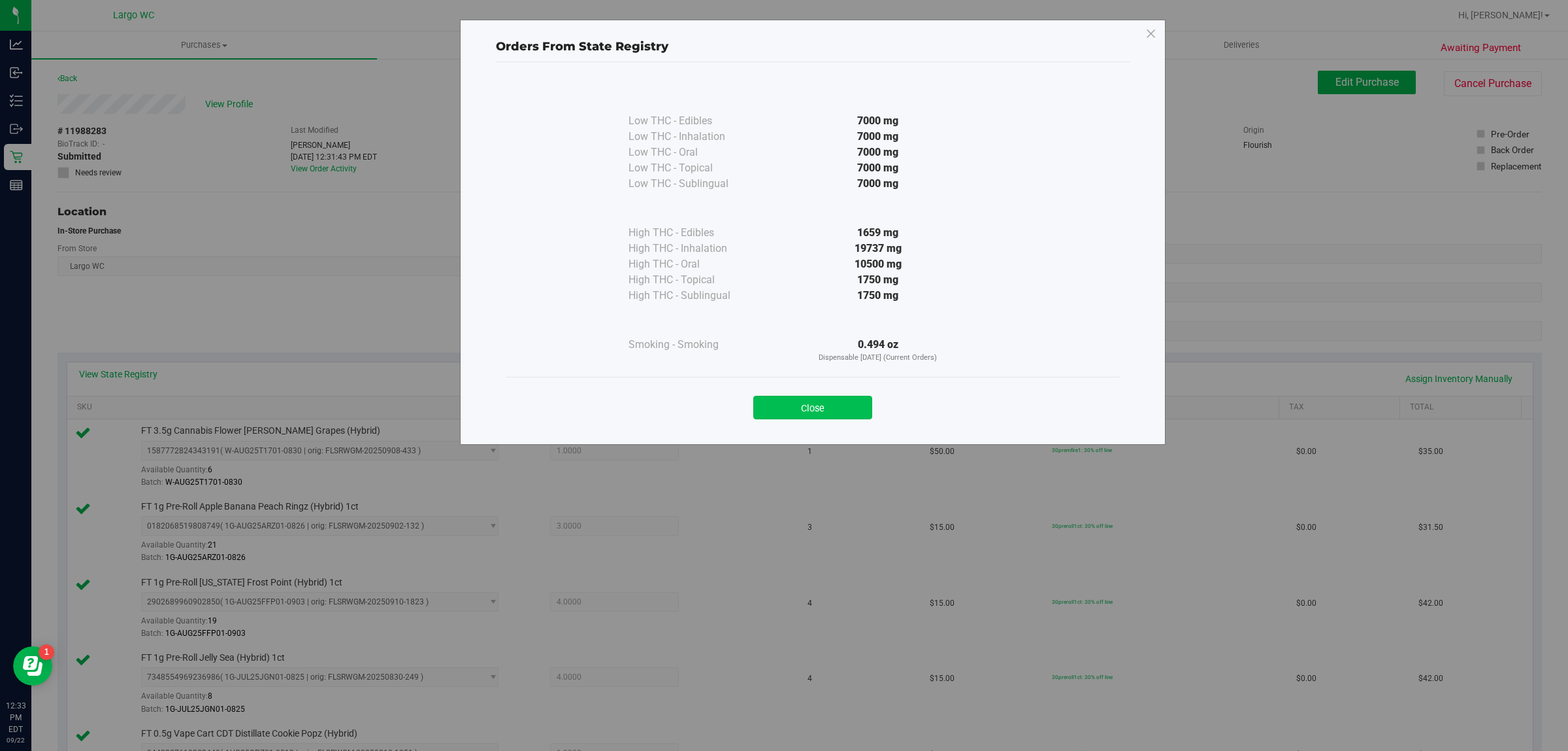
click at [833, 407] on button "Close" at bounding box center [813, 407] width 119 height 24
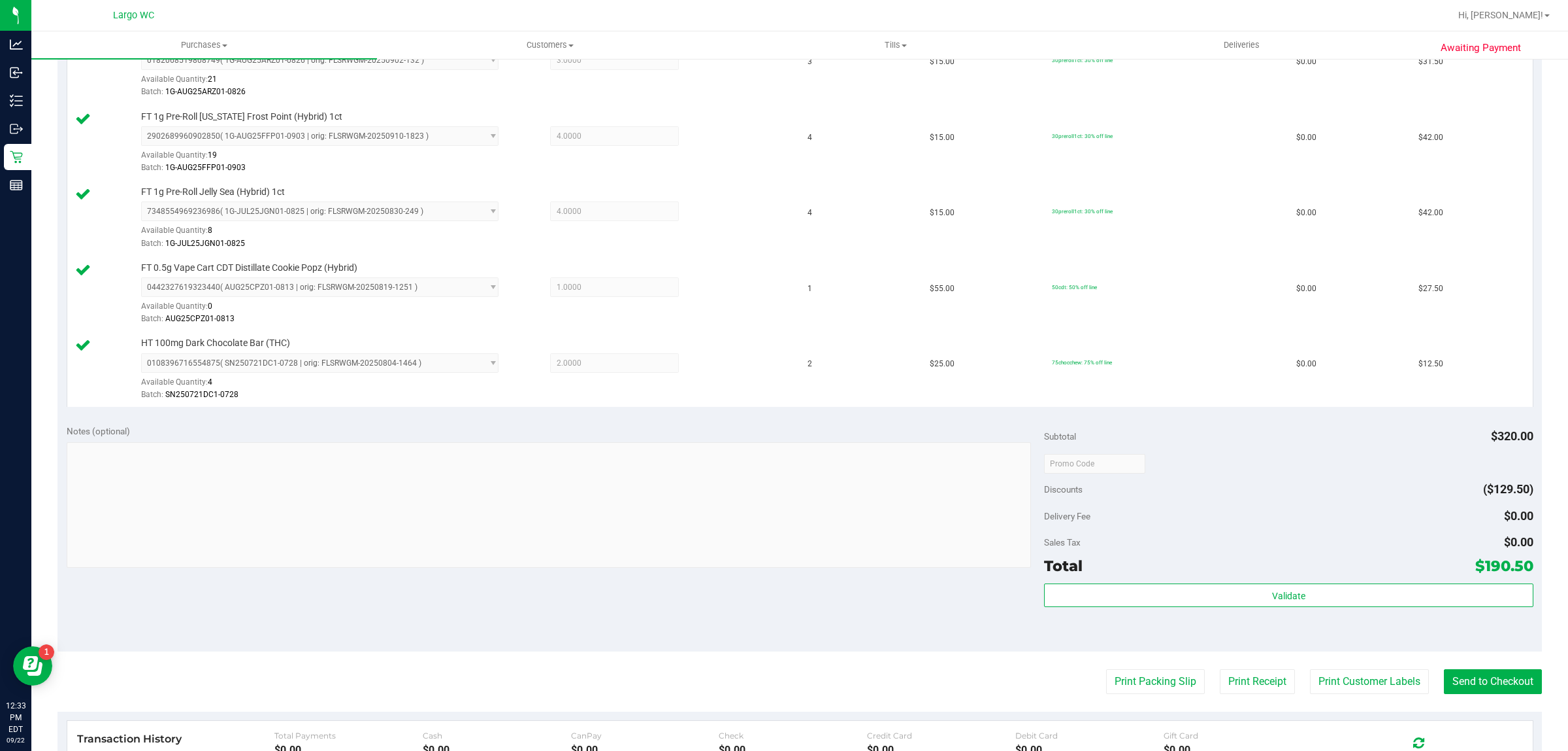
scroll to position [532, 0]
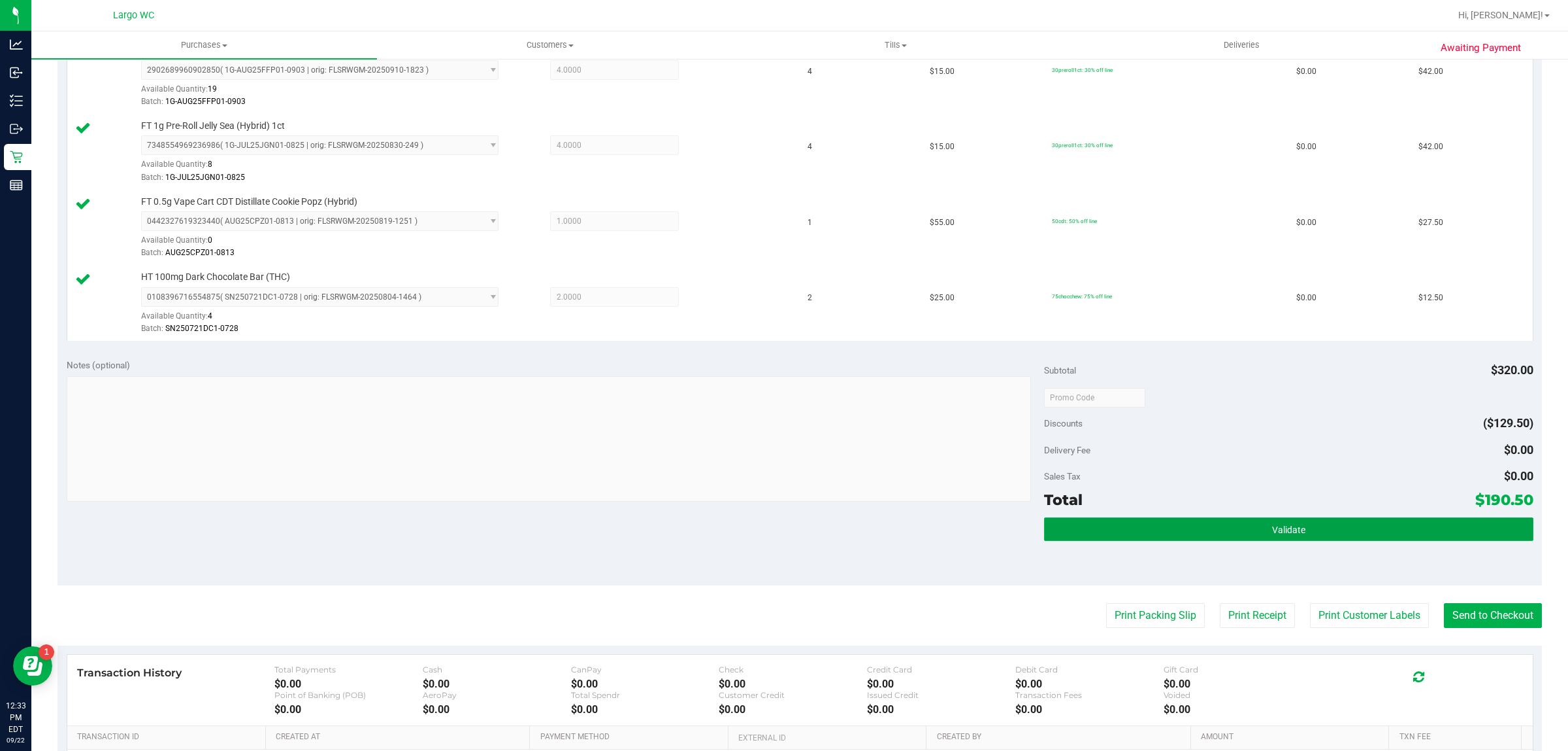
click at [1272, 530] on span "Validate" at bounding box center [1289, 530] width 33 height 11
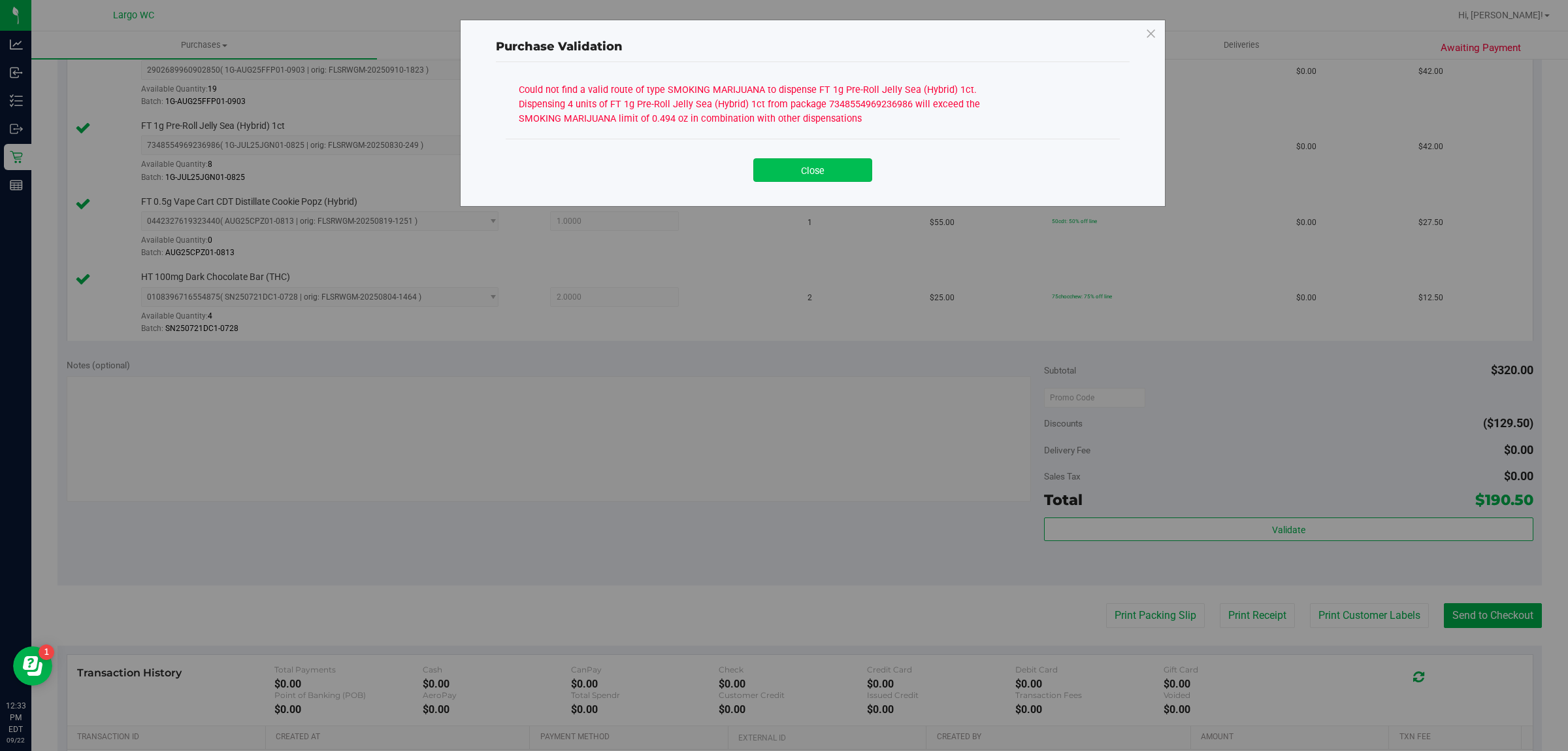
click at [842, 163] on button "Close" at bounding box center [813, 170] width 119 height 24
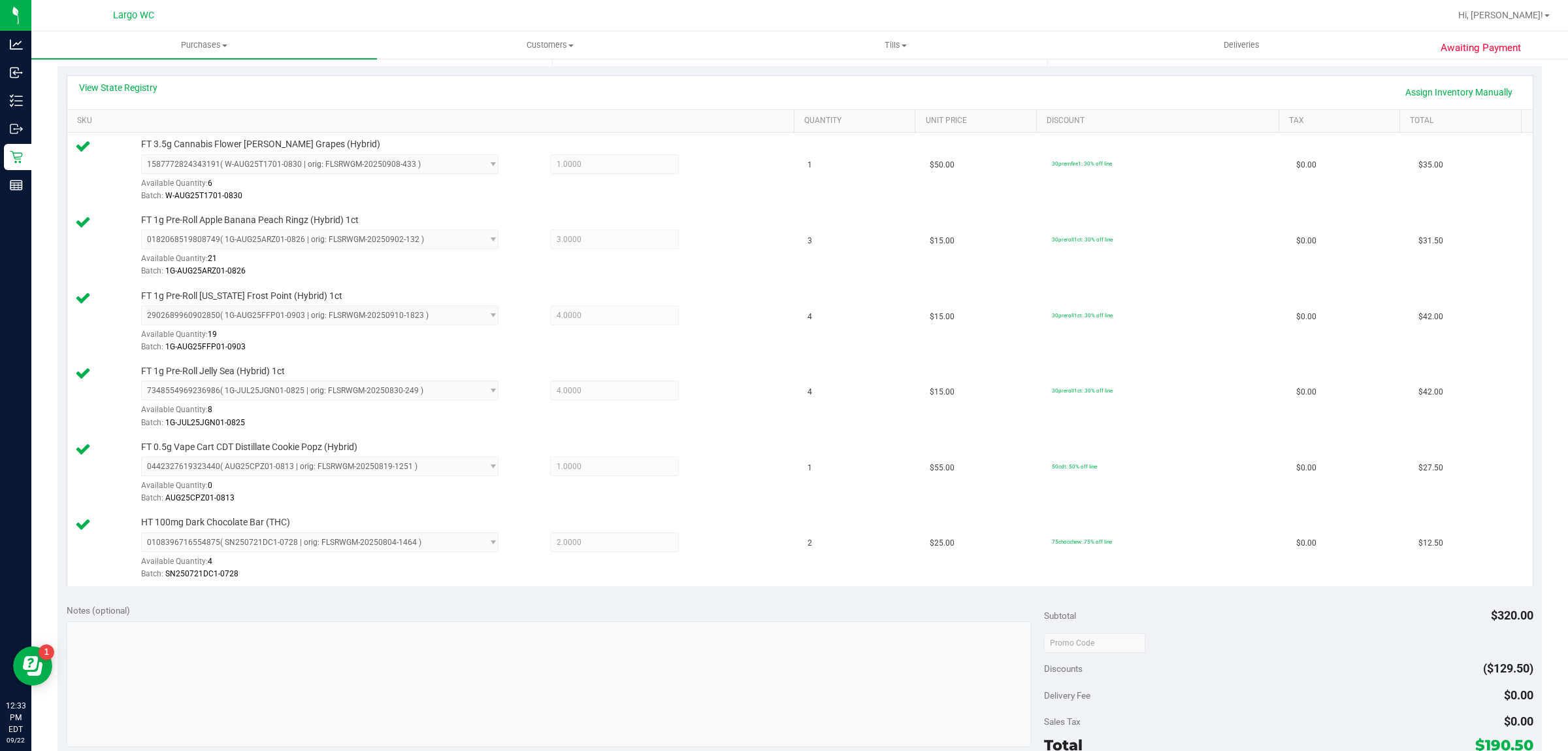
scroll to position [0, 0]
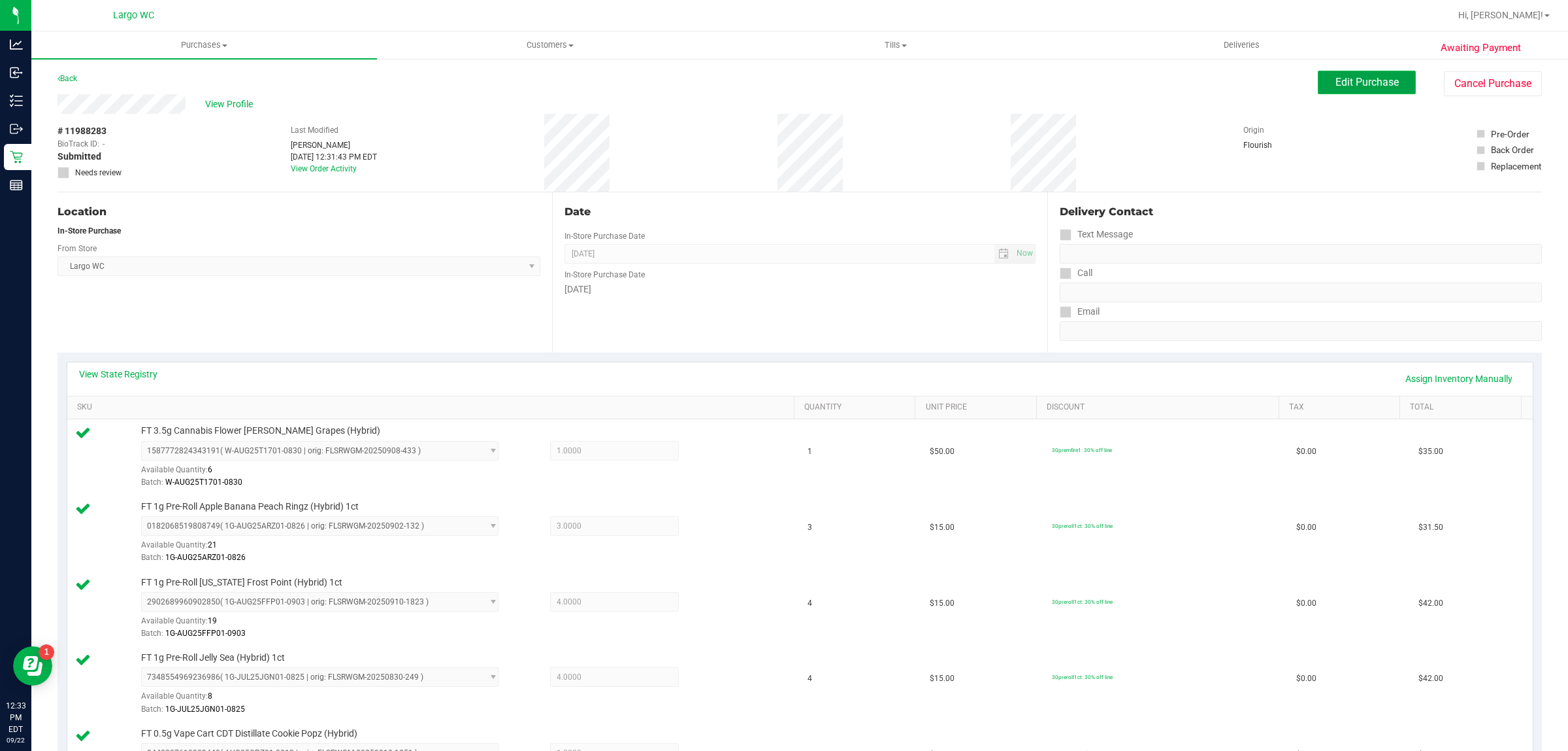
click at [1354, 77] on span "Edit Purchase" at bounding box center [1367, 82] width 63 height 13
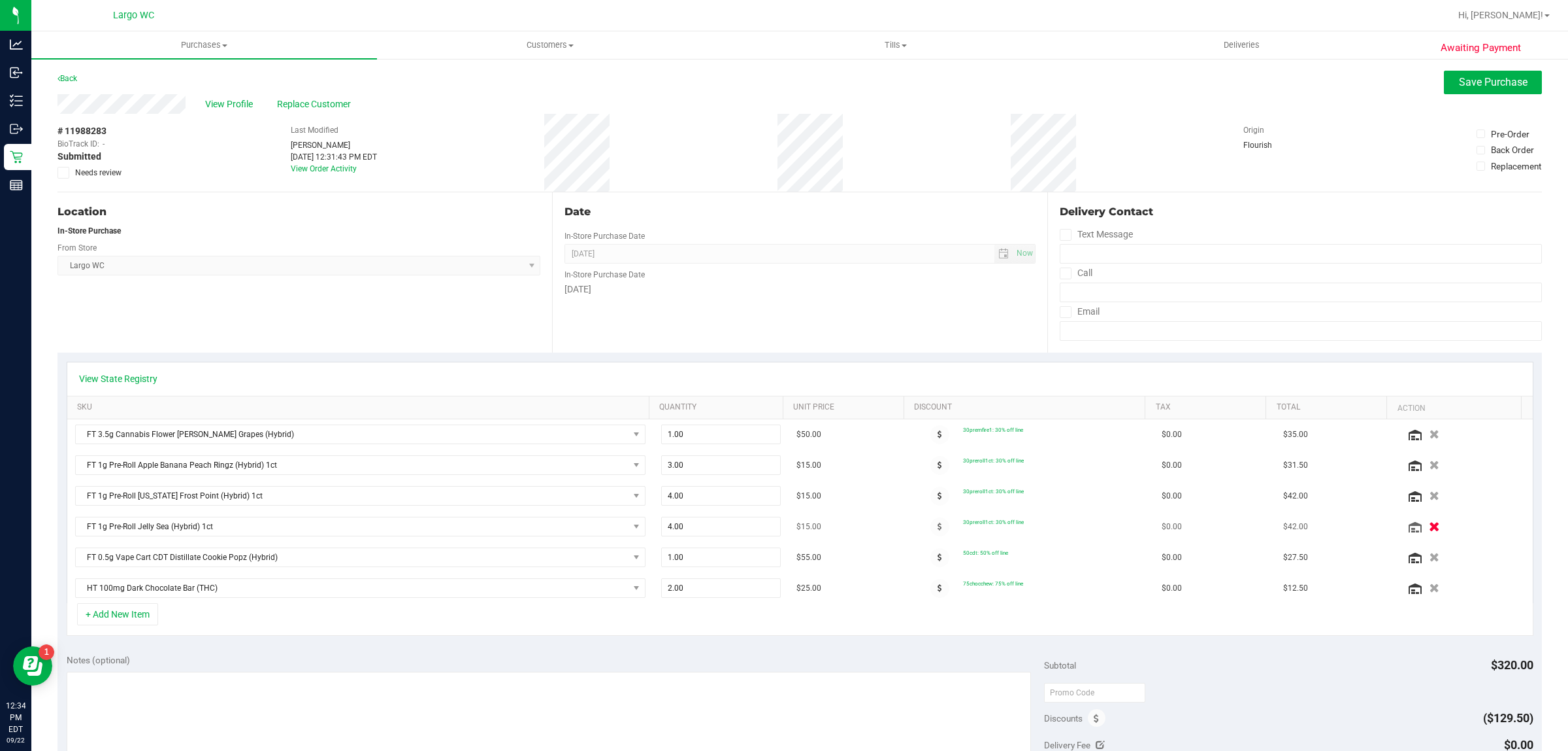
click at [1430, 528] on icon "button" at bounding box center [1435, 527] width 11 height 10
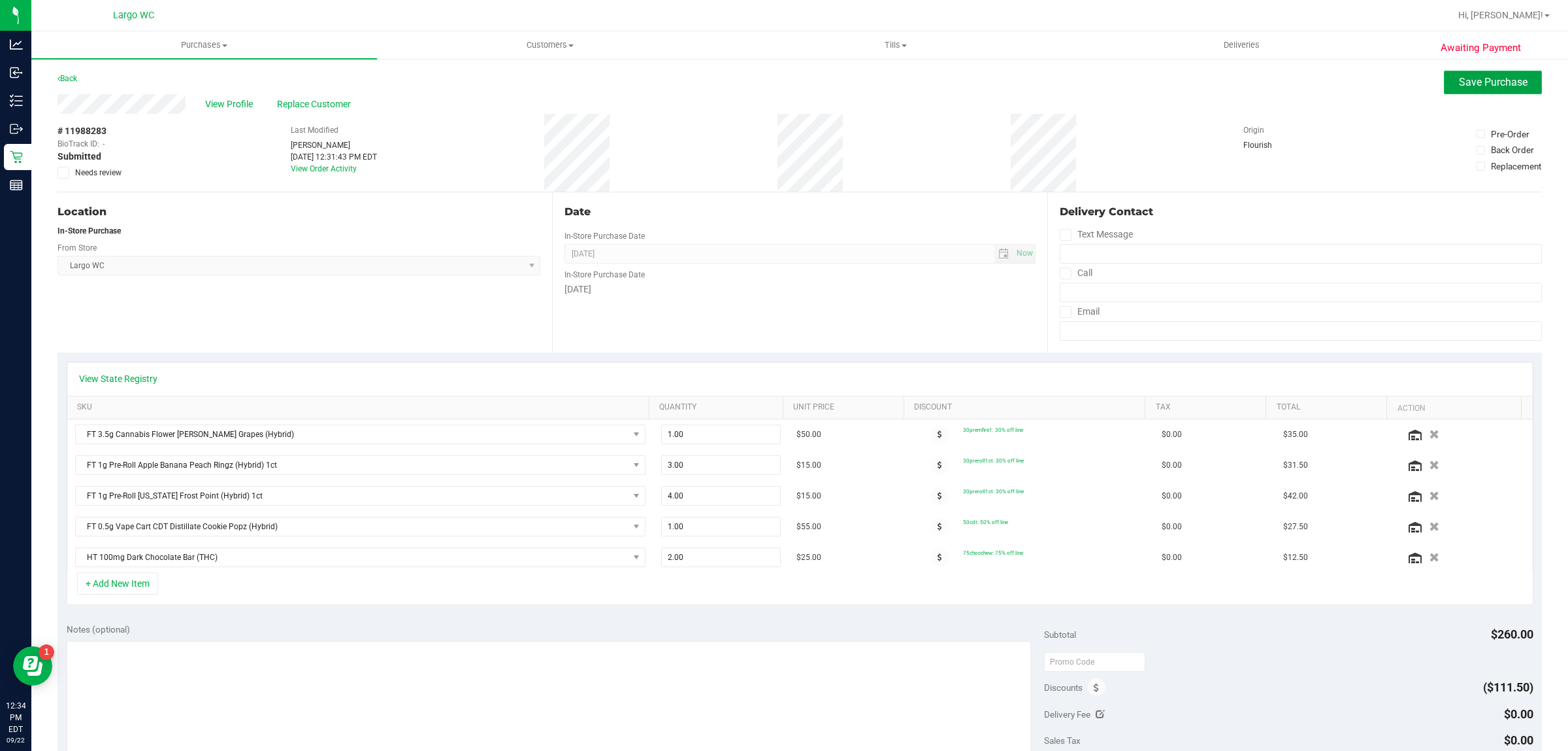
click at [1477, 85] on span "Save Purchase" at bounding box center [1494, 82] width 69 height 13
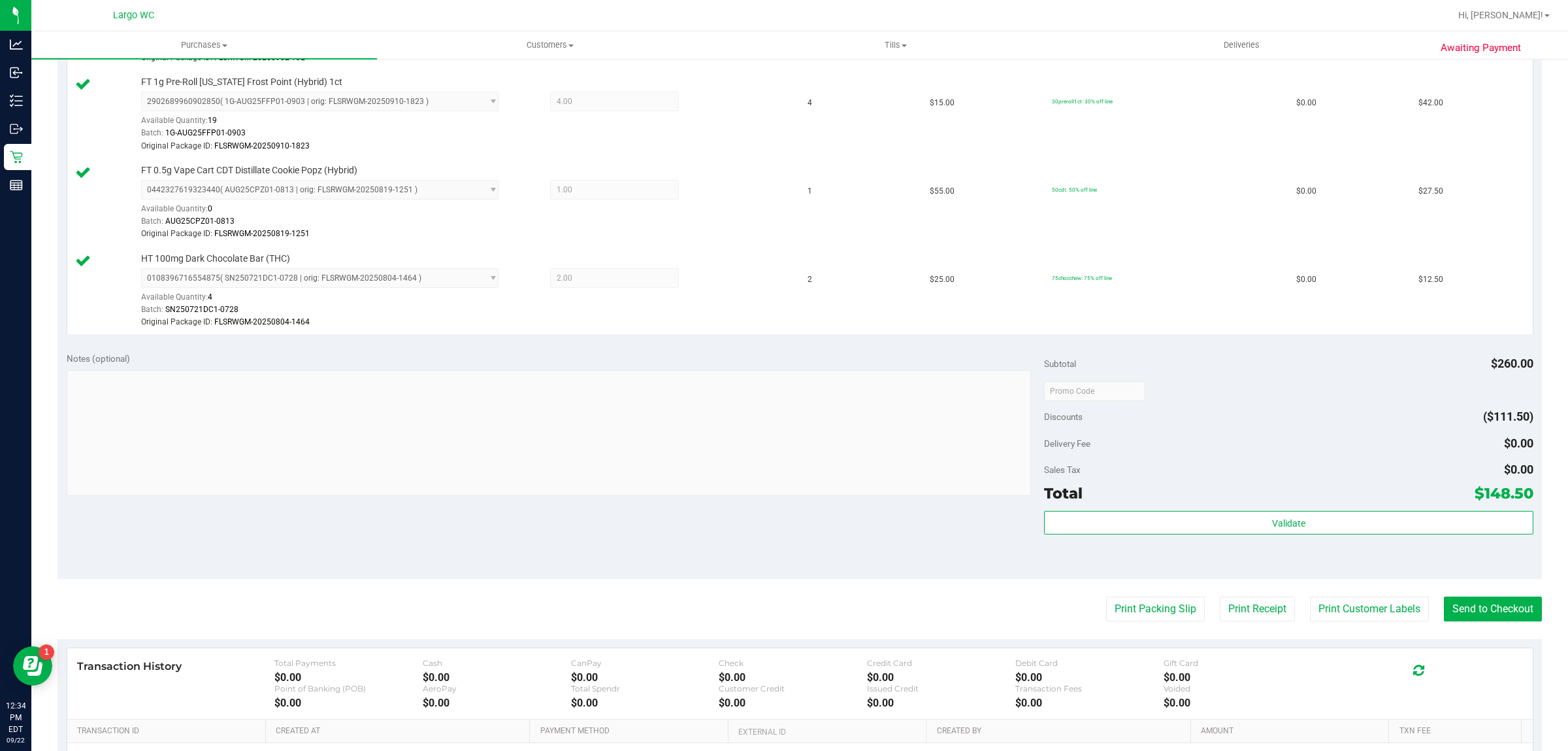
scroll to position [620, 0]
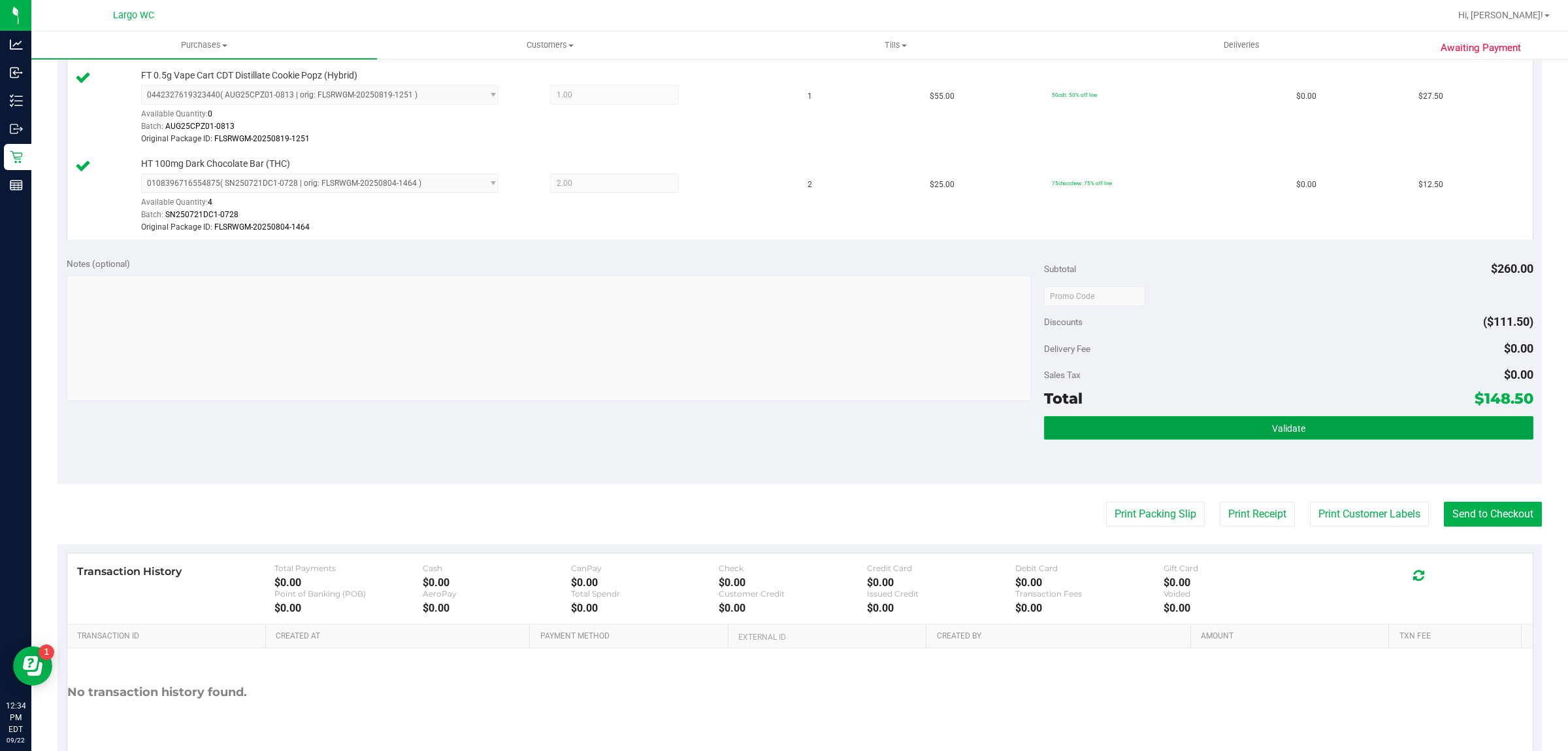
click at [1239, 436] on button "Validate" at bounding box center [1289, 428] width 489 height 24
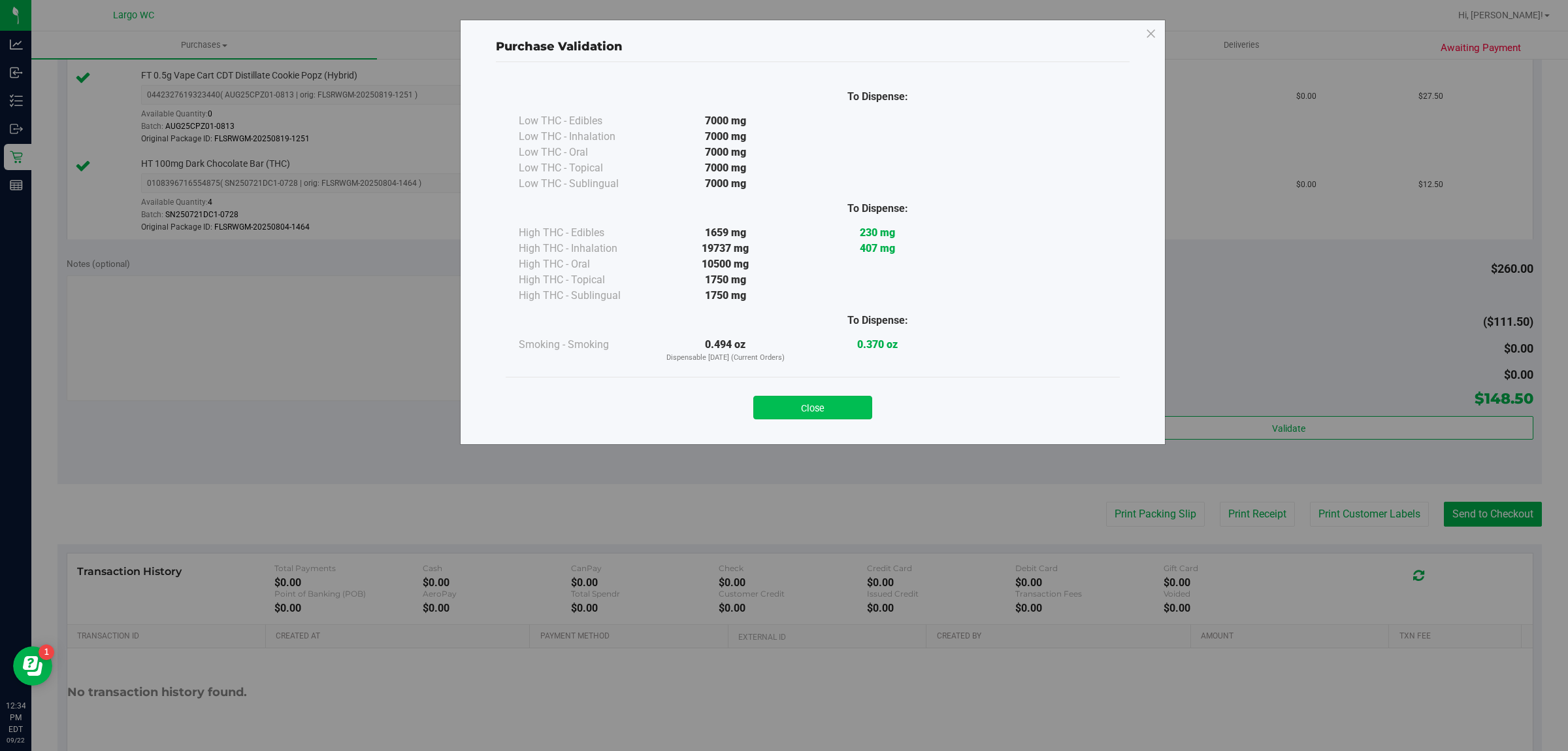
click at [824, 408] on button "Close" at bounding box center [813, 407] width 119 height 24
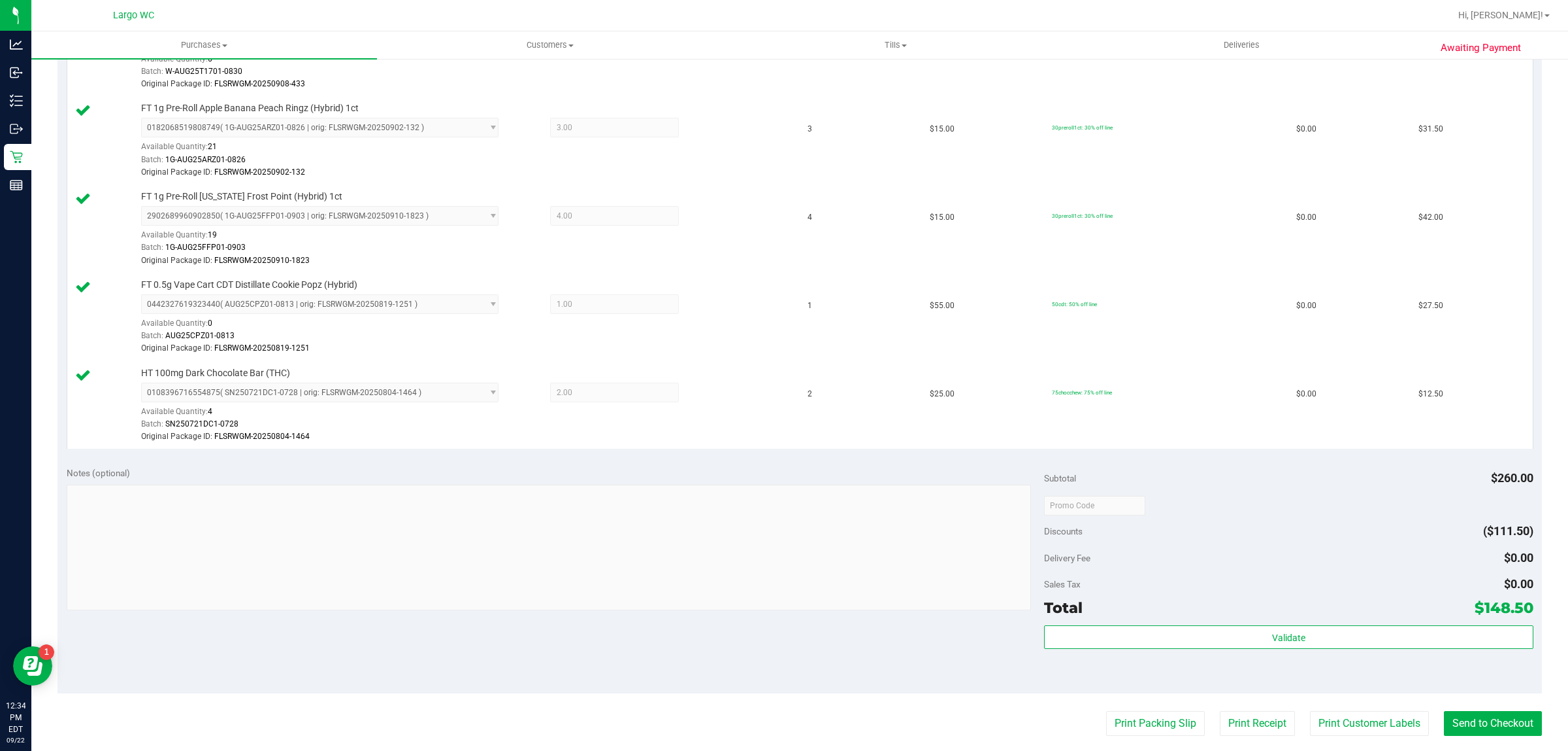
scroll to position [0, 0]
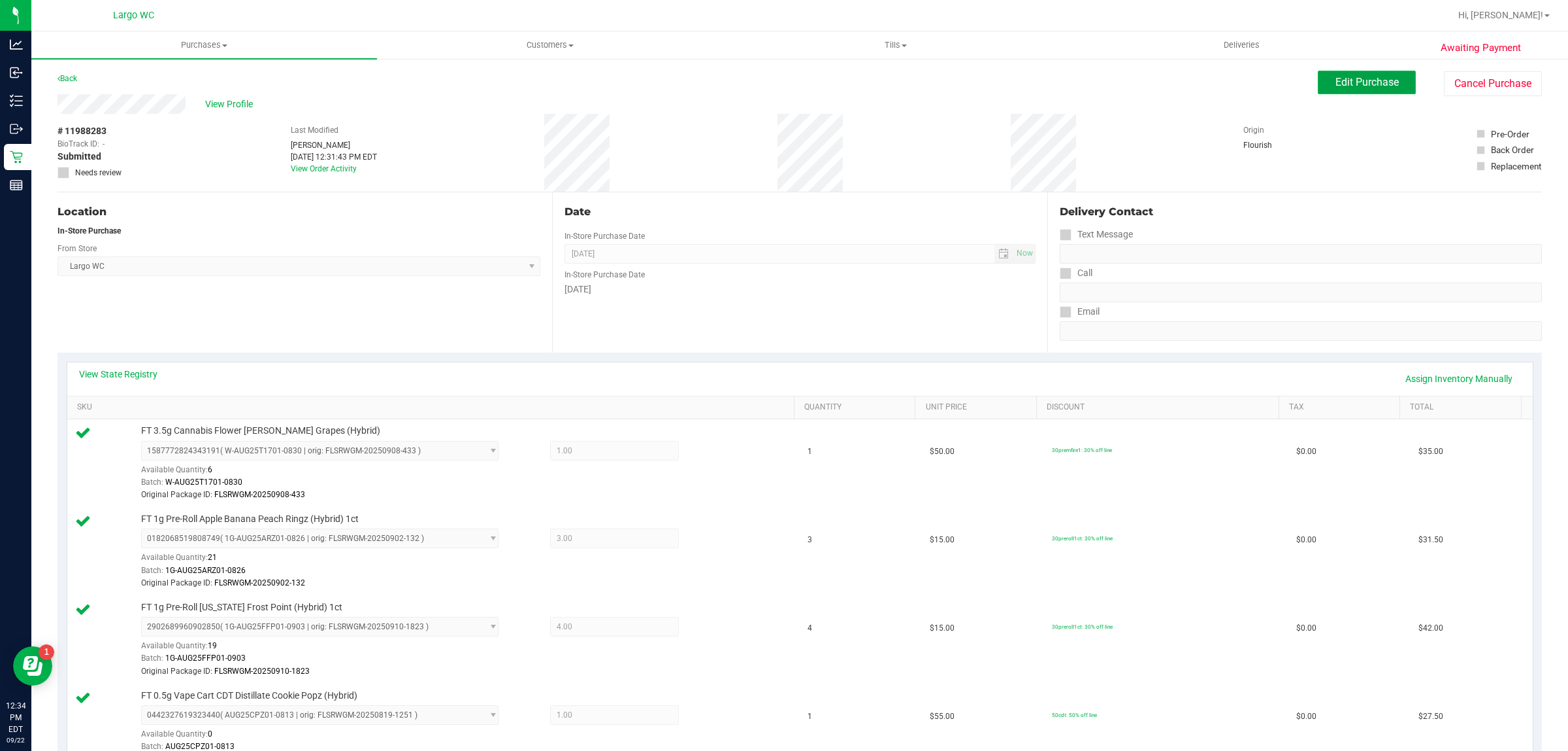
click at [1357, 92] on button "Edit Purchase" at bounding box center [1367, 83] width 98 height 24
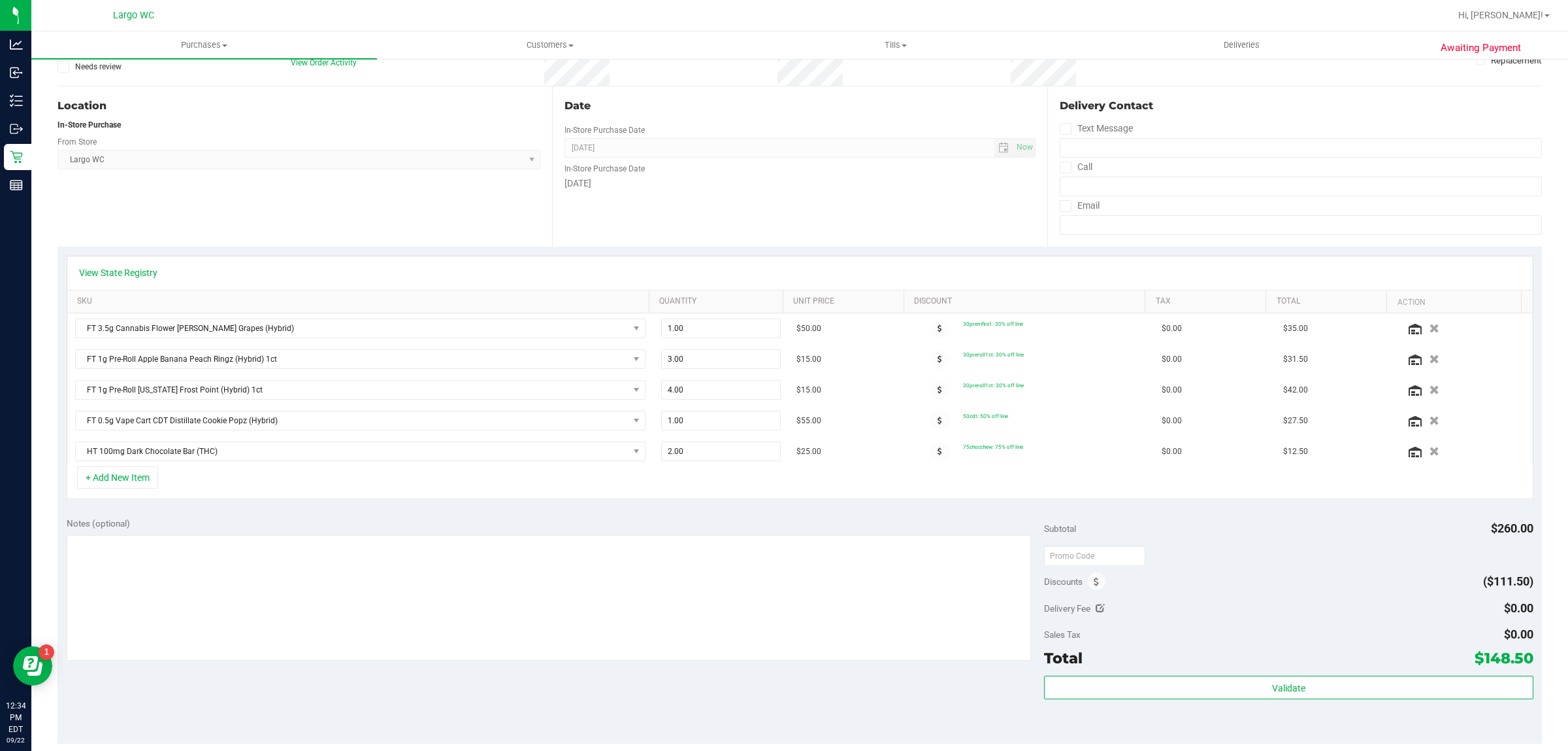
scroll to position [118, 0]
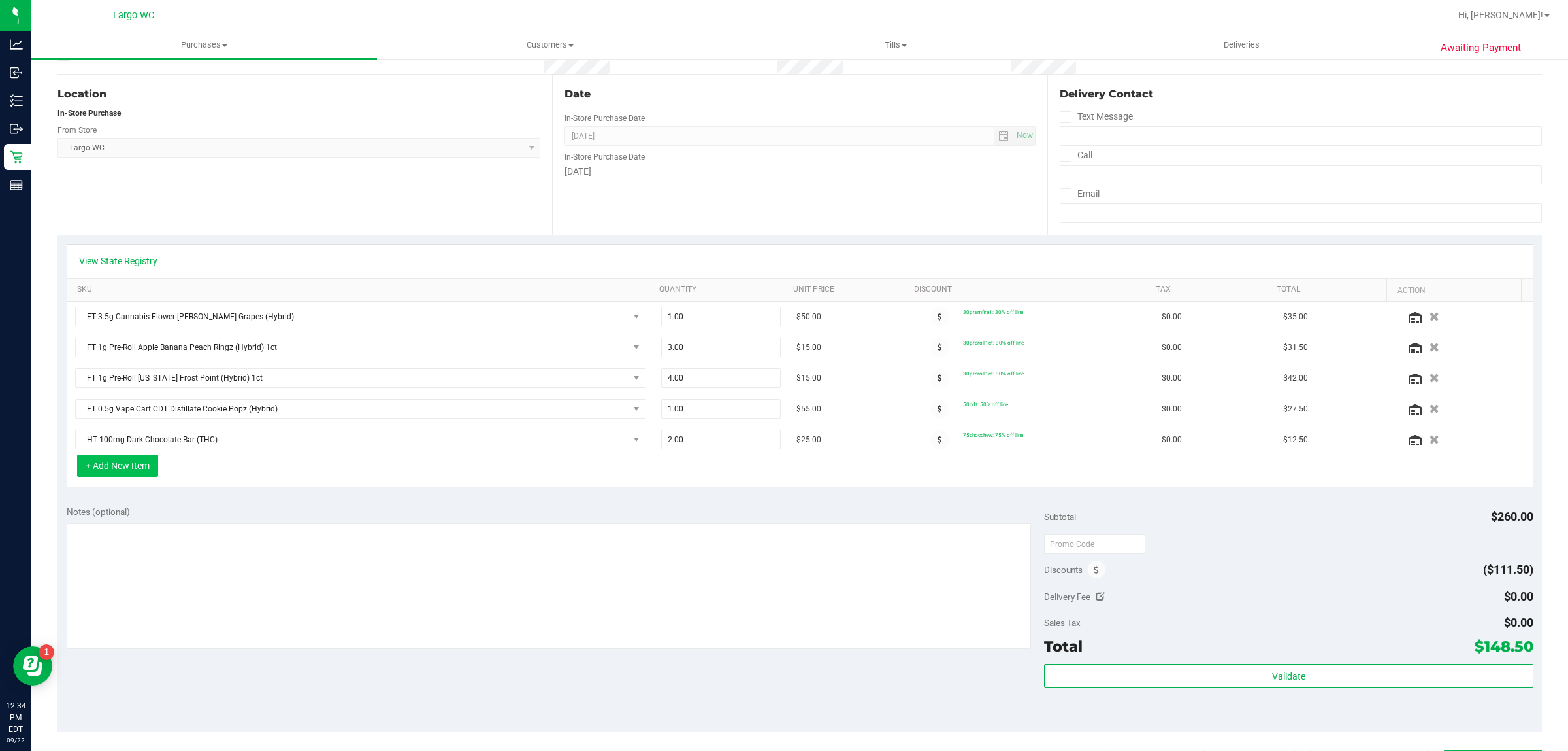
click at [125, 469] on button "+ Add New Item" at bounding box center [117, 466] width 81 height 23
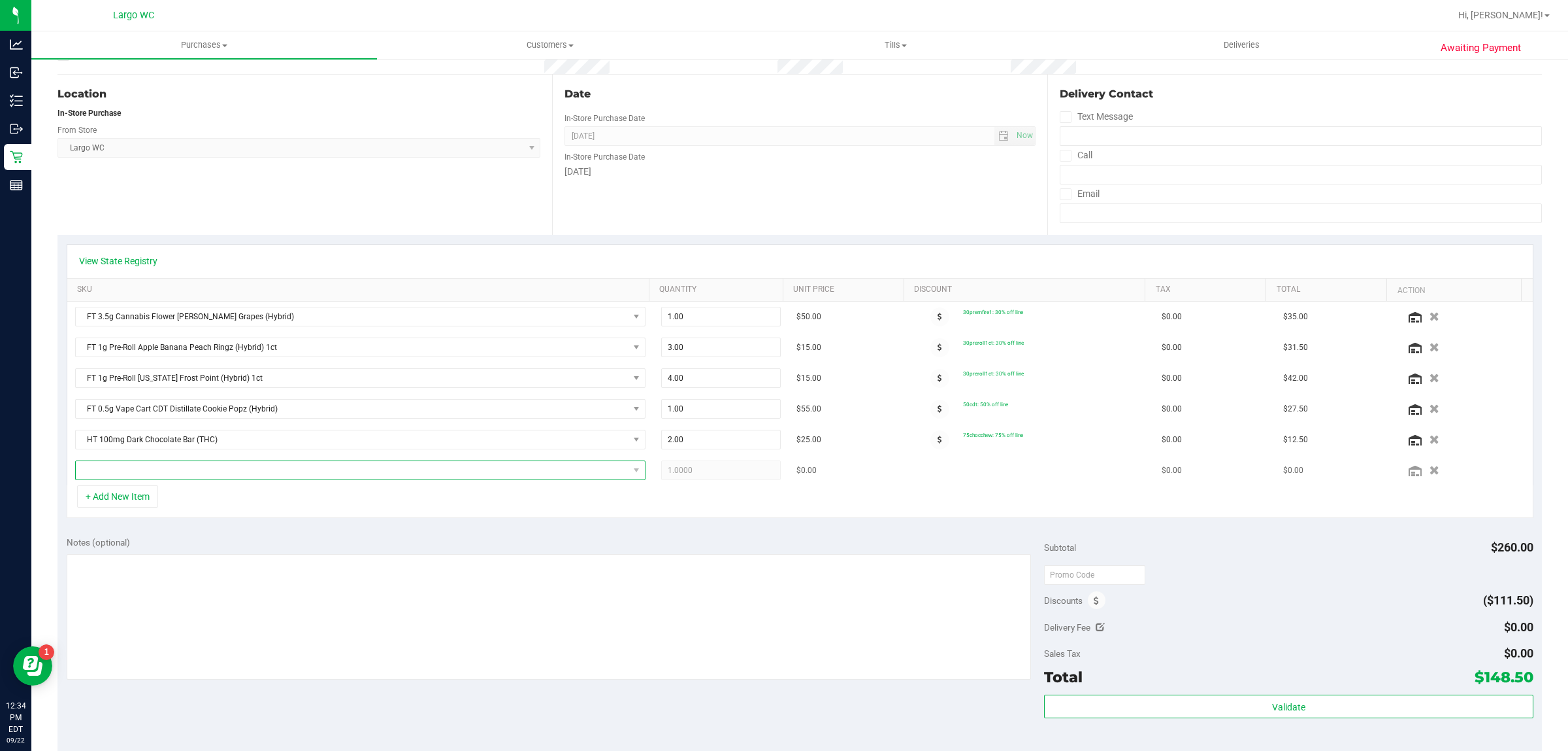
click at [325, 479] on span "NO DATA FOUND" at bounding box center [352, 469] width 553 height 19
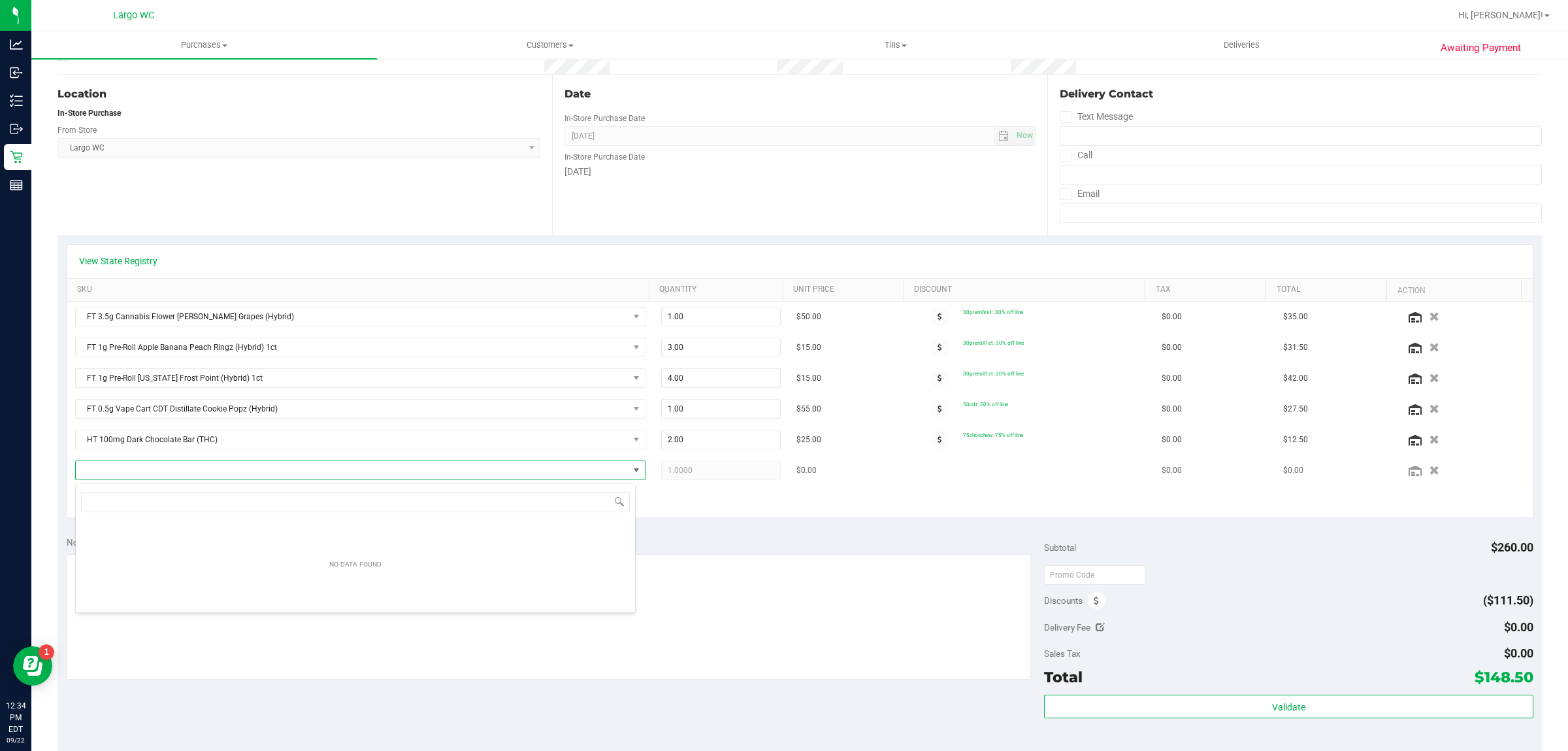
scroll to position [21, 561]
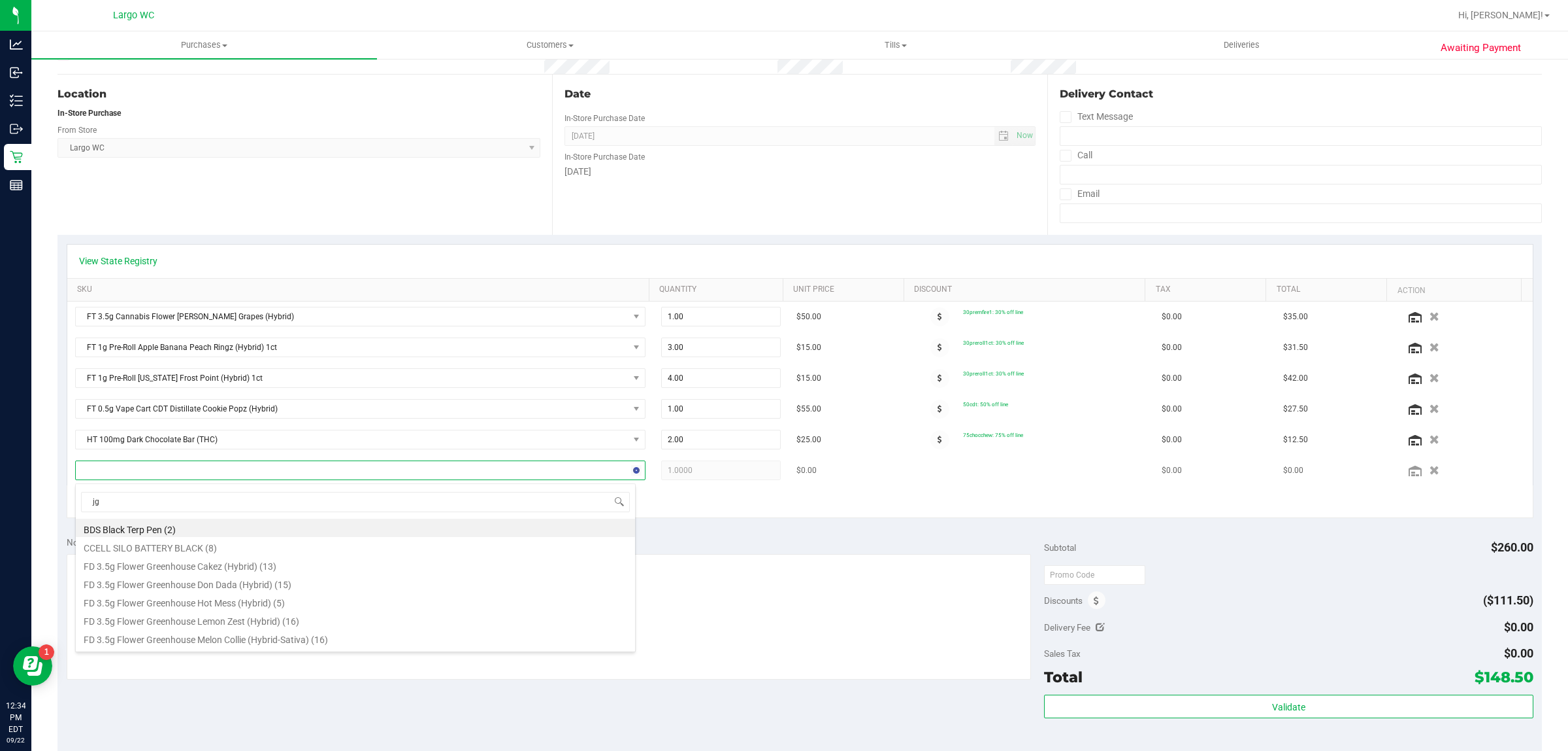
type input "jgn"
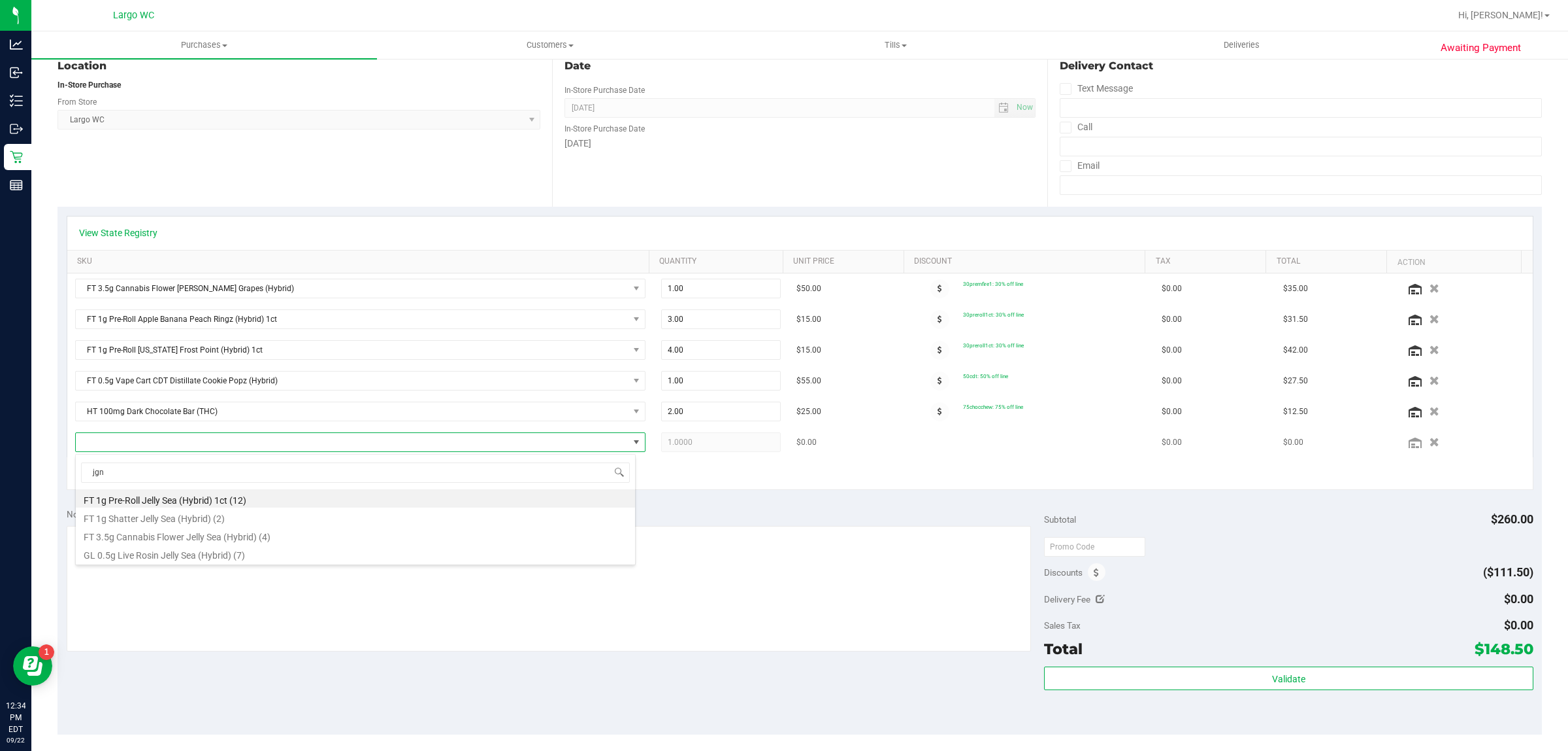
scroll to position [147, 0]
click at [243, 506] on li "FT 1g Pre-Roll Jelly Sea (Hybrid) 1ct (12)" at bounding box center [355, 498] width 560 height 19
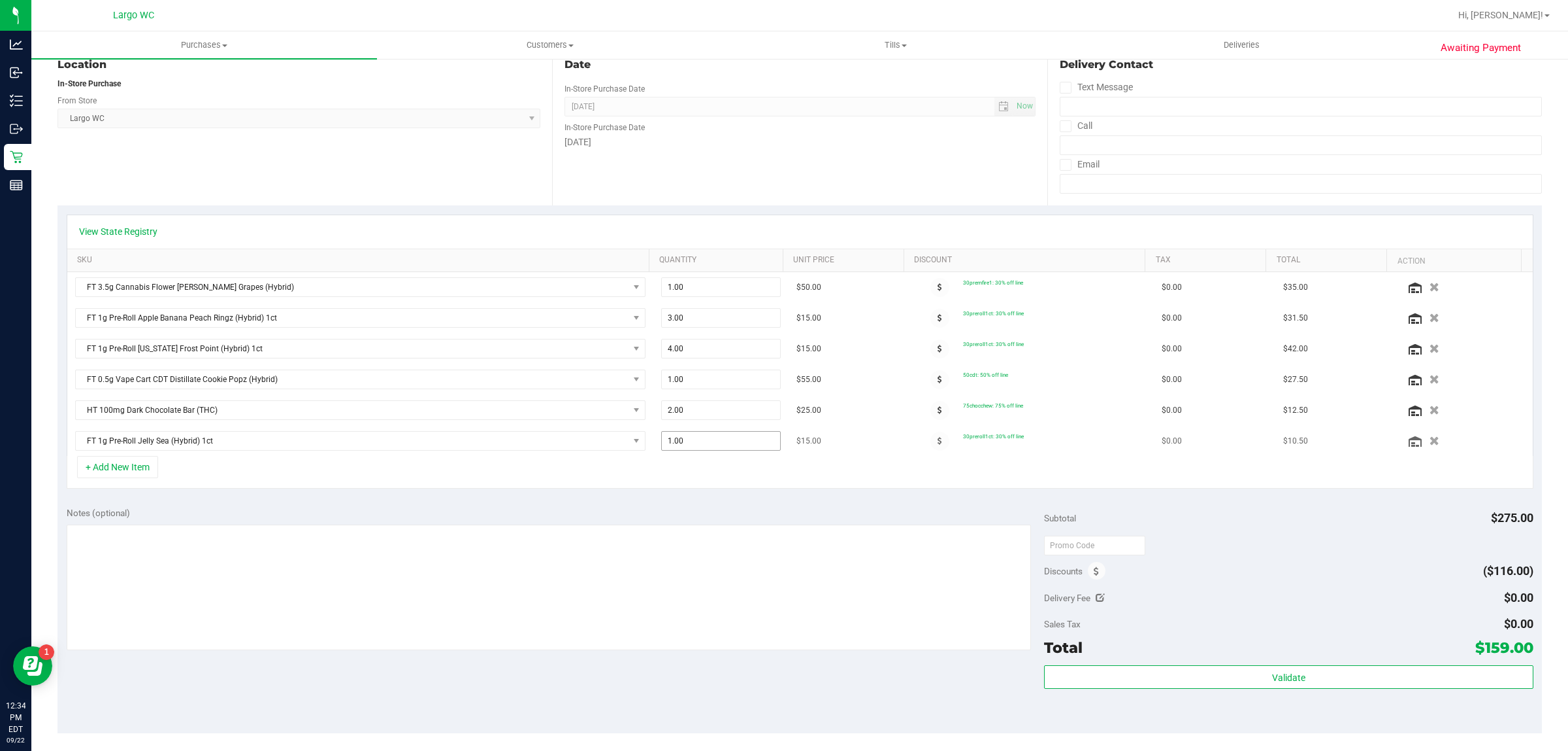
click at [720, 443] on input "1.00" at bounding box center [721, 440] width 118 height 19
type input "2"
click at [759, 488] on div "+ Add New Item" at bounding box center [800, 471] width 1467 height 32
type input "2.00"
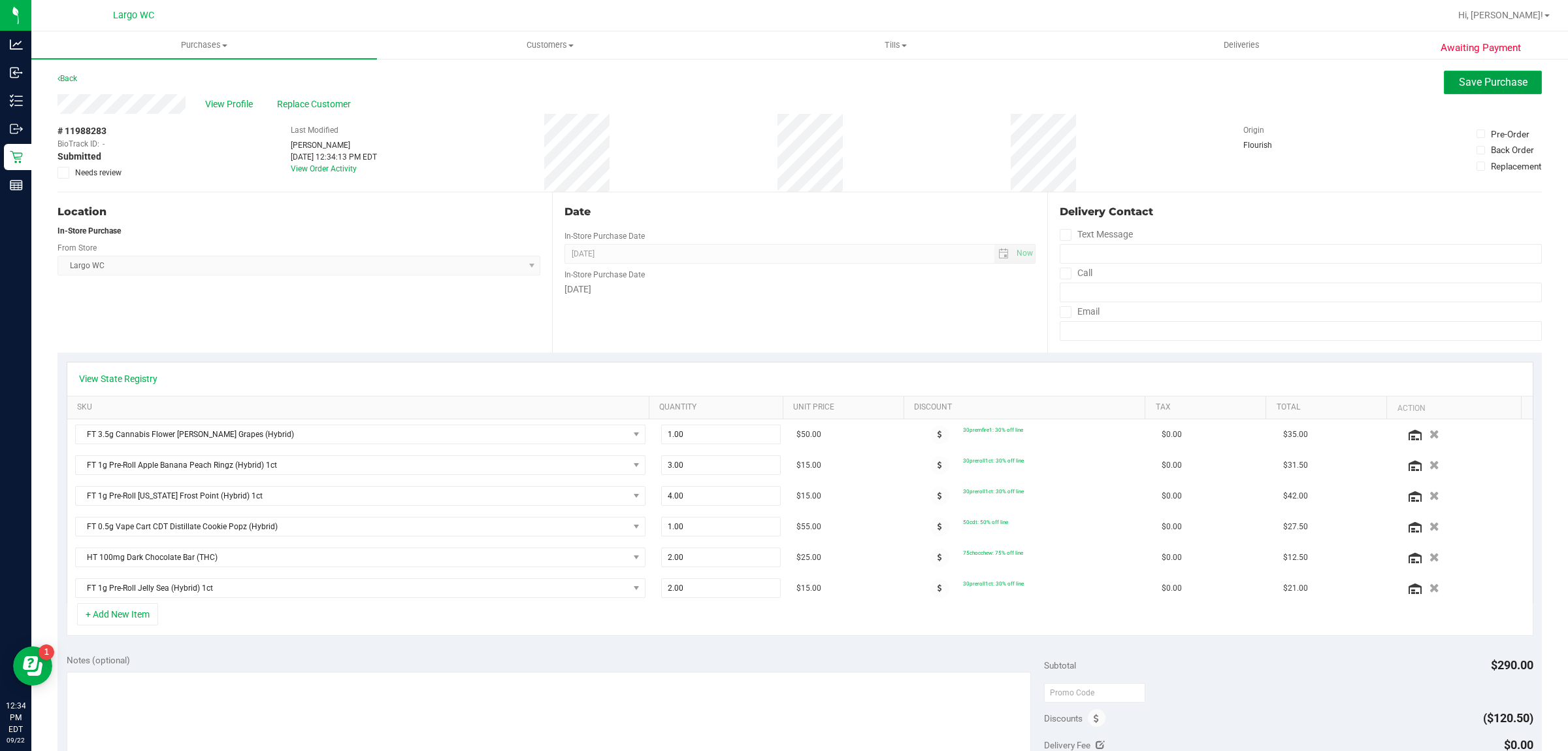
click at [1477, 89] on span "Save Purchase" at bounding box center [1494, 82] width 69 height 13
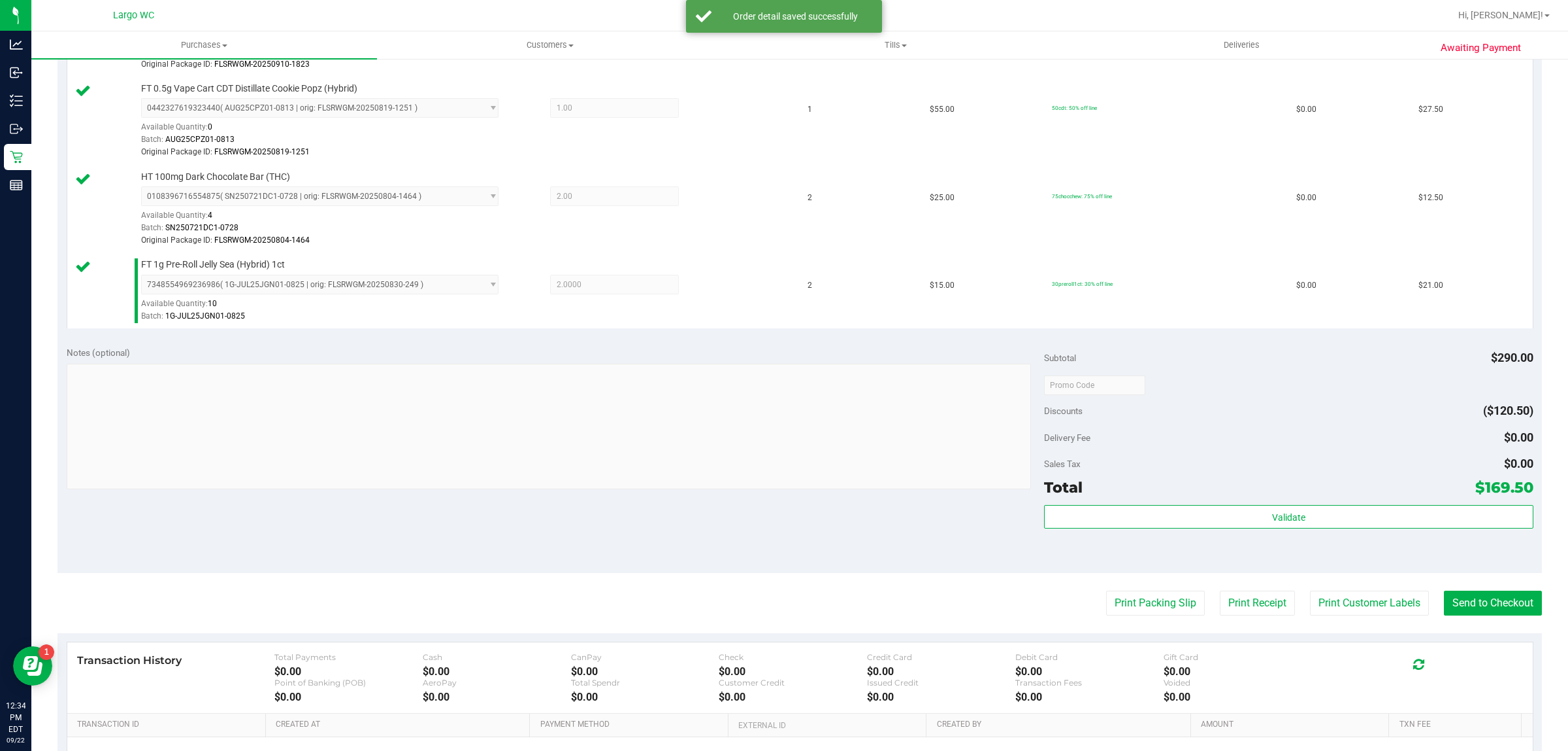
scroll to position [591, 0]
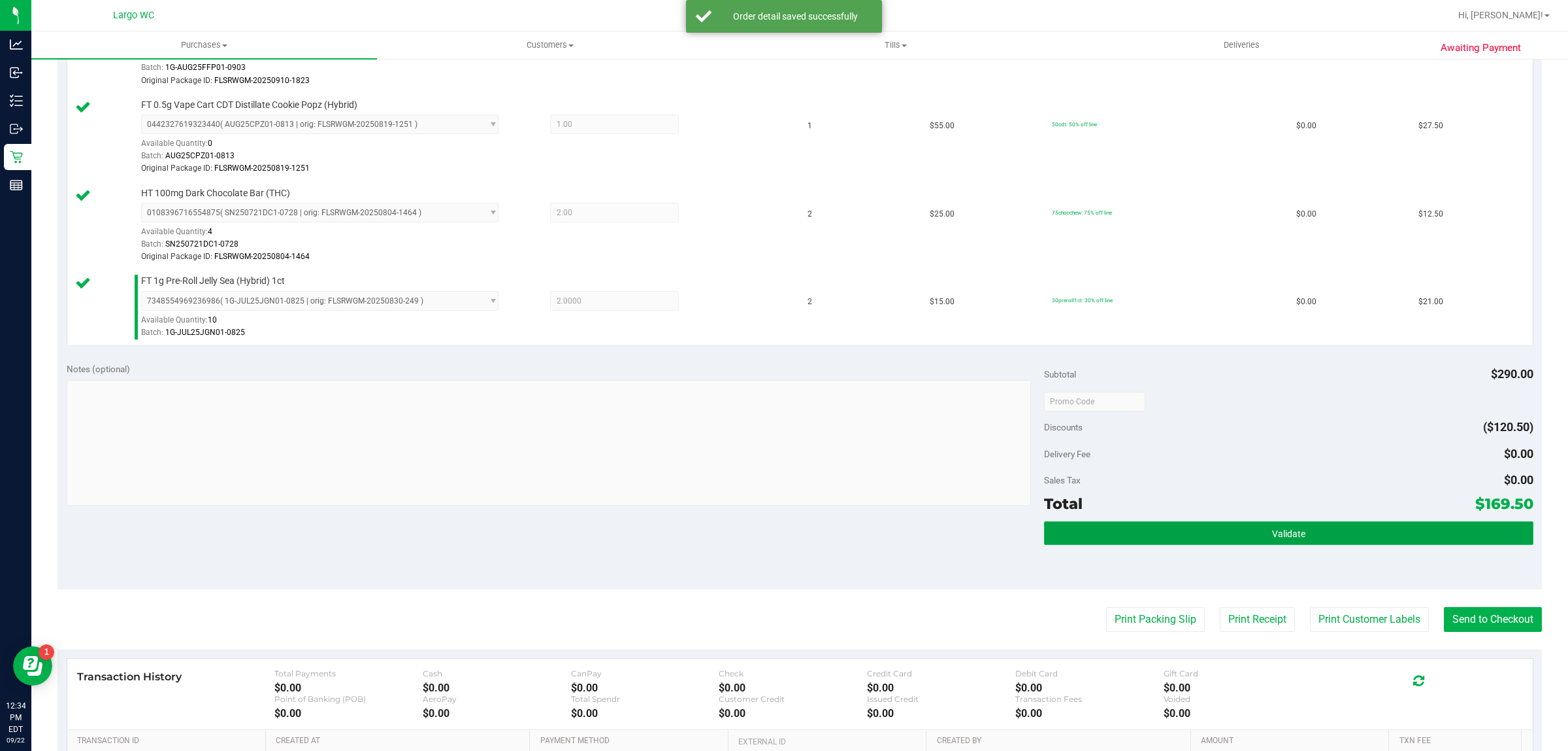
click at [1219, 541] on button "Validate" at bounding box center [1289, 532] width 489 height 24
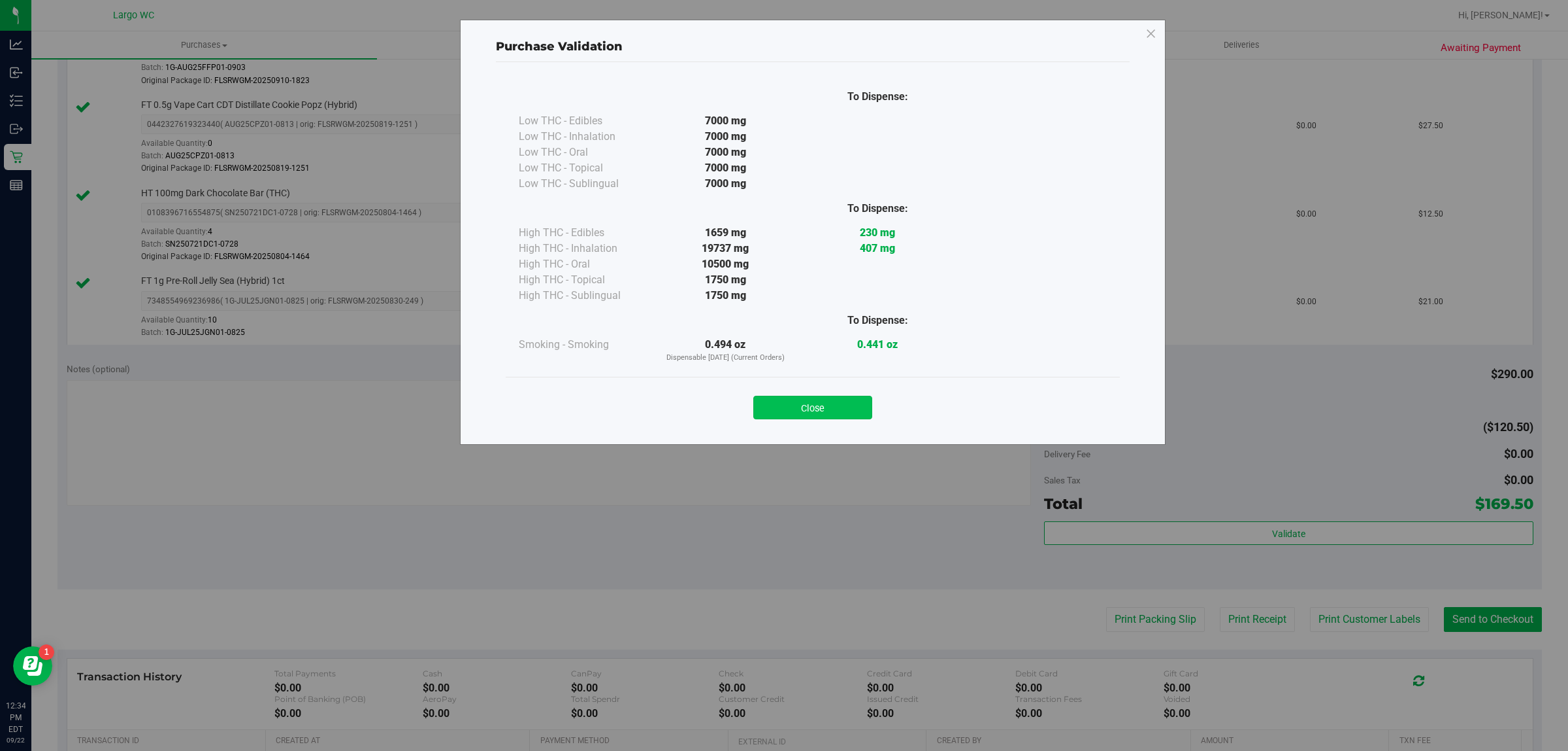
click at [806, 399] on button "Close" at bounding box center [813, 407] width 119 height 24
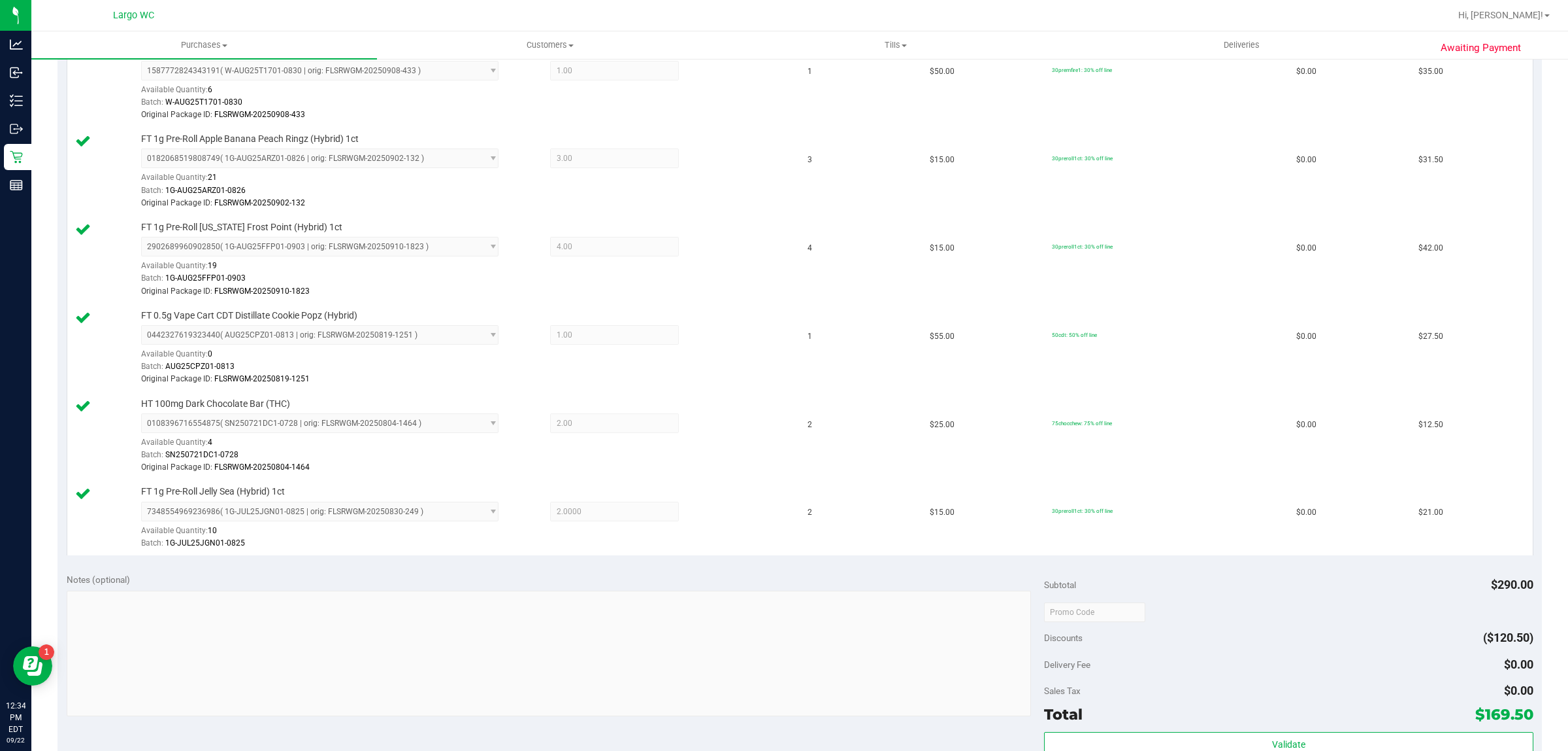
scroll to position [0, 0]
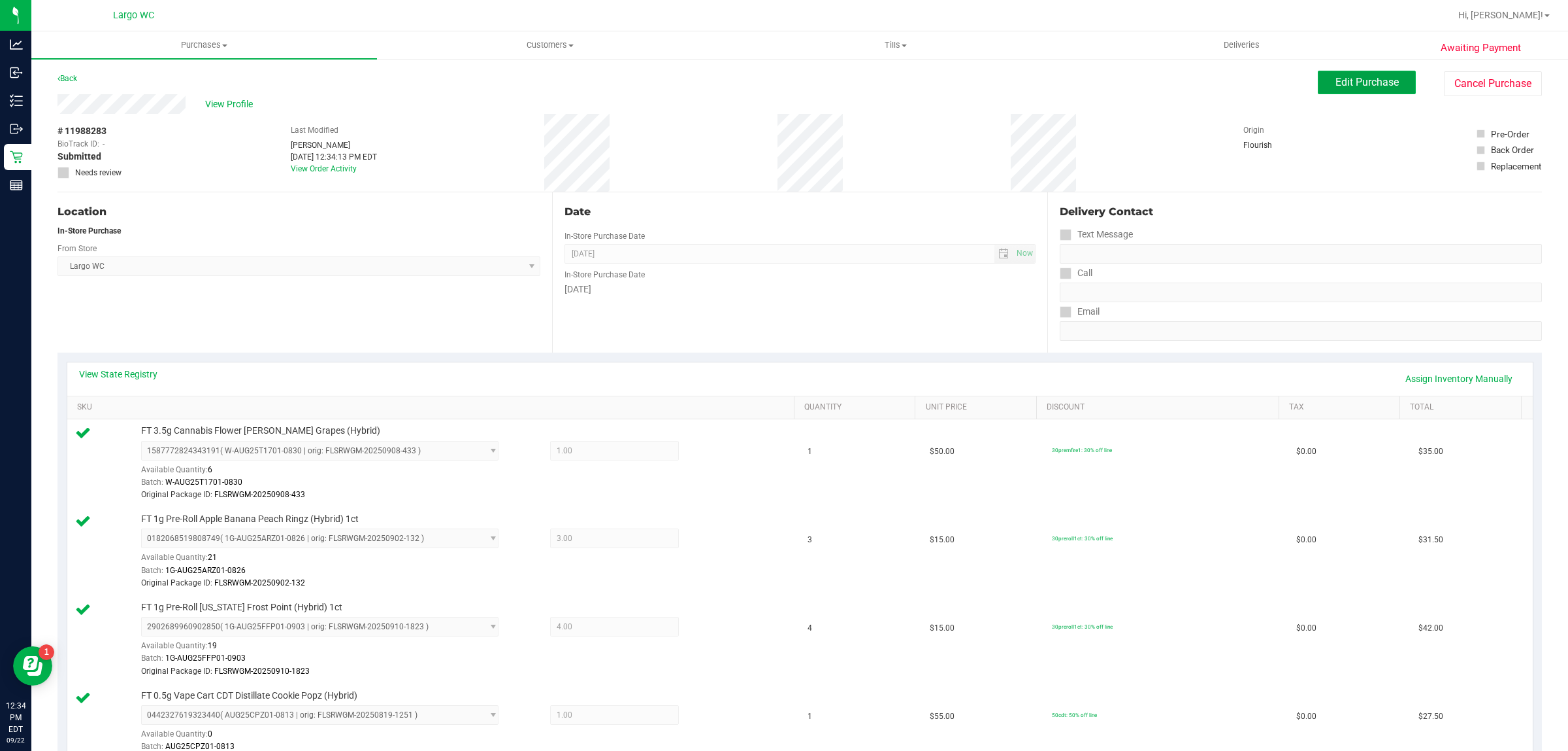
click at [1341, 83] on span "Edit Purchase" at bounding box center [1367, 82] width 63 height 13
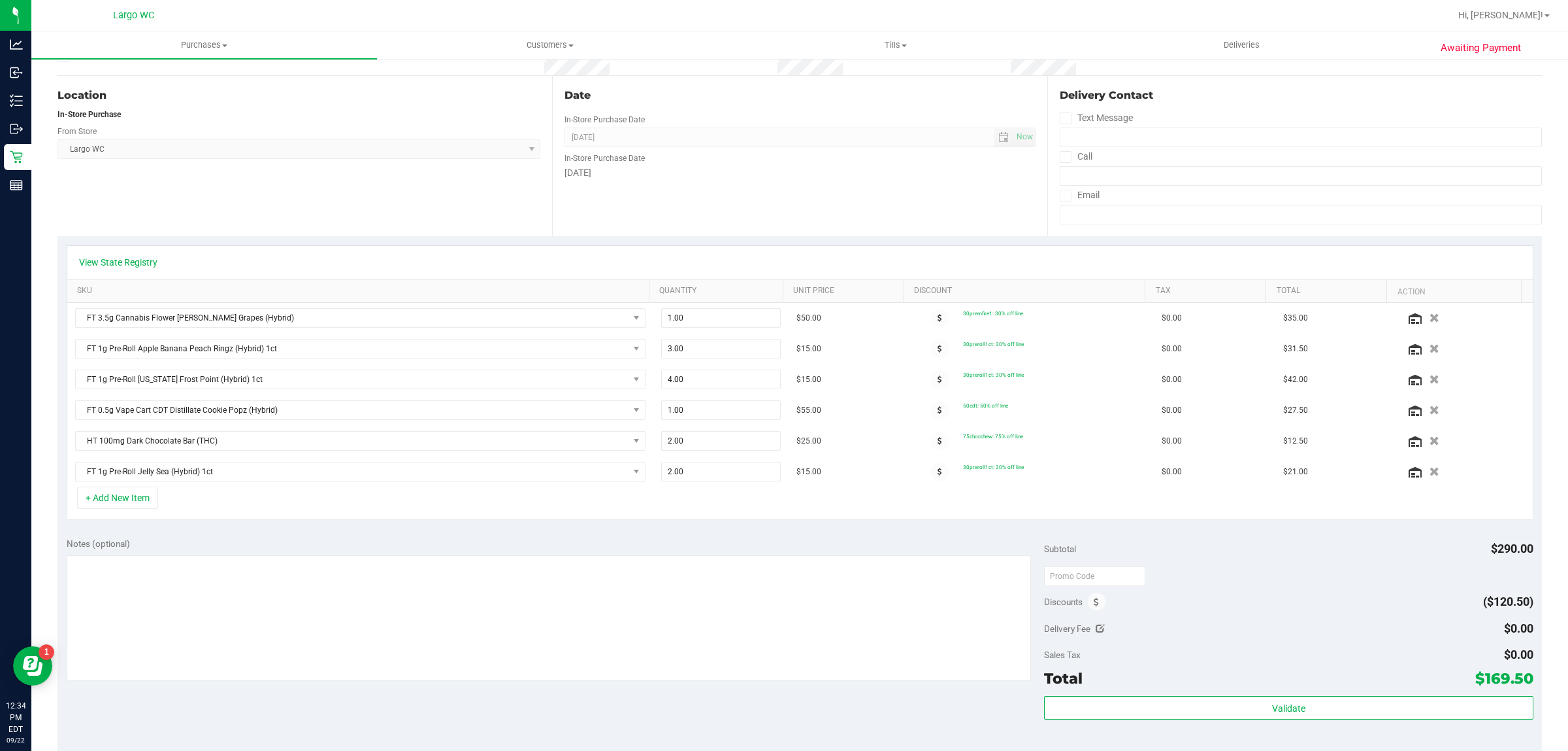
scroll to position [121, 0]
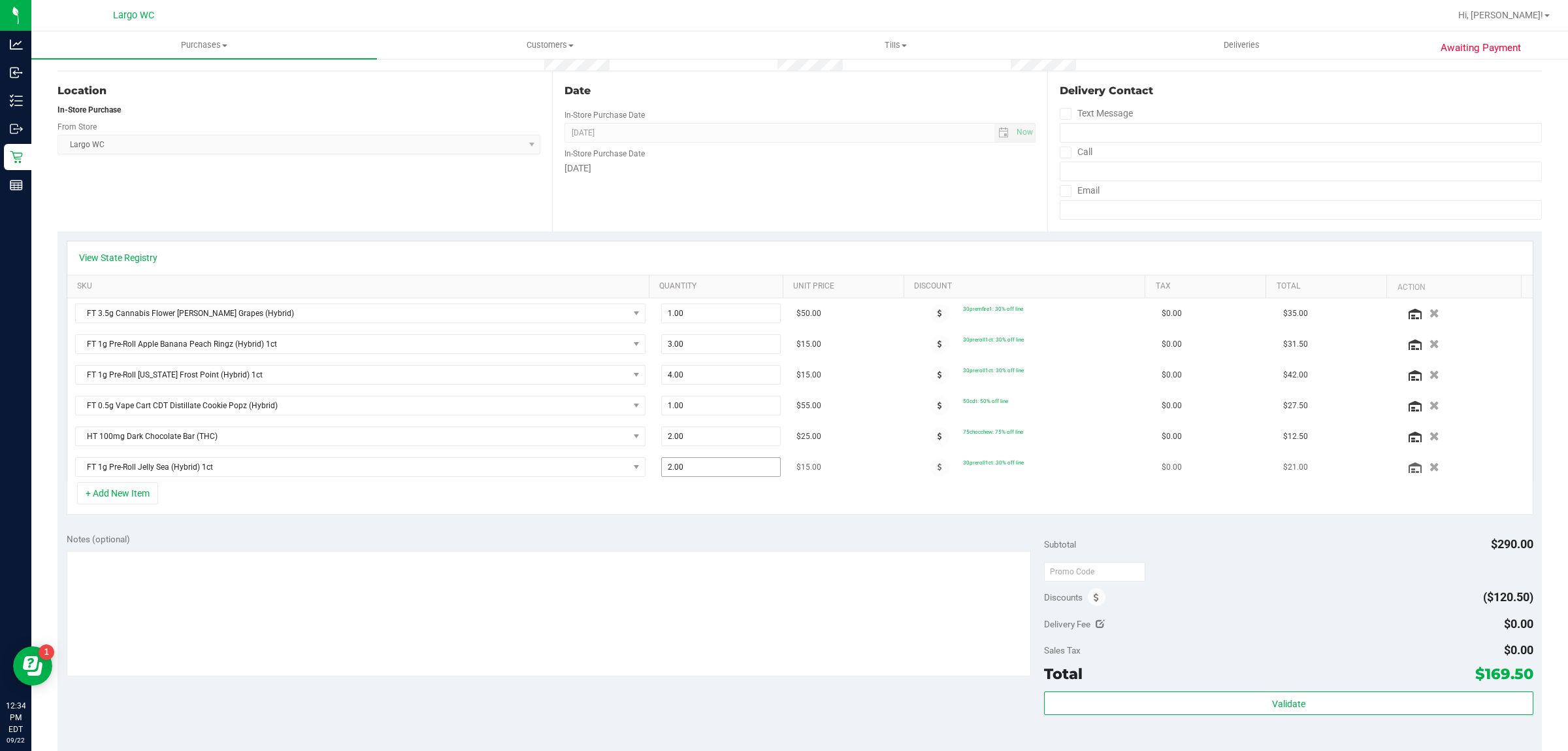
click at [704, 470] on input "2.00" at bounding box center [721, 467] width 118 height 19
type input "3"
click at [727, 476] on input "3" at bounding box center [721, 467] width 118 height 19
click at [838, 512] on div "+ Add New Item" at bounding box center [800, 498] width 1467 height 32
type input "3.00"
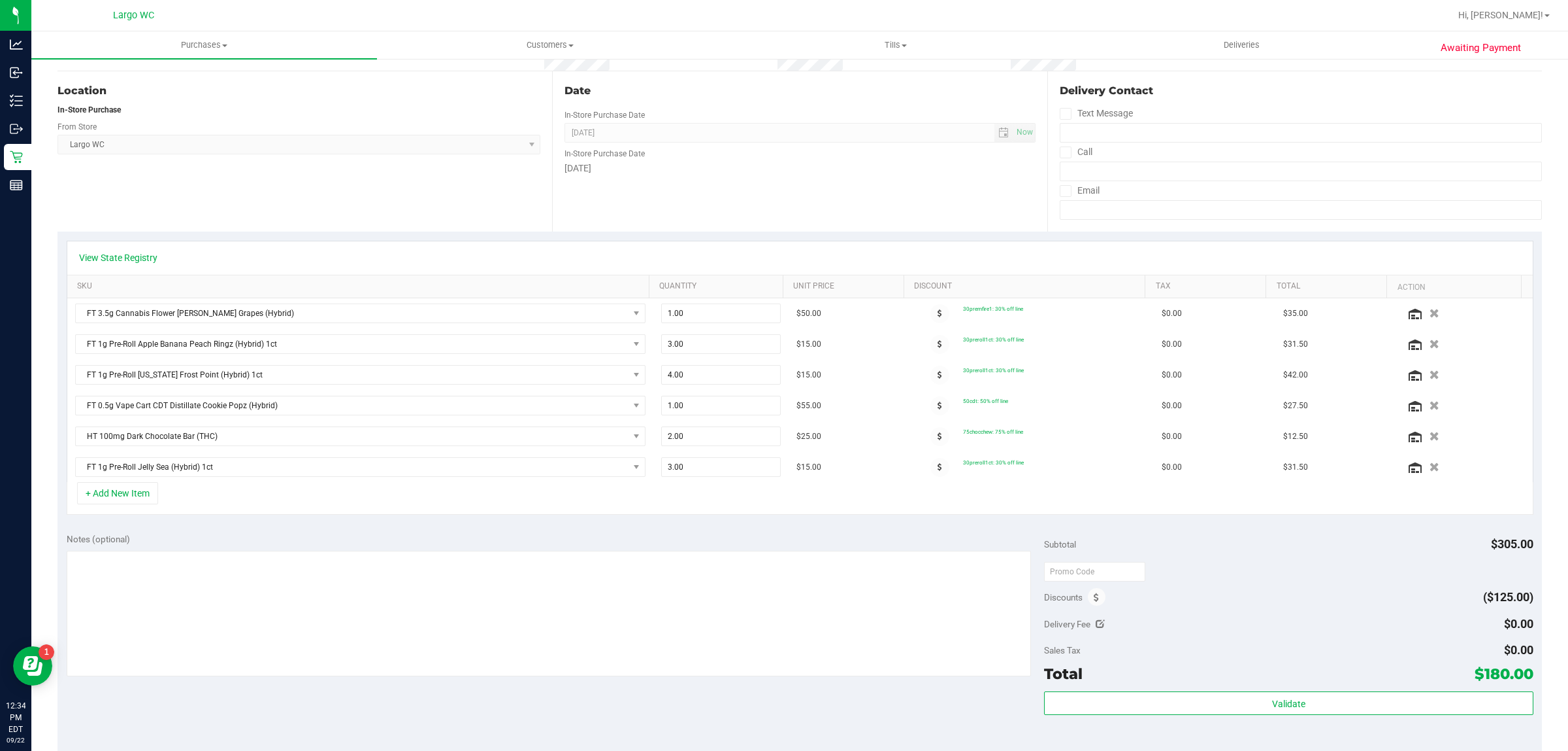
scroll to position [0, 0]
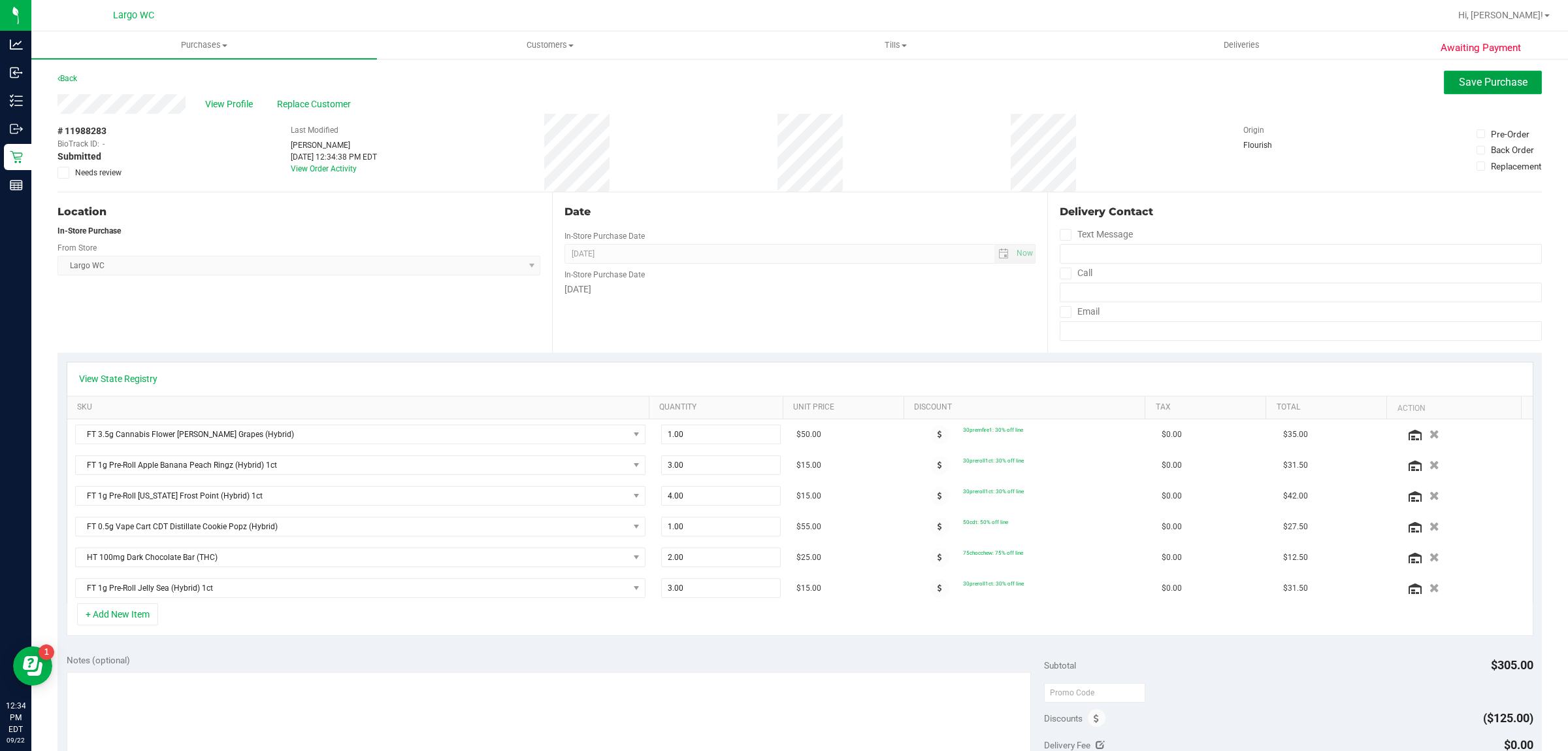
click at [1487, 84] on span "Save Purchase" at bounding box center [1494, 82] width 69 height 13
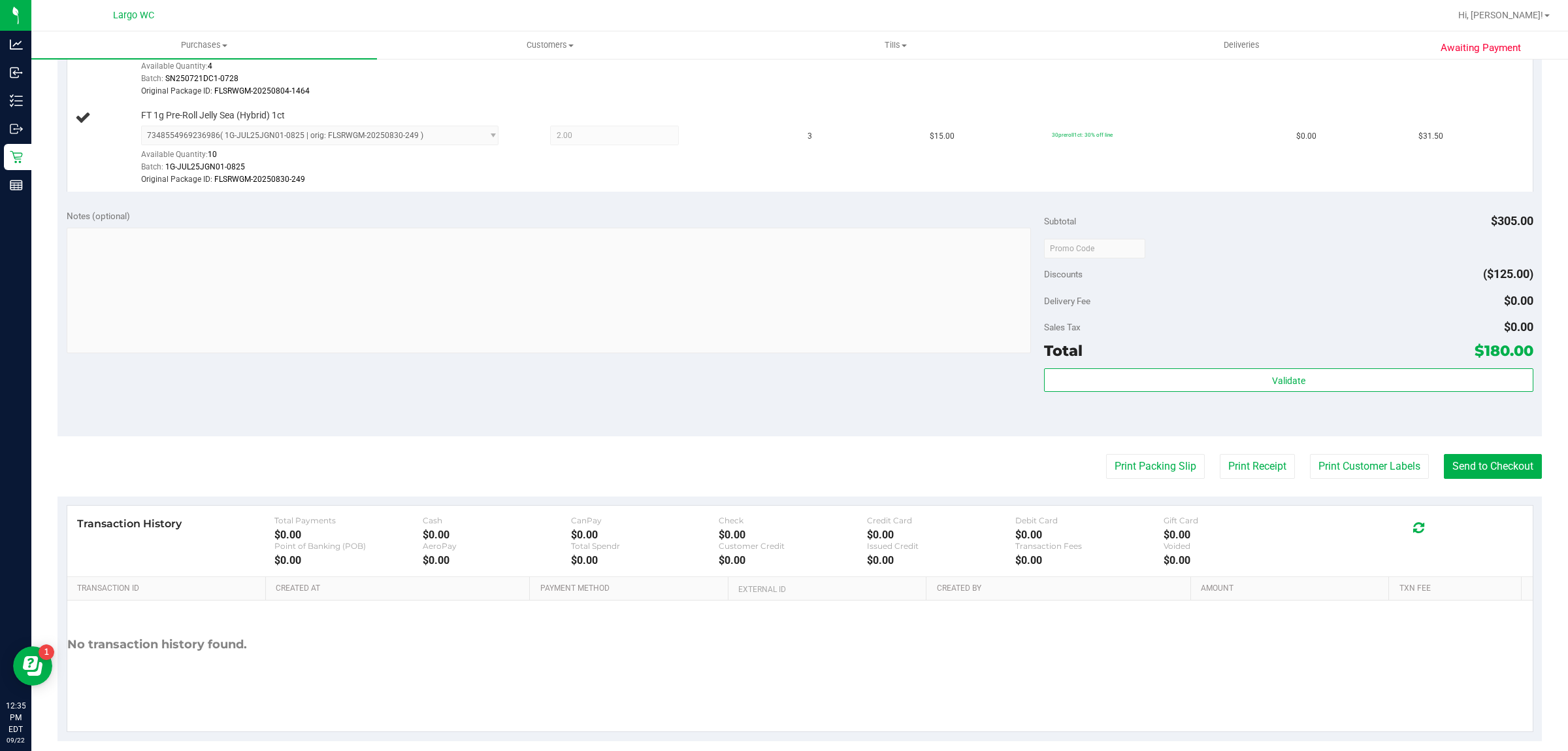
scroll to position [755, 0]
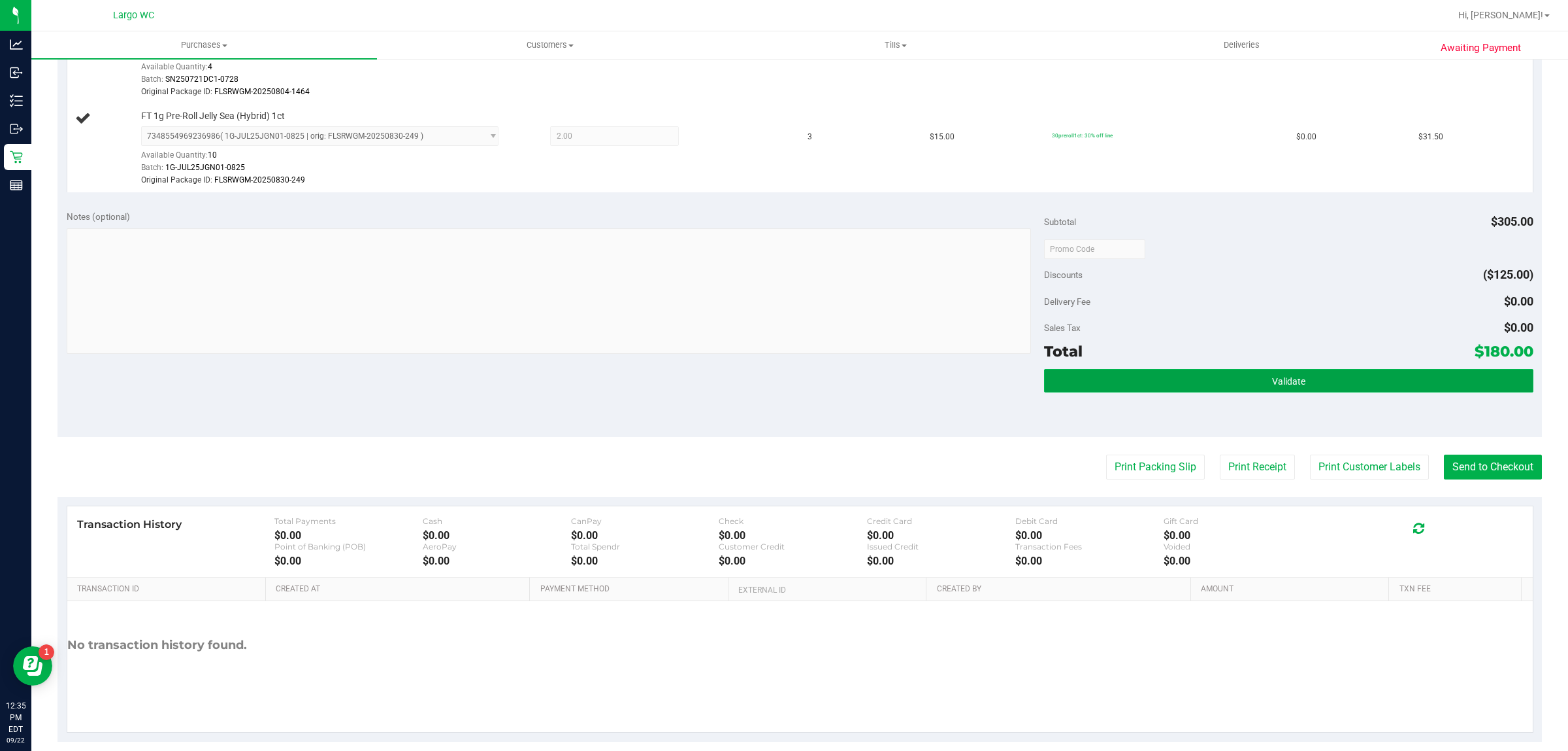
click at [1190, 387] on button "Validate" at bounding box center [1289, 381] width 489 height 24
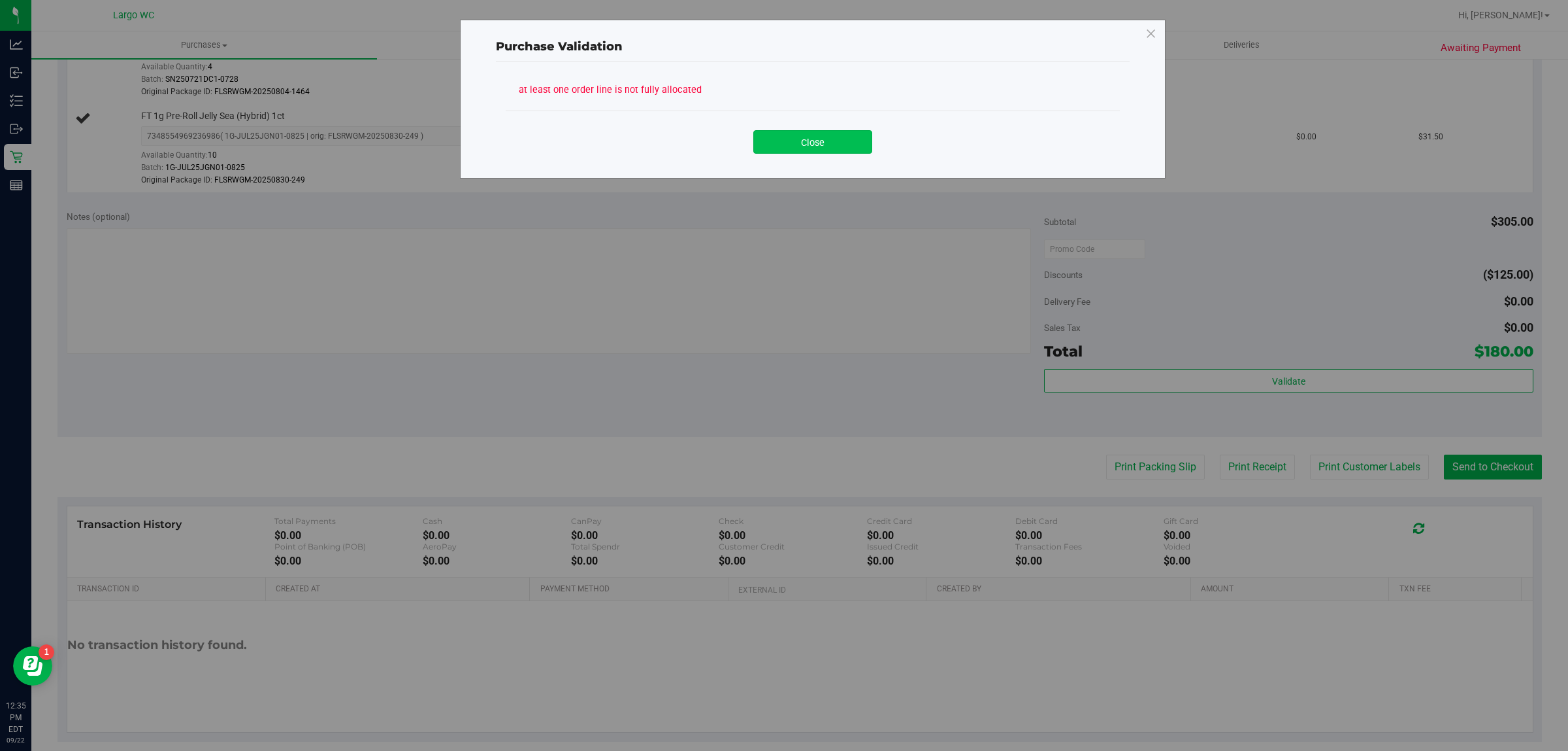
click at [861, 145] on button "Close" at bounding box center [813, 142] width 119 height 24
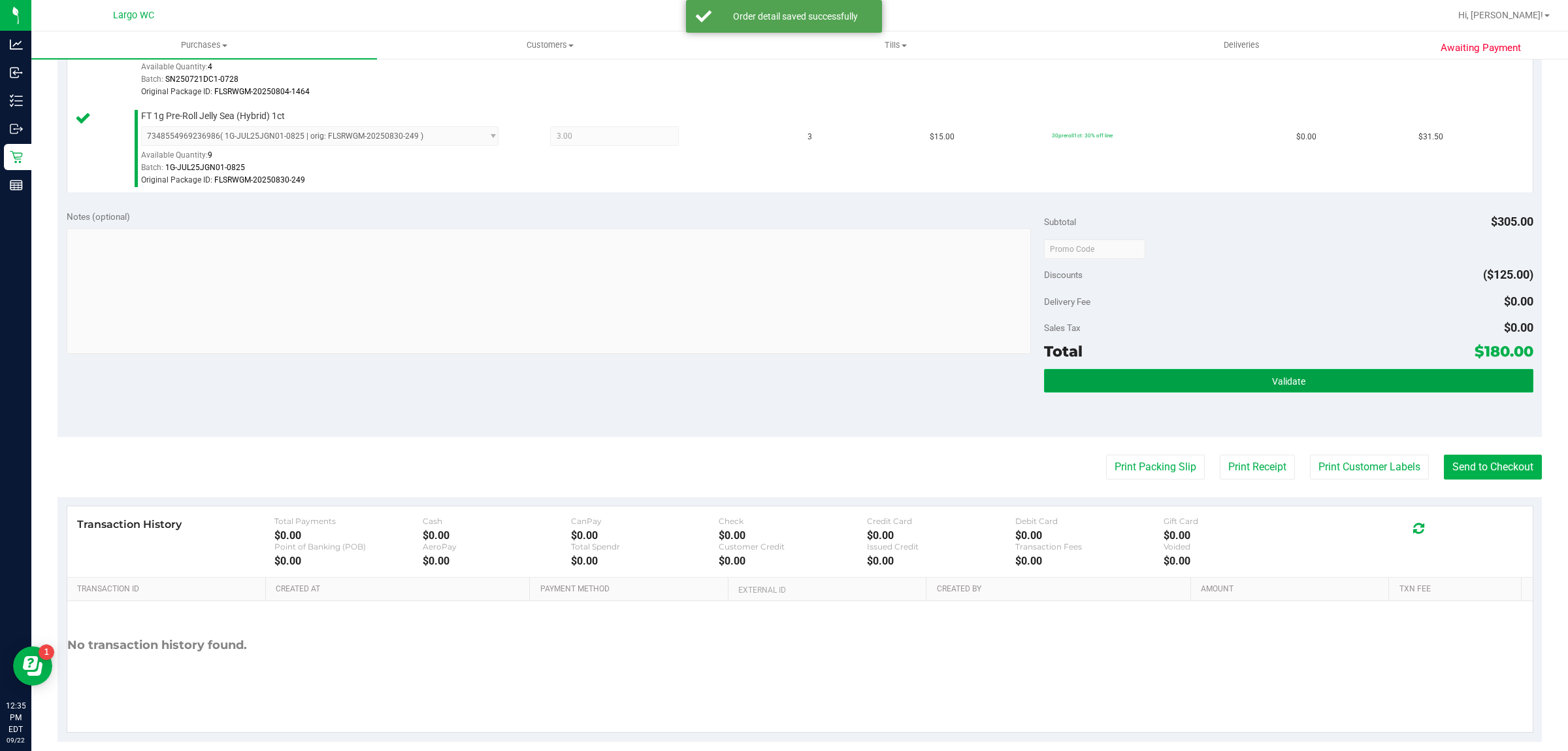
click at [1200, 384] on button "Validate" at bounding box center [1289, 381] width 489 height 24
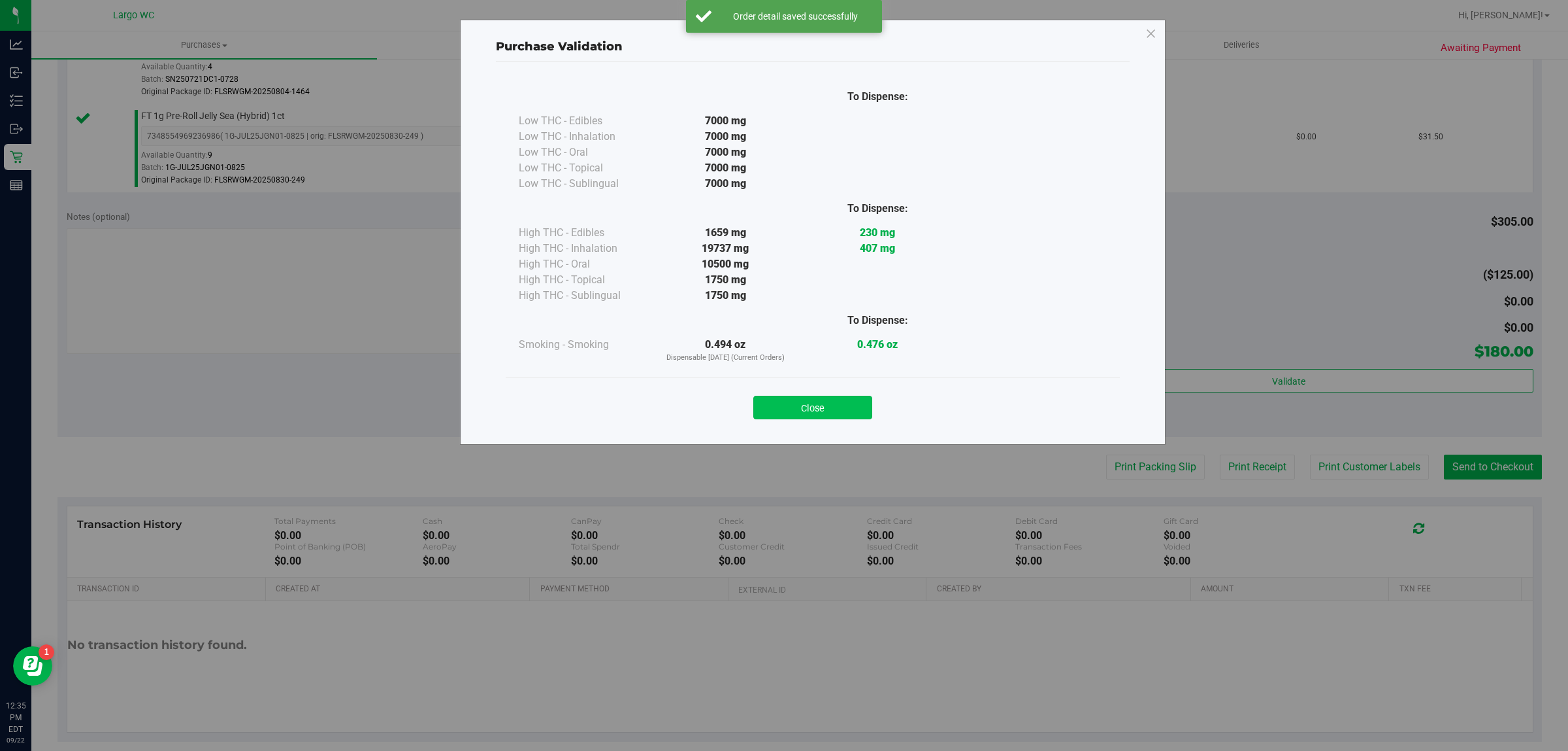
click at [798, 400] on button "Close" at bounding box center [813, 407] width 119 height 24
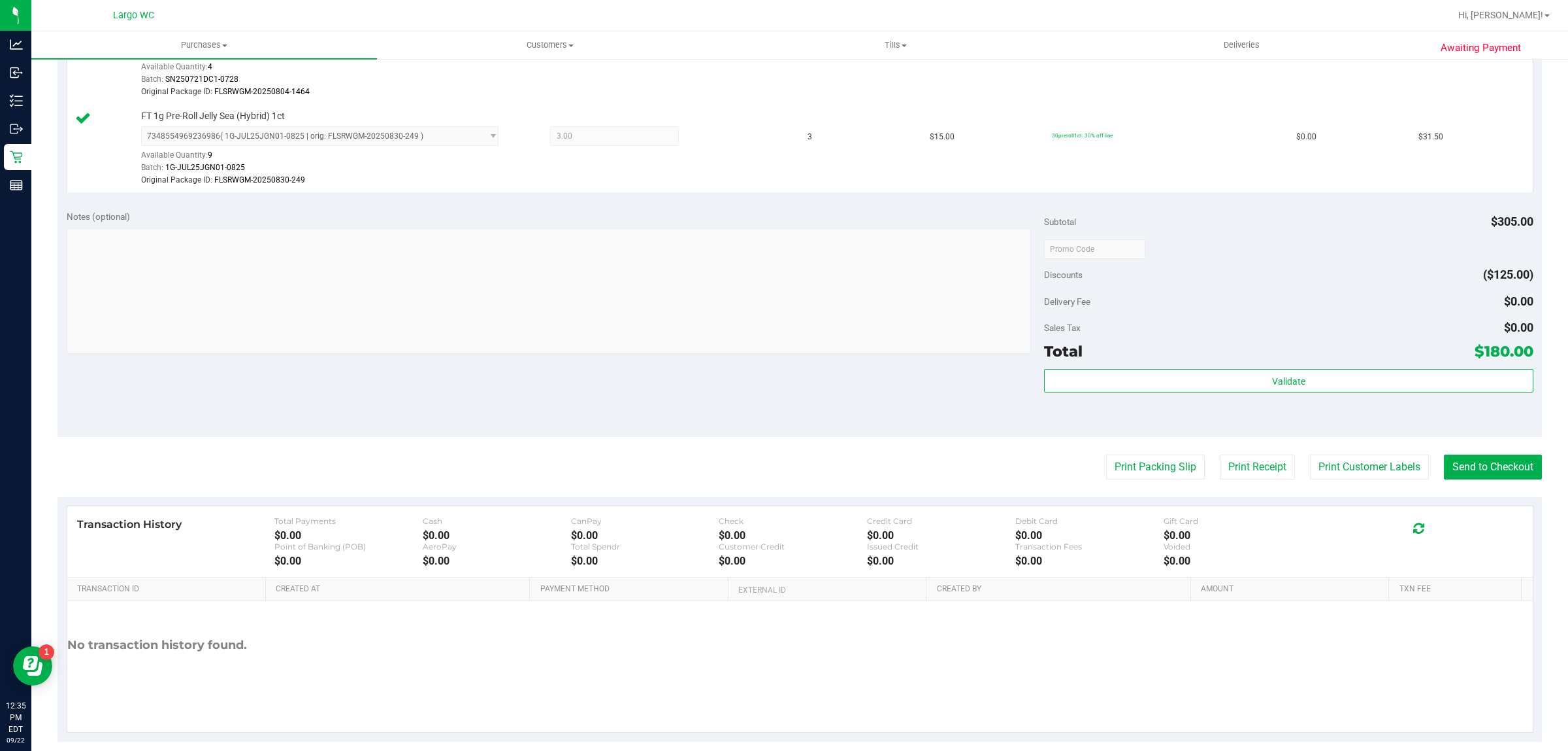
click at [1387, 512] on div "Transaction History Total Payments $0.00 Cash $0.00 CanPay $0.00 Check $0.00 Cr…" at bounding box center [800, 541] width 1466 height 71
click at [1357, 469] on button "Print Customer Labels" at bounding box center [1369, 467] width 119 height 25
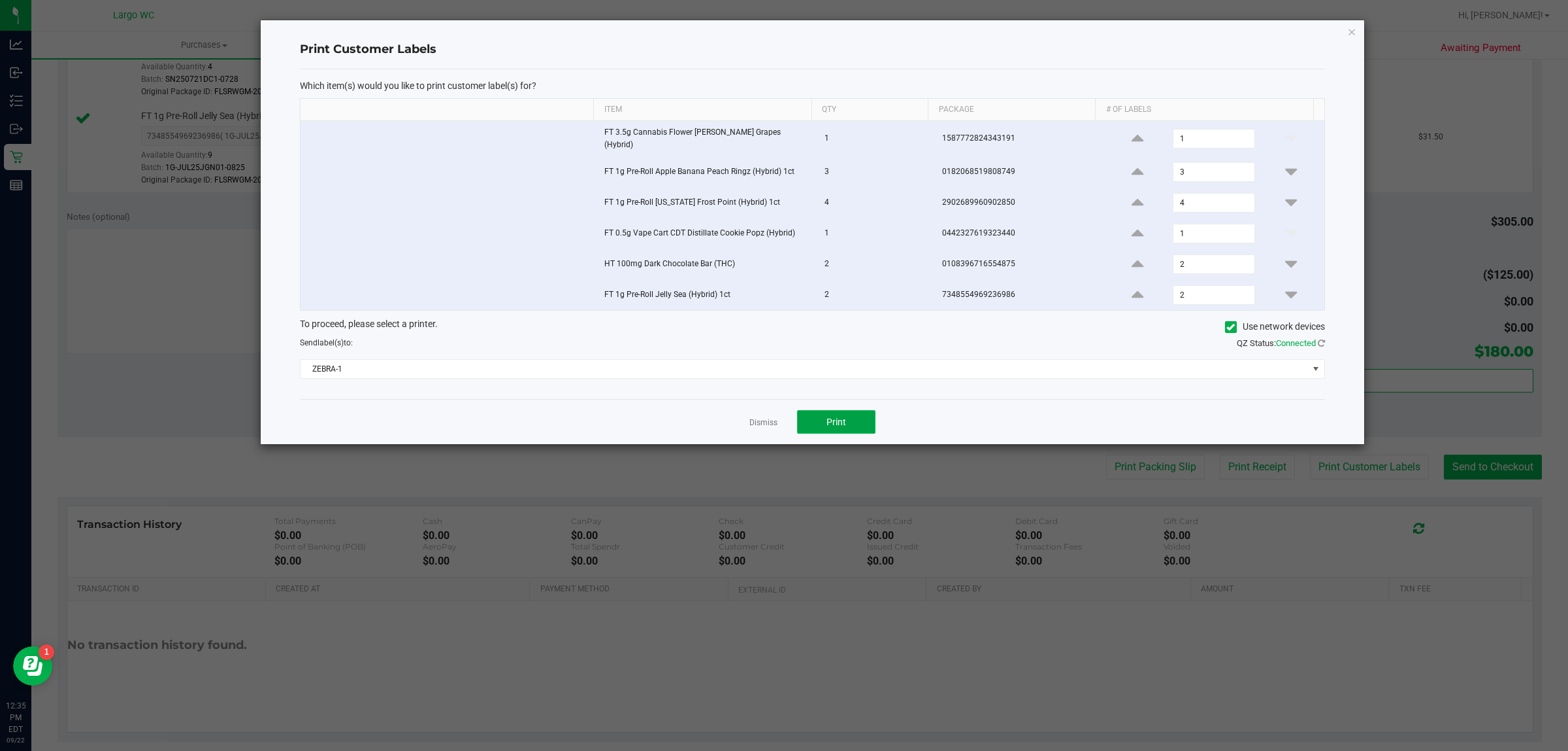
click at [844, 416] on span "Print" at bounding box center [836, 421] width 20 height 11
click at [1352, 29] on icon "button" at bounding box center [1352, 31] width 9 height 16
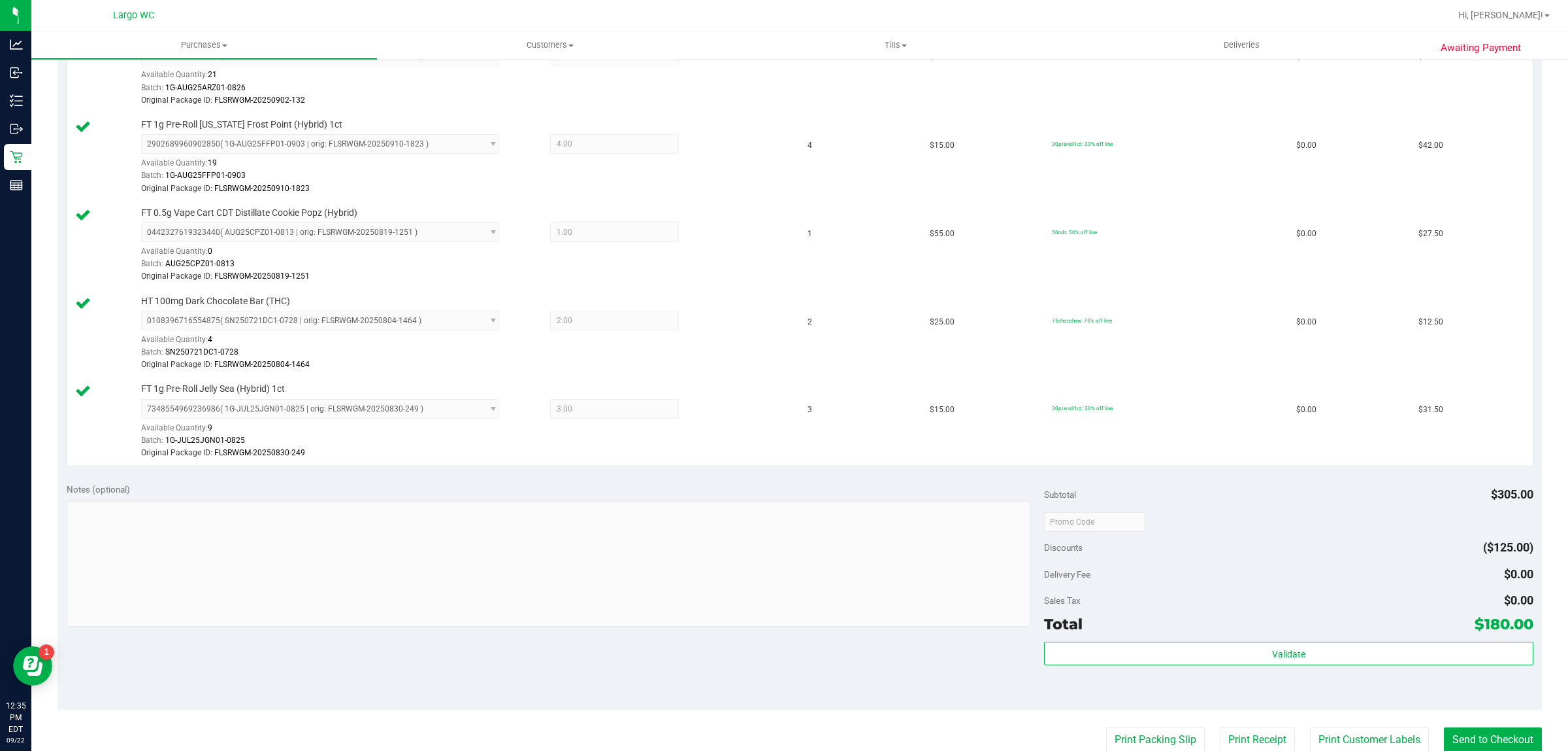
scroll to position [603, 0]
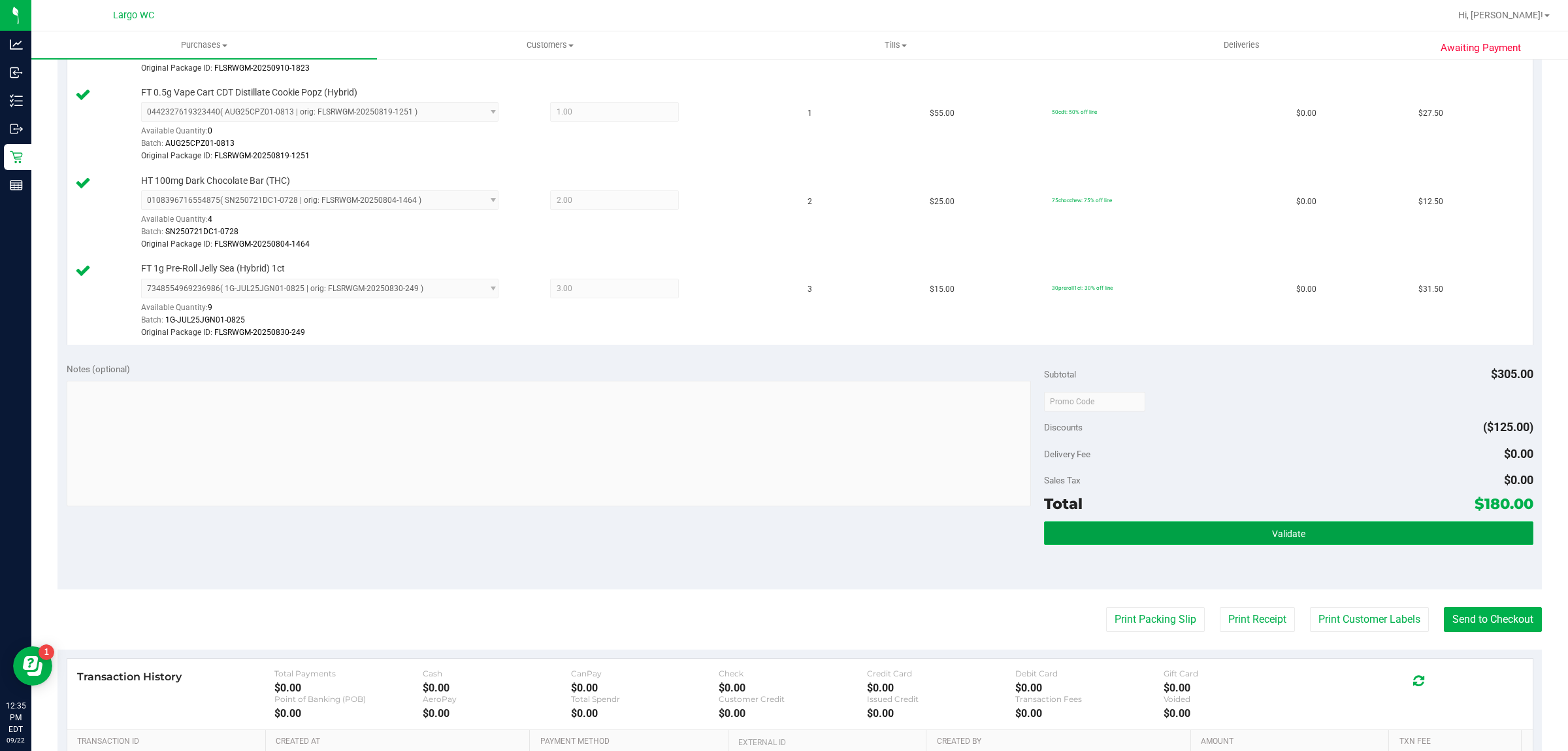
click at [1103, 541] on button "Validate" at bounding box center [1289, 532] width 489 height 24
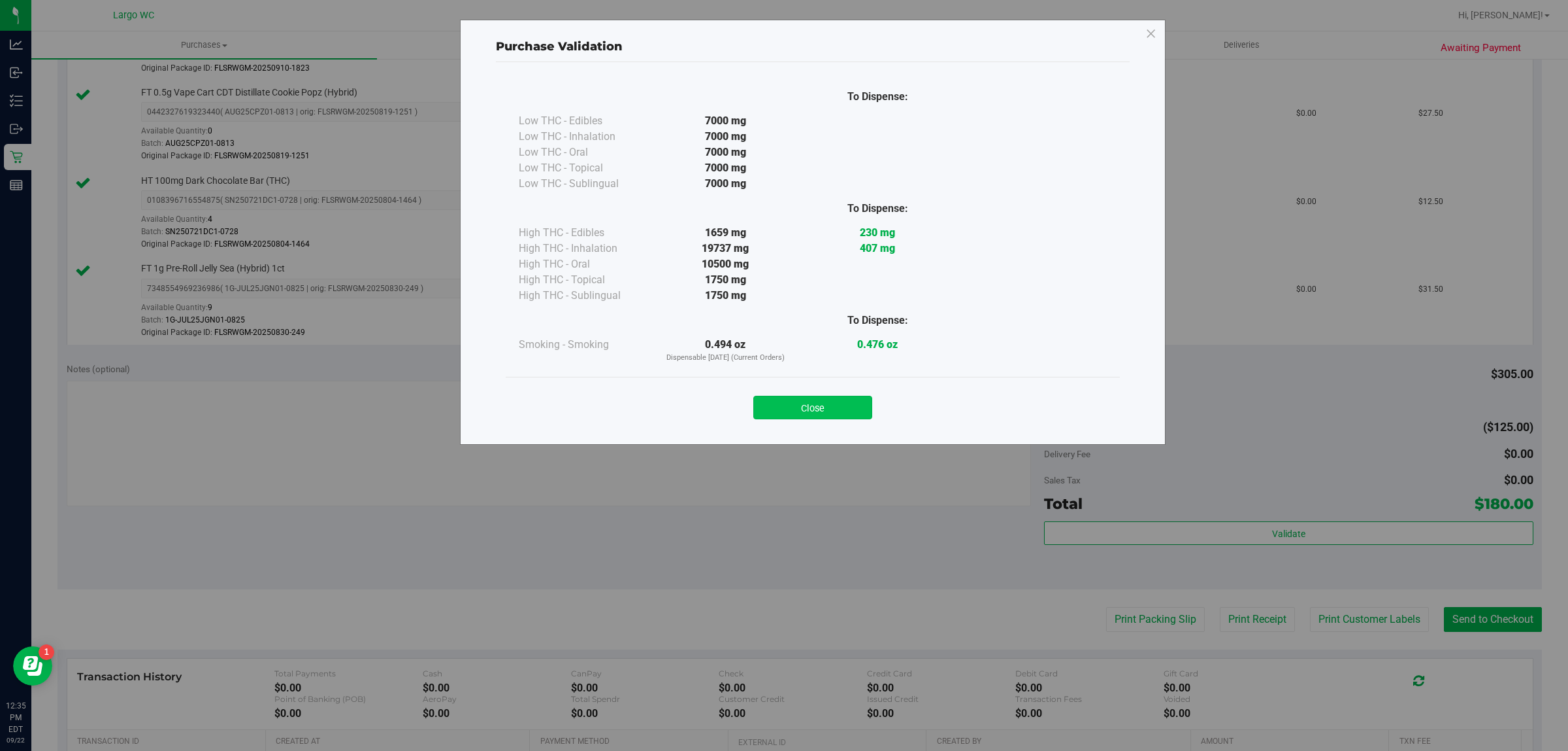
click at [820, 400] on button "Close" at bounding box center [813, 407] width 119 height 24
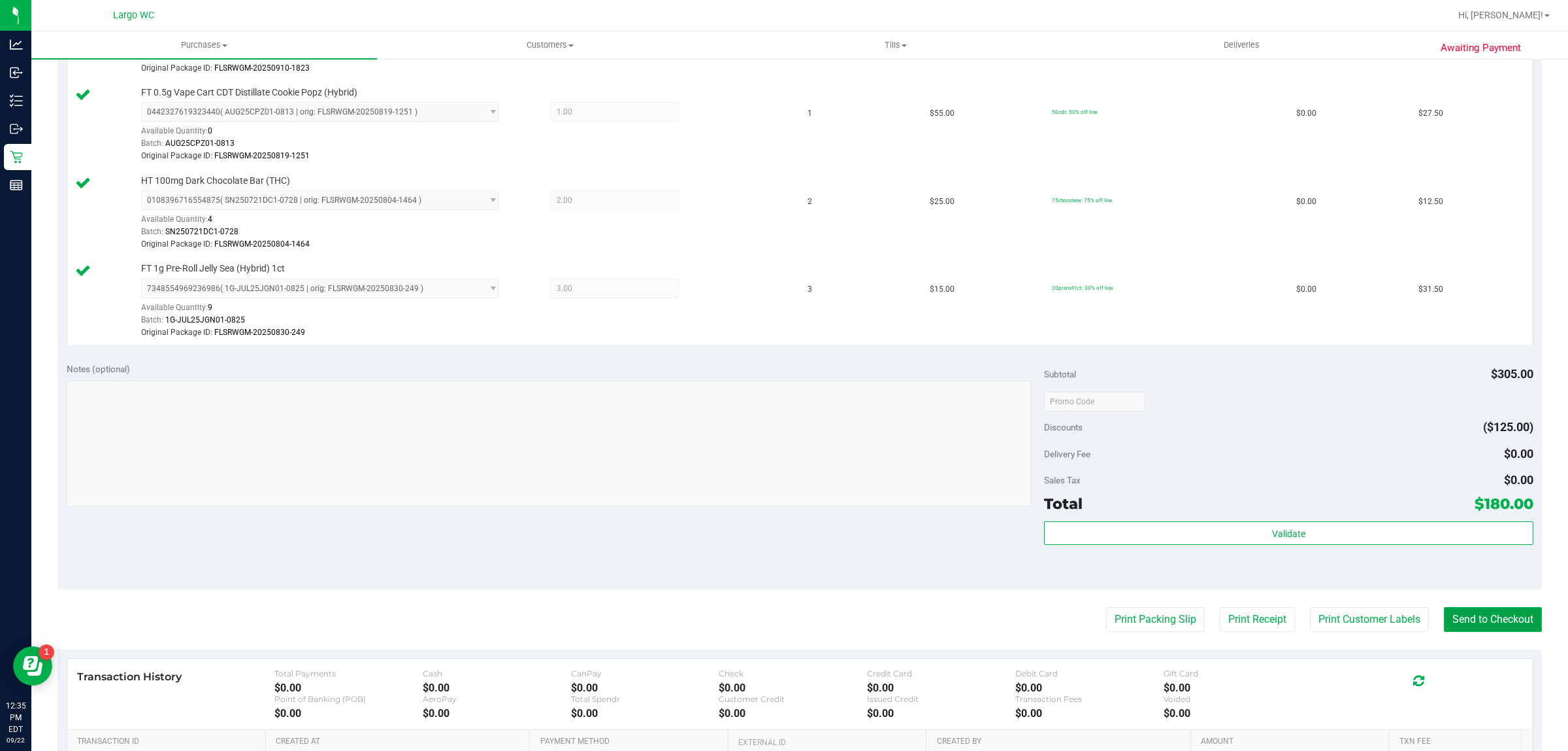
click at [1487, 609] on button "Send to Checkout" at bounding box center [1493, 619] width 98 height 25
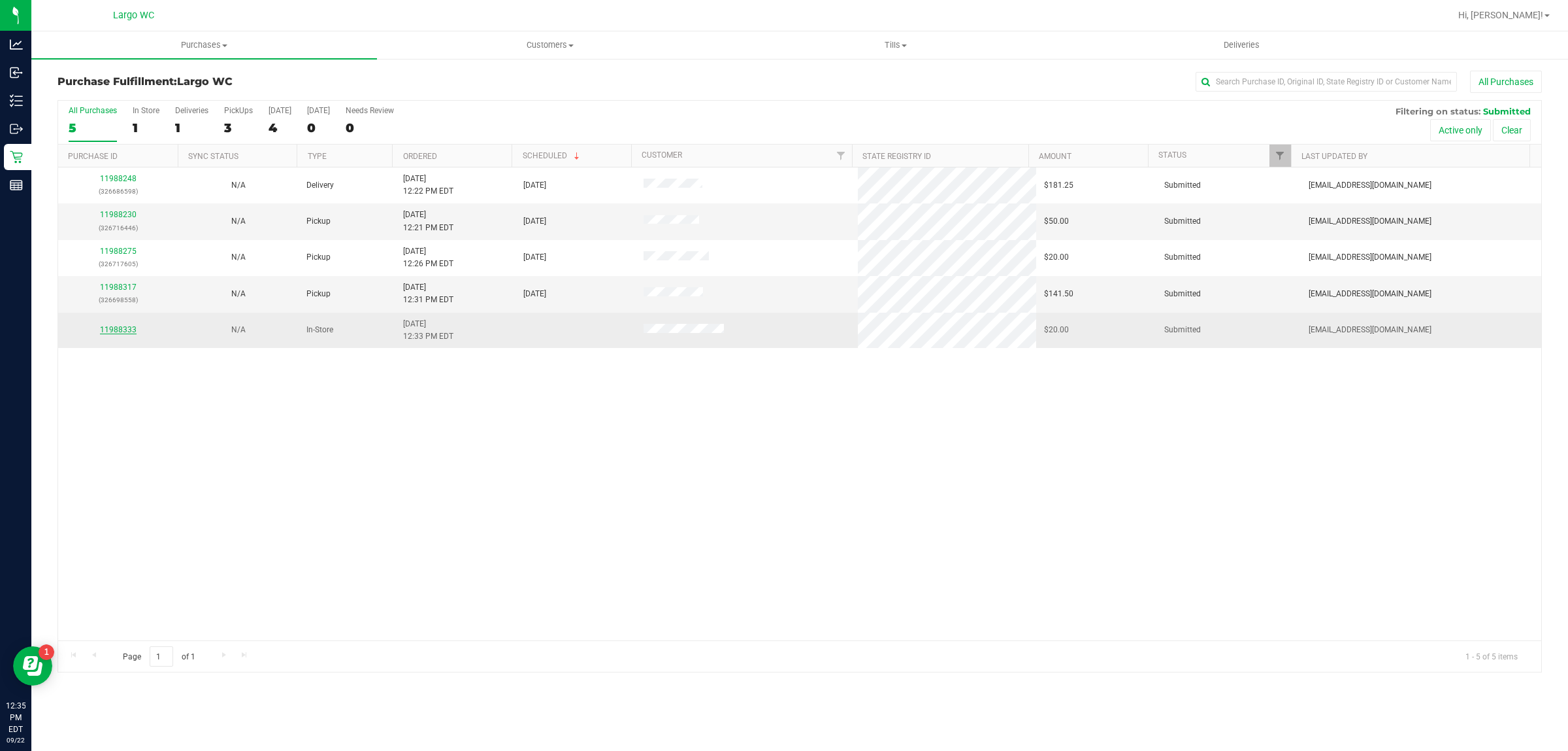
click at [115, 332] on link "11988333" at bounding box center [118, 329] width 36 height 9
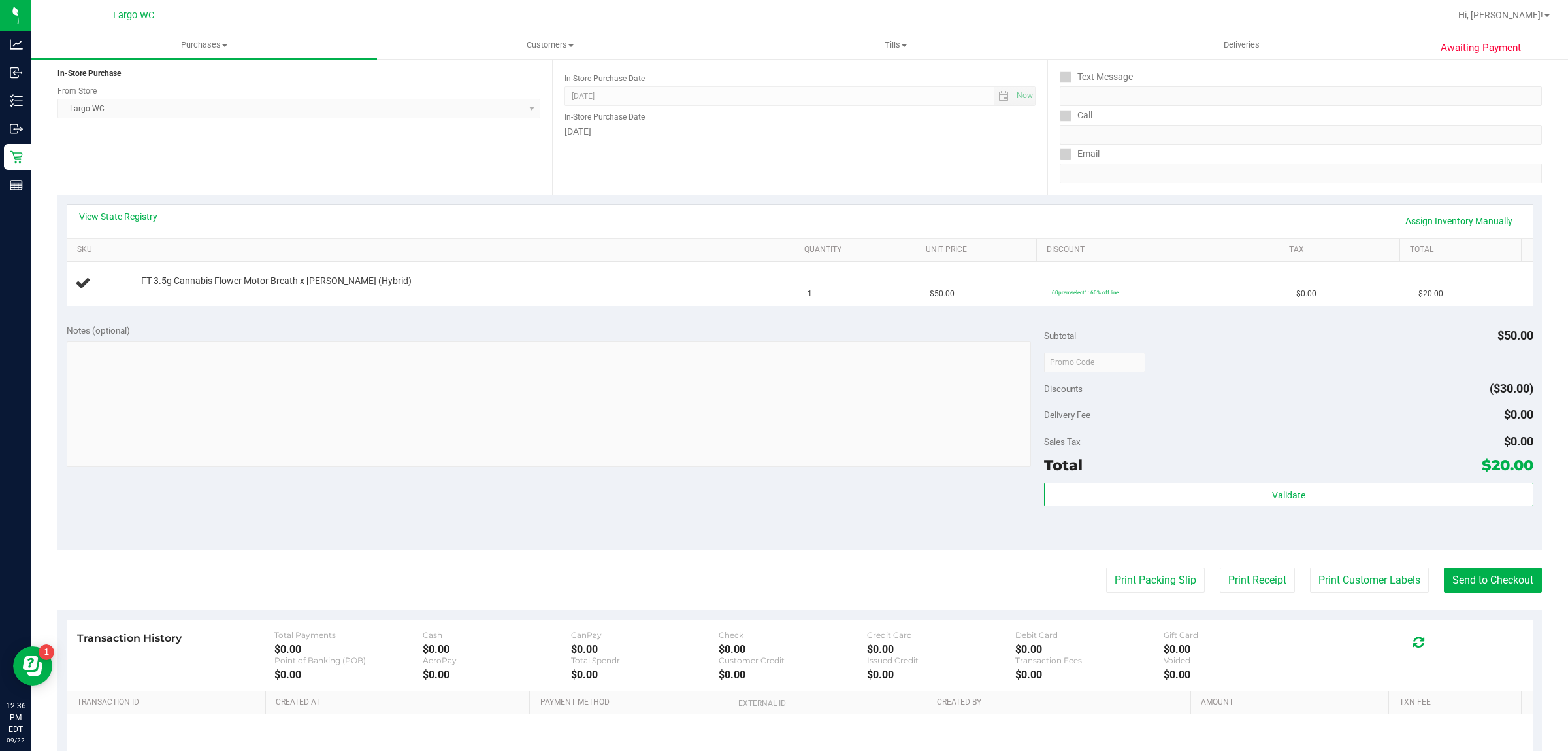
scroll to position [156, 0]
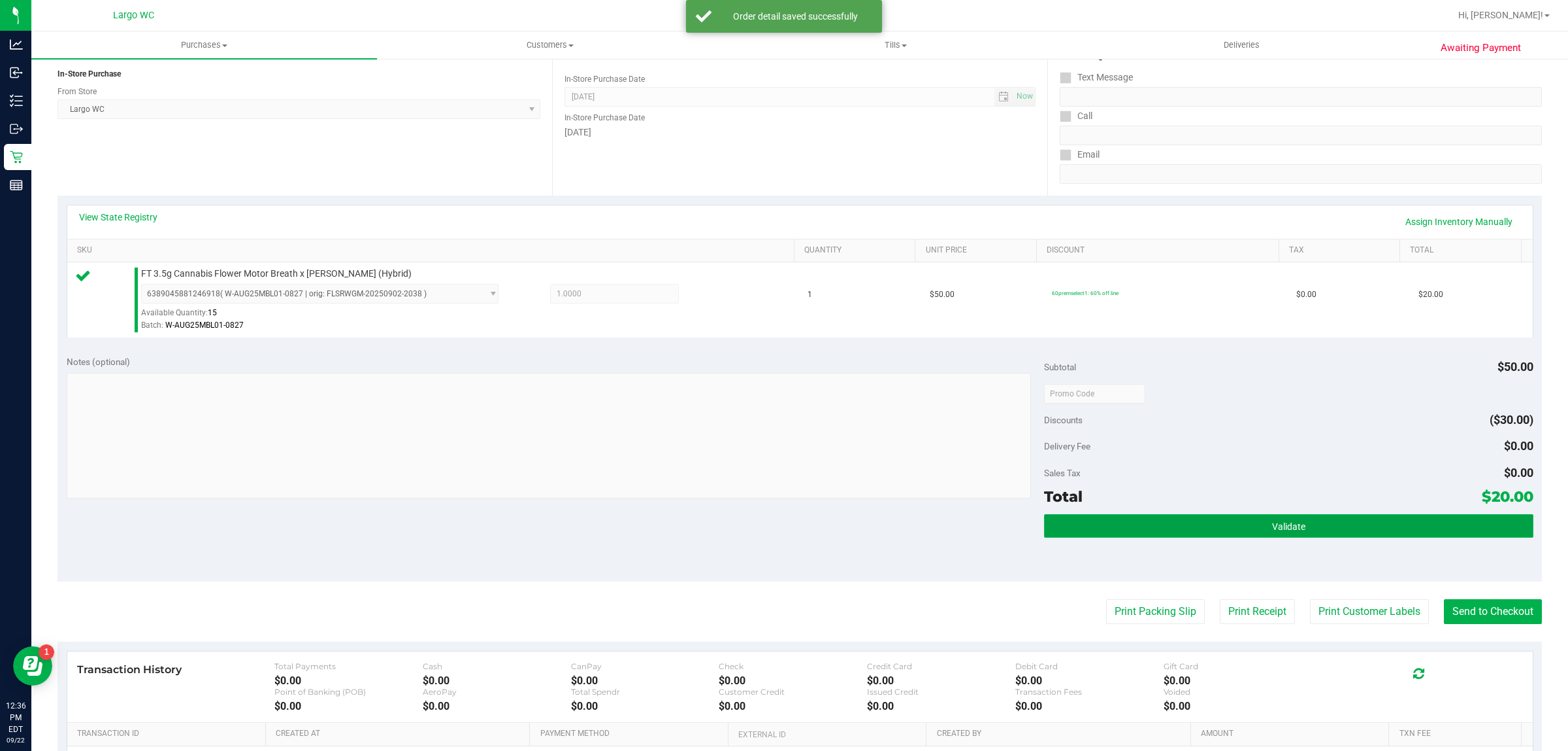
click at [1268, 515] on button "Validate" at bounding box center [1289, 526] width 489 height 24
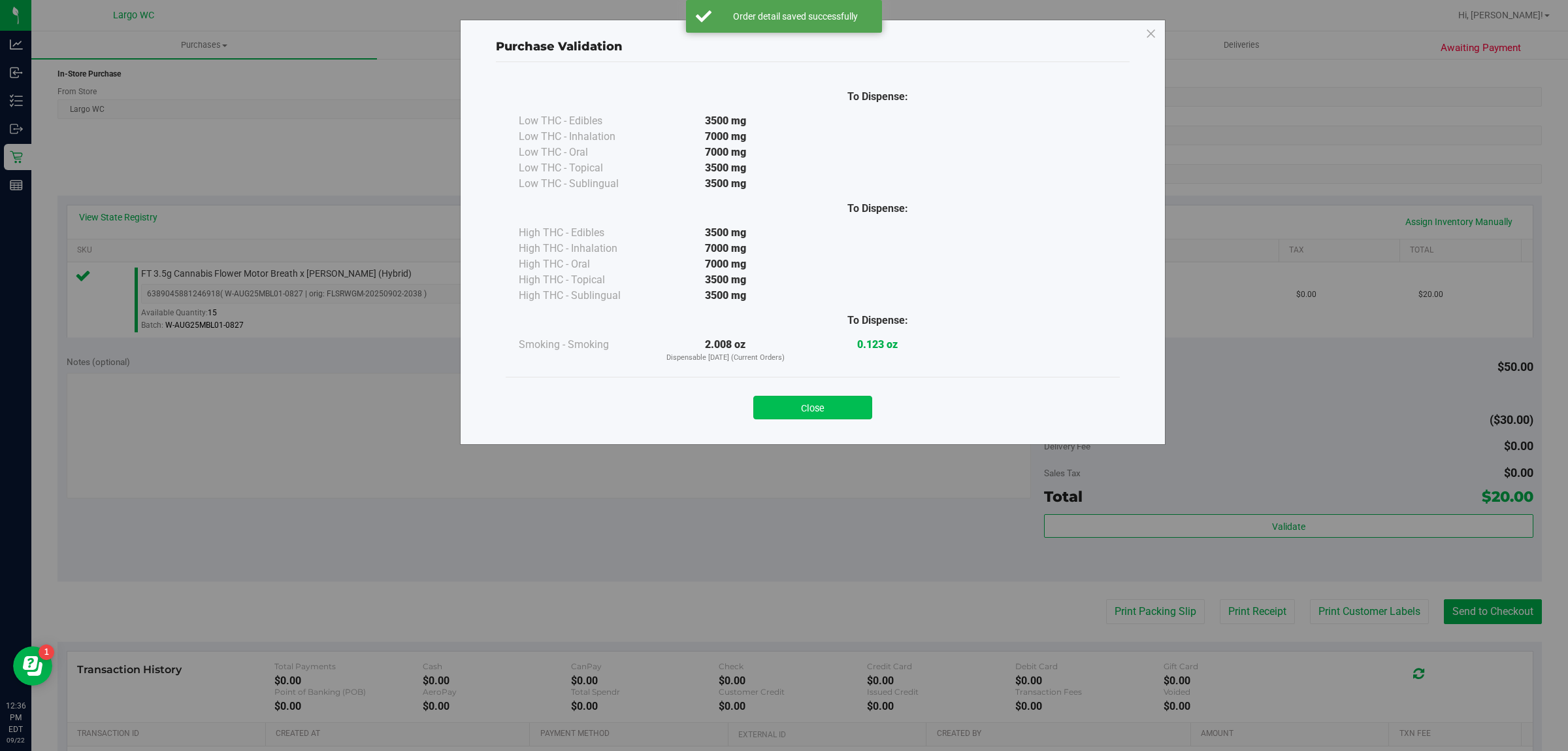
click at [844, 400] on button "Close" at bounding box center [813, 407] width 119 height 24
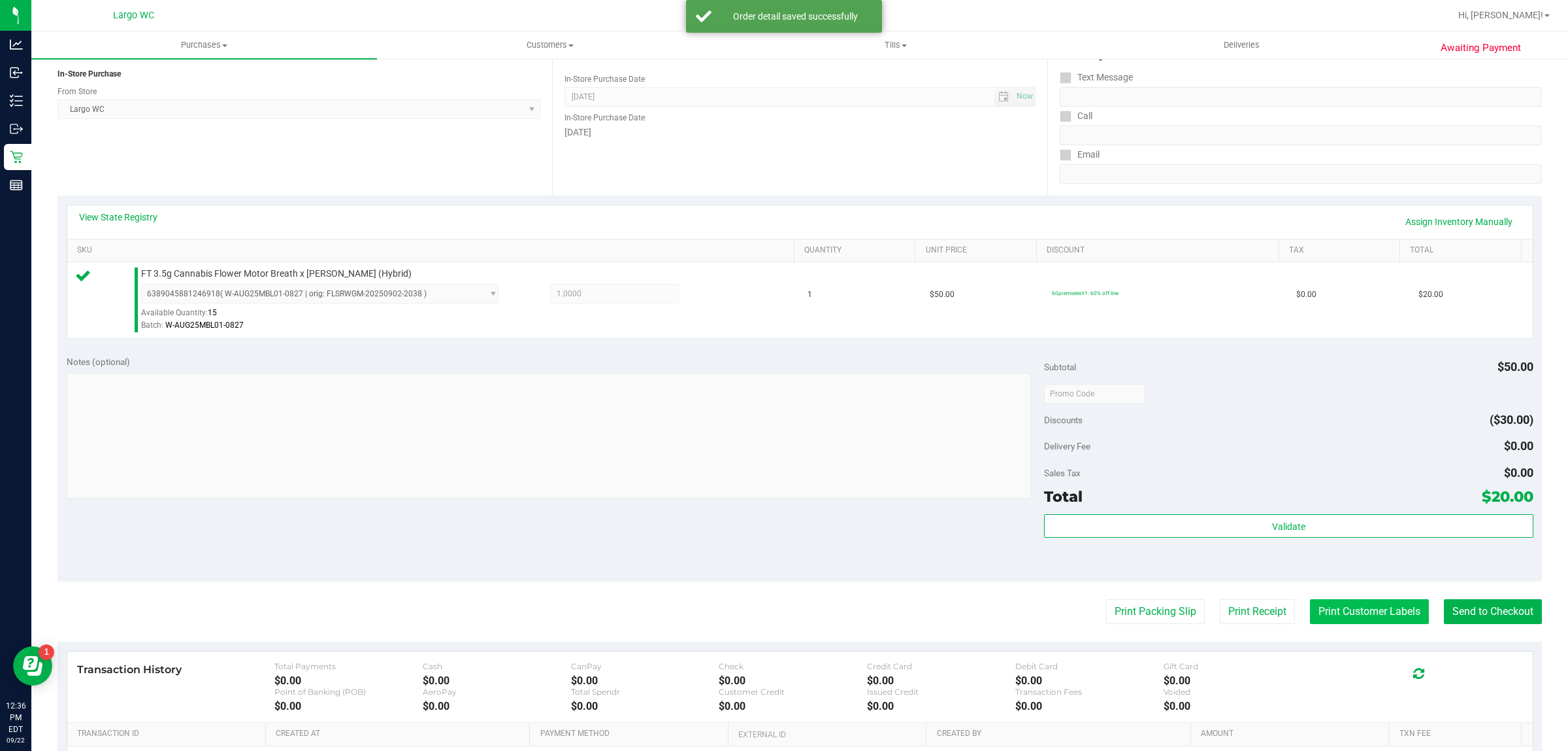
click at [1319, 611] on button "Print Customer Labels" at bounding box center [1369, 611] width 119 height 25
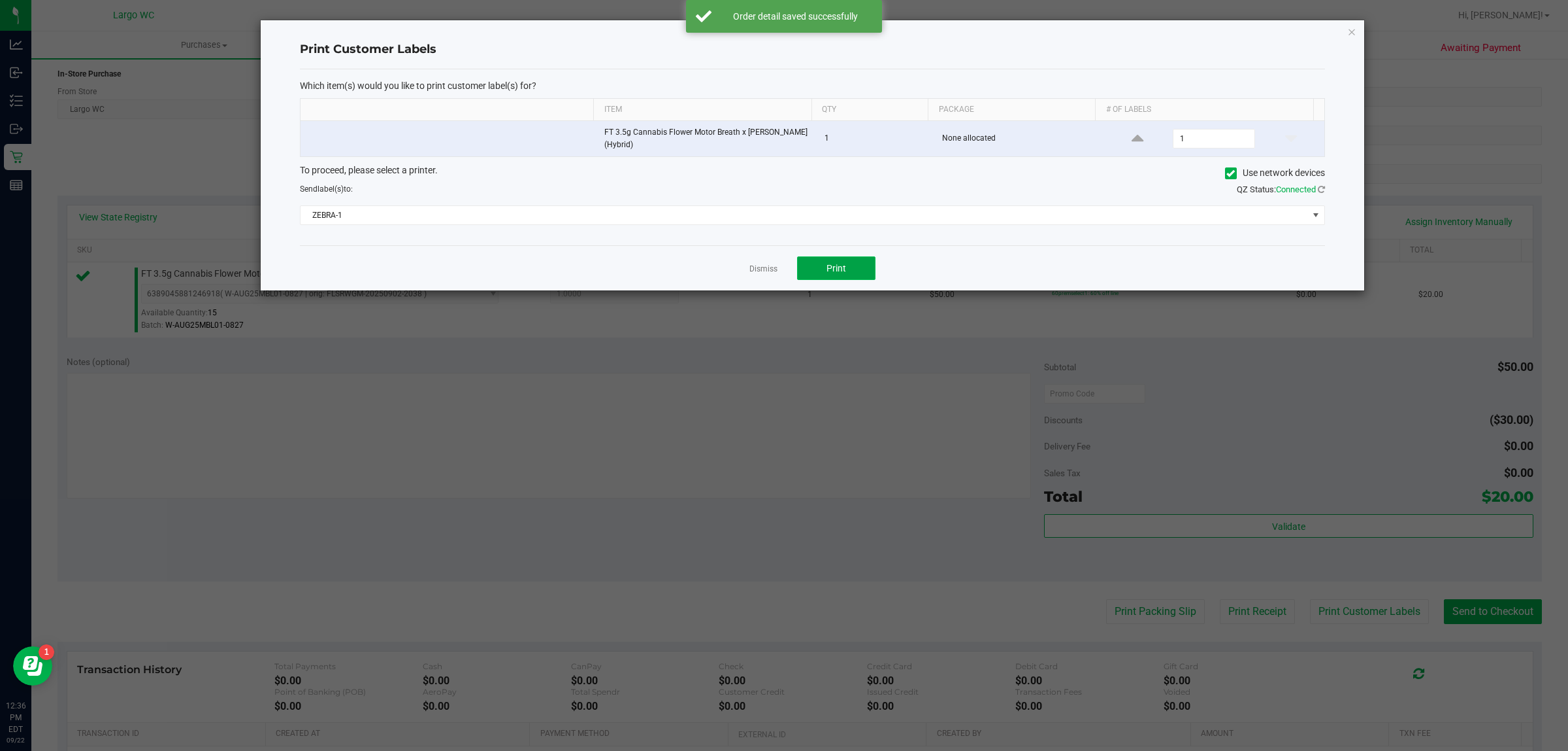
click at [836, 268] on span "Print" at bounding box center [836, 268] width 20 height 11
click at [1352, 33] on icon "button" at bounding box center [1352, 31] width 9 height 16
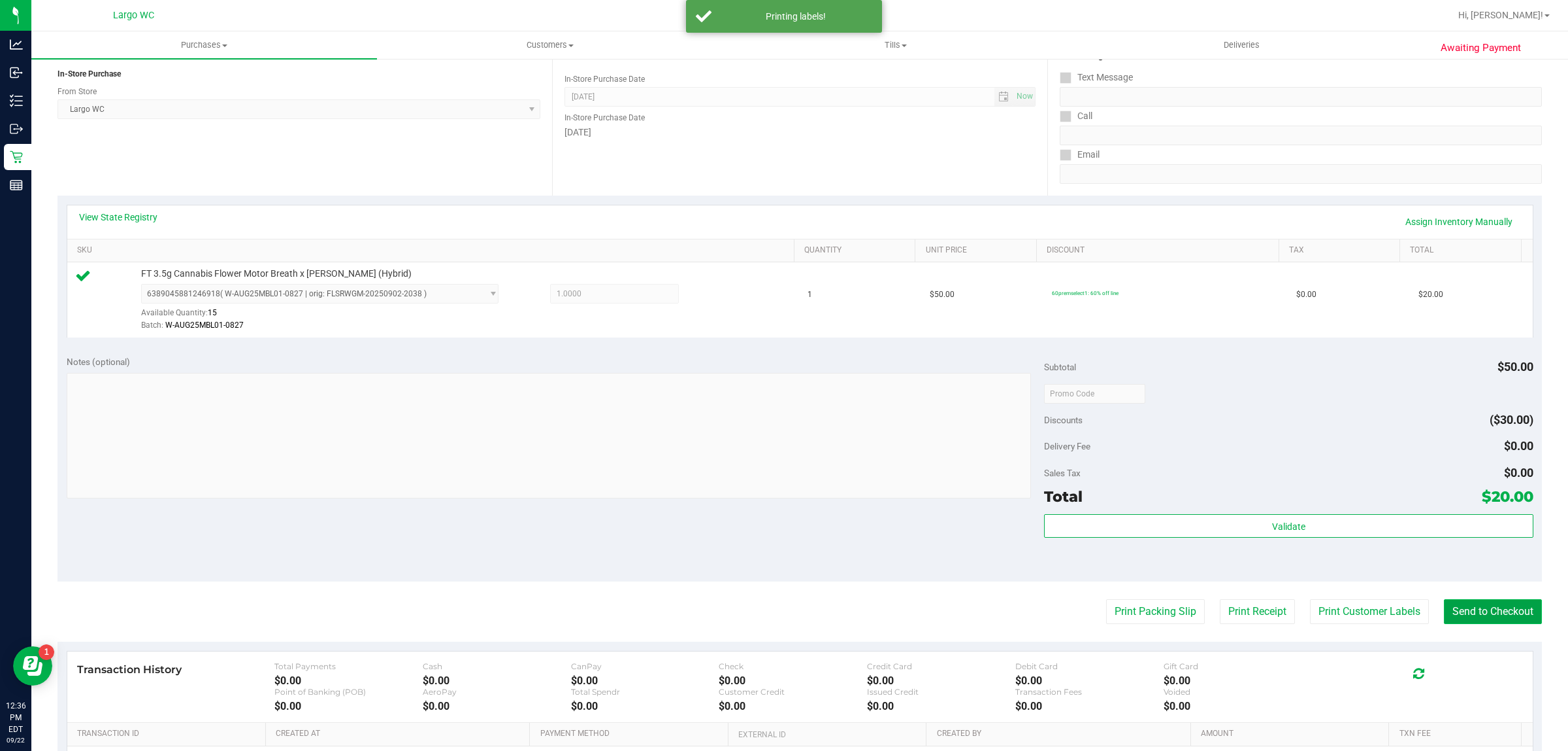
click at [1504, 624] on button "Send to Checkout" at bounding box center [1493, 611] width 98 height 25
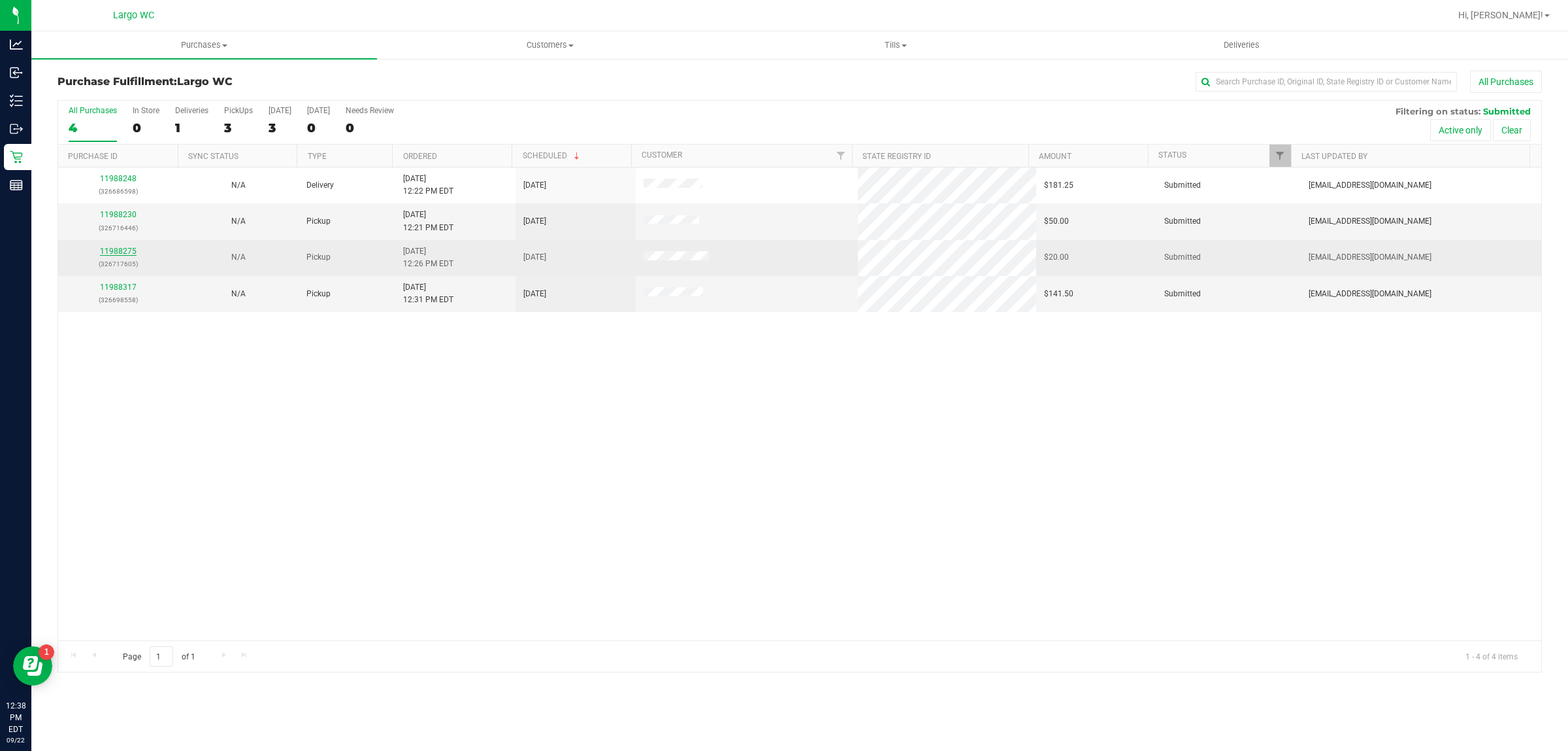
click at [126, 252] on link "11988275" at bounding box center [118, 250] width 36 height 9
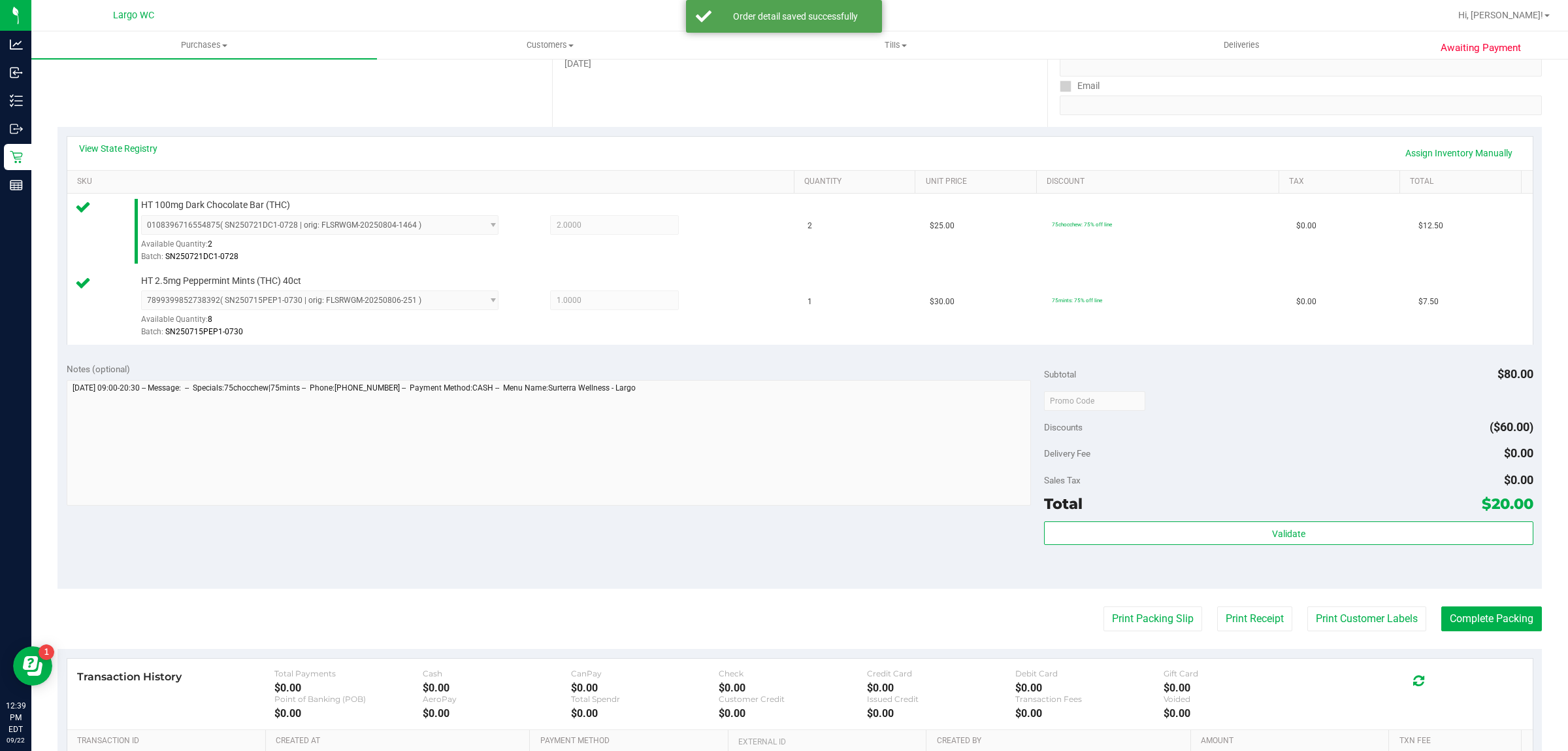
scroll to position [224, 0]
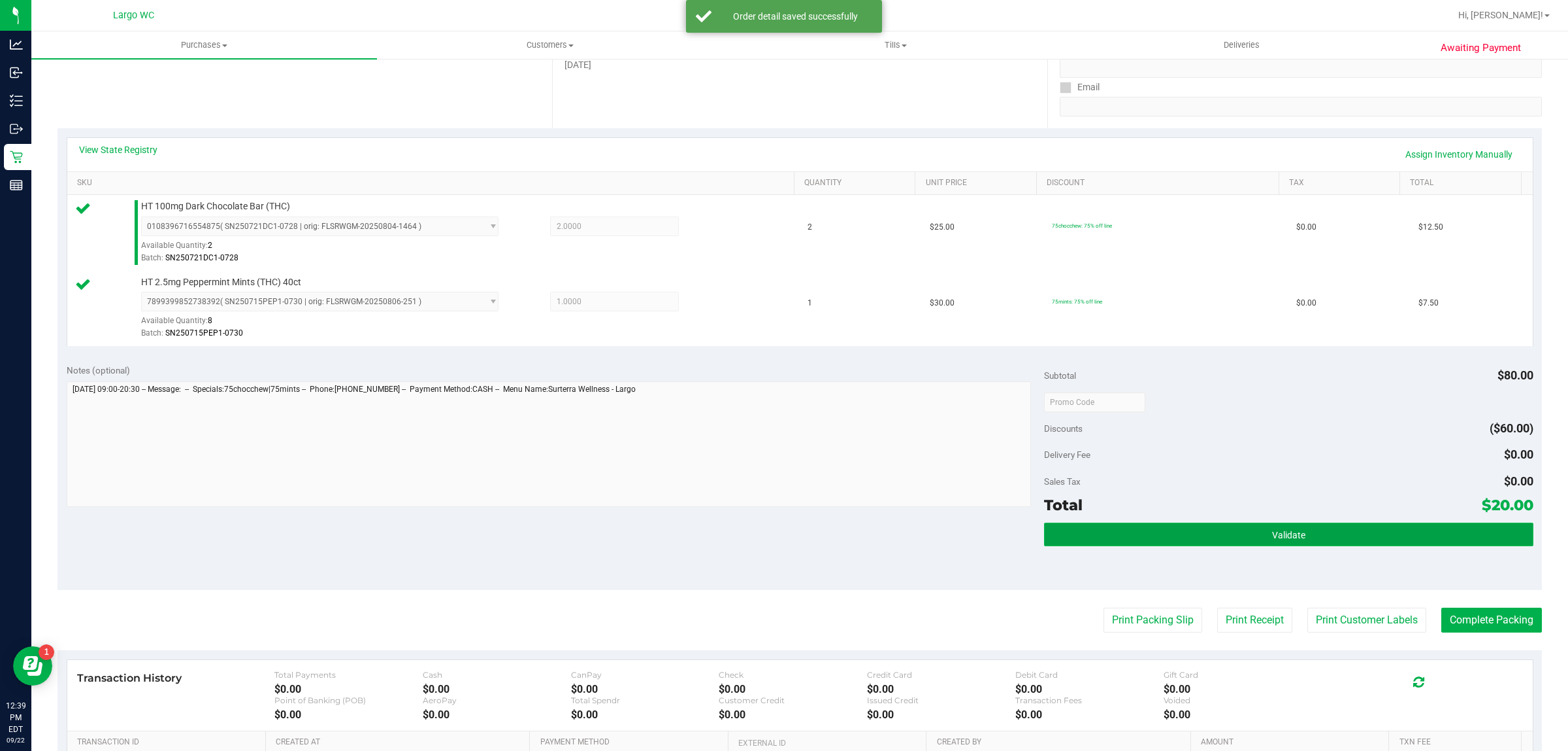
click at [1230, 534] on button "Validate" at bounding box center [1289, 534] width 489 height 24
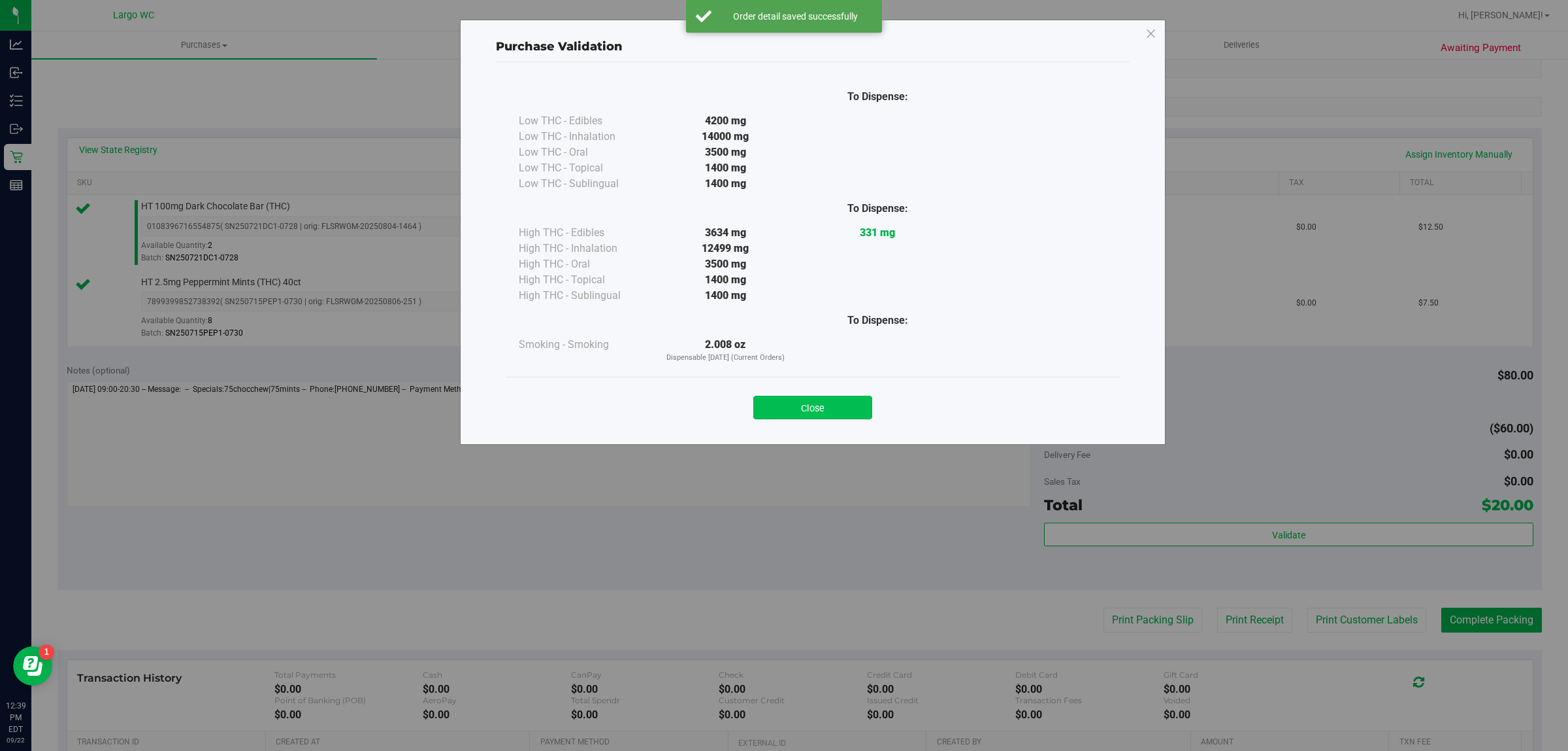
click at [831, 405] on button "Close" at bounding box center [813, 407] width 119 height 24
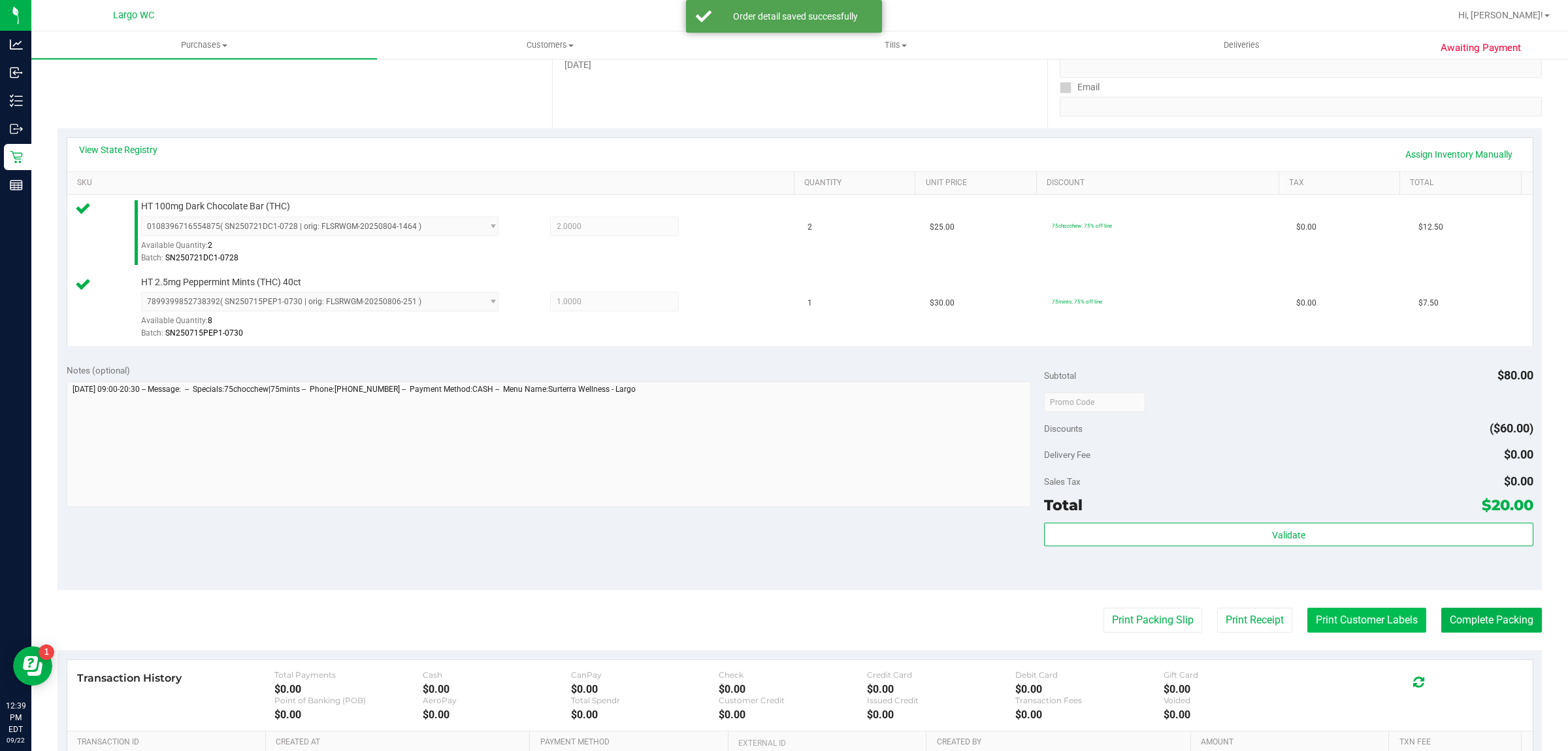
click at [1324, 616] on button "Print Customer Labels" at bounding box center [1366, 619] width 119 height 25
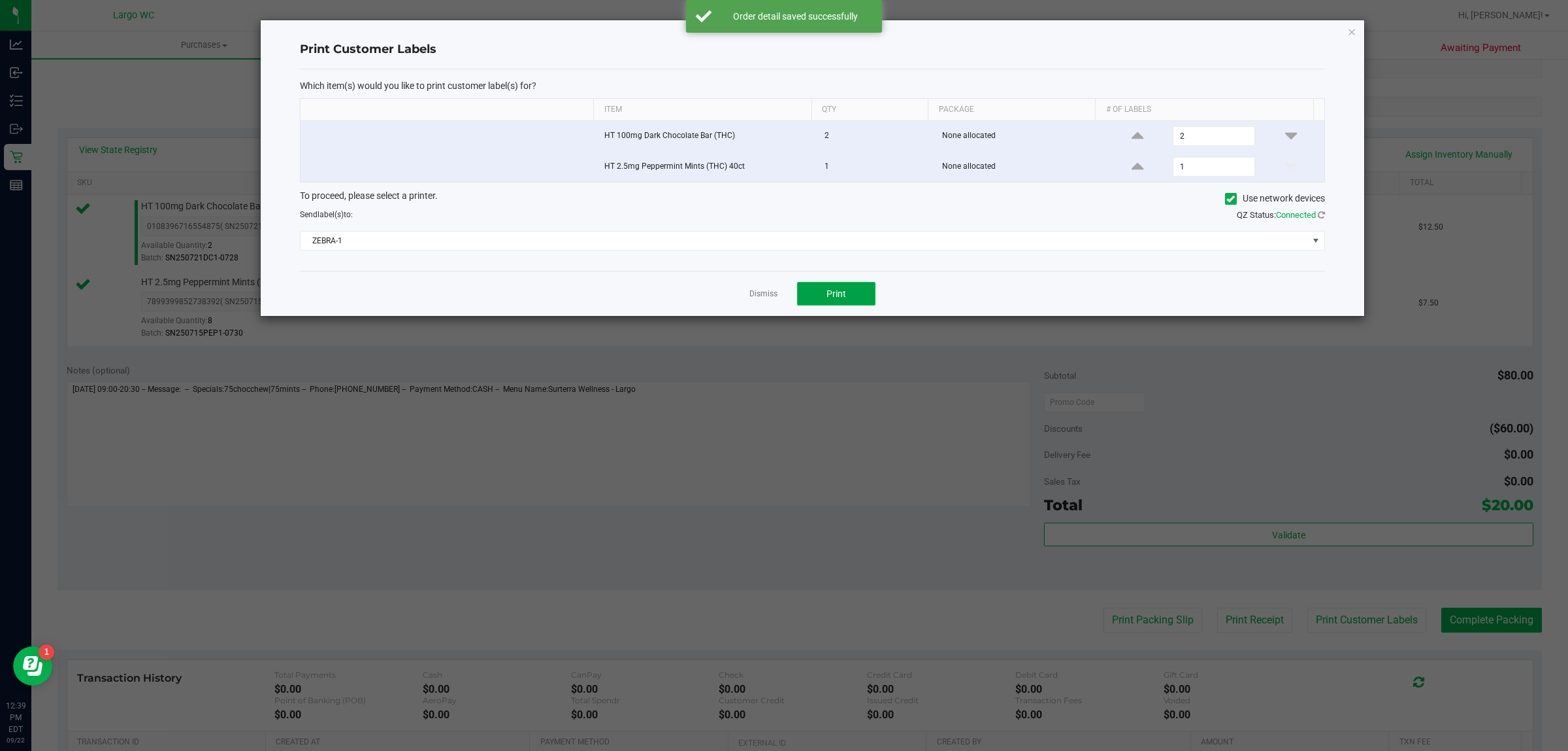
click at [826, 298] on span "Print" at bounding box center [836, 293] width 20 height 11
click at [1352, 34] on icon "button" at bounding box center [1352, 31] width 9 height 16
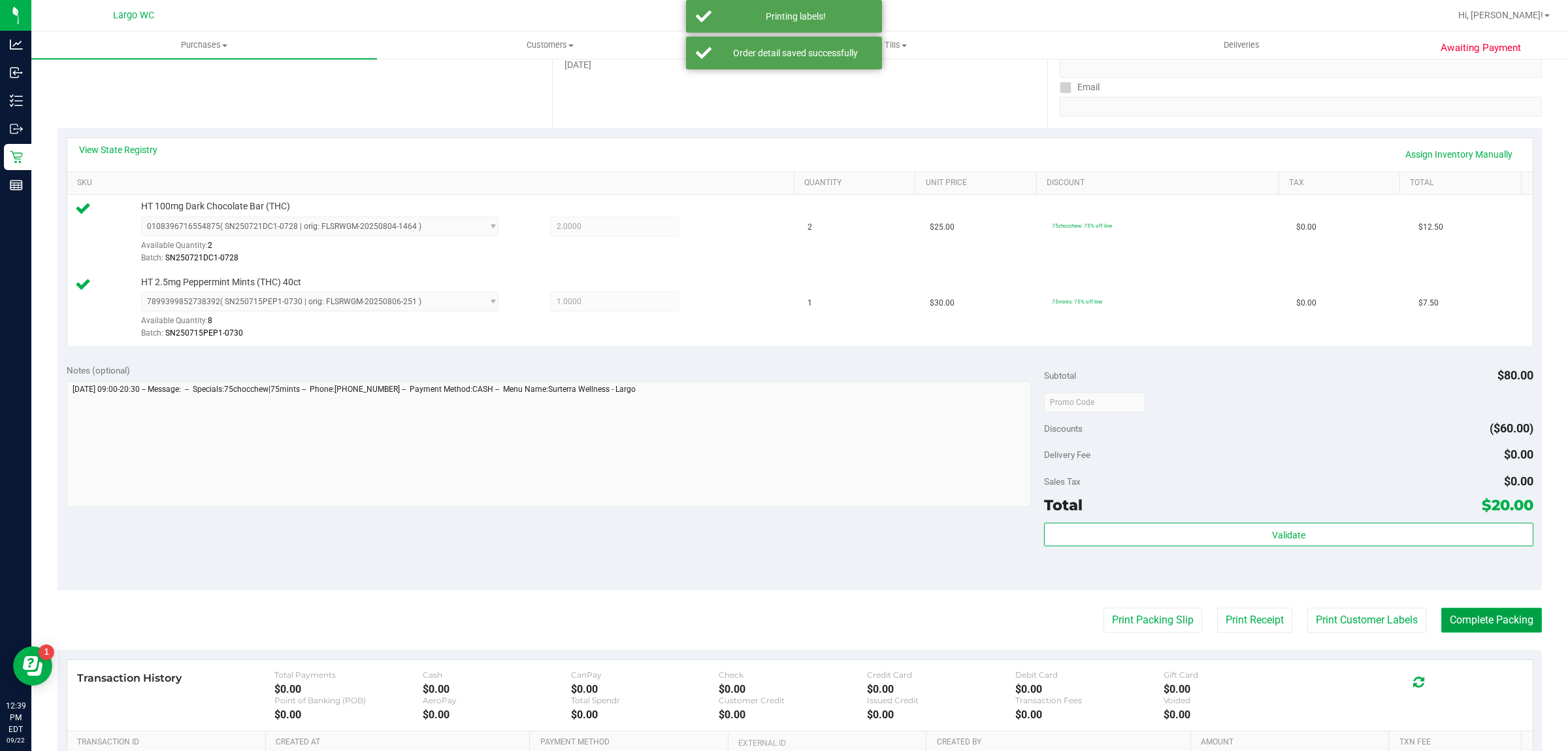
click at [1490, 621] on button "Complete Packing" at bounding box center [1492, 619] width 100 height 25
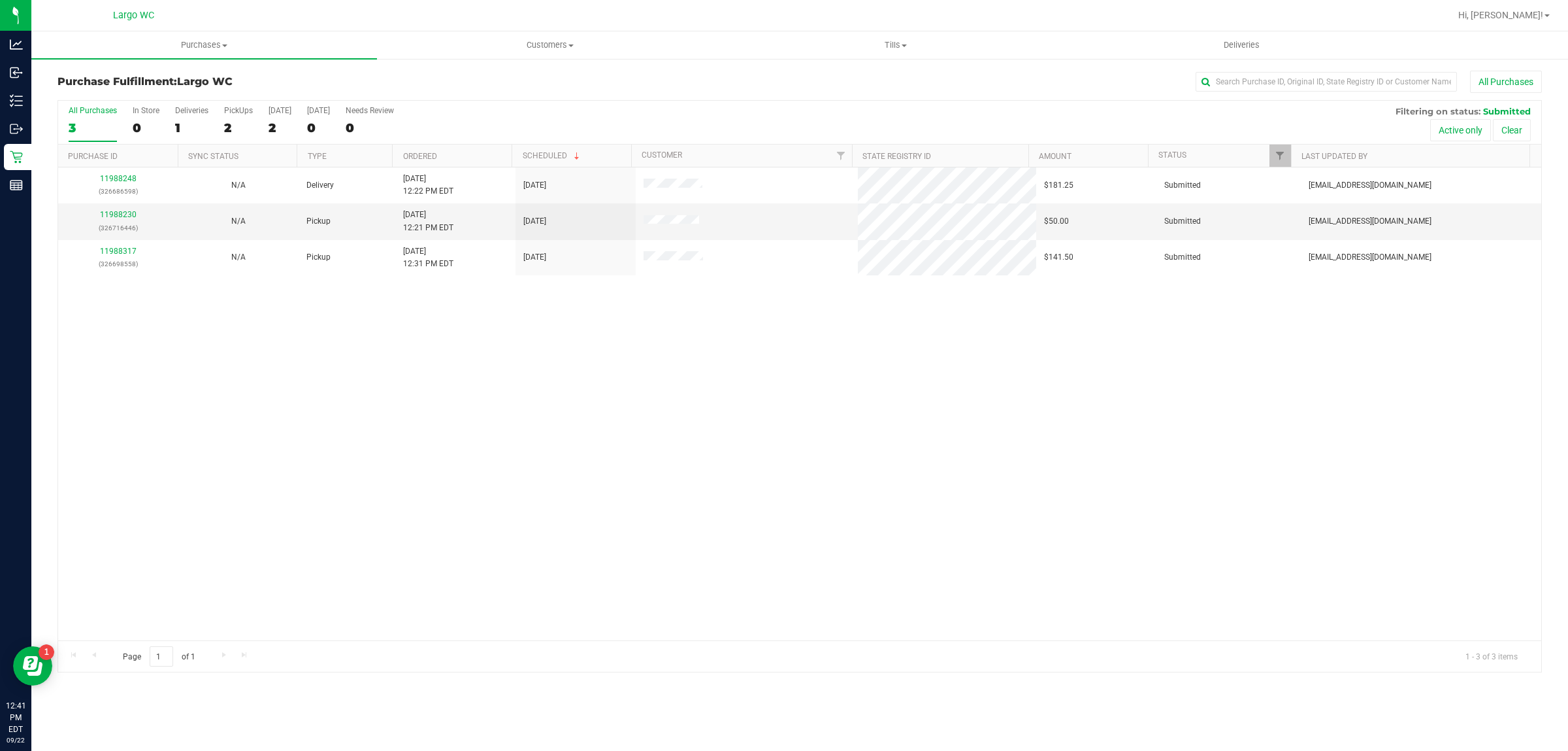
click at [116, 105] on div "All Purchases 3 In Store 0 Deliveries 1 PickUps 2 Today 2 Tomorrow 0 Needs Revi…" at bounding box center [800, 105] width 1483 height 11
click at [136, 113] on div "In Store" at bounding box center [146, 110] width 27 height 9
click at [0, 0] on input "In Store 0" at bounding box center [0, 0] width 0 height 0
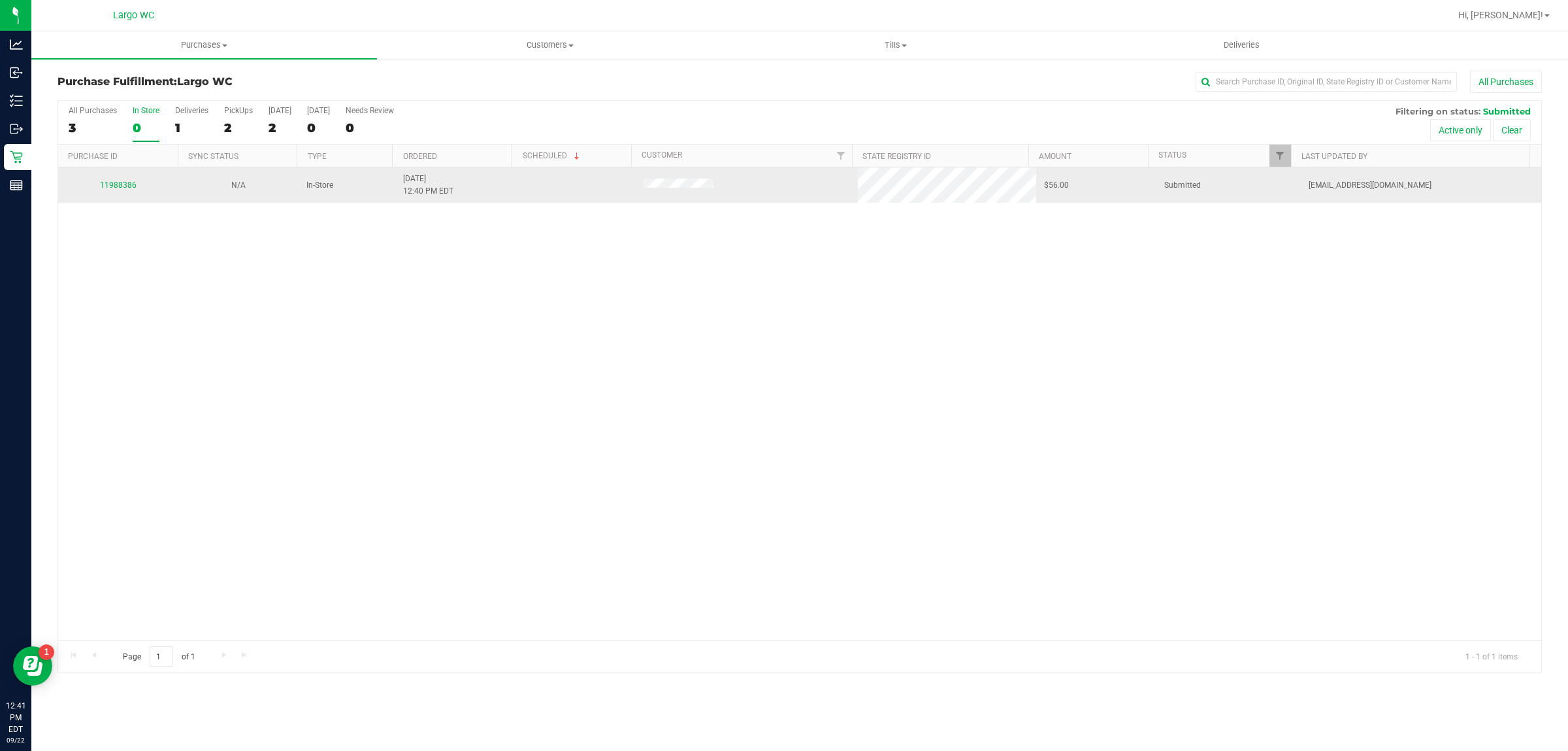
click at [114, 177] on td "11988386" at bounding box center [118, 185] width 120 height 35
click at [114, 186] on link "11988386" at bounding box center [118, 184] width 36 height 9
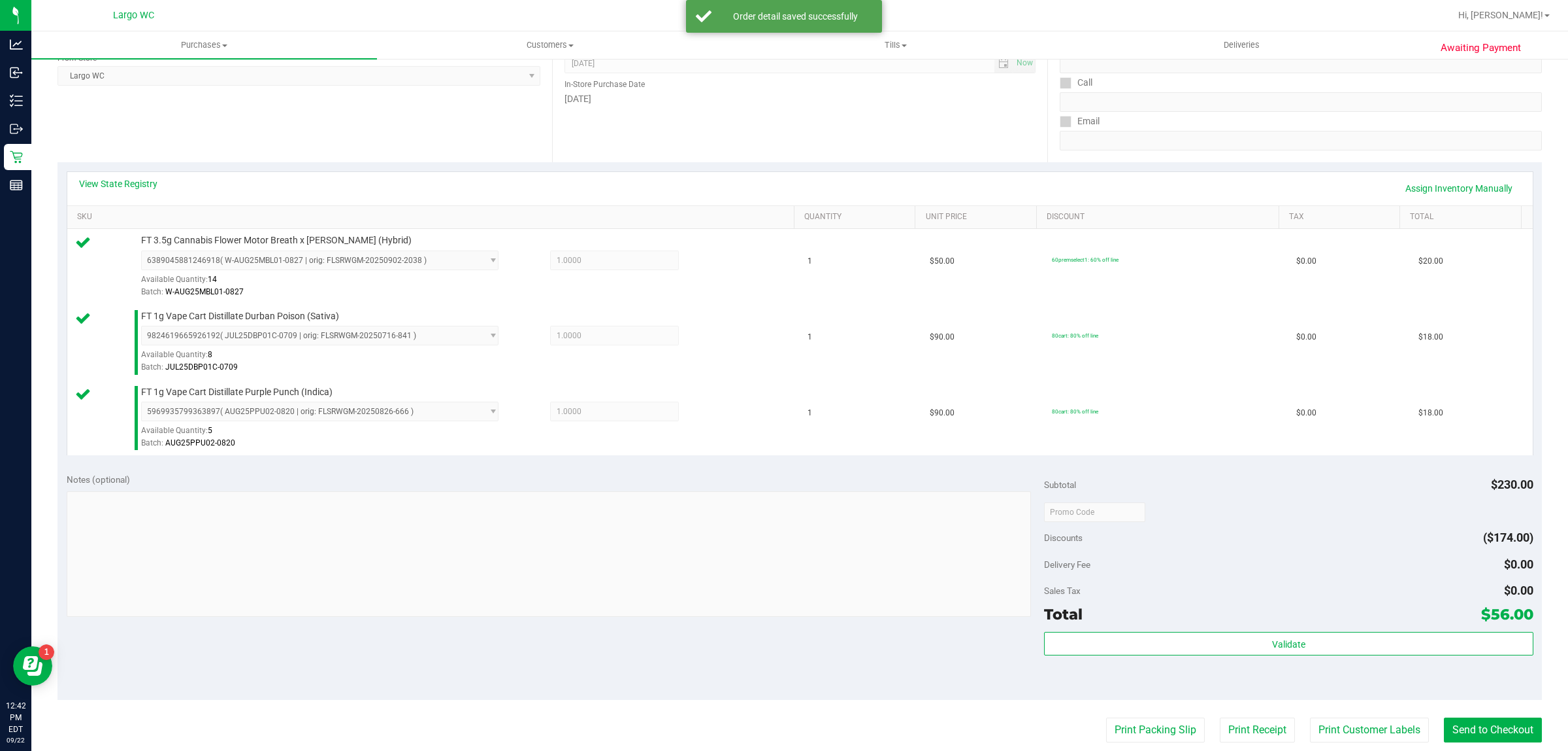
scroll to position [227, 0]
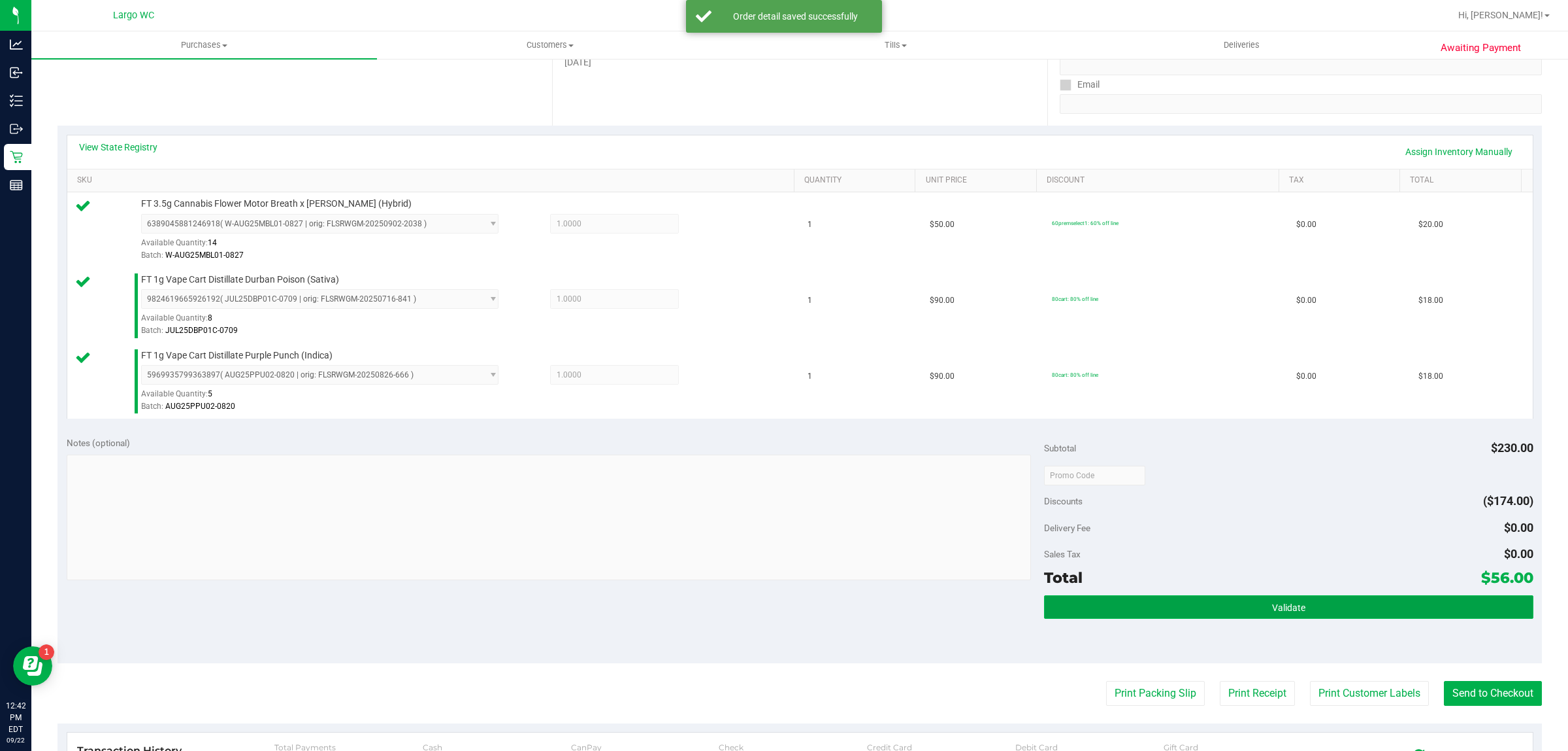
click at [1297, 605] on button "Validate" at bounding box center [1289, 607] width 489 height 24
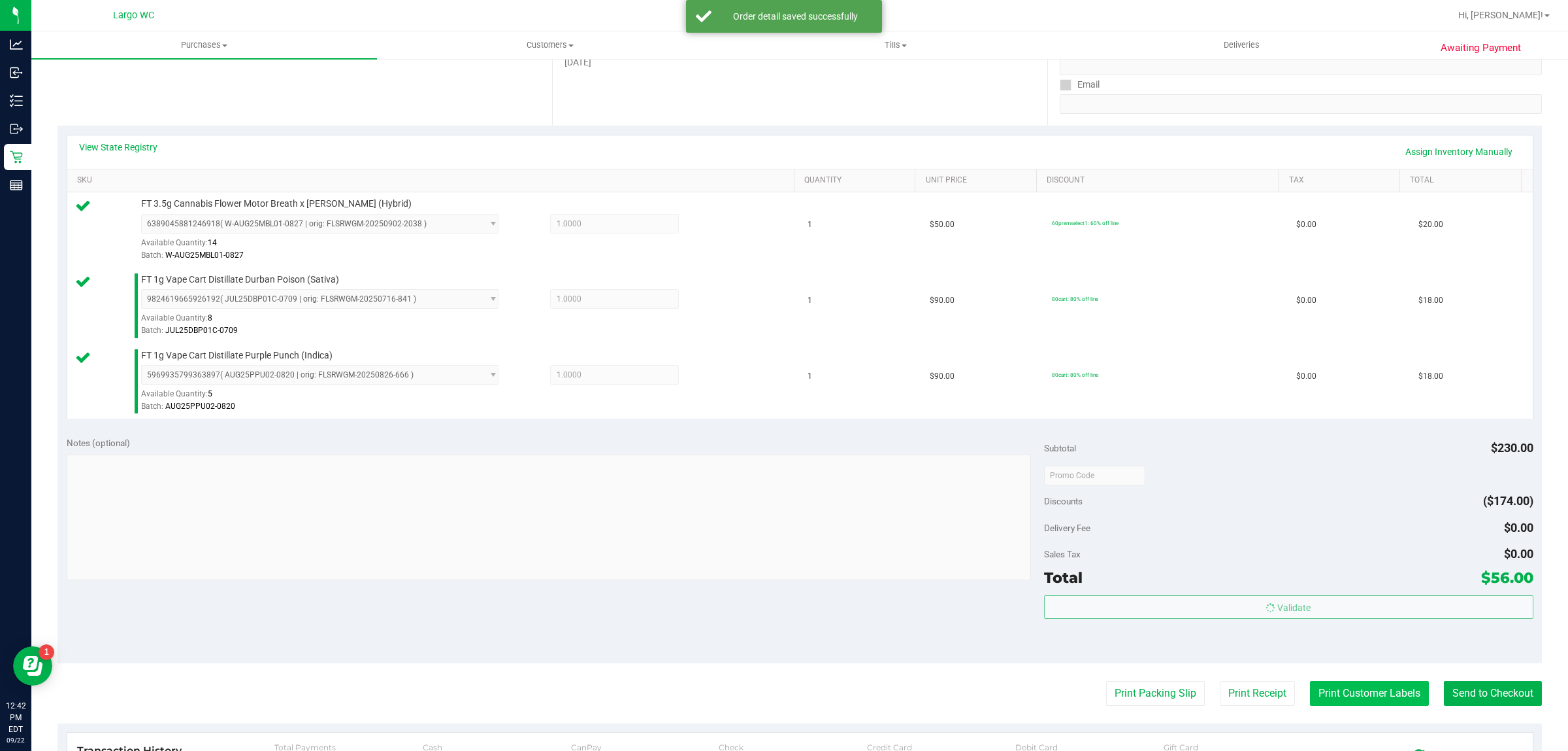
click at [1335, 693] on button "Print Customer Labels" at bounding box center [1369, 693] width 119 height 25
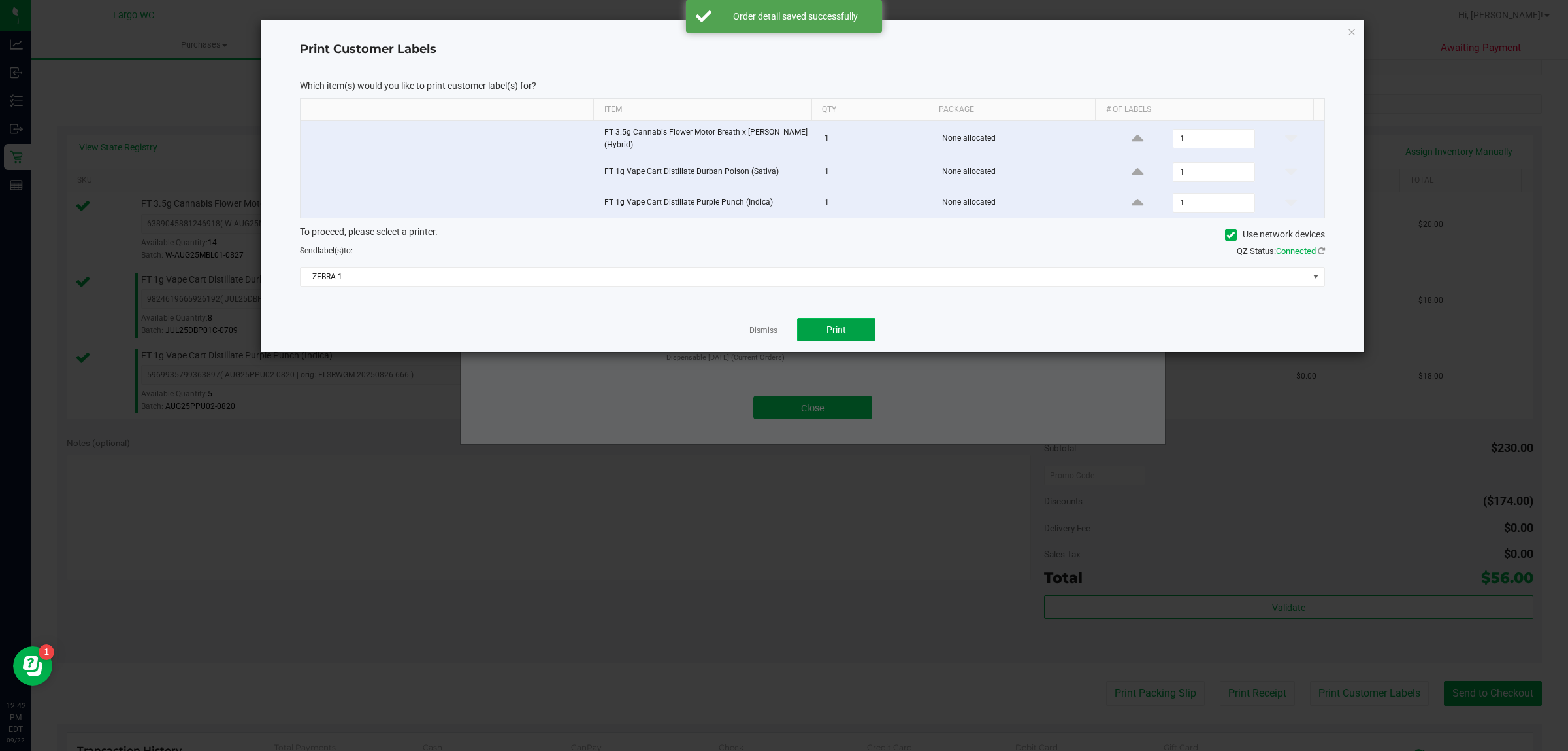
click at [841, 342] on button "Print" at bounding box center [837, 330] width 79 height 24
click at [764, 336] on link "Dismiss" at bounding box center [763, 330] width 29 height 11
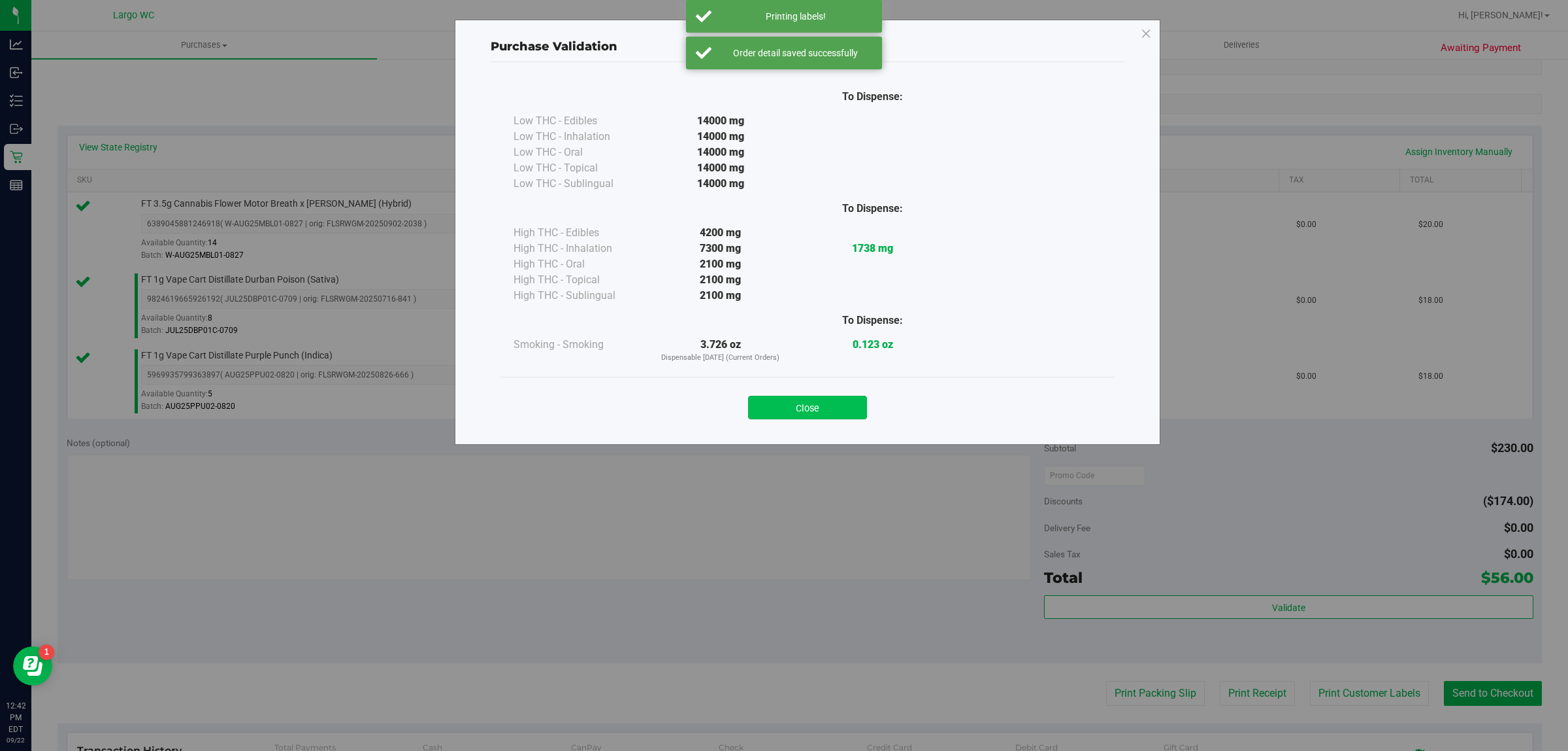
click at [807, 407] on button "Close" at bounding box center [808, 407] width 119 height 24
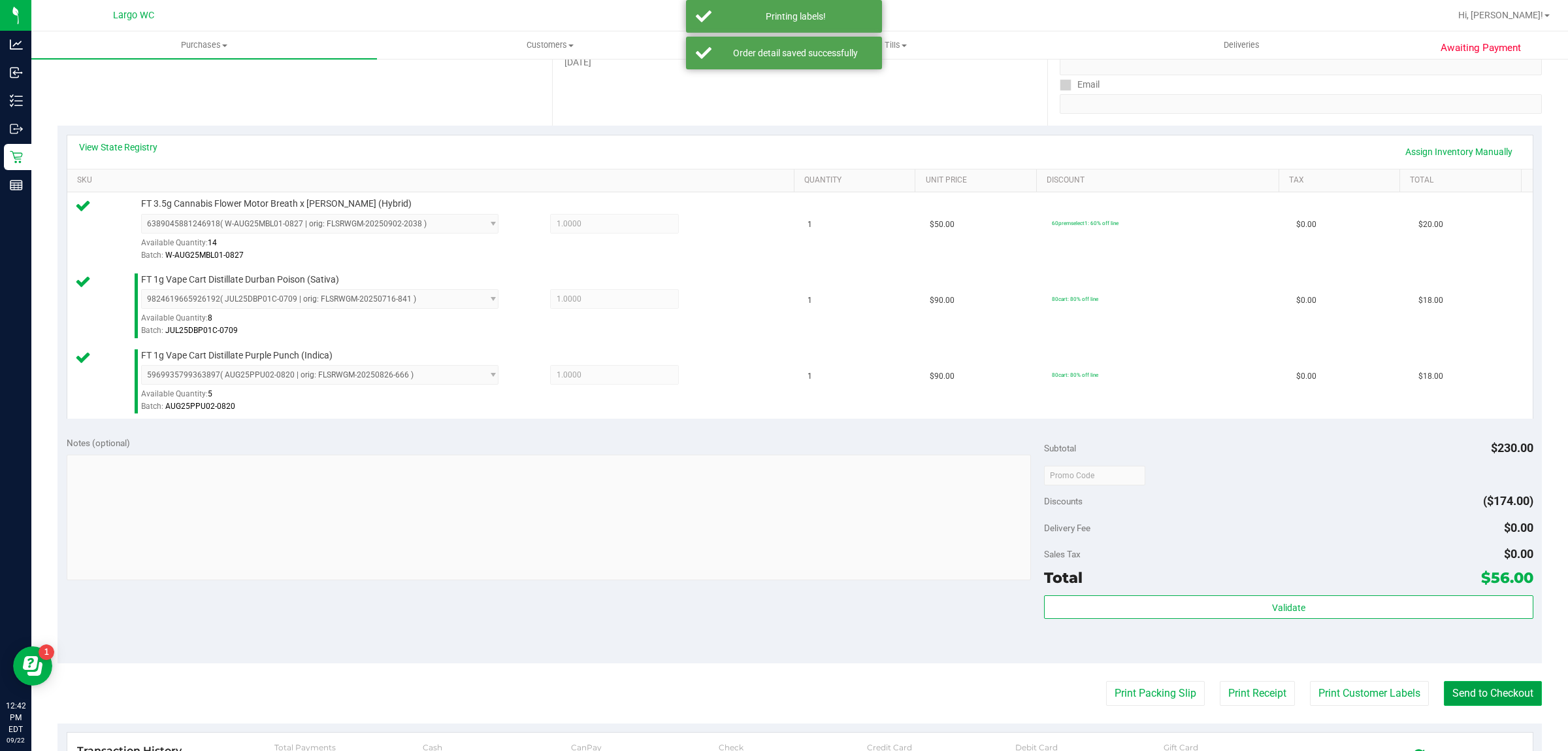
click at [1475, 682] on button "Send to Checkout" at bounding box center [1493, 693] width 98 height 25
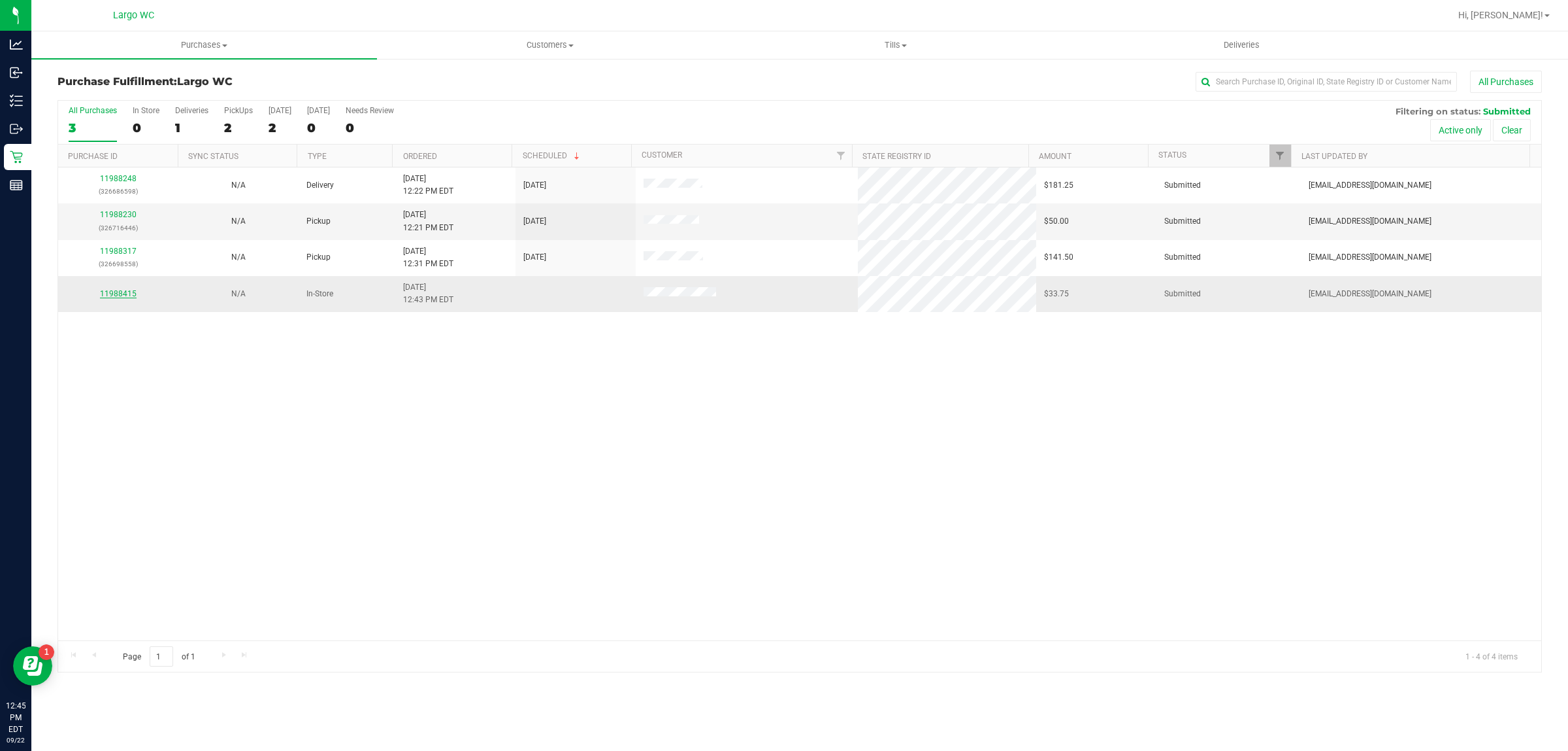
click at [112, 293] on link "11988415" at bounding box center [118, 293] width 36 height 9
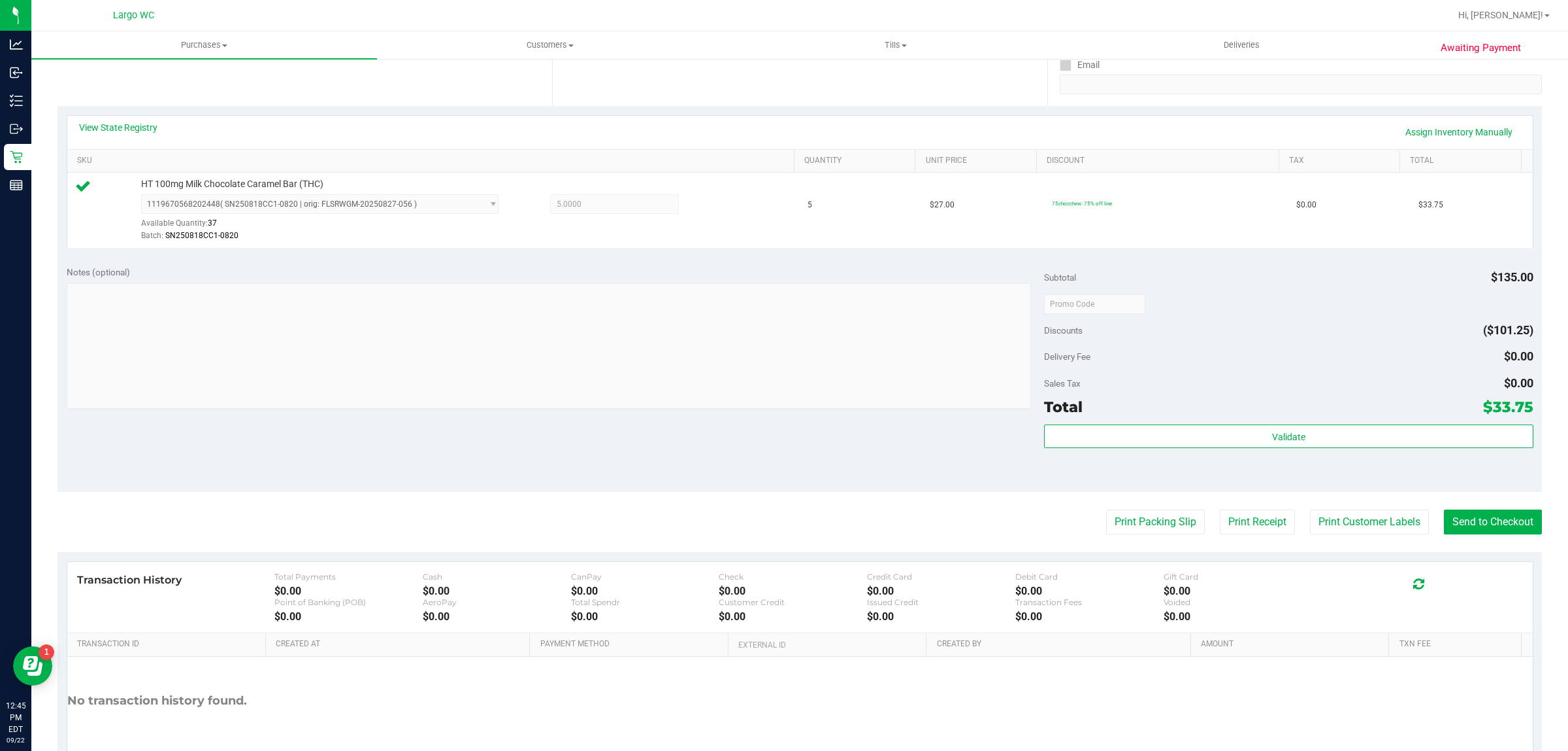
scroll to position [246, 0]
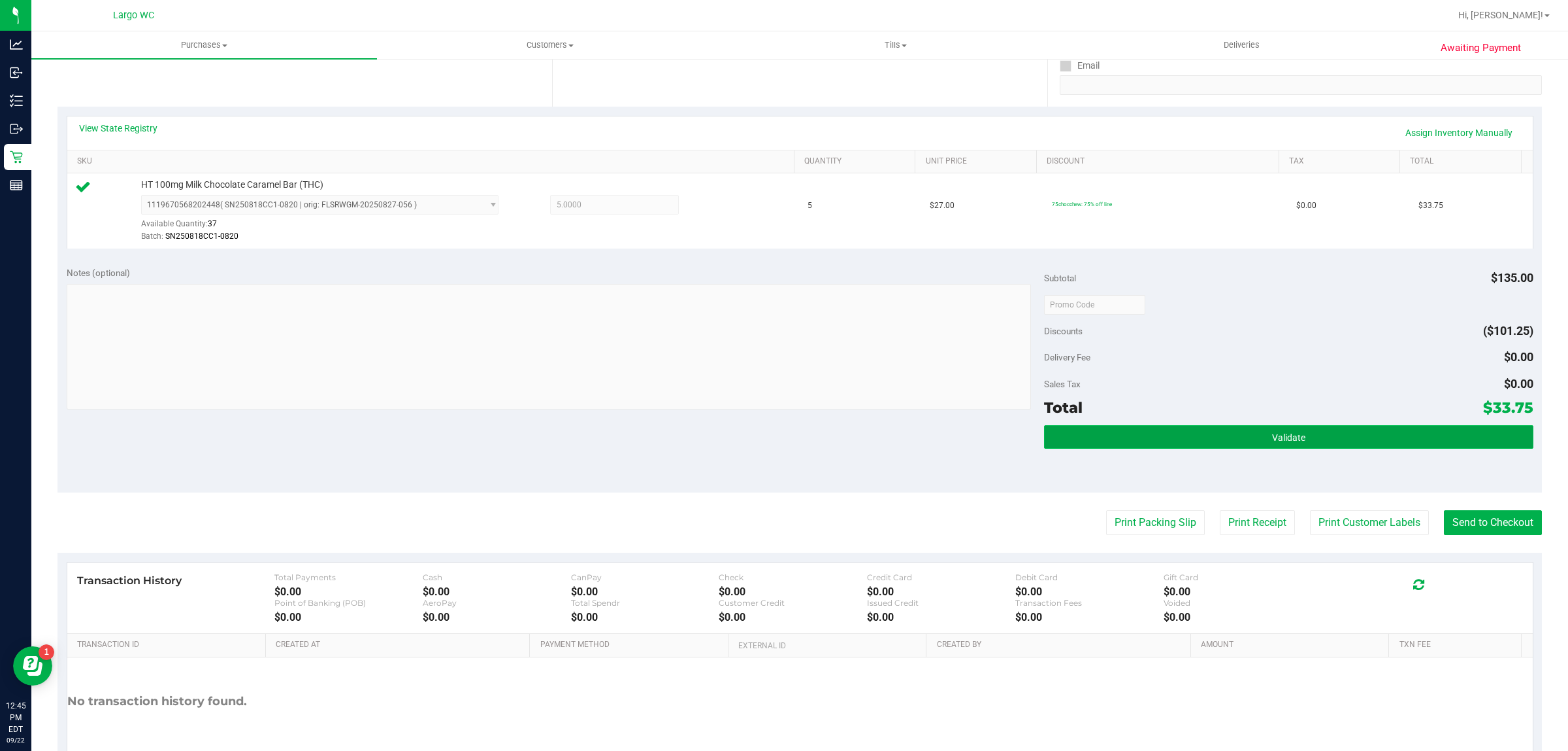
click at [1332, 441] on button "Validate" at bounding box center [1289, 437] width 489 height 24
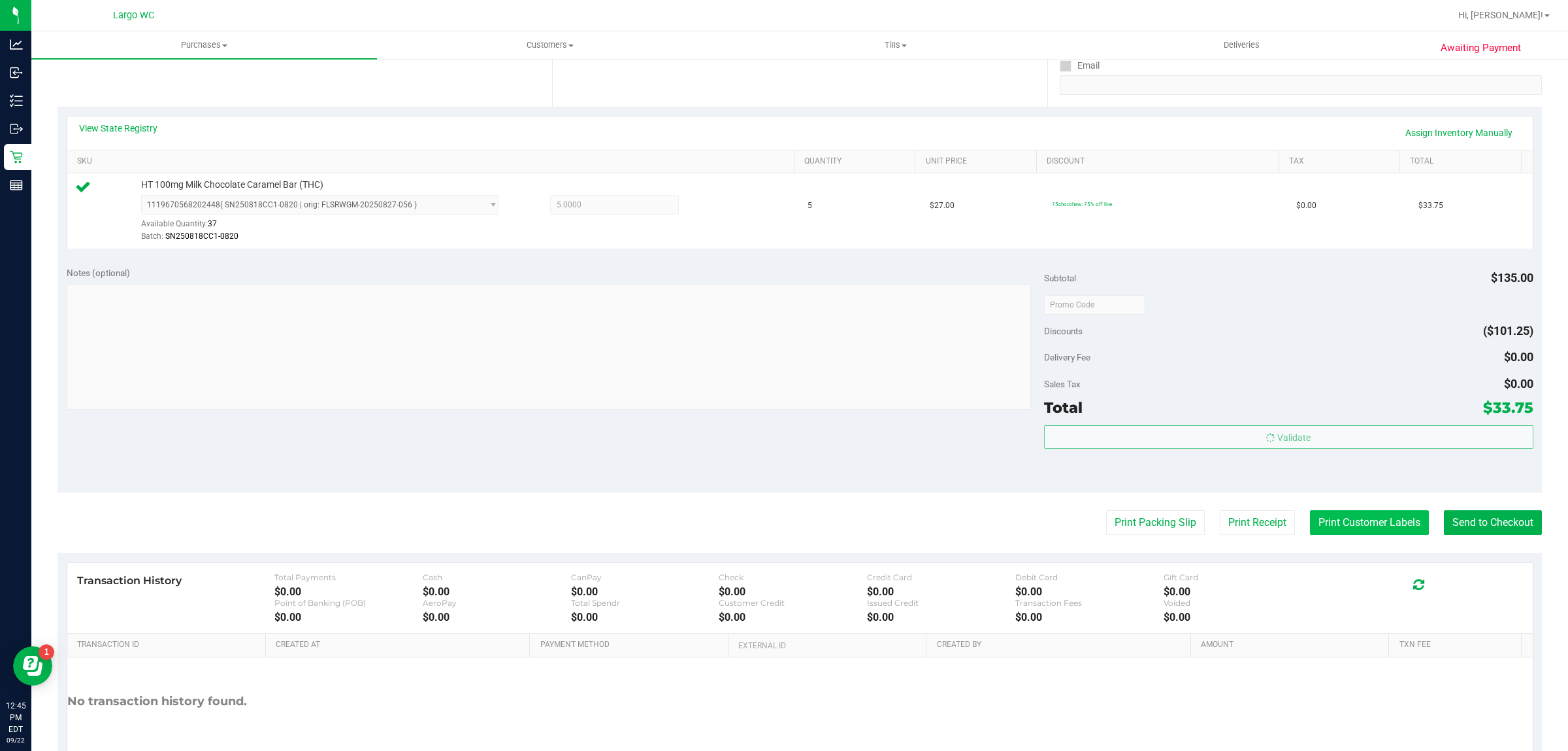
click at [1343, 518] on button "Print Customer Labels" at bounding box center [1369, 522] width 119 height 25
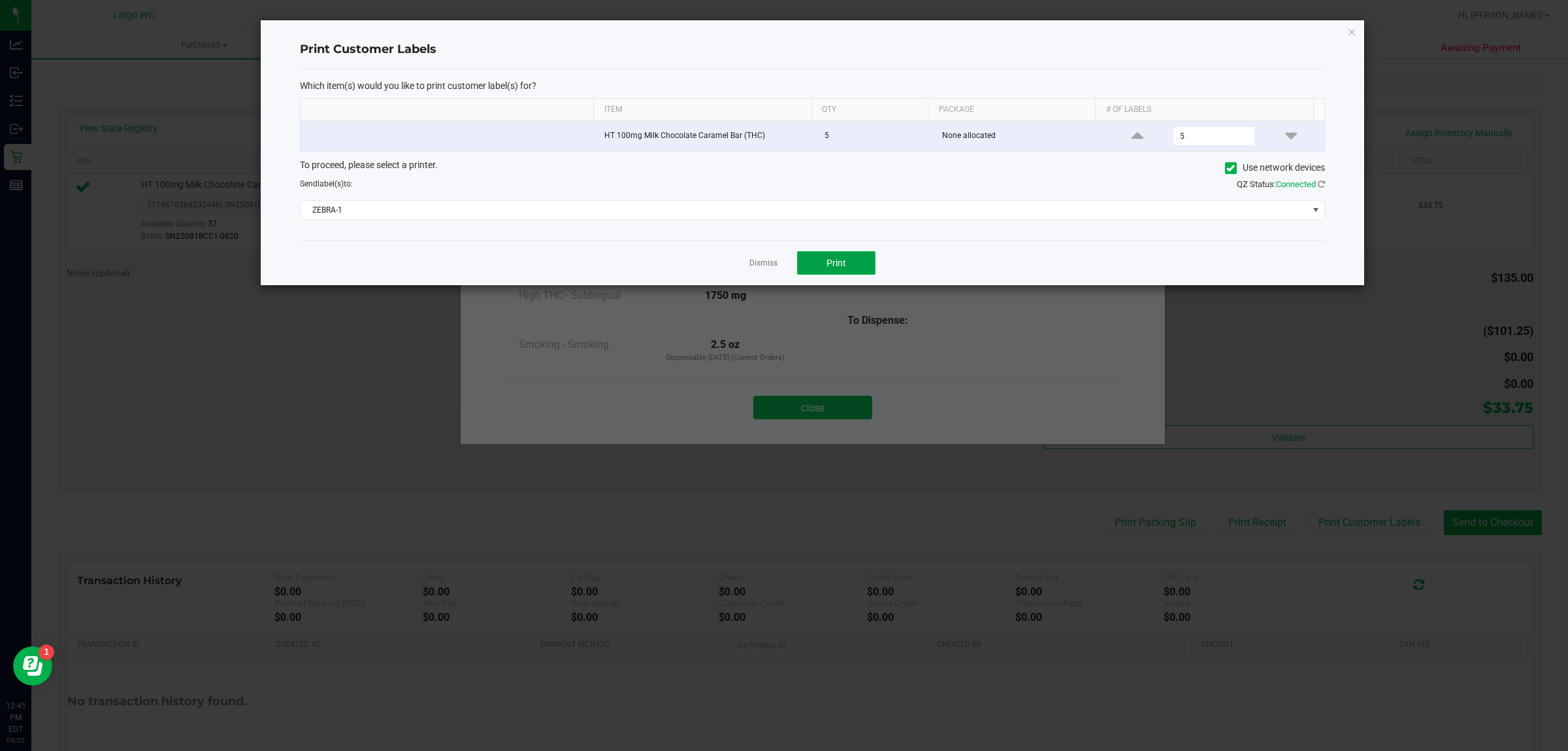
click at [833, 266] on span "Print" at bounding box center [836, 263] width 20 height 11
click at [760, 265] on link "Dismiss" at bounding box center [763, 263] width 29 height 11
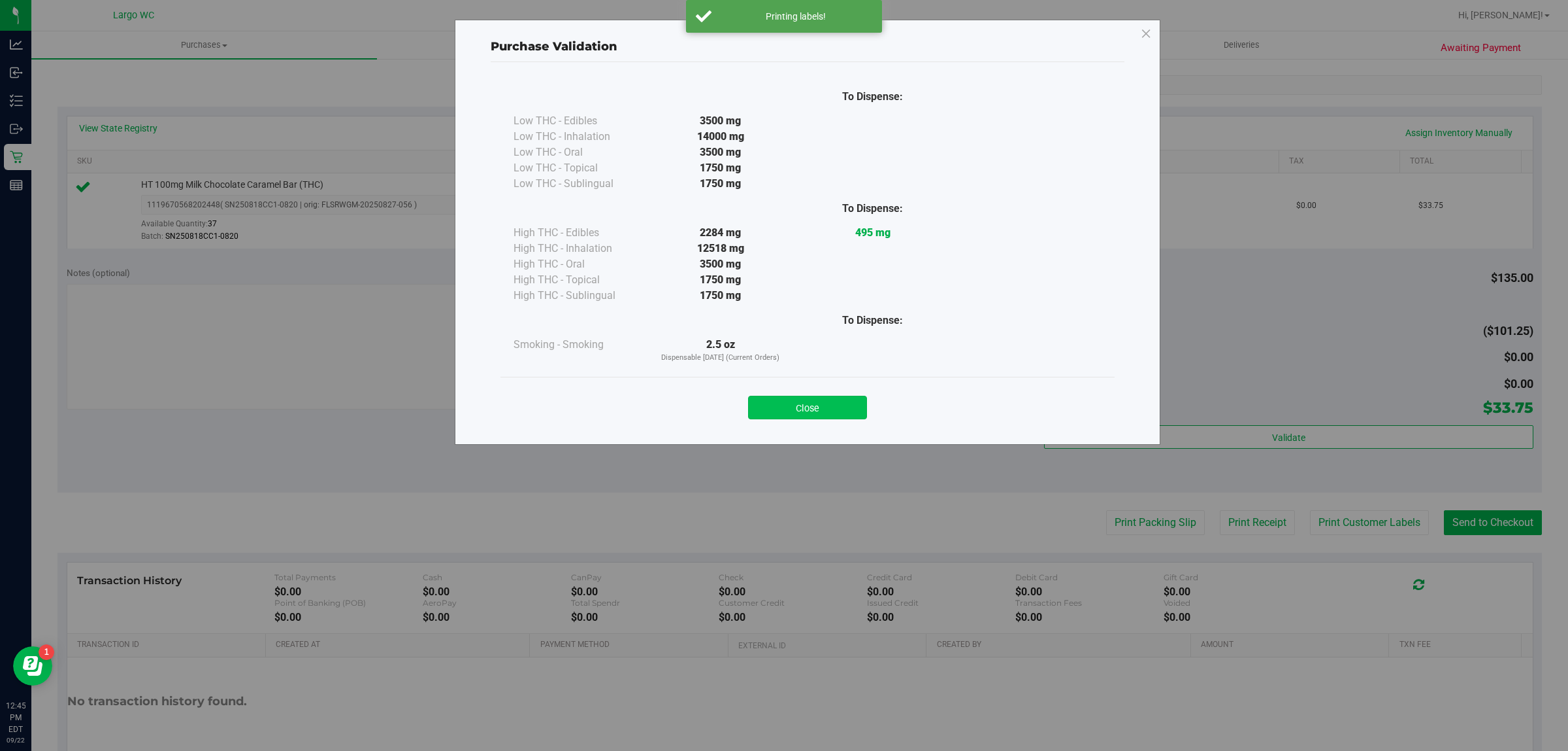
click at [813, 416] on button "Close" at bounding box center [808, 407] width 119 height 24
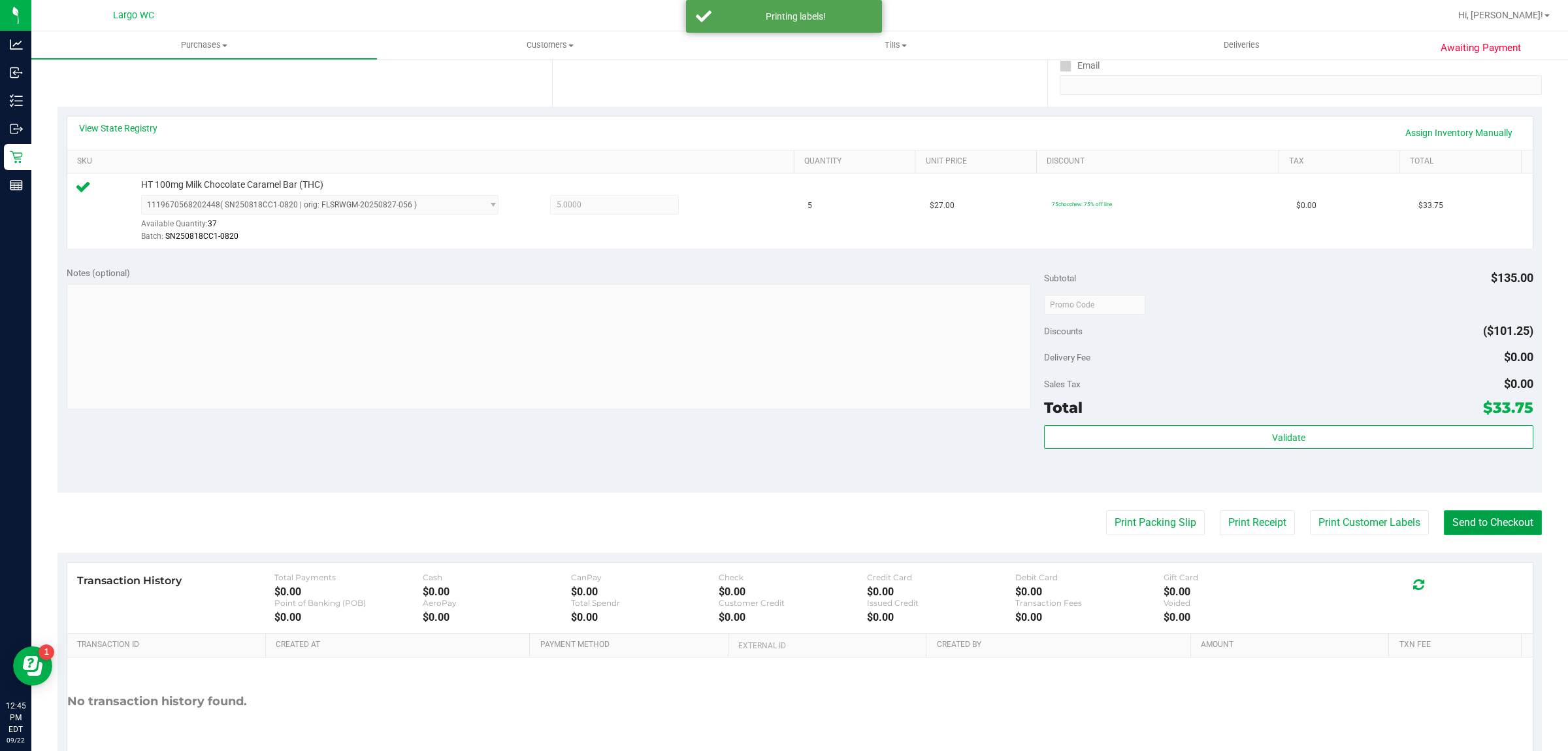
click at [1492, 529] on button "Send to Checkout" at bounding box center [1493, 522] width 98 height 25
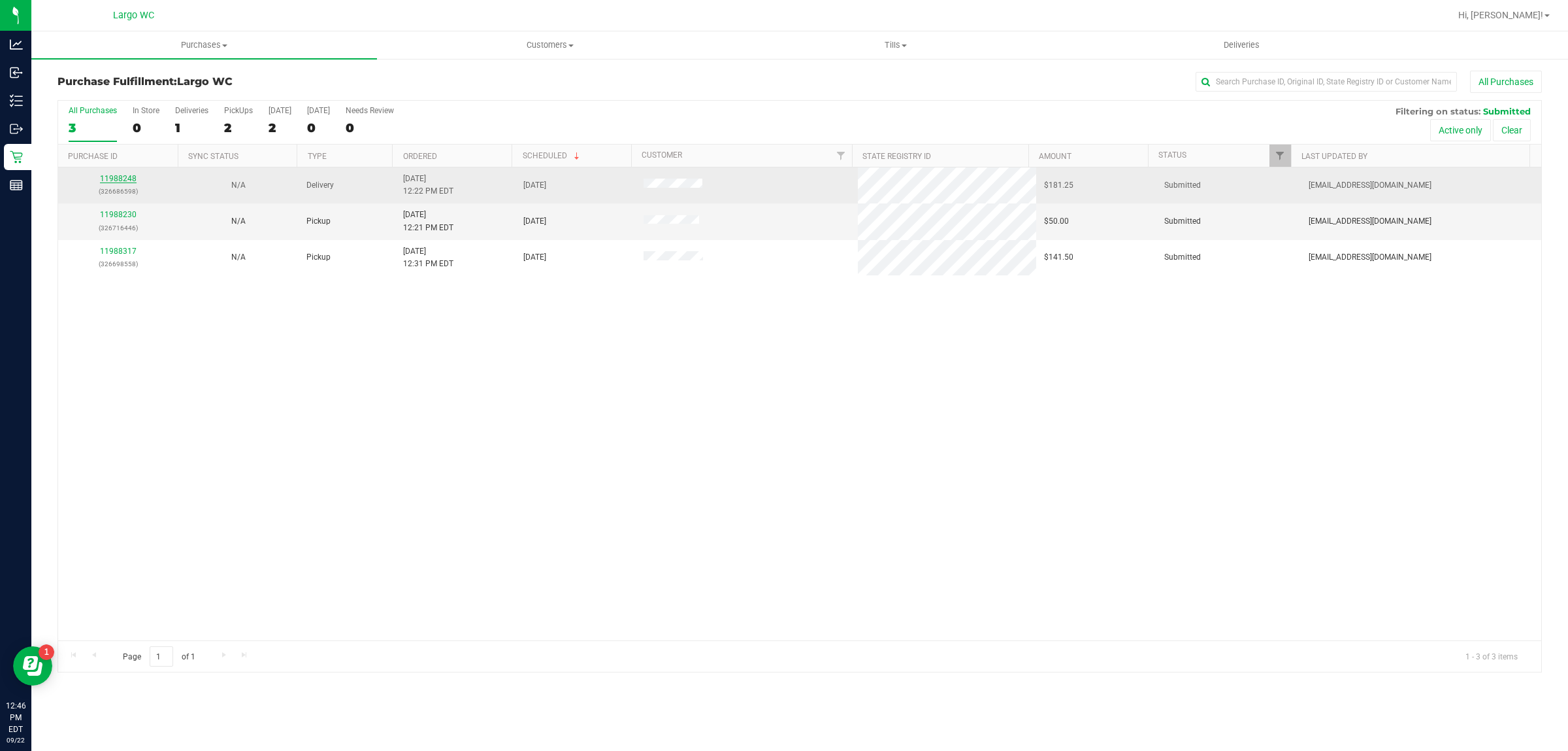
click at [128, 176] on link "11988248" at bounding box center [118, 178] width 36 height 9
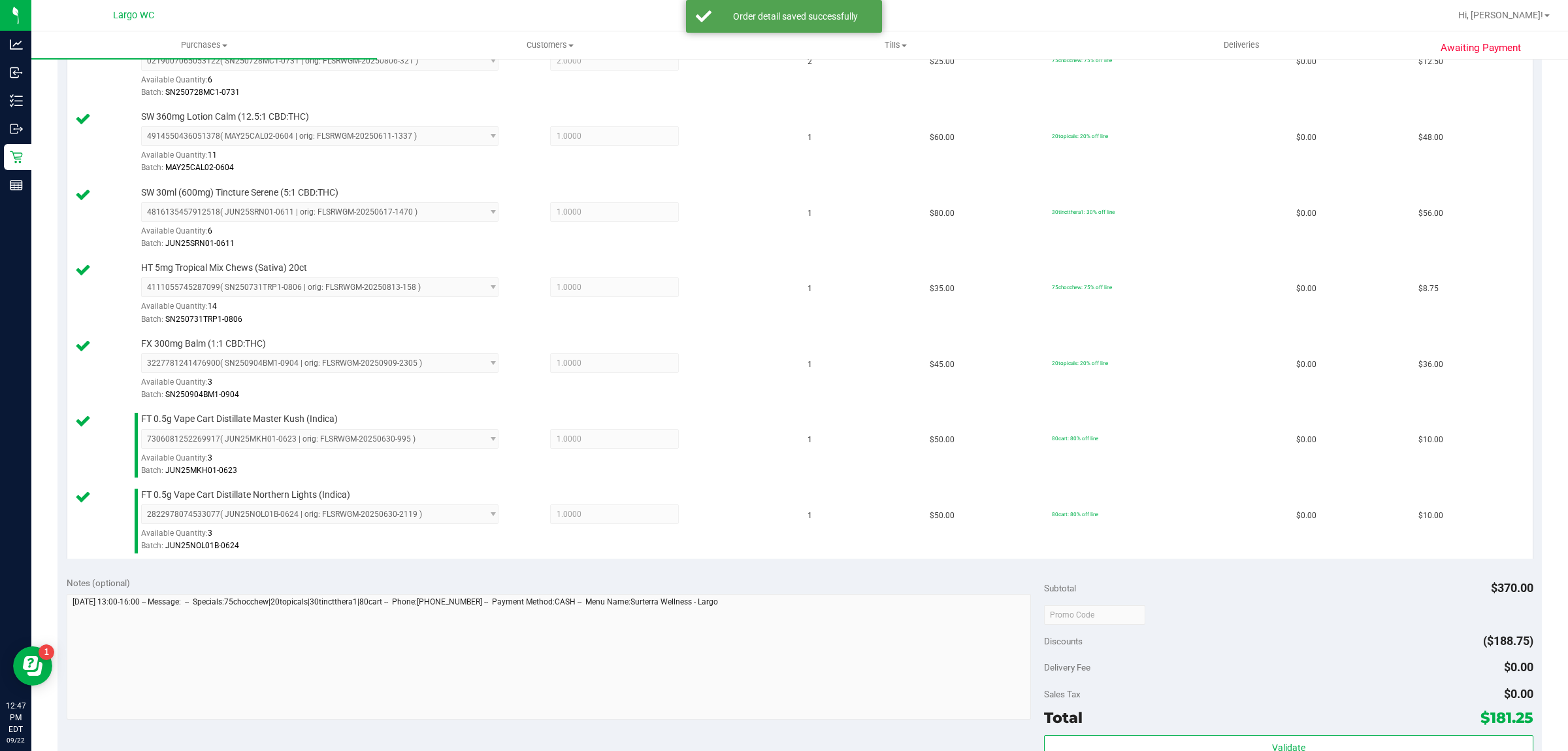
scroll to position [774, 0]
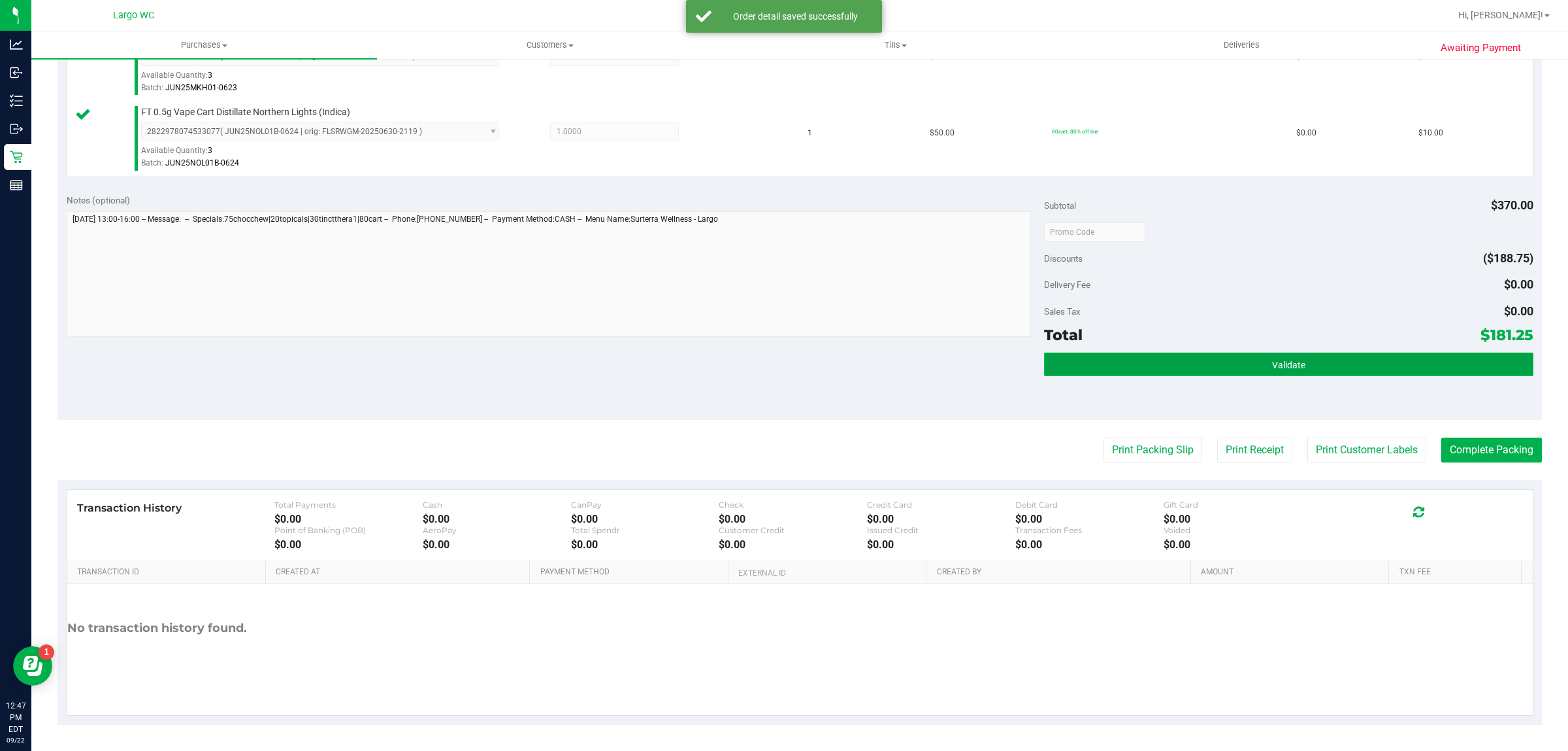
click at [1312, 369] on button "Validate" at bounding box center [1289, 364] width 489 height 24
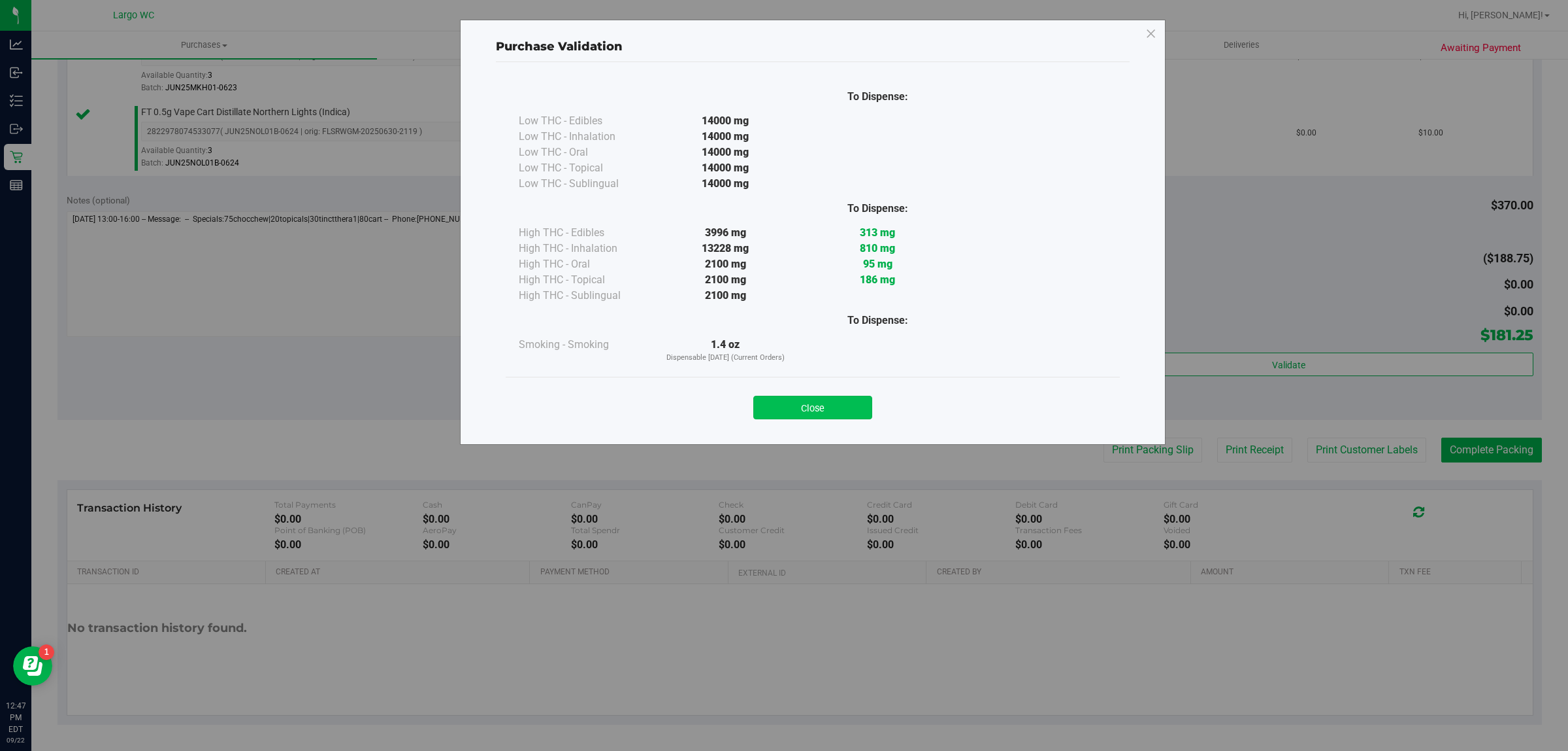
click at [844, 401] on button "Close" at bounding box center [813, 407] width 119 height 24
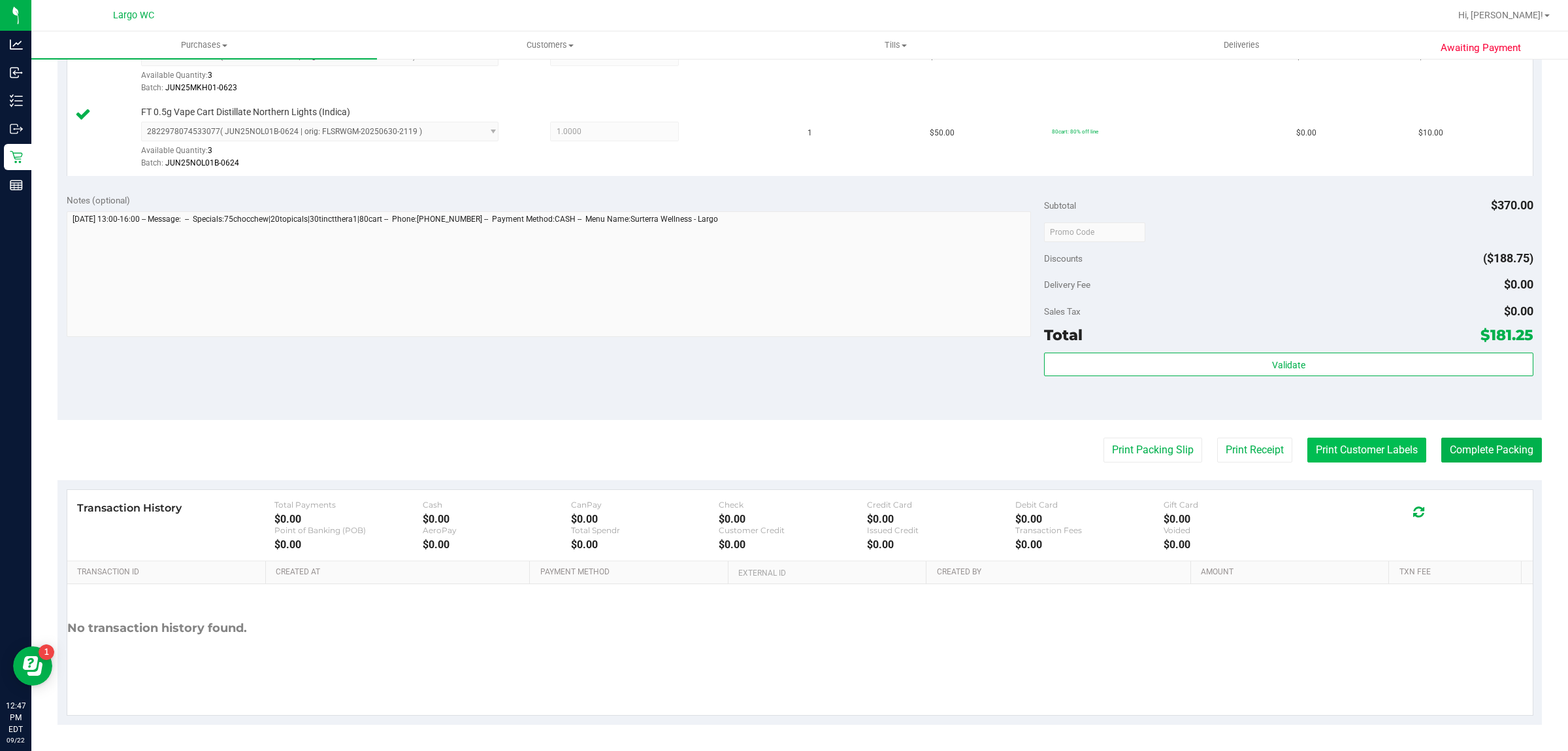
click at [1357, 447] on button "Print Customer Labels" at bounding box center [1366, 449] width 119 height 25
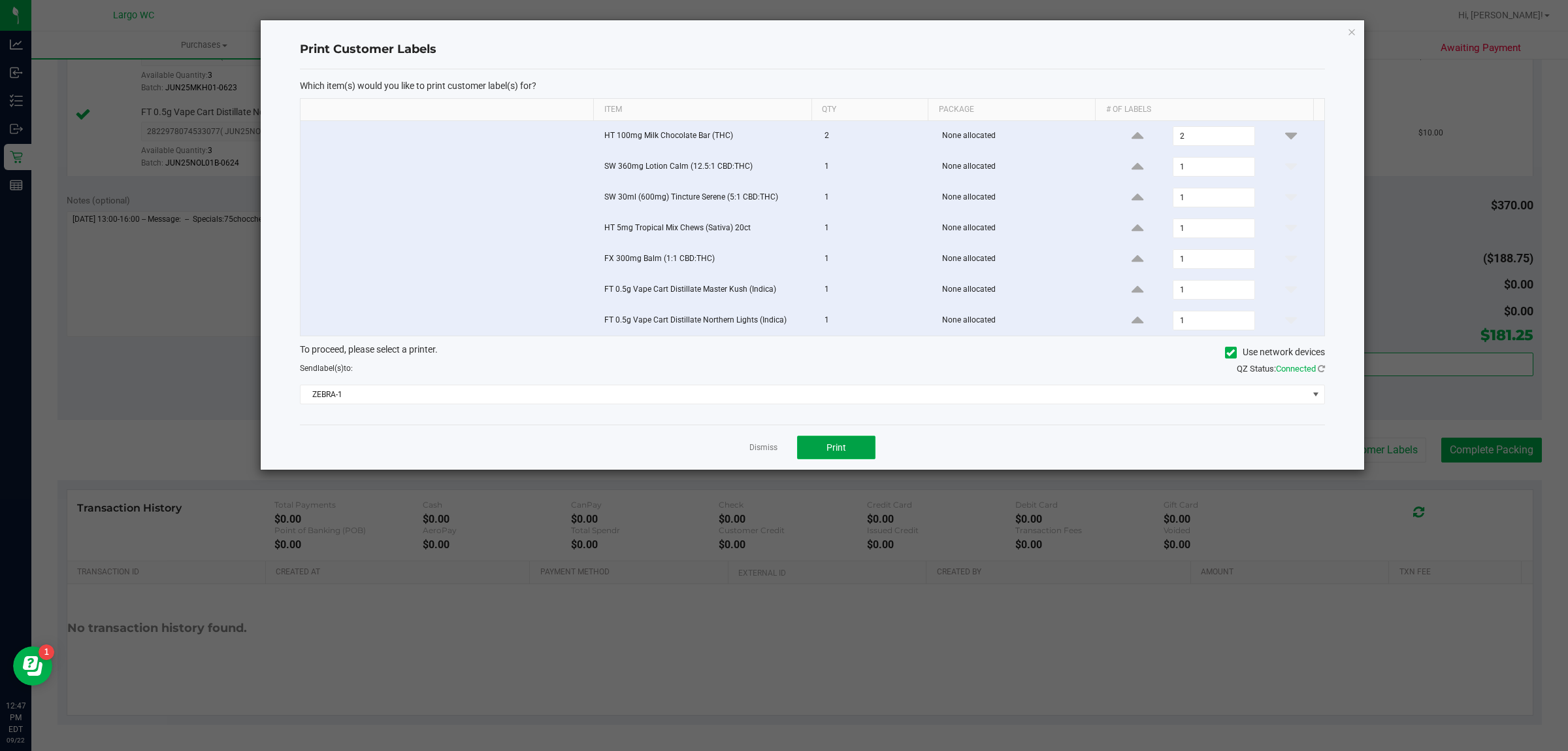
click at [851, 457] on button "Print" at bounding box center [837, 447] width 79 height 24
click at [1352, 31] on icon "button" at bounding box center [1352, 31] width 9 height 16
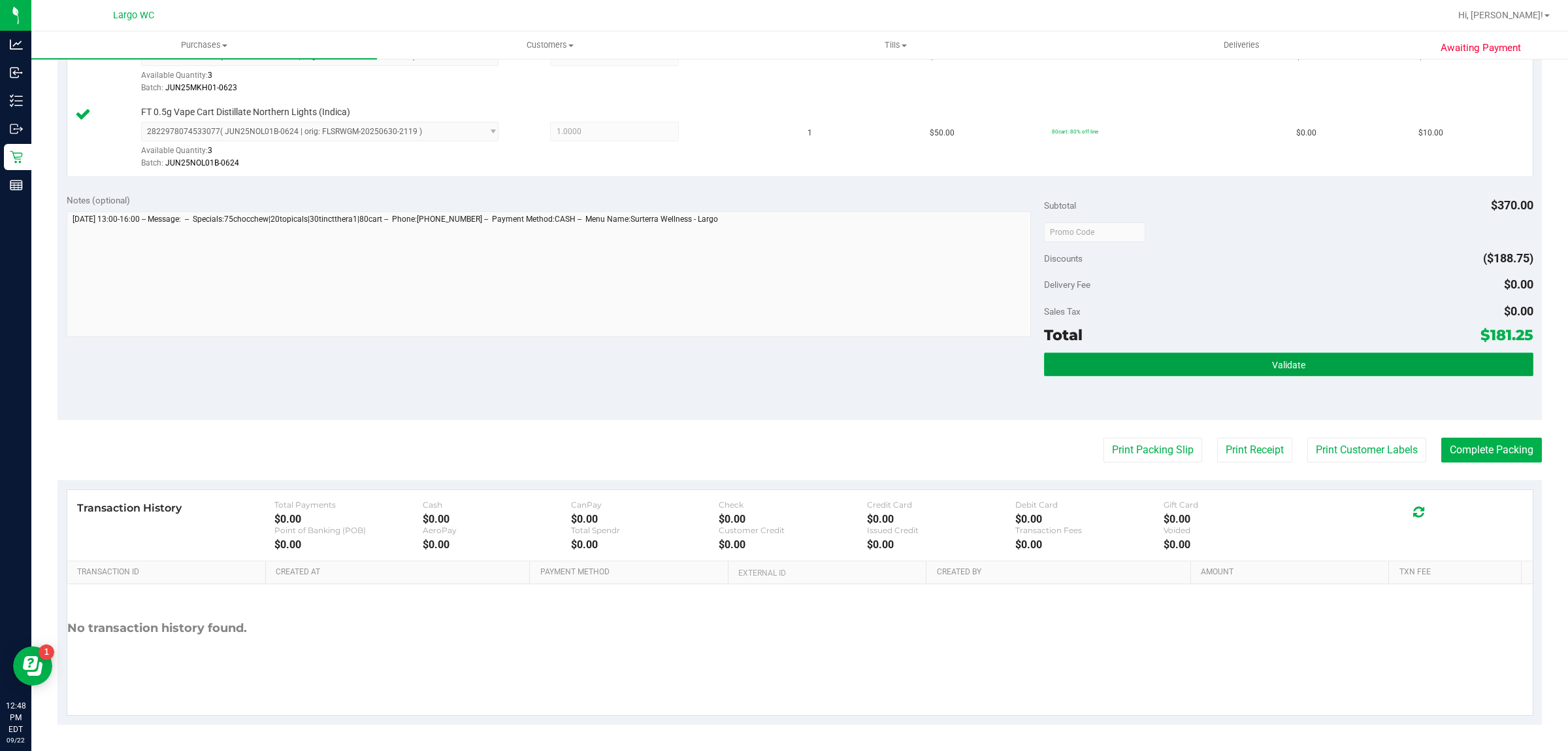
click at [1377, 359] on button "Validate" at bounding box center [1289, 364] width 489 height 24
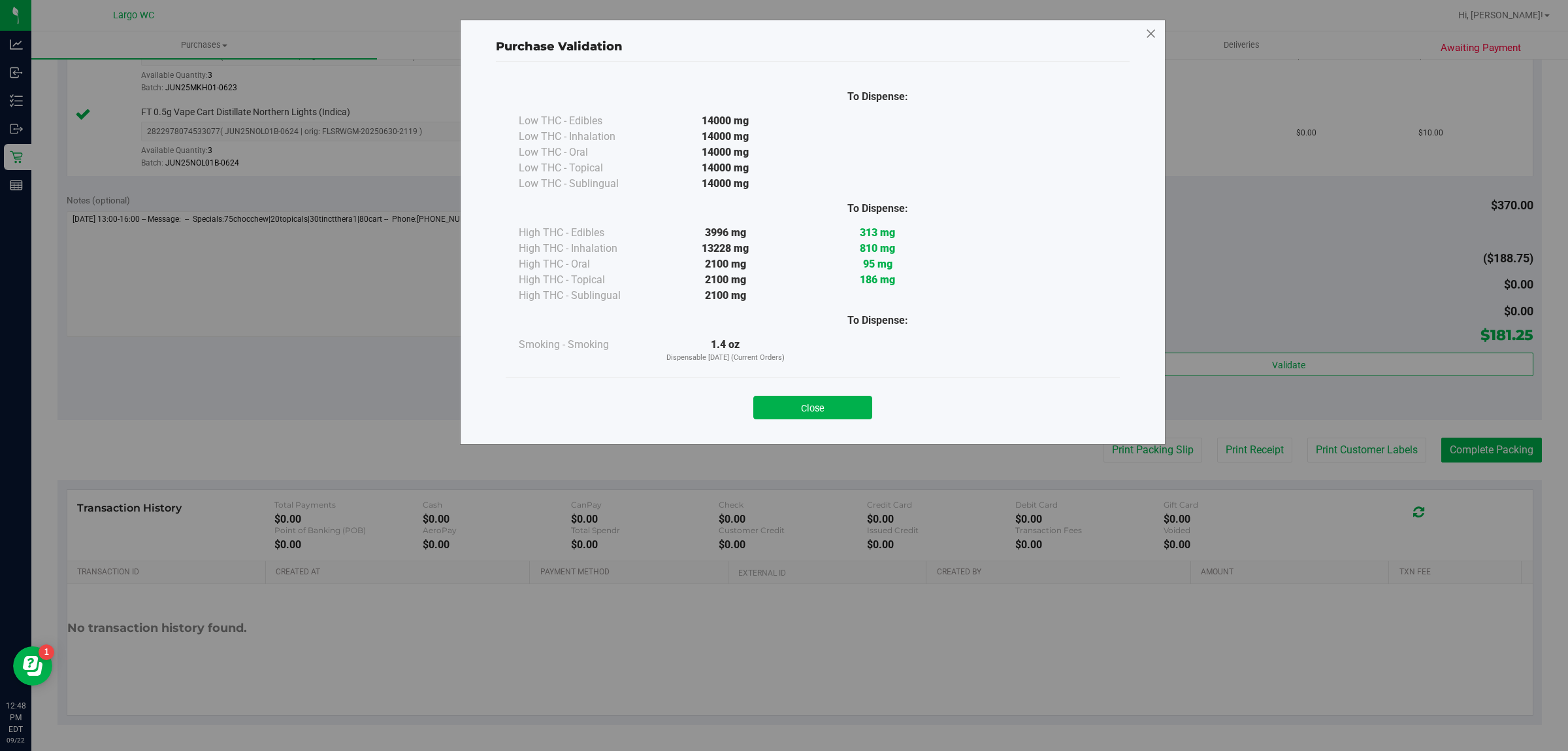
click at [1156, 37] on icon at bounding box center [1152, 33] width 12 height 21
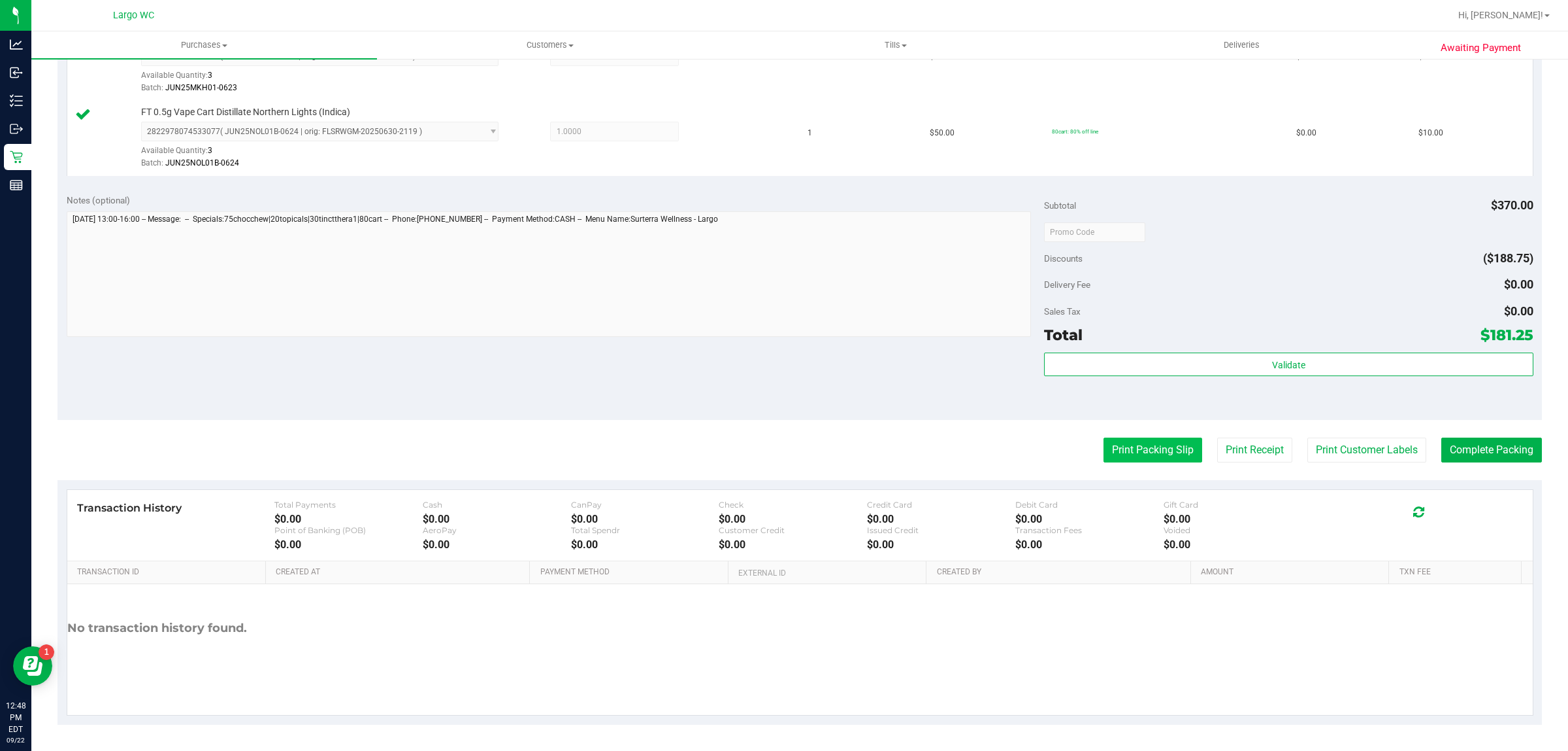
click at [1149, 456] on button "Print Packing Slip" at bounding box center [1153, 449] width 98 height 25
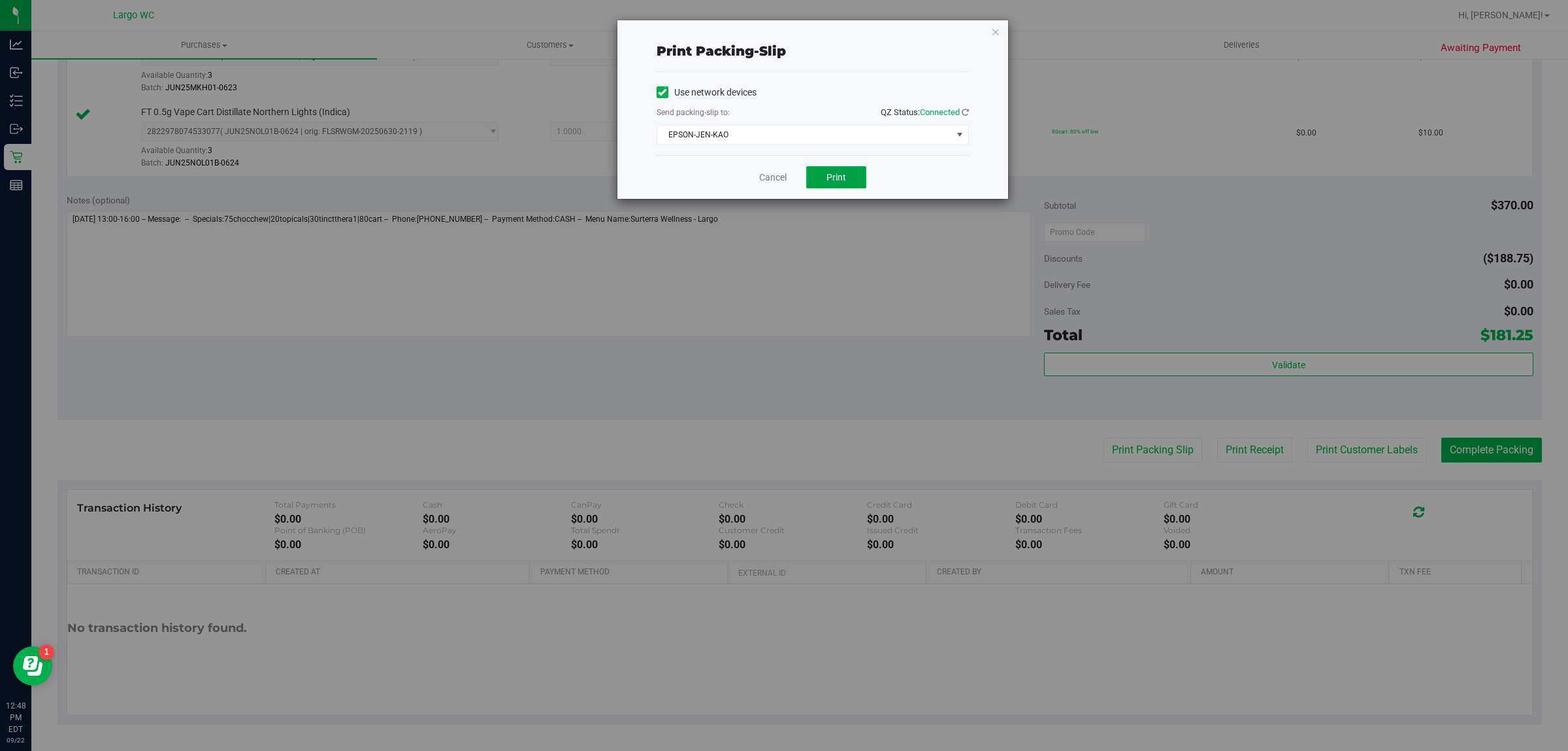
click at [836, 178] on span "Print" at bounding box center [836, 177] width 20 height 11
click at [838, 181] on span "Print" at bounding box center [842, 177] width 20 height 11
click at [843, 174] on span "Print" at bounding box center [836, 177] width 20 height 11
click at [999, 36] on icon "button" at bounding box center [995, 31] width 9 height 16
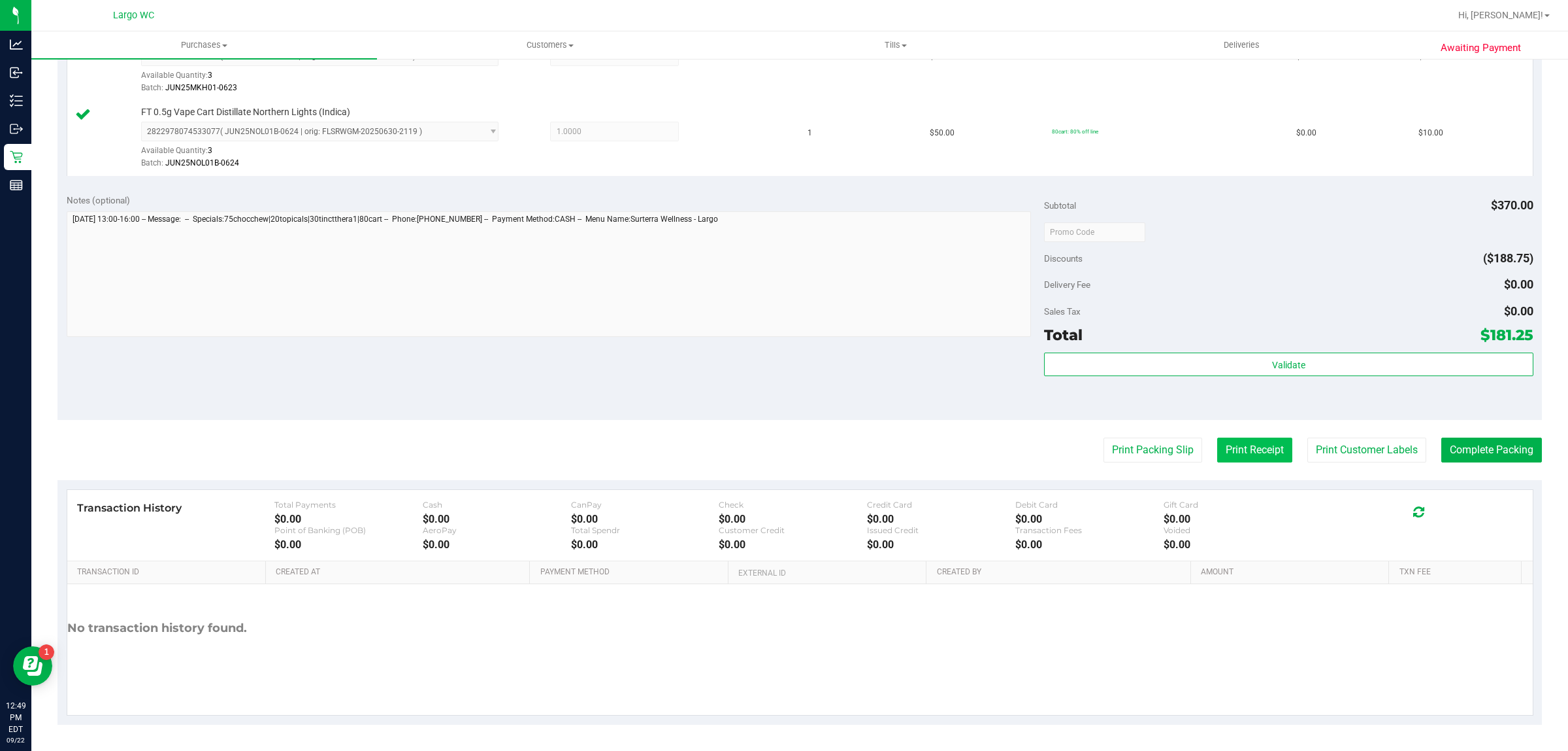
click at [1245, 452] on button "Print Receipt" at bounding box center [1255, 449] width 75 height 25
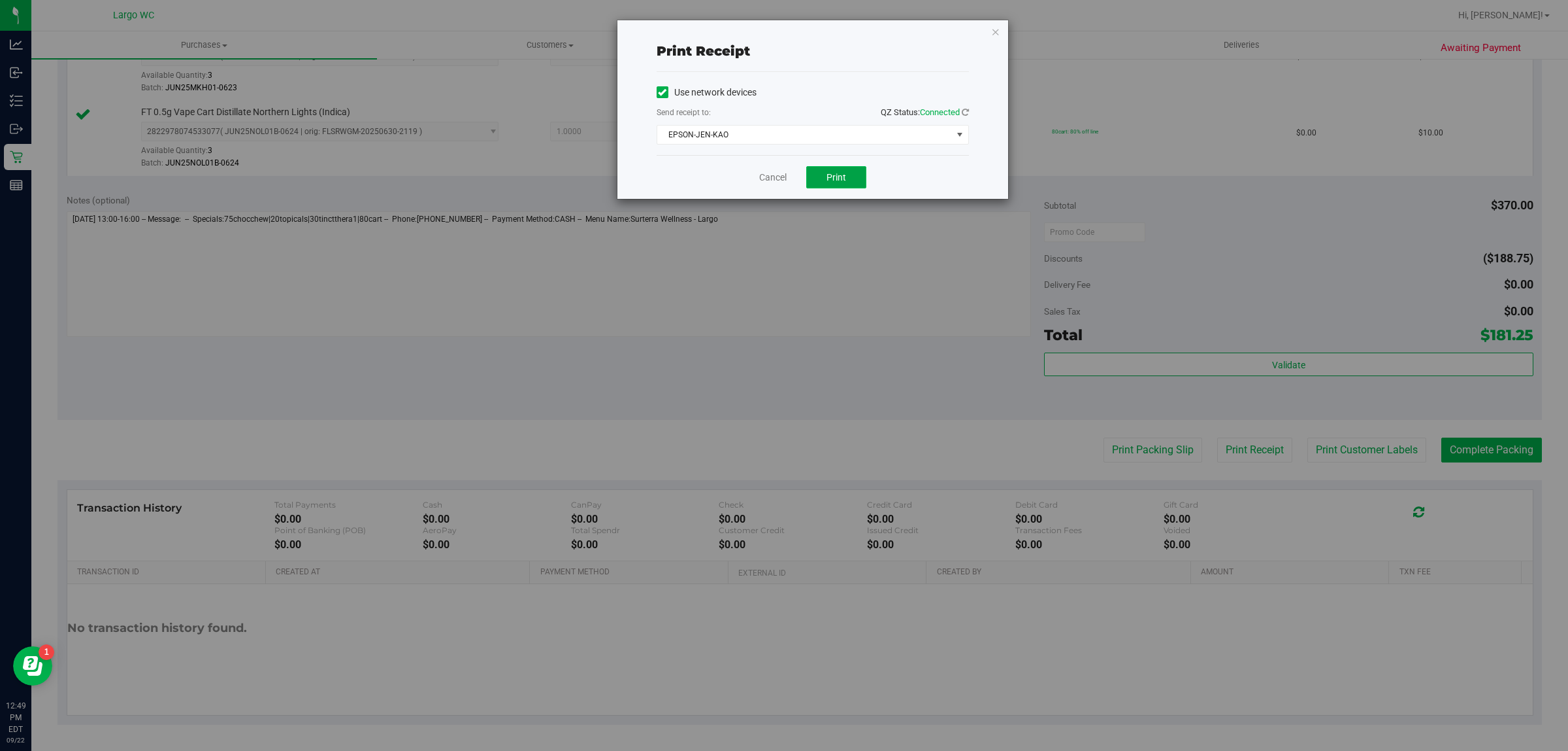
click at [826, 168] on button "Print" at bounding box center [836, 177] width 60 height 23
click at [995, 31] on icon "button" at bounding box center [995, 31] width 9 height 16
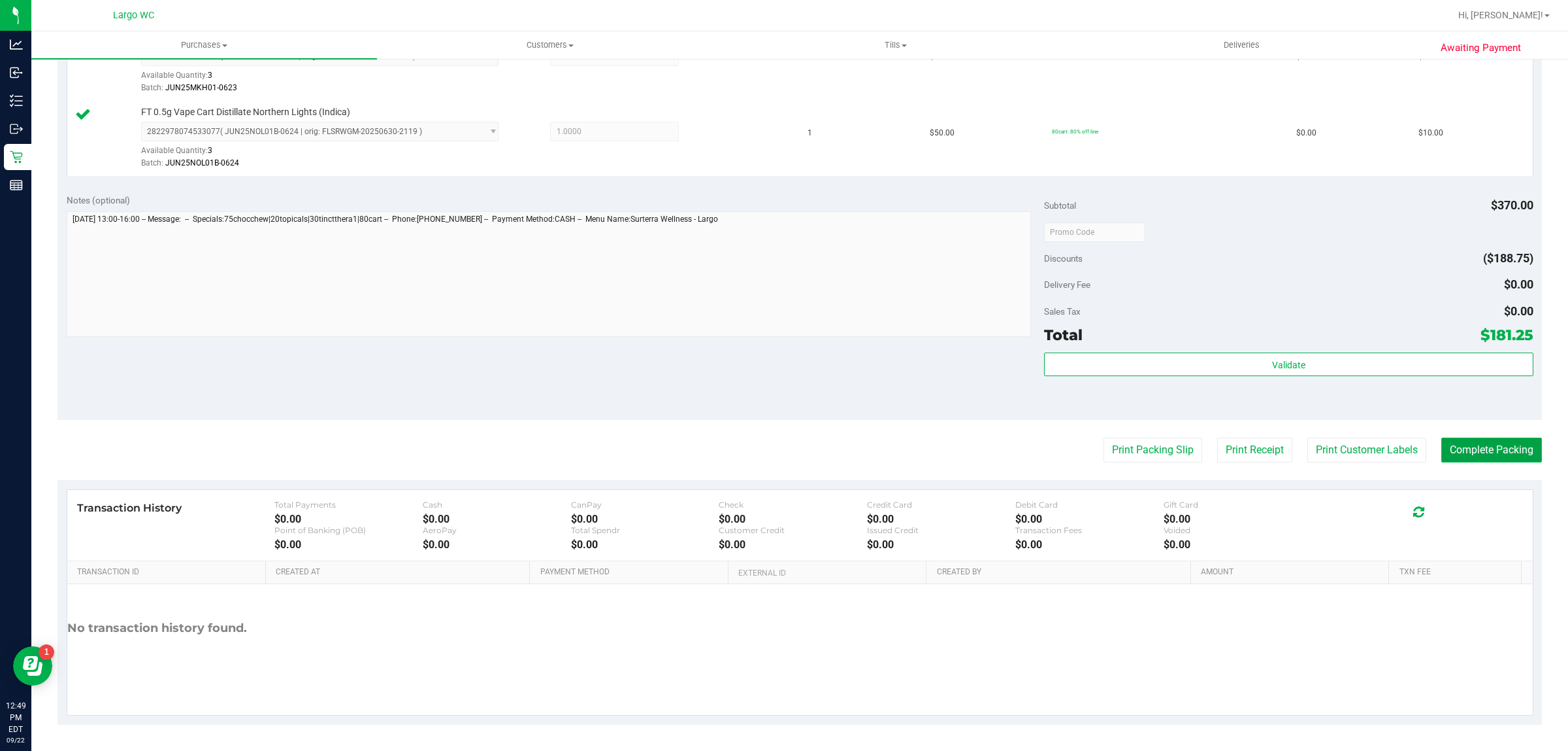
click at [1483, 455] on button "Complete Packing" at bounding box center [1492, 449] width 100 height 25
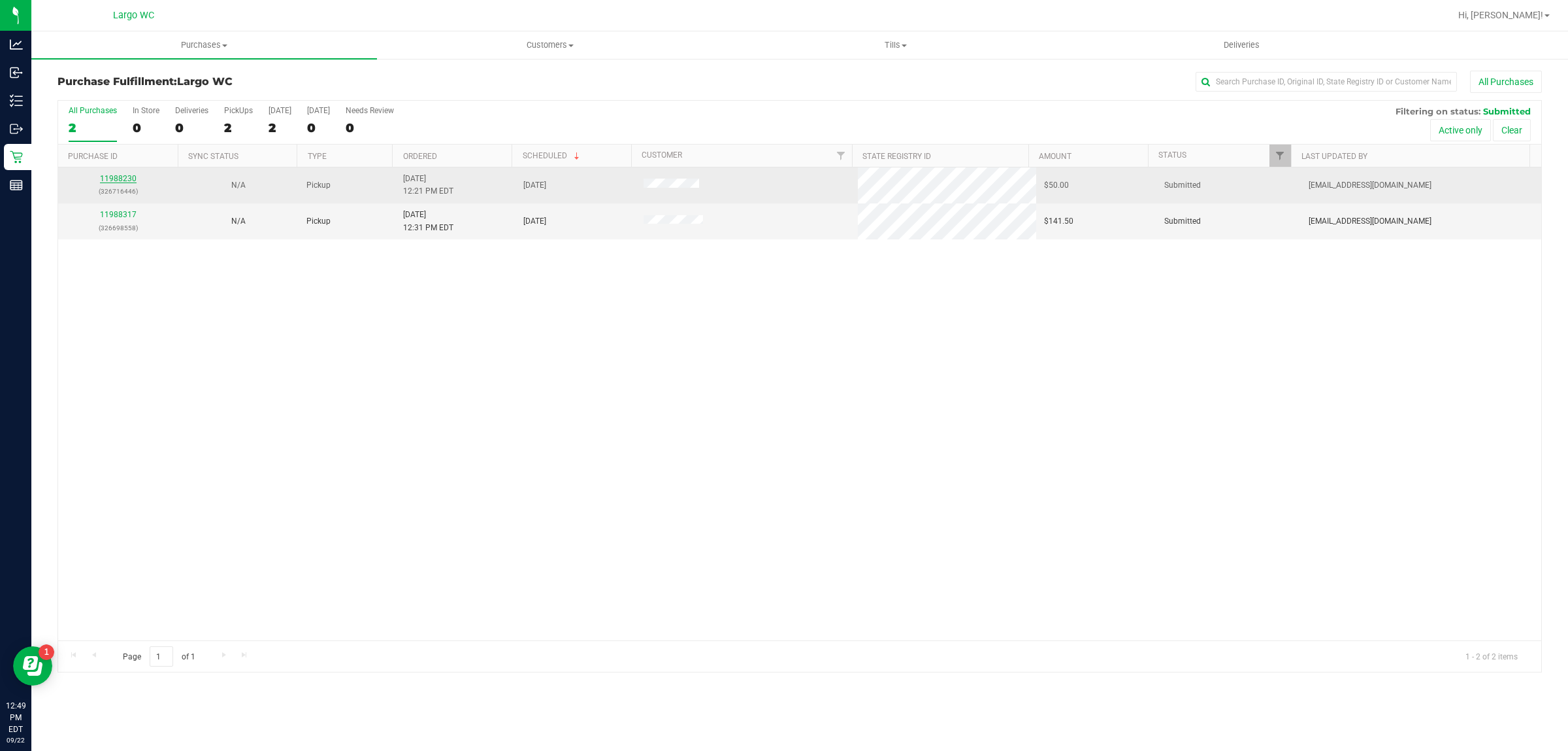
click at [110, 182] on link "11988230" at bounding box center [118, 178] width 36 height 9
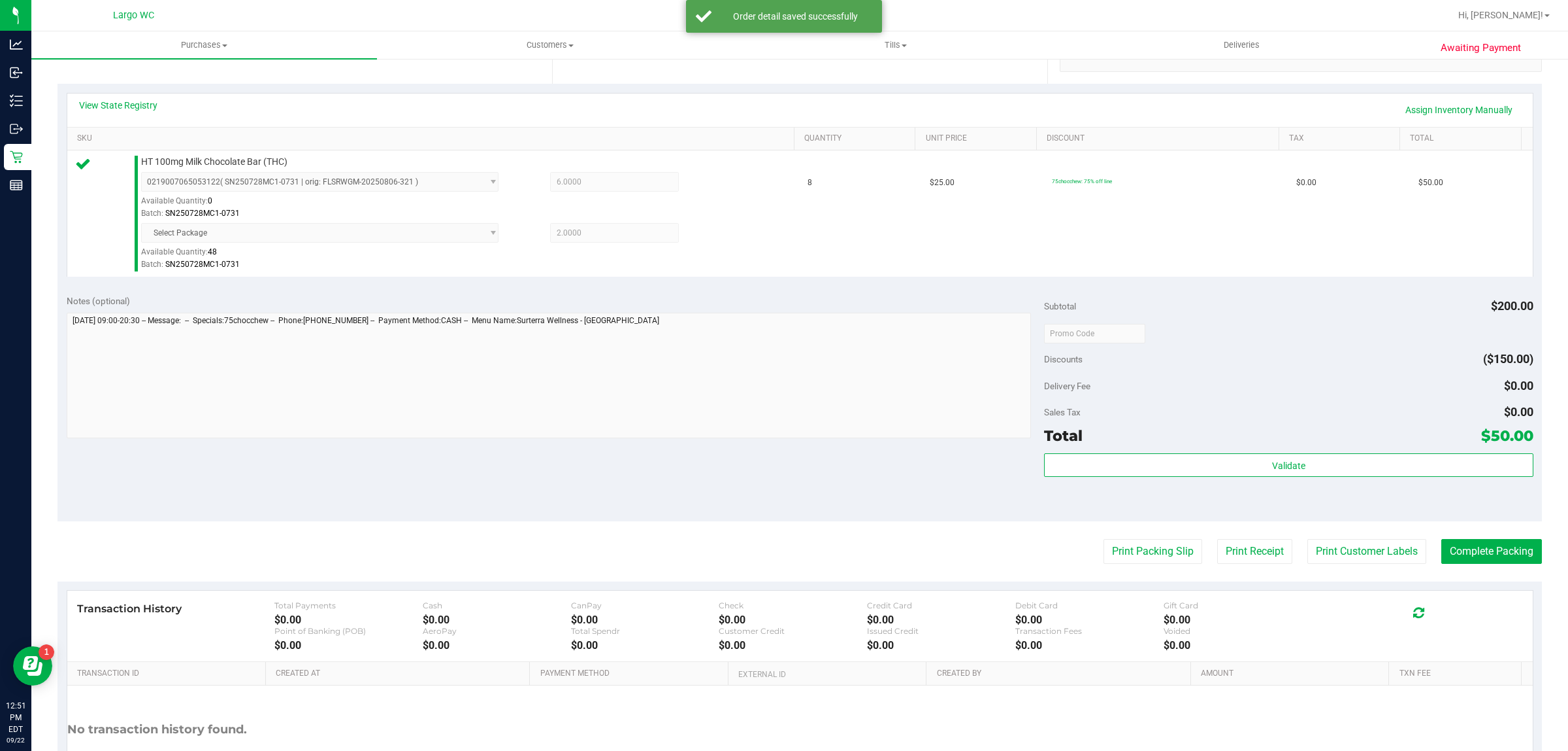
scroll to position [369, 0]
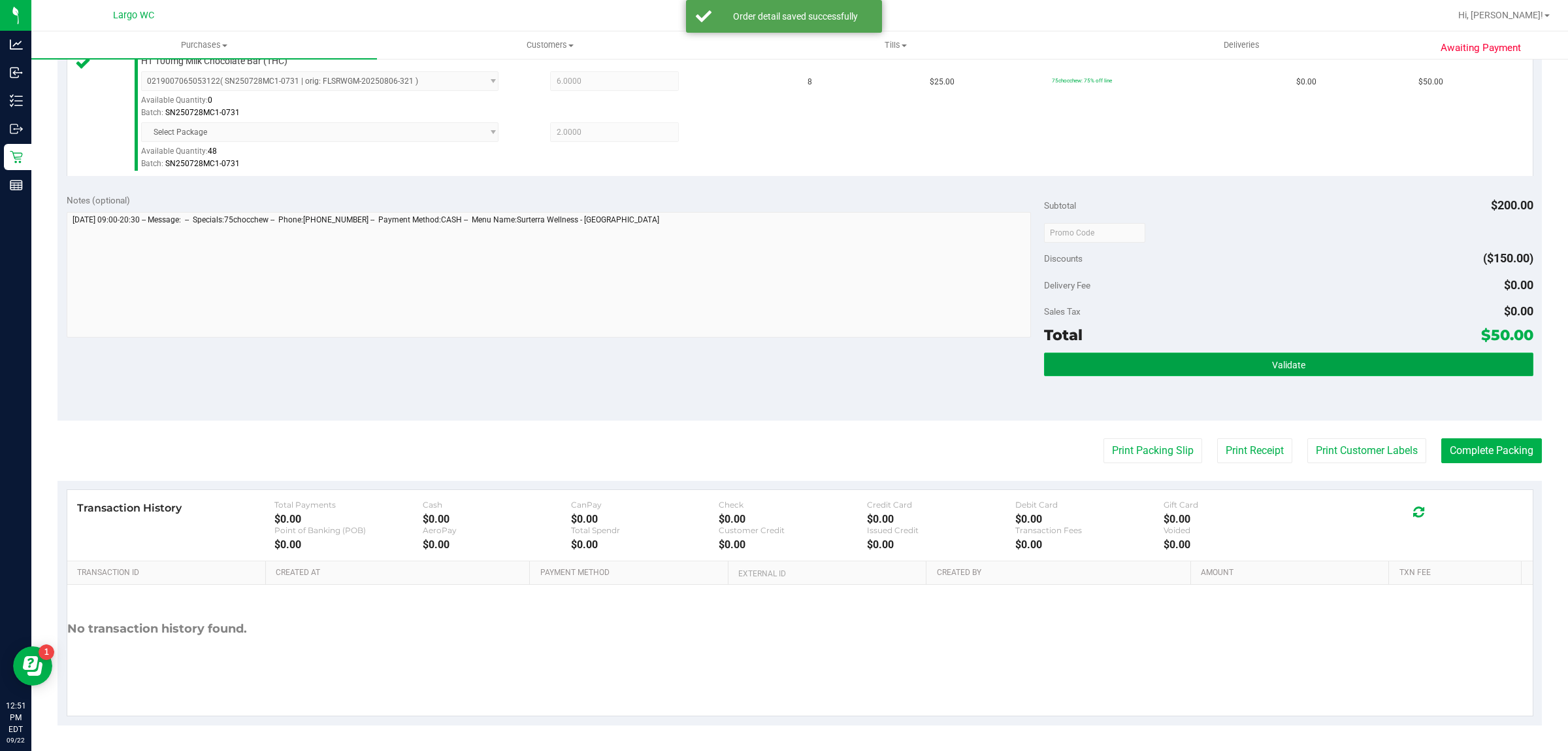
click at [1329, 367] on button "Validate" at bounding box center [1289, 364] width 489 height 24
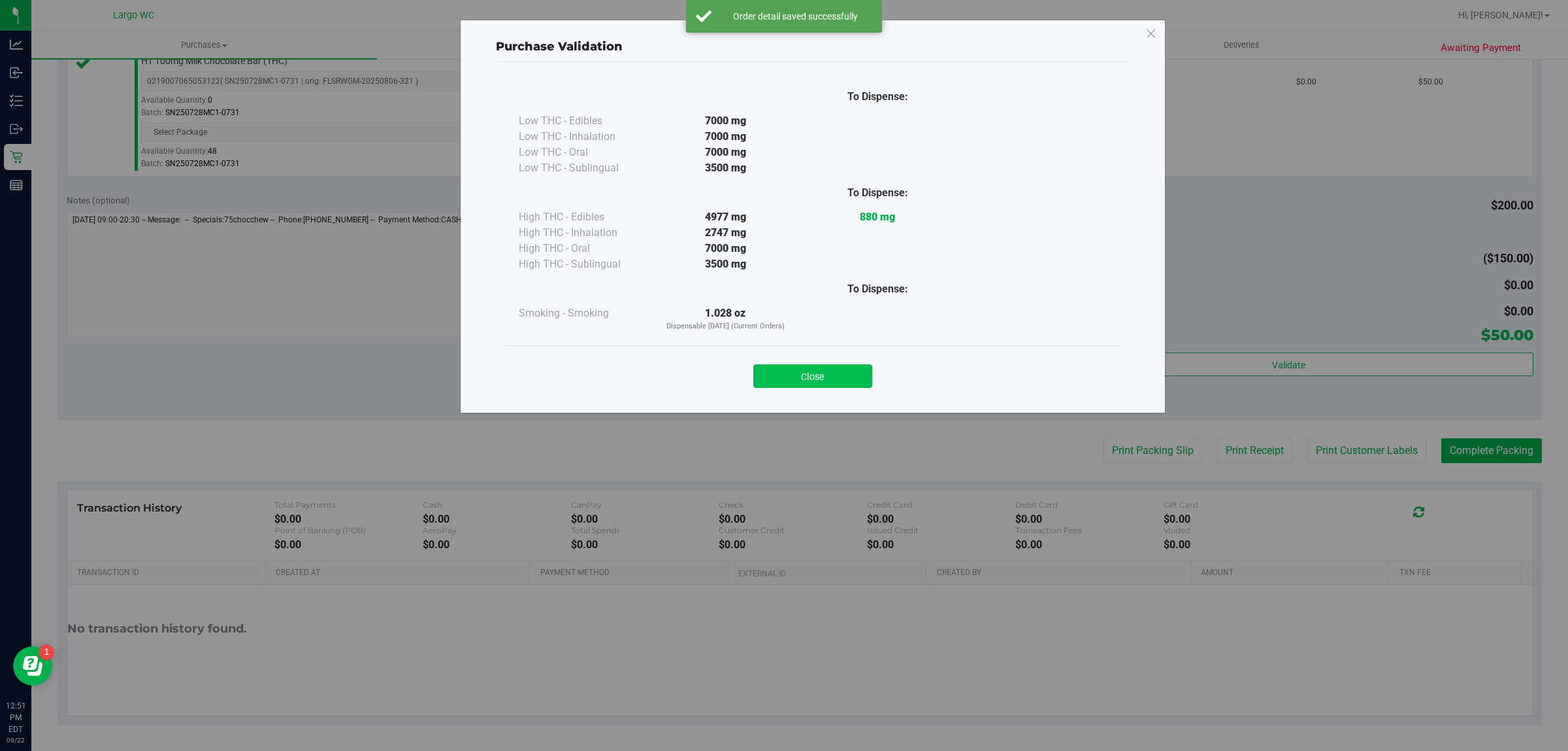
click at [811, 381] on button "Close" at bounding box center [813, 376] width 119 height 24
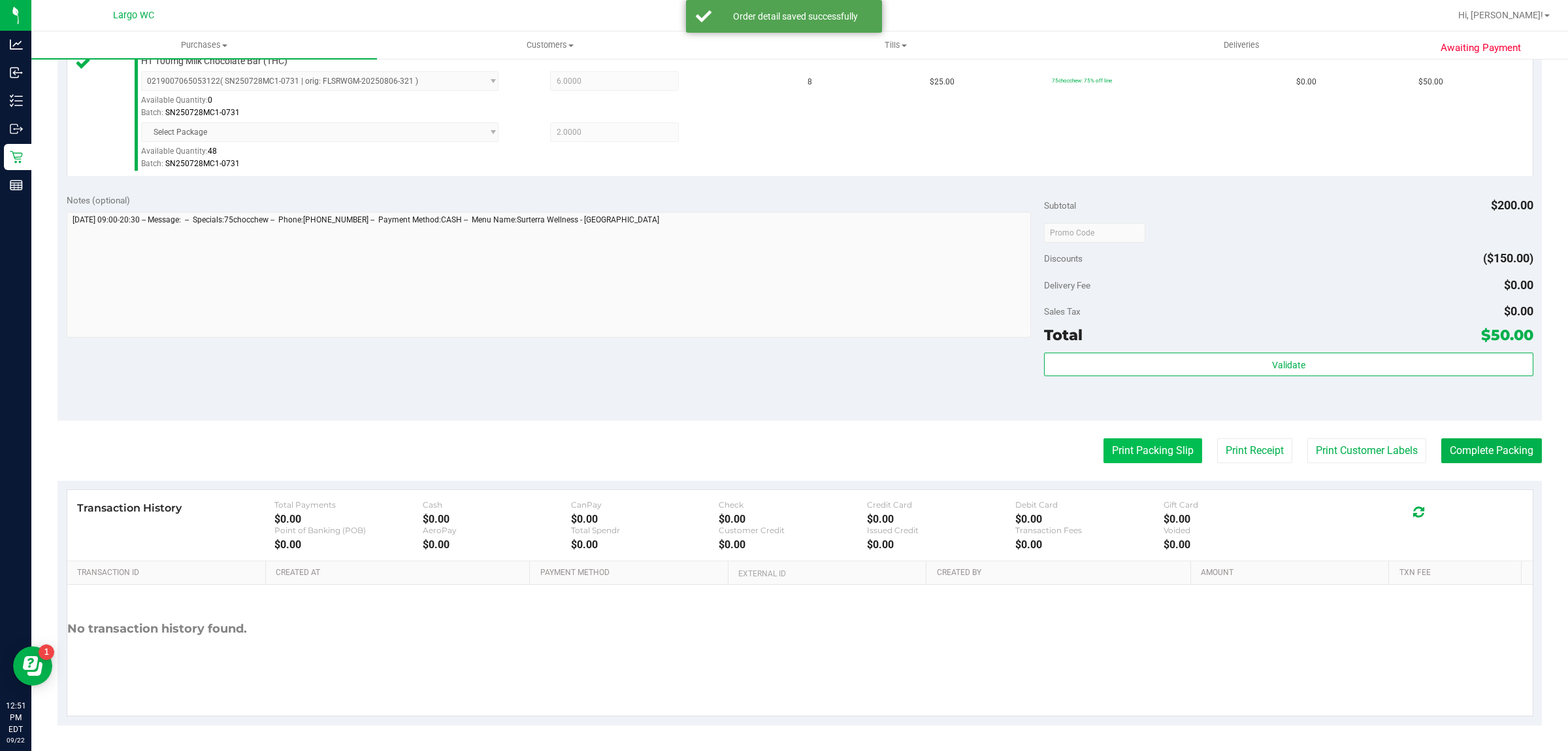
click at [1136, 455] on button "Print Packing Slip" at bounding box center [1153, 450] width 98 height 25
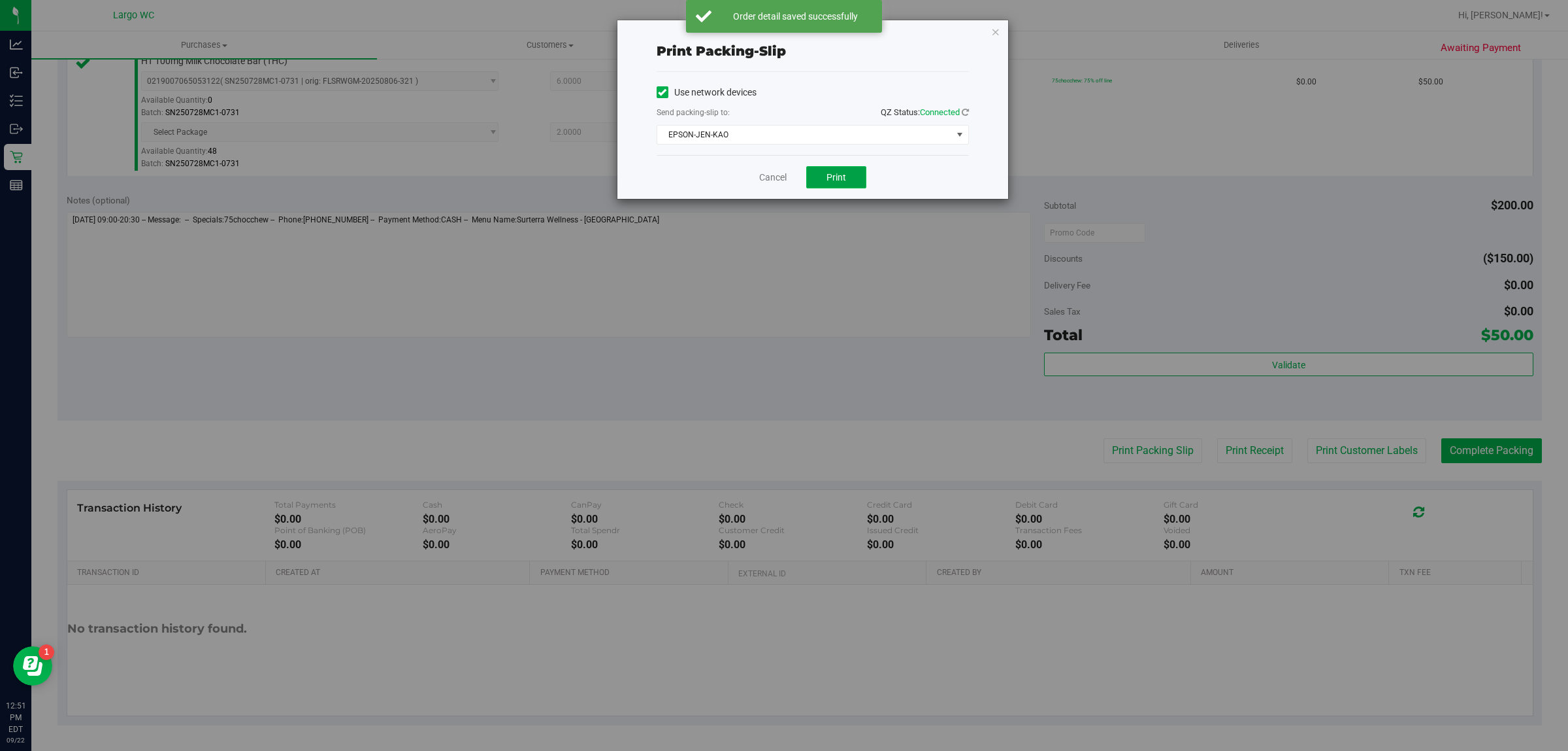
click at [832, 180] on span "Print" at bounding box center [836, 177] width 20 height 11
click at [995, 31] on icon "button" at bounding box center [995, 31] width 9 height 16
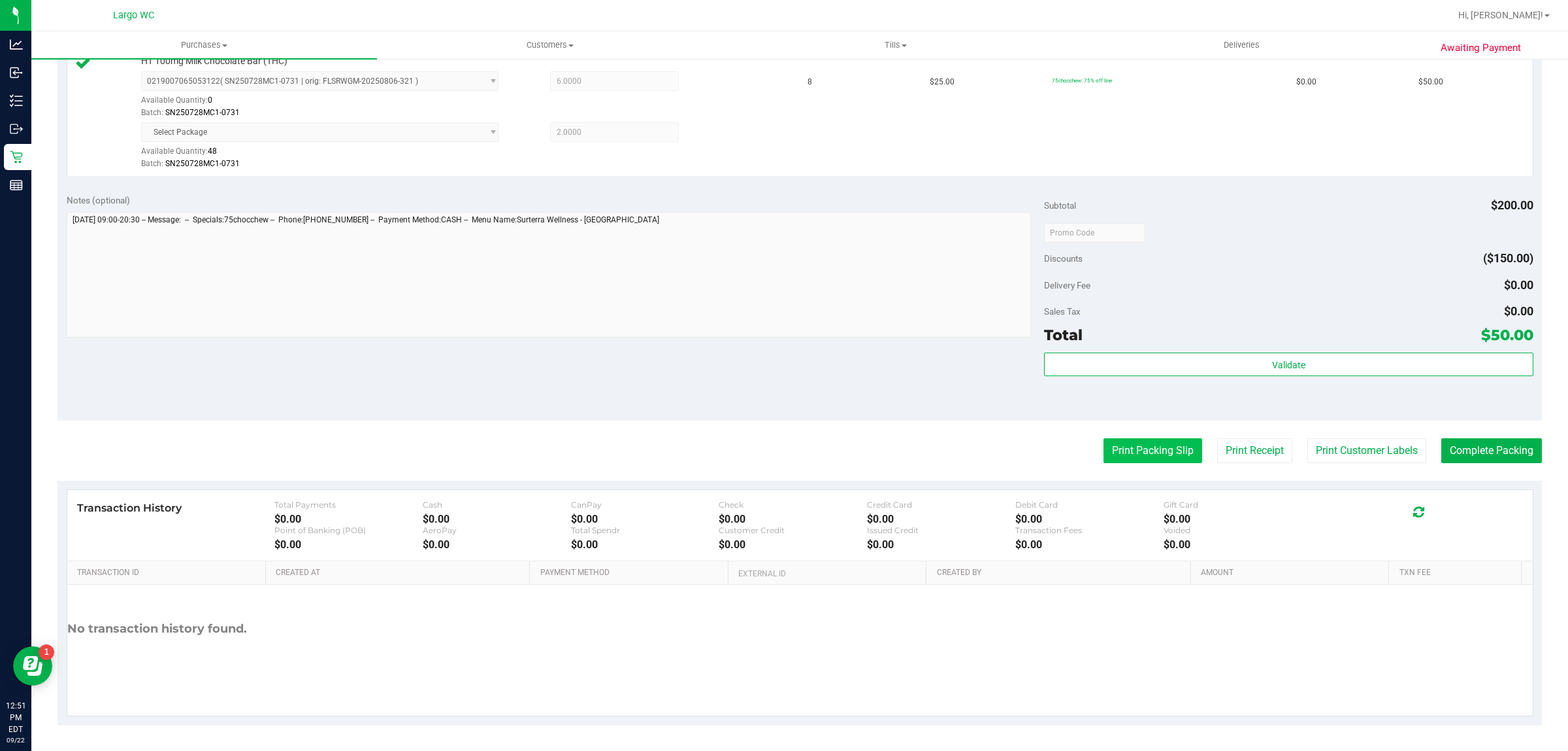
click at [1125, 453] on button "Print Packing Slip" at bounding box center [1153, 450] width 98 height 25
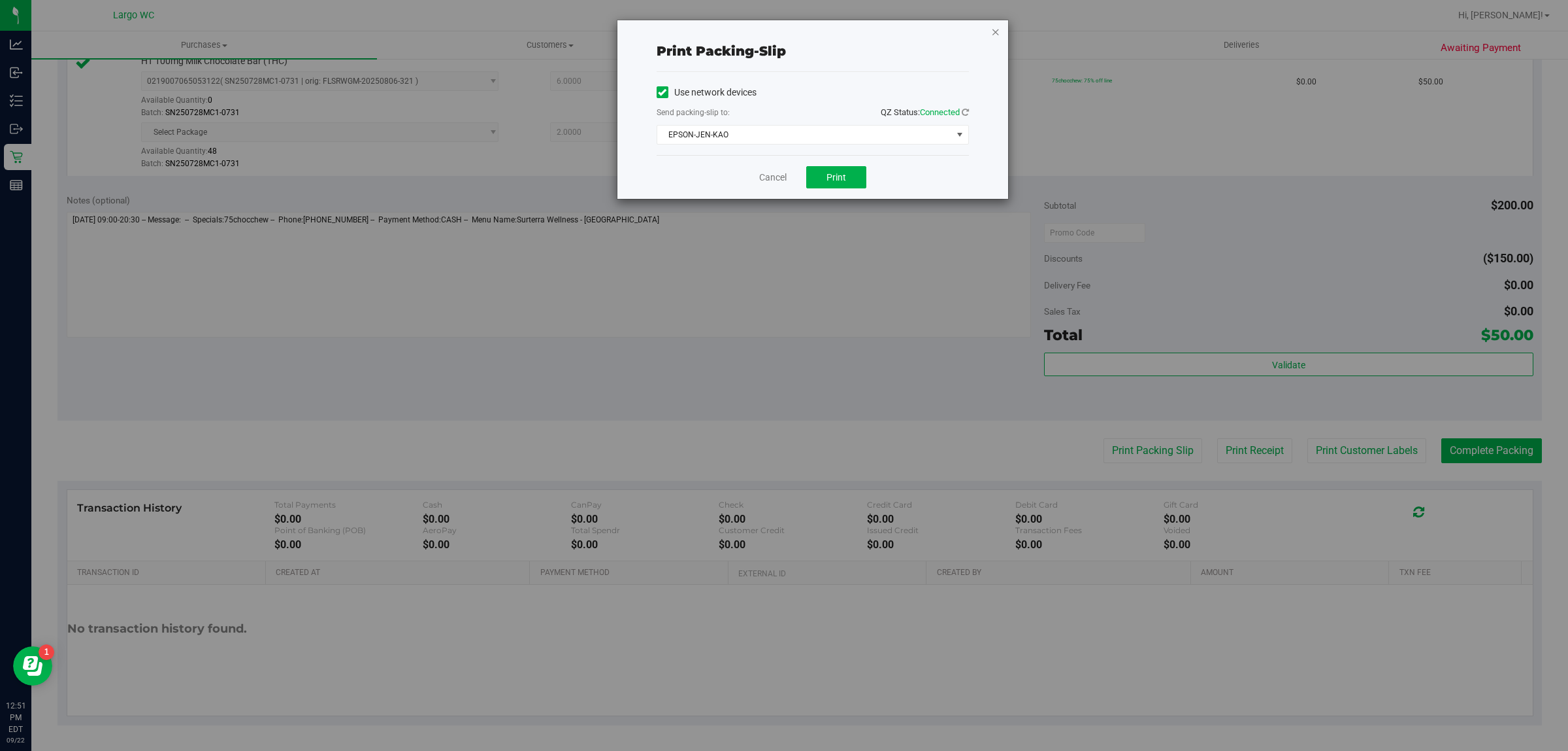
click at [997, 32] on icon "button" at bounding box center [995, 31] width 9 height 16
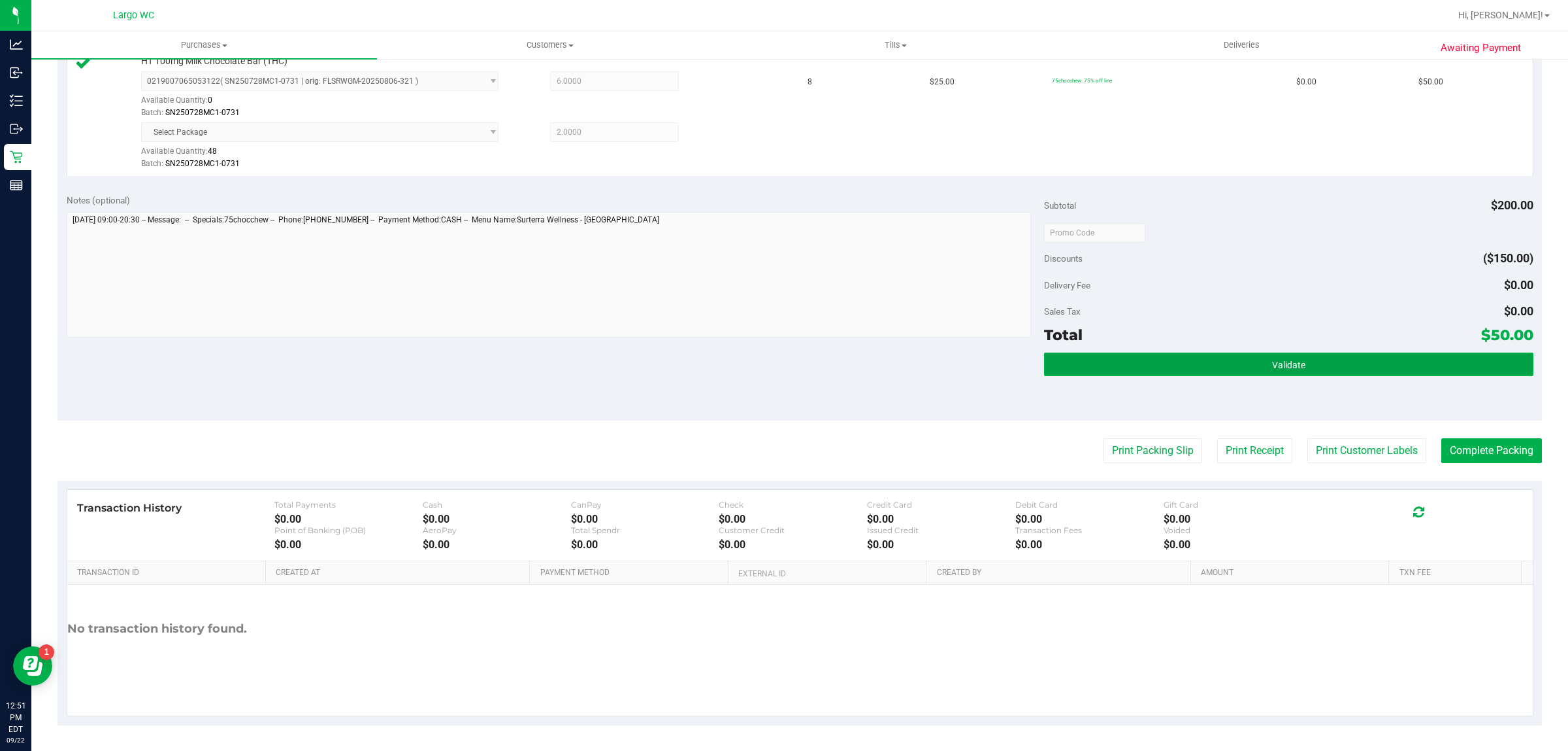
click at [1334, 367] on button "Validate" at bounding box center [1289, 364] width 489 height 24
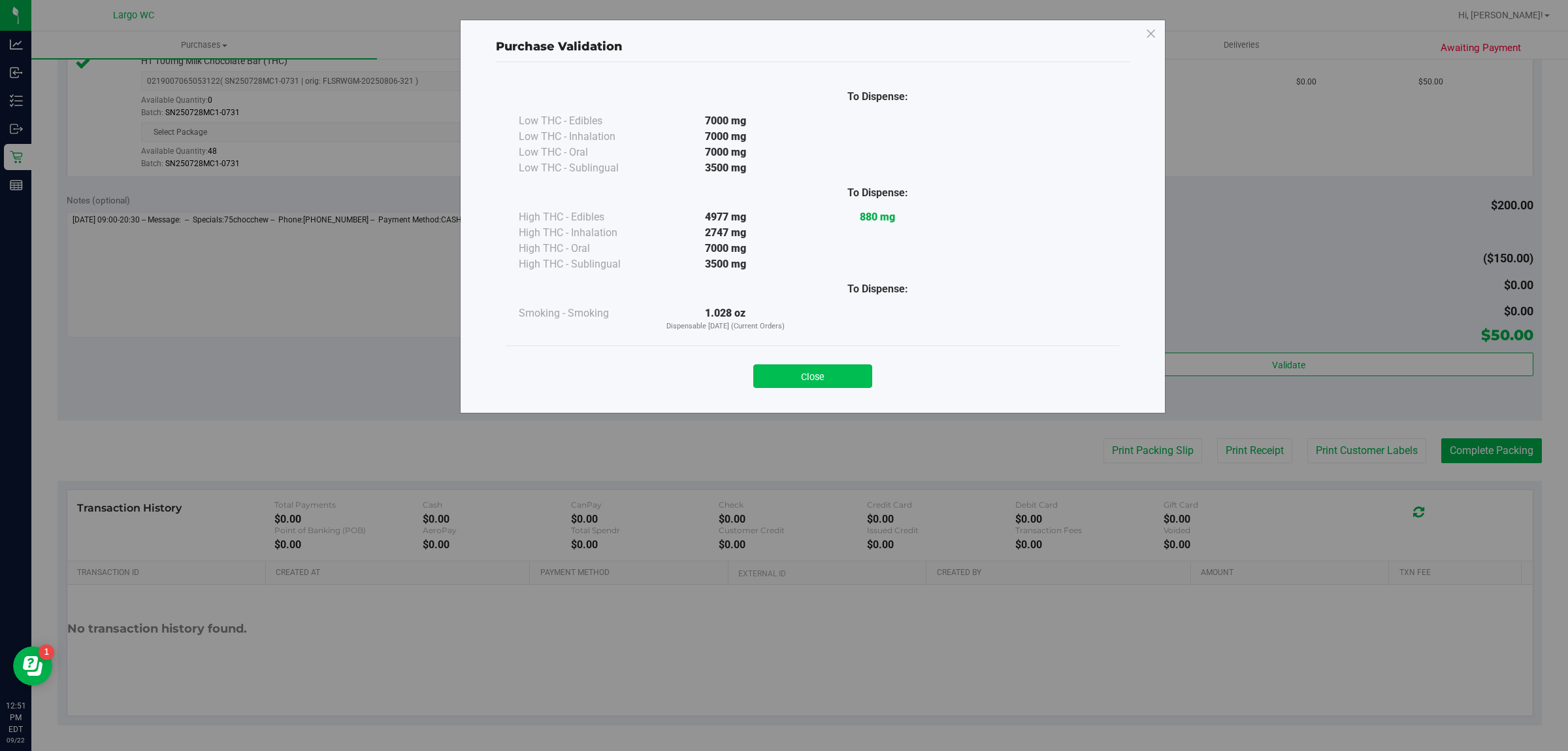
click at [818, 367] on button "Close" at bounding box center [813, 376] width 119 height 24
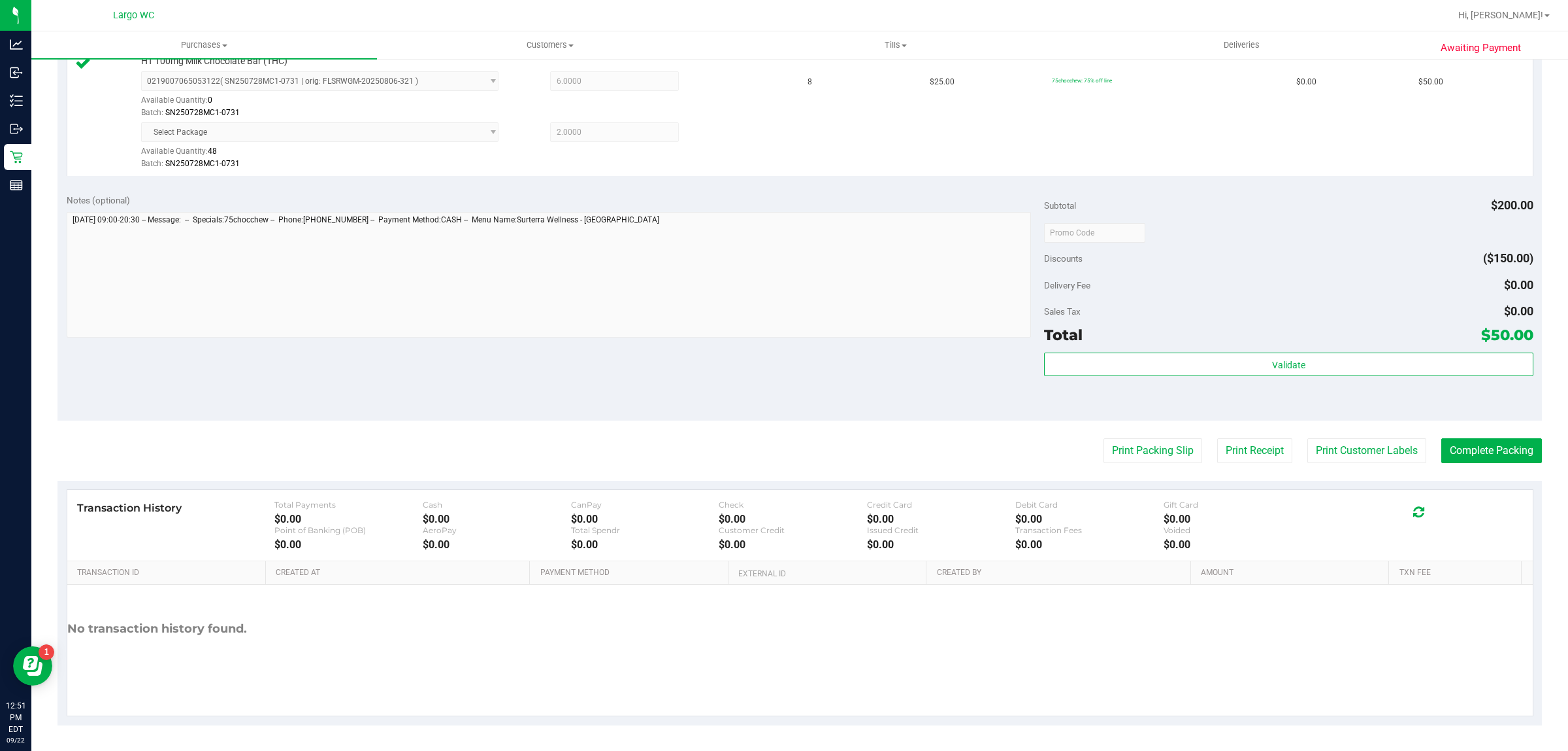
click at [1137, 397] on div "Validate" at bounding box center [1289, 382] width 489 height 59
click at [1118, 446] on button "Print Packing Slip" at bounding box center [1153, 450] width 98 height 25
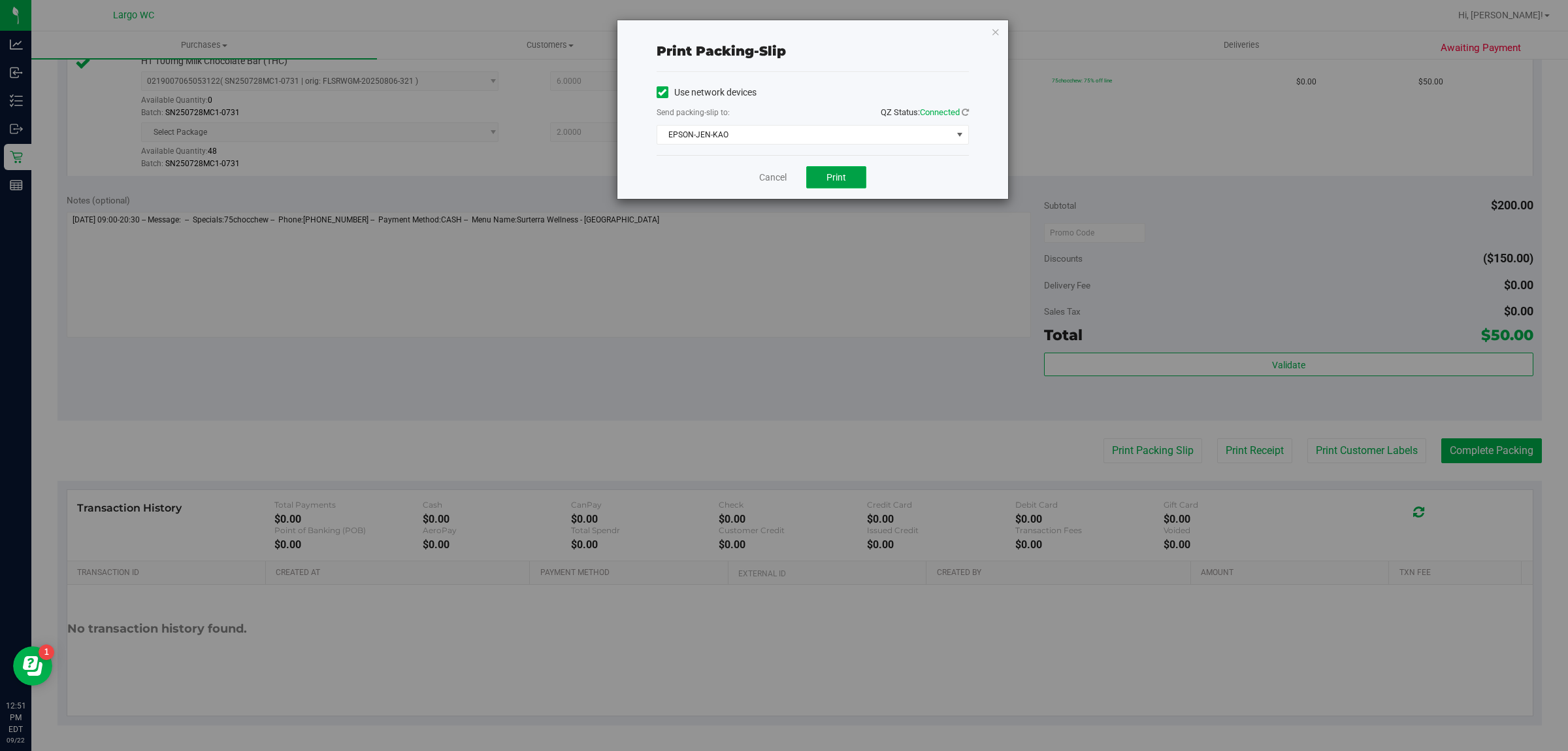
click at [836, 178] on span "Print" at bounding box center [836, 177] width 20 height 11
click at [998, 38] on icon "button" at bounding box center [995, 31] width 9 height 16
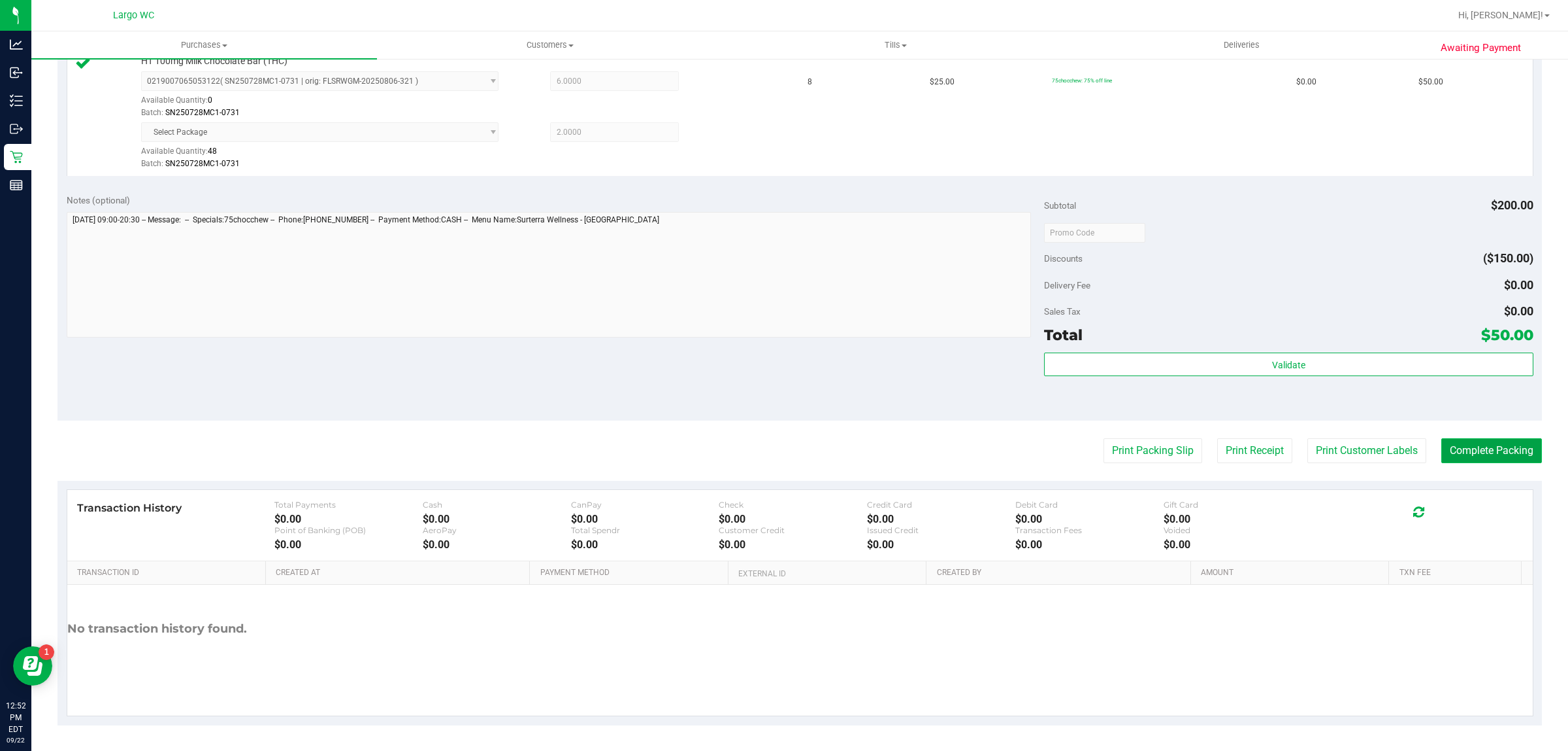
click at [1505, 459] on button "Complete Packing" at bounding box center [1492, 450] width 100 height 25
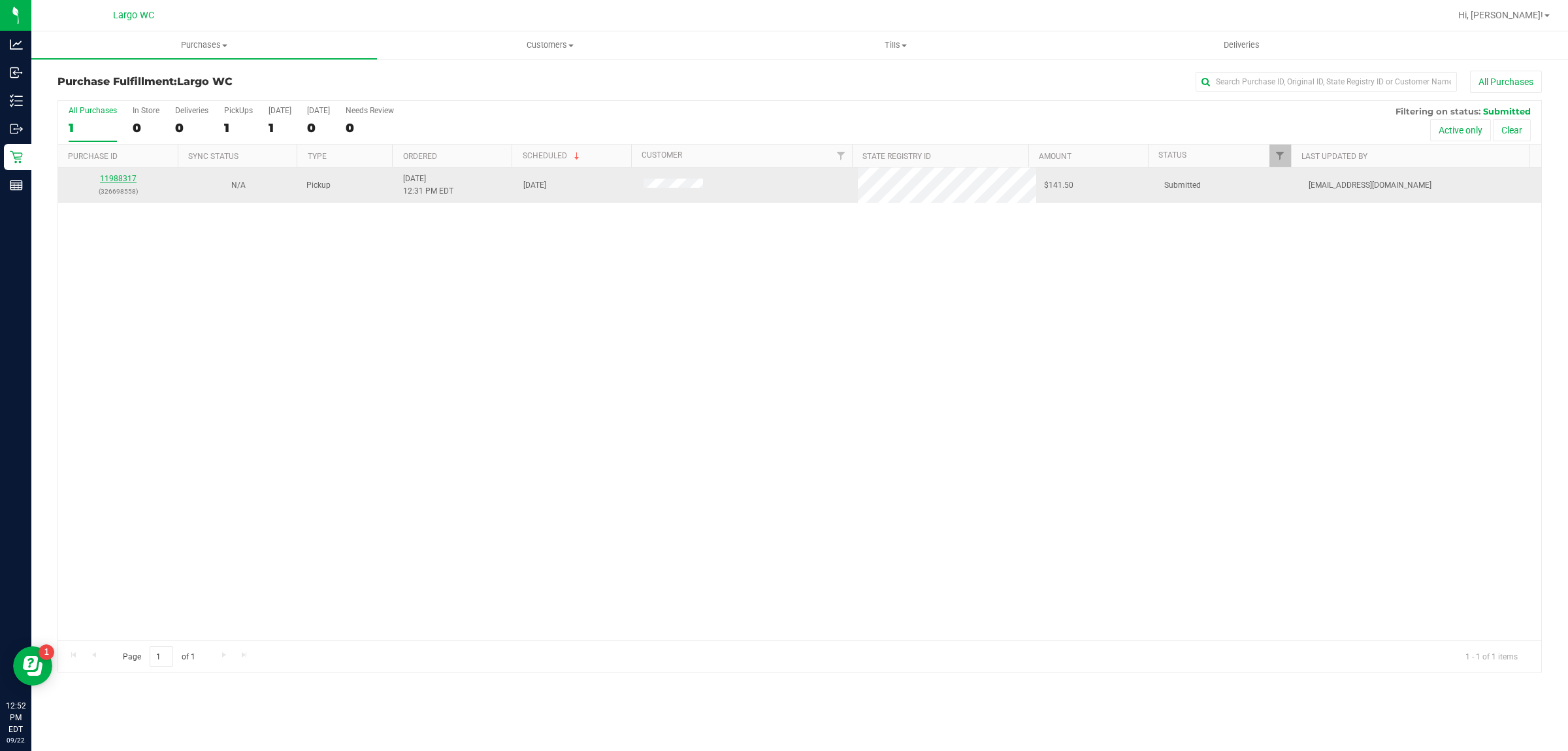
click at [121, 180] on link "11988317" at bounding box center [118, 178] width 36 height 9
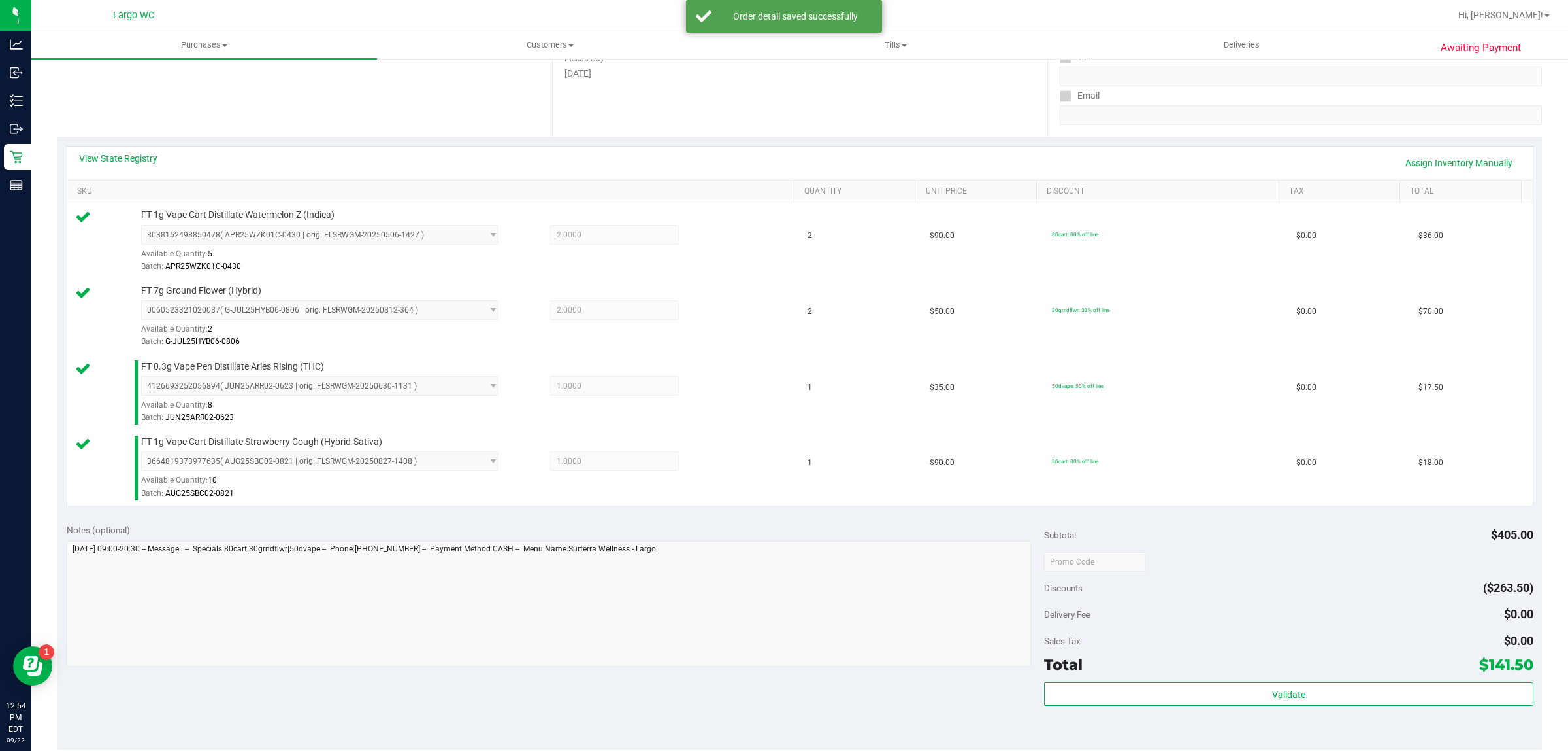
scroll to position [546, 0]
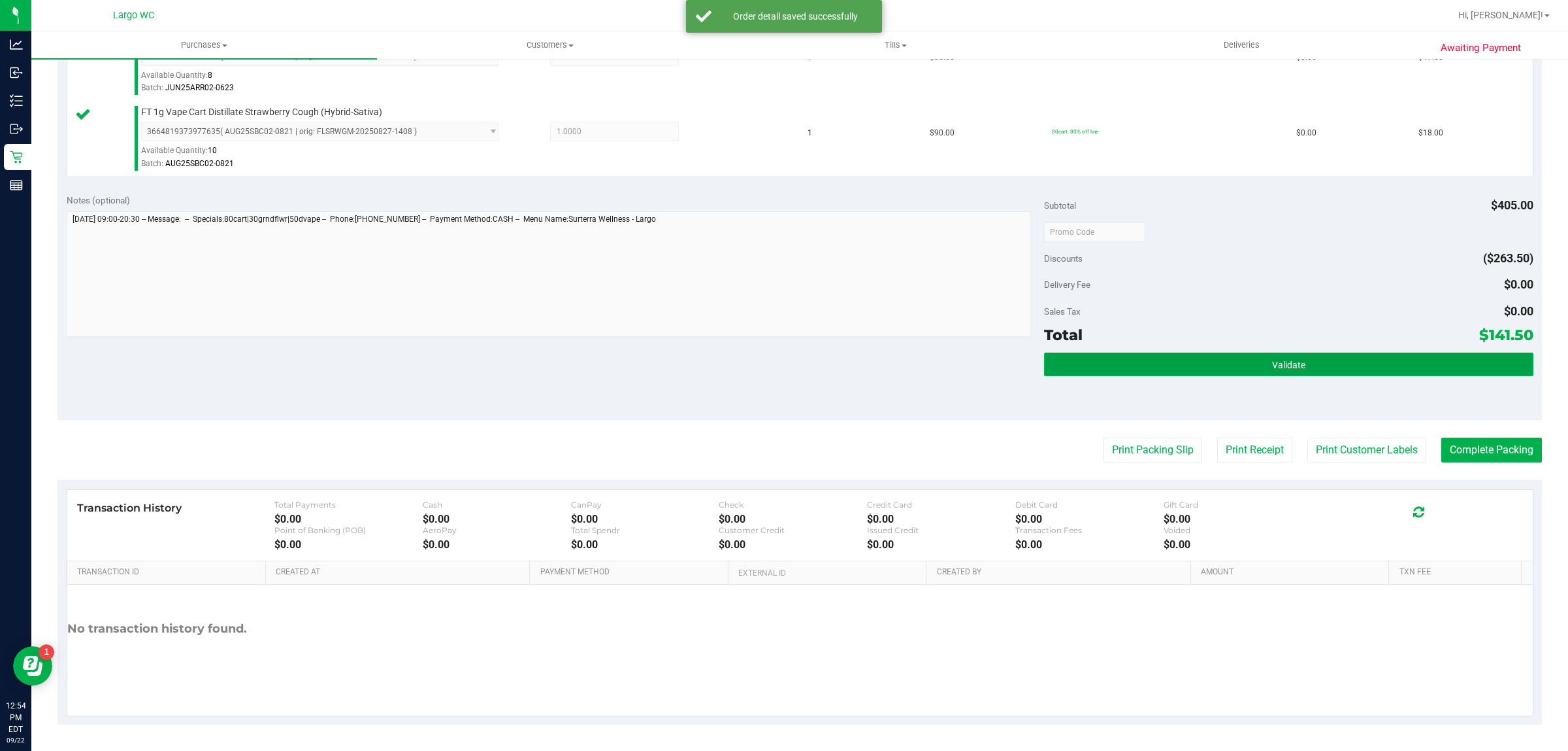
click at [1303, 361] on button "Validate" at bounding box center [1289, 364] width 489 height 24
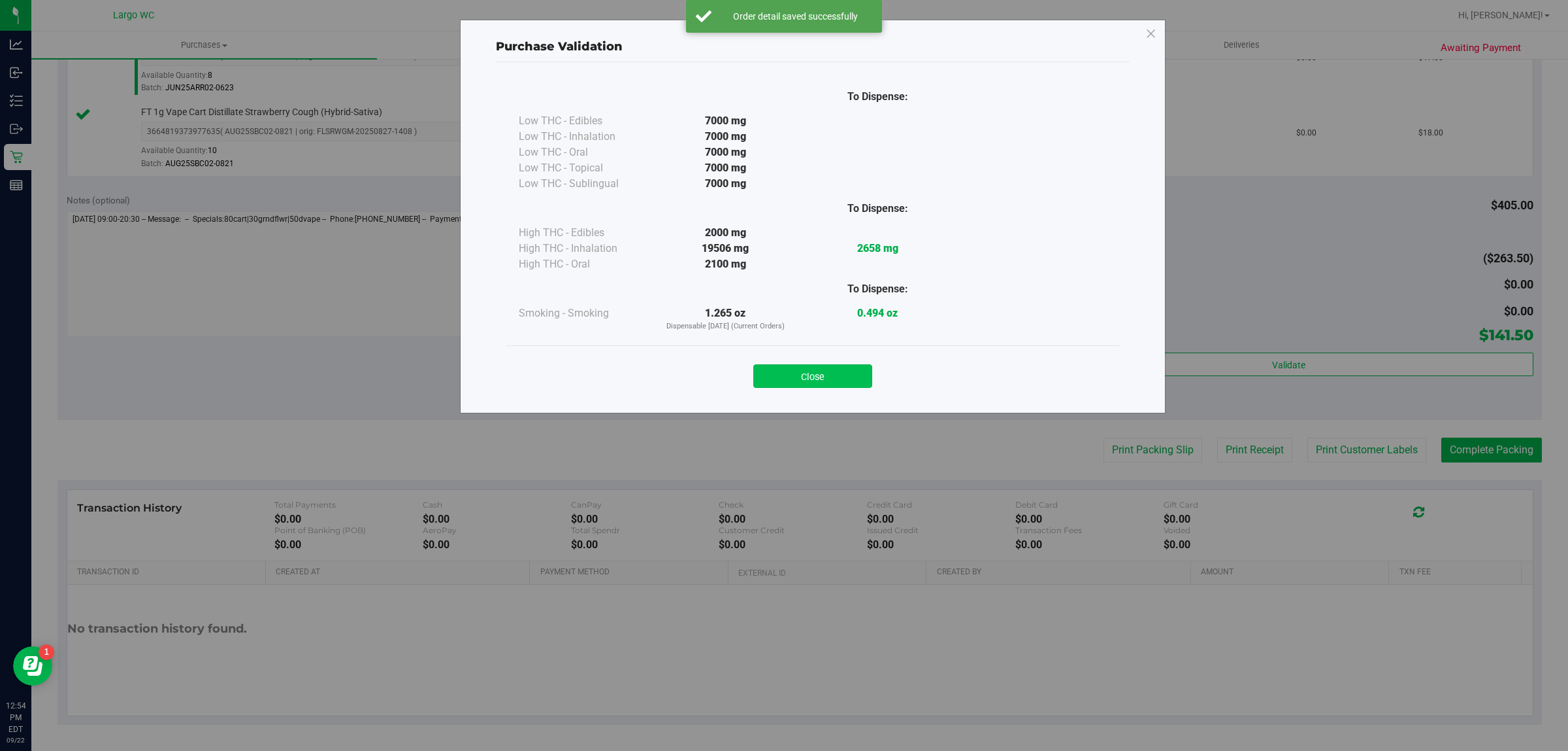
click at [826, 377] on button "Close" at bounding box center [813, 376] width 119 height 24
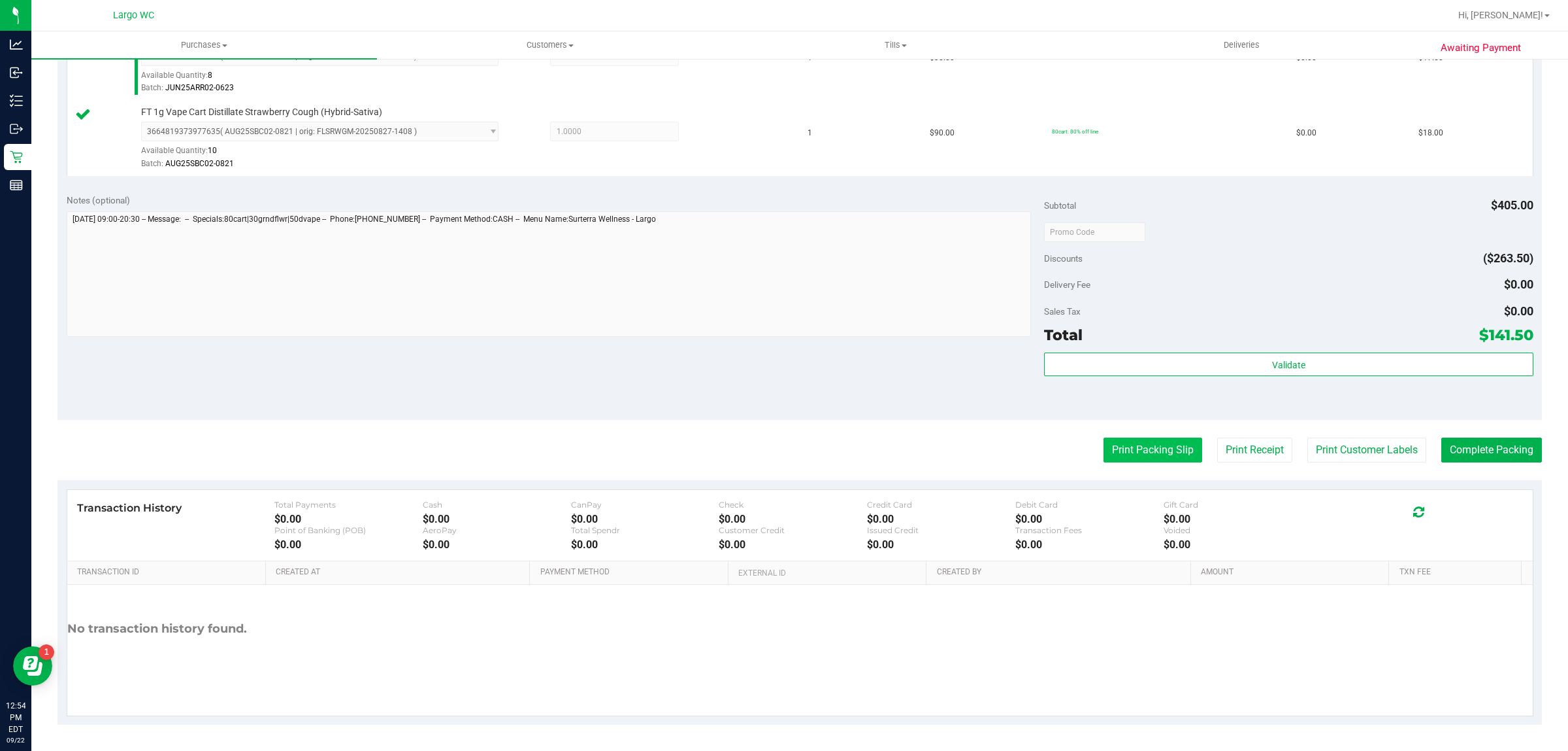
click at [1130, 458] on button "Print Packing Slip" at bounding box center [1153, 449] width 98 height 25
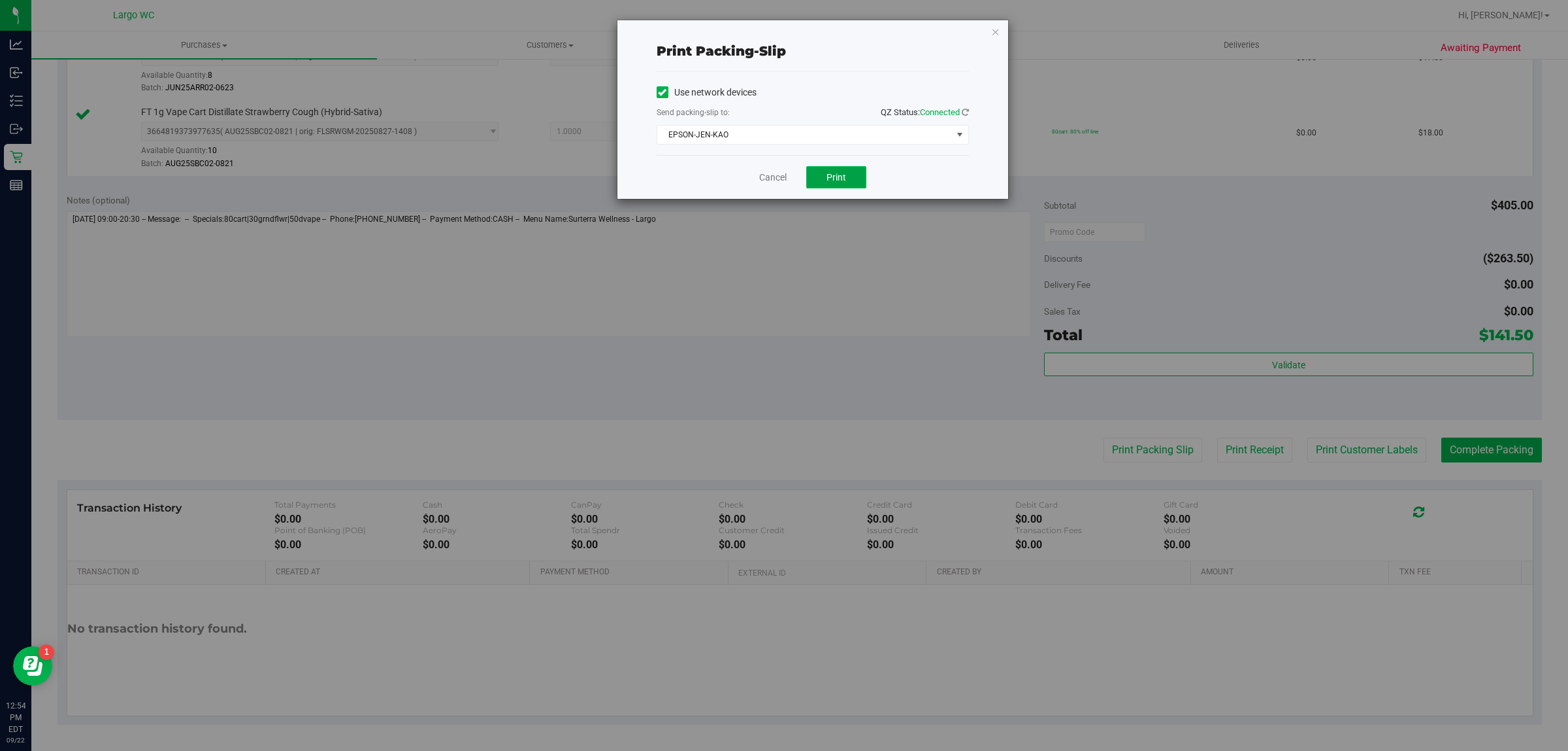
click at [834, 178] on span "Print" at bounding box center [836, 177] width 20 height 11
click at [998, 29] on icon "button" at bounding box center [995, 31] width 9 height 16
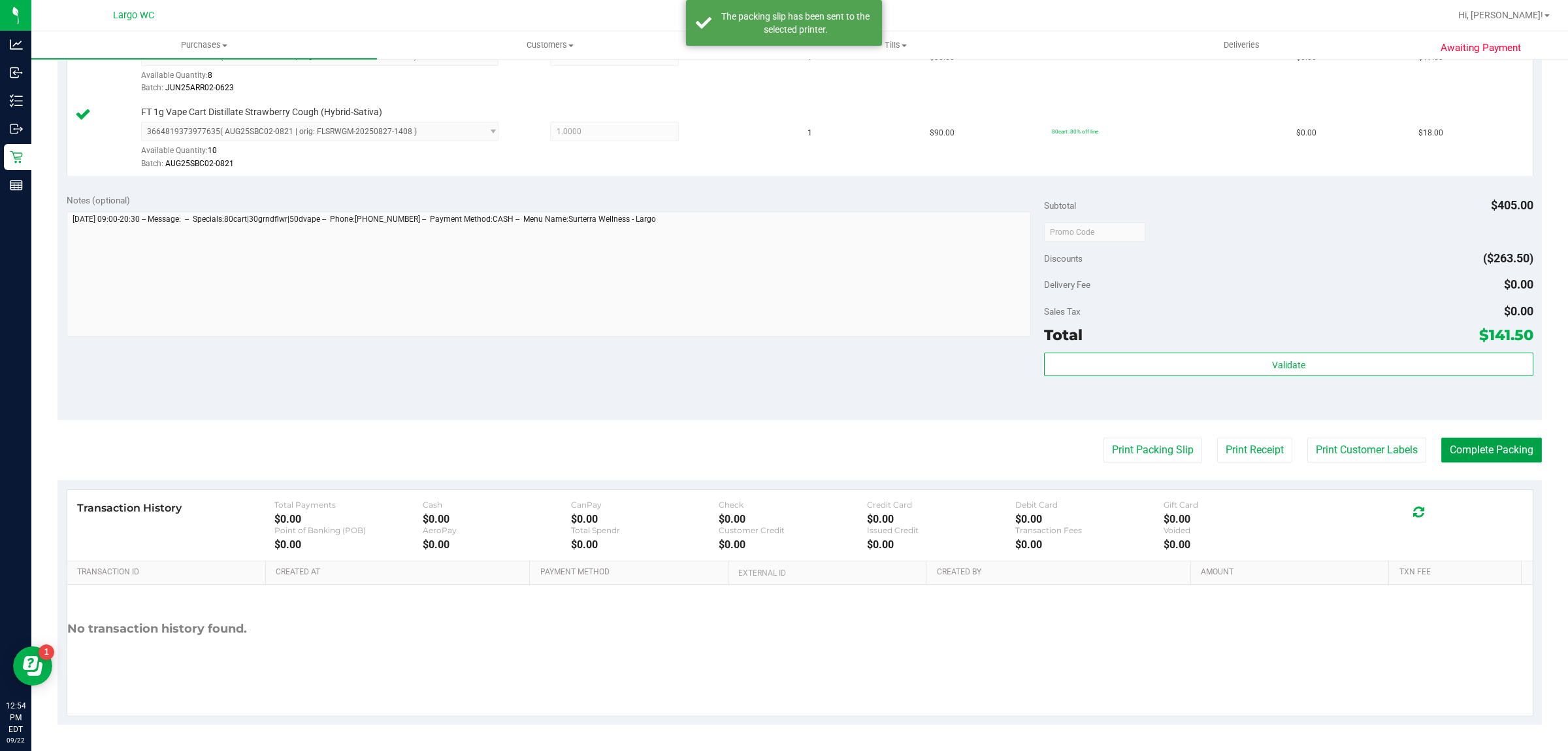
click at [1492, 450] on button "Complete Packing" at bounding box center [1492, 449] width 100 height 25
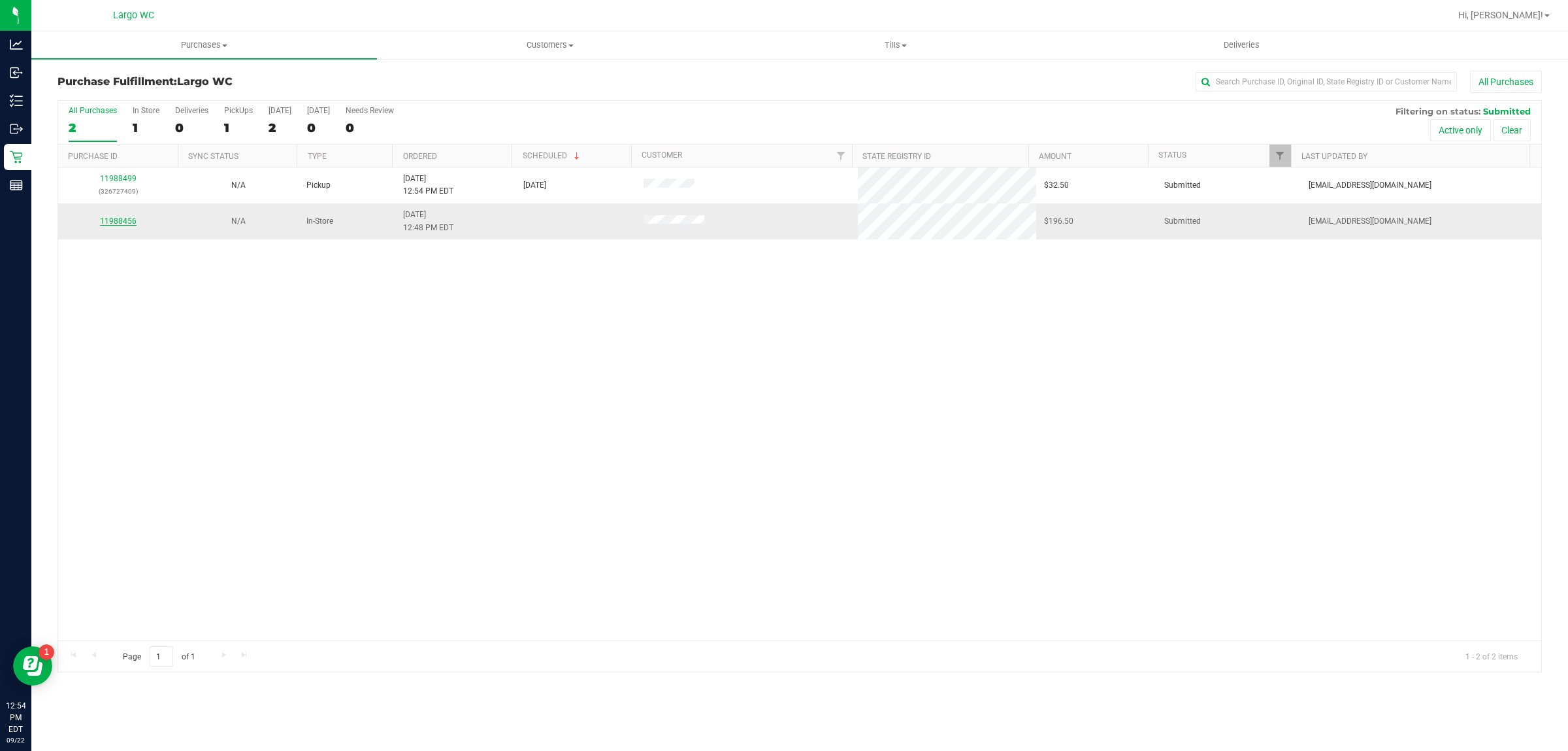
click at [122, 223] on link "11988456" at bounding box center [118, 220] width 36 height 9
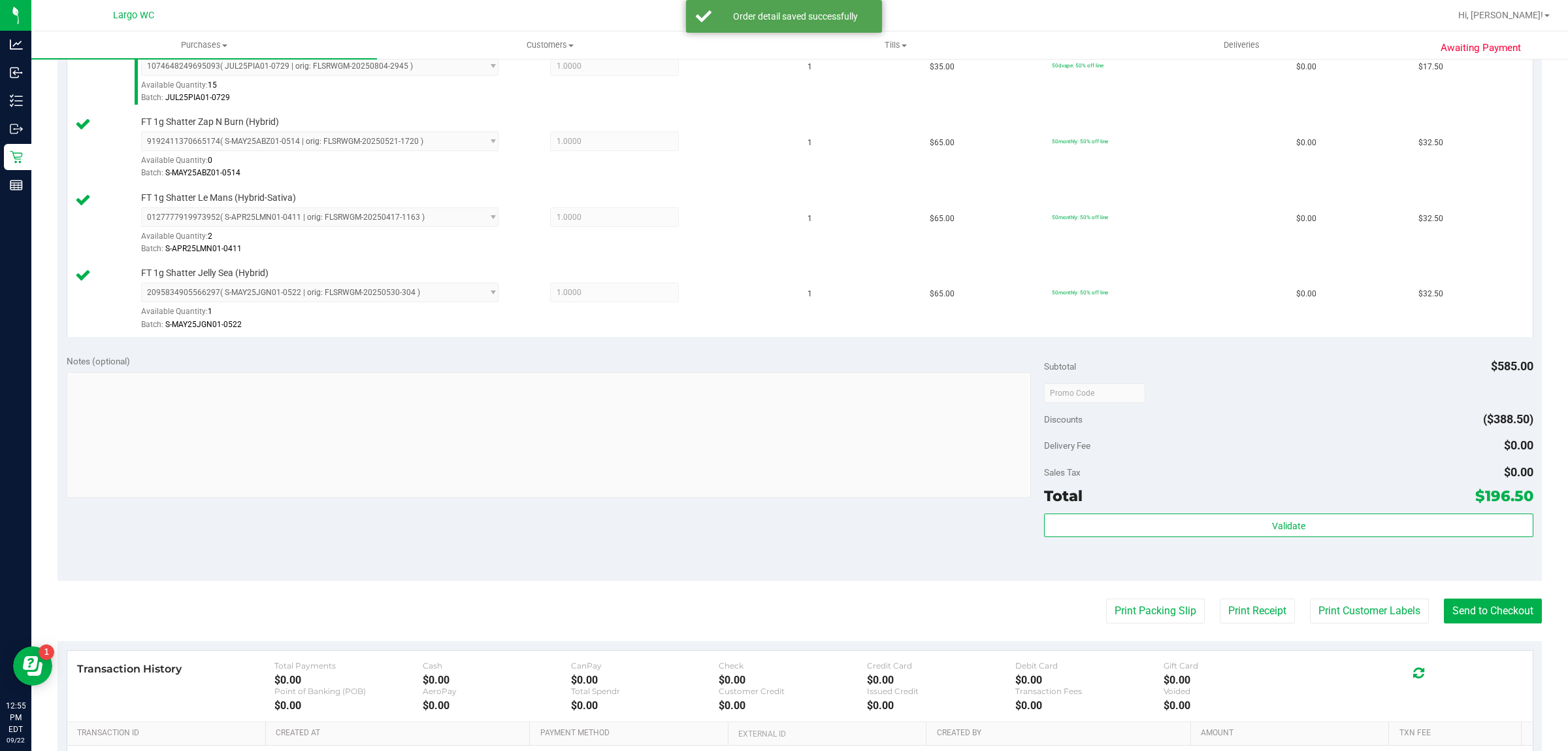
scroll to position [926, 0]
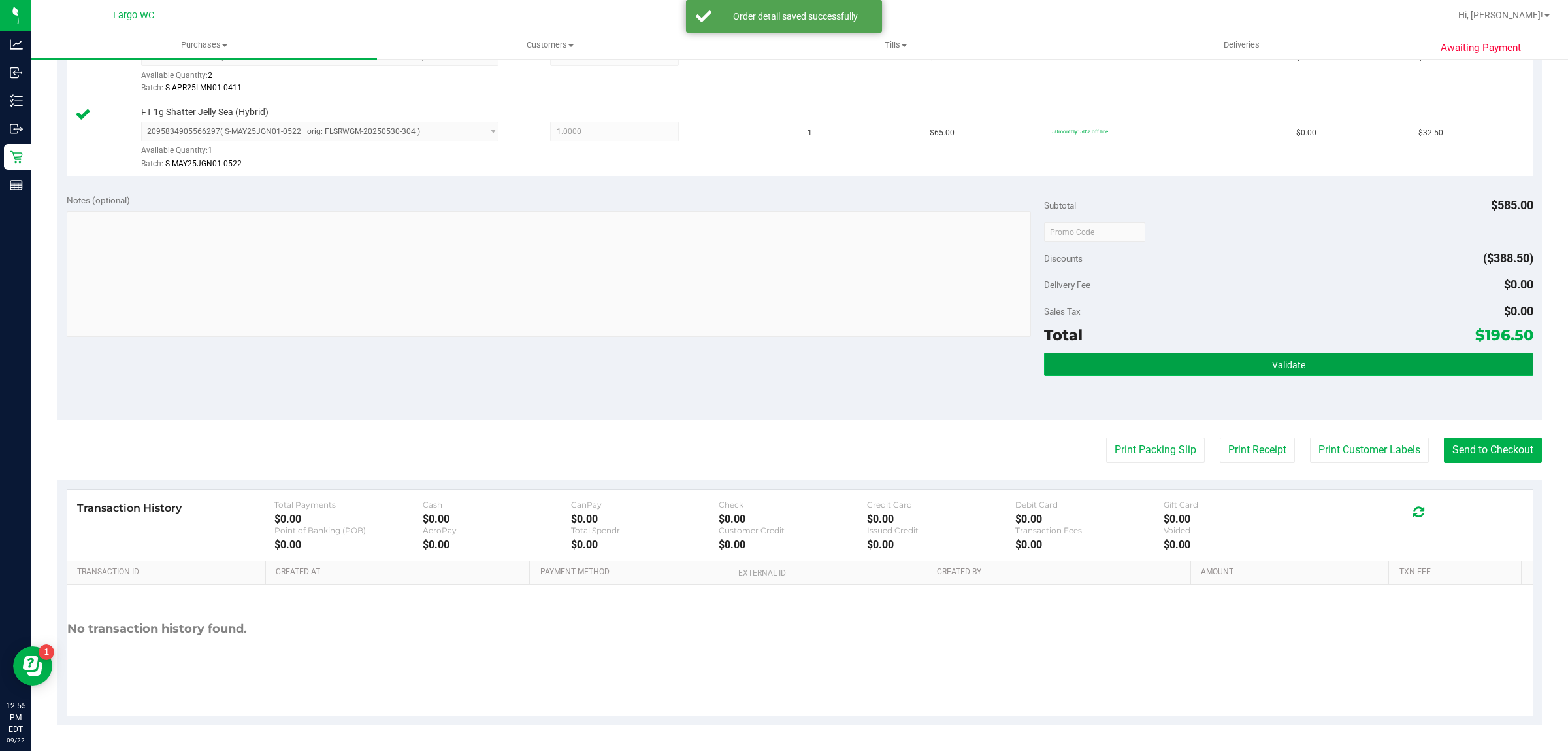
click at [1278, 363] on span "Validate" at bounding box center [1289, 364] width 33 height 11
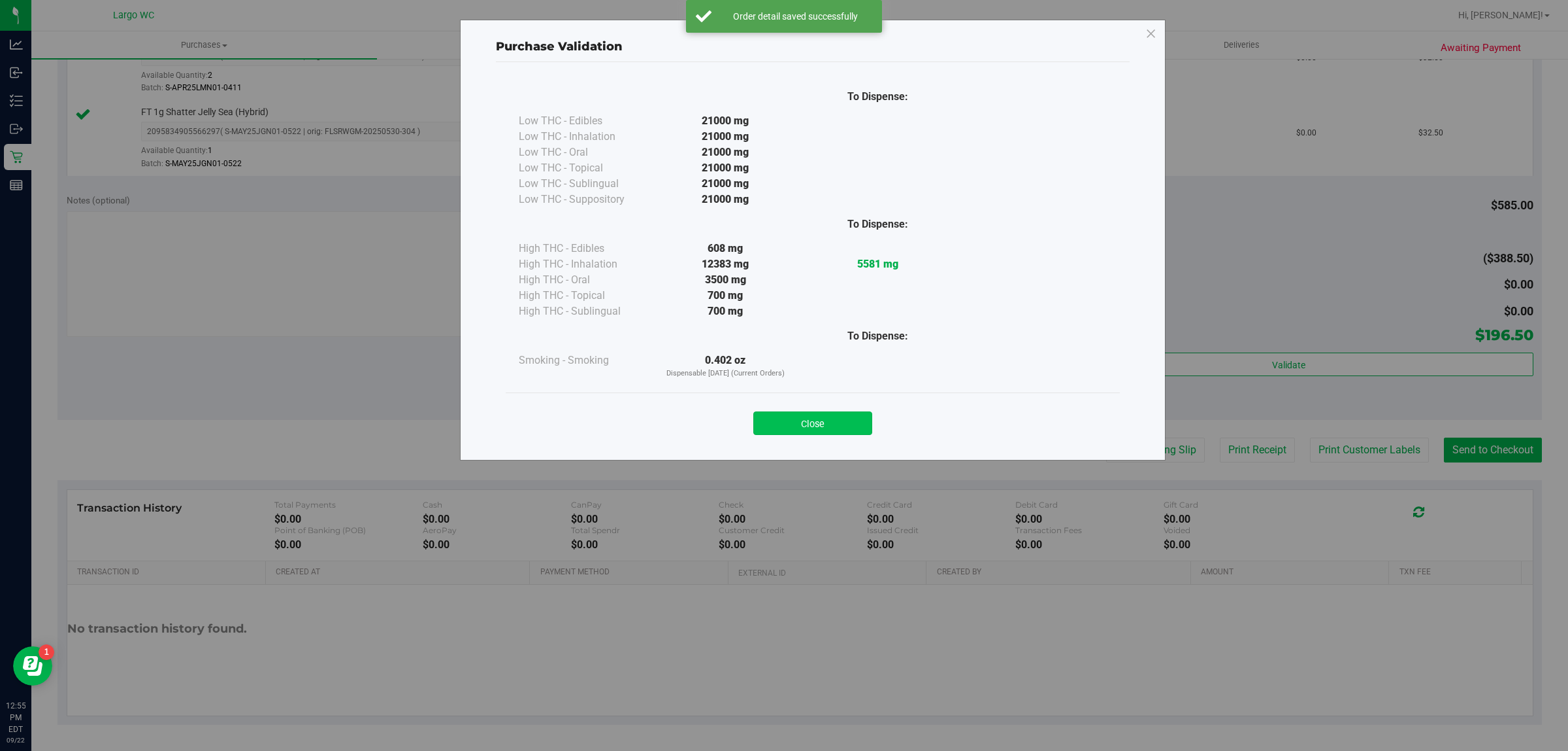
click at [833, 416] on button "Close" at bounding box center [813, 423] width 119 height 24
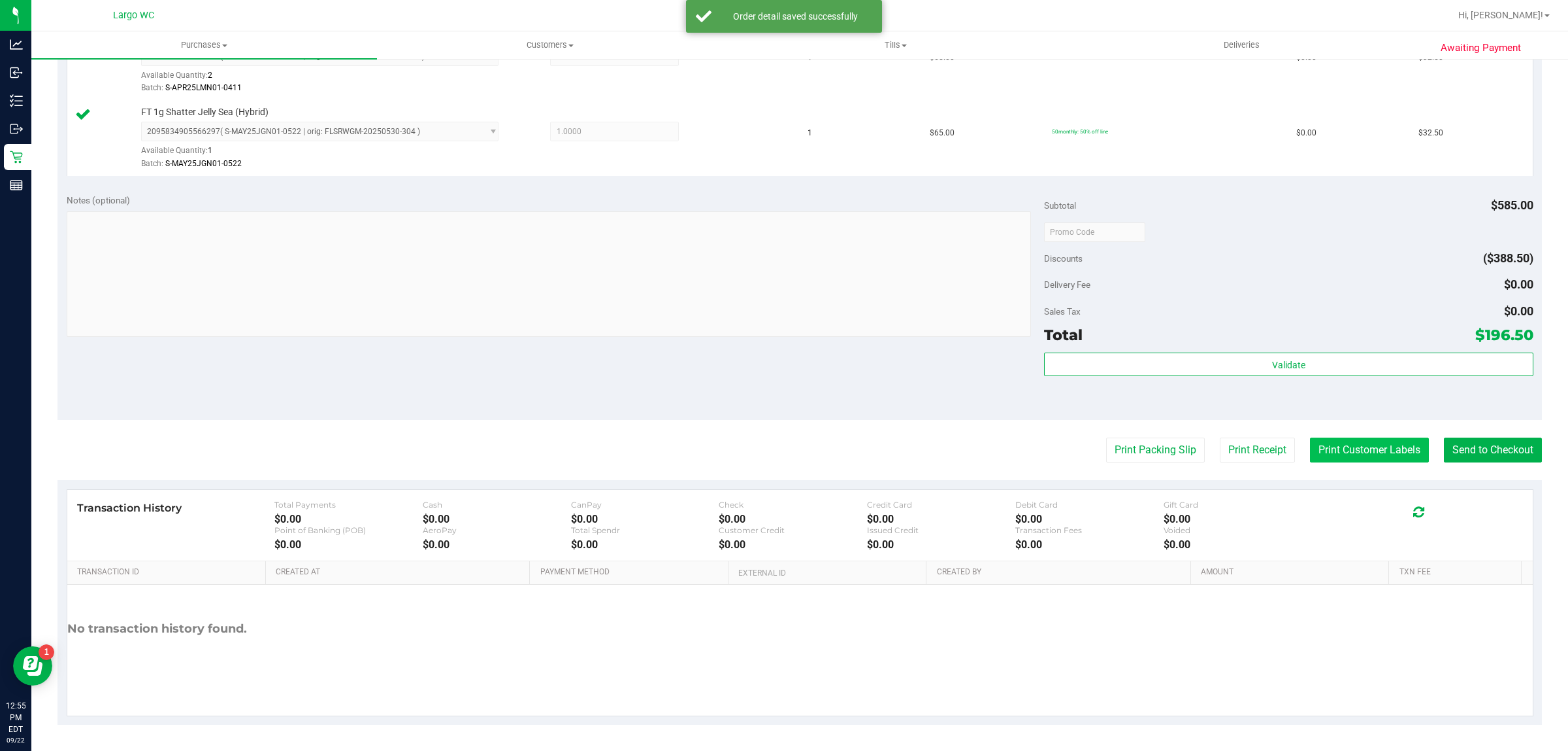
click at [1332, 453] on button "Print Customer Labels" at bounding box center [1369, 449] width 119 height 25
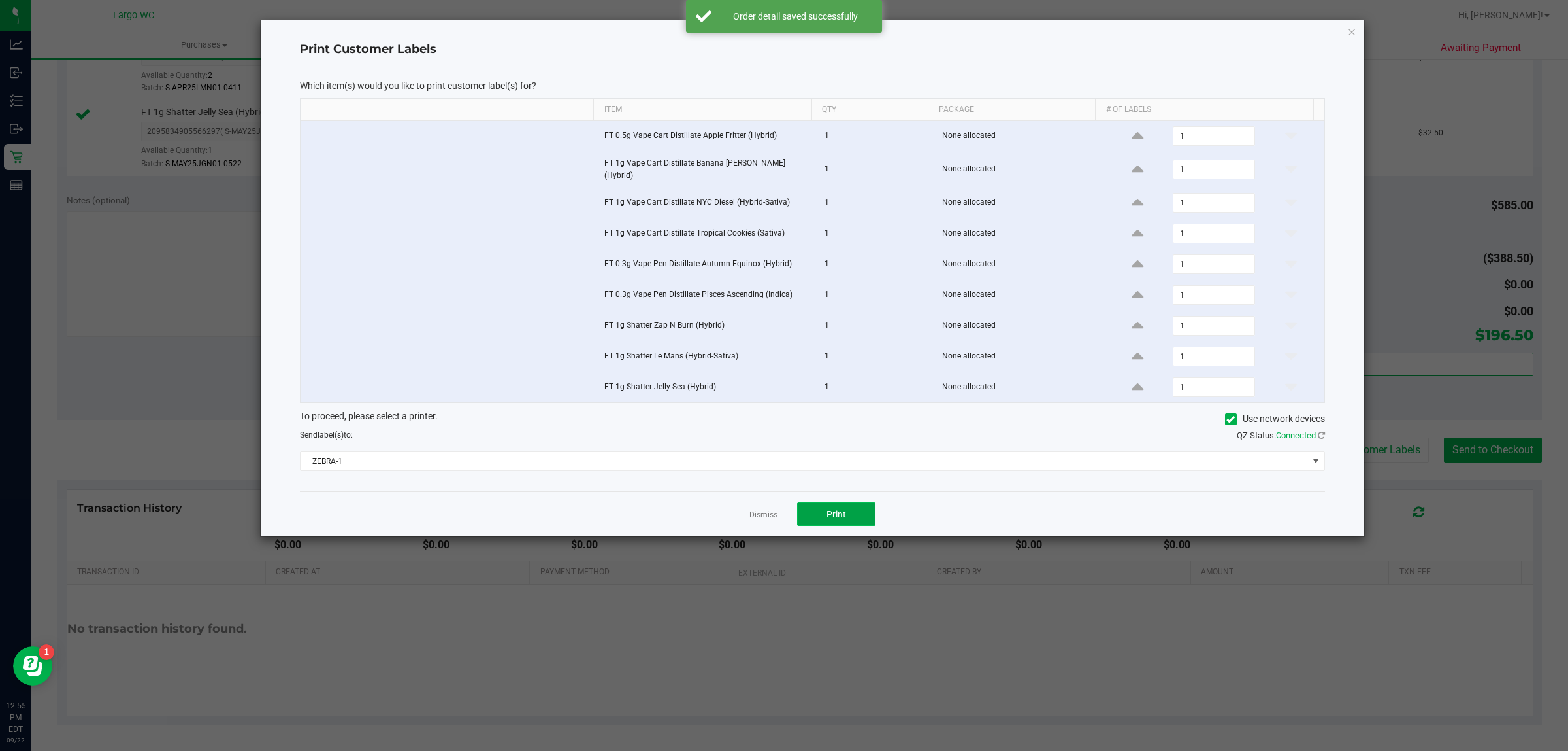
click at [836, 514] on span "Print" at bounding box center [836, 514] width 20 height 11
click at [1351, 31] on icon "button" at bounding box center [1352, 31] width 9 height 16
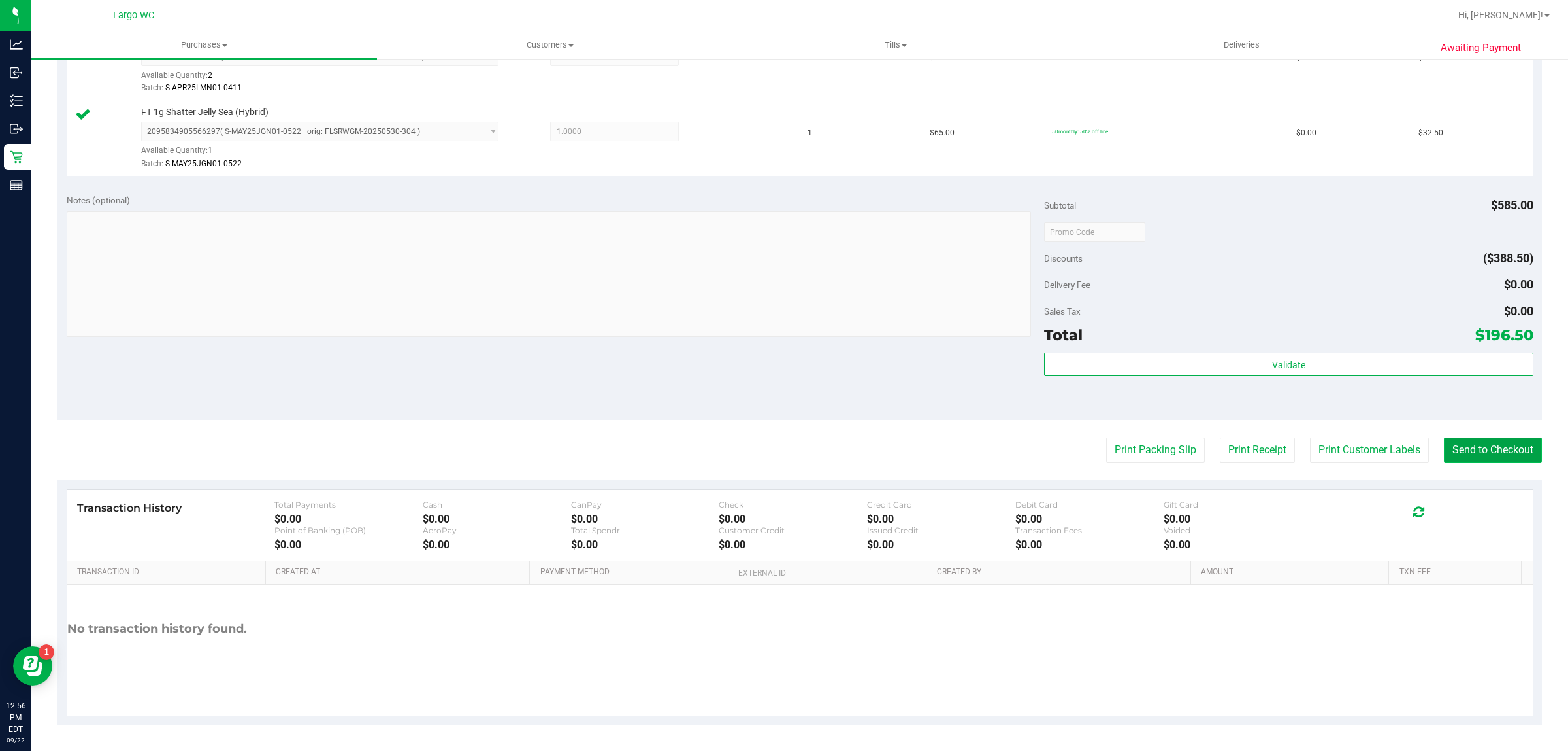
click at [1487, 453] on button "Send to Checkout" at bounding box center [1493, 449] width 98 height 25
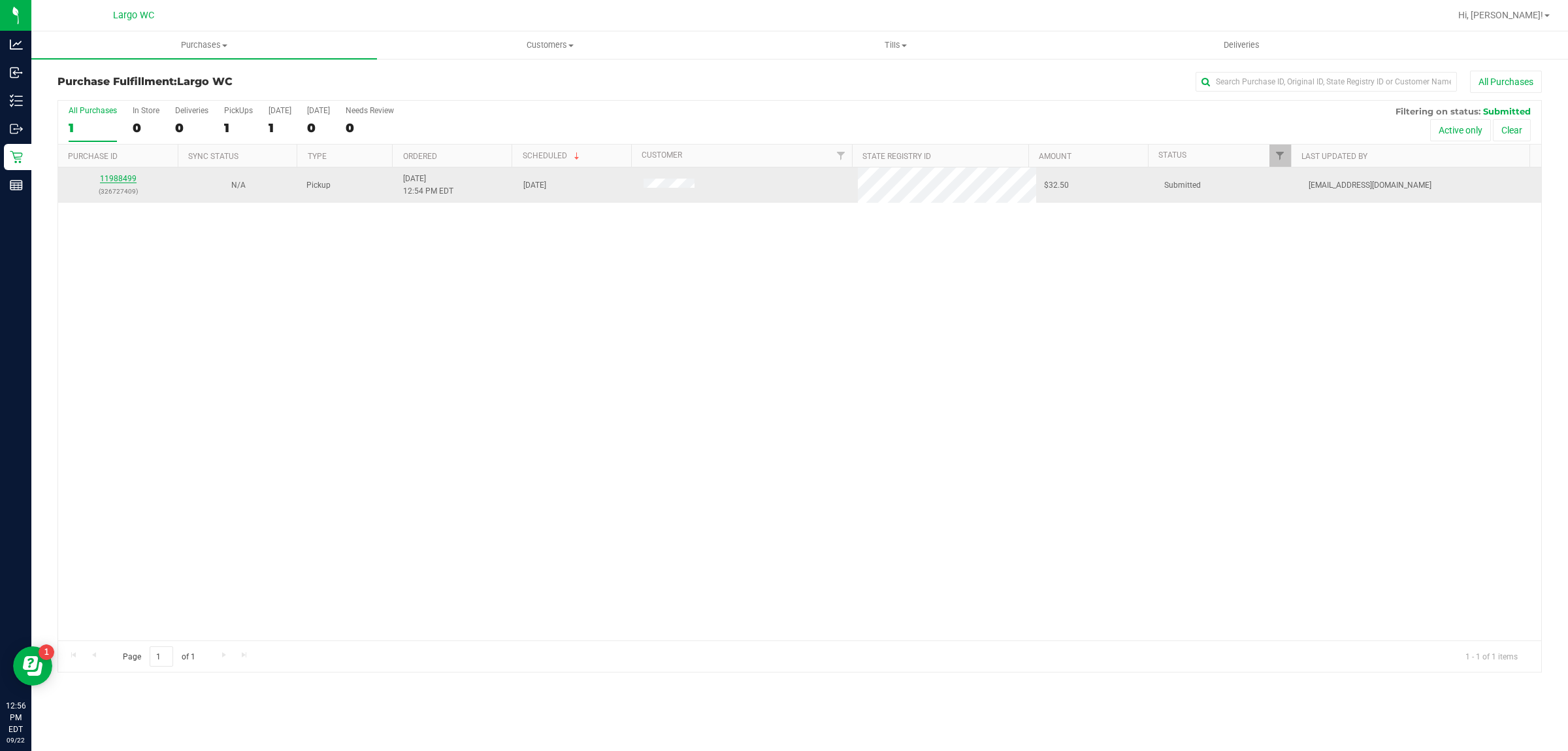
click at [118, 180] on link "11988499" at bounding box center [118, 178] width 36 height 9
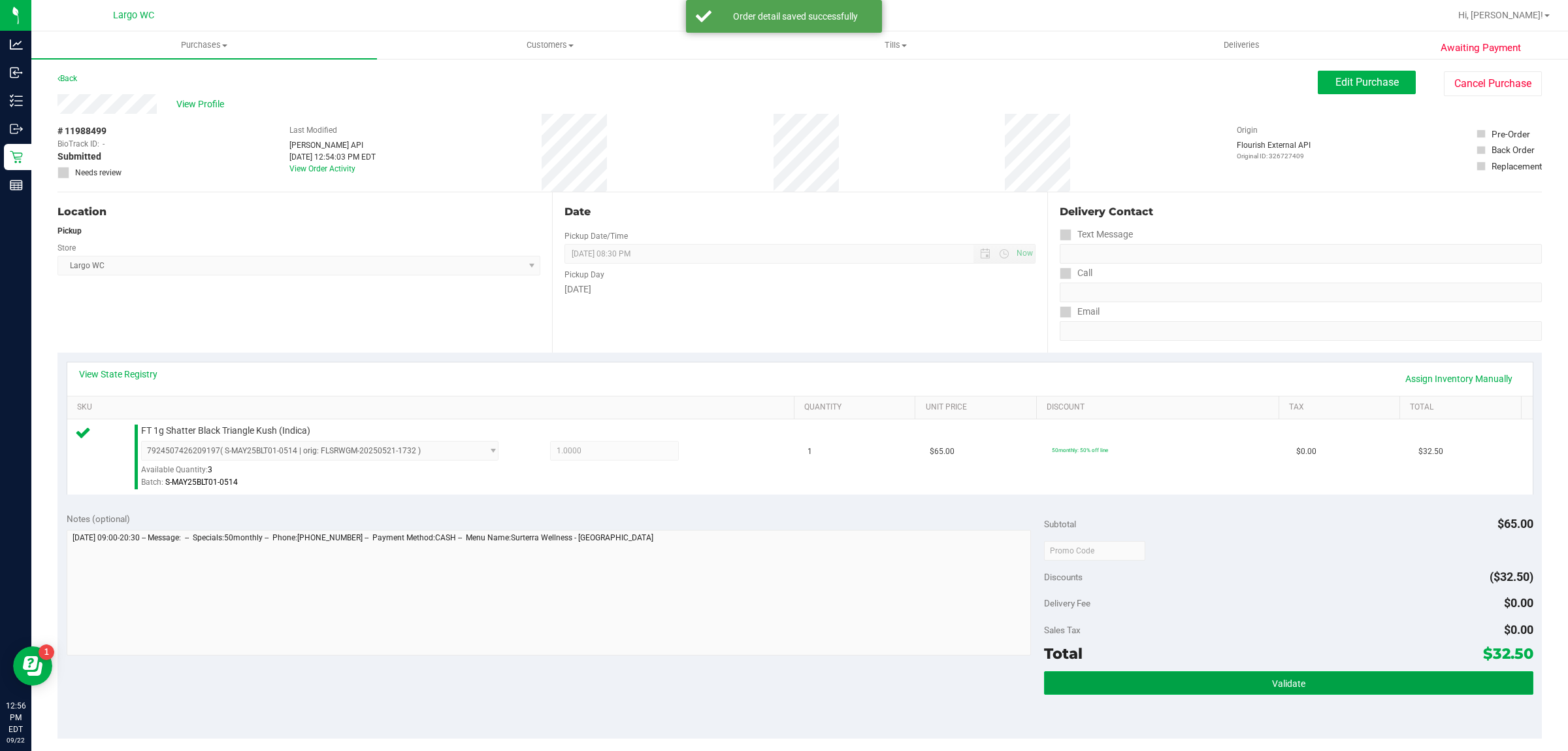
click at [1301, 677] on button "Validate" at bounding box center [1289, 683] width 489 height 24
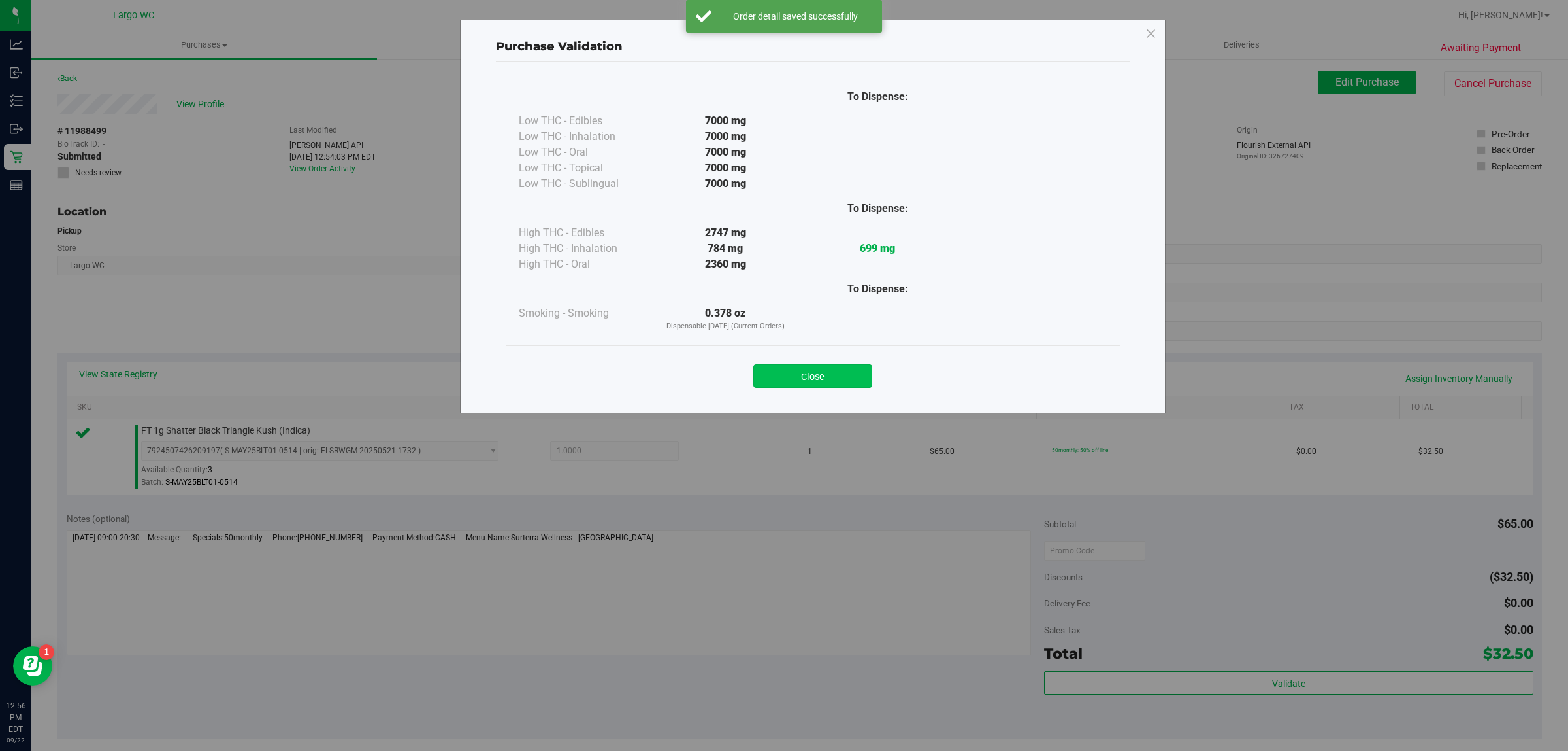
click at [842, 375] on button "Close" at bounding box center [813, 376] width 119 height 24
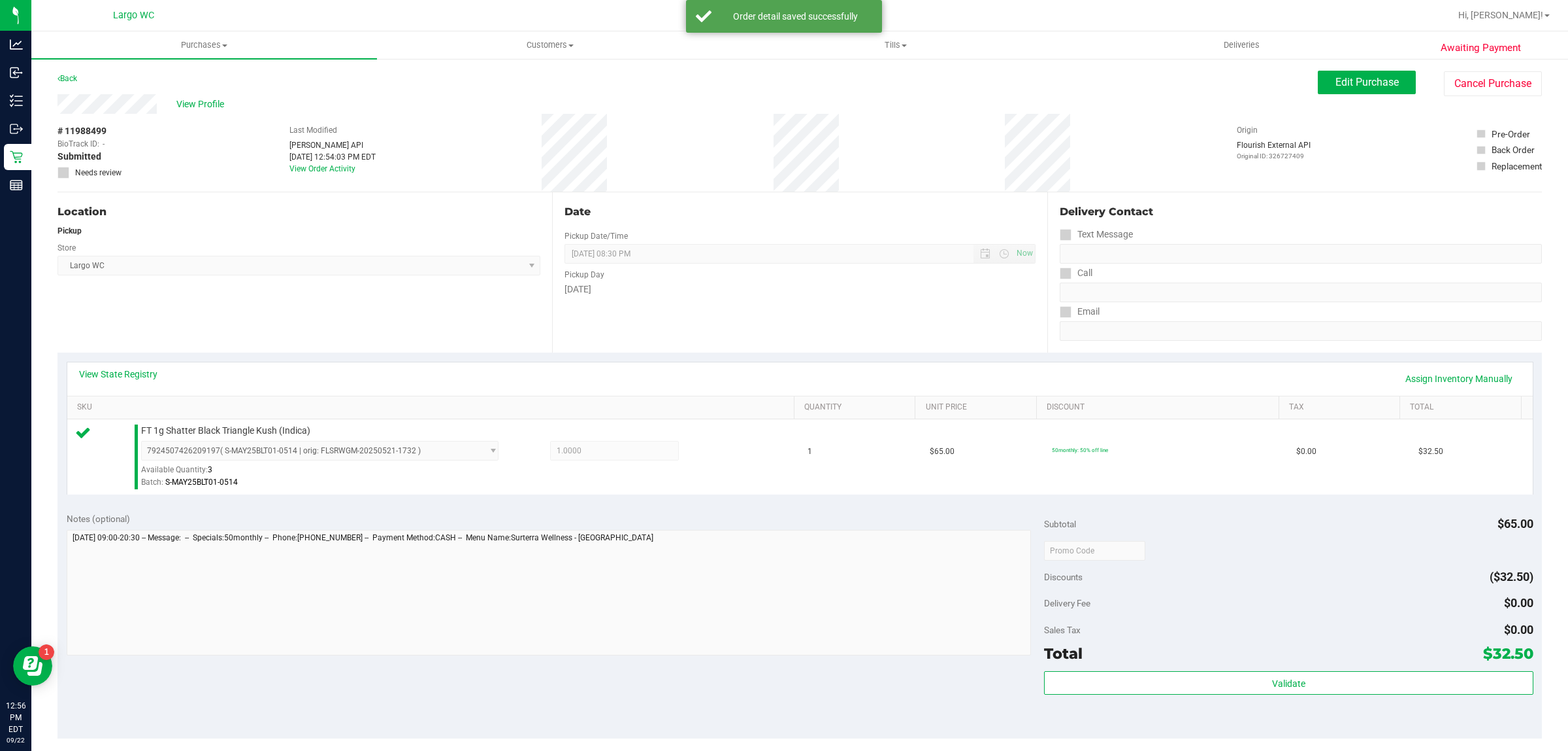
scroll to position [318, 0]
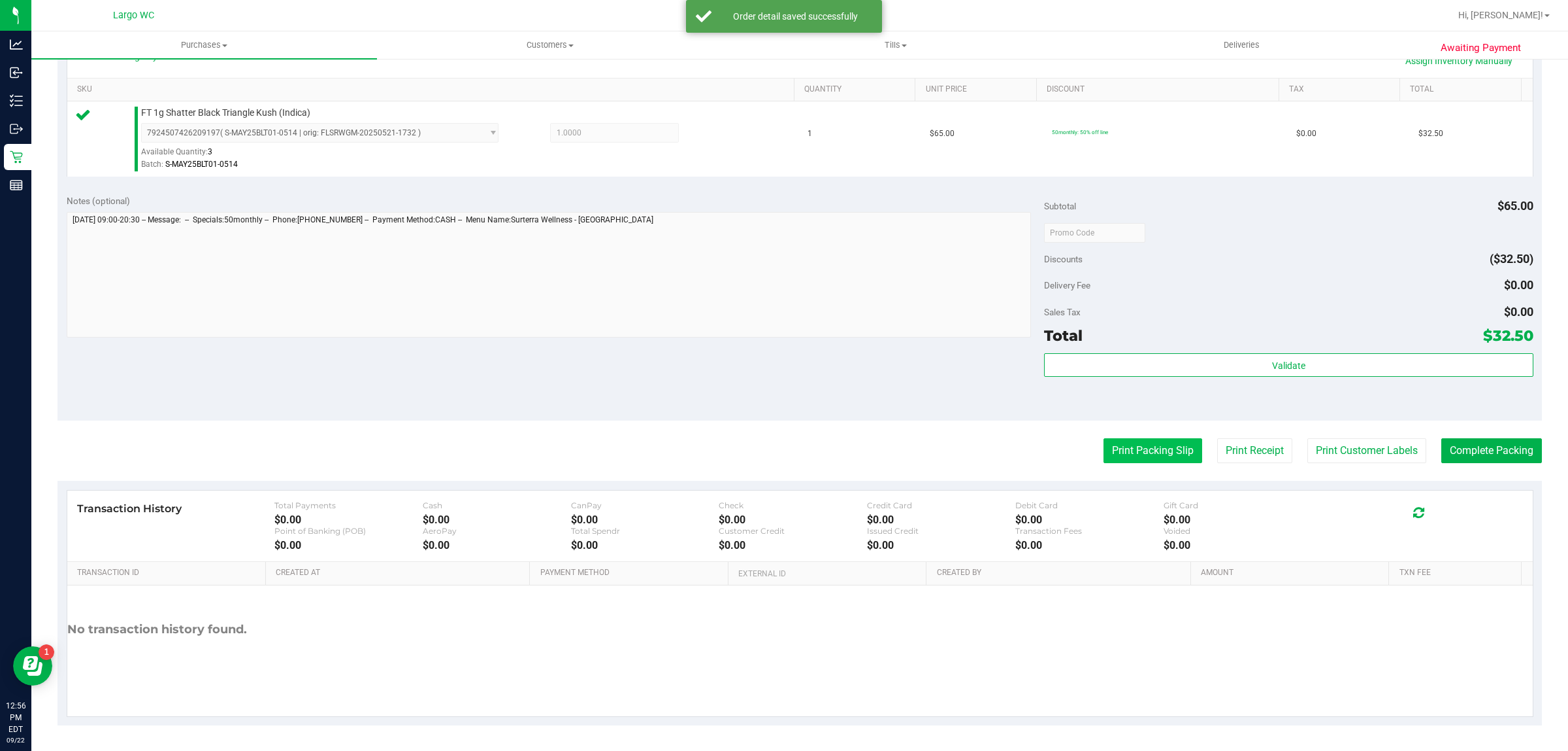
click at [1142, 440] on button "Print Packing Slip" at bounding box center [1153, 450] width 98 height 25
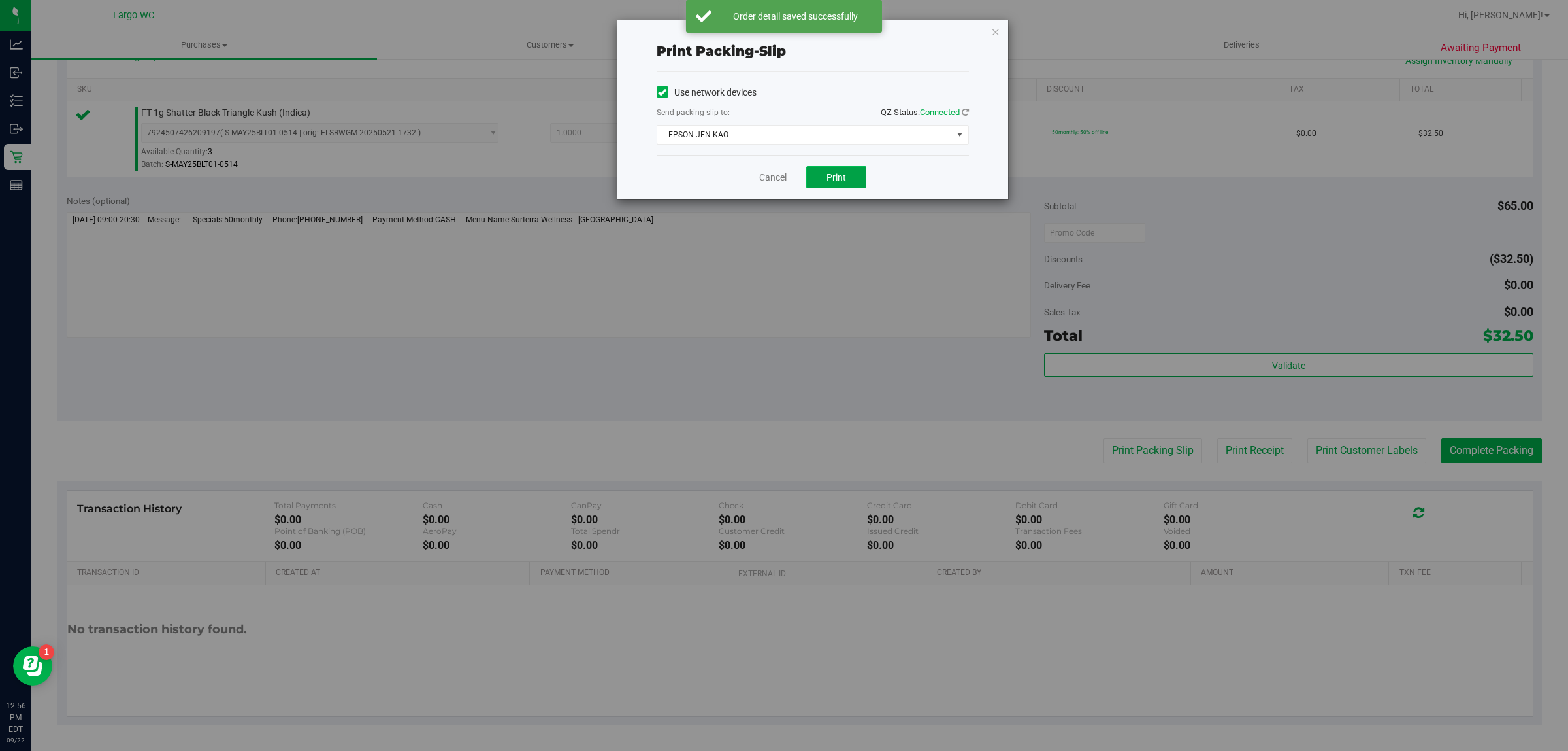
click at [827, 188] on button "Print" at bounding box center [836, 177] width 60 height 23
click at [992, 30] on icon "button" at bounding box center [995, 31] width 9 height 16
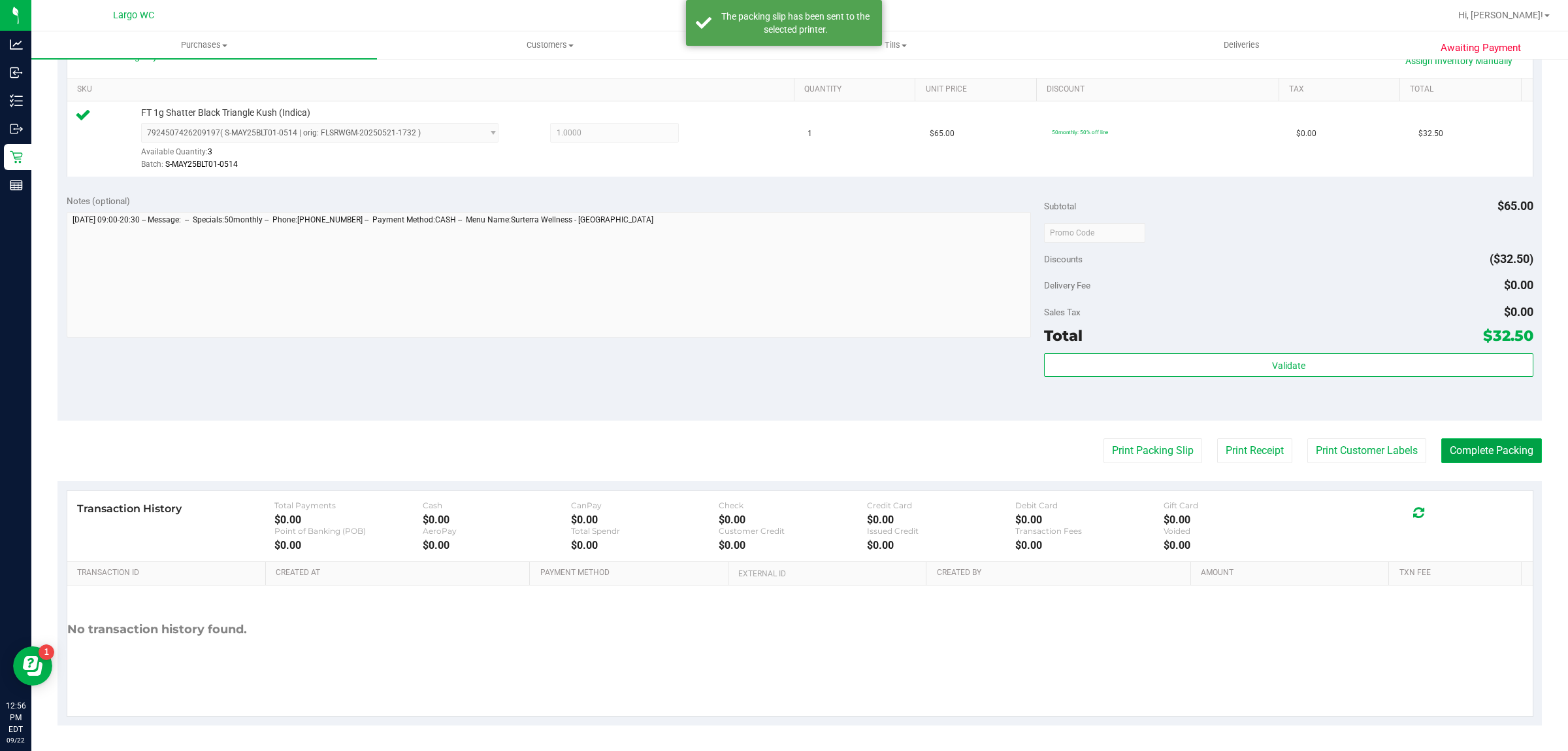
click at [1516, 463] on button "Complete Packing" at bounding box center [1492, 450] width 100 height 25
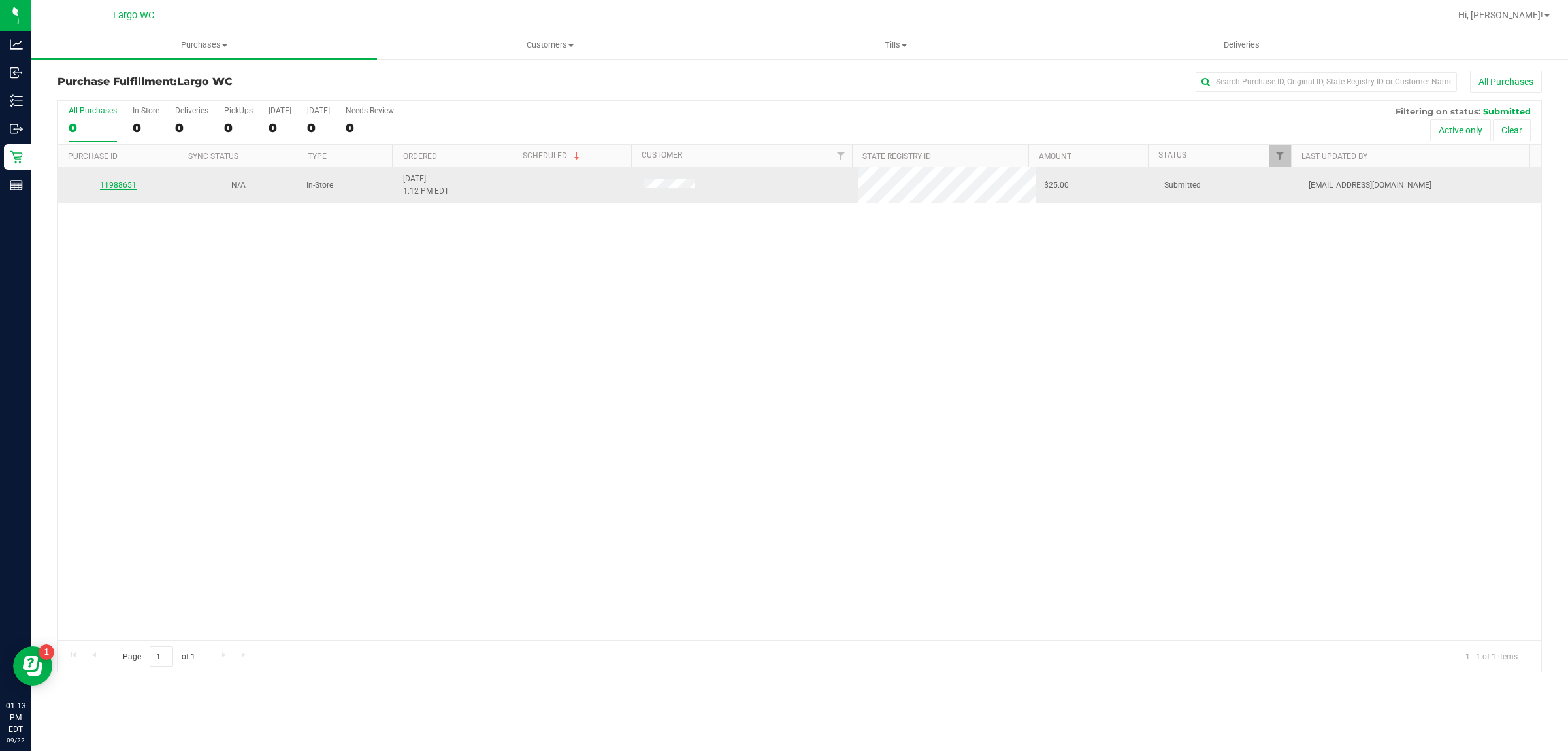
click at [108, 188] on link "11988651" at bounding box center [118, 184] width 36 height 9
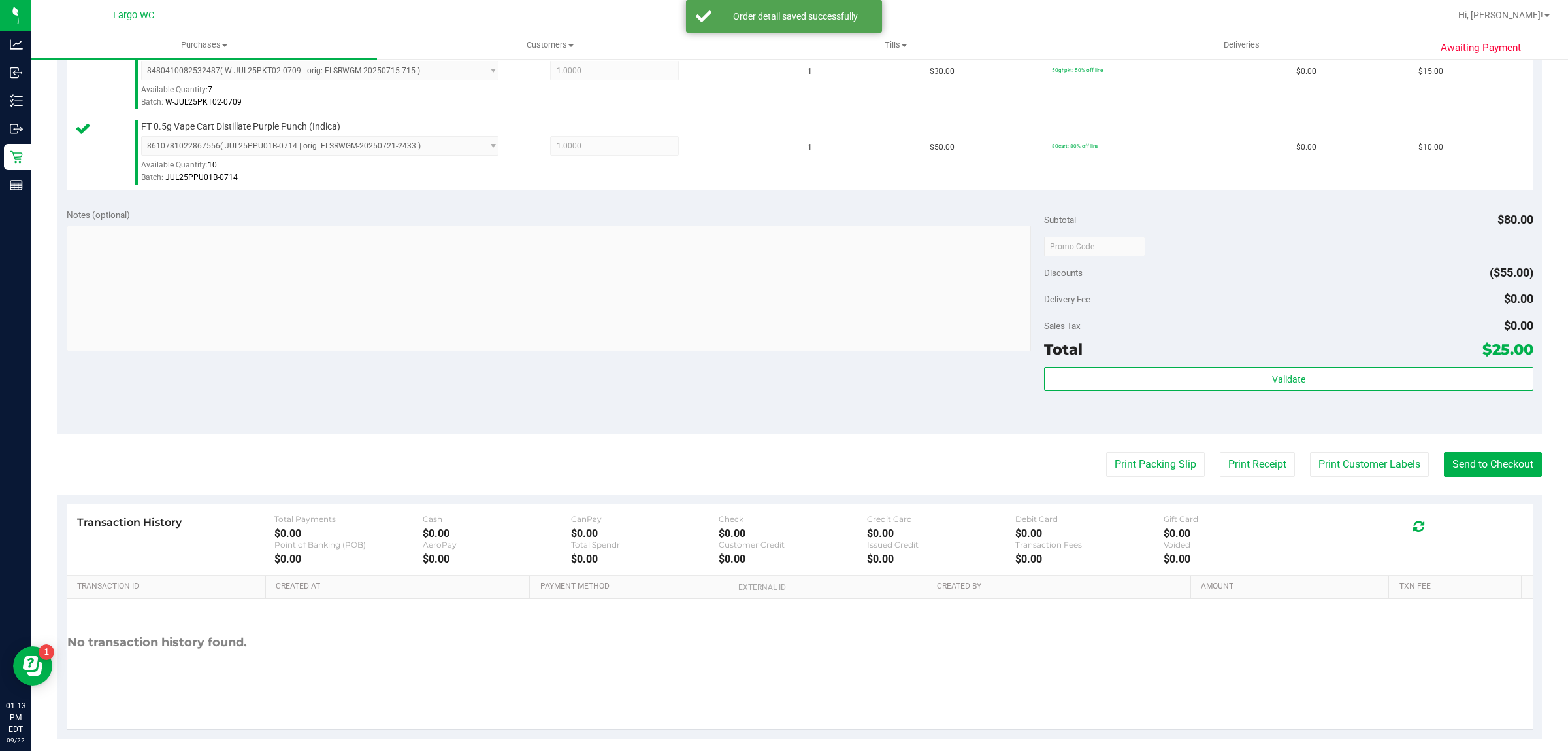
scroll to position [394, 0]
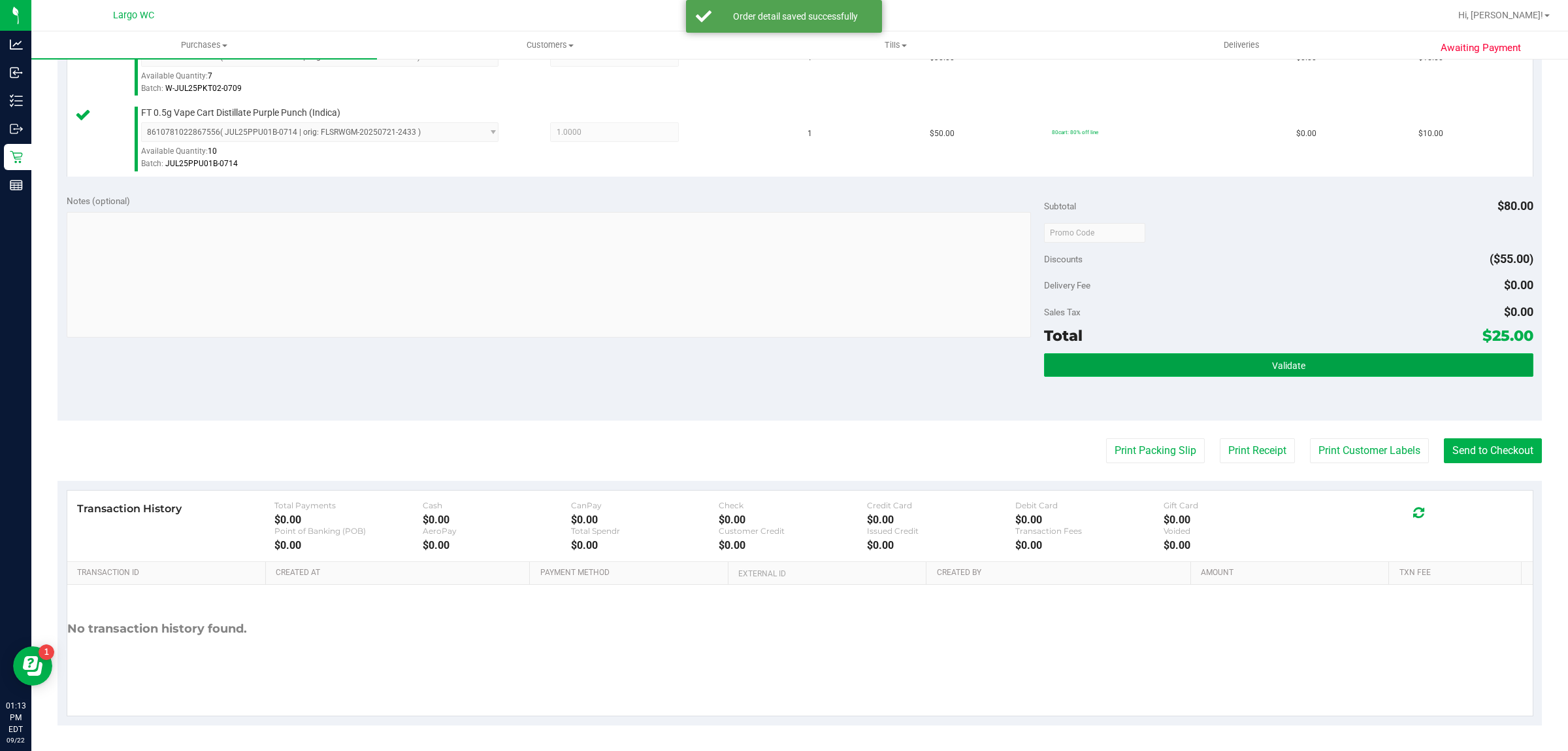
click at [1324, 364] on button "Validate" at bounding box center [1289, 365] width 489 height 24
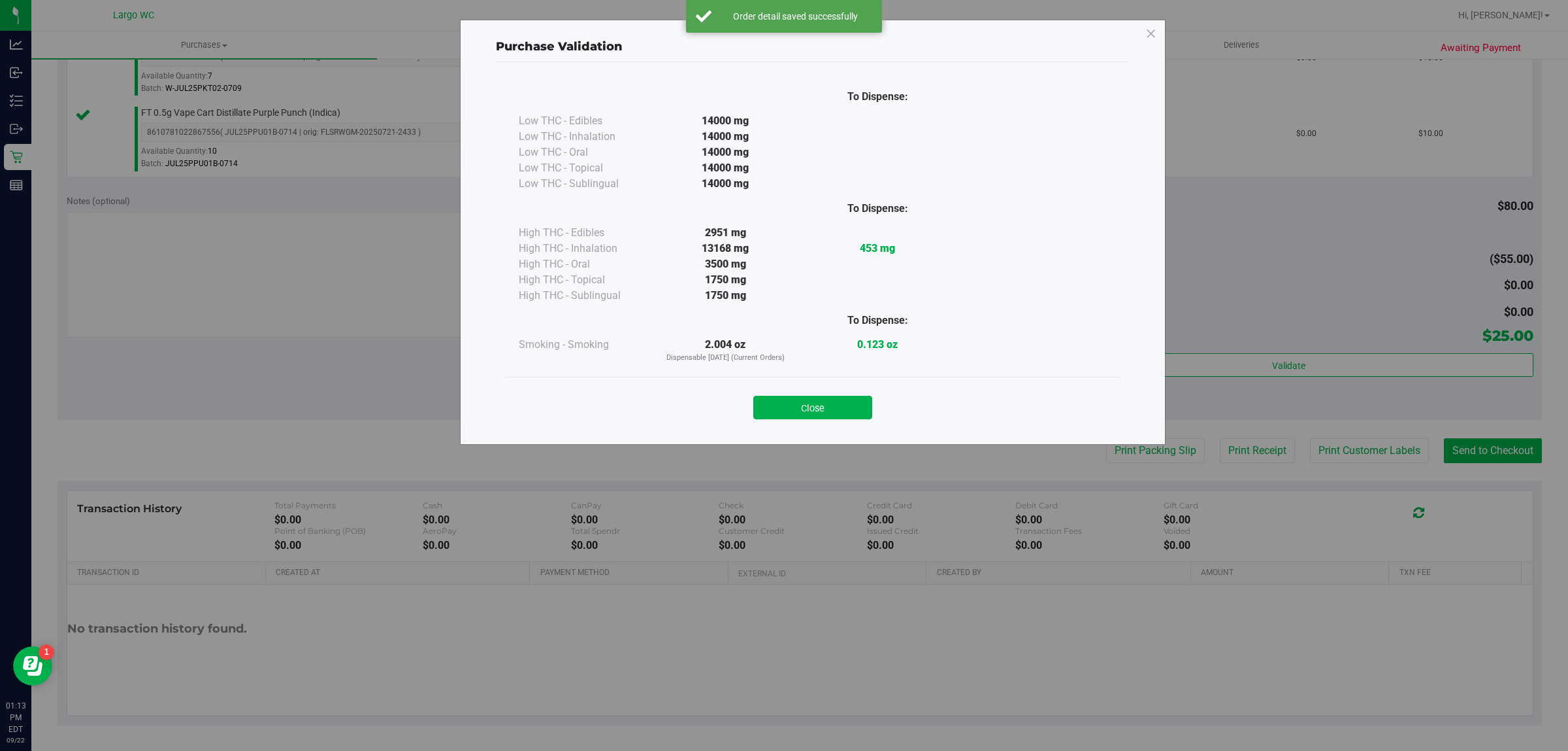
click at [1469, 453] on div "Purchase Validation To Dispense: Low THC - Edibles 14000 mg" at bounding box center [789, 375] width 1578 height 751
click at [820, 412] on button "Close" at bounding box center [813, 407] width 119 height 24
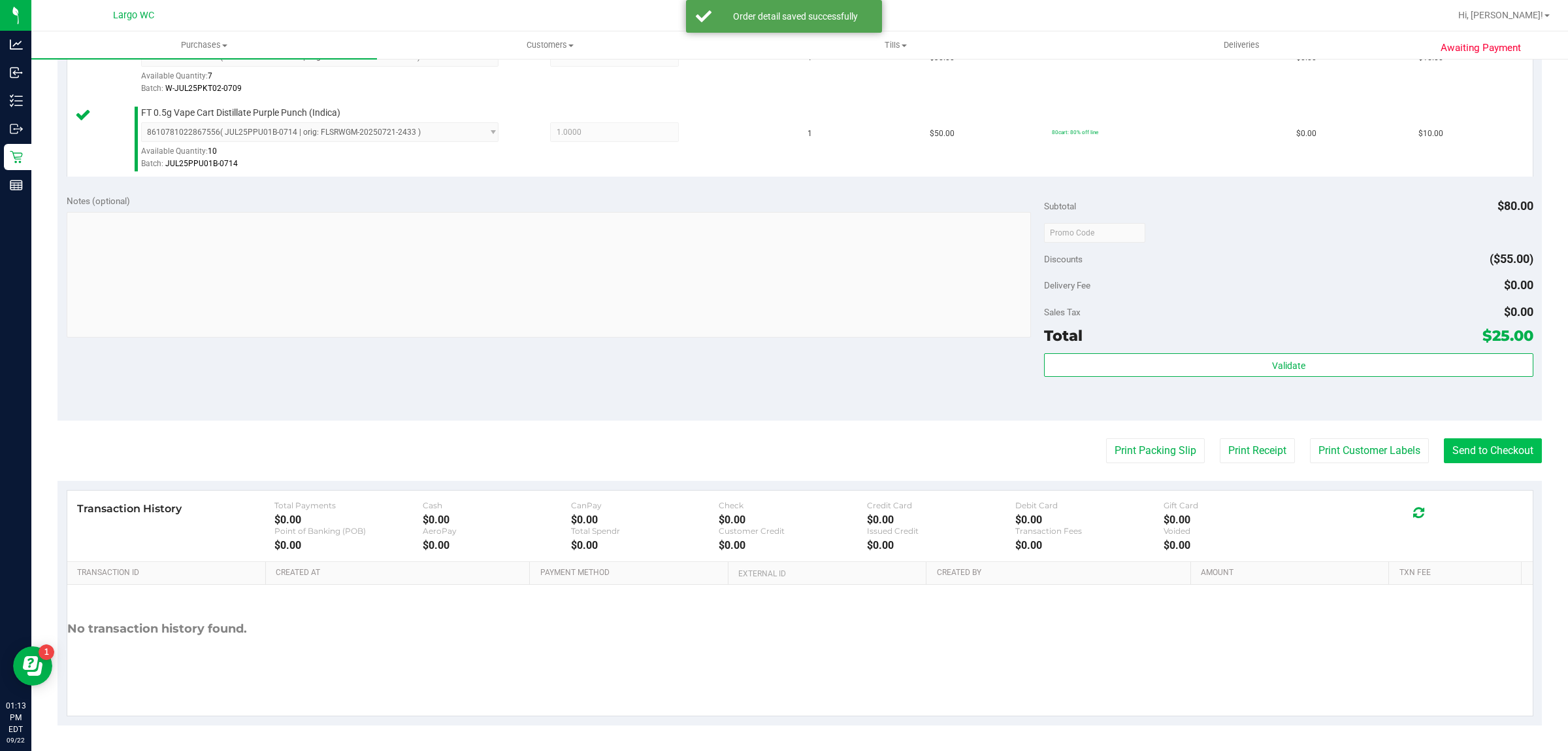
click at [1494, 453] on button "Send to Checkout" at bounding box center [1493, 450] width 98 height 25
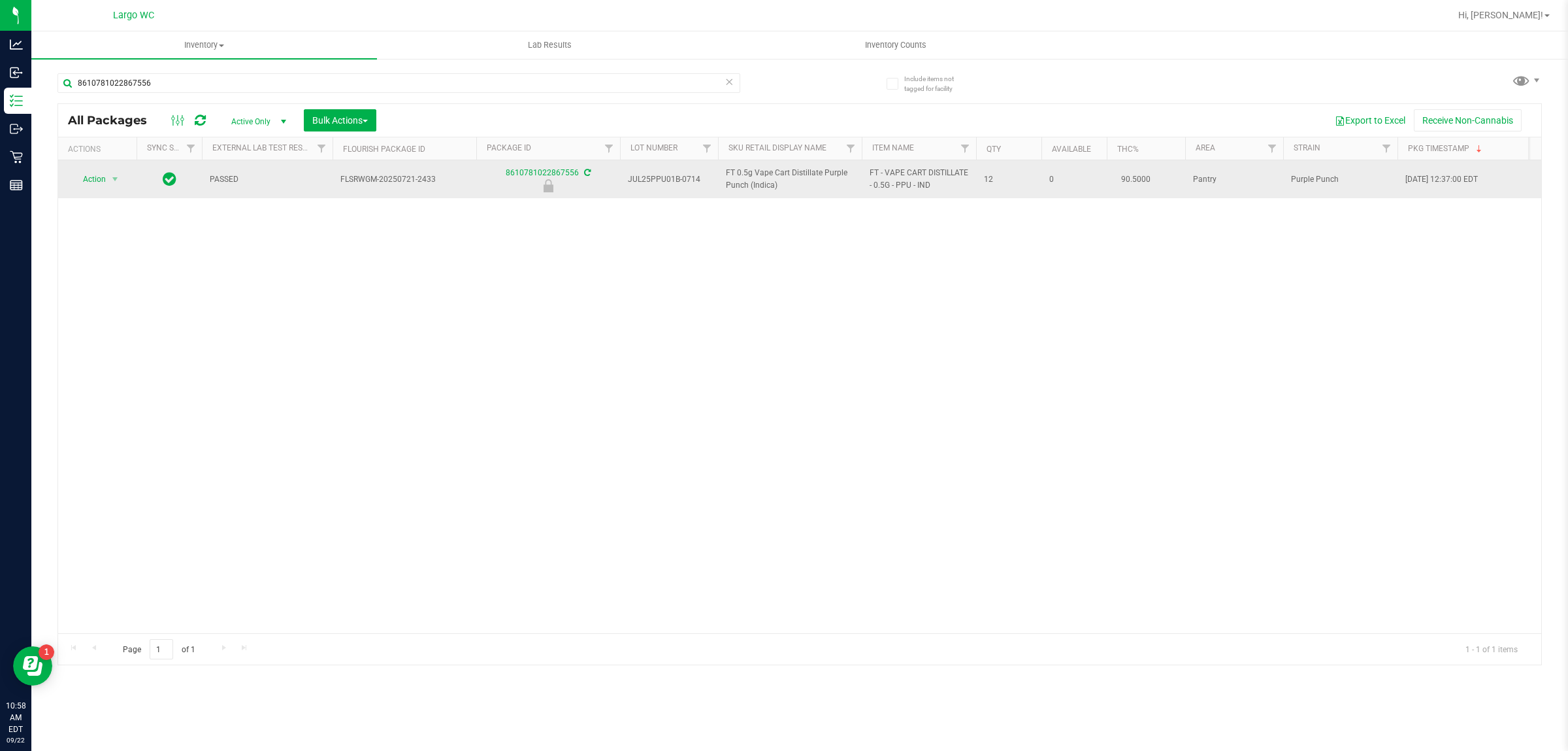
type input "8610781022867556"
click at [92, 180] on span "Action" at bounding box center [89, 179] width 35 height 19
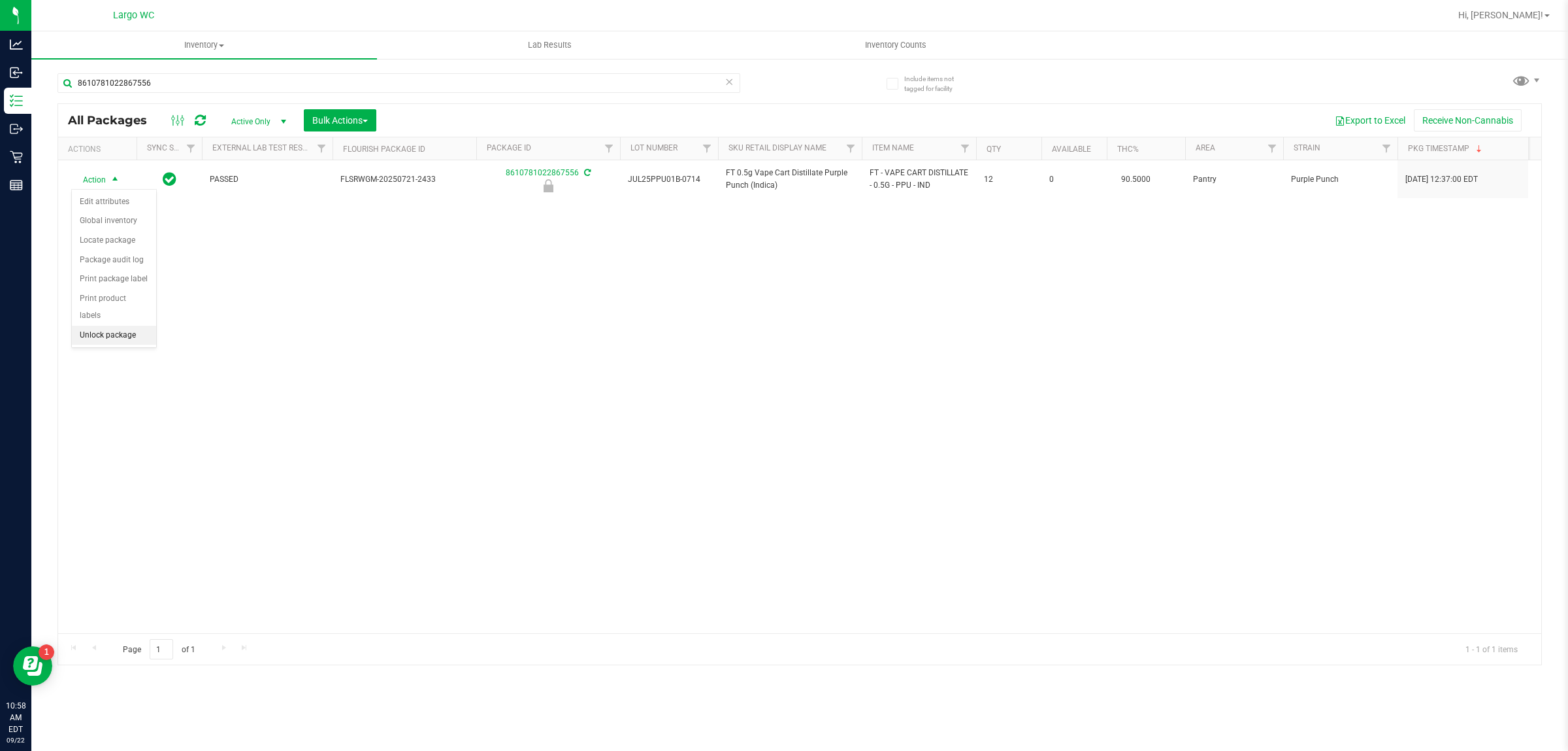
click at [108, 326] on li "Unlock package" at bounding box center [114, 336] width 85 height 20
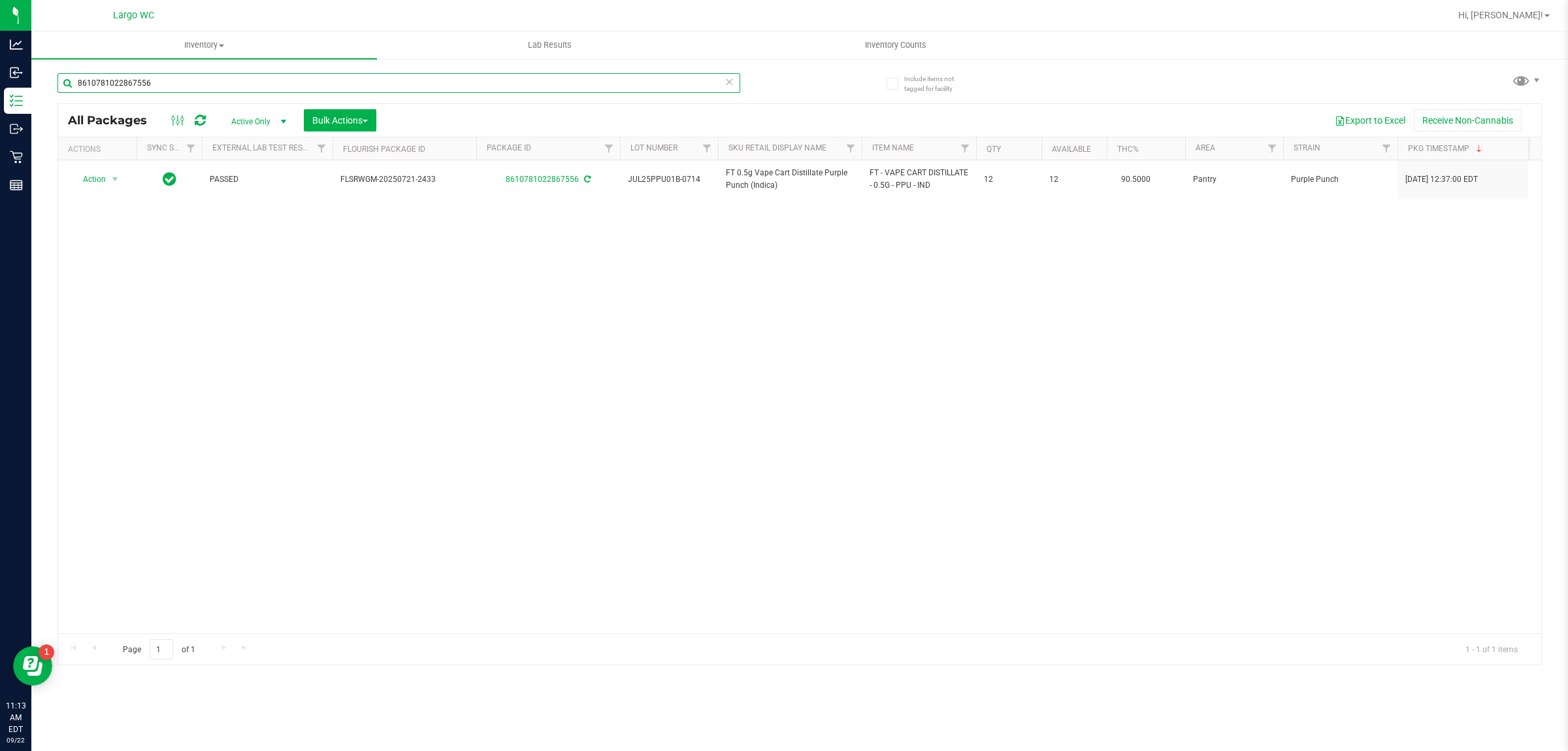
click at [134, 87] on input "8610781022867556" at bounding box center [398, 83] width 683 height 20
click at [126, 82] on input "8610781022867556" at bounding box center [398, 83] width 683 height 20
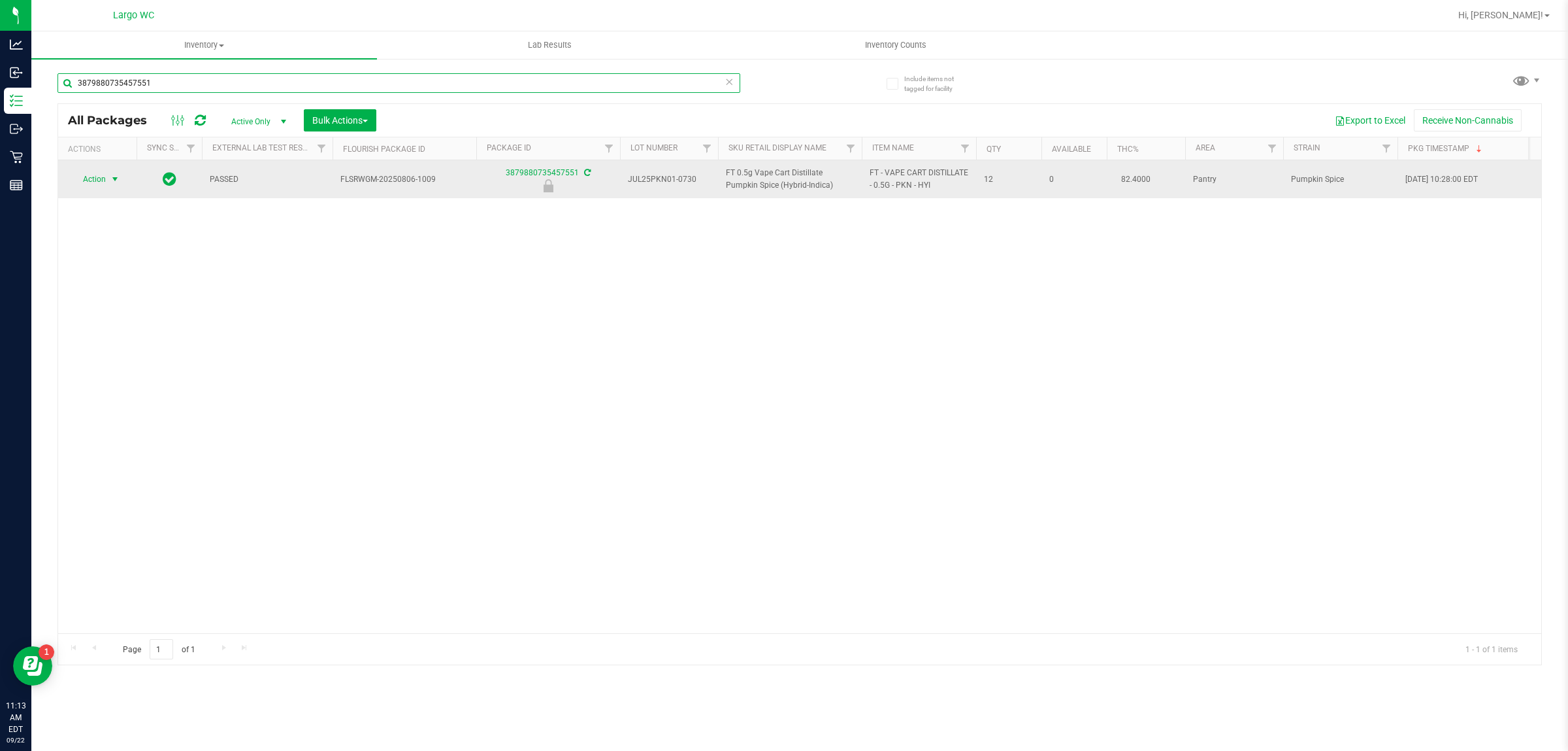
type input "3879880735457551"
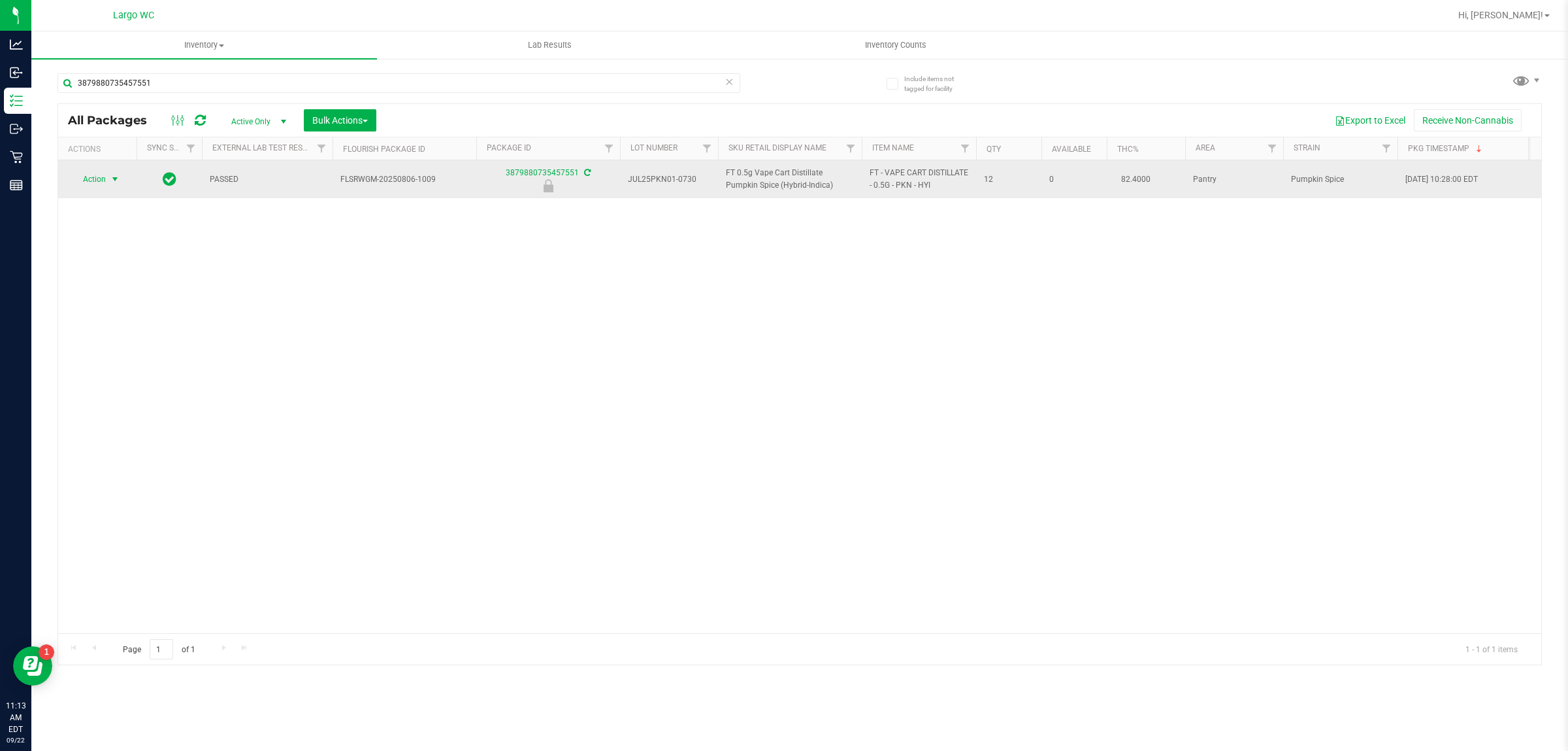
click at [101, 178] on span "Action" at bounding box center [89, 179] width 35 height 19
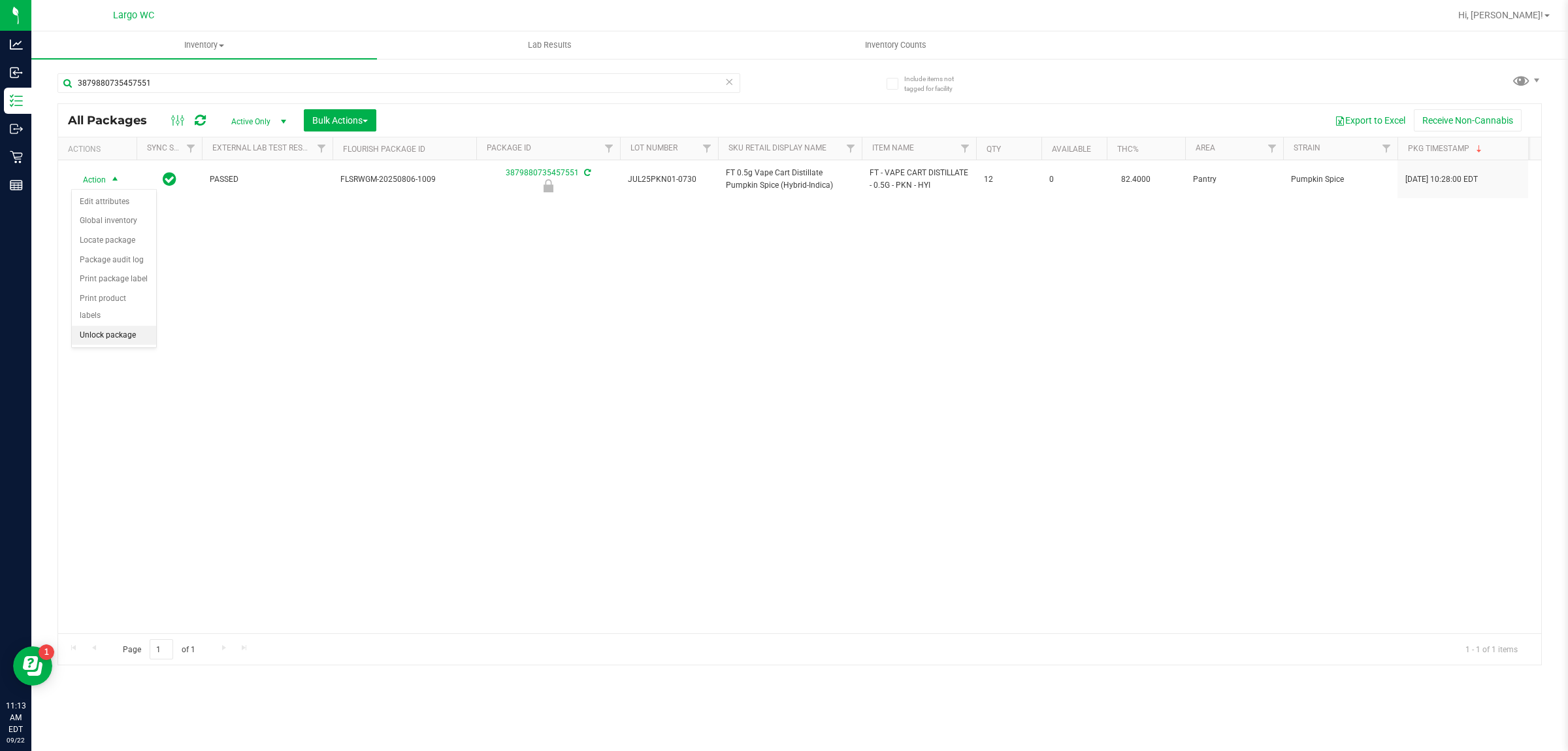
click at [109, 326] on li "Unlock package" at bounding box center [114, 336] width 85 height 20
click at [422, 381] on div "Action Action Adjust qty Create package Edit attributes Global inventory Locate…" at bounding box center [800, 397] width 1483 height 472
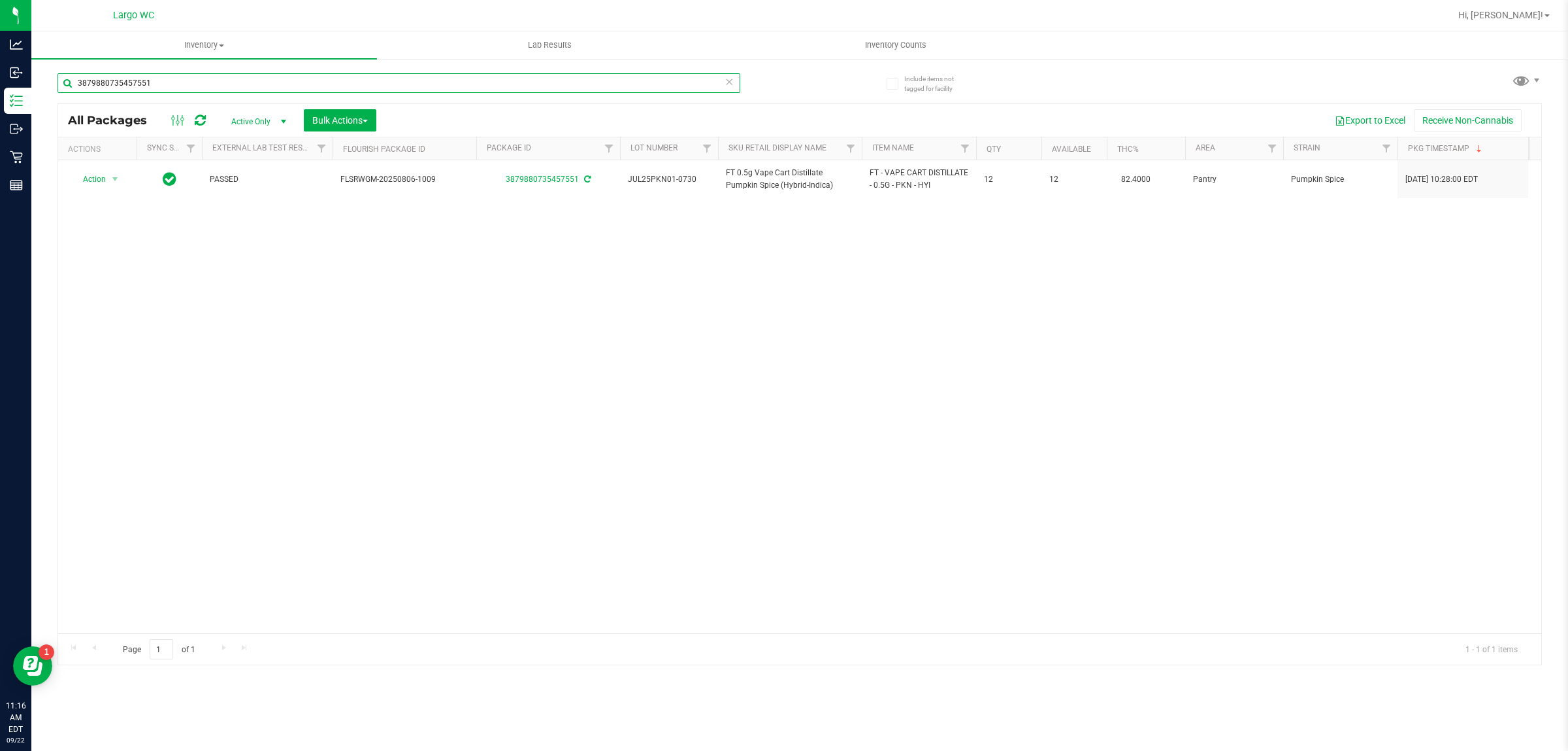
click at [106, 84] on input "3879880735457551" at bounding box center [398, 83] width 683 height 20
click at [119, 86] on input "3879880735457551" at bounding box center [398, 83] width 683 height 20
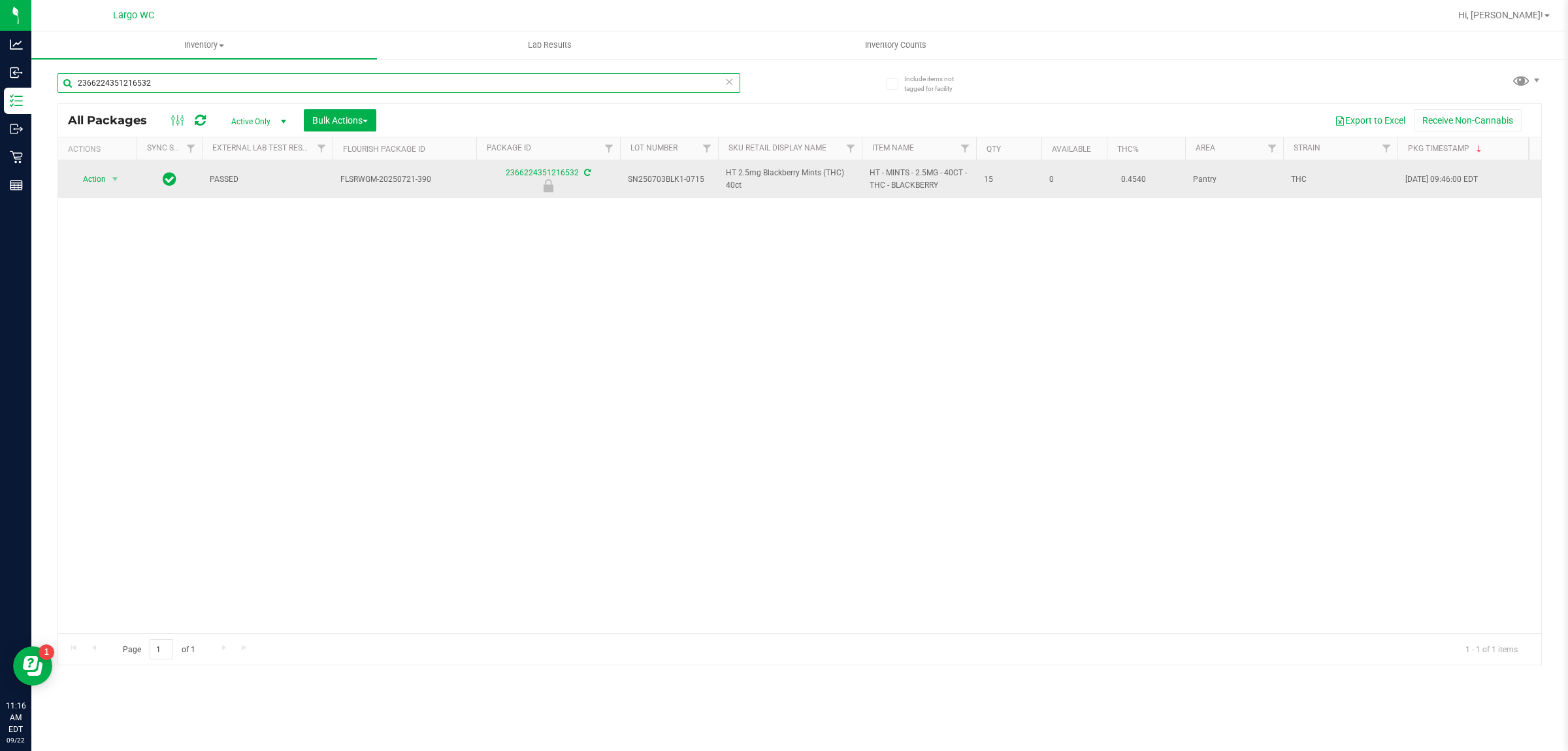
type input "2366224351216532"
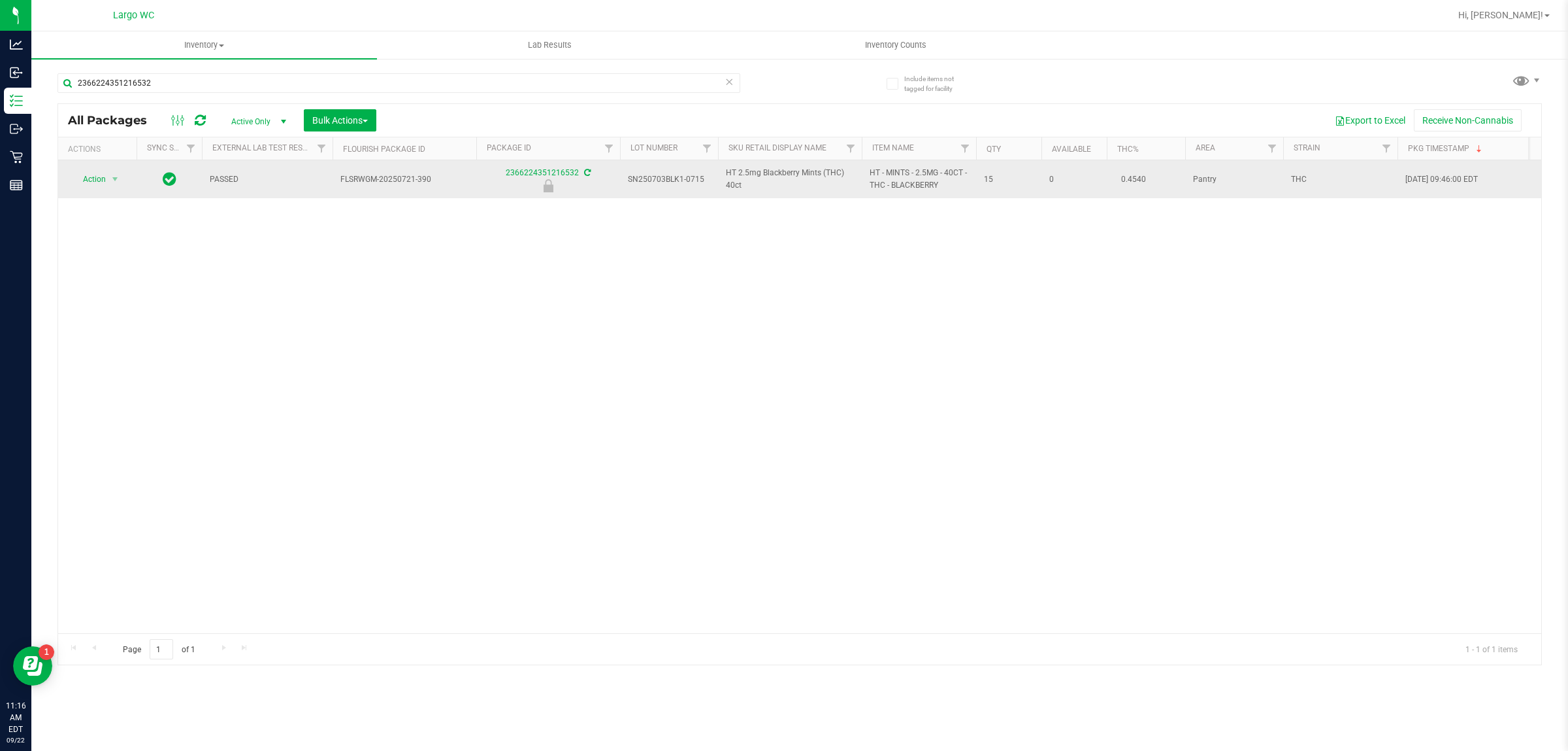
click at [87, 175] on span "Action" at bounding box center [89, 179] width 35 height 19
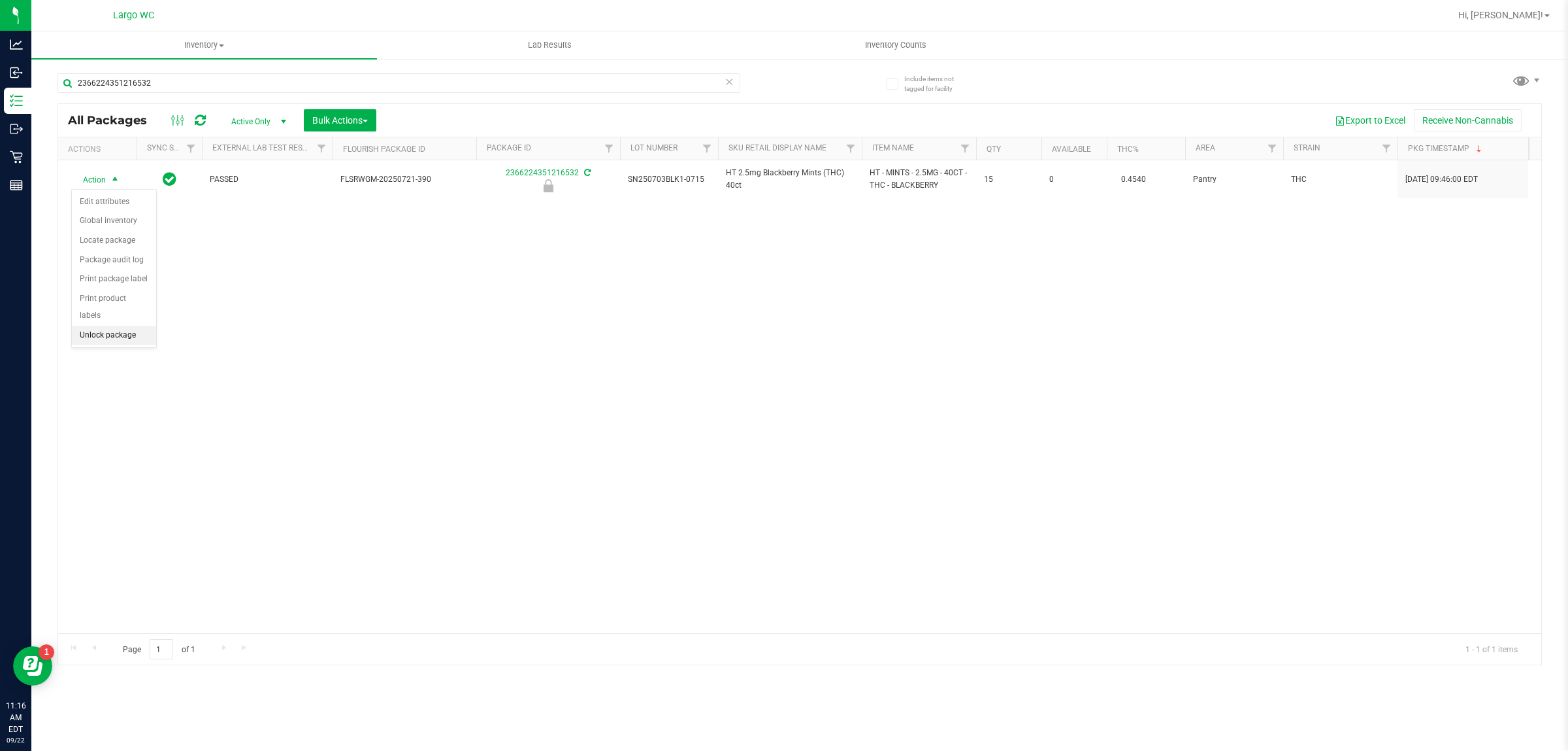
click at [98, 326] on li "Unlock package" at bounding box center [114, 336] width 85 height 20
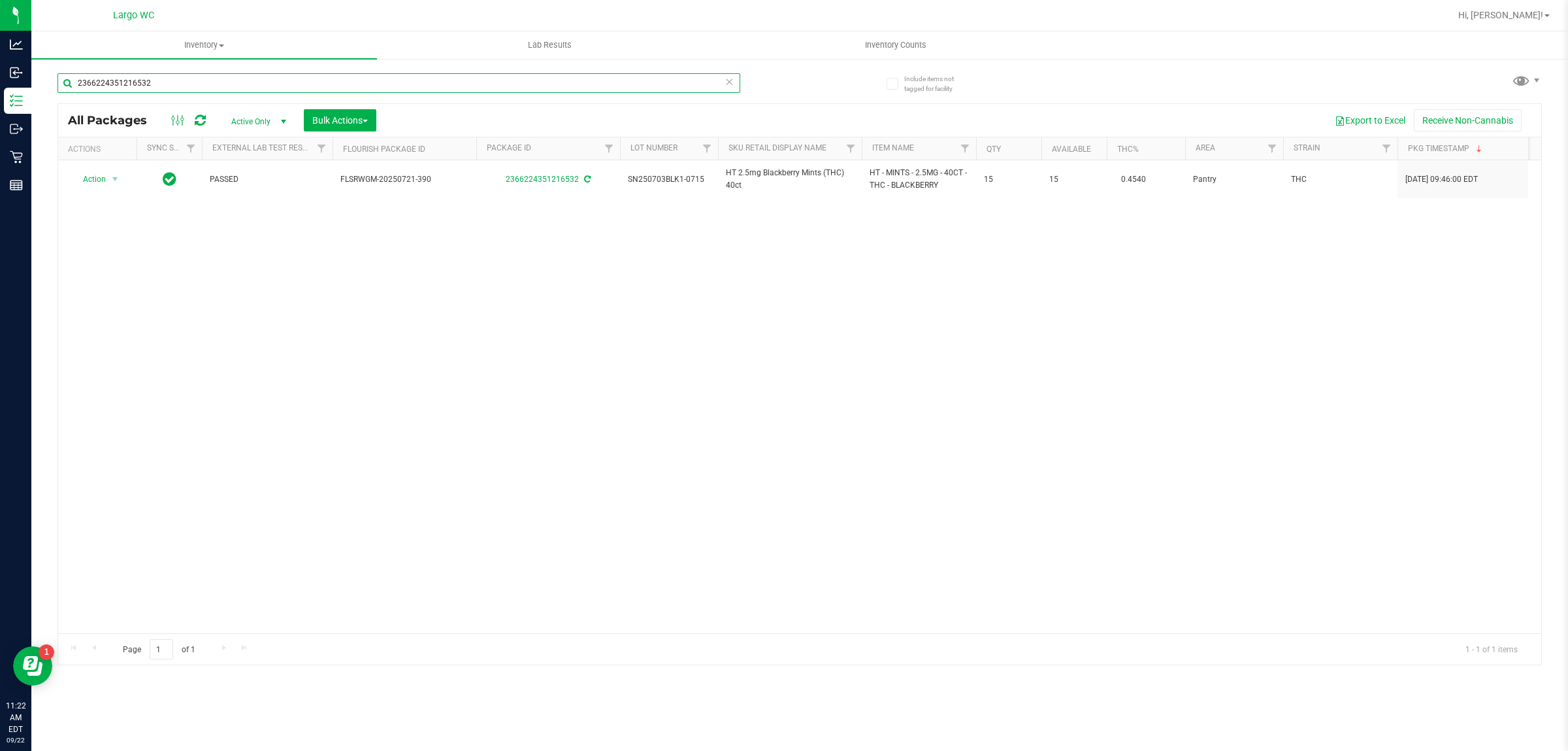
click at [116, 82] on input "2366224351216532" at bounding box center [398, 83] width 683 height 20
click at [116, 83] on input "2366224351216532" at bounding box center [398, 83] width 683 height 20
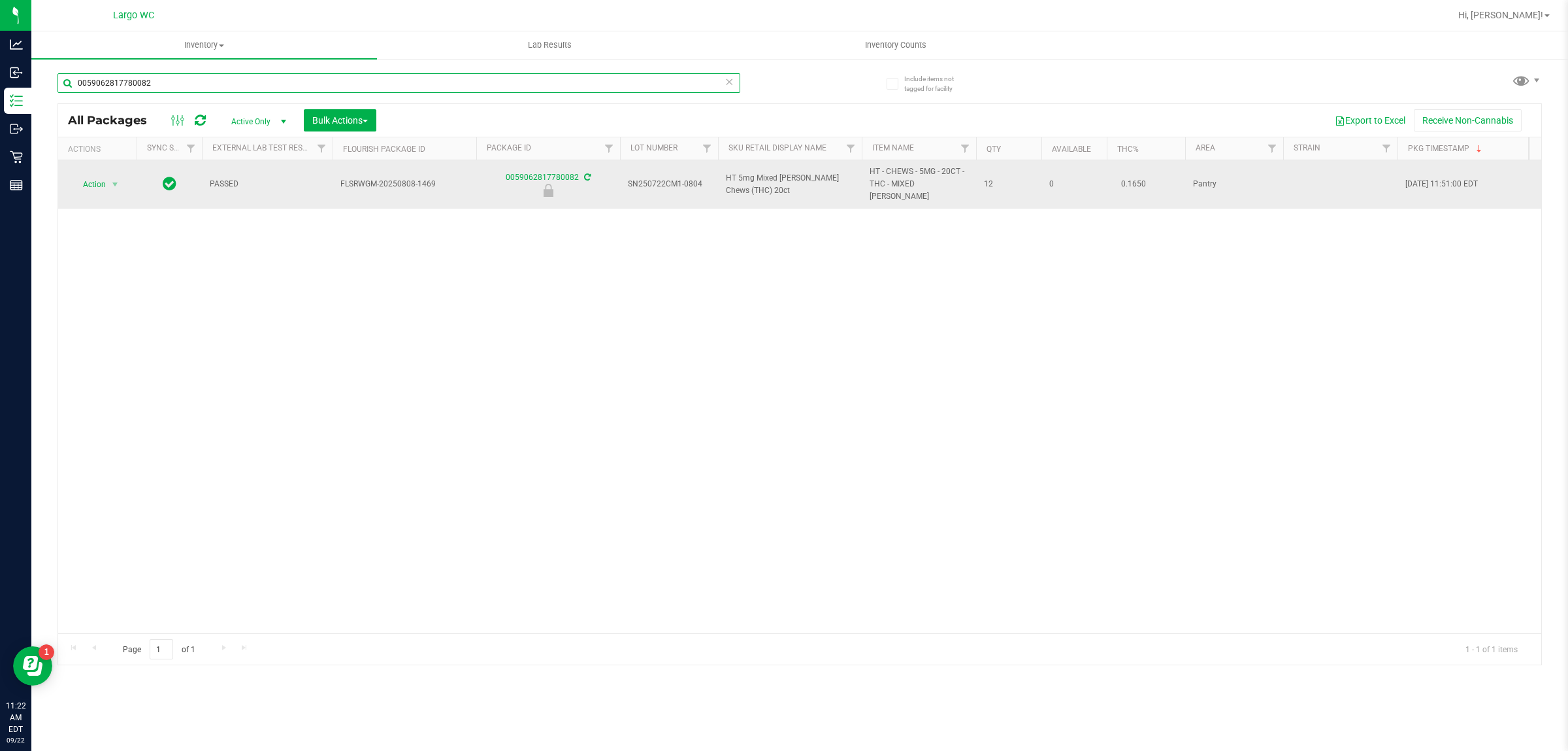
type input "0059062817780082"
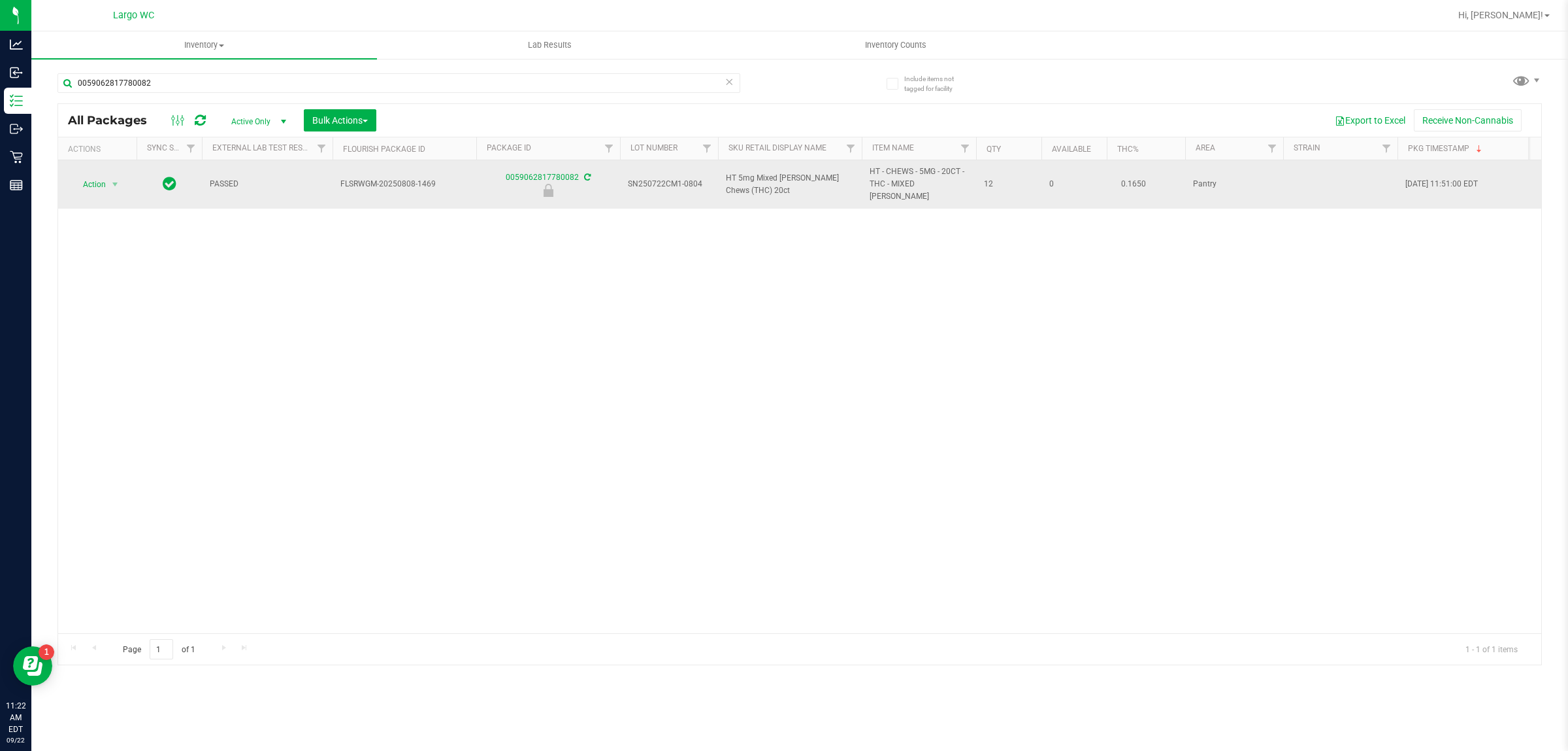
click at [93, 180] on span "Action" at bounding box center [89, 184] width 35 height 19
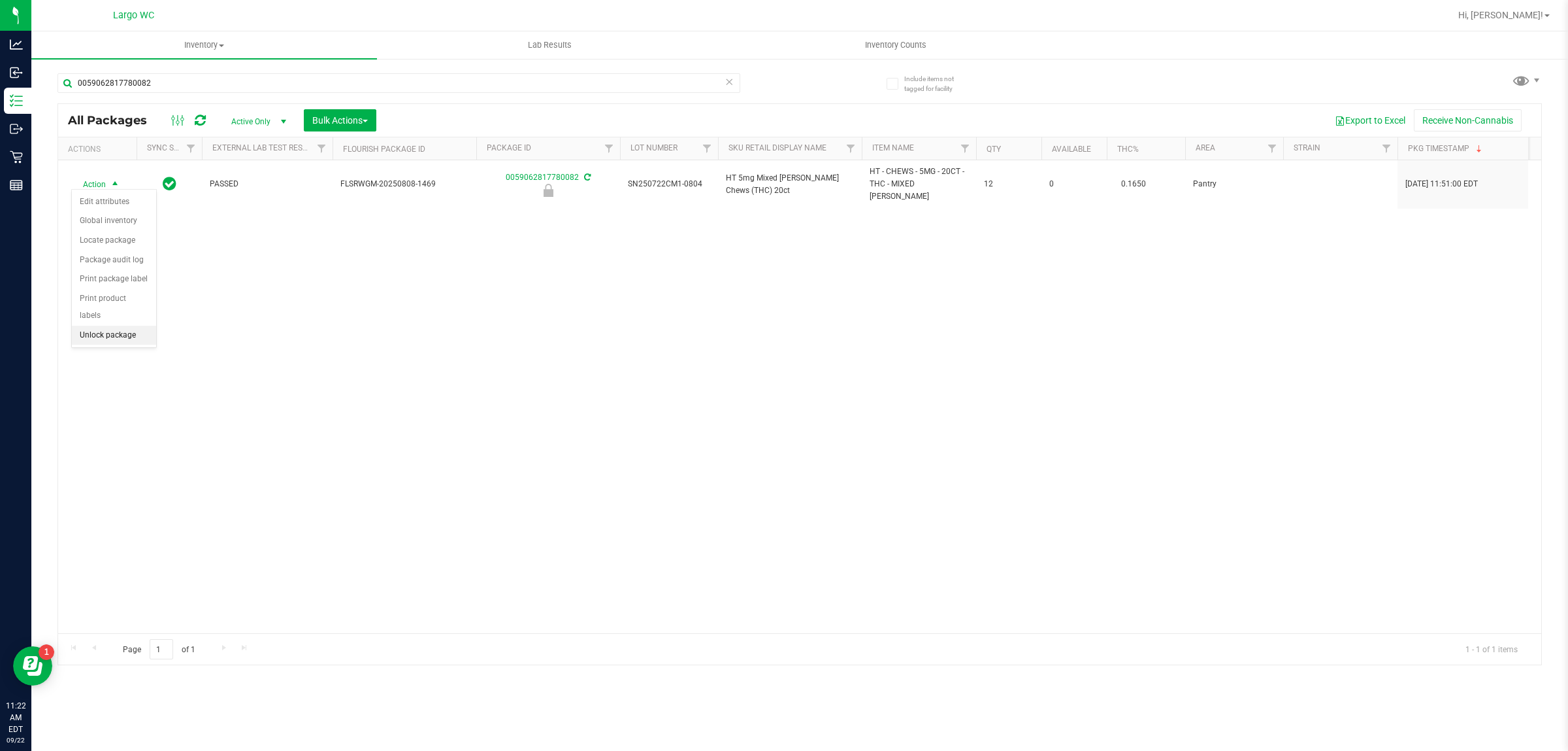
click at [108, 326] on li "Unlock package" at bounding box center [114, 336] width 85 height 20
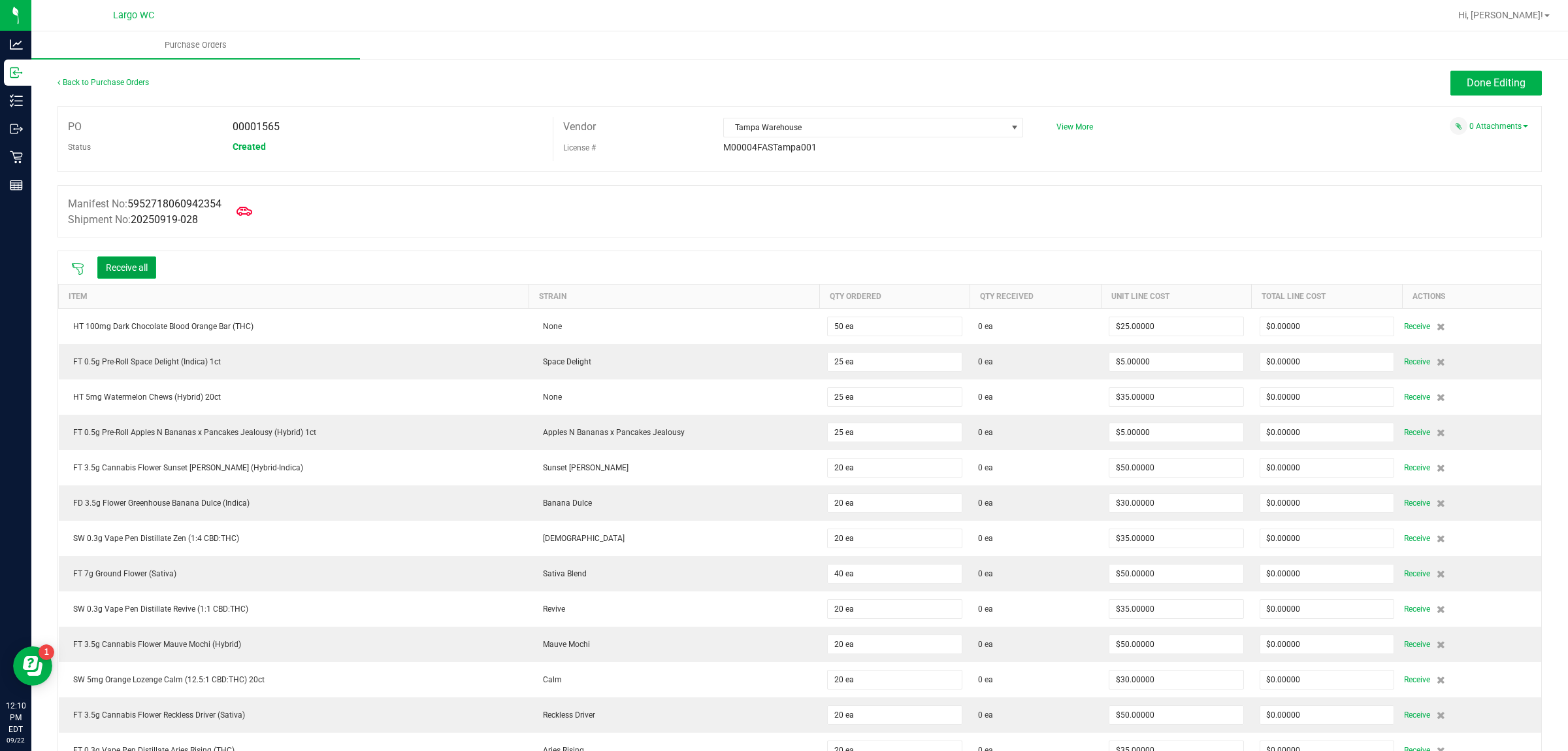
click at [139, 269] on button "Receive all" at bounding box center [127, 267] width 59 height 23
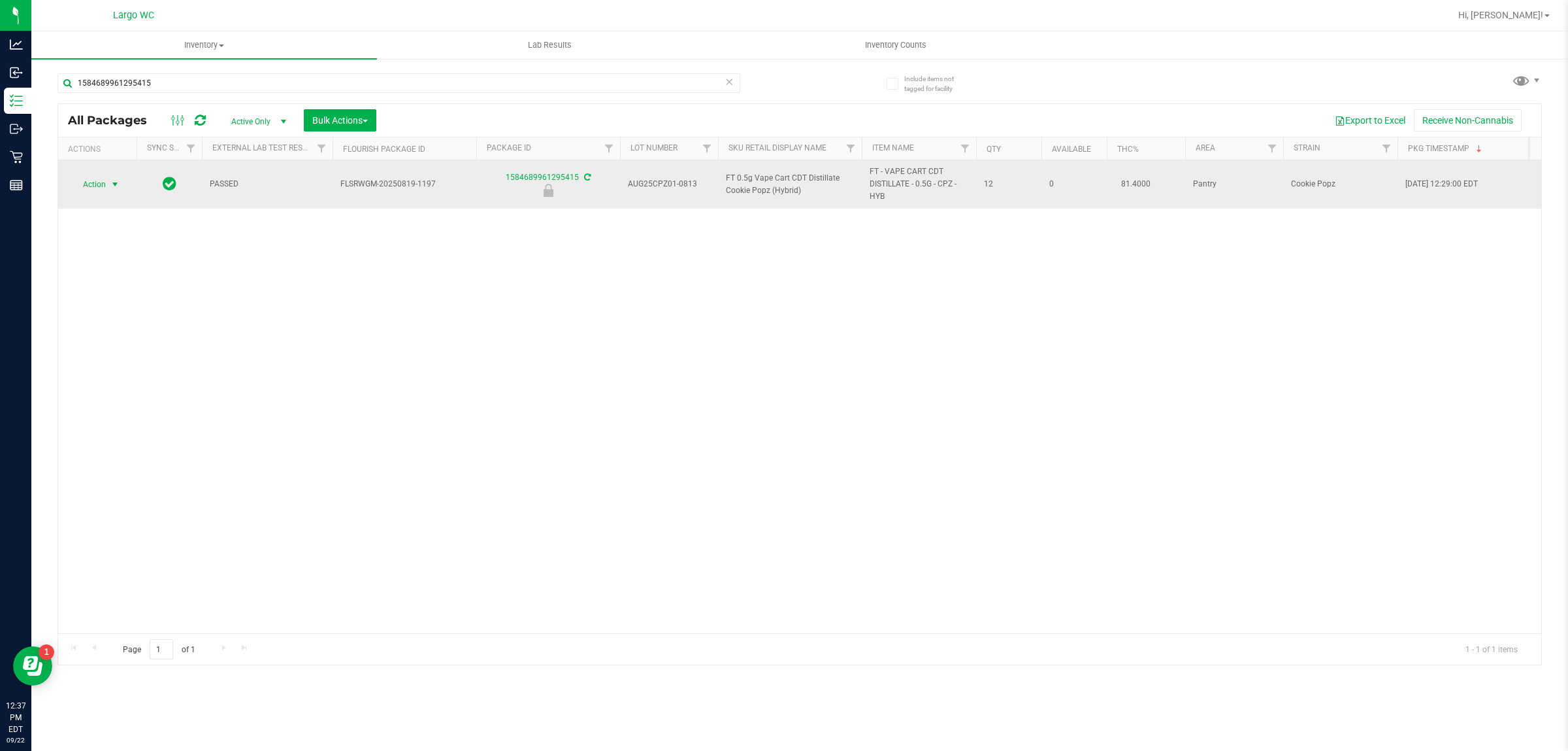
type input "1584689961295415"
click at [115, 184] on span "select" at bounding box center [115, 184] width 11 height 11
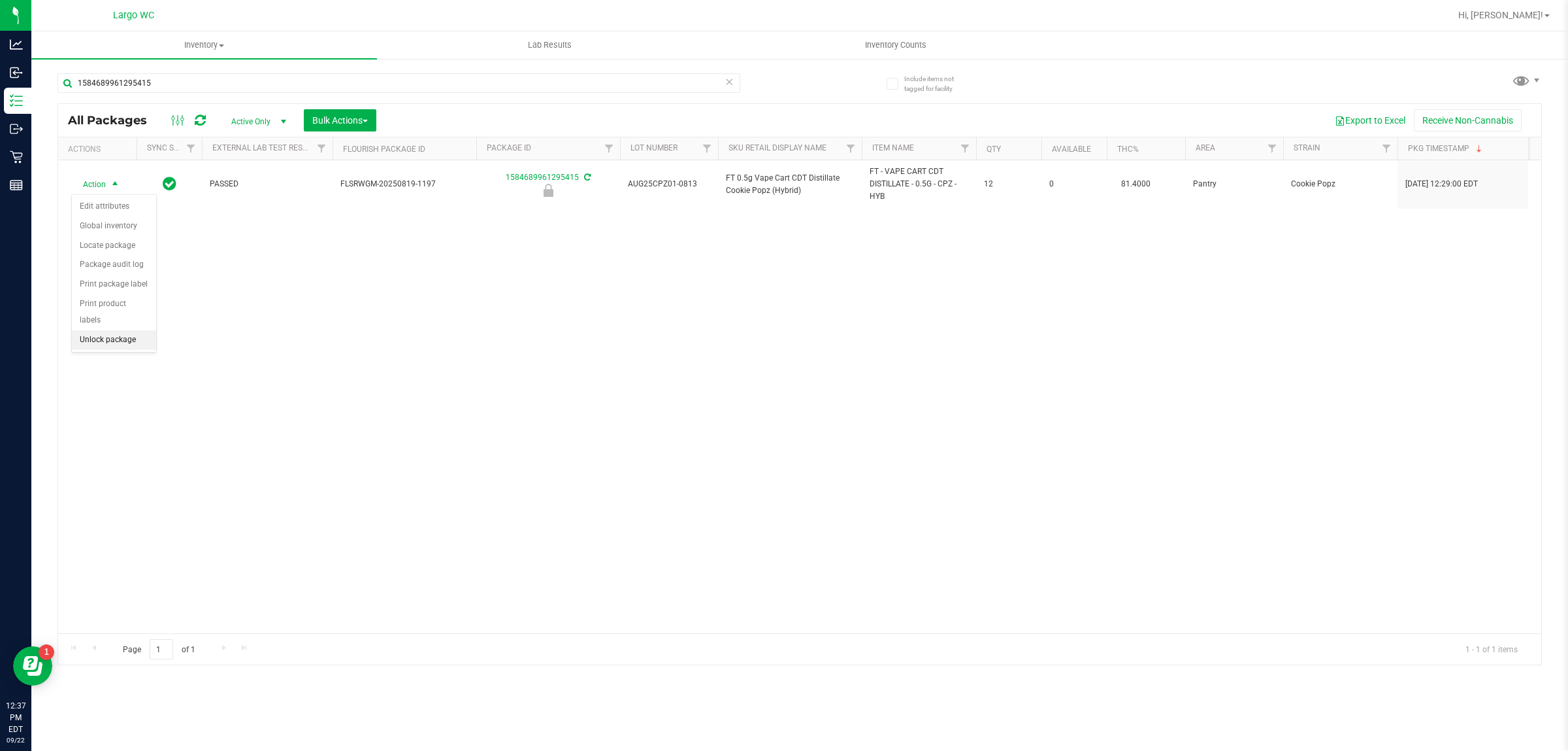
click at [116, 330] on li "Unlock package" at bounding box center [114, 340] width 85 height 20
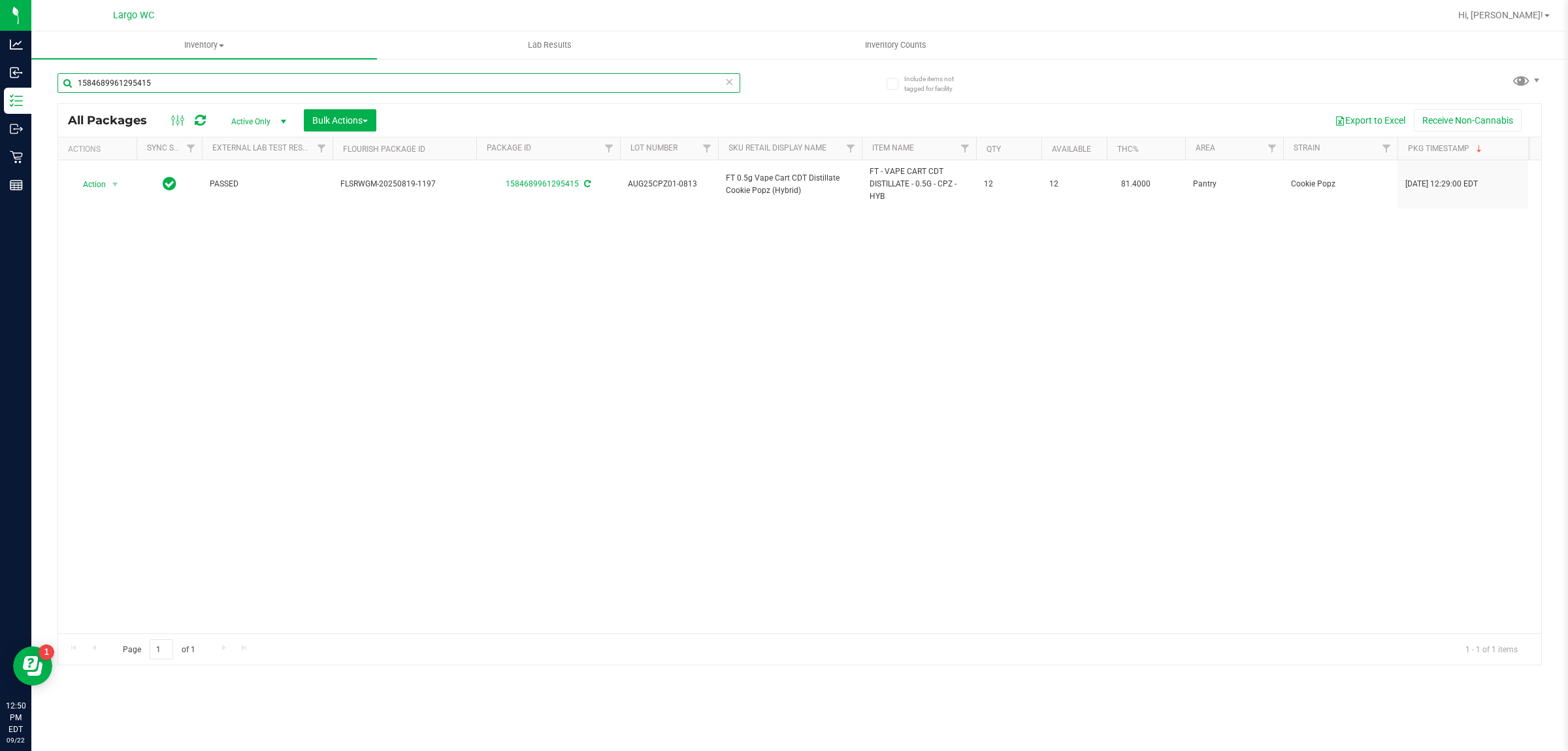
click at [258, 79] on input "1584689961295415" at bounding box center [398, 83] width 683 height 20
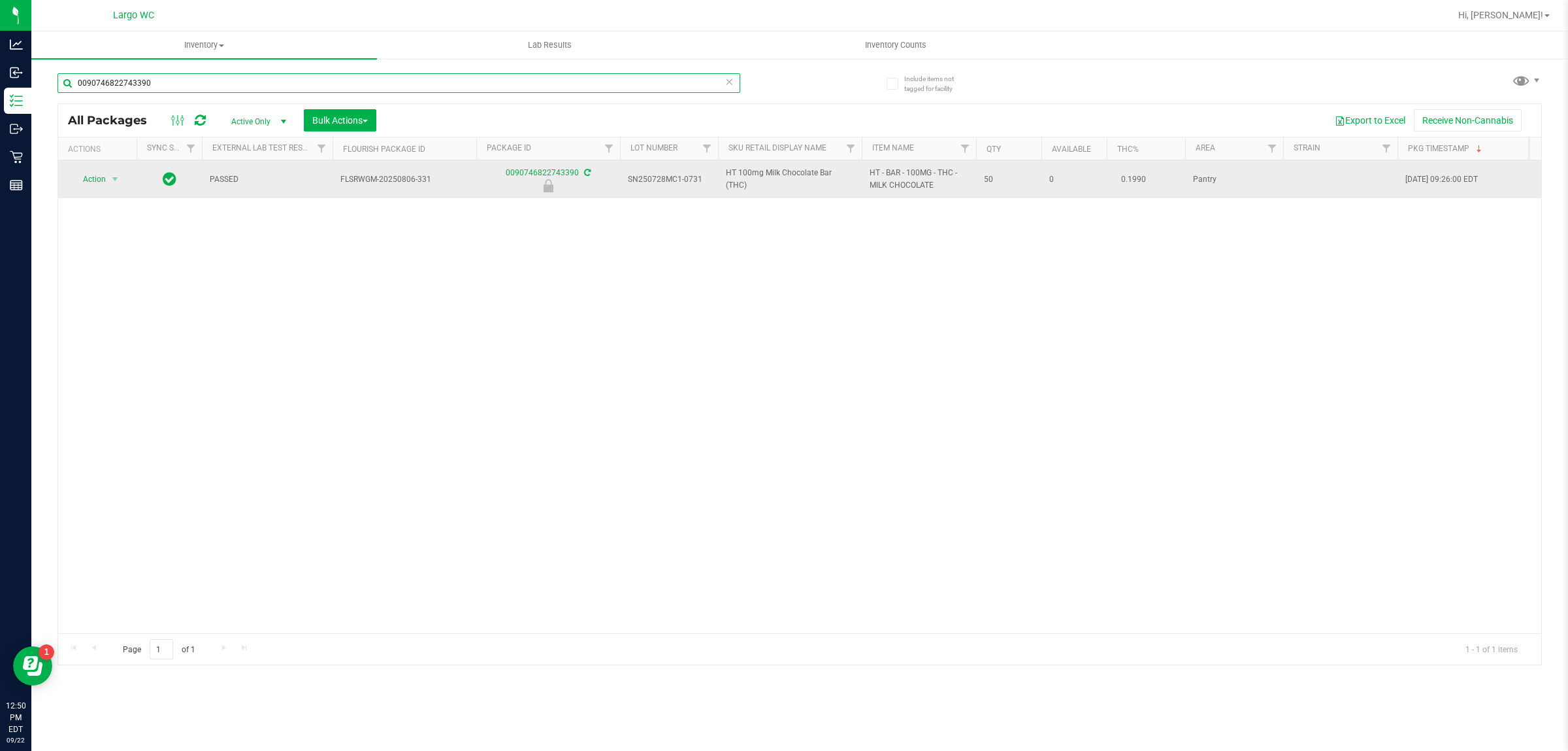
type input "0090746822743390"
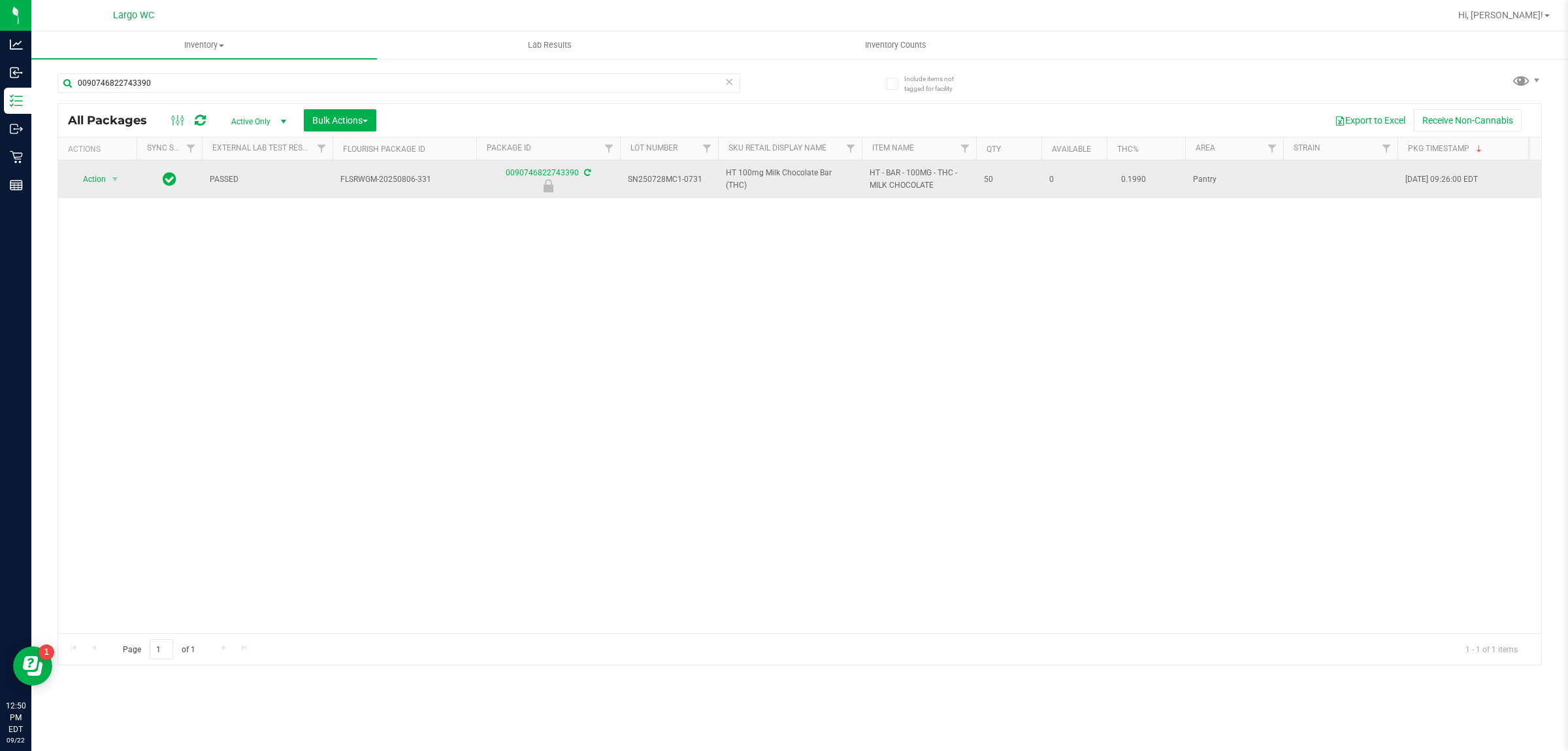
click at [92, 180] on span "Action" at bounding box center [89, 179] width 35 height 19
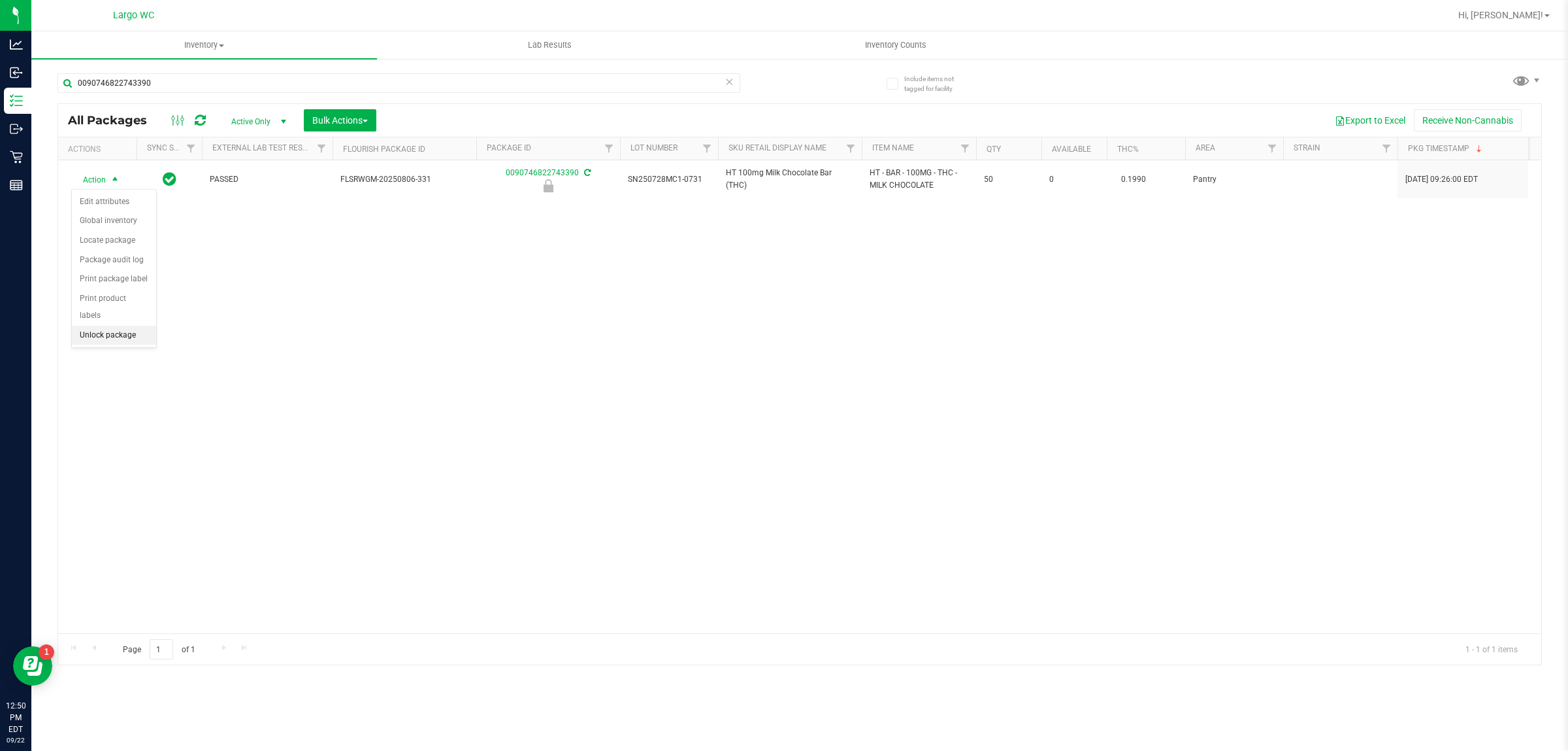
click at [102, 326] on li "Unlock package" at bounding box center [114, 336] width 85 height 20
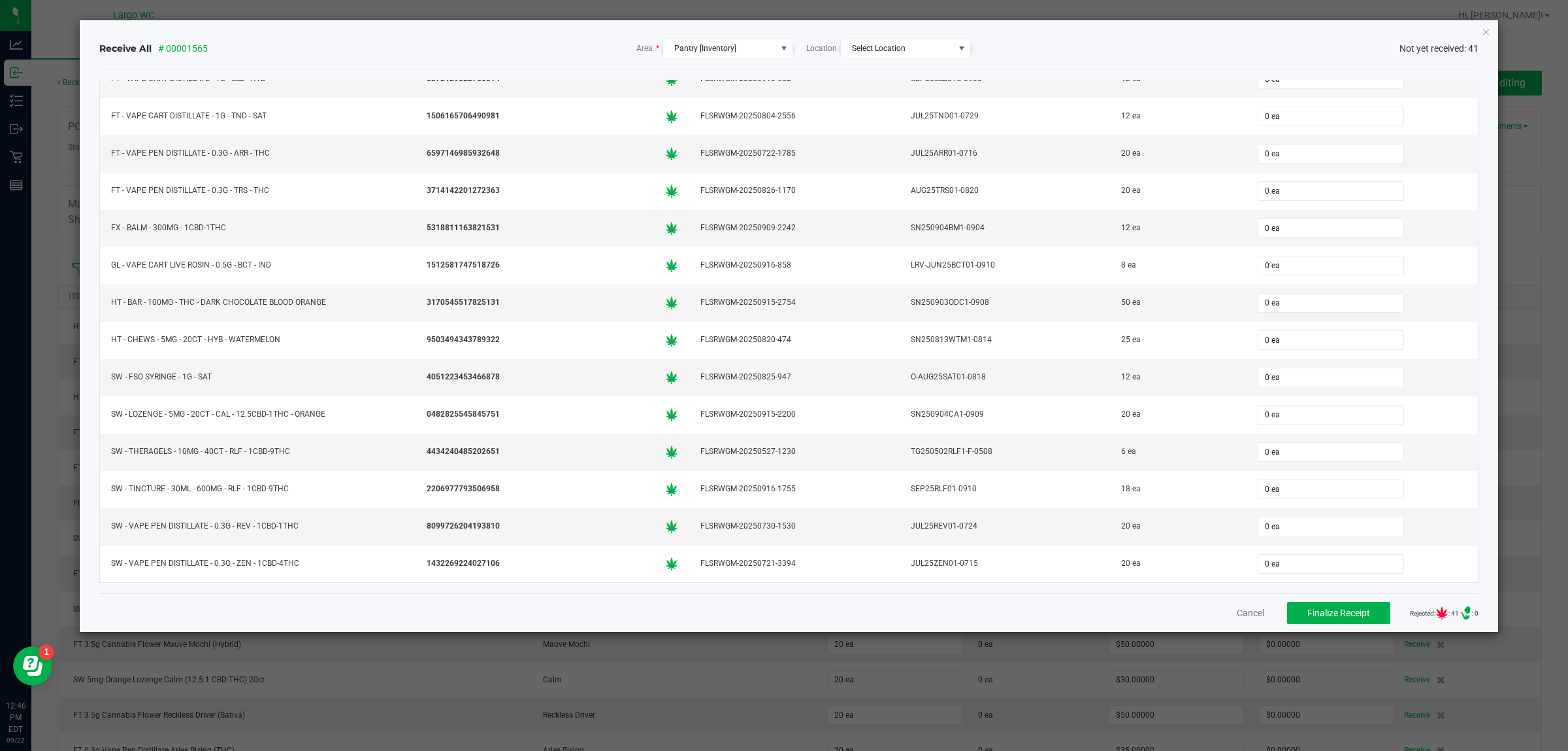
scroll to position [1068, 0]
